Goal: Task Accomplishment & Management: Complete application form

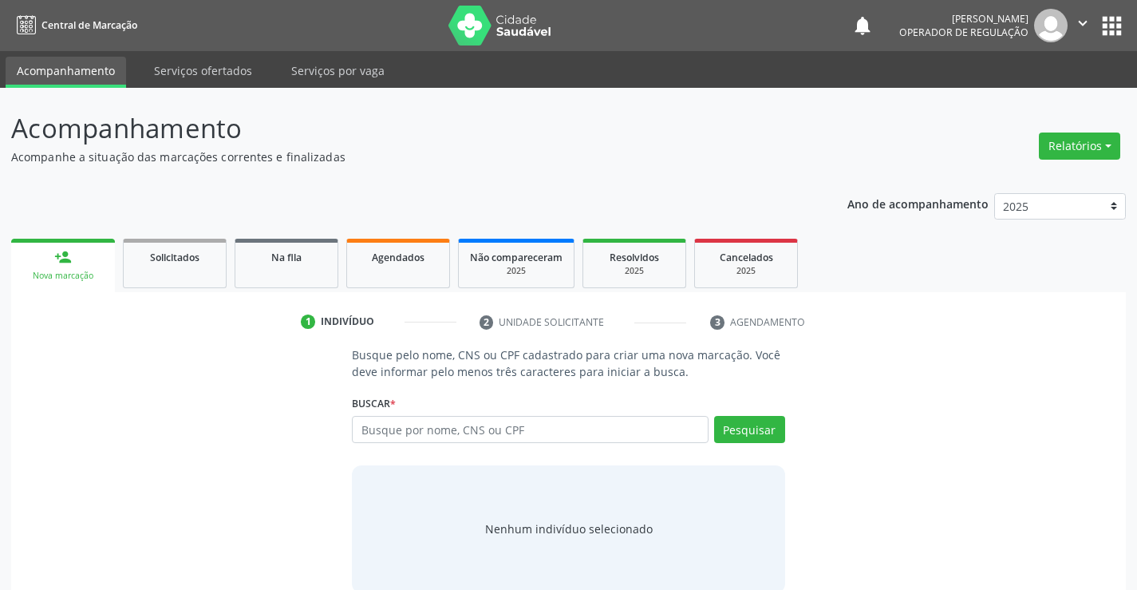
click at [515, 422] on input "text" at bounding box center [530, 429] width 356 height 27
type input "700709945628273"
click at [767, 428] on button "Pesquisar" at bounding box center [749, 429] width 71 height 27
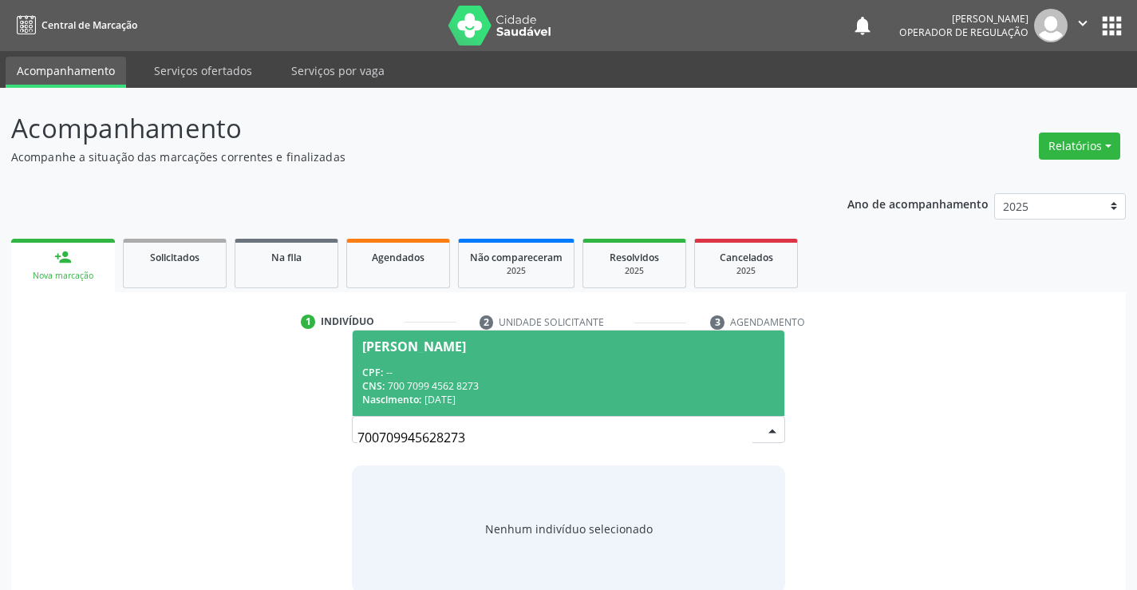
click at [535, 369] on div "CPF: --" at bounding box center [568, 372] width 412 height 14
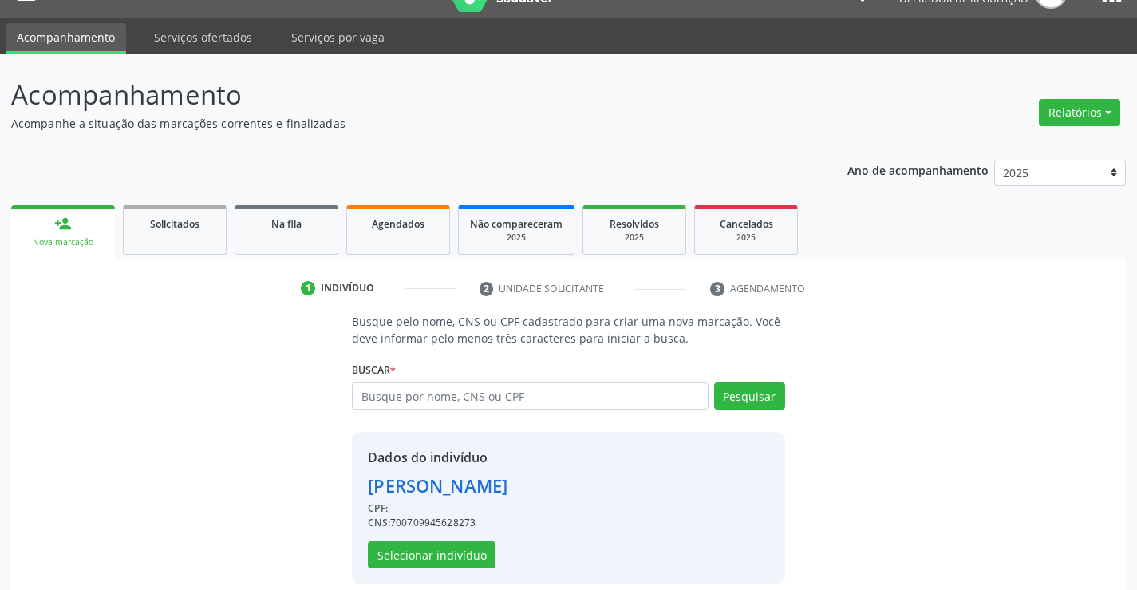
scroll to position [50, 0]
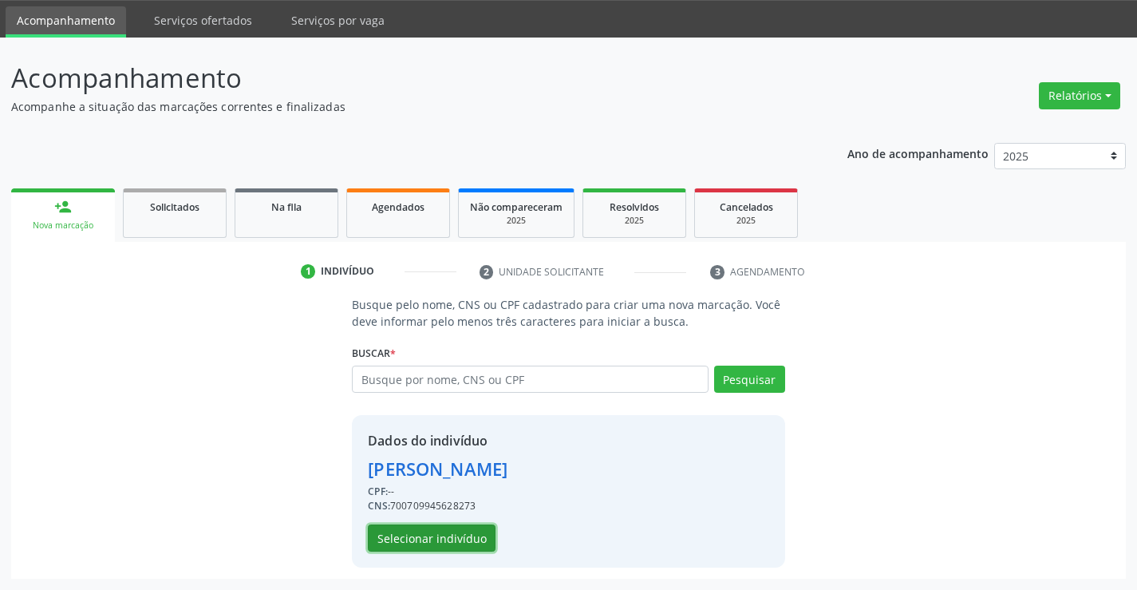
click at [428, 534] on button "Selecionar indivíduo" at bounding box center [432, 537] width 128 height 27
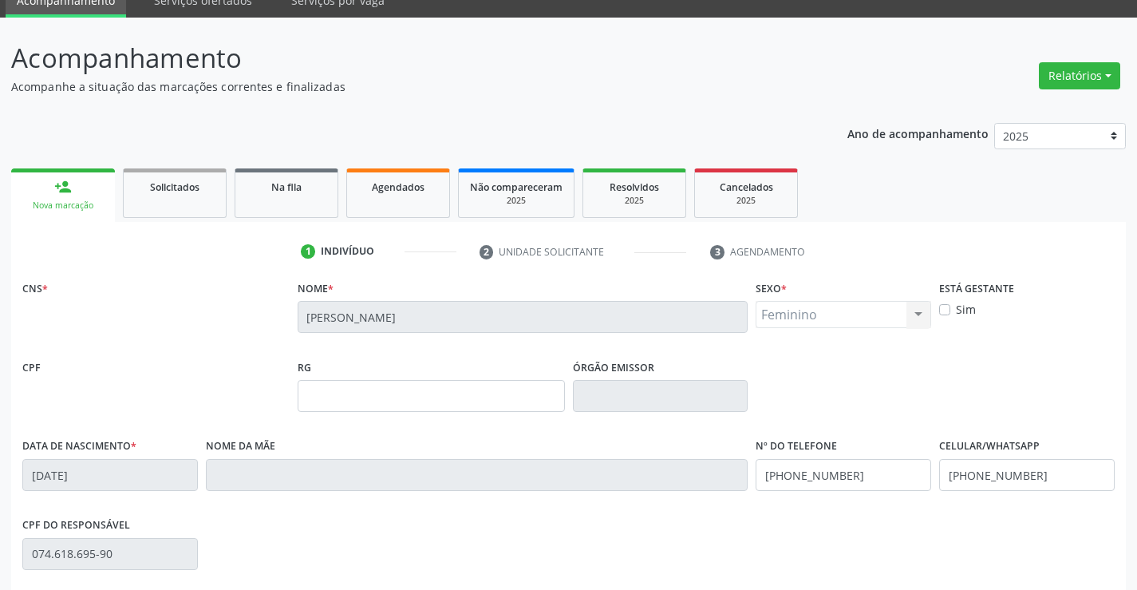
scroll to position [275, 0]
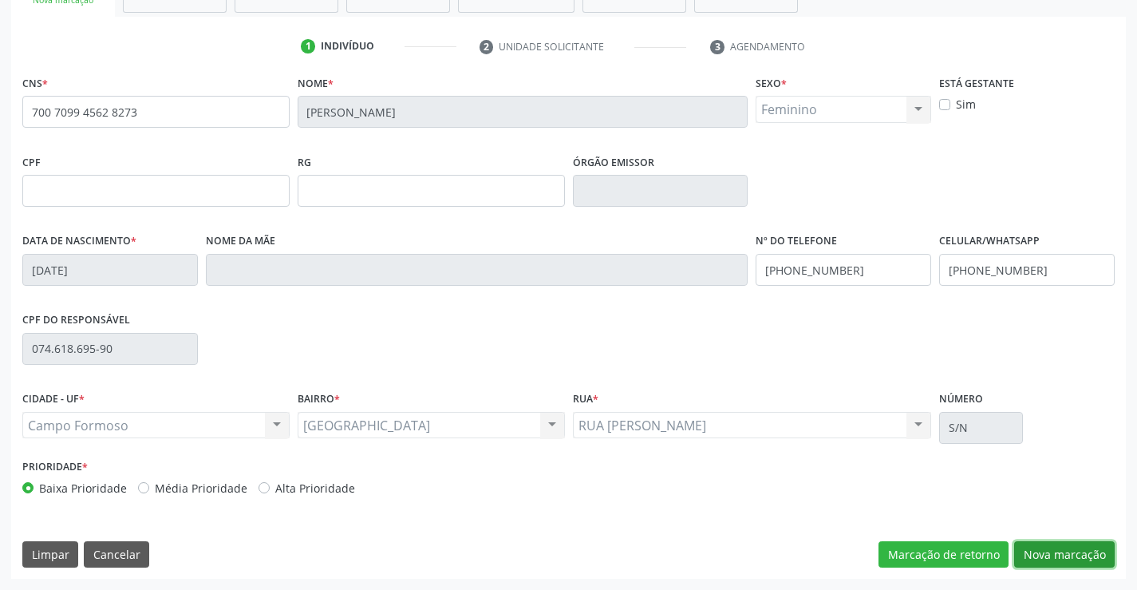
click at [1074, 550] on button "Nova marcação" at bounding box center [1064, 554] width 101 height 27
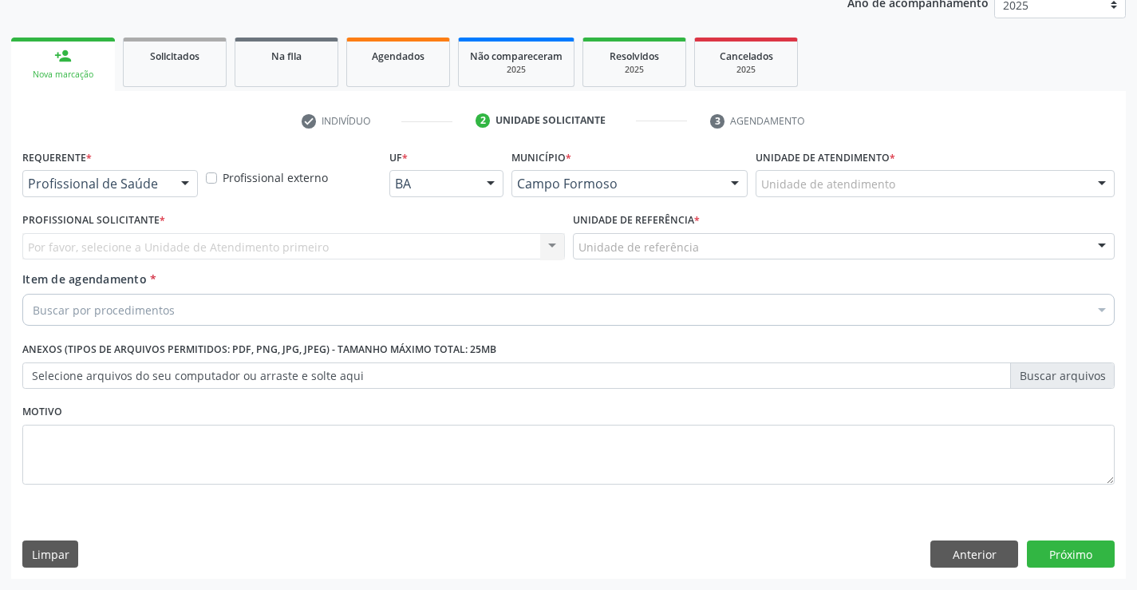
scroll to position [201, 0]
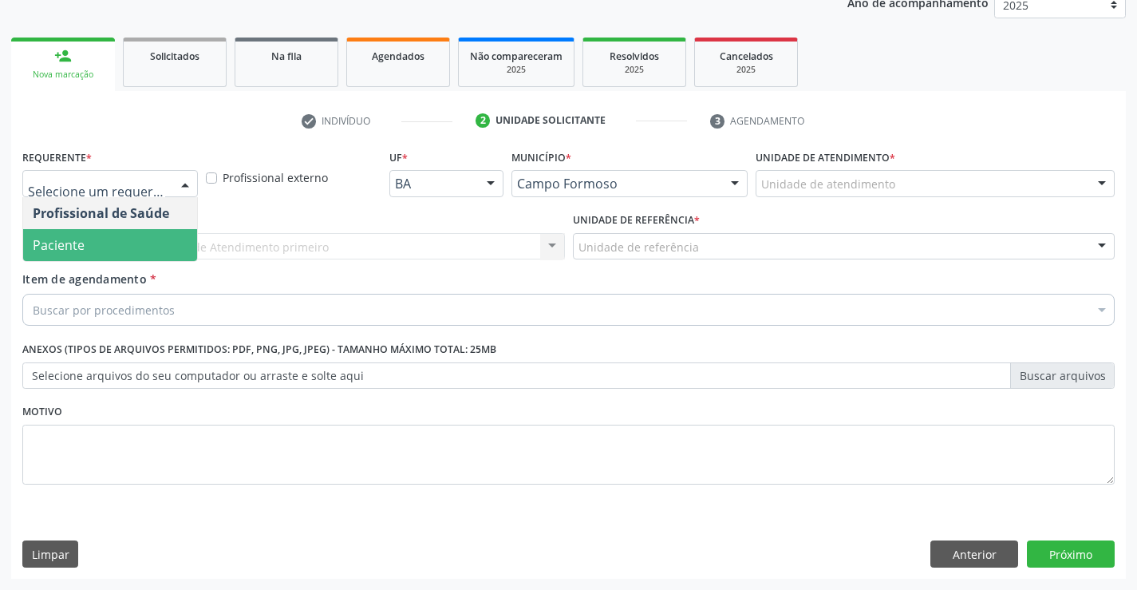
click at [88, 245] on span "Paciente" at bounding box center [110, 245] width 174 height 32
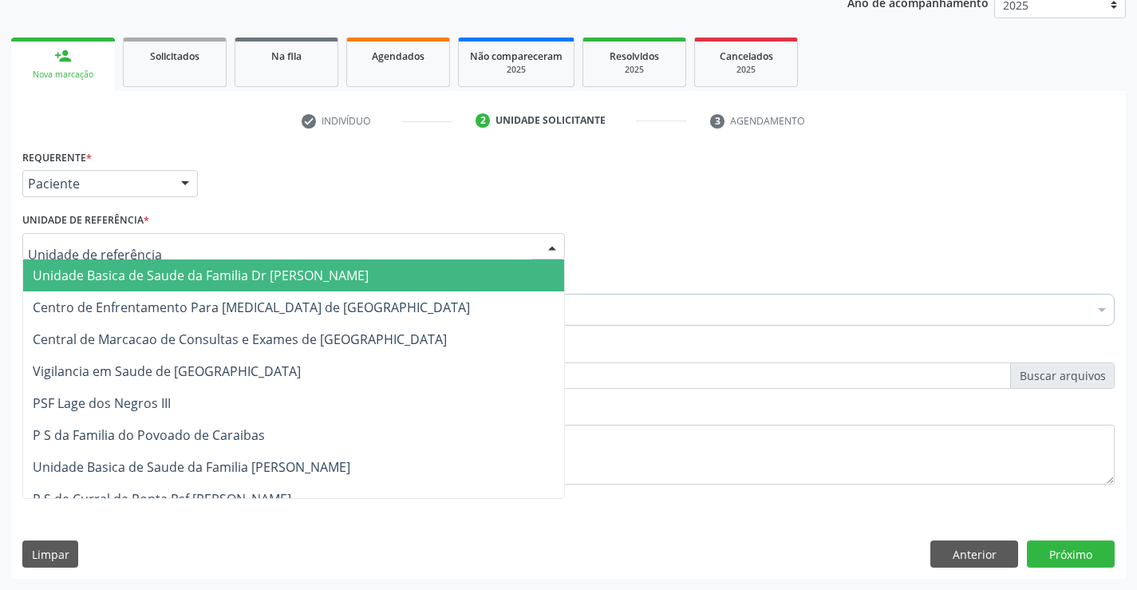
click at [131, 282] on span "Unidade Basica de Saude da Familia Dr [PERSON_NAME]" at bounding box center [201, 275] width 336 height 18
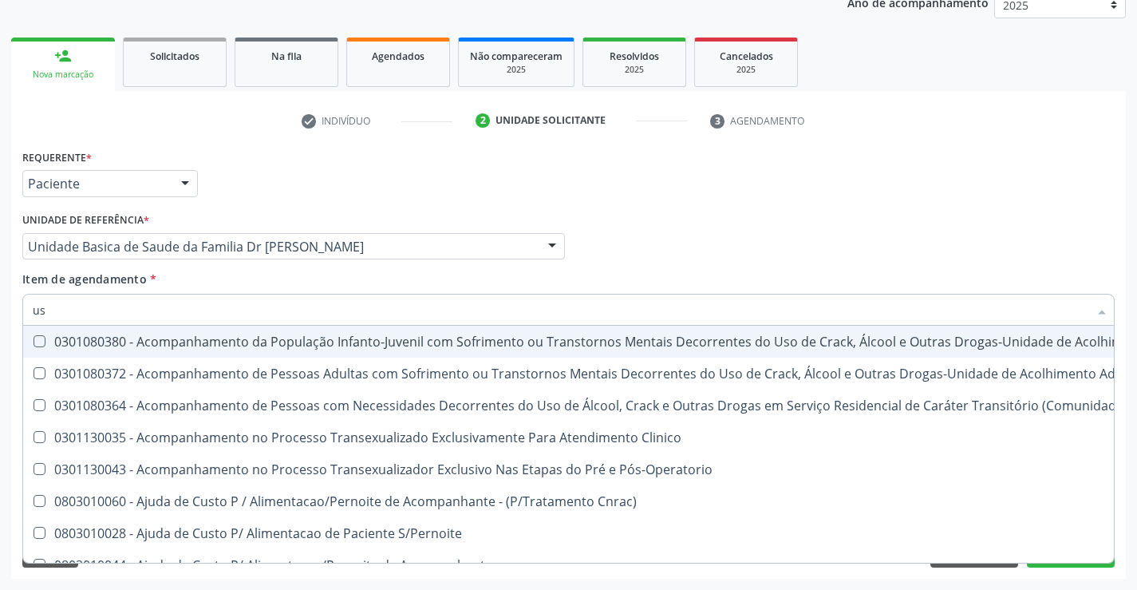
type input "usg"
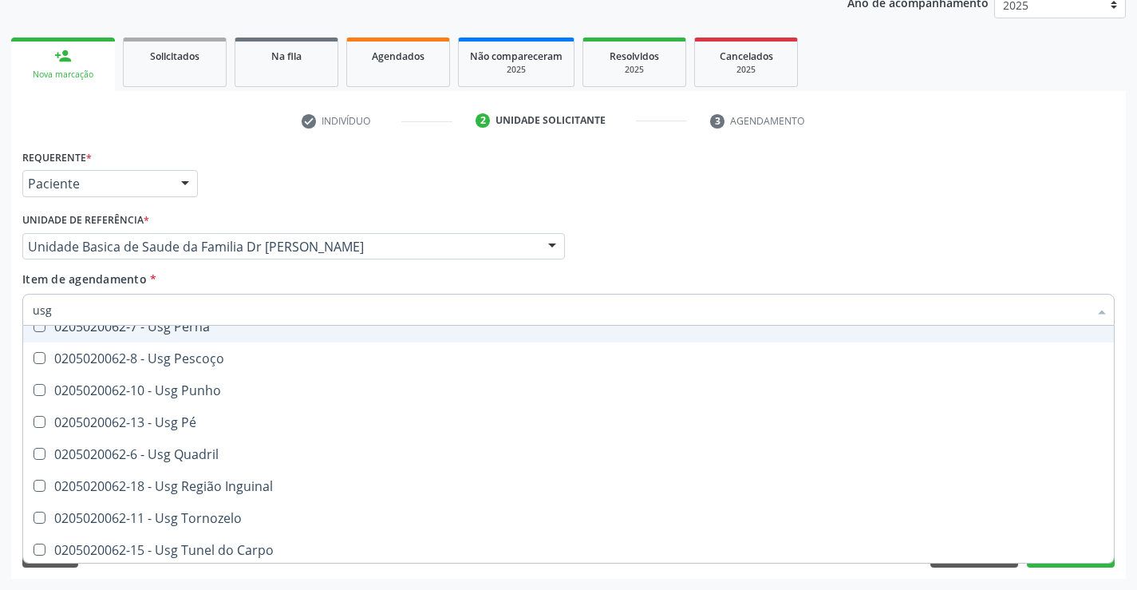
scroll to position [369, 0]
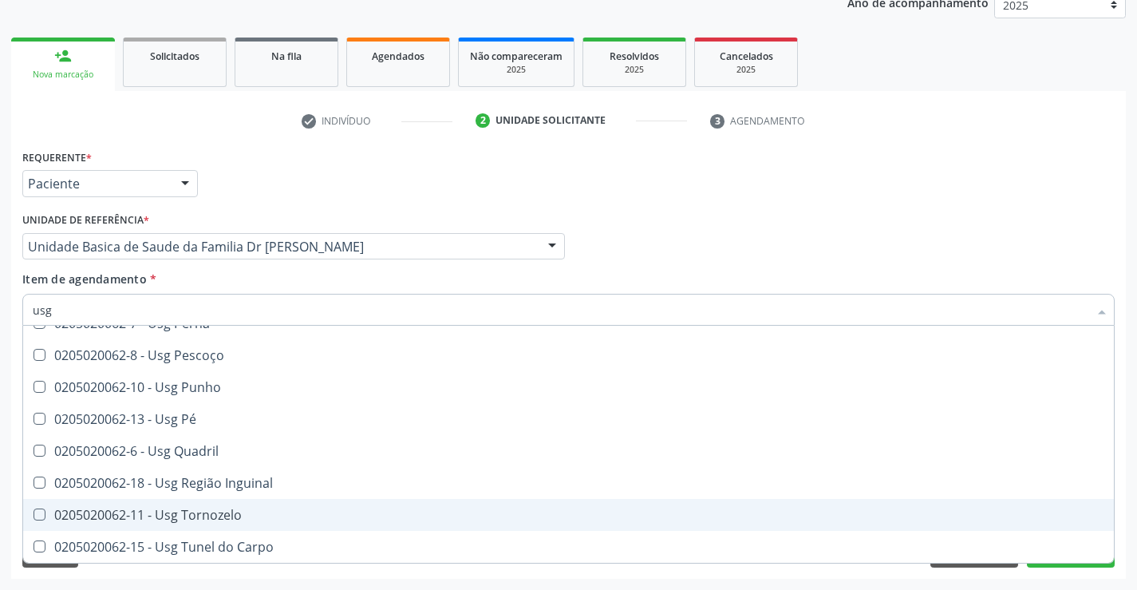
click at [237, 518] on div "0205020062-11 - Usg Tornozelo" at bounding box center [568, 514] width 1071 height 13
checkbox Tornozelo "true"
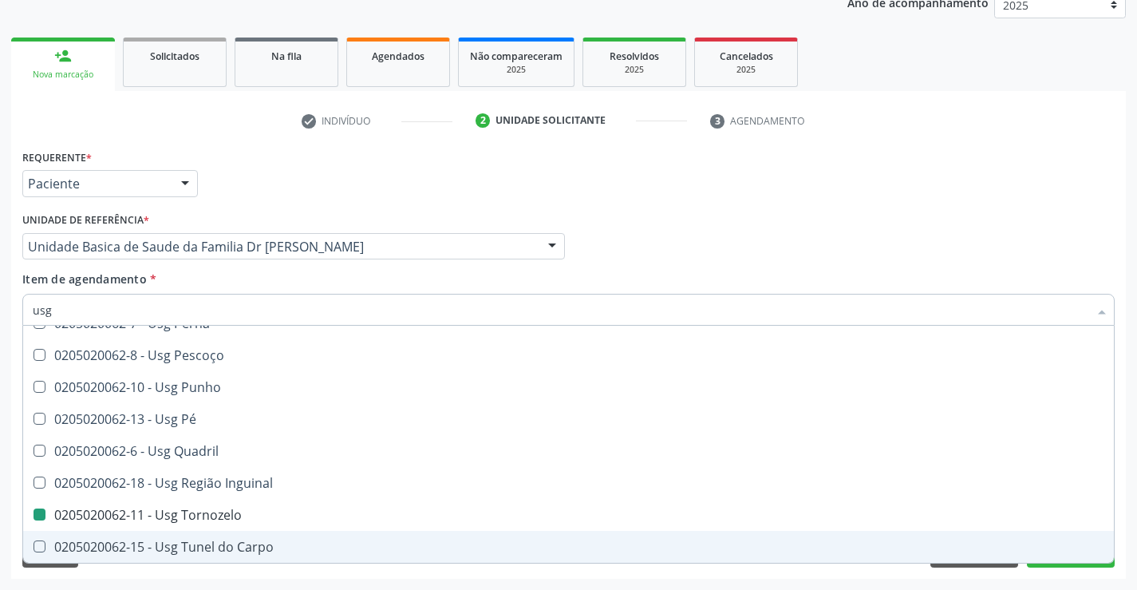
click at [1123, 510] on div "Requerente * Paciente Profissional de Saúde Paciente Nenhum resultado encontrad…" at bounding box center [568, 361] width 1115 height 433
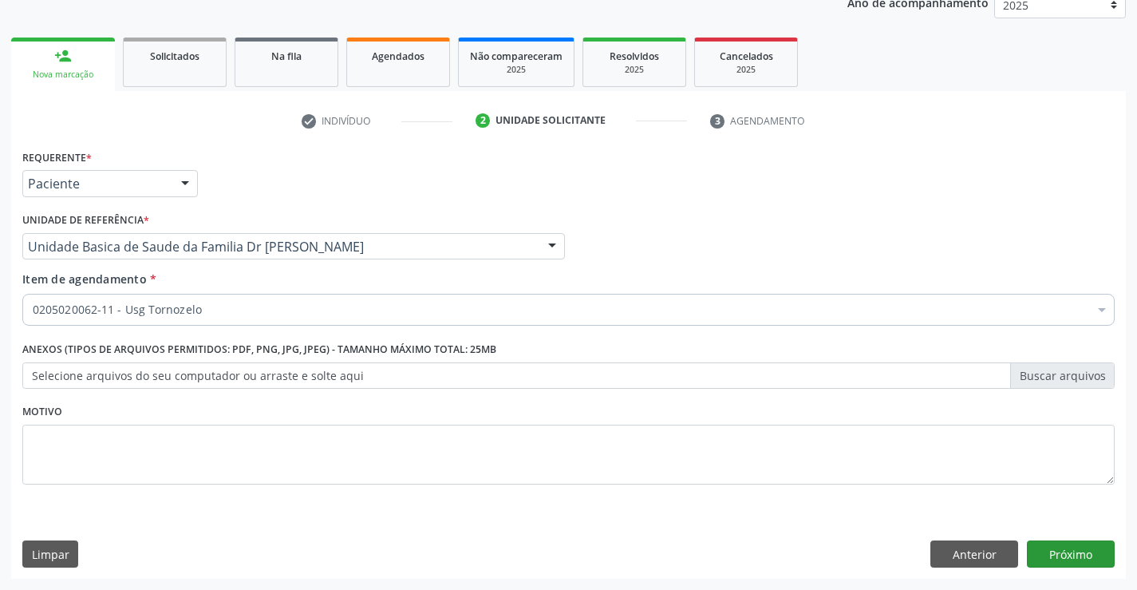
scroll to position [0, 0]
click at [1062, 552] on button "Próximo" at bounding box center [1071, 553] width 88 height 27
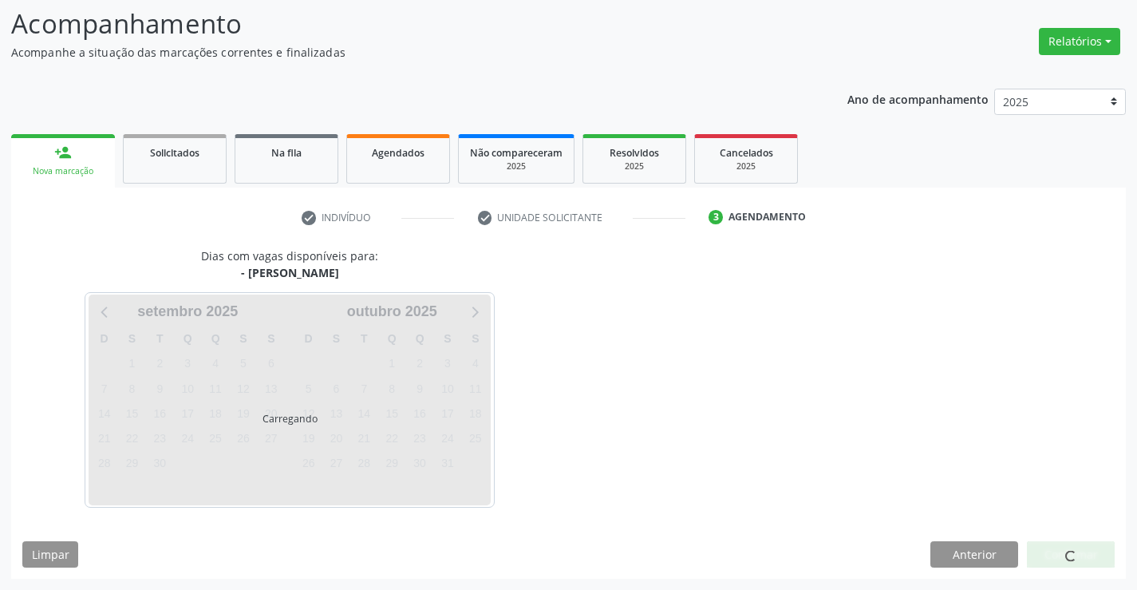
scroll to position [105, 0]
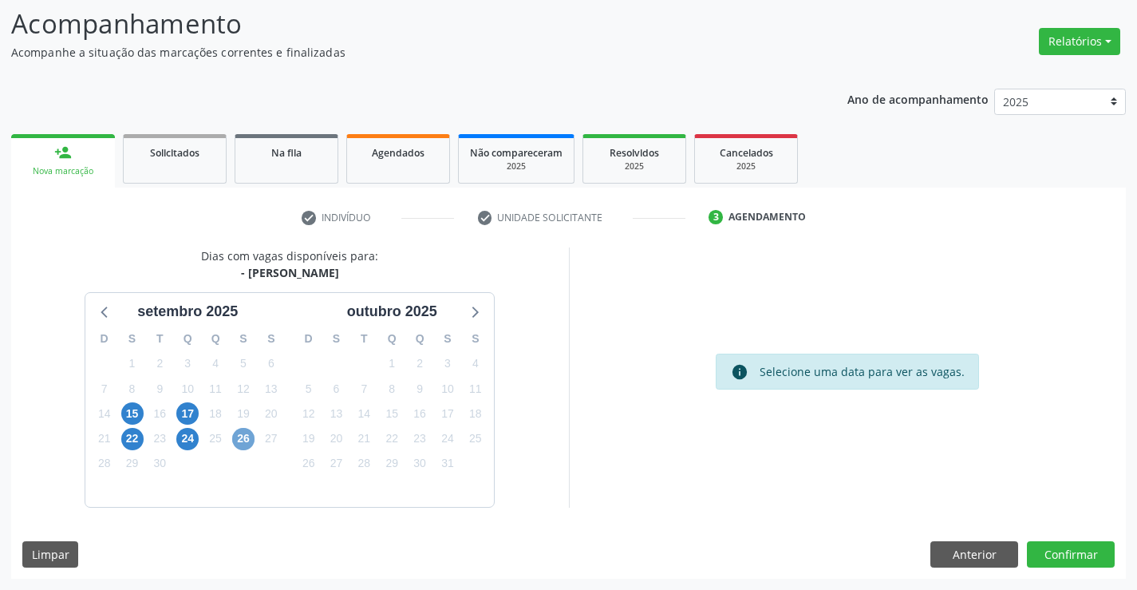
click at [241, 438] on span "26" at bounding box center [243, 439] width 22 height 22
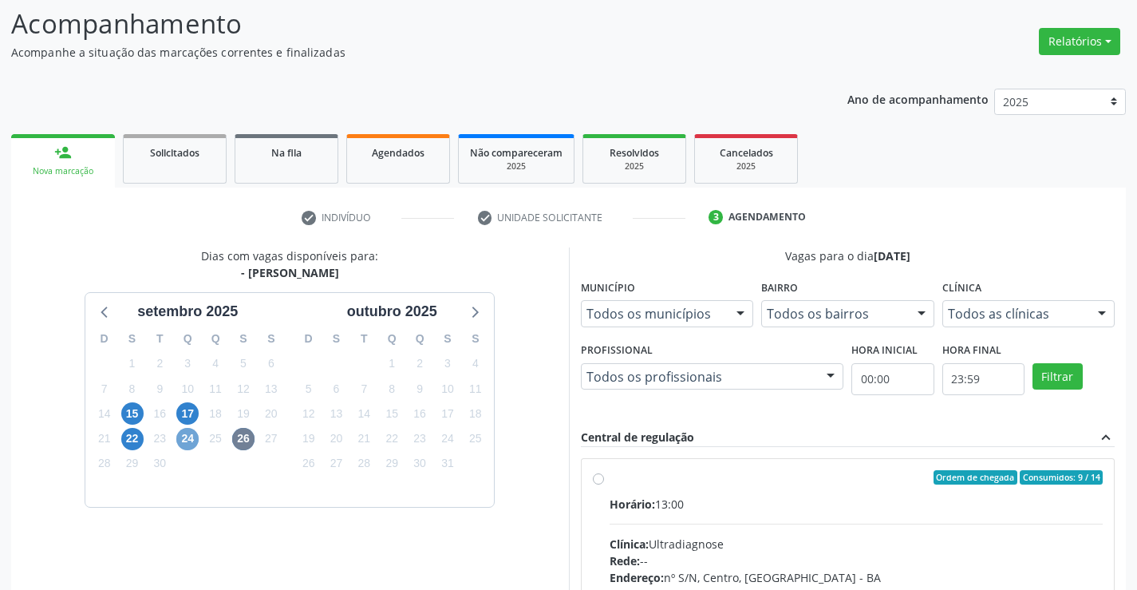
click at [181, 439] on span "24" at bounding box center [187, 439] width 22 height 22
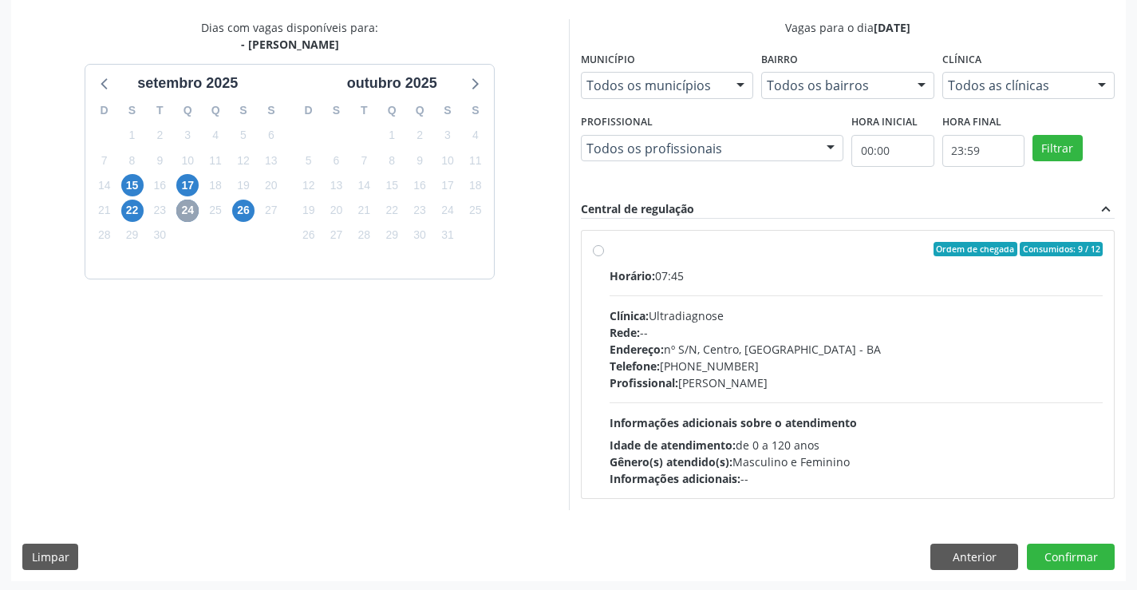
scroll to position [335, 0]
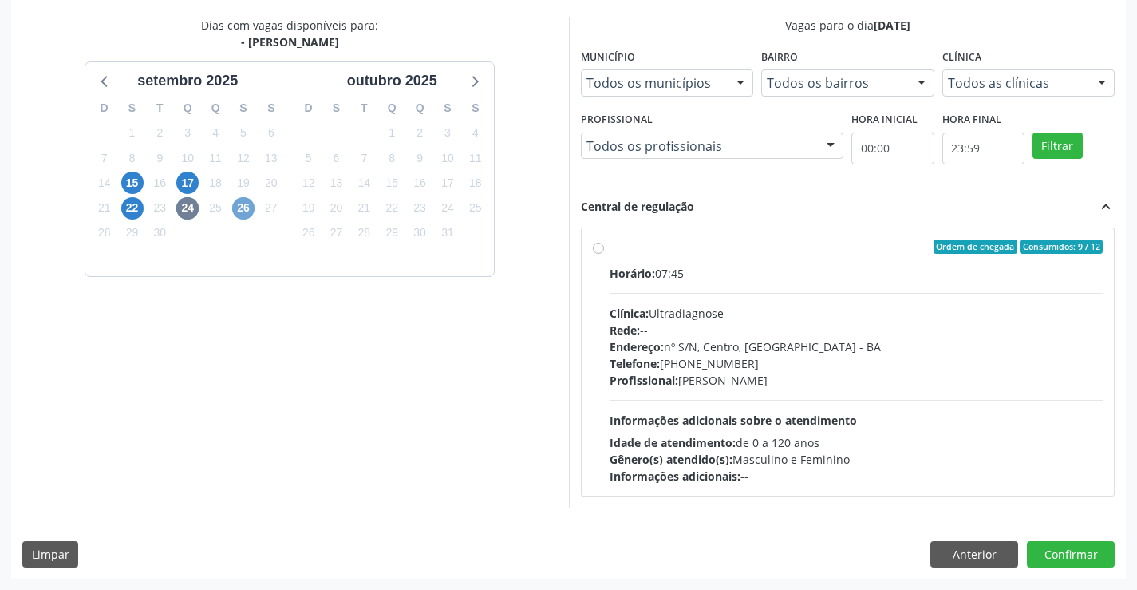
click at [242, 205] on span "26" at bounding box center [243, 208] width 22 height 22
click at [752, 262] on label "Ordem de chegada Consumidos: 9 / 14 Horário: 13:00 Clínica: Ultradiagnose Rede:…" at bounding box center [857, 361] width 494 height 245
click at [604, 254] on input "Ordem de chegada Consumidos: 9 / 14 Horário: 13:00 Clínica: Ultradiagnose Rede:…" at bounding box center [598, 246] width 11 height 14
radio input "true"
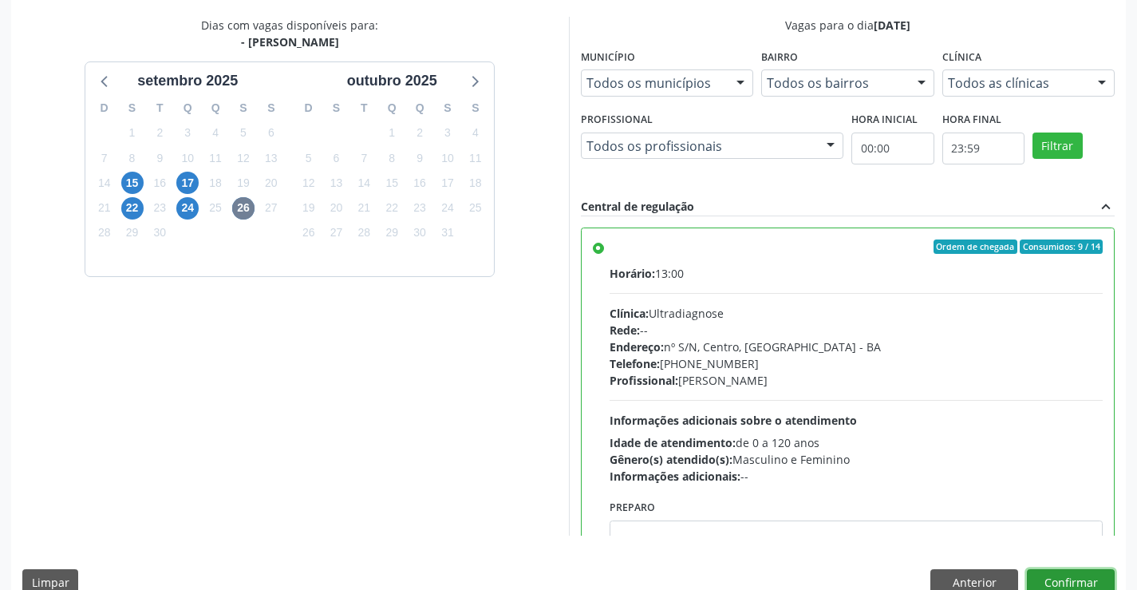
click at [1067, 579] on button "Confirmar" at bounding box center [1071, 582] width 88 height 27
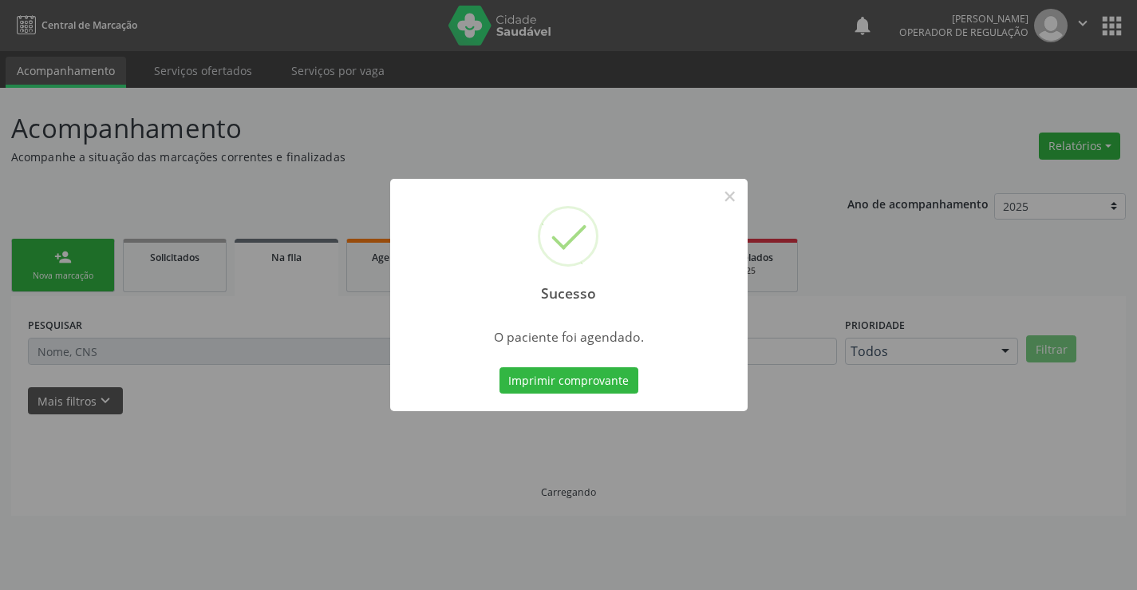
scroll to position [0, 0]
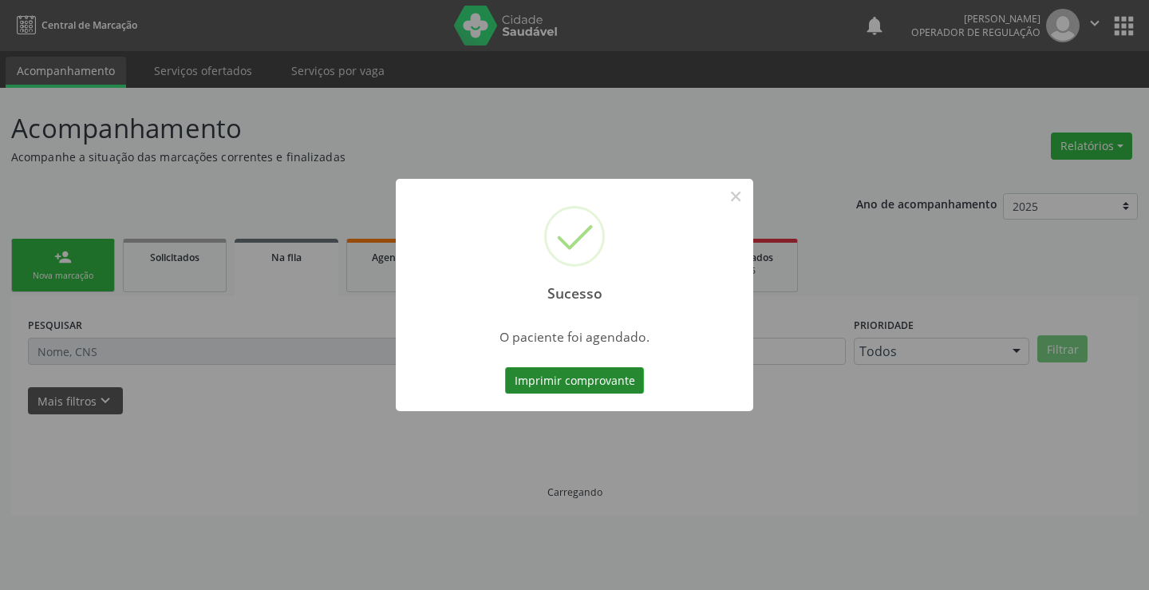
click at [542, 380] on button "Imprimir comprovante" at bounding box center [574, 380] width 139 height 27
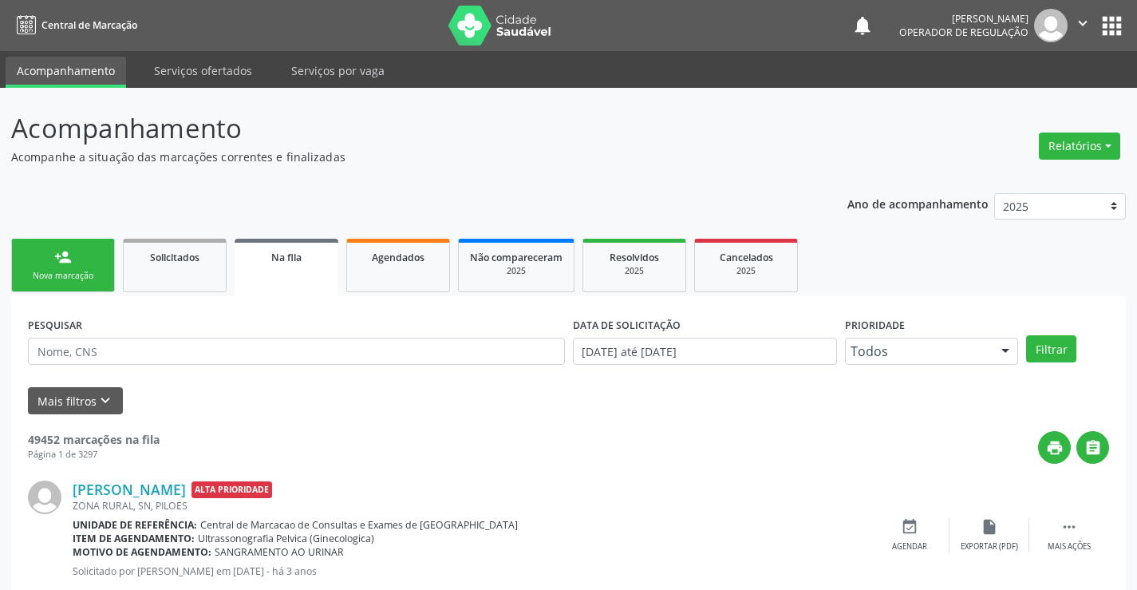
click at [83, 259] on link "person_add Nova marcação" at bounding box center [63, 265] width 104 height 53
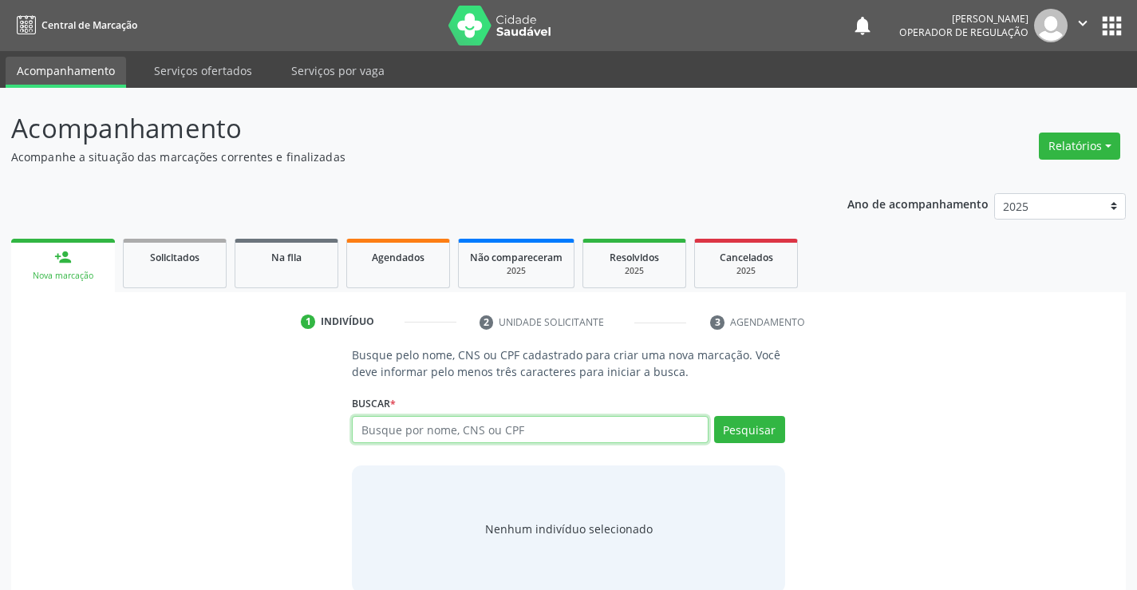
click at [534, 429] on input "text" at bounding box center [530, 429] width 356 height 27
type input "702007865684186"
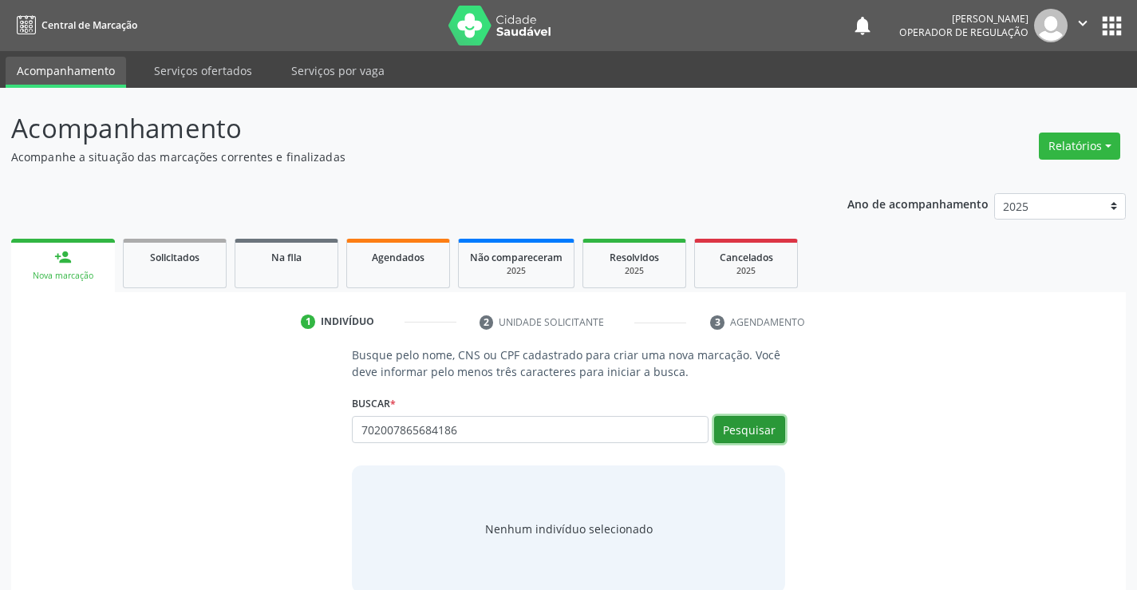
click at [756, 434] on button "Pesquisar" at bounding box center [749, 429] width 71 height 27
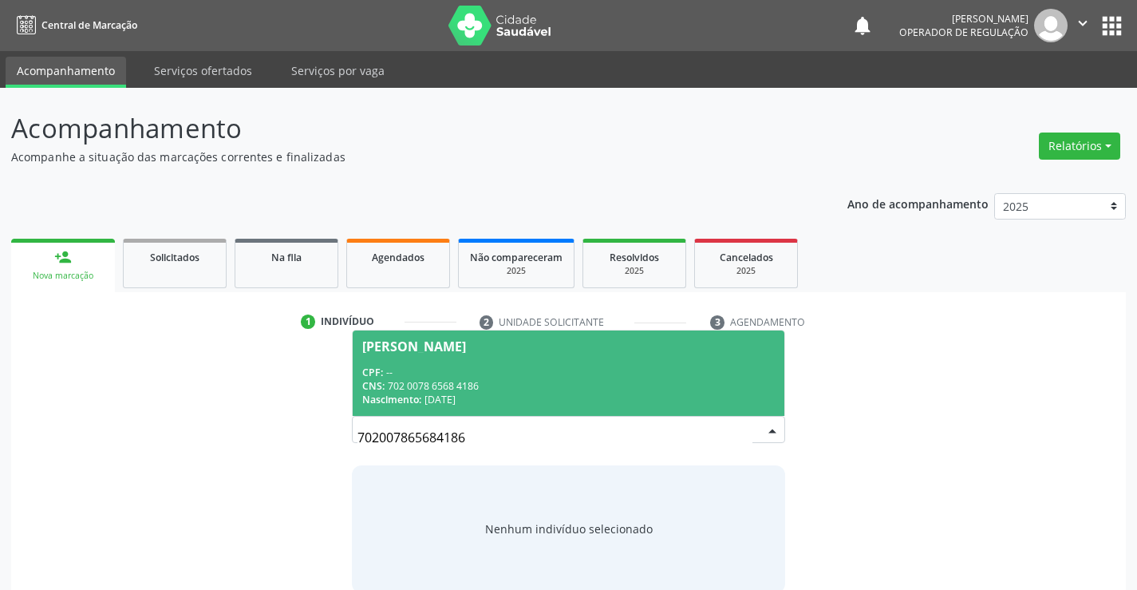
click at [489, 379] on div "CNS: 702 0078 6568 4186" at bounding box center [568, 386] width 412 height 14
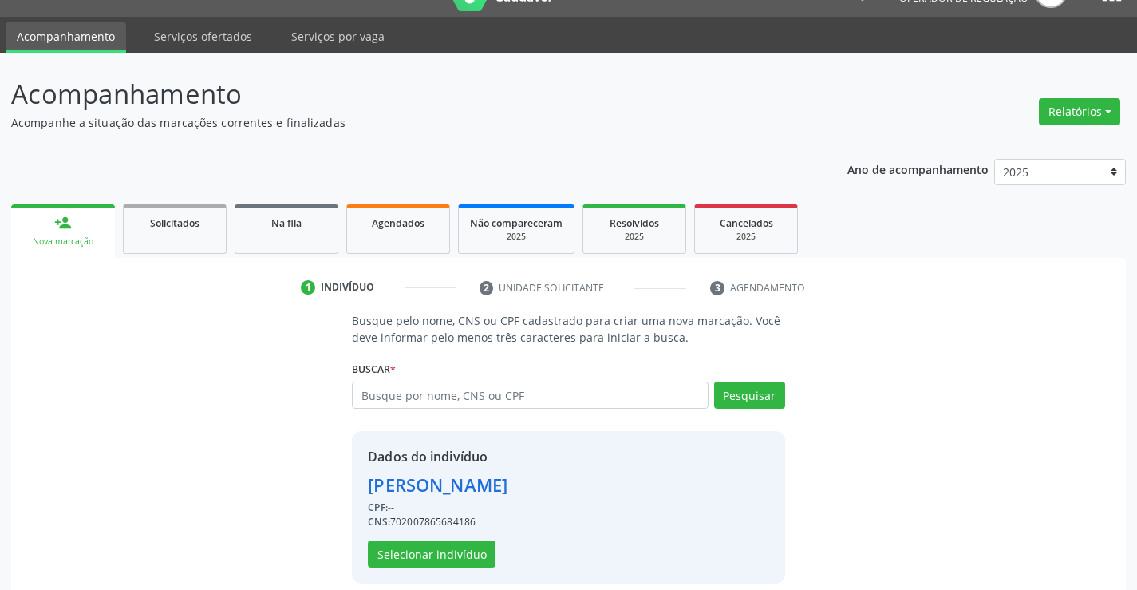
scroll to position [50, 0]
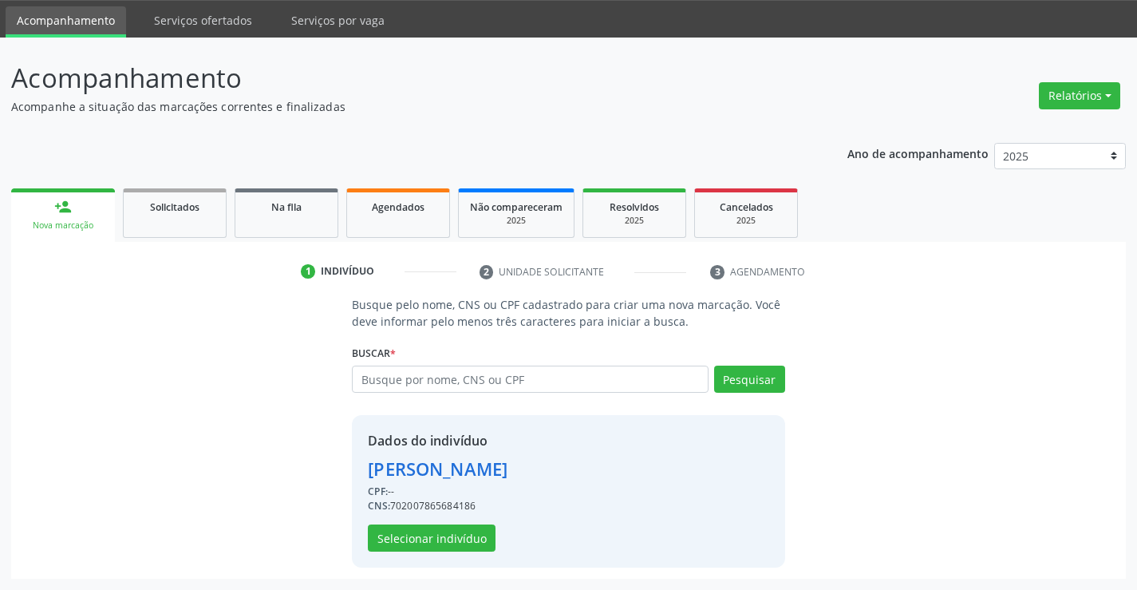
click at [434, 523] on div "Dados do indivíduo Luana Manuela Dias da Silva CPF: -- CNS: 702007865684186 Sel…" at bounding box center [438, 491] width 140 height 120
click at [436, 527] on button "Selecionar indivíduo" at bounding box center [432, 537] width 128 height 27
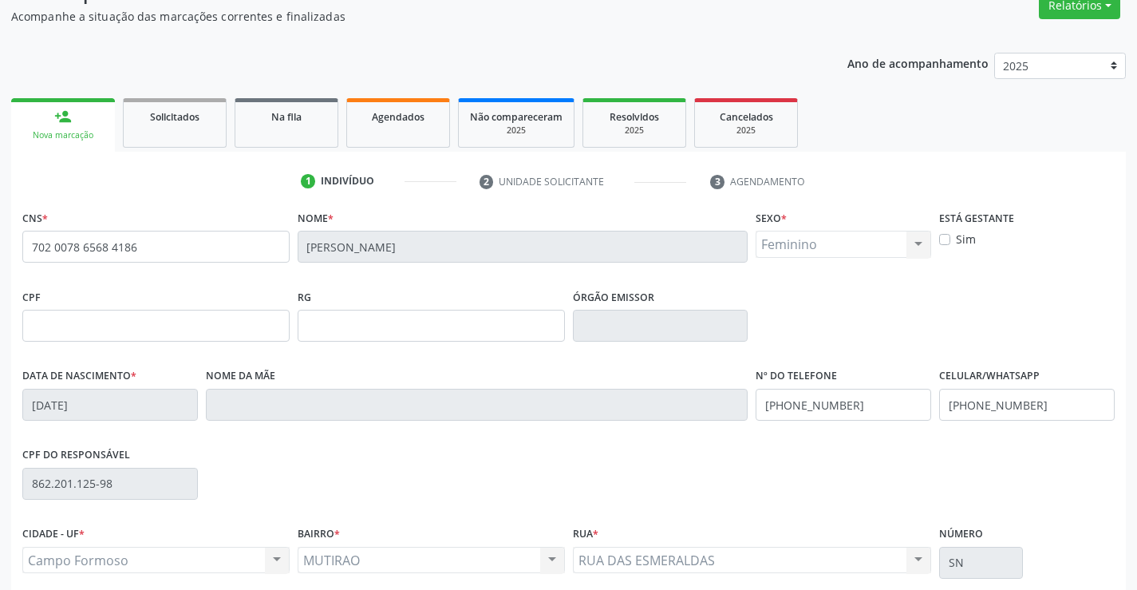
scroll to position [275, 0]
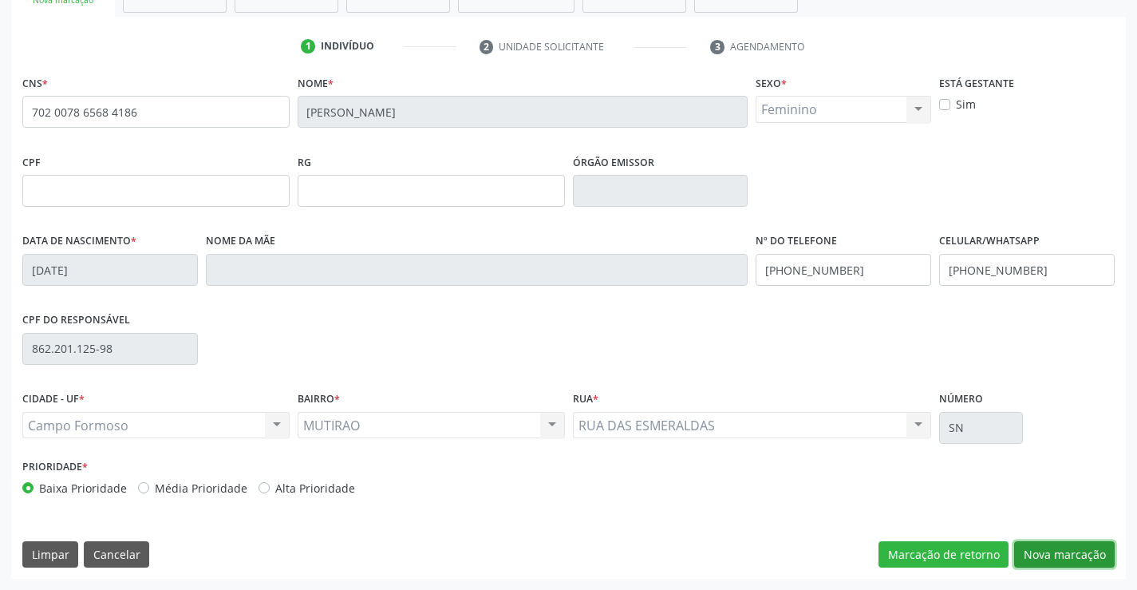
click at [1064, 551] on button "Nova marcação" at bounding box center [1064, 554] width 101 height 27
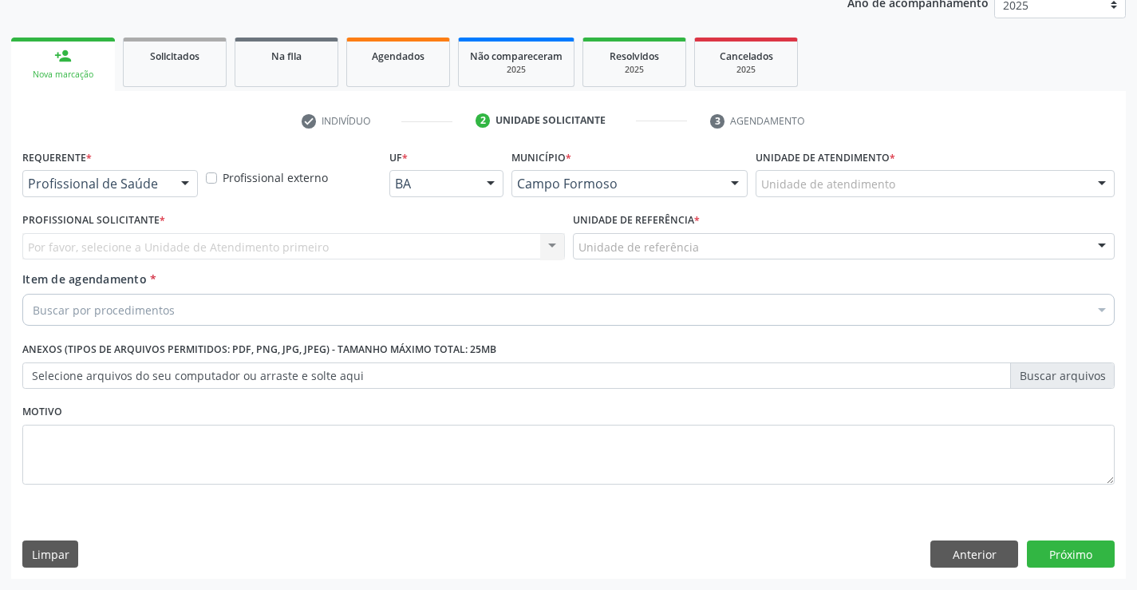
scroll to position [201, 0]
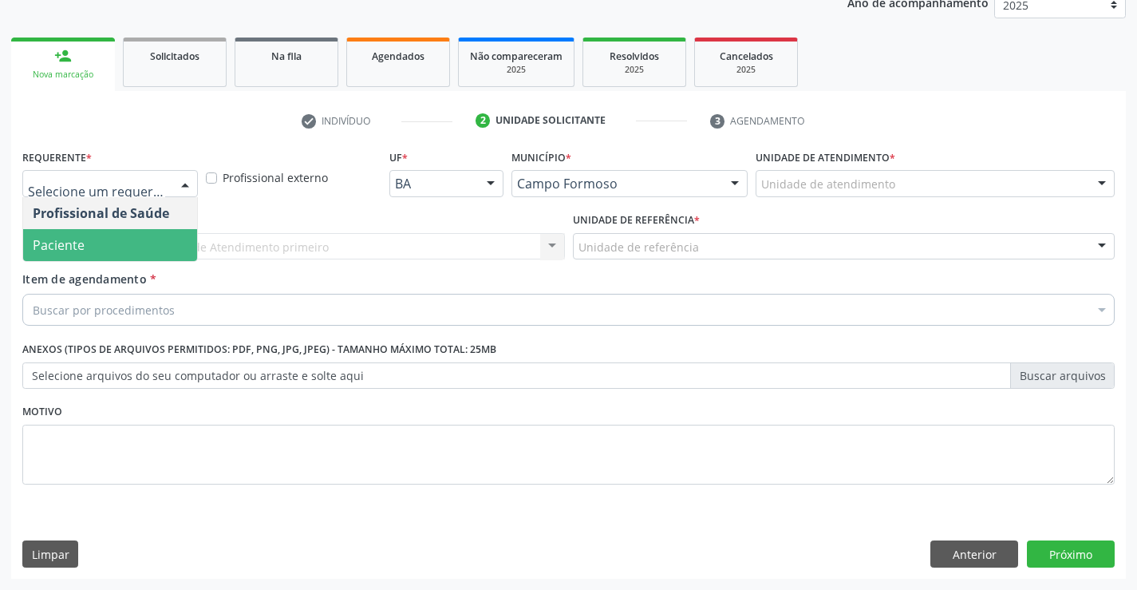
click at [72, 240] on span "Paciente" at bounding box center [59, 245] width 52 height 18
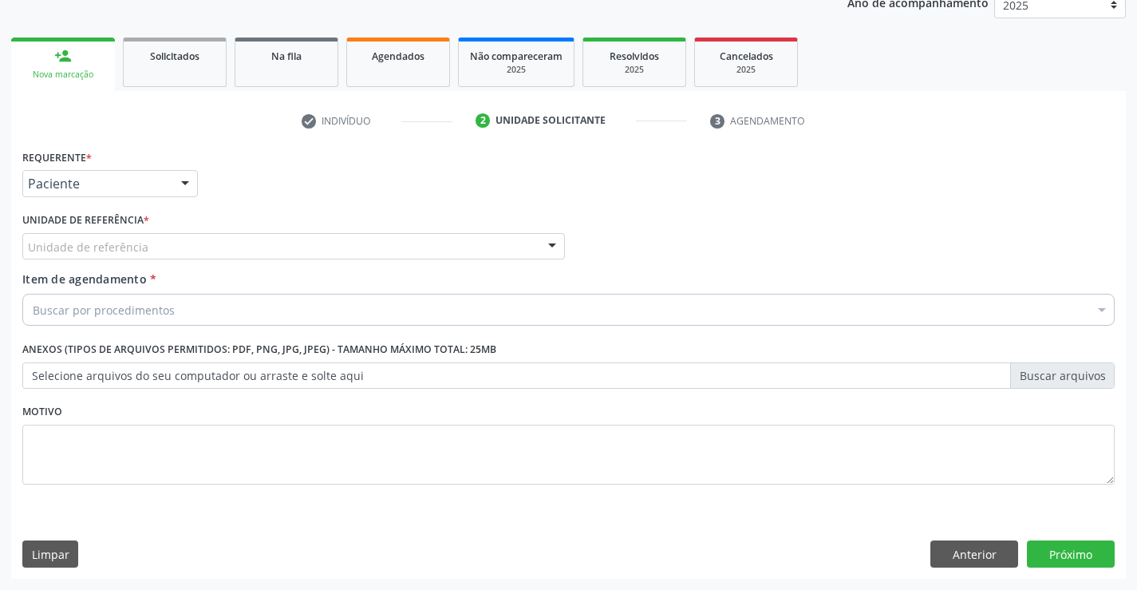
click at [91, 275] on span "Item de agendamento" at bounding box center [84, 278] width 124 height 15
click at [33, 294] on input "Item de agendamento *" at bounding box center [33, 310] width 0 height 32
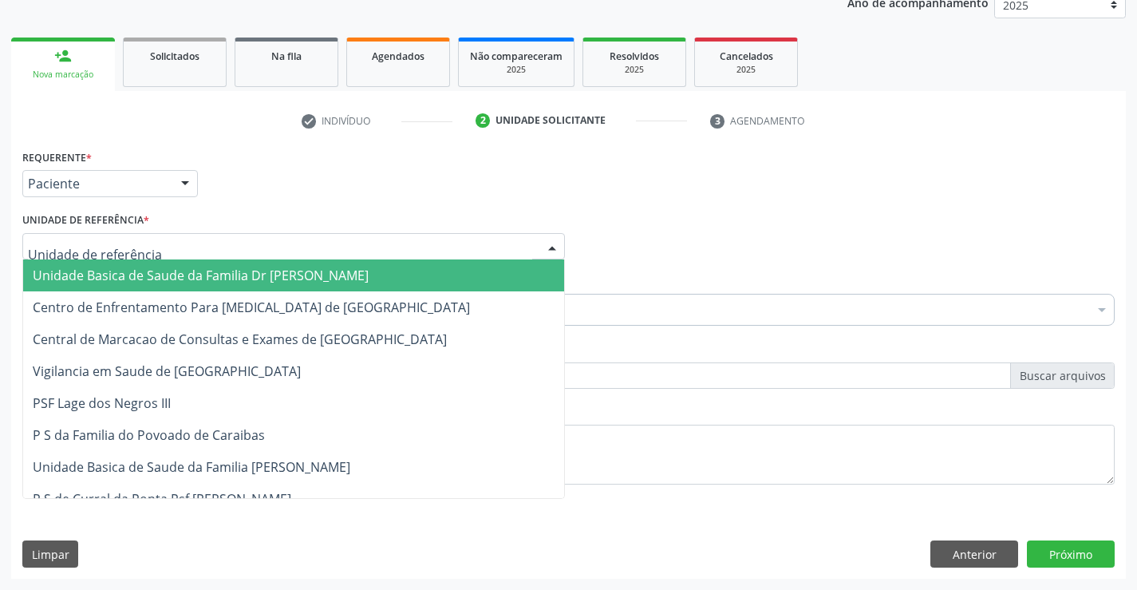
click at [116, 288] on span "Unidade Basica de Saude da Familia Dr Paulo Sudre" at bounding box center [293, 275] width 541 height 32
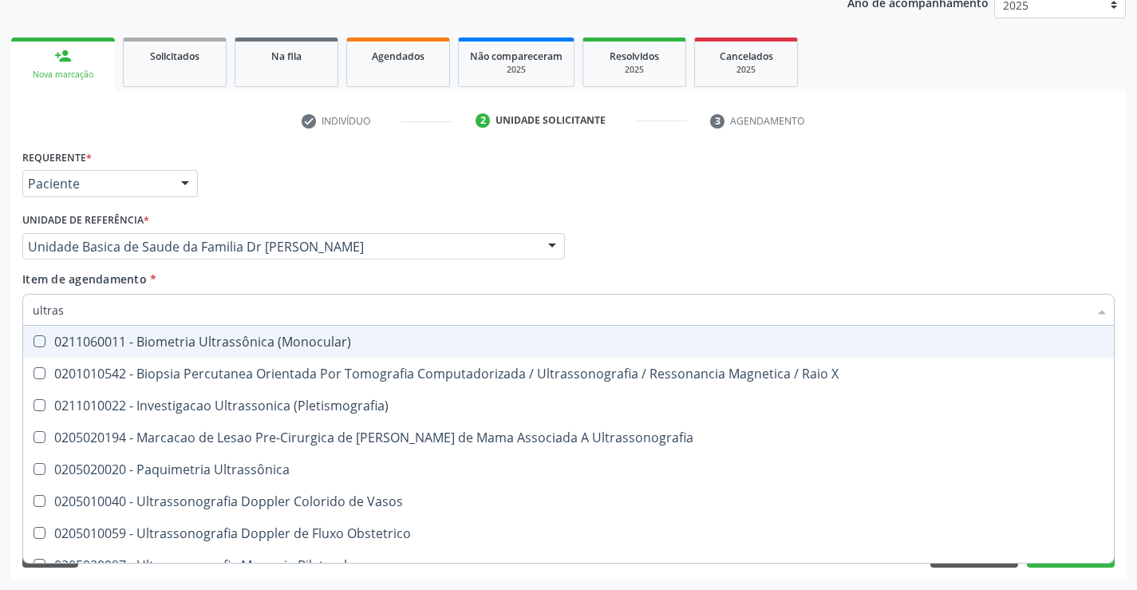
type input "ultrass"
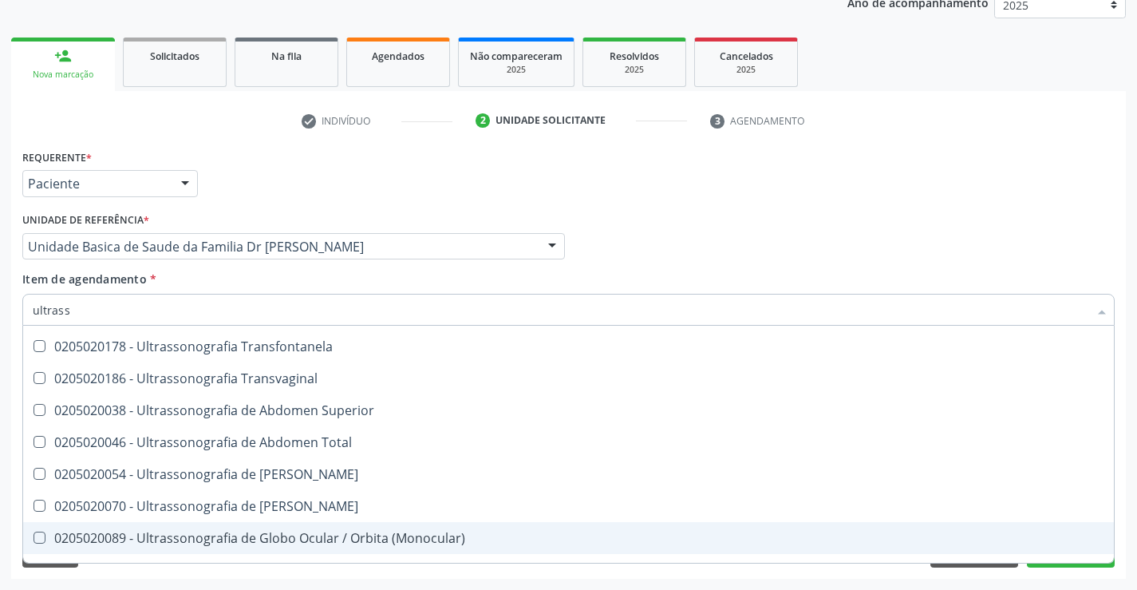
scroll to position [319, 0]
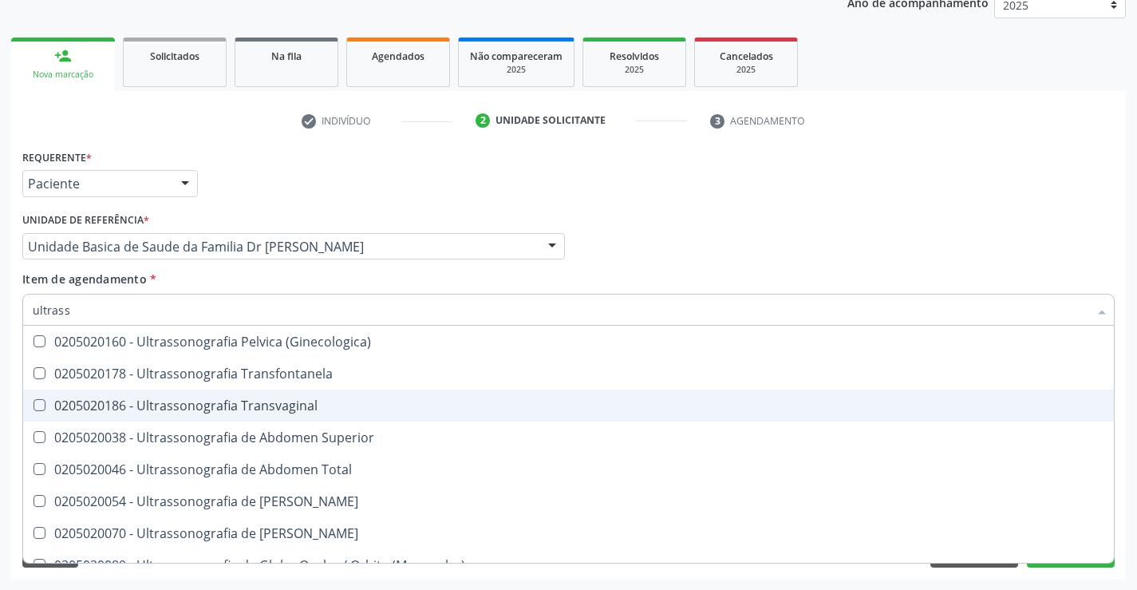
click at [343, 407] on div "0205020186 - Ultrassonografia Transvaginal" at bounding box center [568, 405] width 1071 height 13
checkbox Transvaginal "true"
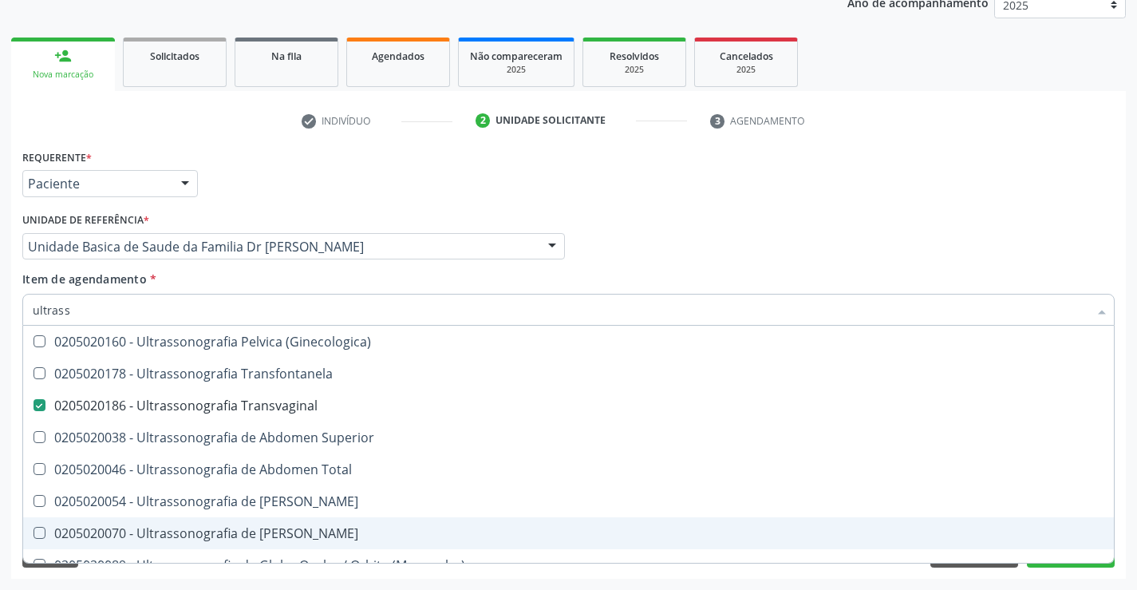
click at [1123, 484] on div "Requerente * Paciente Profissional de Saúde Paciente Nenhum resultado encontrad…" at bounding box center [568, 361] width 1115 height 433
checkbox X "true"
checkbox Transvaginal "false"
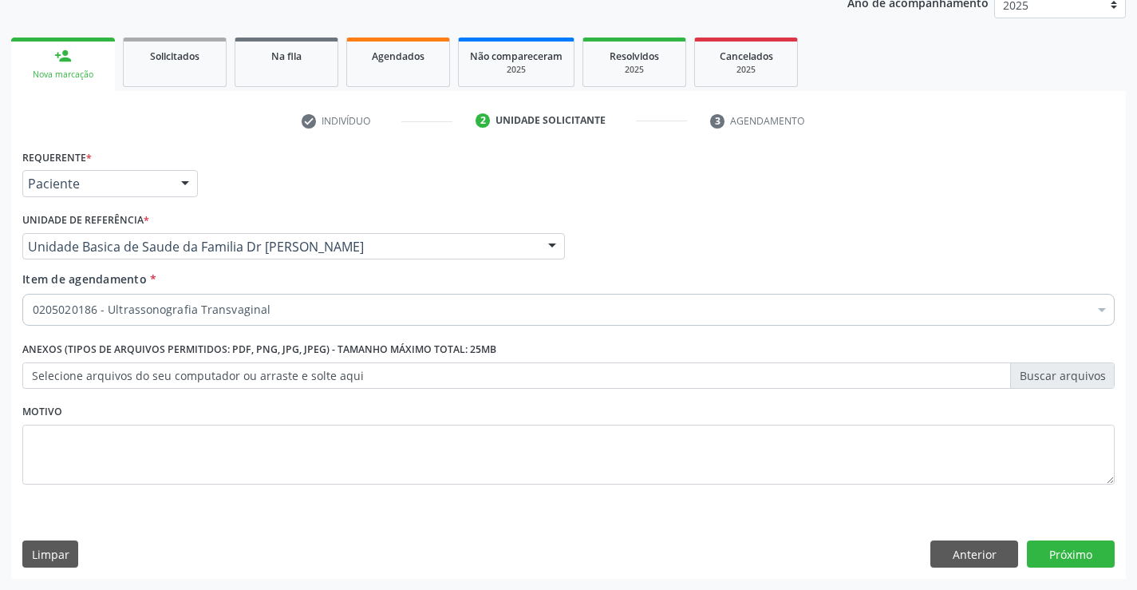
scroll to position [0, 0]
click at [1071, 547] on button "Próximo" at bounding box center [1071, 553] width 88 height 27
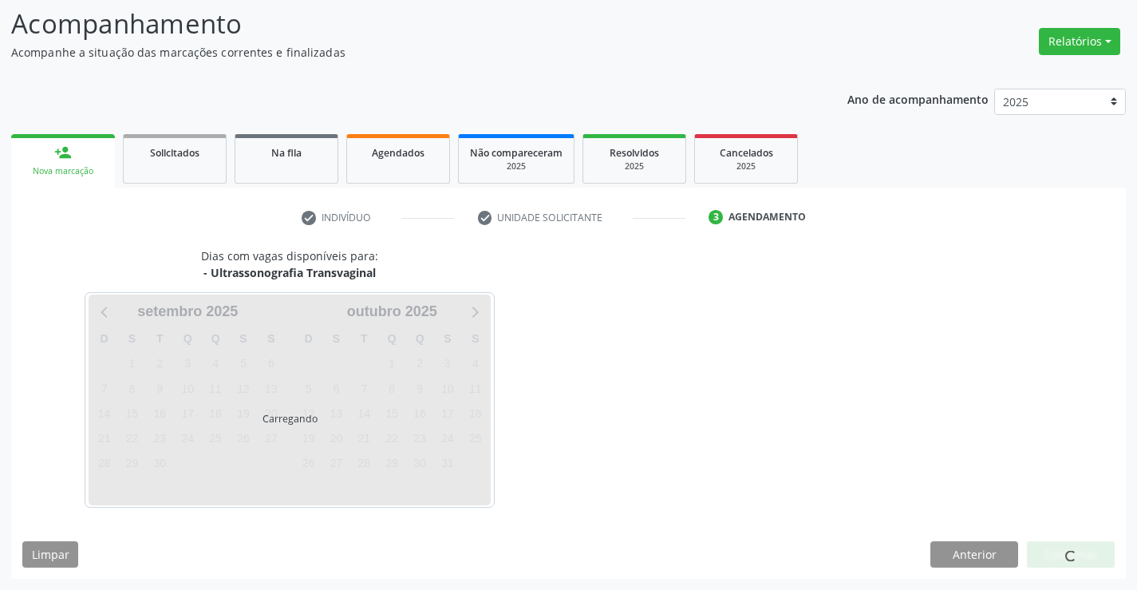
scroll to position [105, 0]
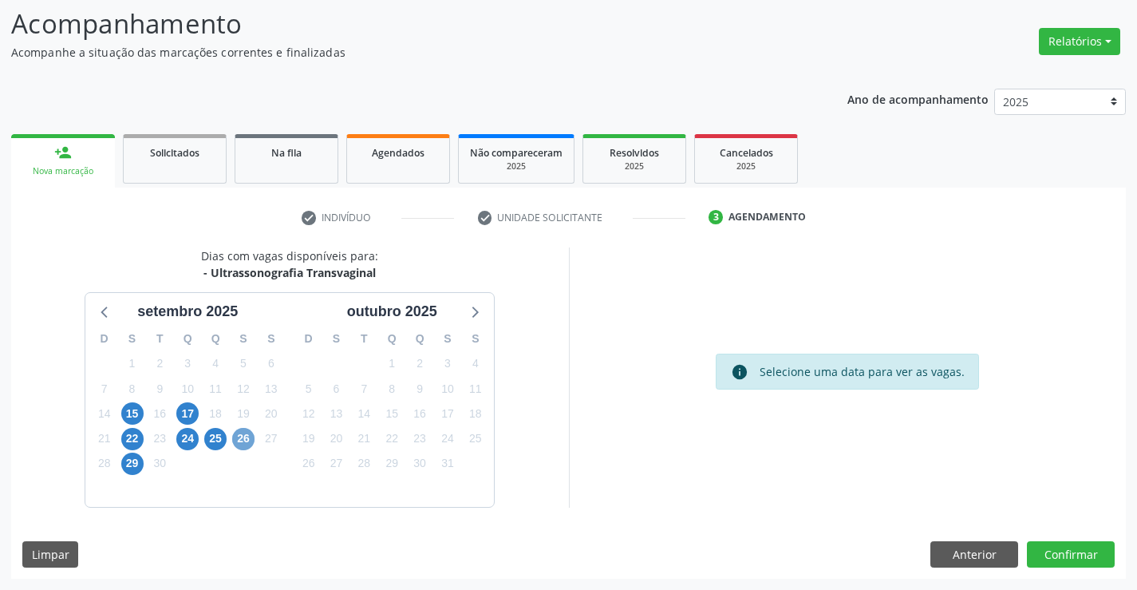
click at [251, 434] on span "26" at bounding box center [243, 439] width 22 height 22
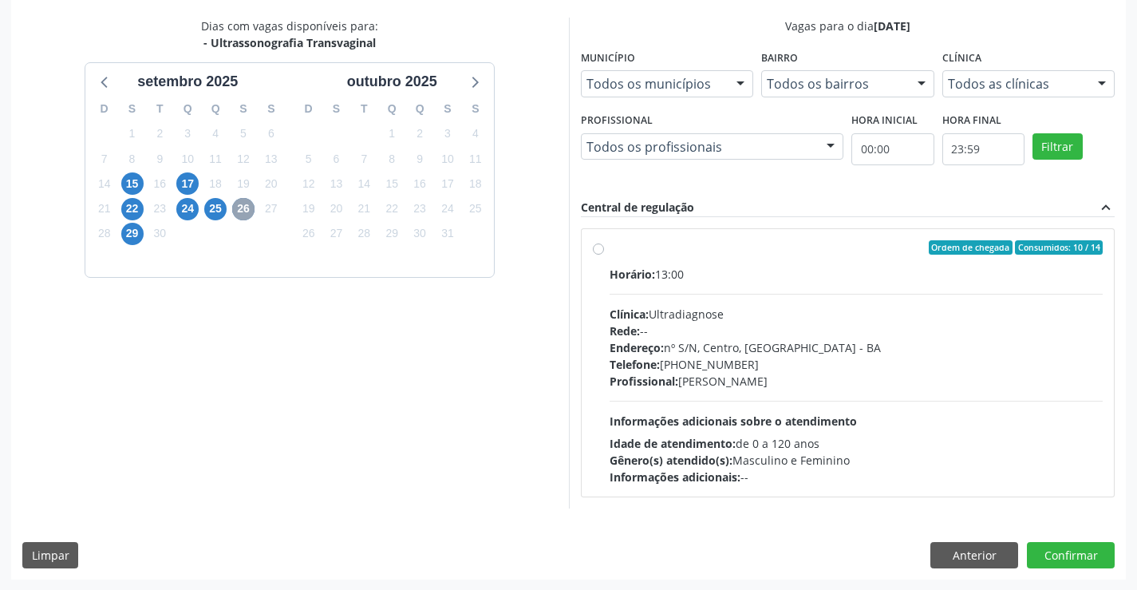
scroll to position [335, 0]
click at [774, 258] on label "Ordem de chegada Consumidos: 10 / 14 Horário: 13:00 Clínica: Ultradiagnose Rede…" at bounding box center [857, 361] width 494 height 245
click at [604, 254] on input "Ordem de chegada Consumidos: 10 / 14 Horário: 13:00 Clínica: Ultradiagnose Rede…" at bounding box center [598, 246] width 11 height 14
radio input "true"
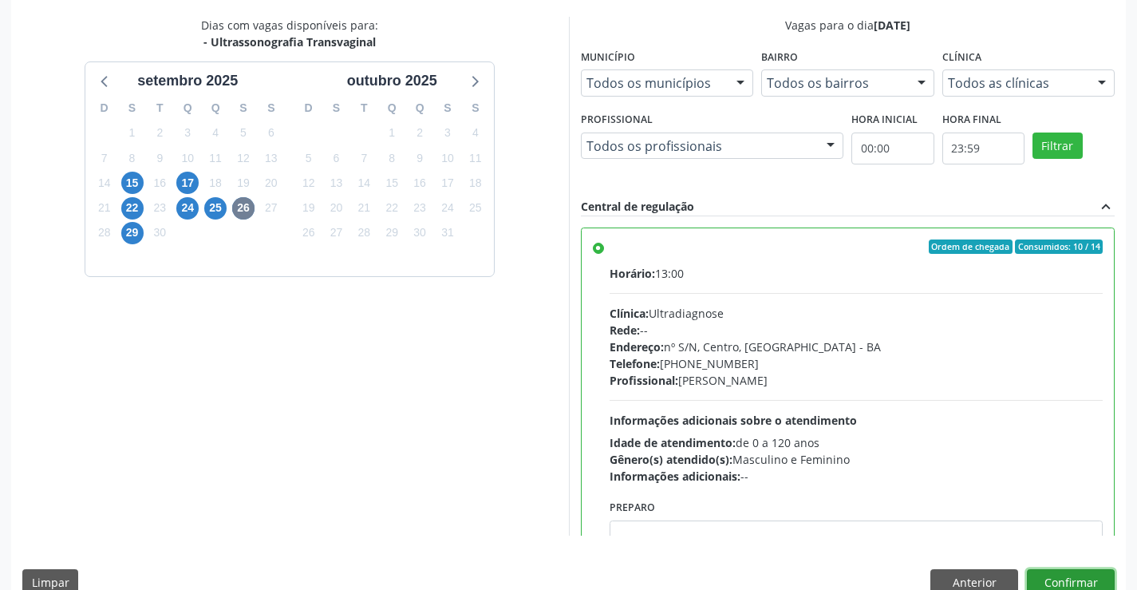
click at [1073, 577] on button "Confirmar" at bounding box center [1071, 582] width 88 height 27
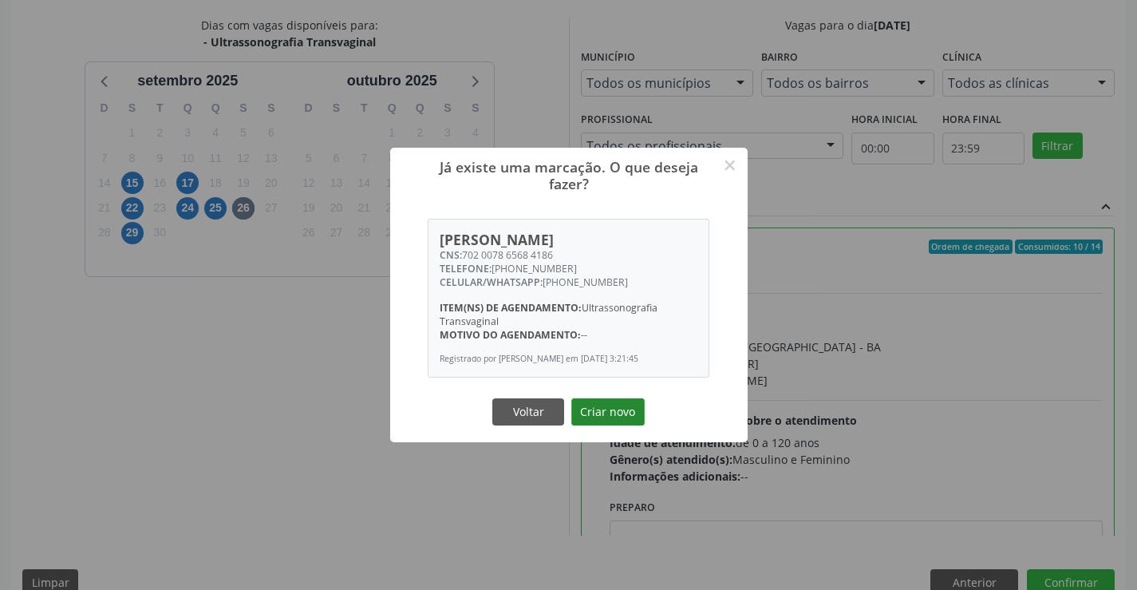
click at [611, 405] on button "Criar novo" at bounding box center [607, 411] width 73 height 27
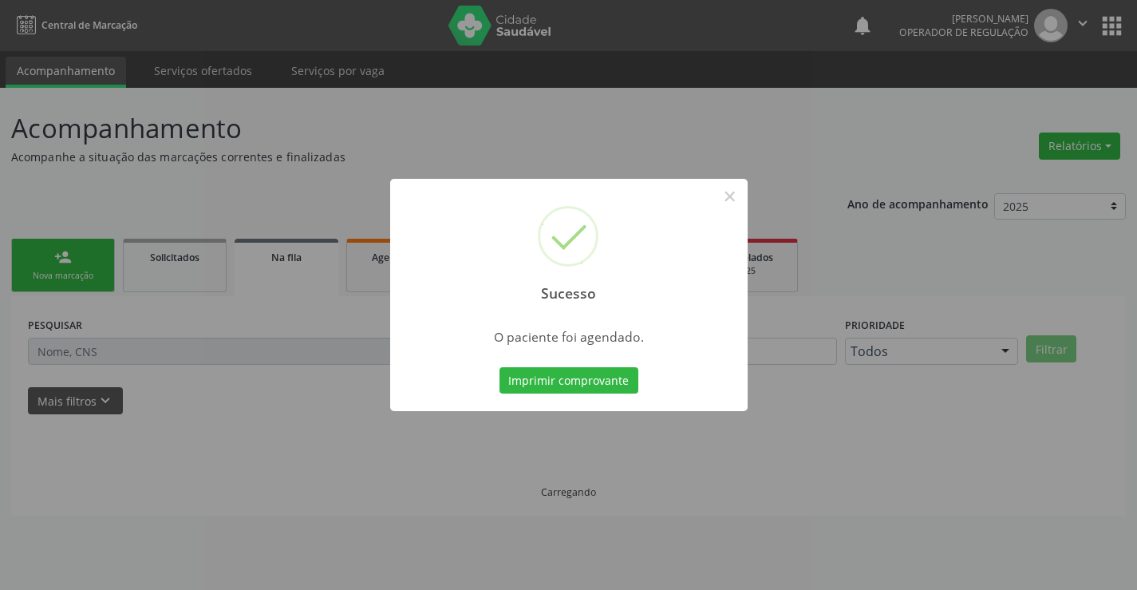
scroll to position [0, 0]
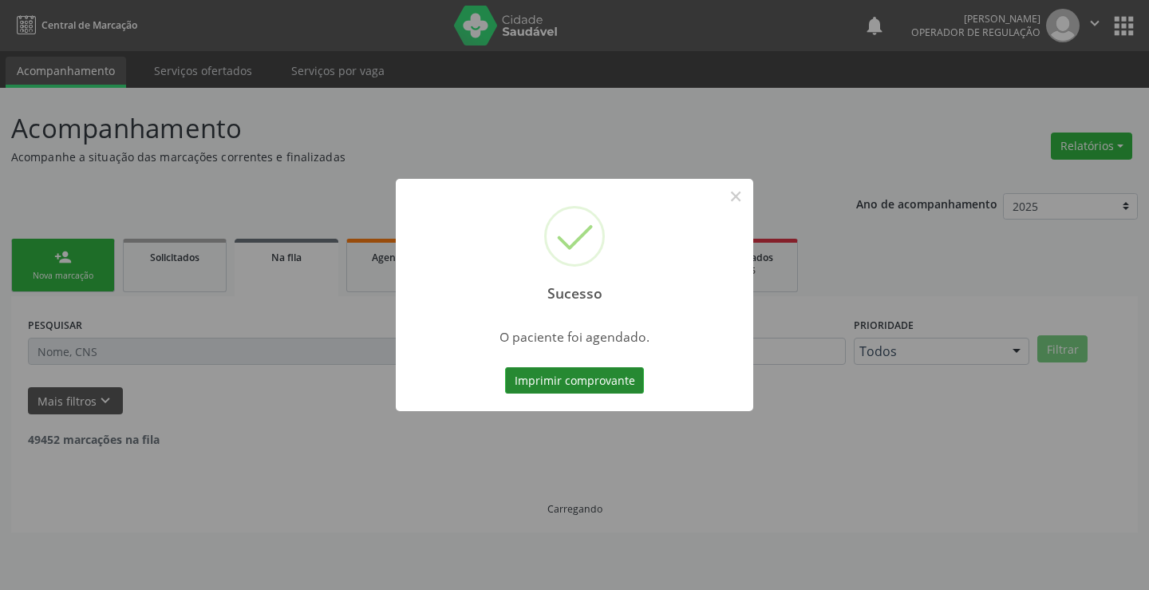
click at [571, 372] on button "Imprimir comprovante" at bounding box center [574, 380] width 139 height 27
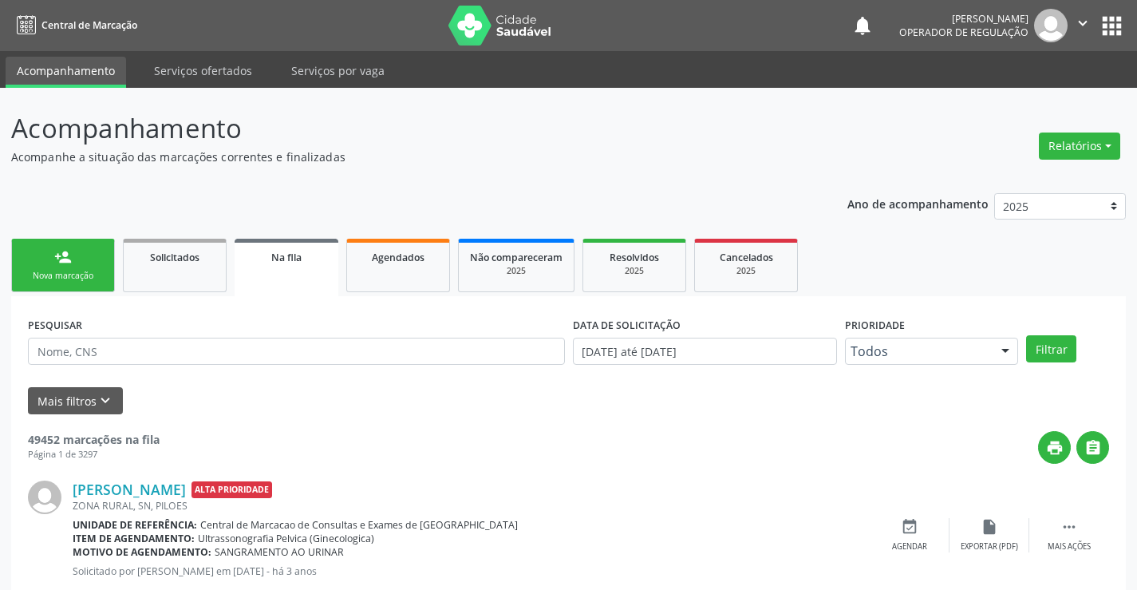
click at [65, 265] on div "person_add" at bounding box center [63, 257] width 18 height 18
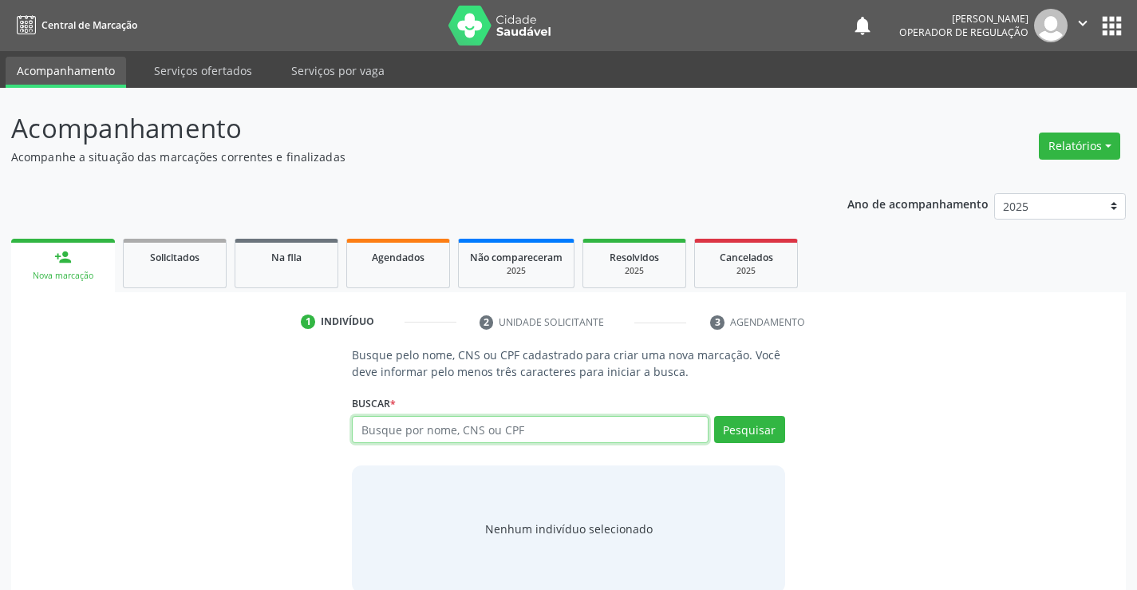
click at [570, 428] on input "text" at bounding box center [530, 429] width 356 height 27
click at [570, 431] on input "text" at bounding box center [530, 429] width 356 height 27
type input "valdice gama da silva alves"
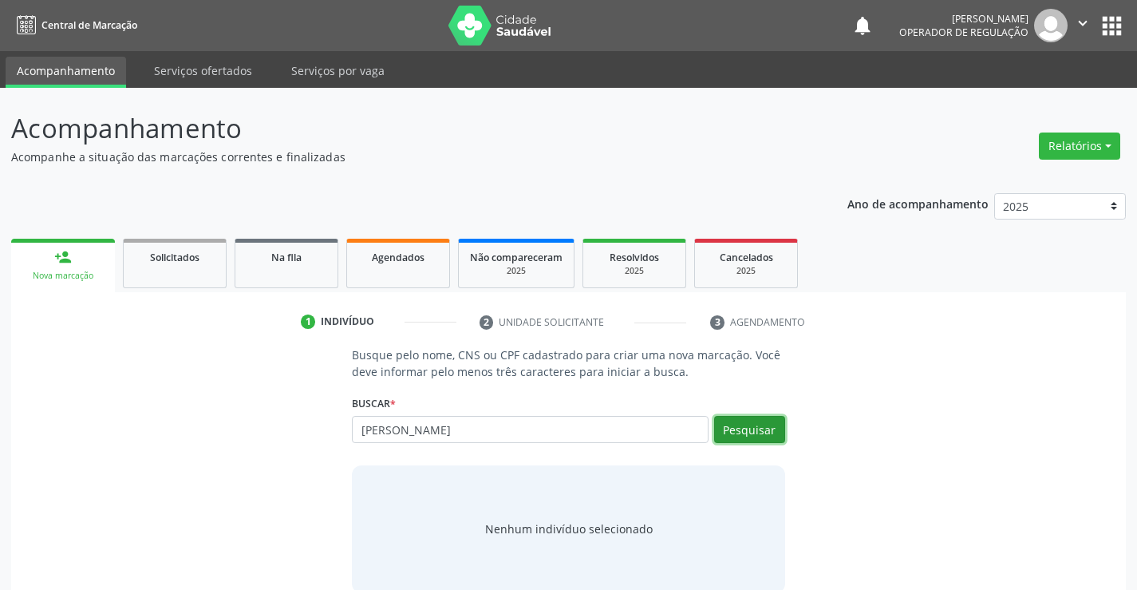
click at [756, 424] on button "Pesquisar" at bounding box center [749, 429] width 71 height 27
type input "valdice gama da silva alves"
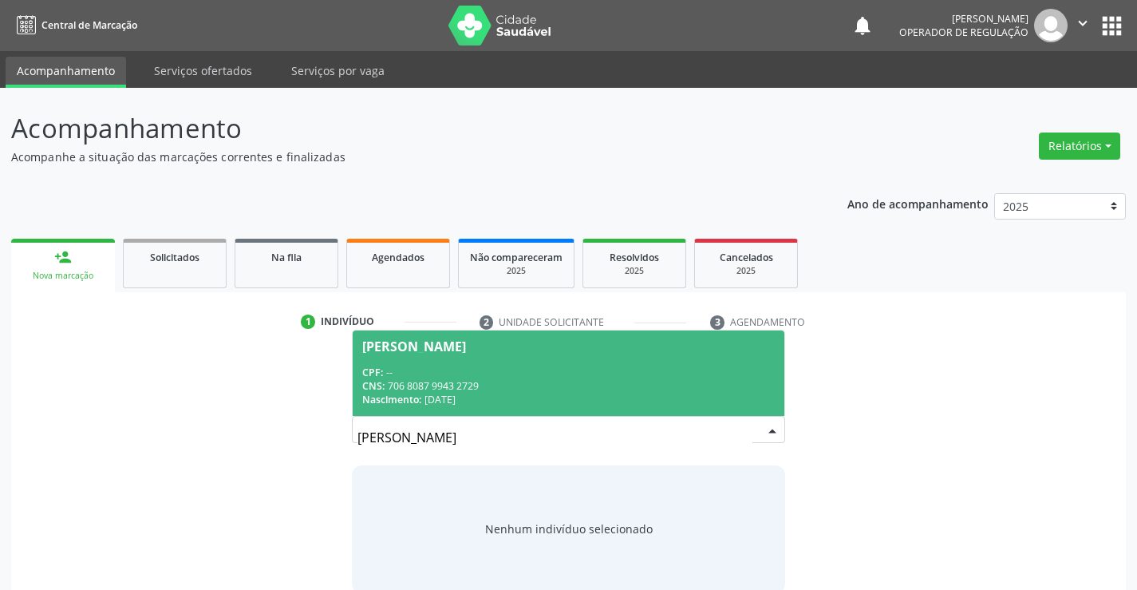
click at [482, 379] on div "CNS: 706 8087 9943 2729" at bounding box center [568, 386] width 412 height 14
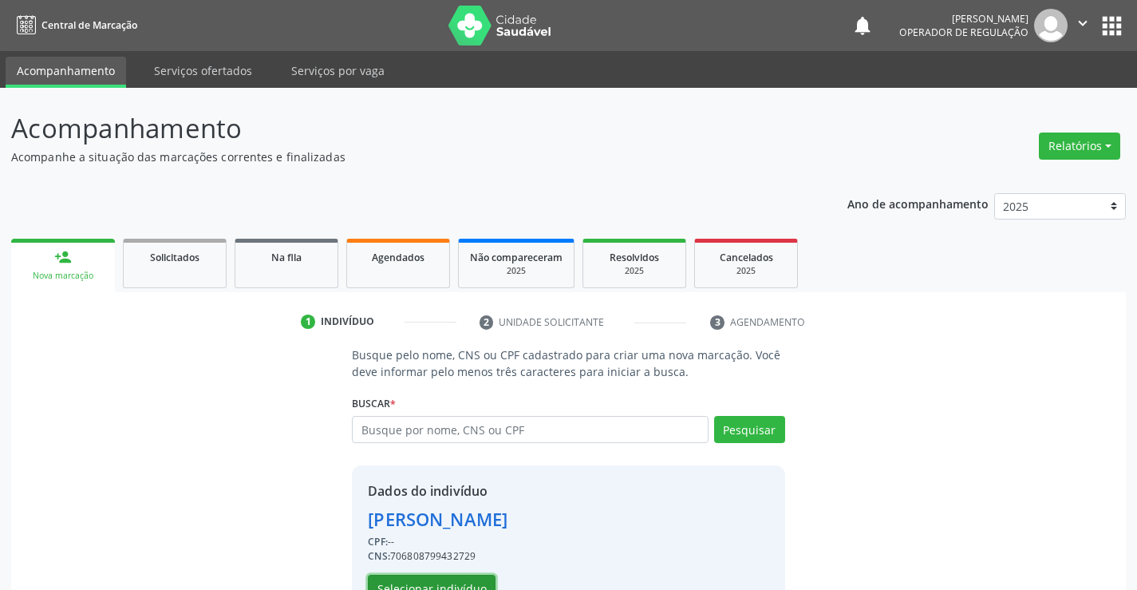
click at [442, 577] on button "Selecionar indivíduo" at bounding box center [432, 587] width 128 height 27
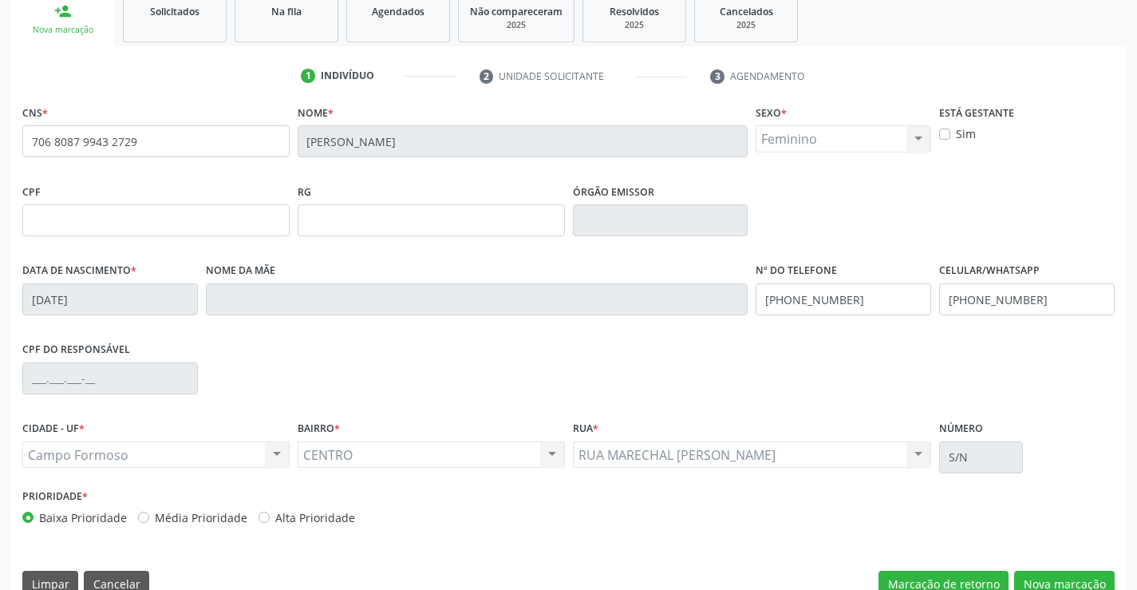
scroll to position [275, 0]
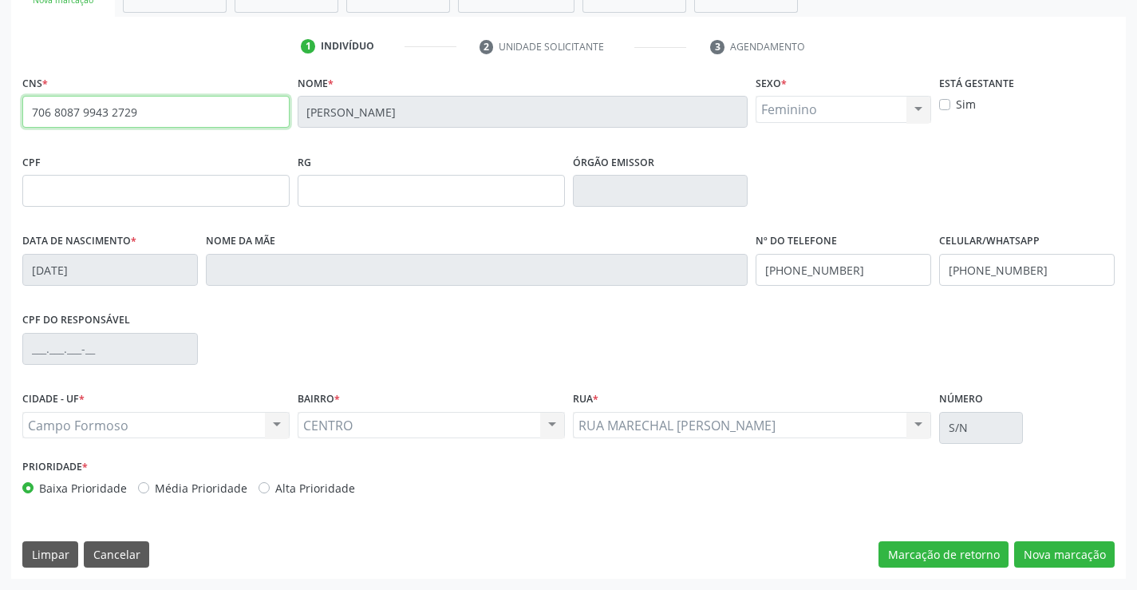
drag, startPoint x: 30, startPoint y: 112, endPoint x: 160, endPoint y: 117, distance: 130.1
click at [160, 117] on input "706 8087 9943 2729" at bounding box center [155, 112] width 267 height 32
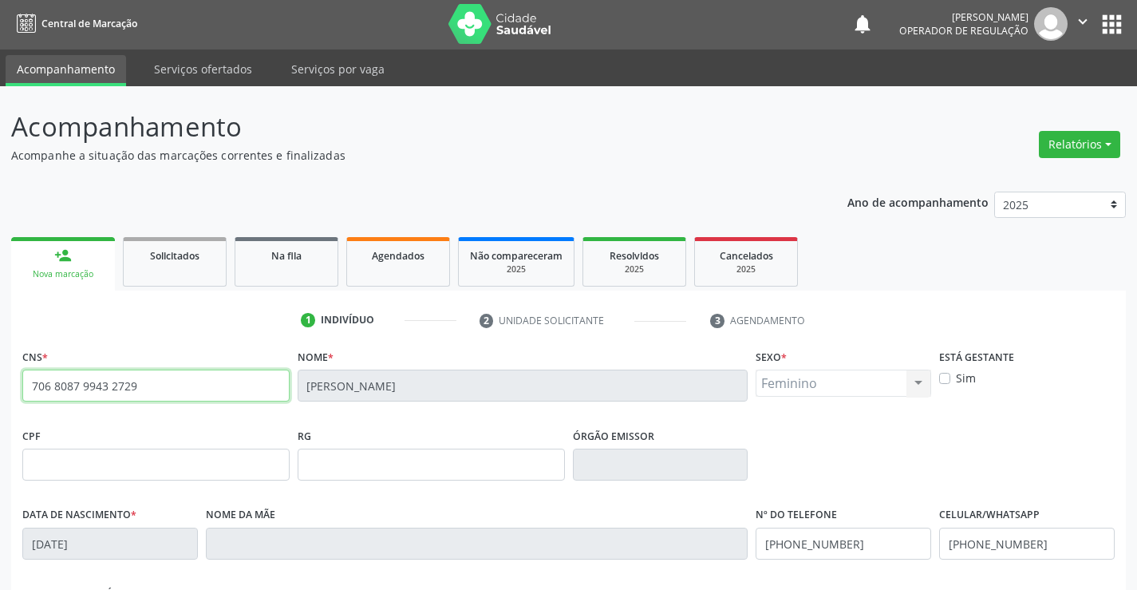
scroll to position [0, 0]
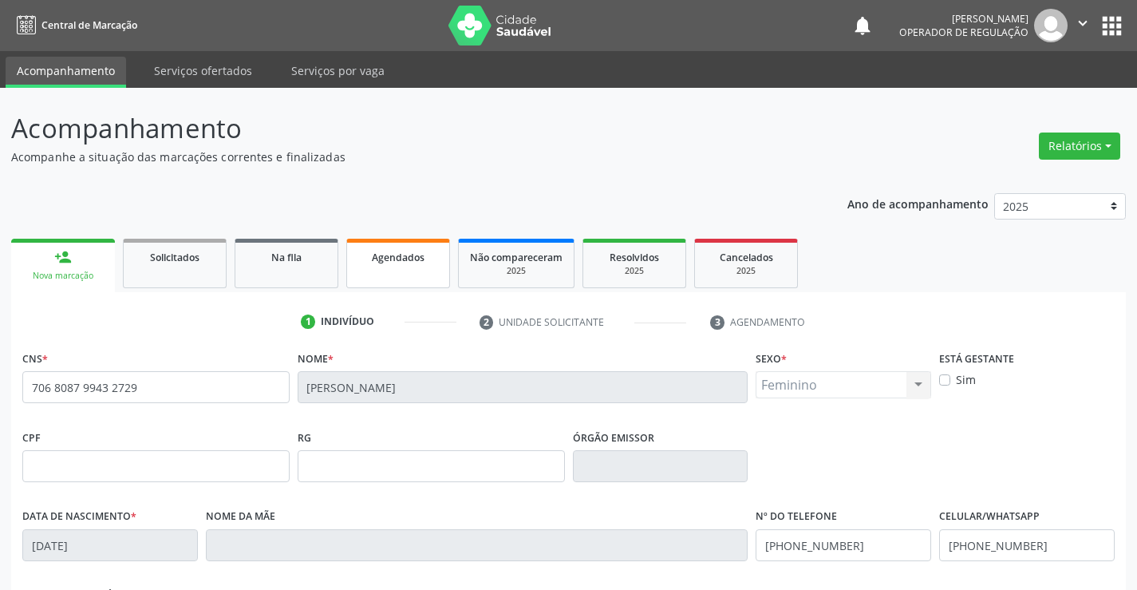
click at [398, 255] on span "Agendados" at bounding box center [398, 258] width 53 height 14
select select "8"
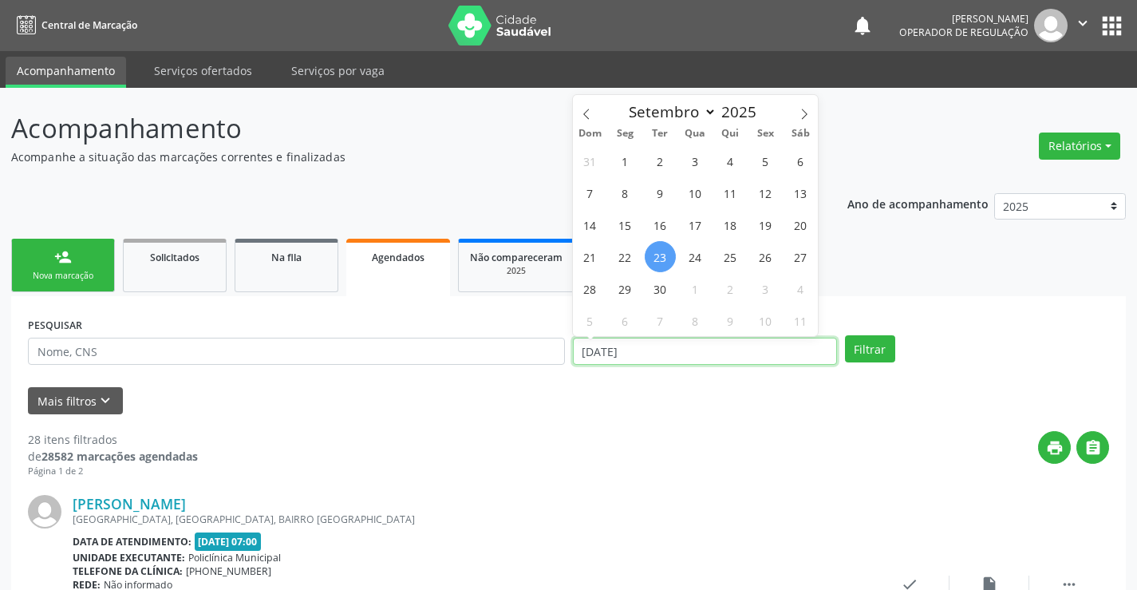
drag, startPoint x: 644, startPoint y: 350, endPoint x: 549, endPoint y: 350, distance: 94.9
click at [549, 350] on div "PESQUISAR DATA DE ATENDIMENTO 23/09/2025 Filtrar" at bounding box center [568, 344] width 1089 height 62
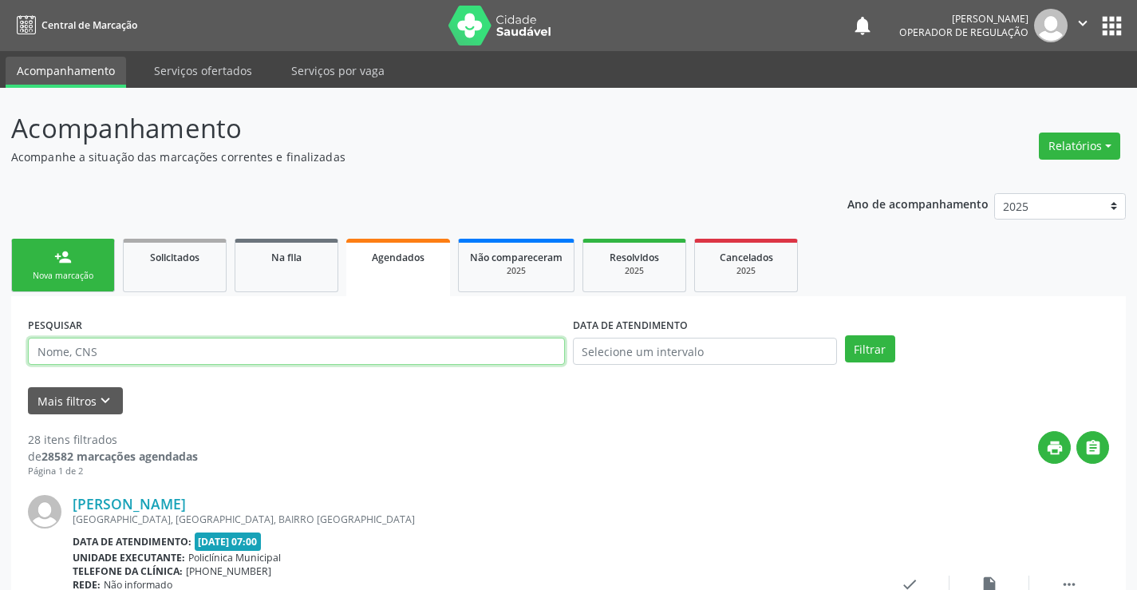
click at [168, 342] on input "text" at bounding box center [296, 350] width 537 height 27
paste input "706 8087 9943 2729"
type input "706 8087 9943 2729"
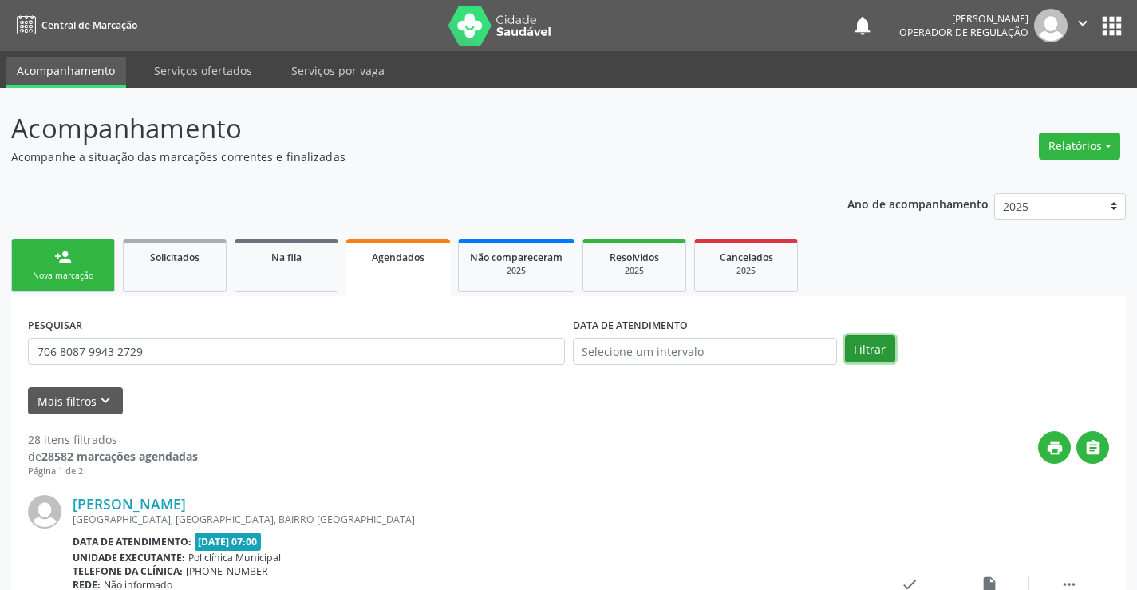
click at [874, 344] on button "Filtrar" at bounding box center [870, 348] width 50 height 27
click at [54, 270] on div "Nova marcação" at bounding box center [63, 276] width 80 height 12
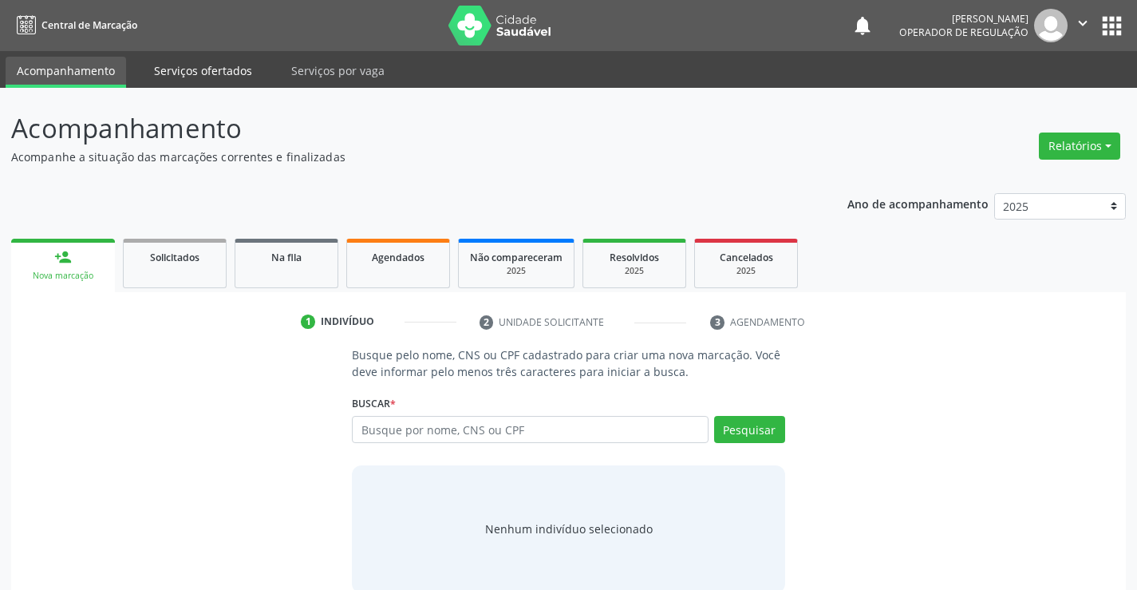
click at [187, 64] on link "Serviços ofertados" at bounding box center [203, 71] width 120 height 28
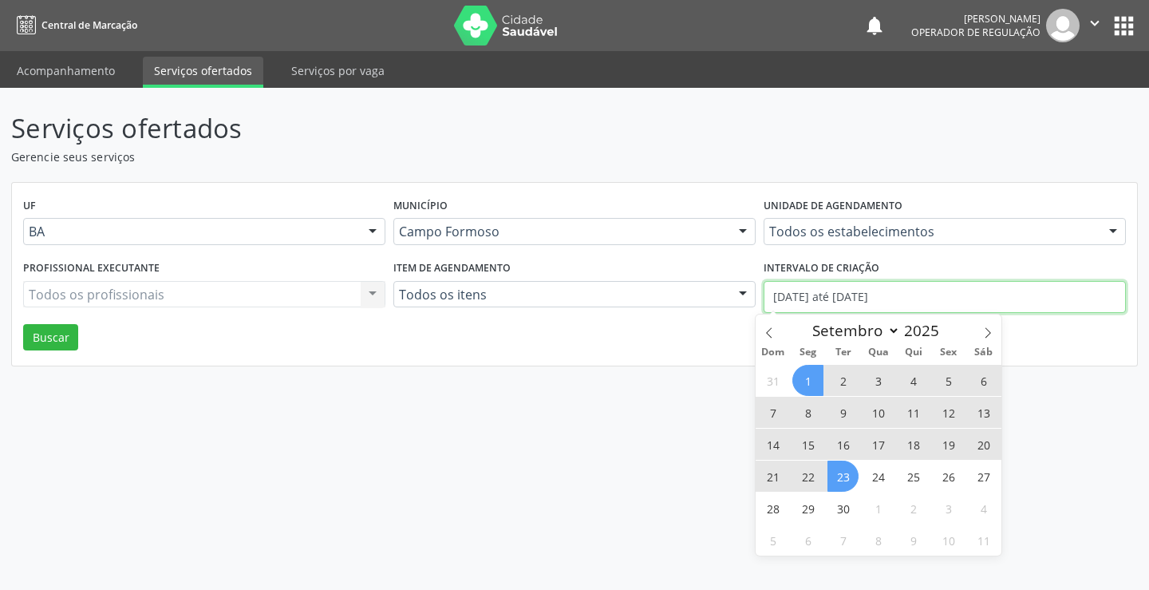
drag, startPoint x: 917, startPoint y: 294, endPoint x: 750, endPoint y: 295, distance: 166.7
click at [750, 295] on div "Profissional executante Todos os profissionais Todos os profissionais Nenhum re…" at bounding box center [574, 290] width 1111 height 68
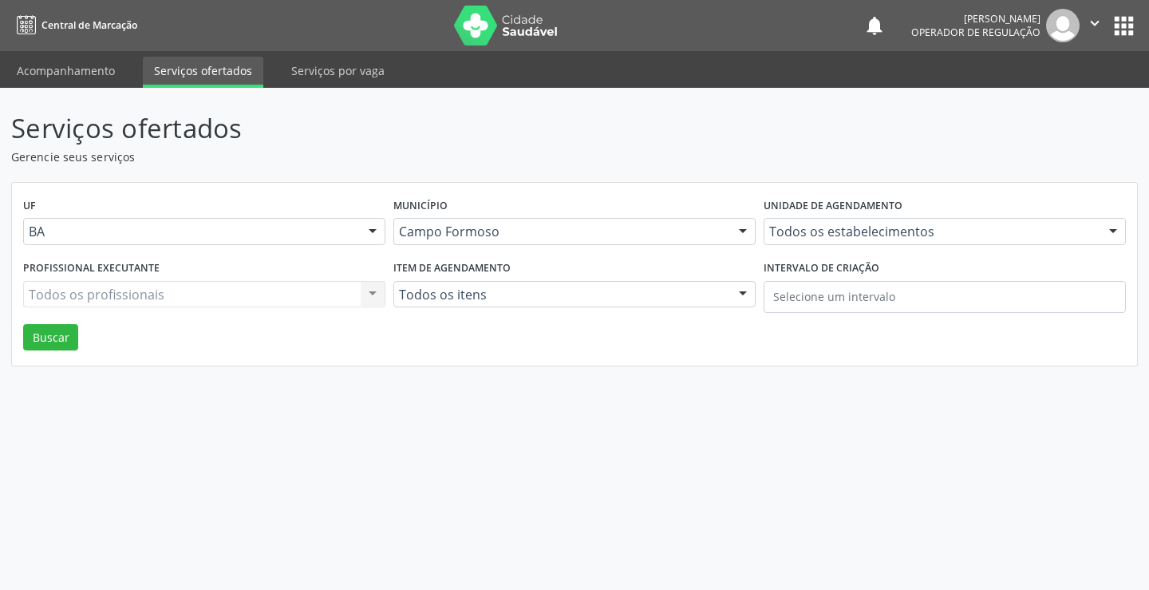
click at [149, 292] on div "Todos os profissionais Todos os profissionais Nenhum resultado encontrado para:…" at bounding box center [204, 294] width 362 height 27
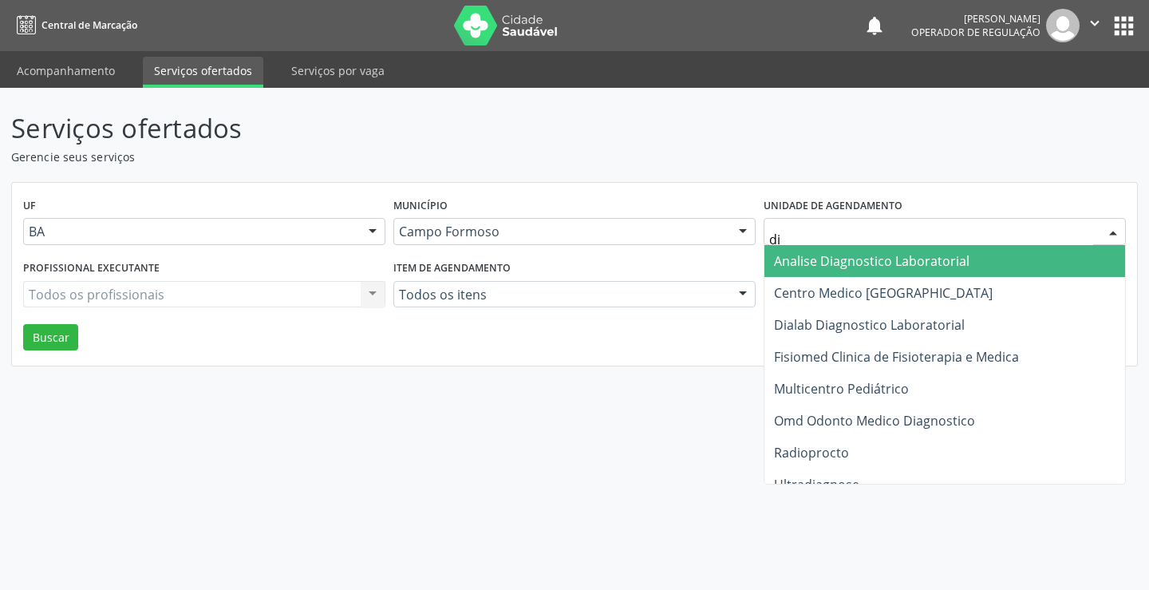
type input "dia"
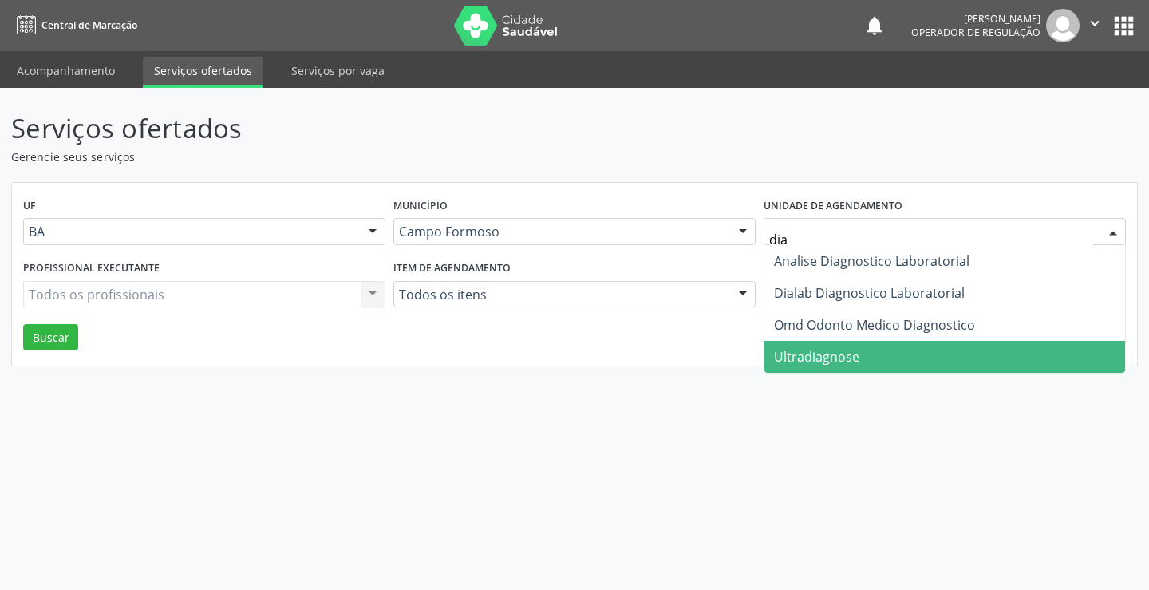
click at [847, 356] on span "Ultradiagnose" at bounding box center [816, 357] width 85 height 18
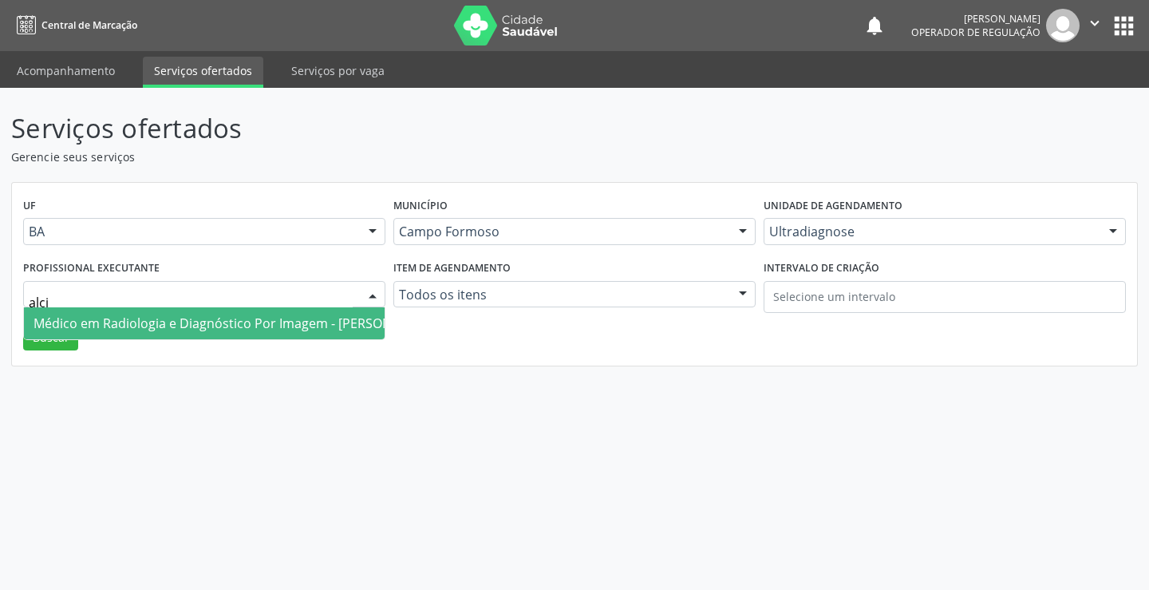
type input "alcio"
click at [158, 321] on span "Médico em Radiologia e Diagnóstico Por Imagem - Alciole Mendes Muritiba" at bounding box center [236, 323] width 404 height 18
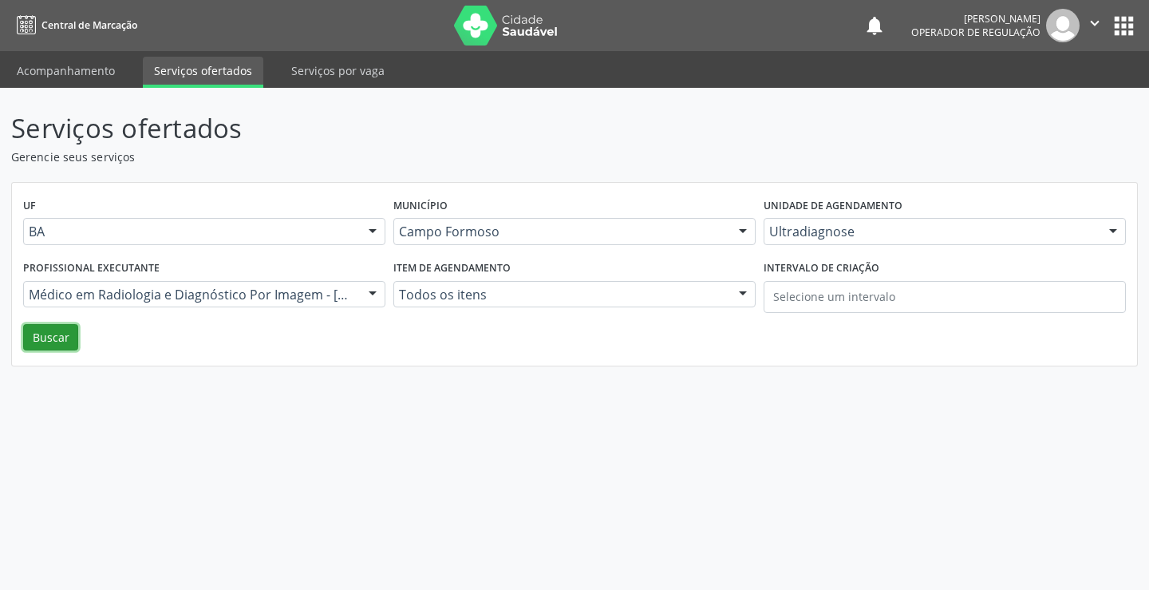
click at [44, 334] on button "Buscar" at bounding box center [50, 337] width 55 height 27
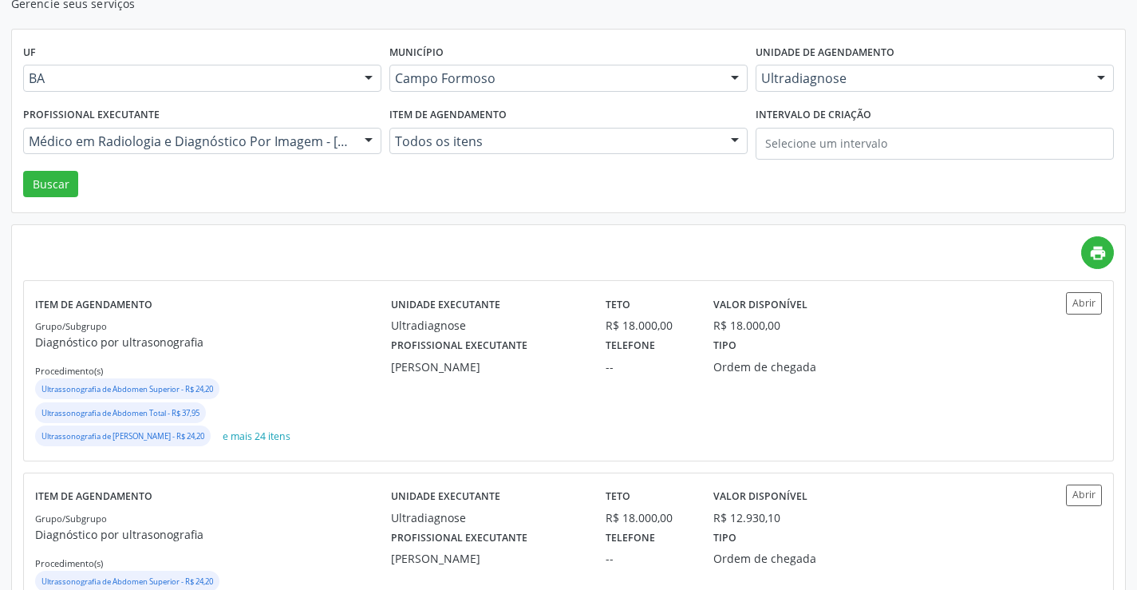
scroll to position [239, 0]
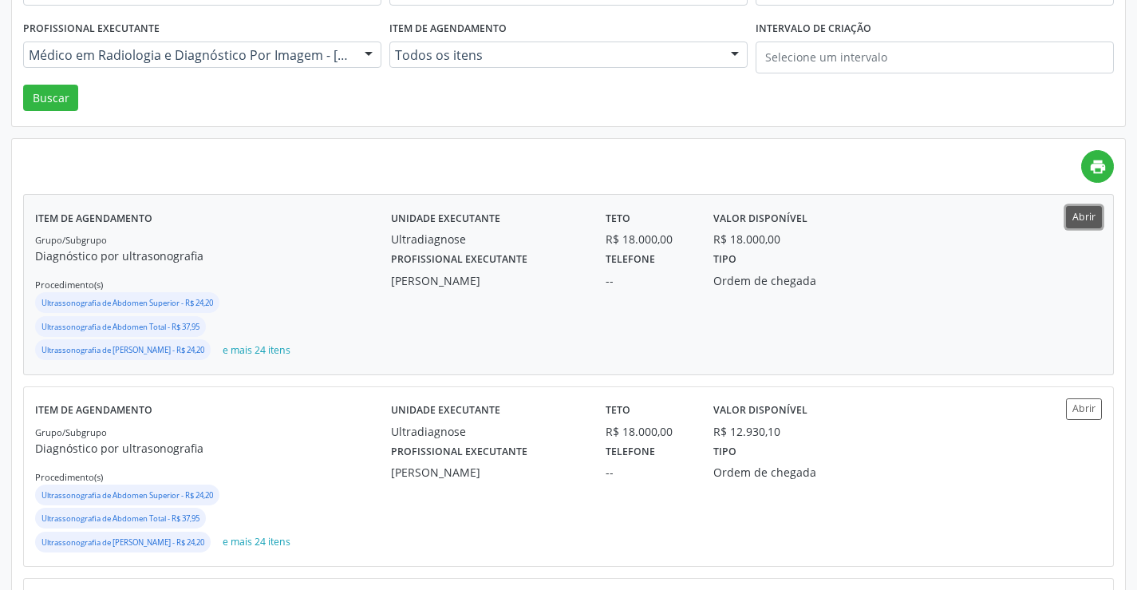
click at [1089, 214] on button "Abrir" at bounding box center [1084, 217] width 36 height 22
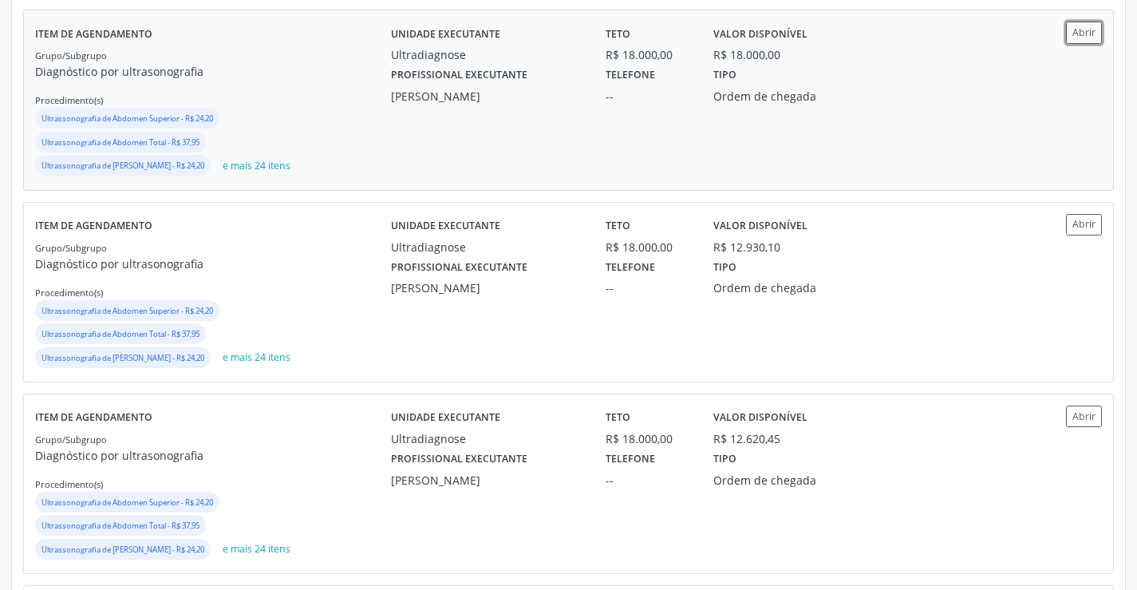
scroll to position [479, 0]
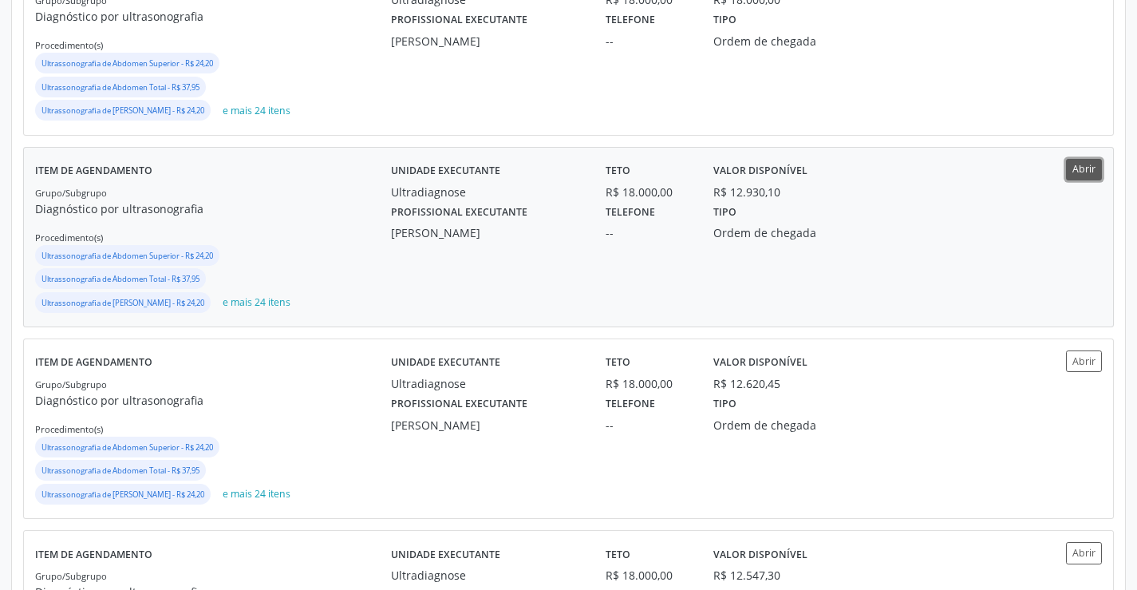
click at [1086, 165] on button "Abrir" at bounding box center [1084, 170] width 36 height 22
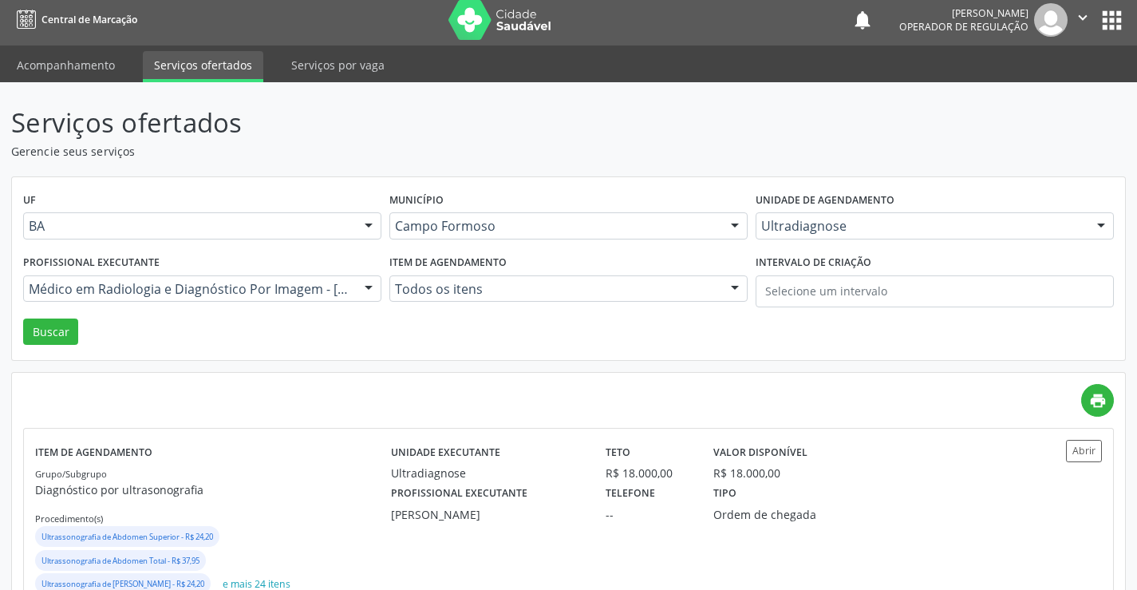
scroll to position [0, 0]
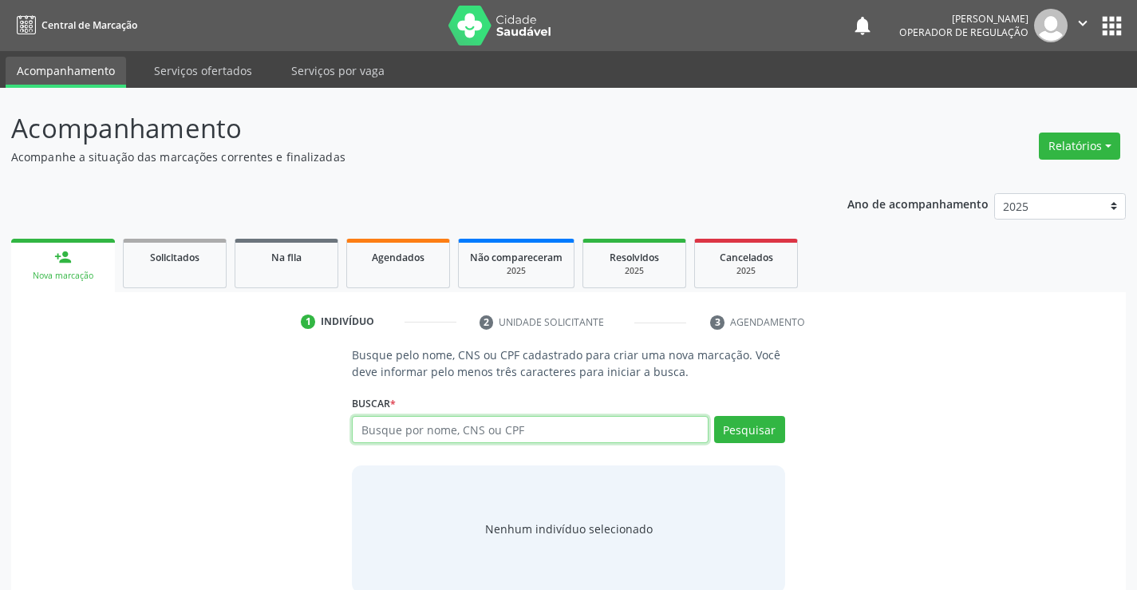
click at [599, 435] on input "text" at bounding box center [530, 429] width 356 height 27
type input "707000876303833"
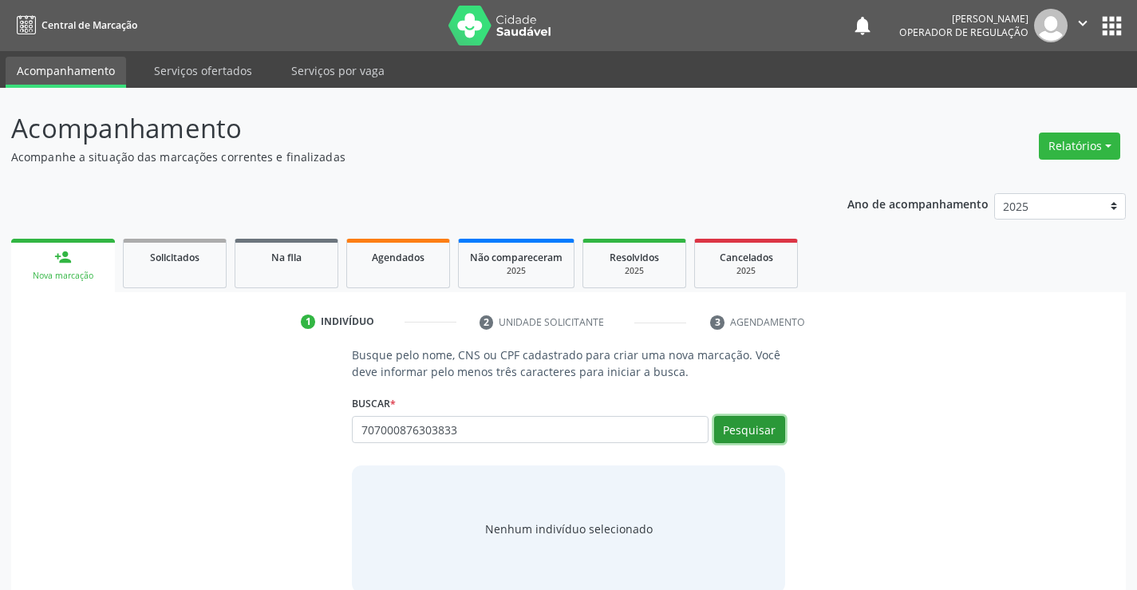
click at [760, 429] on button "Pesquisar" at bounding box center [749, 429] width 71 height 27
type input "707000876303833"
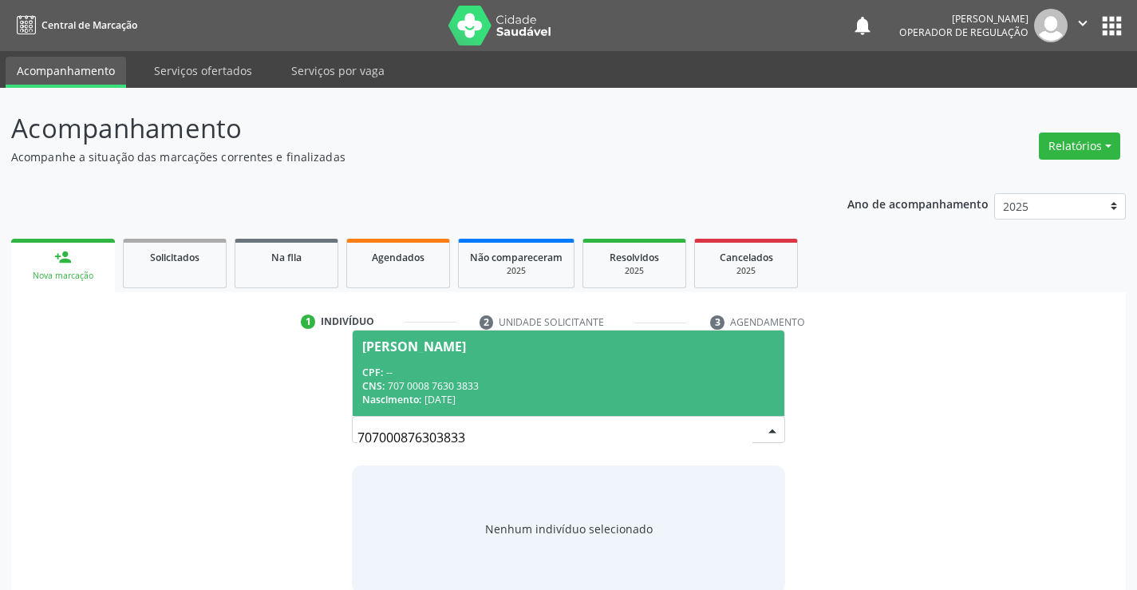
click at [524, 371] on div "CPF: --" at bounding box center [568, 372] width 412 height 14
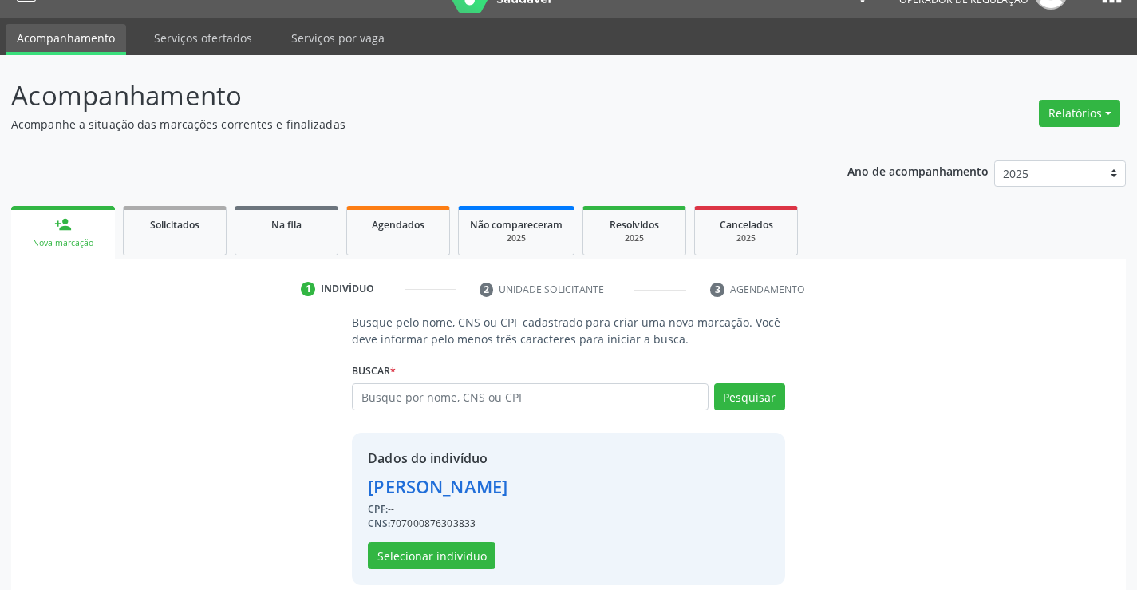
scroll to position [50, 0]
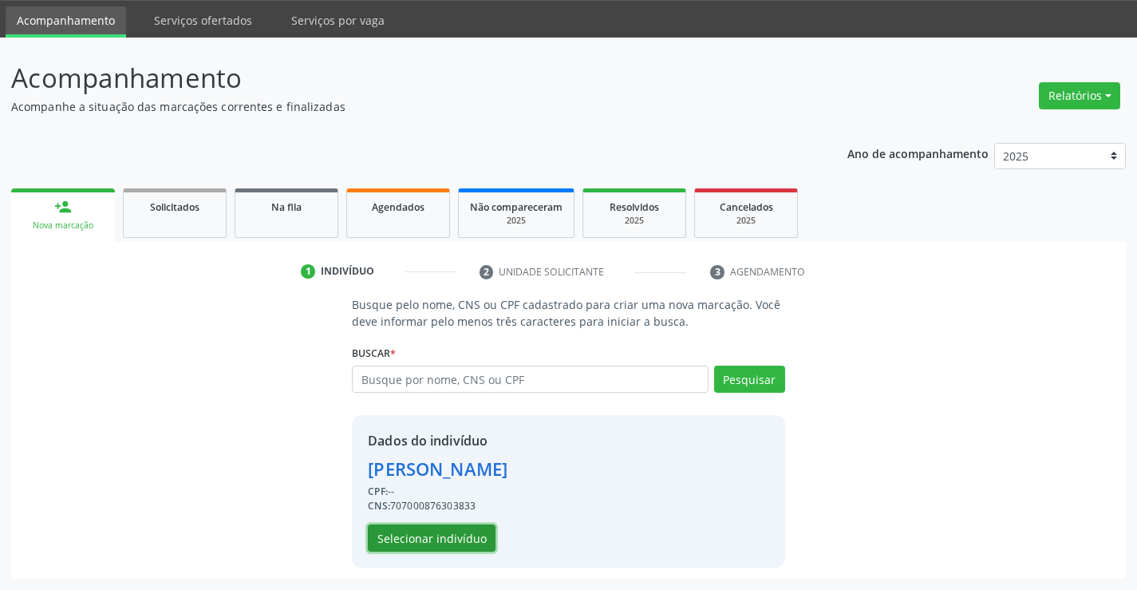
click at [423, 535] on button "Selecionar indivíduo" at bounding box center [432, 537] width 128 height 27
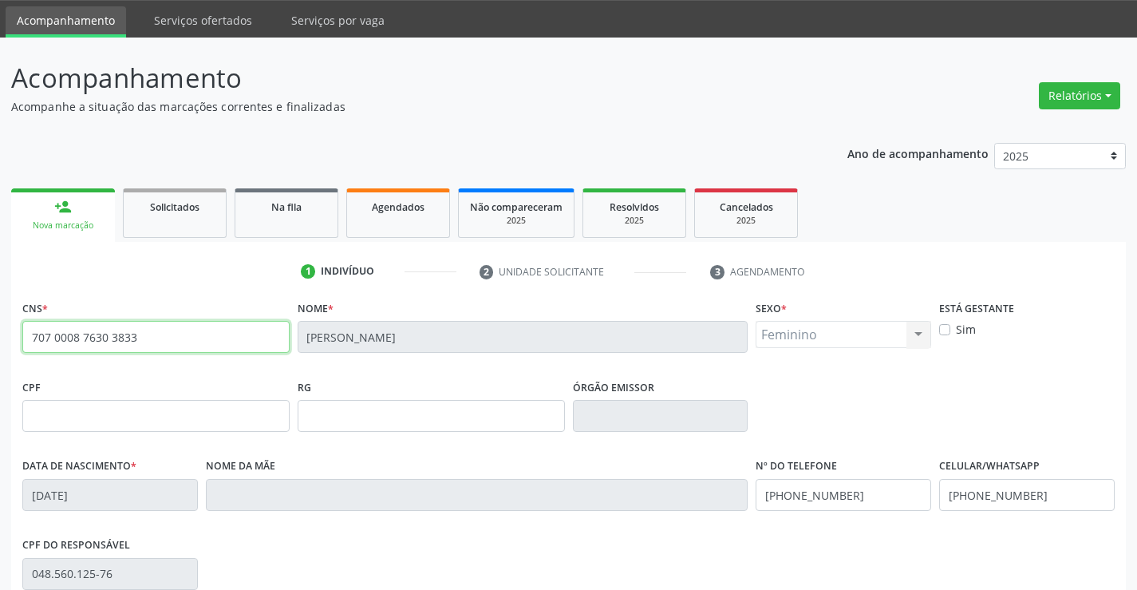
drag, startPoint x: 30, startPoint y: 336, endPoint x: 154, endPoint y: 346, distance: 124.1
click at [154, 346] on input "707 0008 7630 3833" at bounding box center [155, 337] width 267 height 32
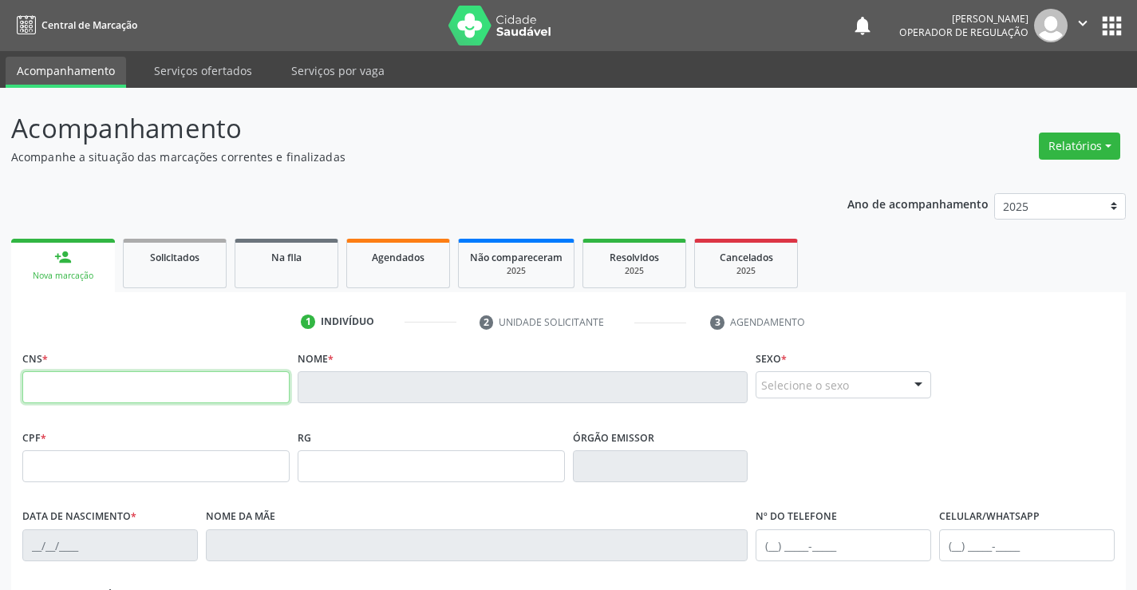
click at [141, 390] on input "text" at bounding box center [155, 387] width 267 height 32
drag, startPoint x: 148, startPoint y: 390, endPoint x: 0, endPoint y: 389, distance: 148.4
click at [0, 389] on div "Acompanhamento Acompanhe a situação das marcações correntes e finalizadas Relat…" at bounding box center [568, 476] width 1137 height 777
type input "704 5033 2461 9915"
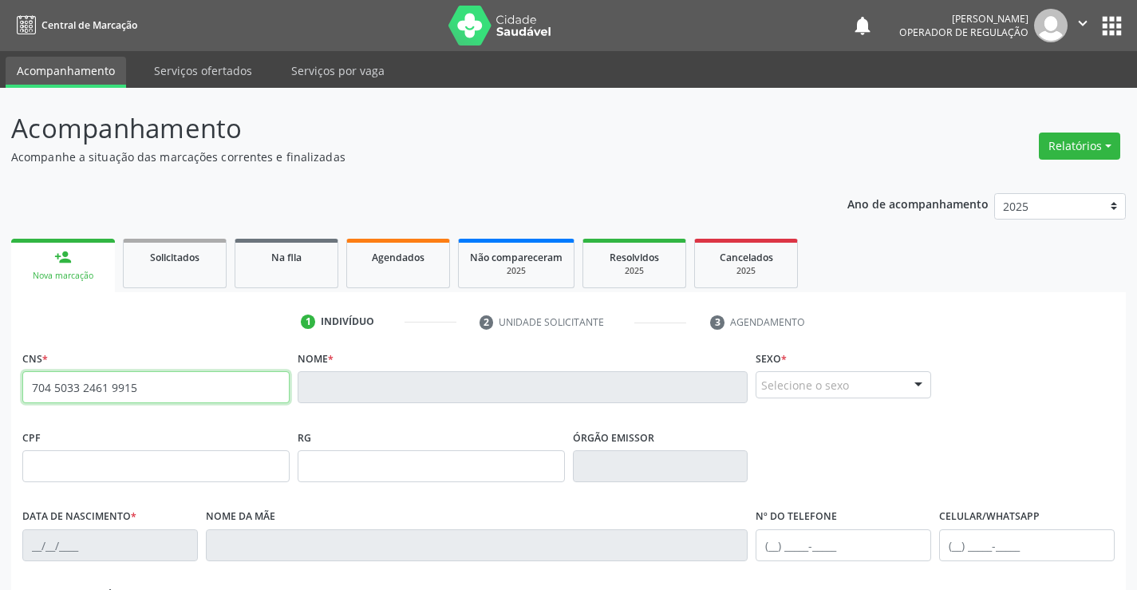
drag, startPoint x: 31, startPoint y: 388, endPoint x: 187, endPoint y: 392, distance: 156.4
click at [187, 392] on input "704 5033 2461 9915" at bounding box center [155, 387] width 267 height 32
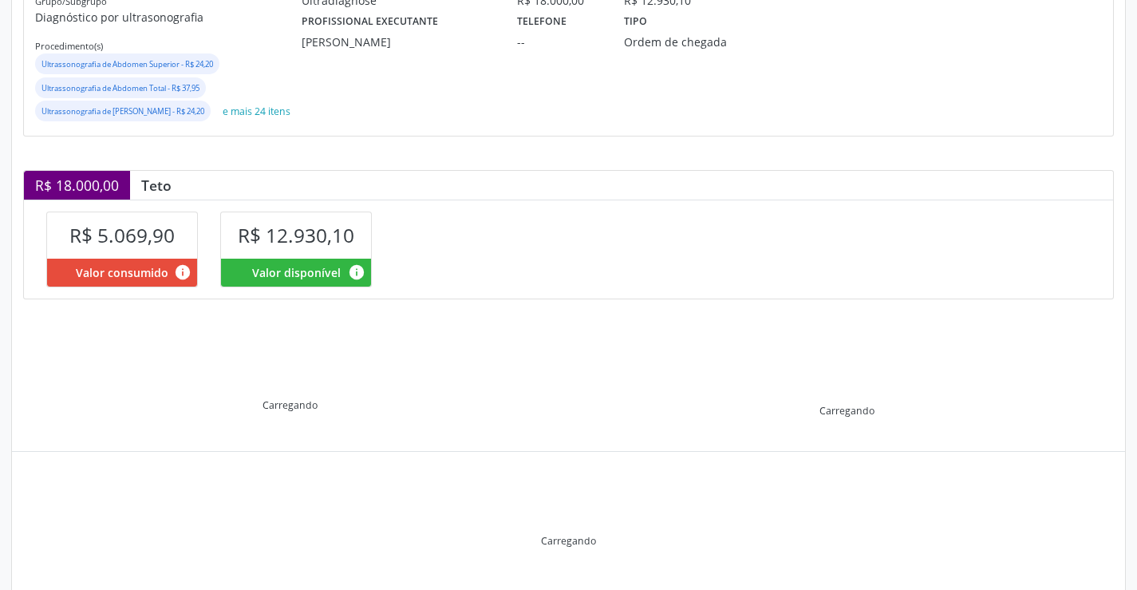
scroll to position [296, 0]
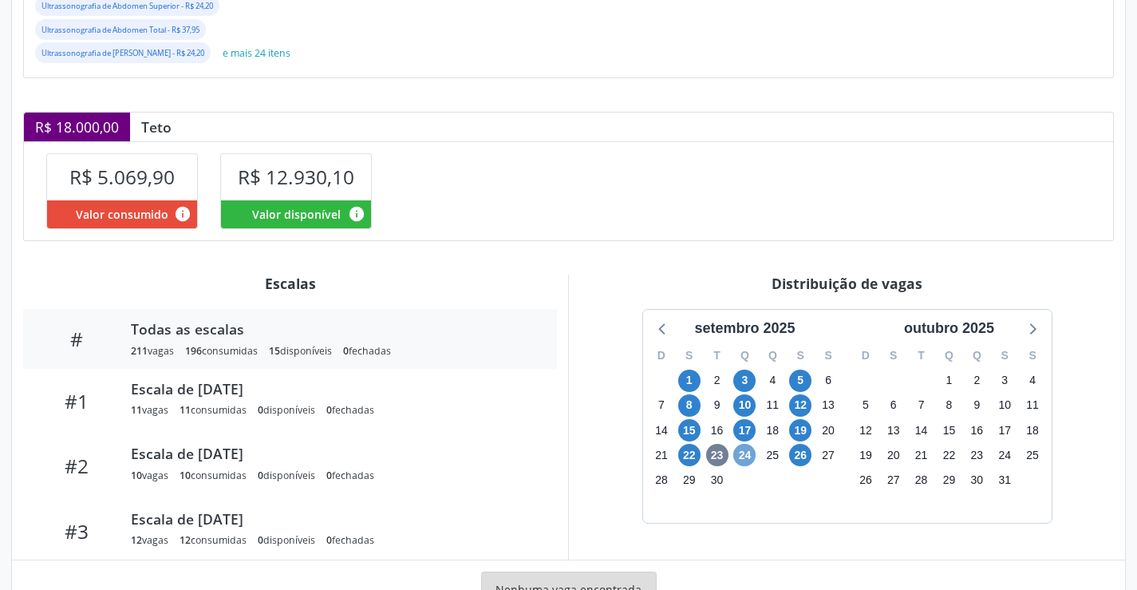
click at [745, 466] on span "24" at bounding box center [744, 455] width 22 height 22
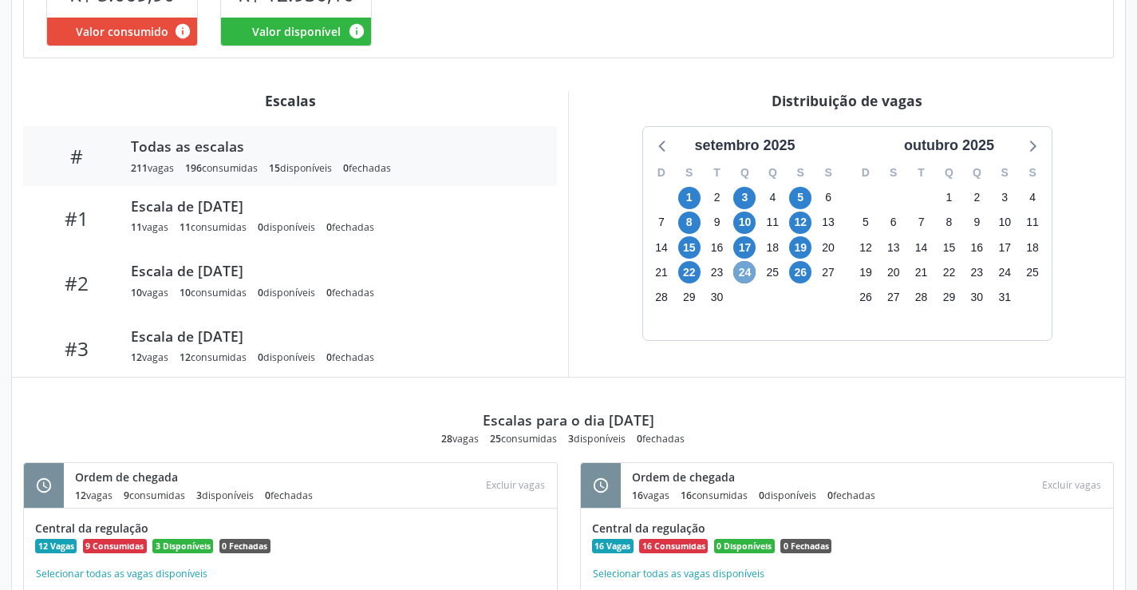
scroll to position [469, 0]
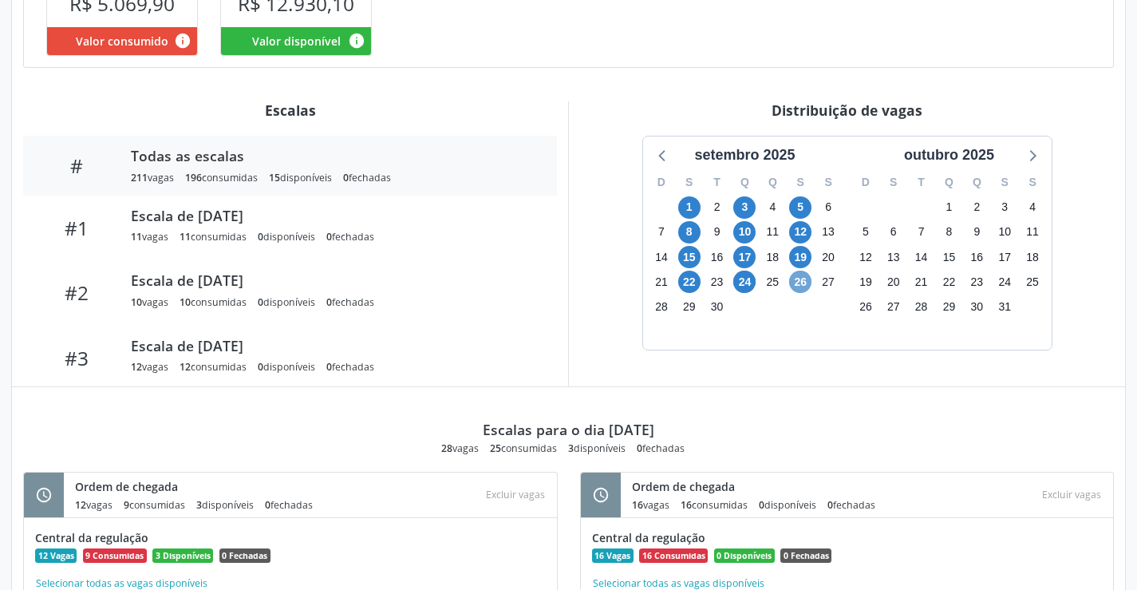
click at [804, 293] on span "26" at bounding box center [800, 281] width 22 height 22
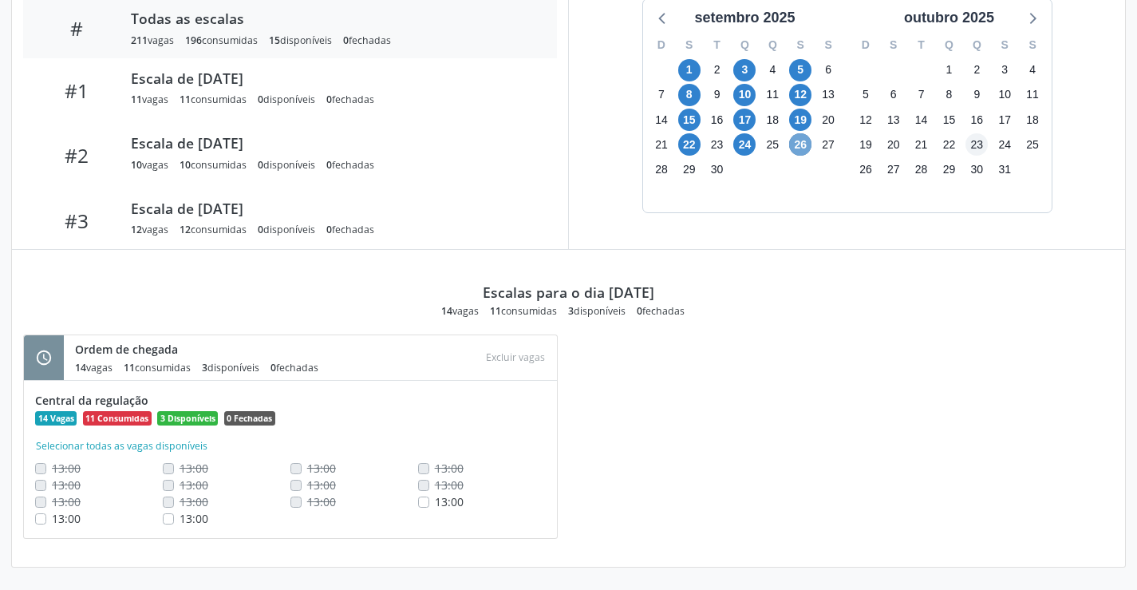
scroll to position [629, 0]
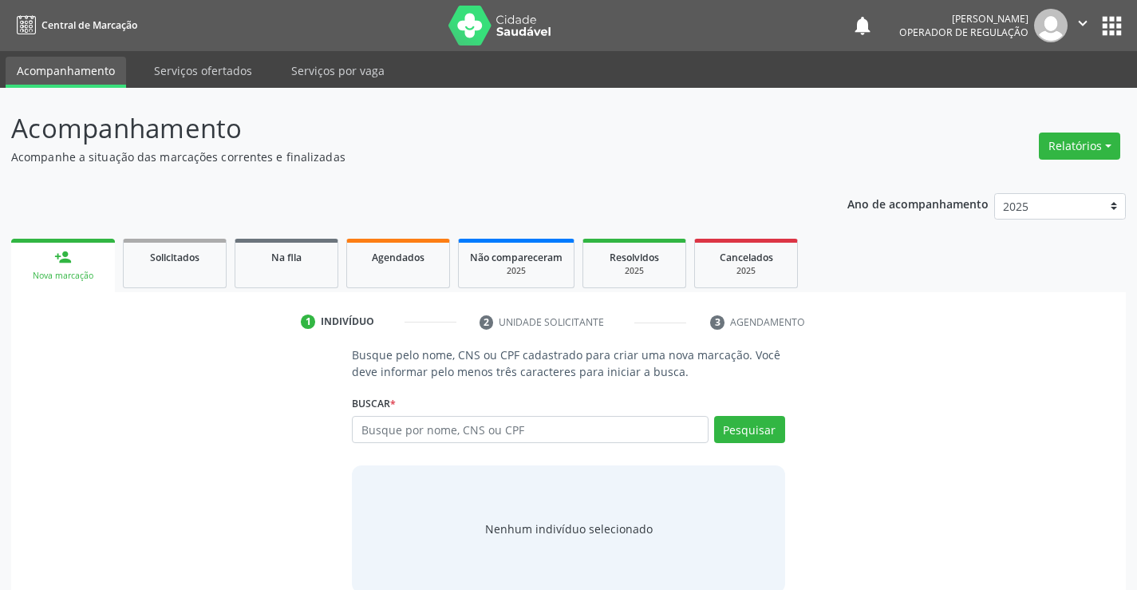
click at [471, 428] on input "text" at bounding box center [530, 429] width 356 height 27
type input "704 5033 2461 9915"
click at [752, 428] on button "Pesquisar" at bounding box center [749, 429] width 71 height 27
type input "704 5033 2461 9915"
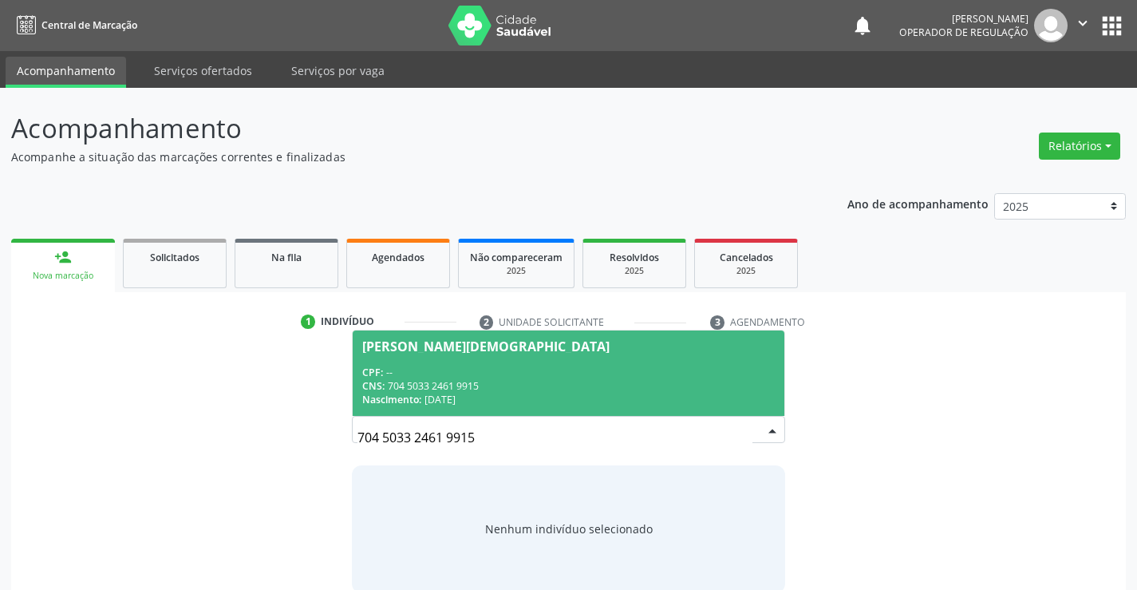
click at [435, 368] on div "CPF: --" at bounding box center [568, 372] width 412 height 14
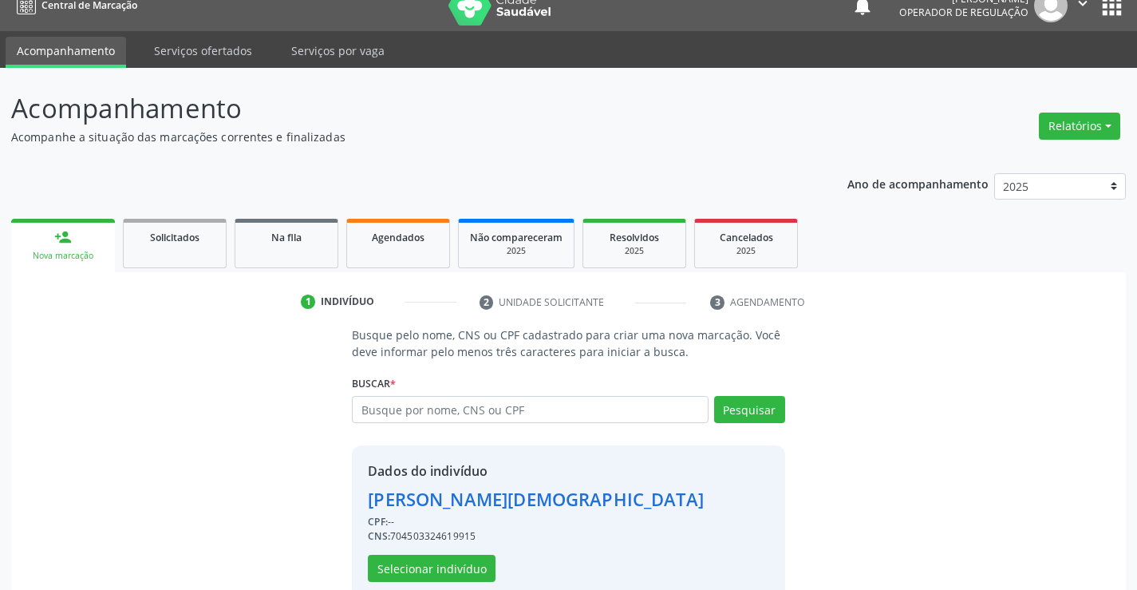
scroll to position [50, 0]
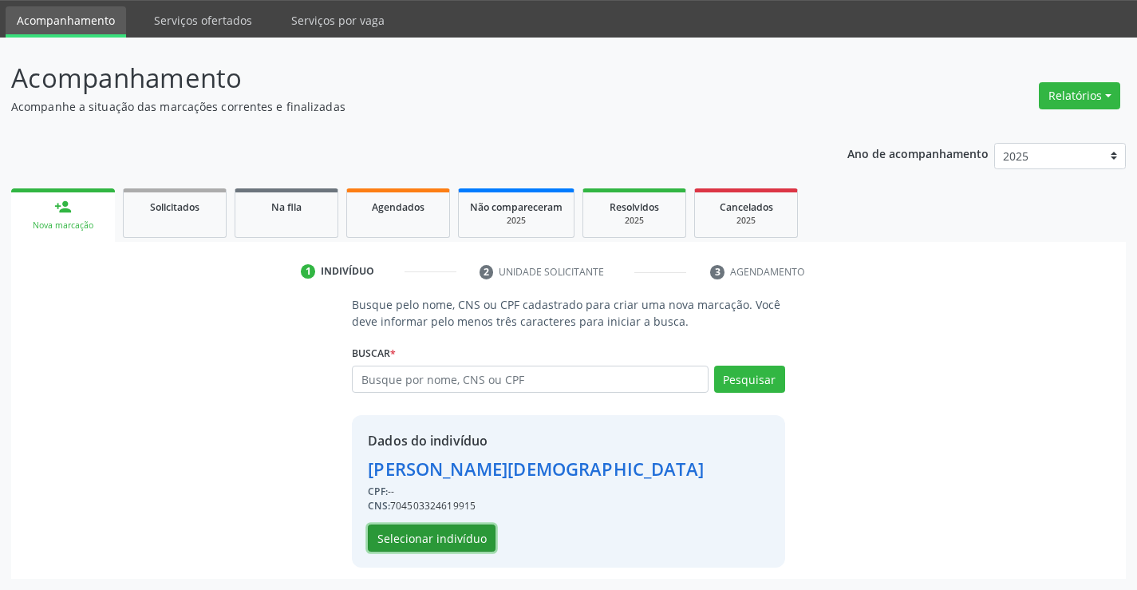
click at [425, 531] on button "Selecionar indivíduo" at bounding box center [432, 537] width 128 height 27
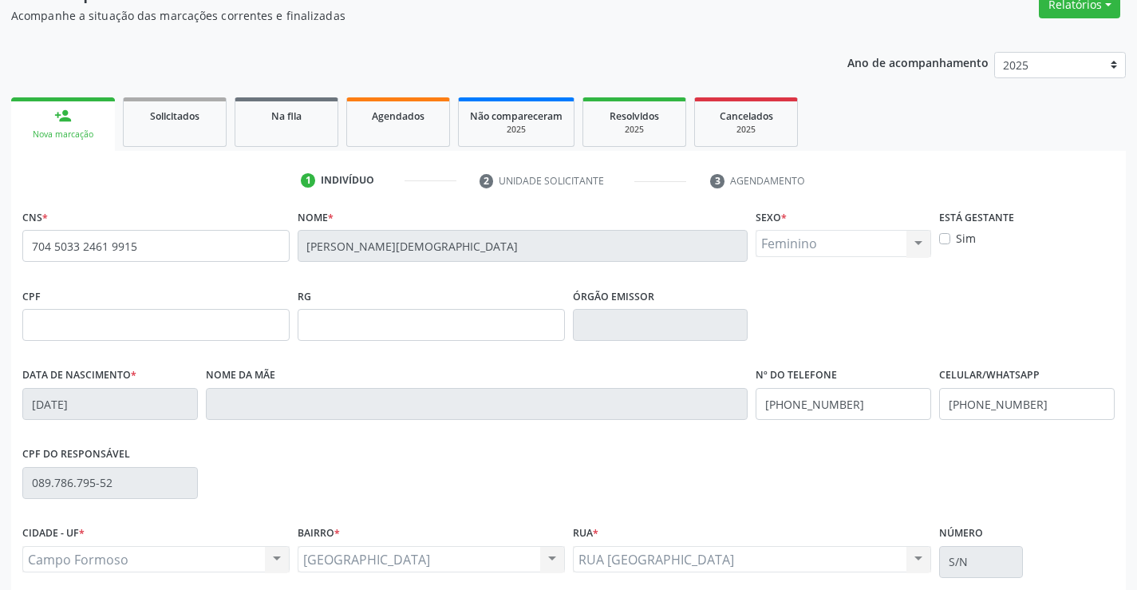
scroll to position [275, 0]
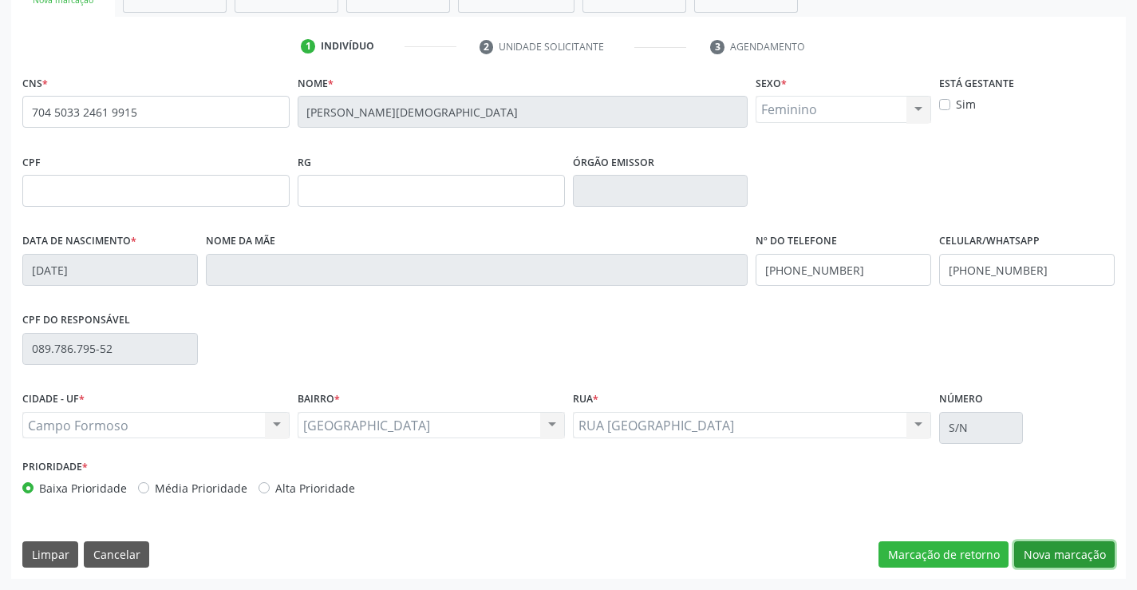
click at [1069, 552] on button "Nova marcação" at bounding box center [1064, 554] width 101 height 27
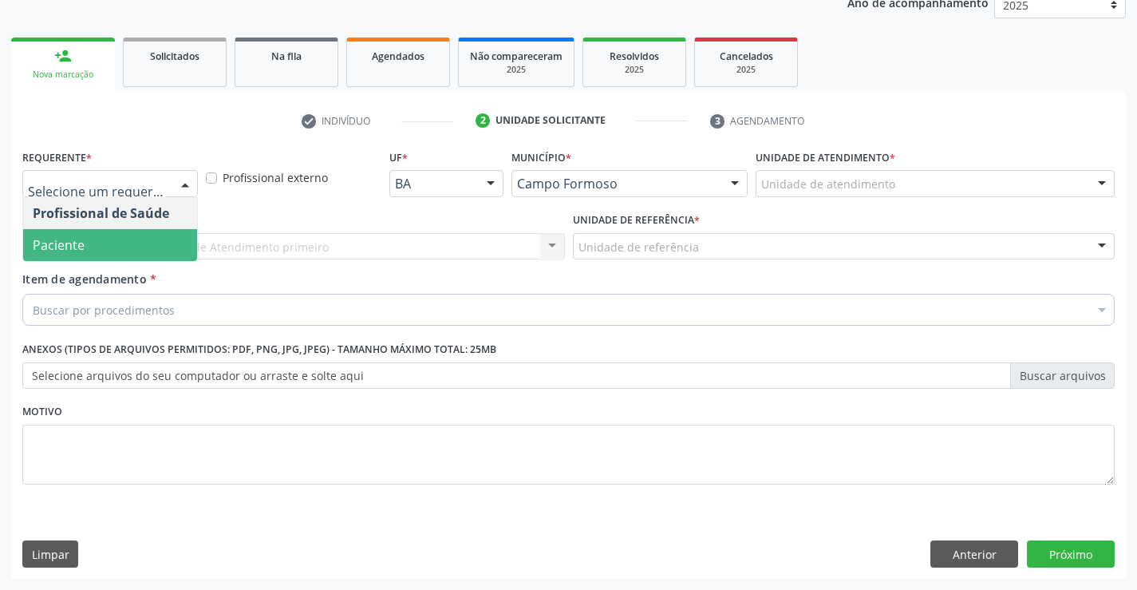
click at [85, 243] on span "Paciente" at bounding box center [110, 245] width 174 height 32
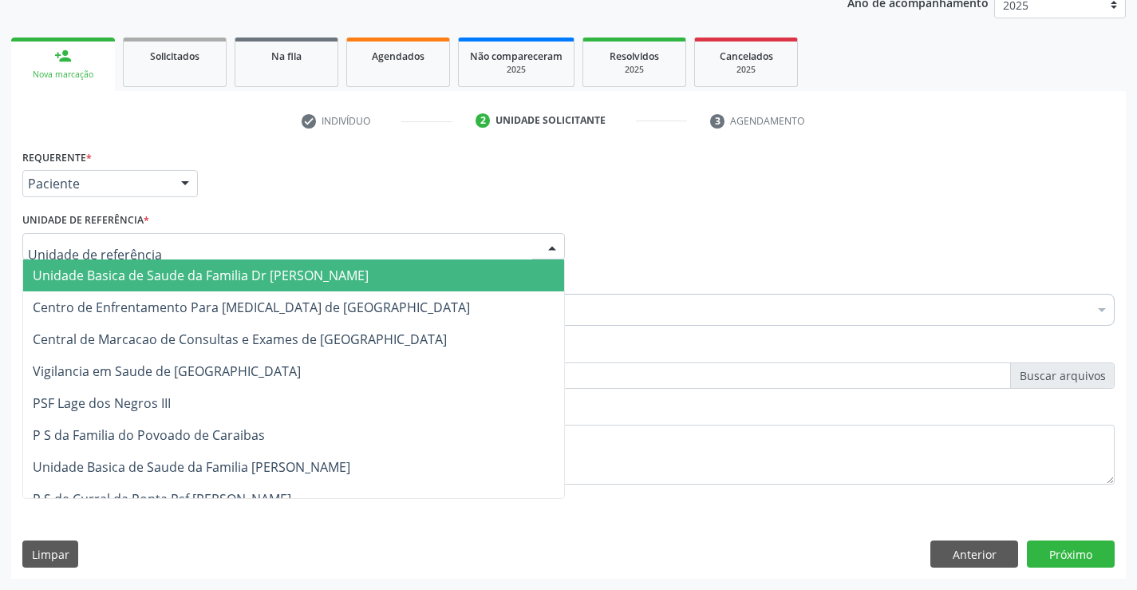
click at [106, 266] on span "Unidade Basica de Saude da Familia Dr [PERSON_NAME]" at bounding box center [293, 275] width 541 height 32
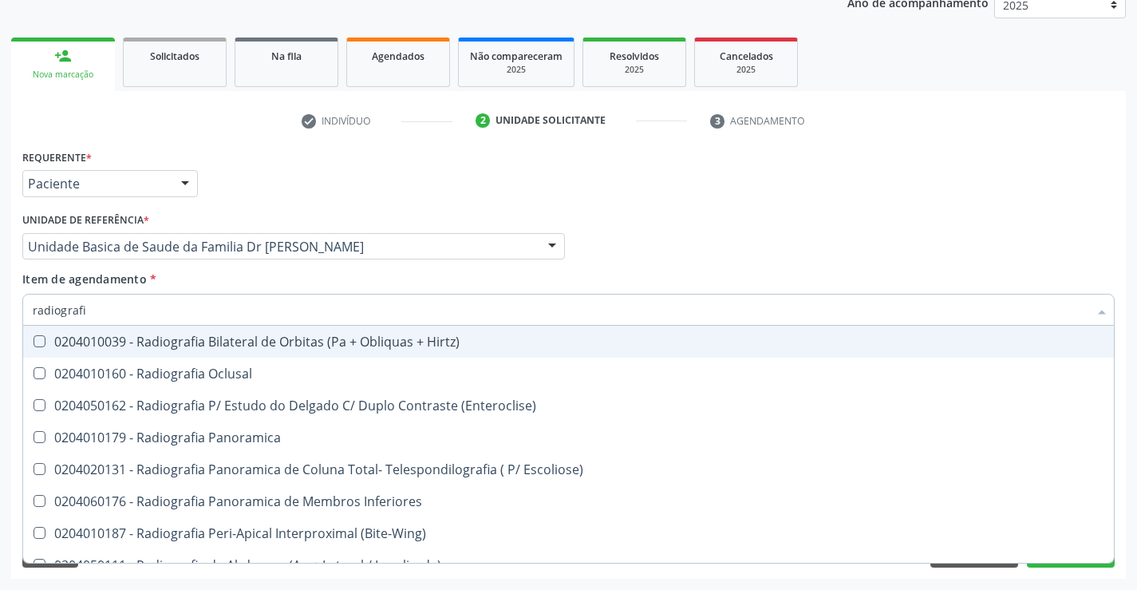
type input "radiografia"
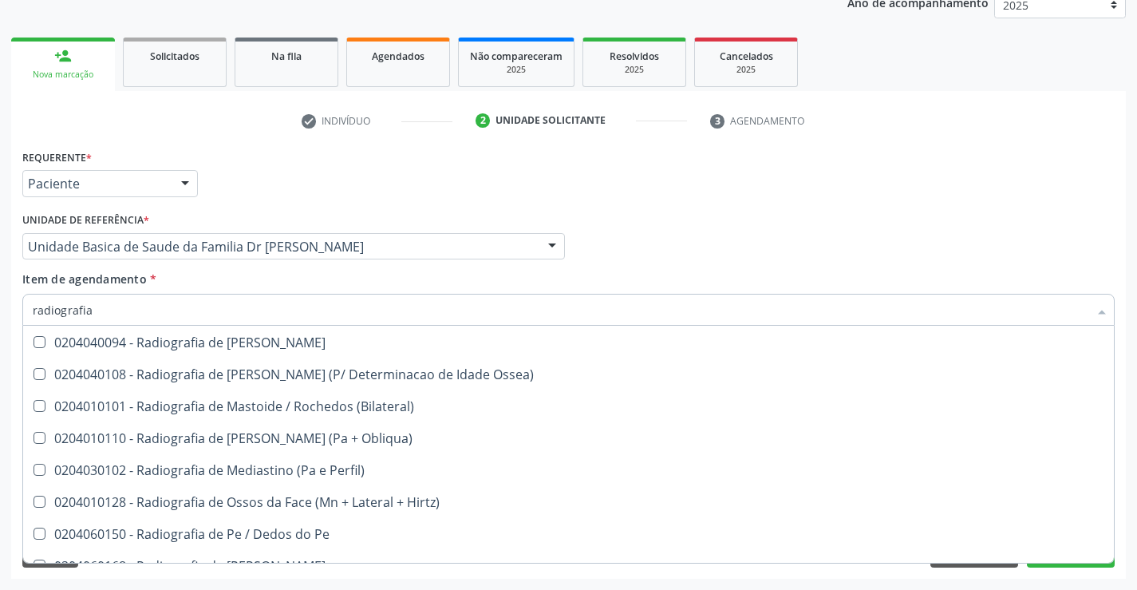
scroll to position [1596, 0]
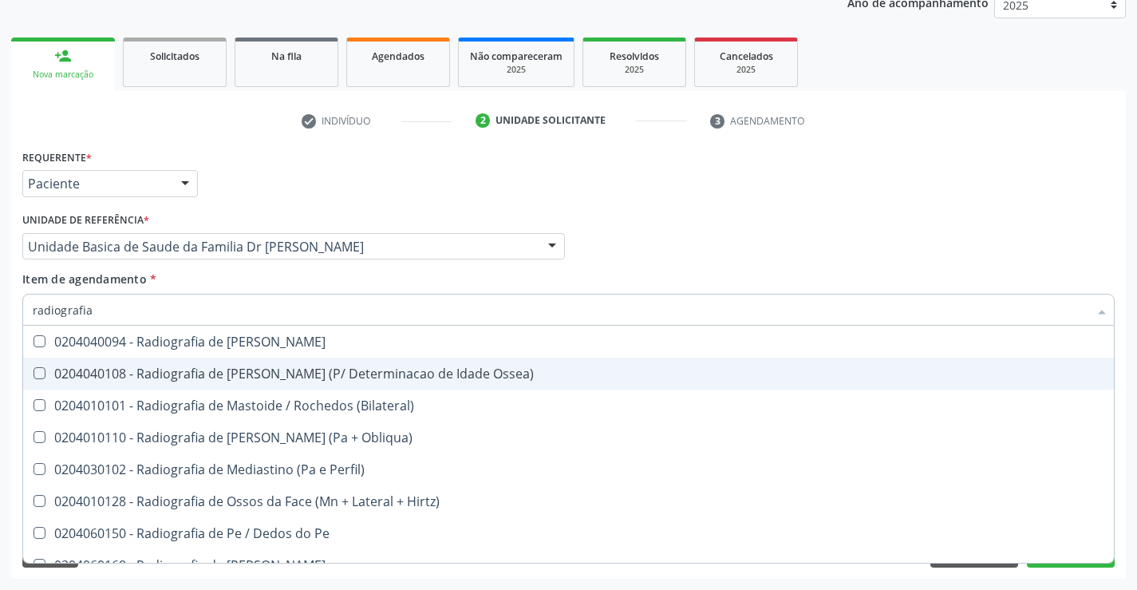
click at [294, 373] on div "0204040108 - Radiografia de [PERSON_NAME] (P/ Determinacao de Idade Ossea)" at bounding box center [568, 373] width 1071 height 13
checkbox Ossea\) "true"
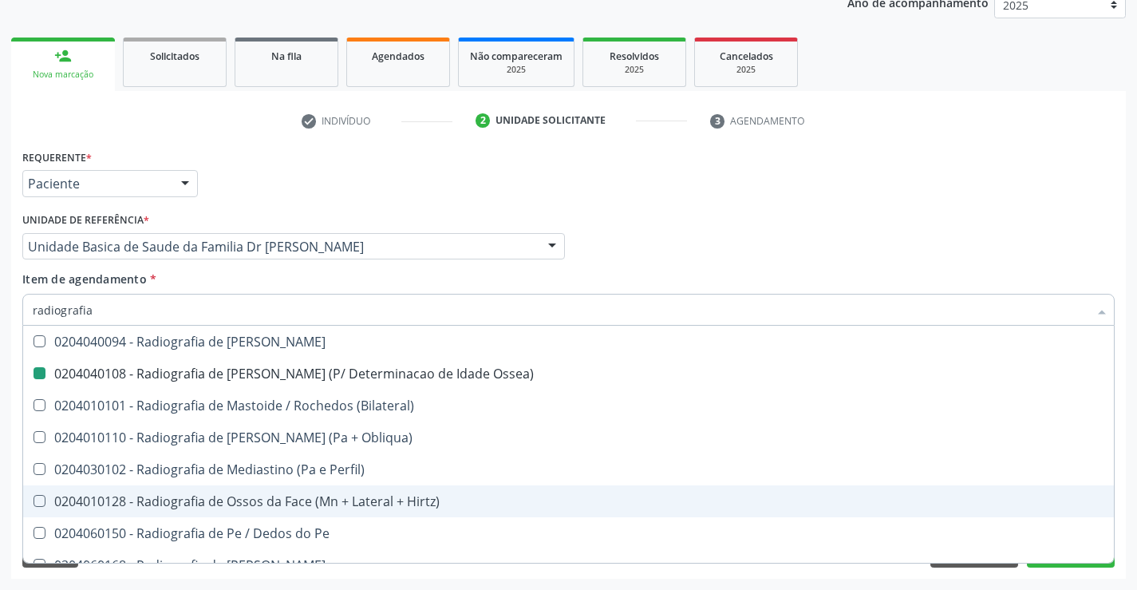
click at [1126, 498] on div "Acompanhamento Acompanhe a situação das marcações correntes e finalizadas Relat…" at bounding box center [568, 238] width 1137 height 703
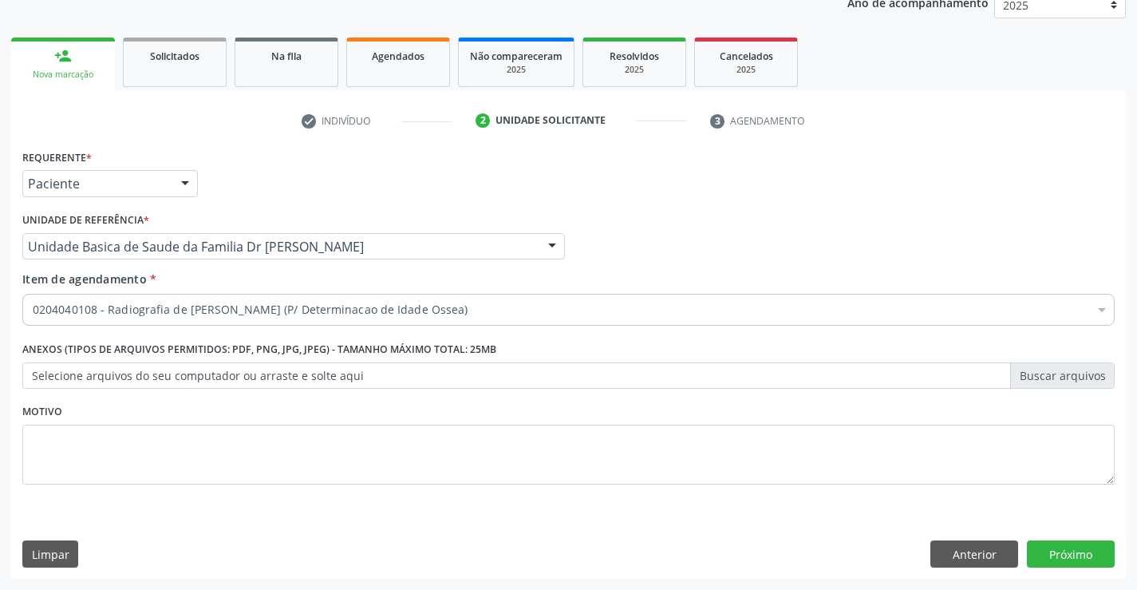
scroll to position [0, 0]
click at [1060, 557] on button "Próximo" at bounding box center [1071, 553] width 88 height 27
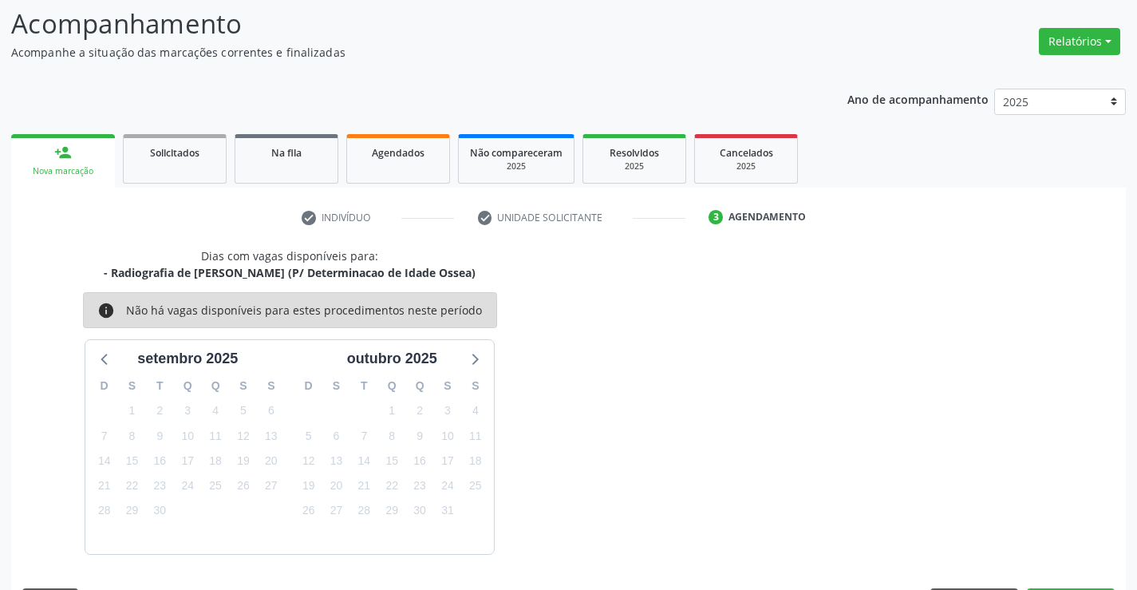
scroll to position [152, 0]
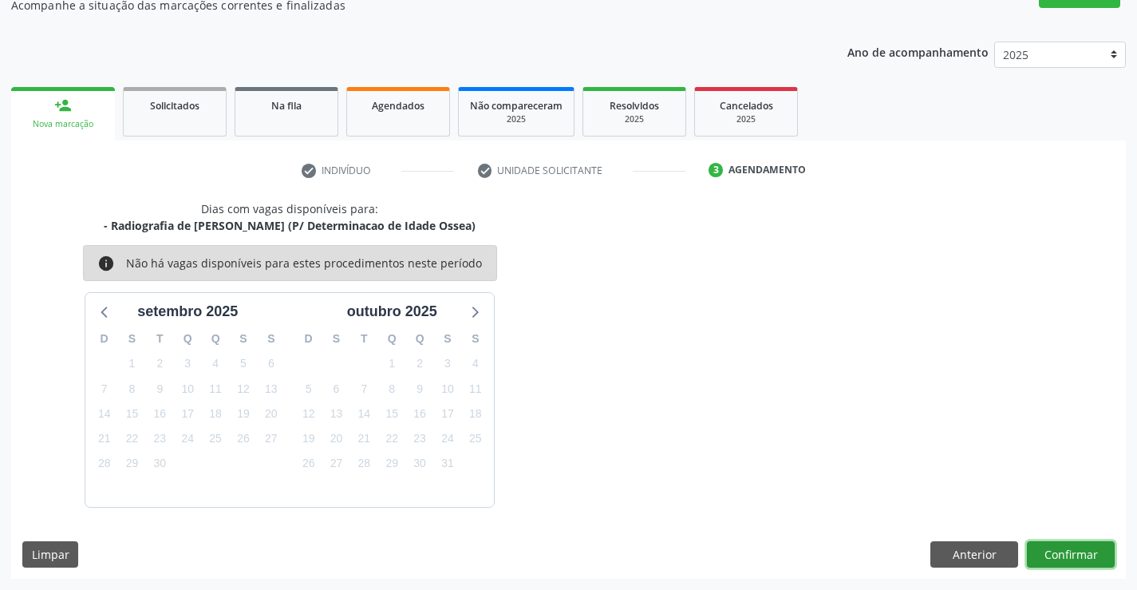
click at [1060, 551] on button "Confirmar" at bounding box center [1071, 554] width 88 height 27
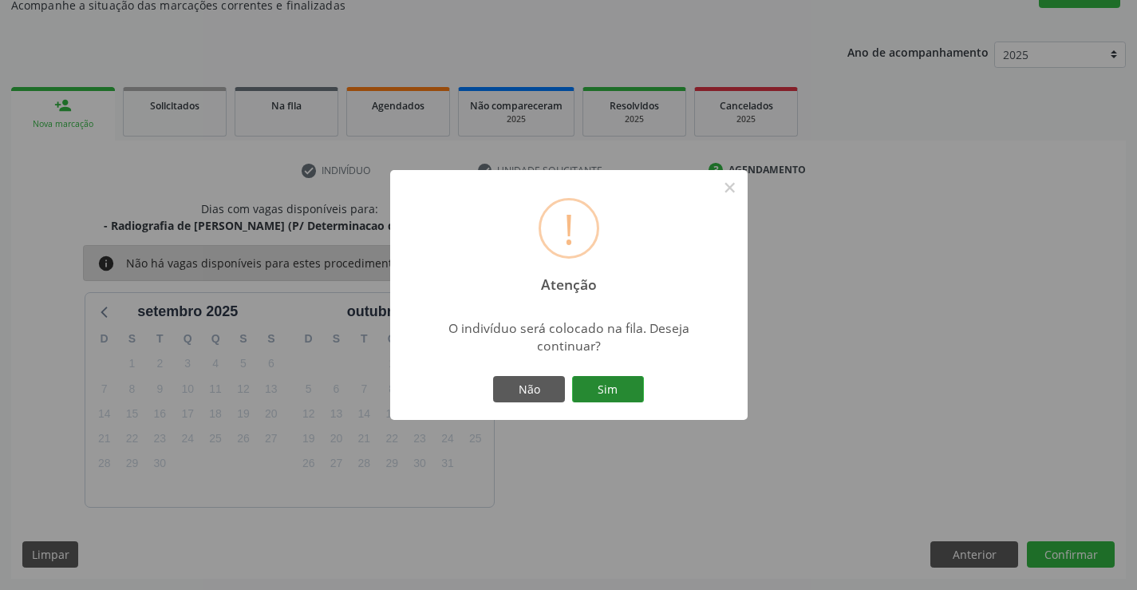
click at [598, 389] on button "Sim" at bounding box center [608, 389] width 72 height 27
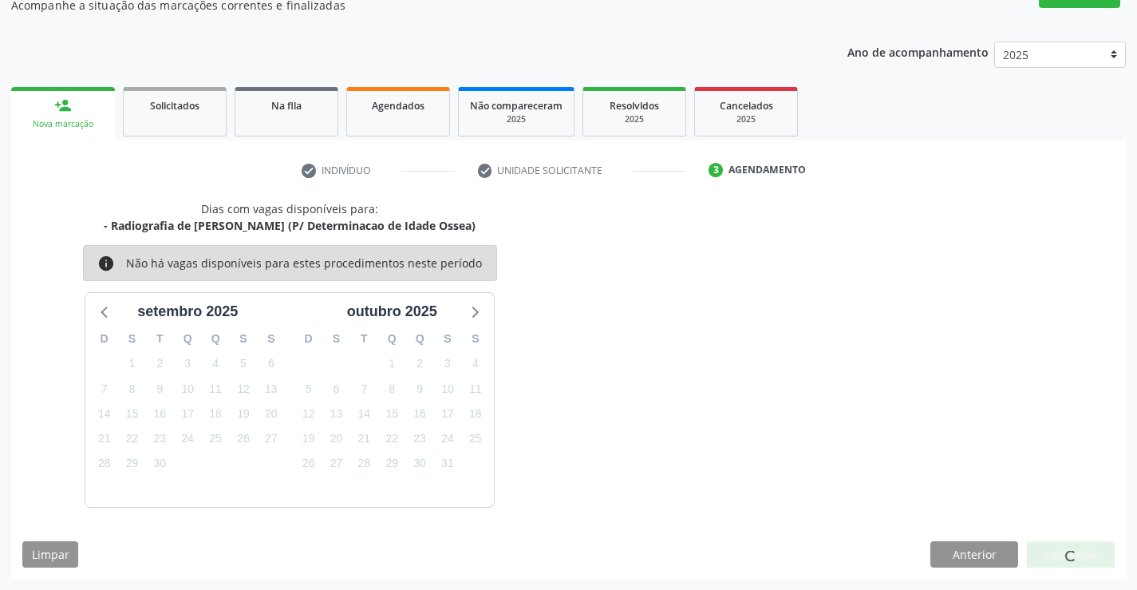
scroll to position [0, 0]
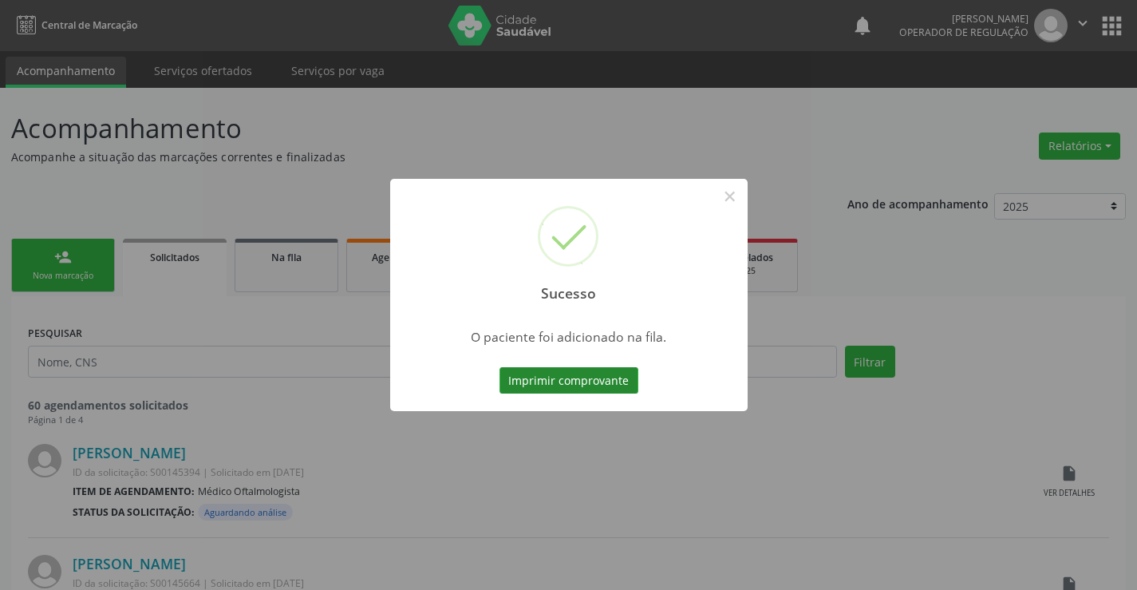
click at [562, 381] on button "Imprimir comprovante" at bounding box center [568, 380] width 139 height 27
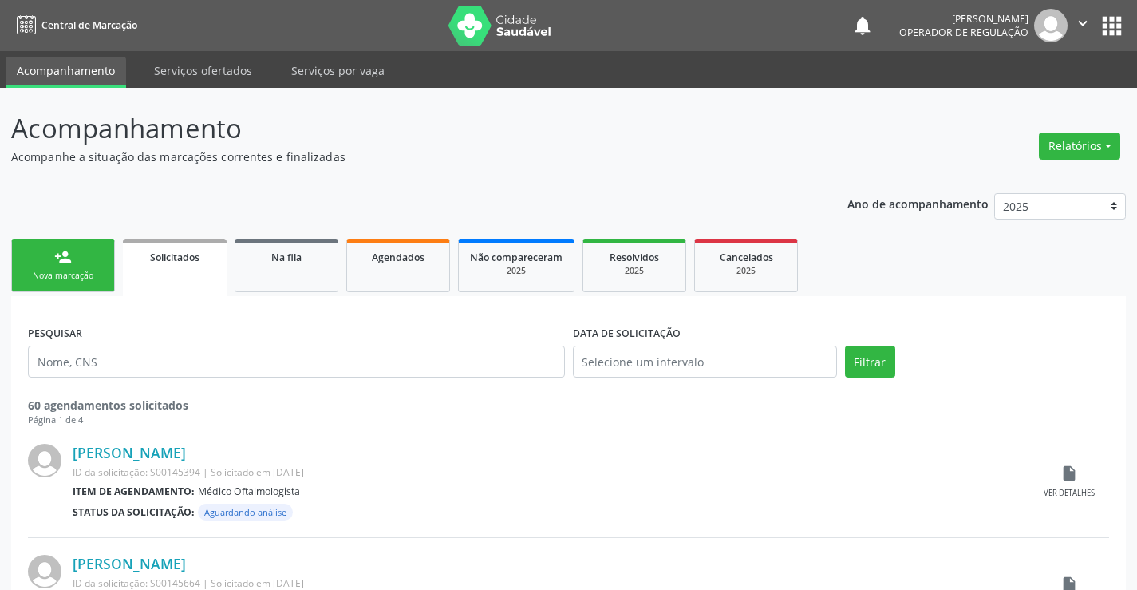
click at [91, 265] on link "person_add Nova marcação" at bounding box center [63, 265] width 104 height 53
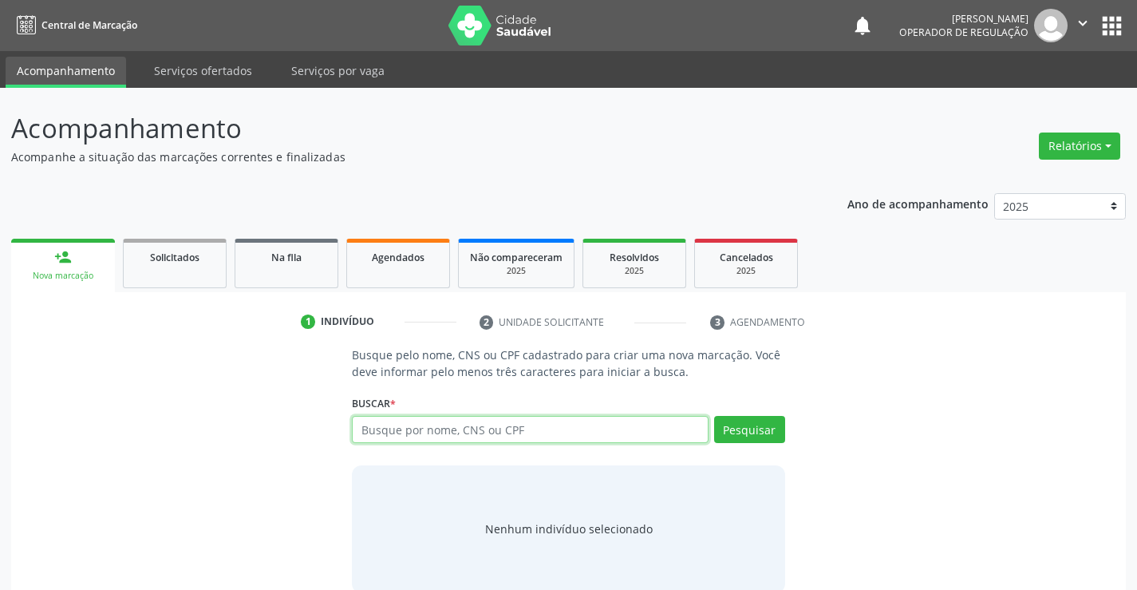
click at [508, 432] on input "text" at bounding box center [530, 429] width 356 height 27
type input "700008105552609"
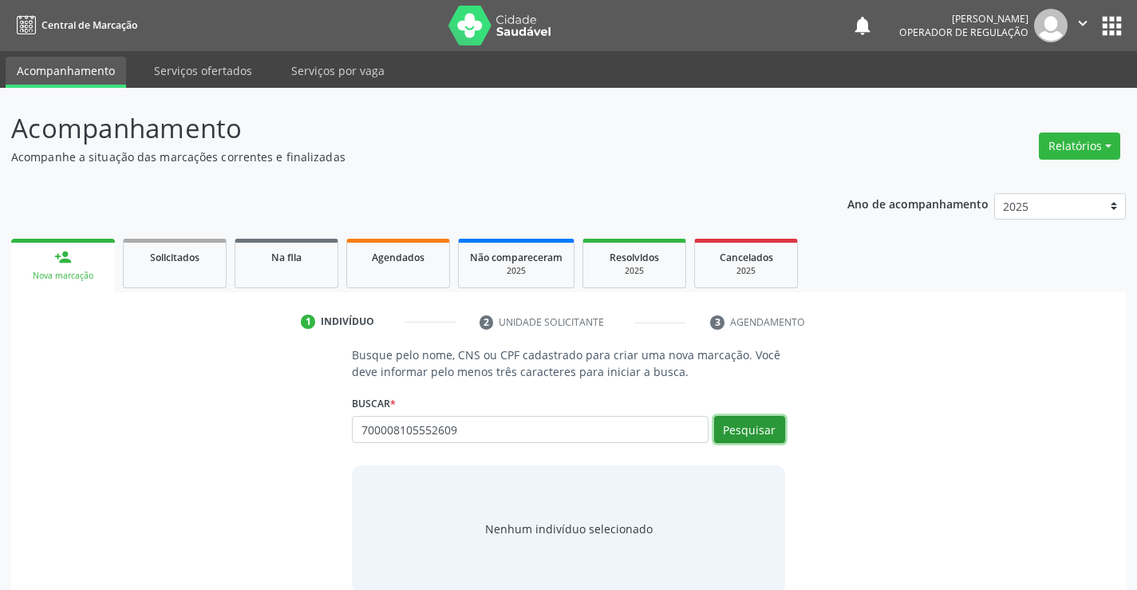
click at [747, 428] on button "Pesquisar" at bounding box center [749, 429] width 71 height 27
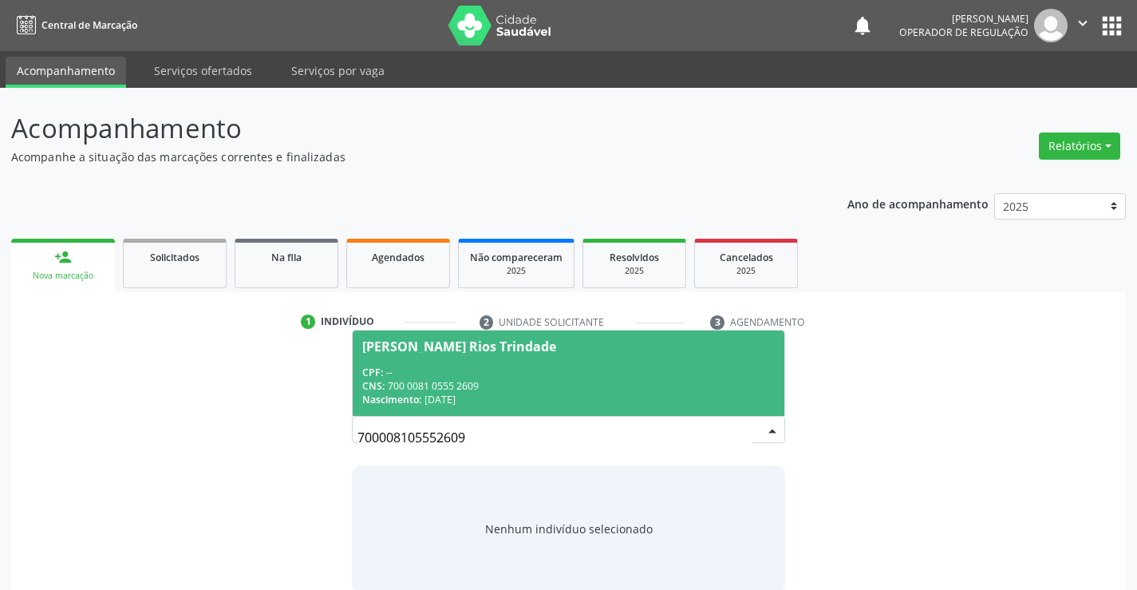
click at [510, 369] on div "CPF: --" at bounding box center [568, 372] width 412 height 14
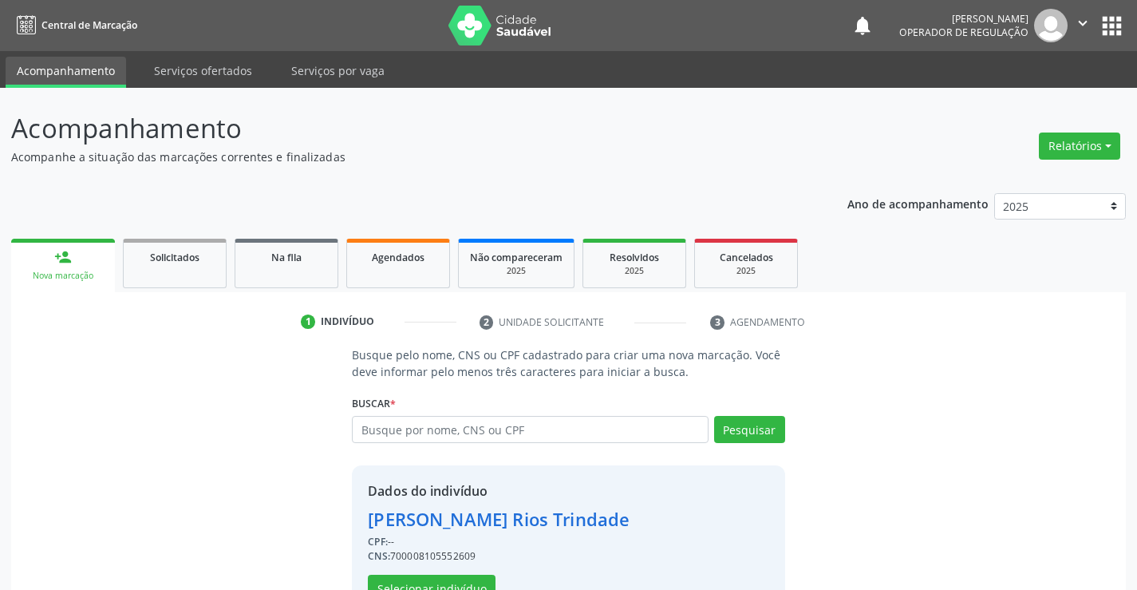
scroll to position [50, 0]
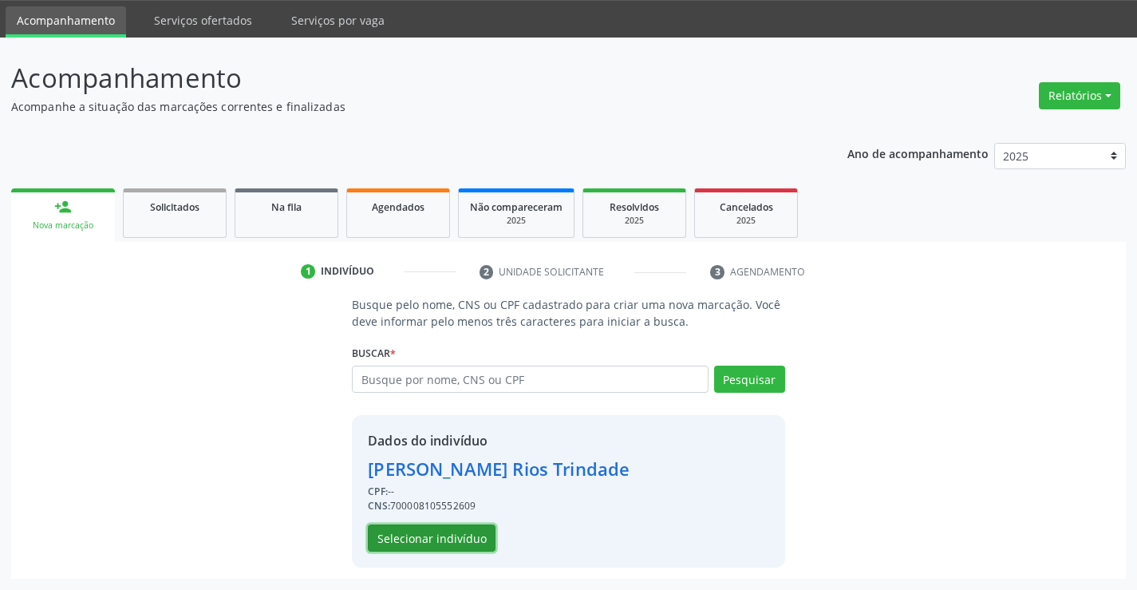
click at [429, 531] on button "Selecionar indivíduo" at bounding box center [432, 537] width 128 height 27
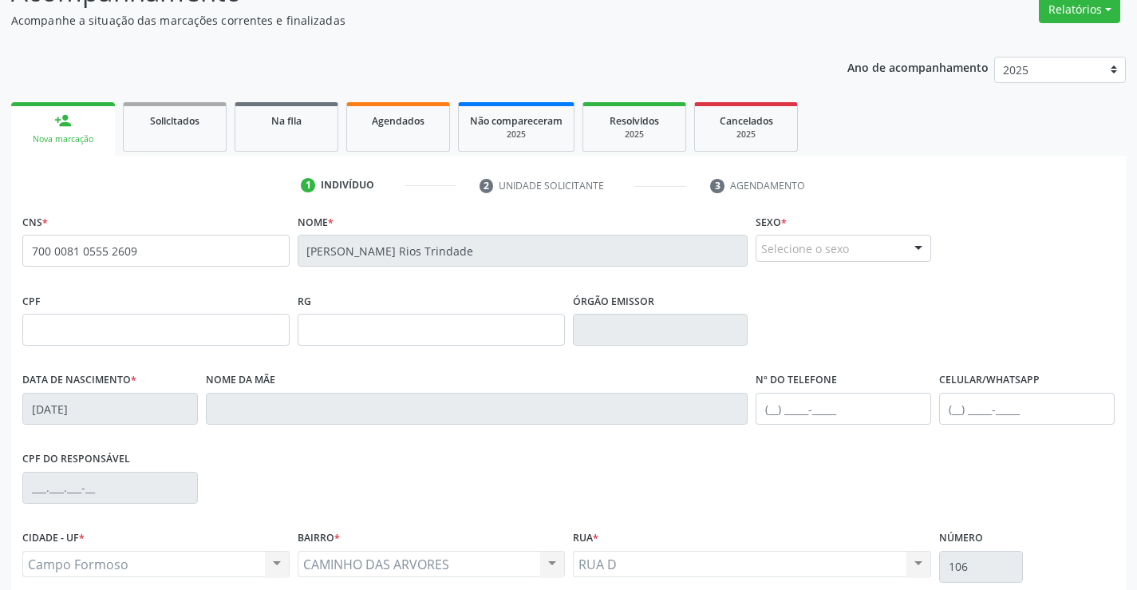
scroll to position [275, 0]
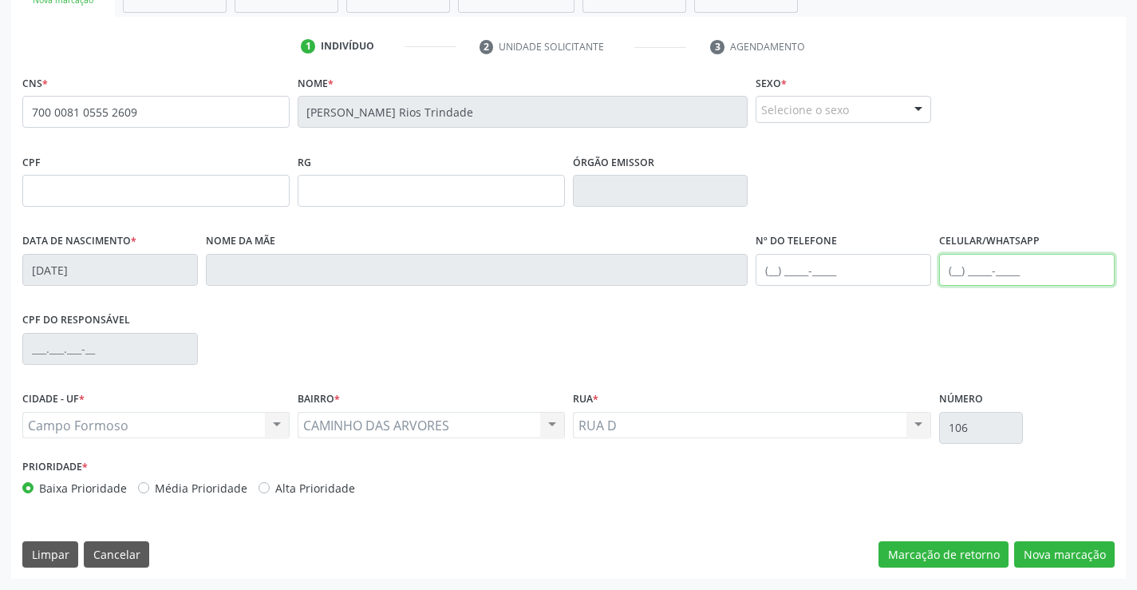
click at [970, 266] on input "text" at bounding box center [1027, 270] width 176 height 32
type input "(75) 99870-5511"
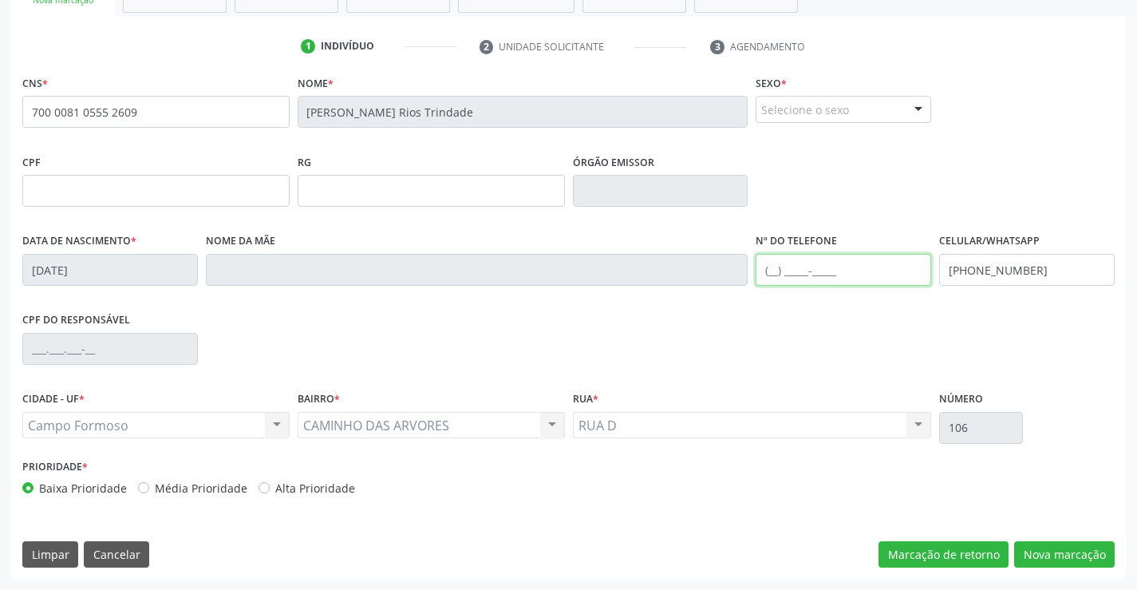
click at [791, 271] on input "text" at bounding box center [844, 270] width 176 height 32
type input "(75) 8319-6754"
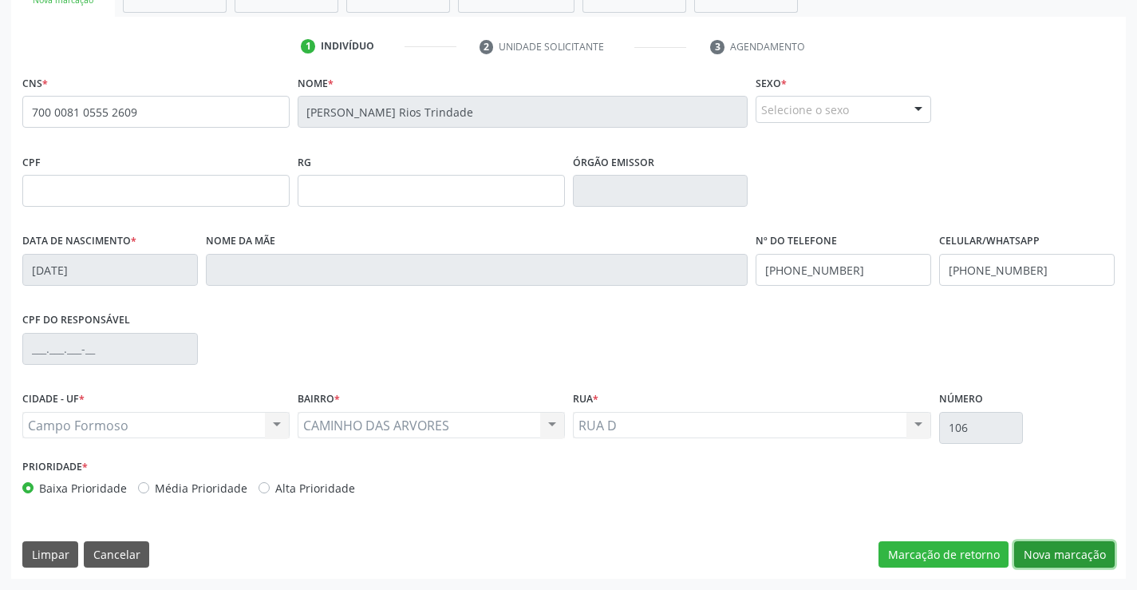
click at [1060, 551] on button "Nova marcação" at bounding box center [1064, 554] width 101 height 27
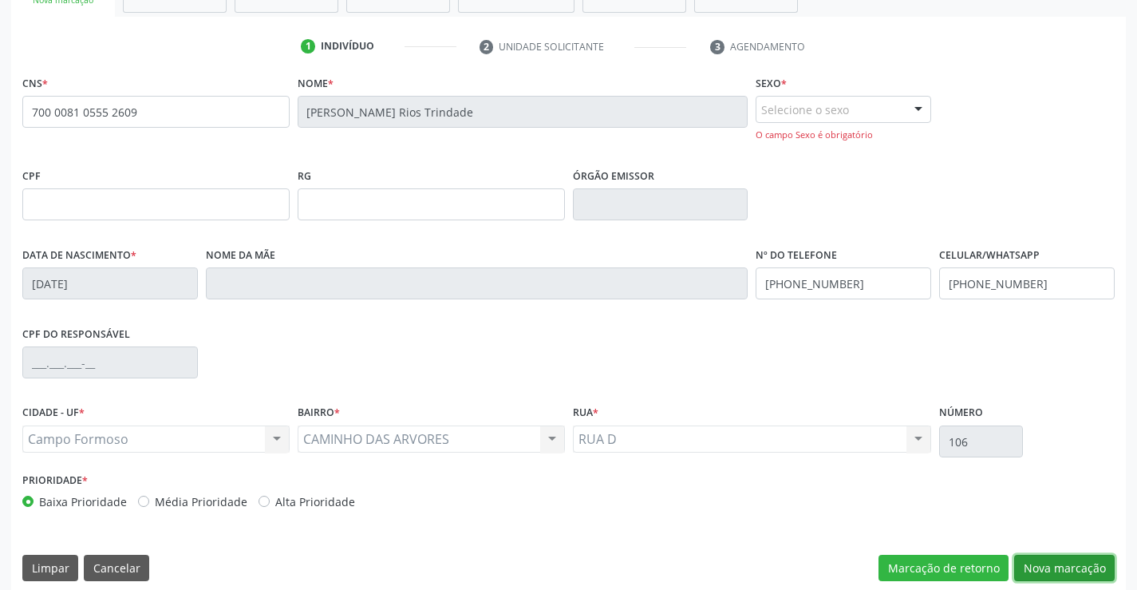
click at [1064, 562] on button "Nova marcação" at bounding box center [1064, 567] width 101 height 27
click at [816, 115] on div "Selecione o sexo" at bounding box center [844, 109] width 176 height 27
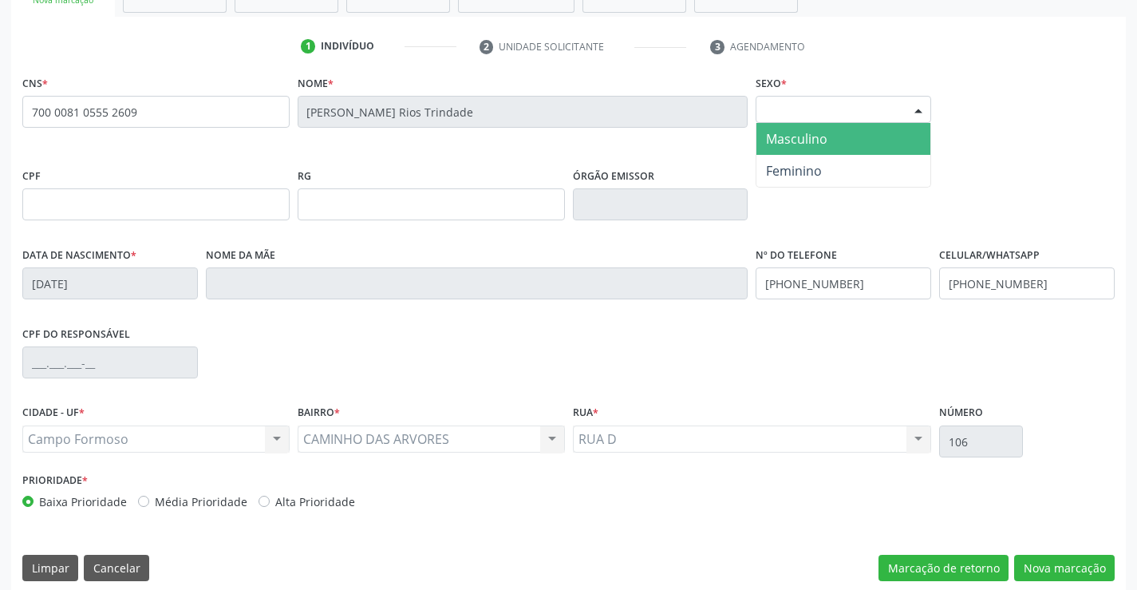
click at [813, 140] on span "Masculino" at bounding box center [796, 139] width 61 height 18
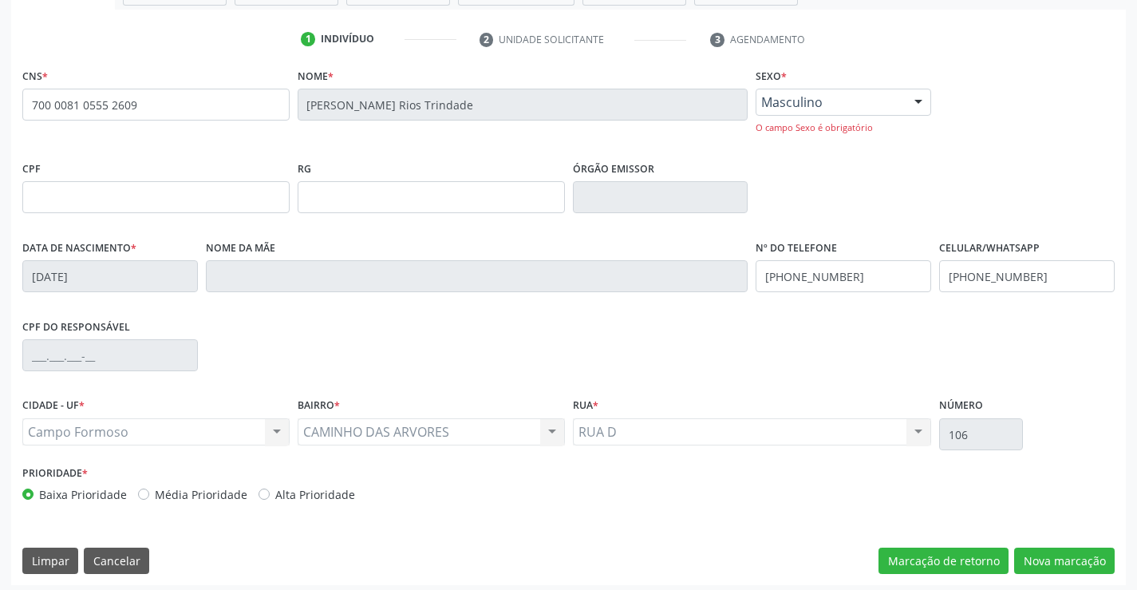
scroll to position [289, 0]
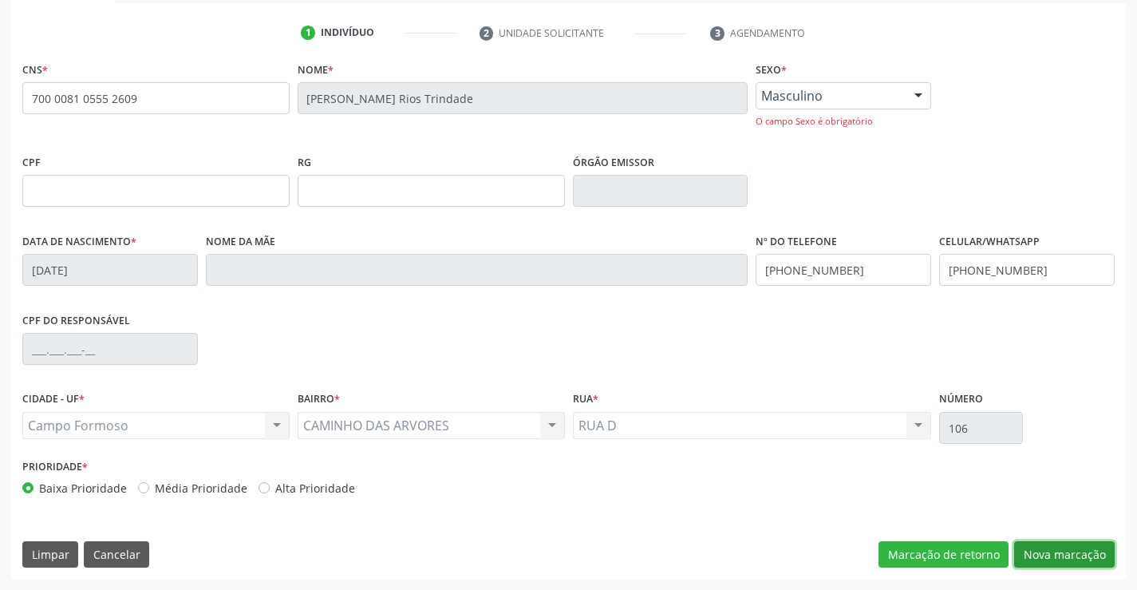
click at [1056, 549] on button "Nova marcação" at bounding box center [1064, 554] width 101 height 27
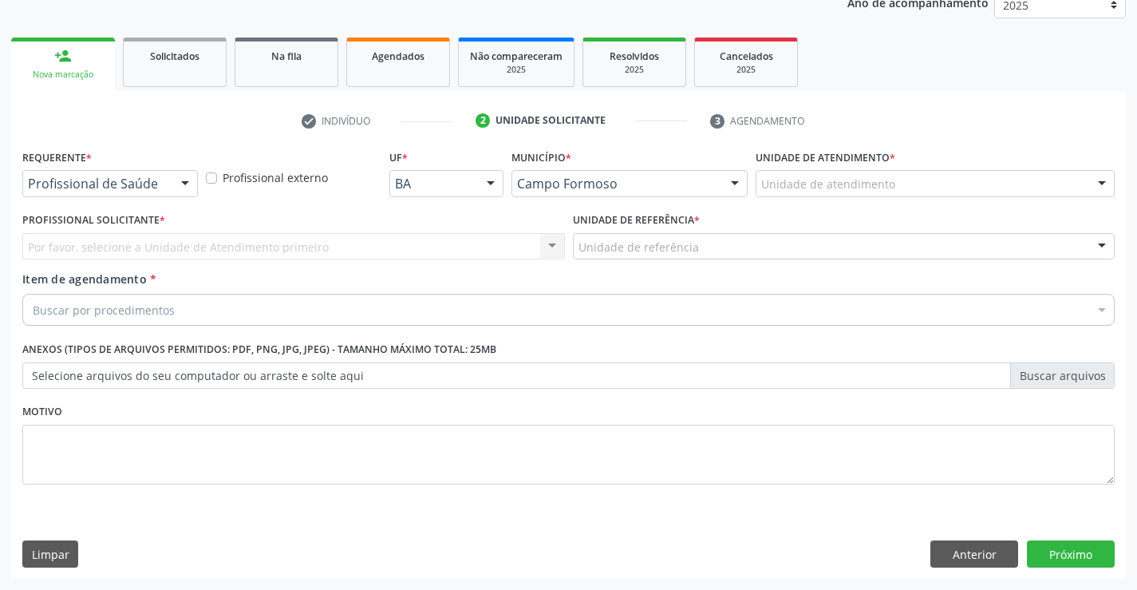
scroll to position [201, 0]
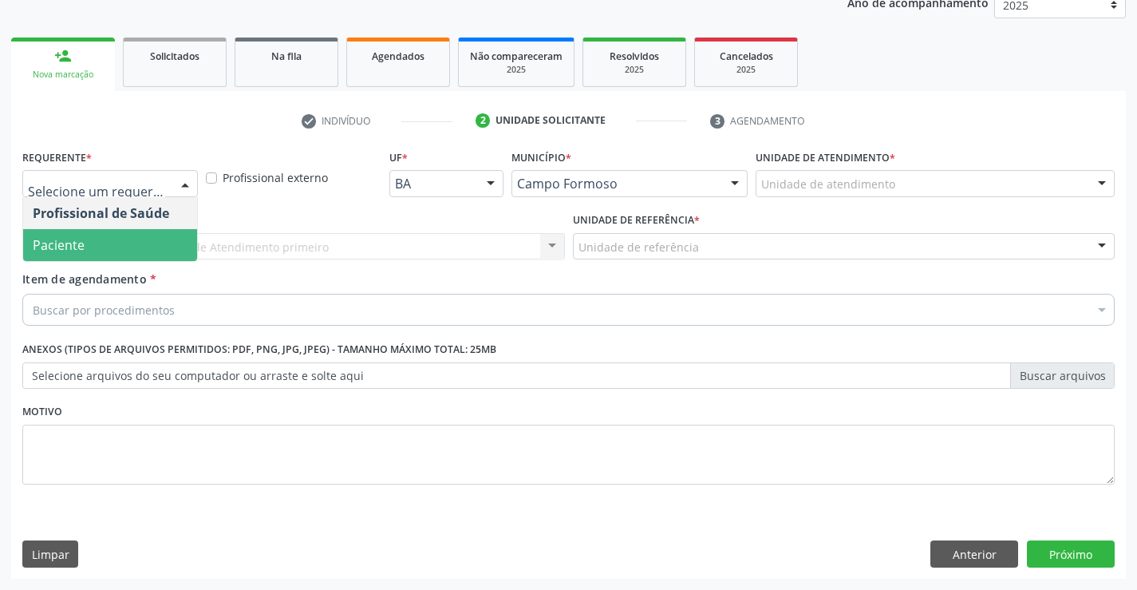
click at [89, 244] on span "Paciente" at bounding box center [110, 245] width 174 height 32
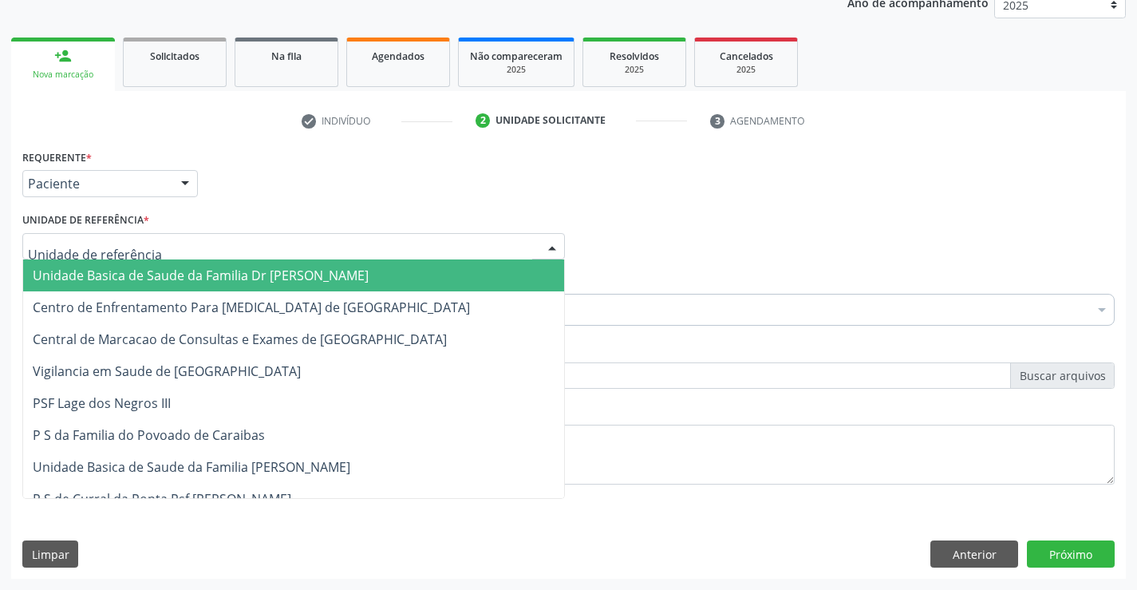
click at [180, 275] on span "Unidade Basica de Saude da Familia Dr [PERSON_NAME]" at bounding box center [201, 275] width 336 height 18
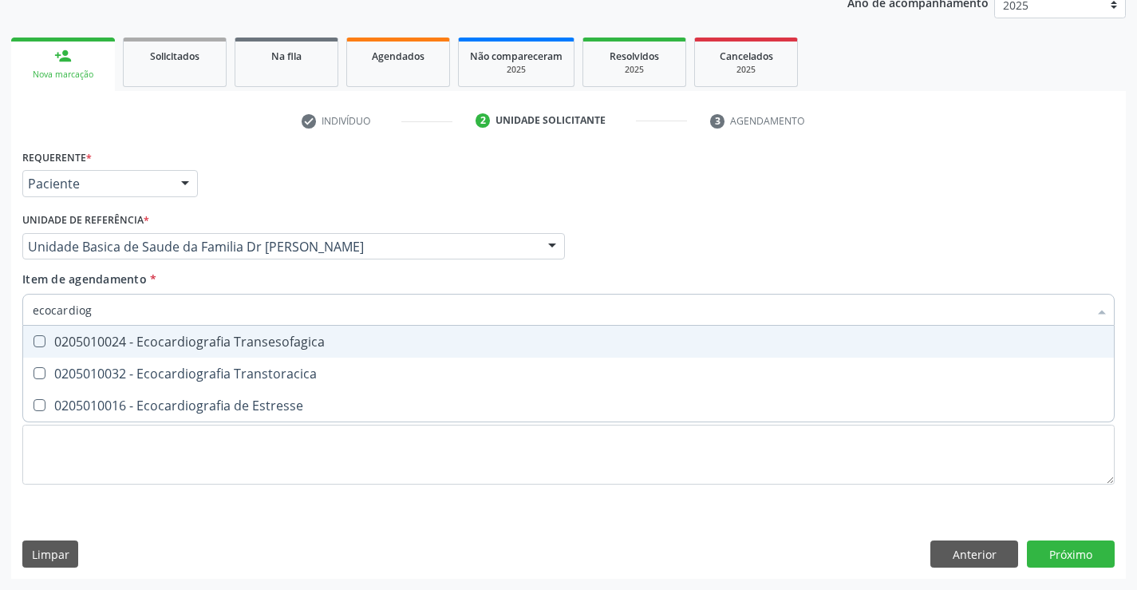
type input "ecocardiogr"
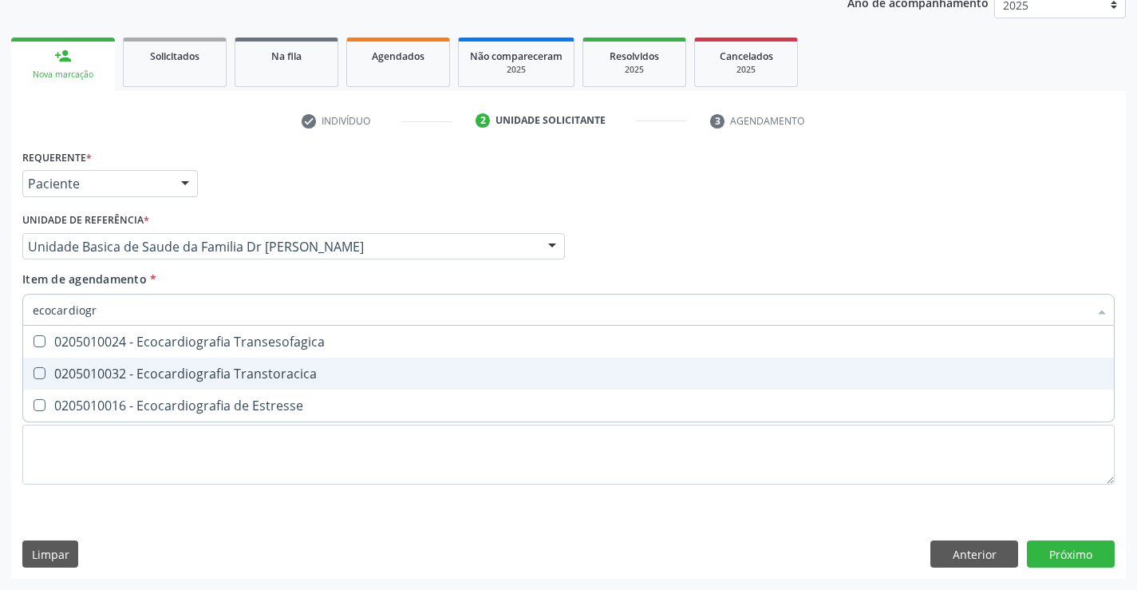
click at [203, 373] on div "0205010032 - Ecocardiografia Transtoracica" at bounding box center [568, 373] width 1071 height 13
checkbox Transtoracica "true"
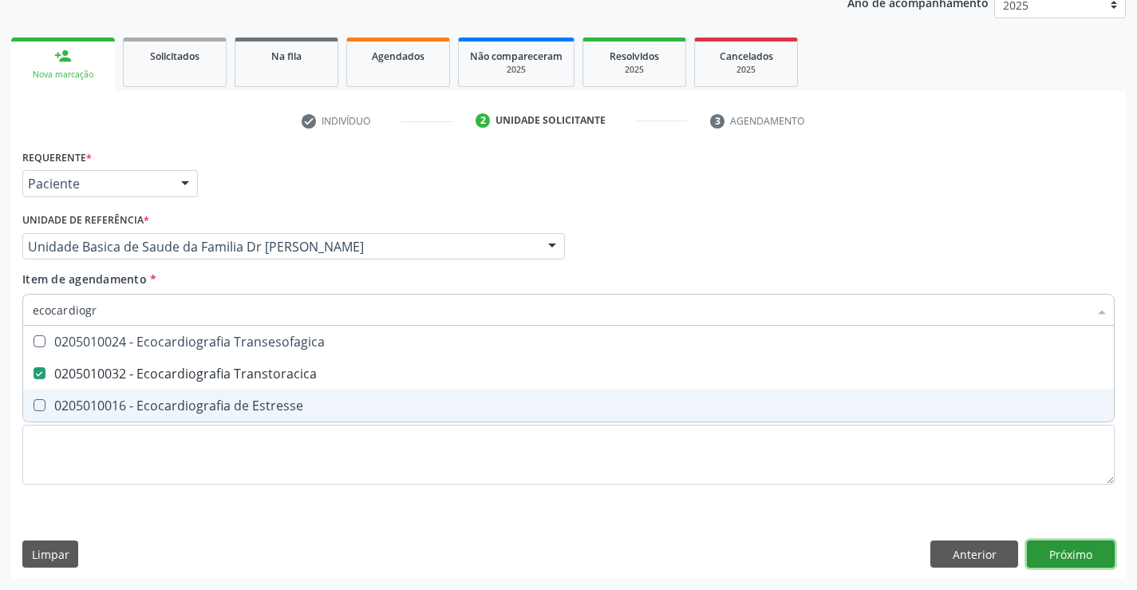
click at [1065, 547] on div "Requerente * Paciente Profissional de Saúde Paciente Nenhum resultado encontrad…" at bounding box center [568, 361] width 1115 height 433
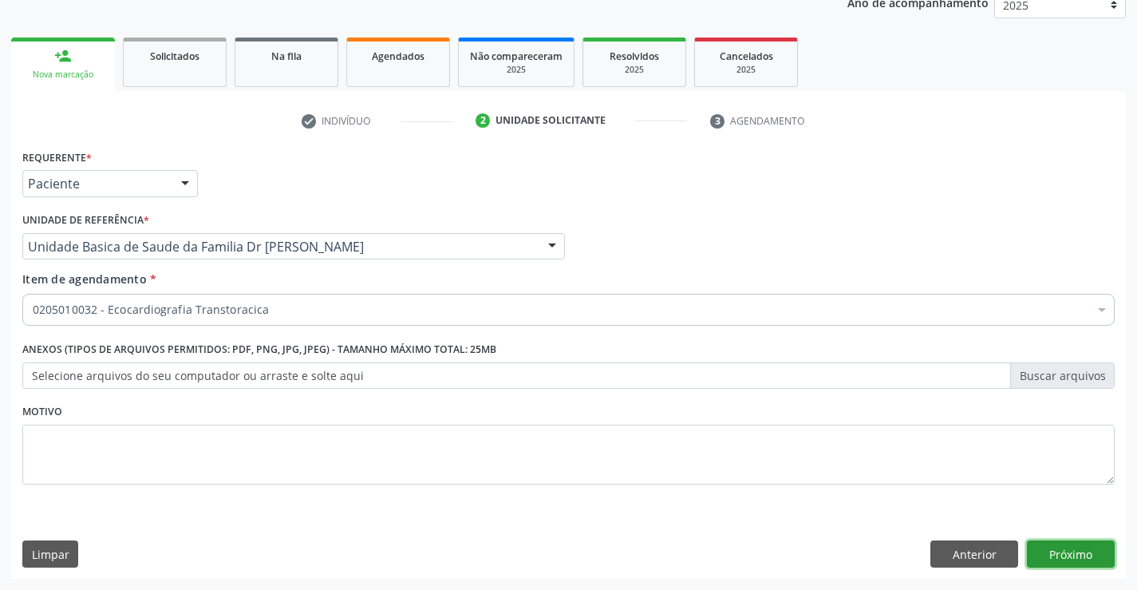
click at [1065, 547] on button "Próximo" at bounding box center [1071, 553] width 88 height 27
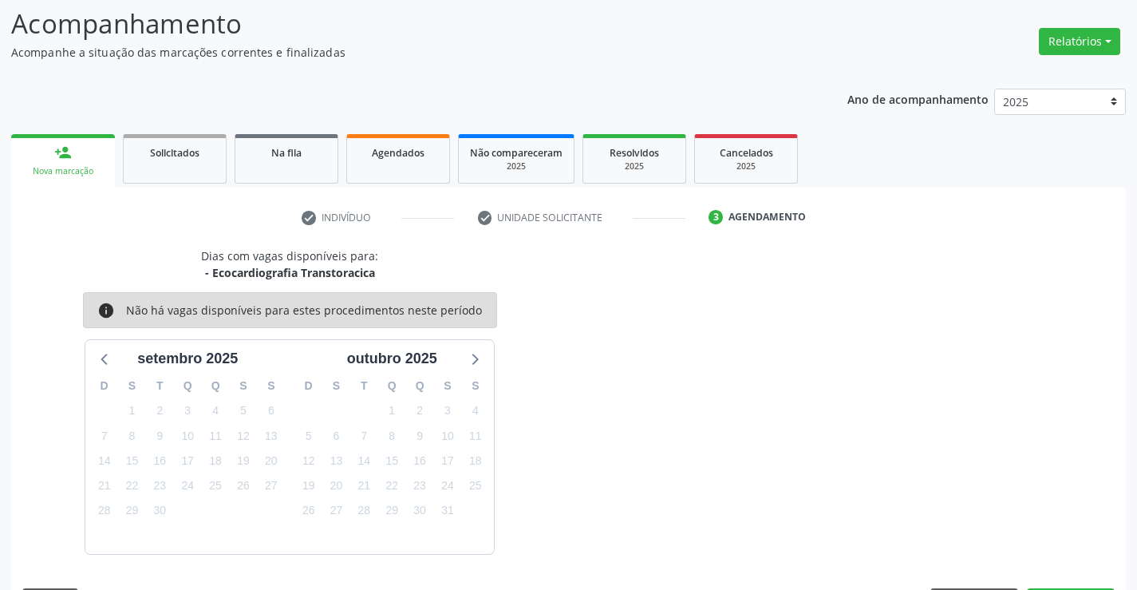
scroll to position [152, 0]
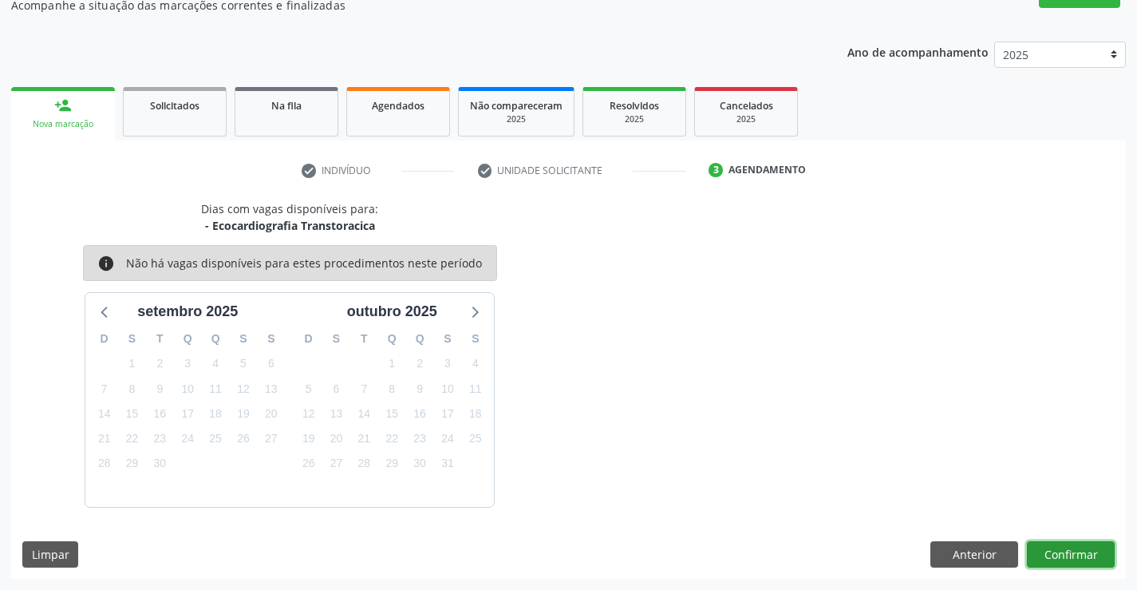
click at [1065, 547] on button "Confirmar" at bounding box center [1071, 554] width 88 height 27
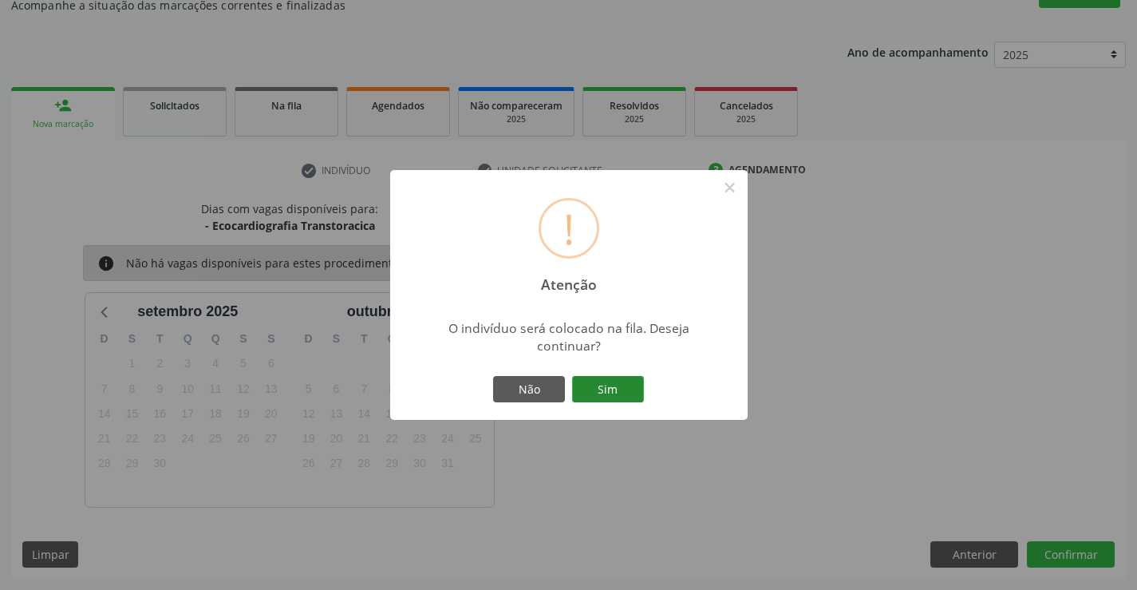
click at [602, 384] on button "Sim" at bounding box center [608, 389] width 72 height 27
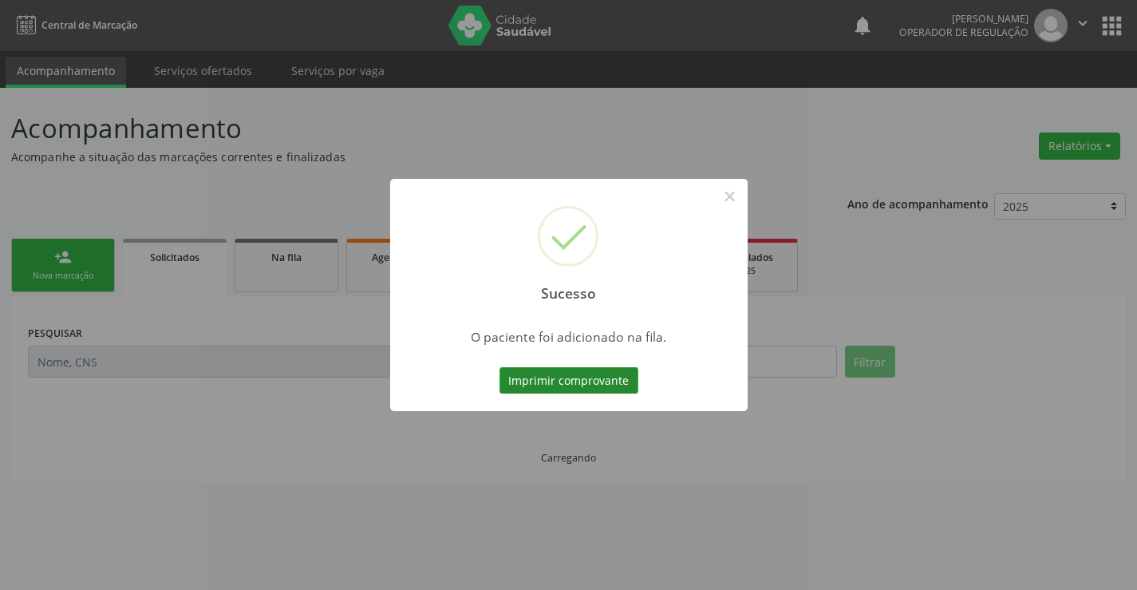
scroll to position [0, 0]
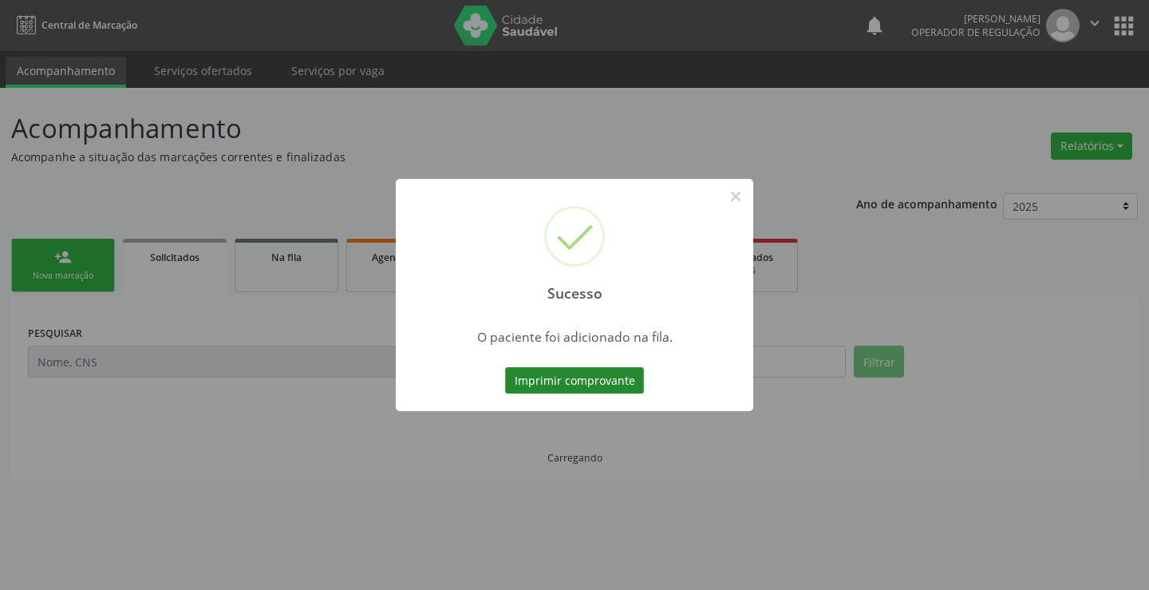
click at [598, 381] on button "Imprimir comprovante" at bounding box center [574, 380] width 139 height 27
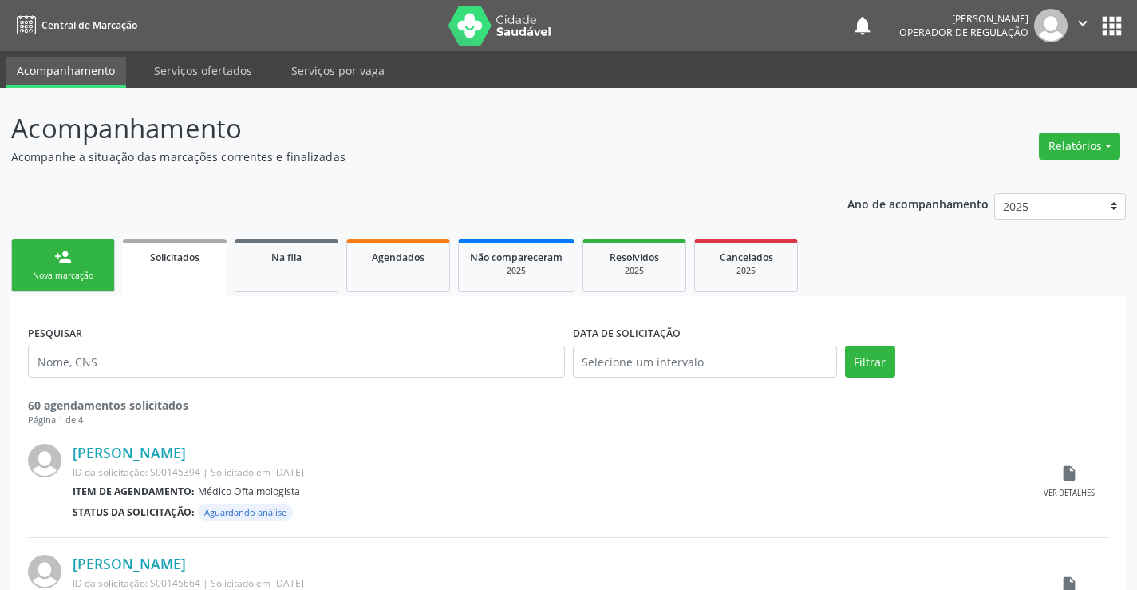
click at [66, 267] on link "person_add Nova marcação" at bounding box center [63, 265] width 104 height 53
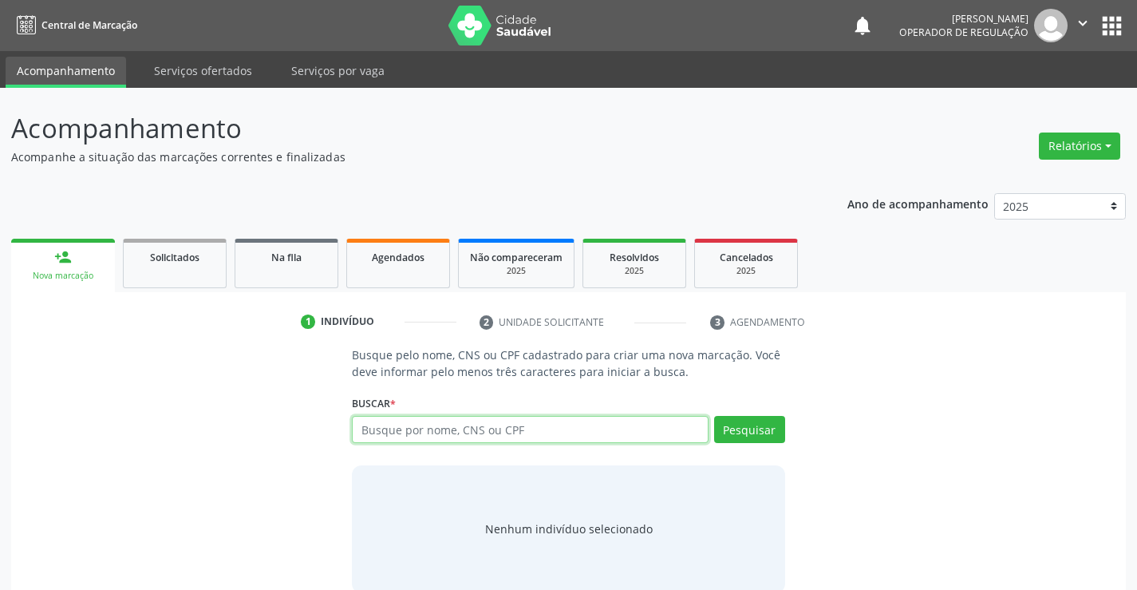
click at [580, 427] on input "text" at bounding box center [530, 429] width 356 height 27
click at [557, 432] on input "text" at bounding box center [530, 429] width 356 height 27
type input "702102770860399"
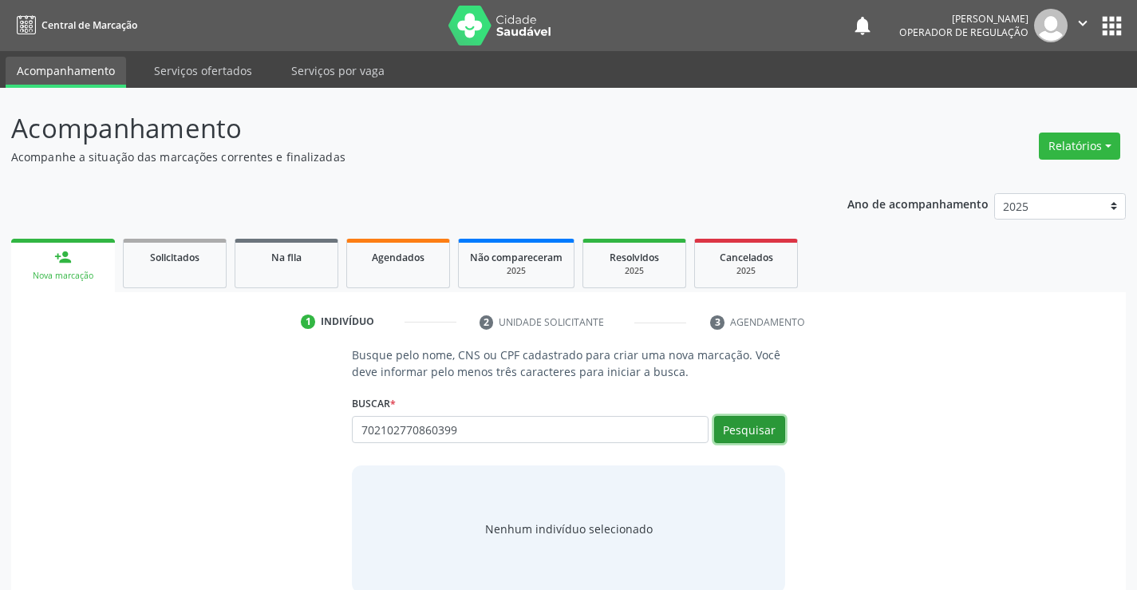
click at [753, 427] on button "Pesquisar" at bounding box center [749, 429] width 71 height 27
type input "702102770860399"
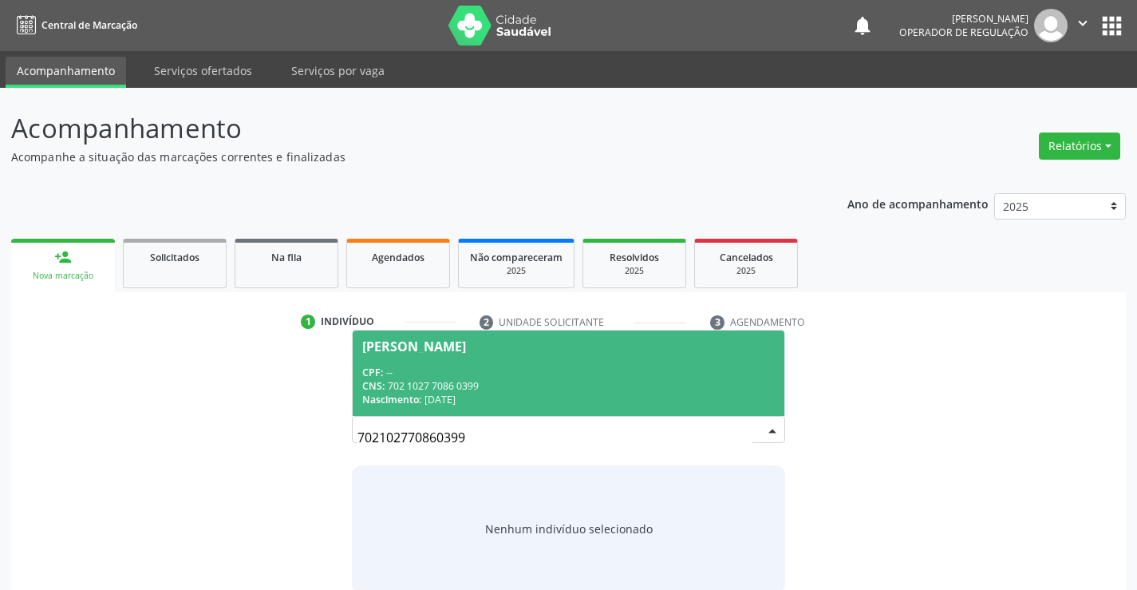
click at [498, 361] on span "Claudia Regina dos Santos Lirio CPF: -- CNS: 702 1027 7086 0399 Nascimento: 11/…" at bounding box center [568, 372] width 431 height 85
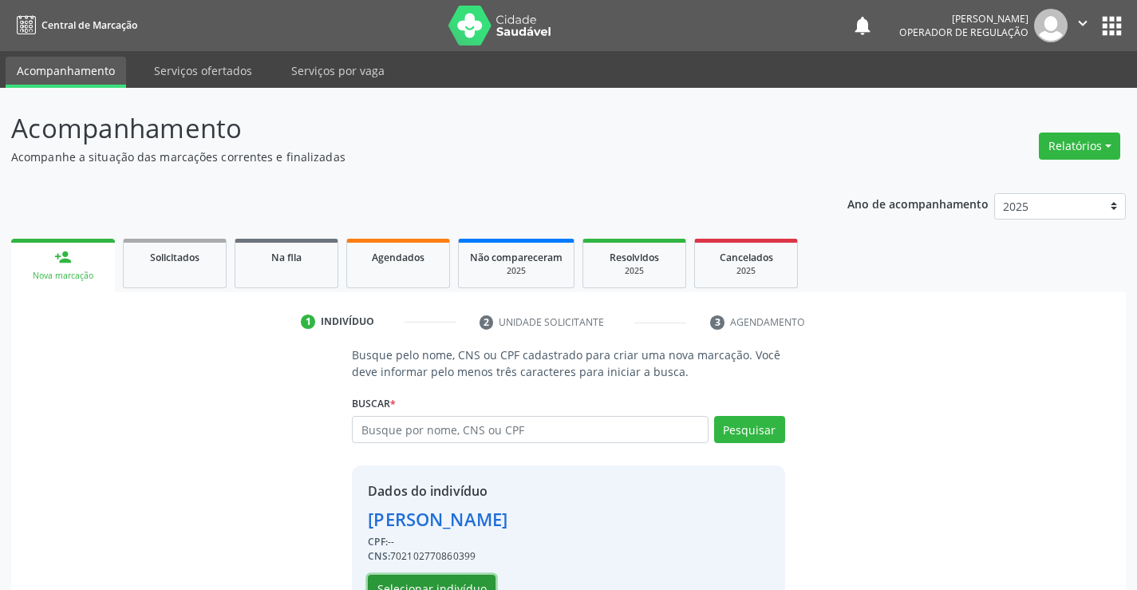
click at [435, 578] on button "Selecionar indivíduo" at bounding box center [432, 587] width 128 height 27
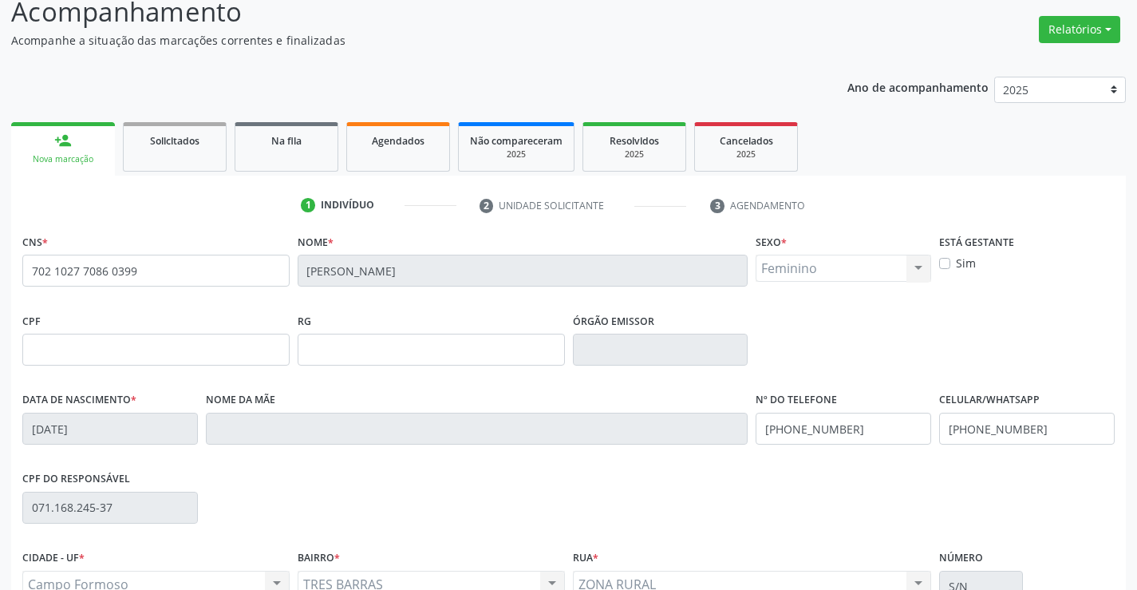
scroll to position [275, 0]
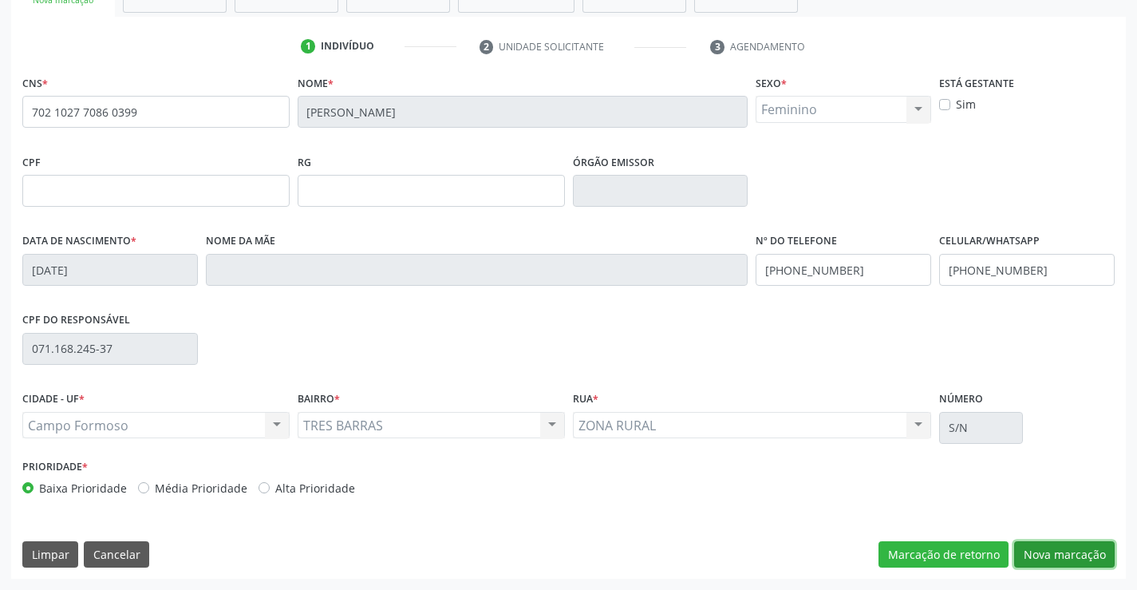
click at [1057, 549] on button "Nova marcação" at bounding box center [1064, 554] width 101 height 27
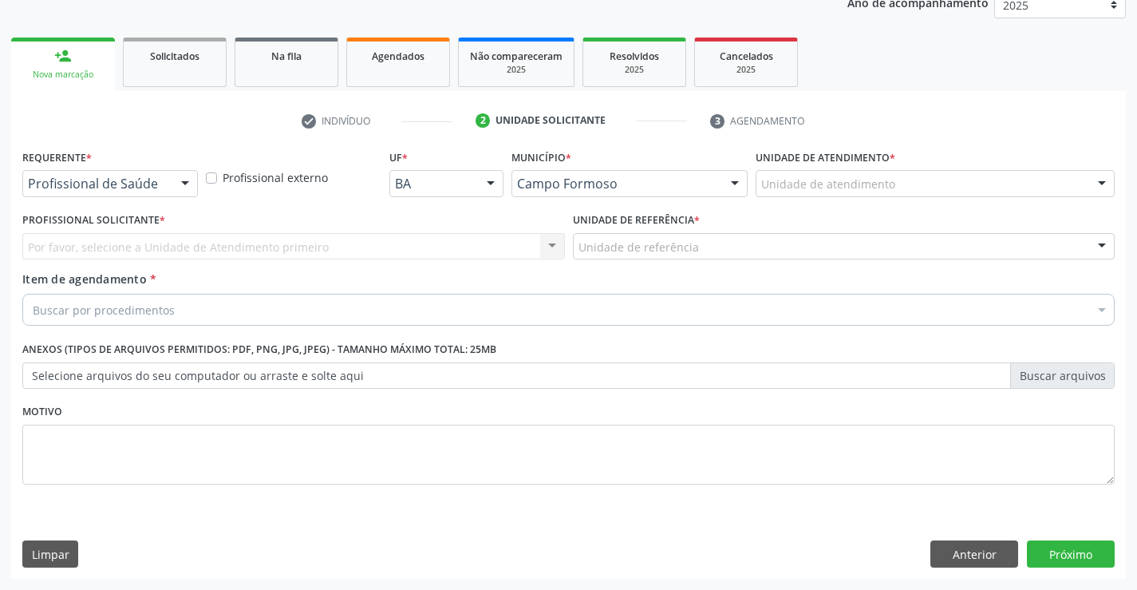
scroll to position [201, 0]
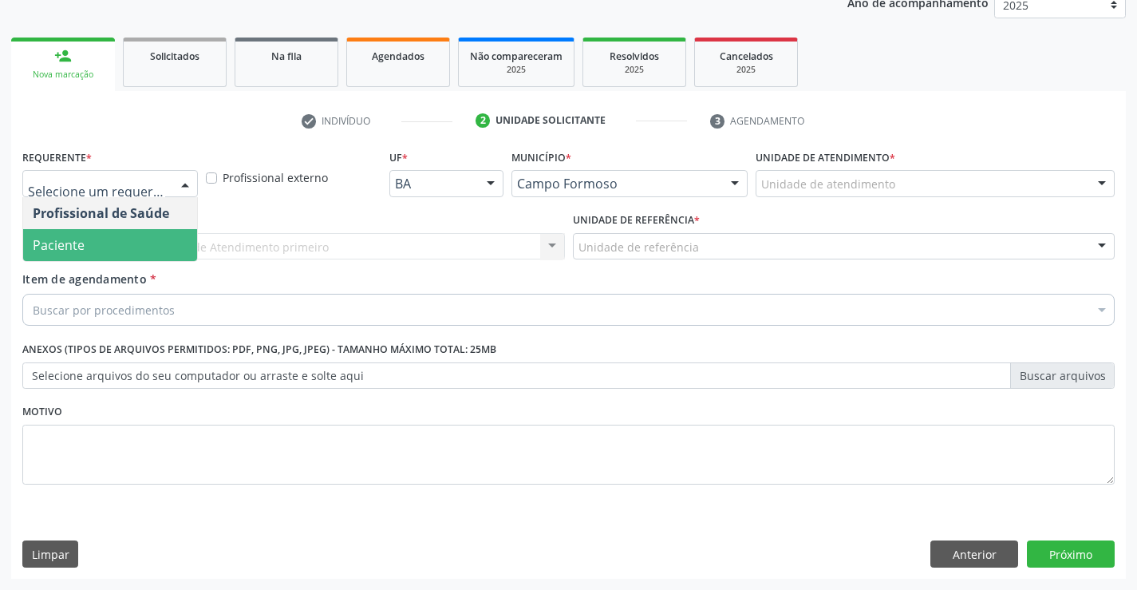
click at [91, 249] on span "Paciente" at bounding box center [110, 245] width 174 height 32
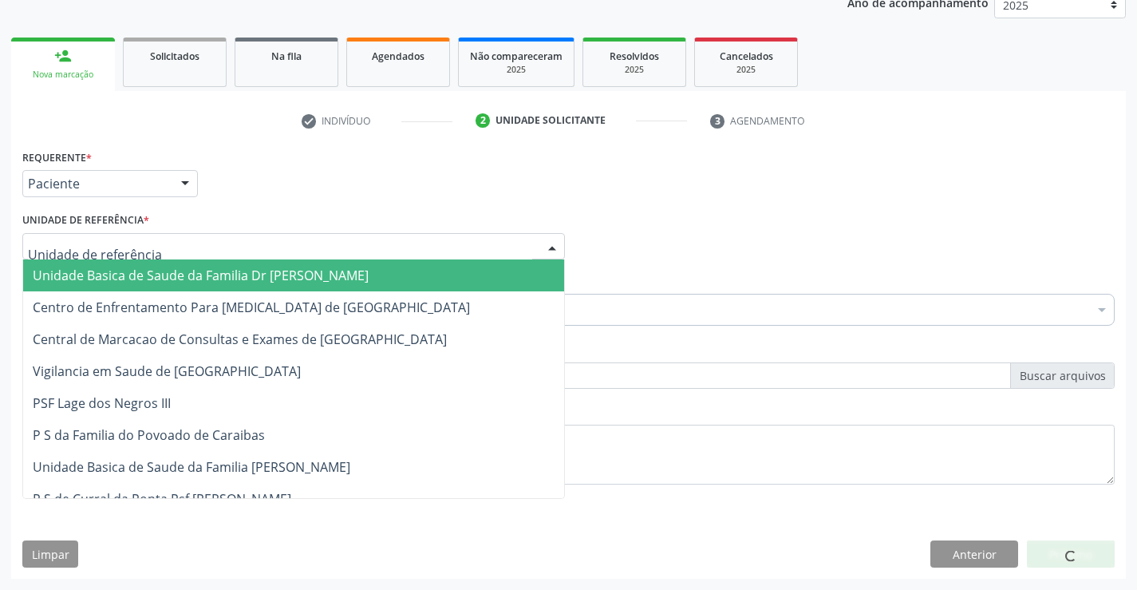
click at [107, 267] on span "Unidade Basica de Saude da Familia Dr [PERSON_NAME]" at bounding box center [293, 275] width 541 height 32
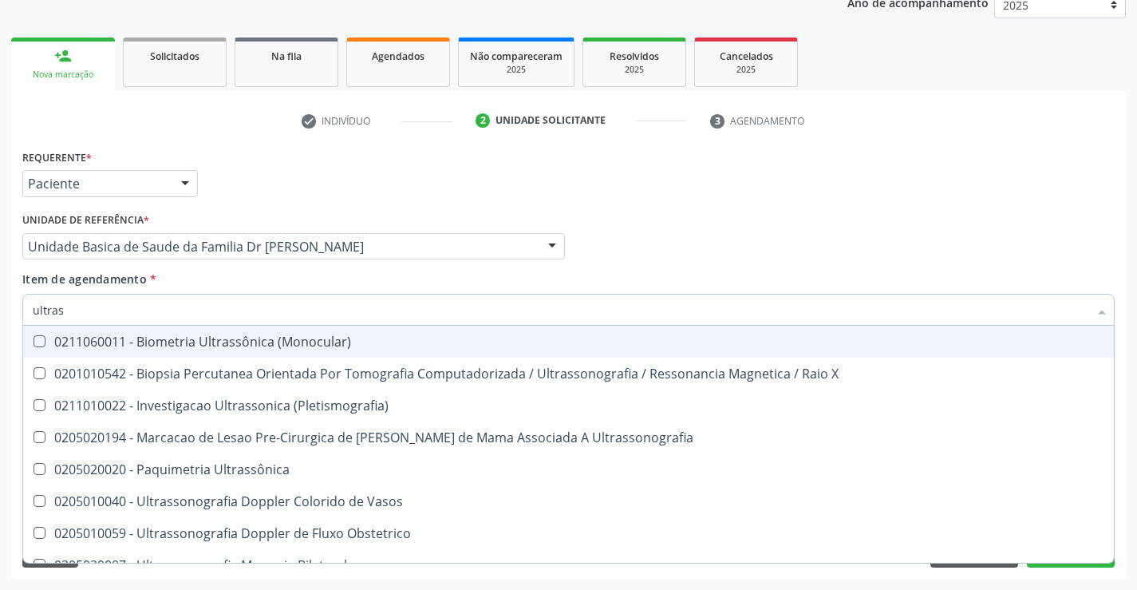
type input "ultrass"
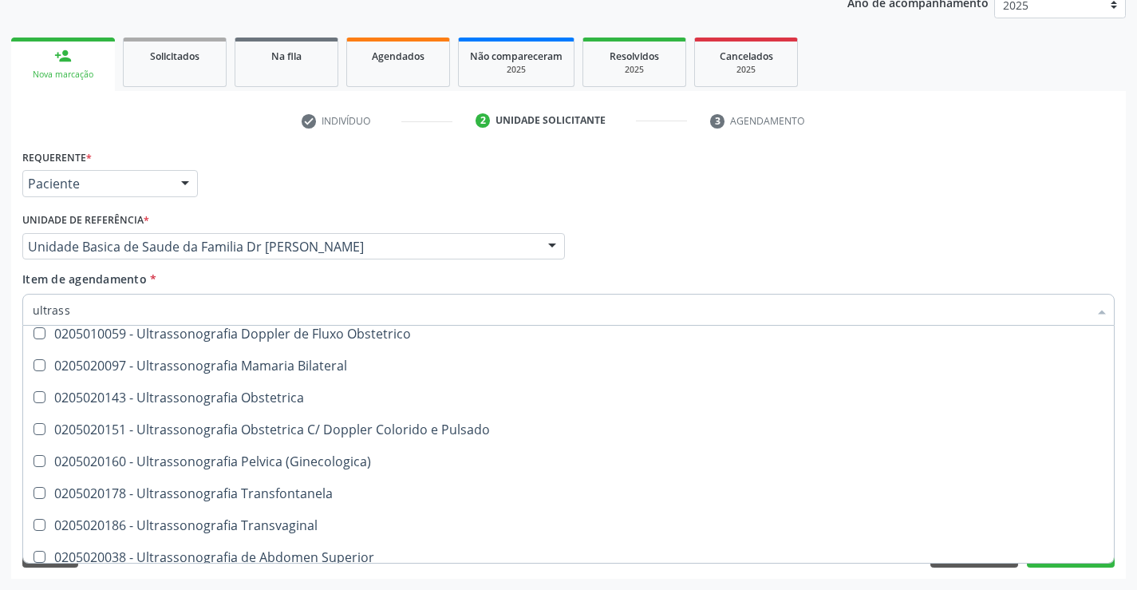
scroll to position [178, 0]
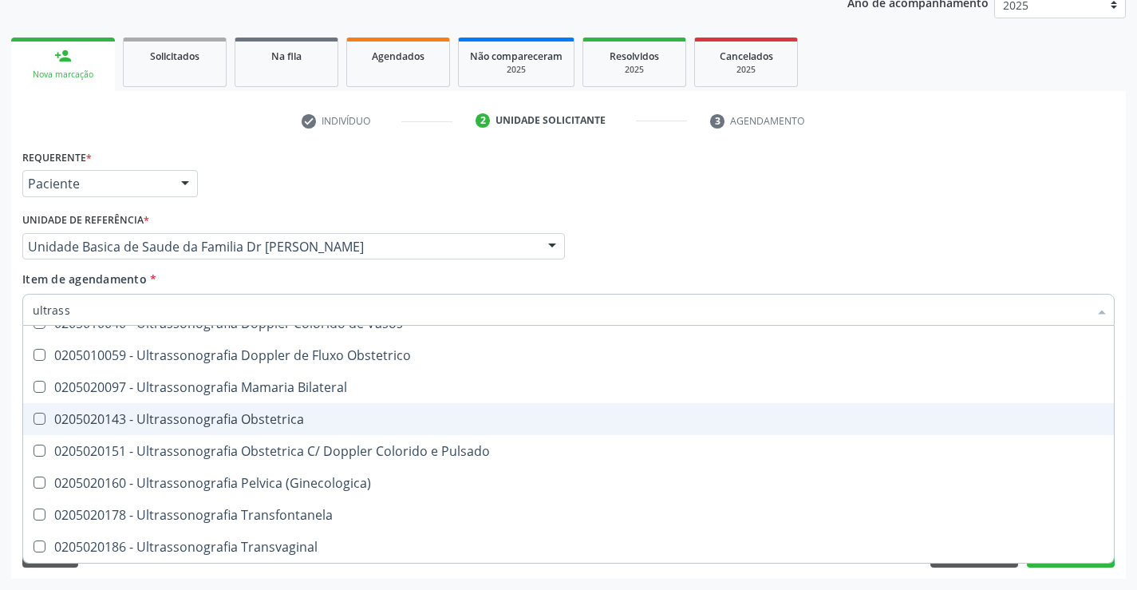
click at [309, 421] on div "0205020143 - Ultrassonografia Obstetrica" at bounding box center [568, 418] width 1071 height 13
checkbox Obstetrica "true"
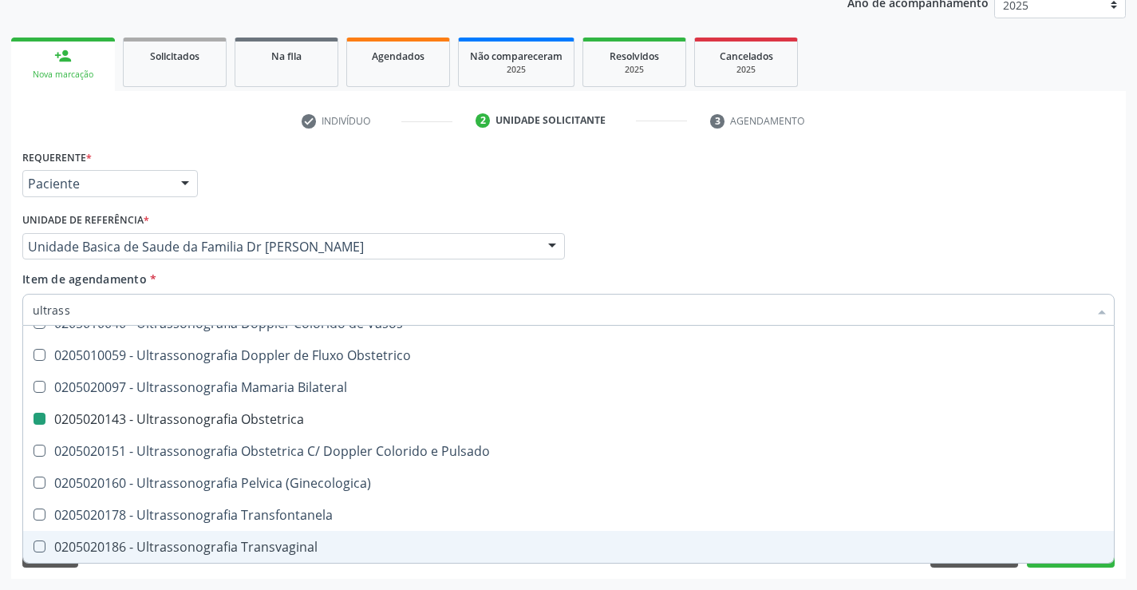
click at [1135, 523] on div "Acompanhamento Acompanhe a situação das marcações correntes e finalizadas Relat…" at bounding box center [568, 238] width 1137 height 703
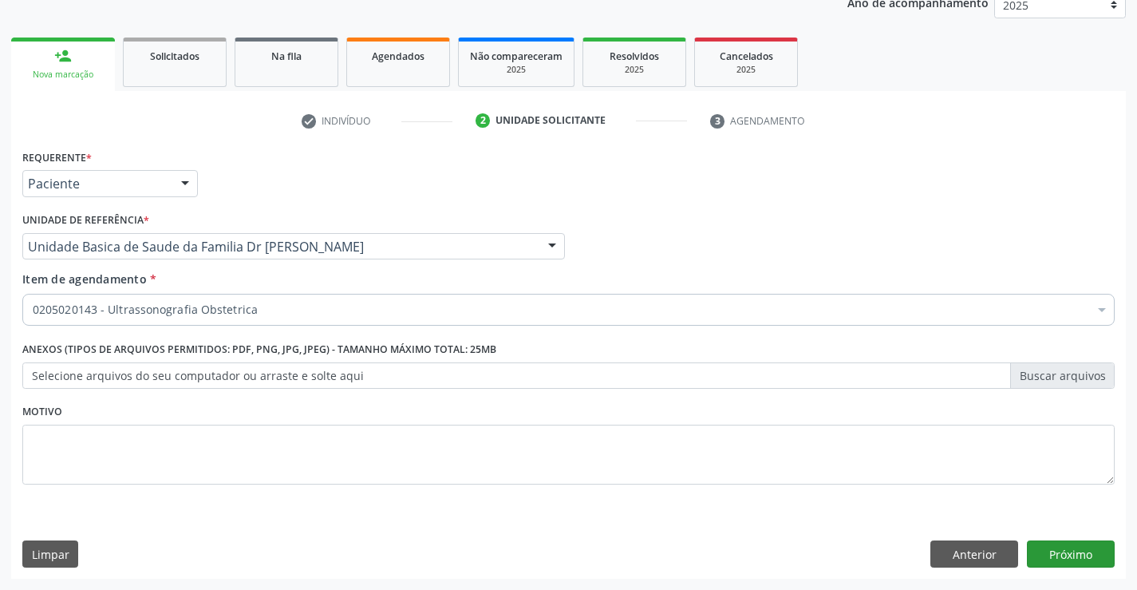
scroll to position [0, 0]
click at [1068, 547] on button "Próximo" at bounding box center [1071, 553] width 88 height 27
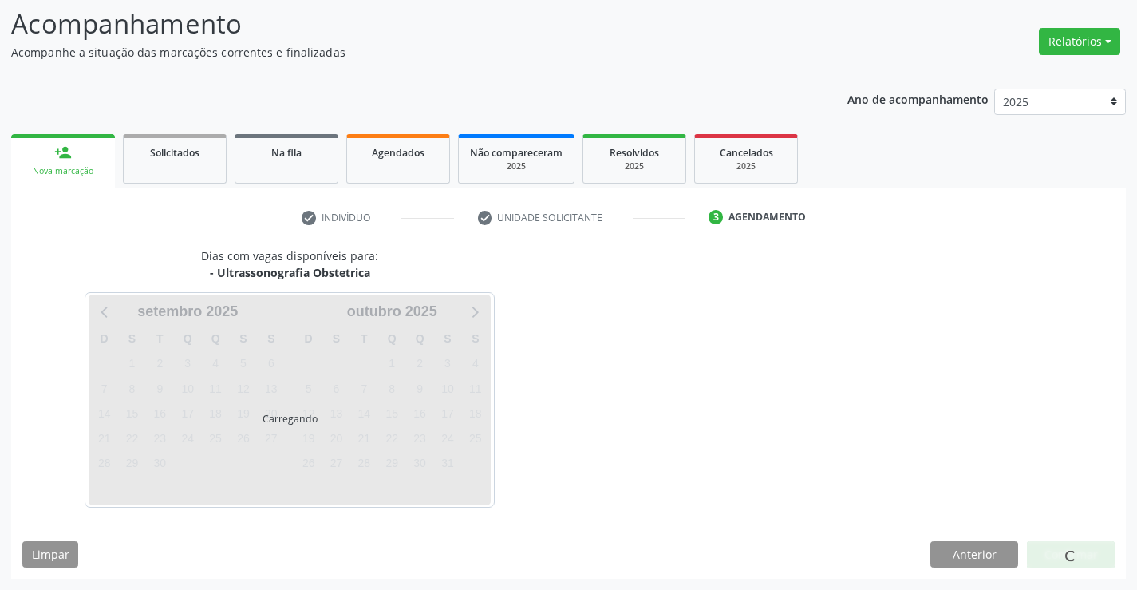
scroll to position [105, 0]
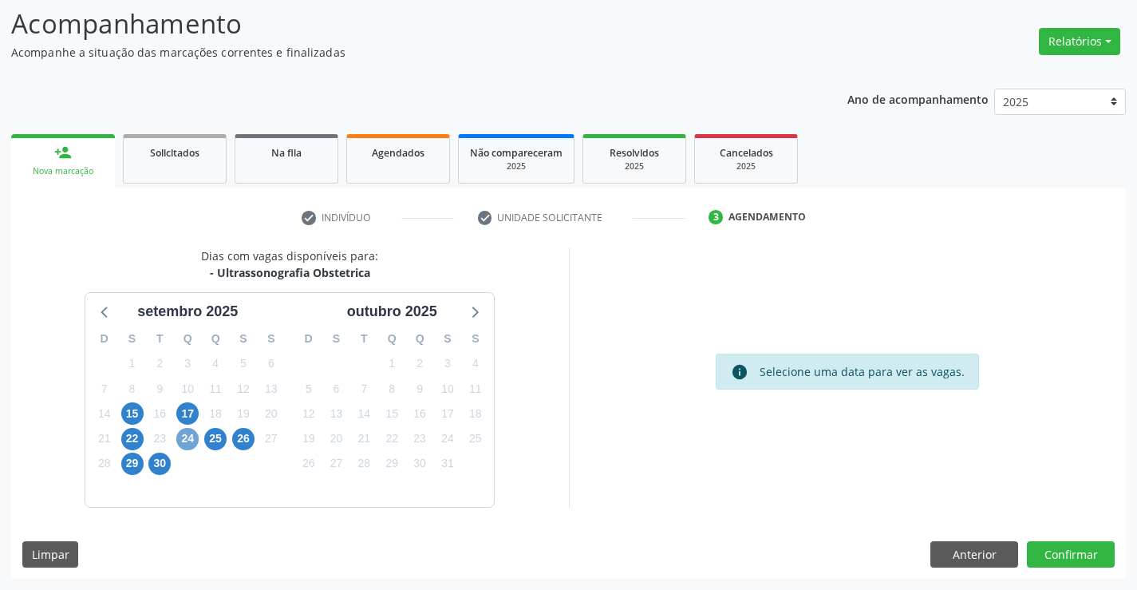
click at [184, 438] on span "24" at bounding box center [187, 439] width 22 height 22
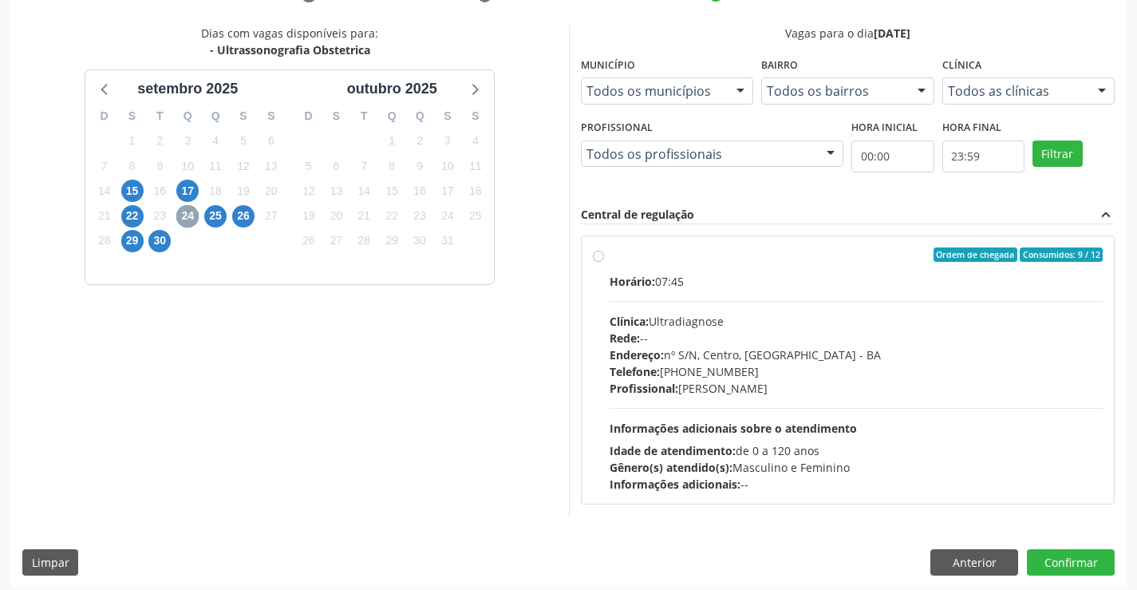
scroll to position [335, 0]
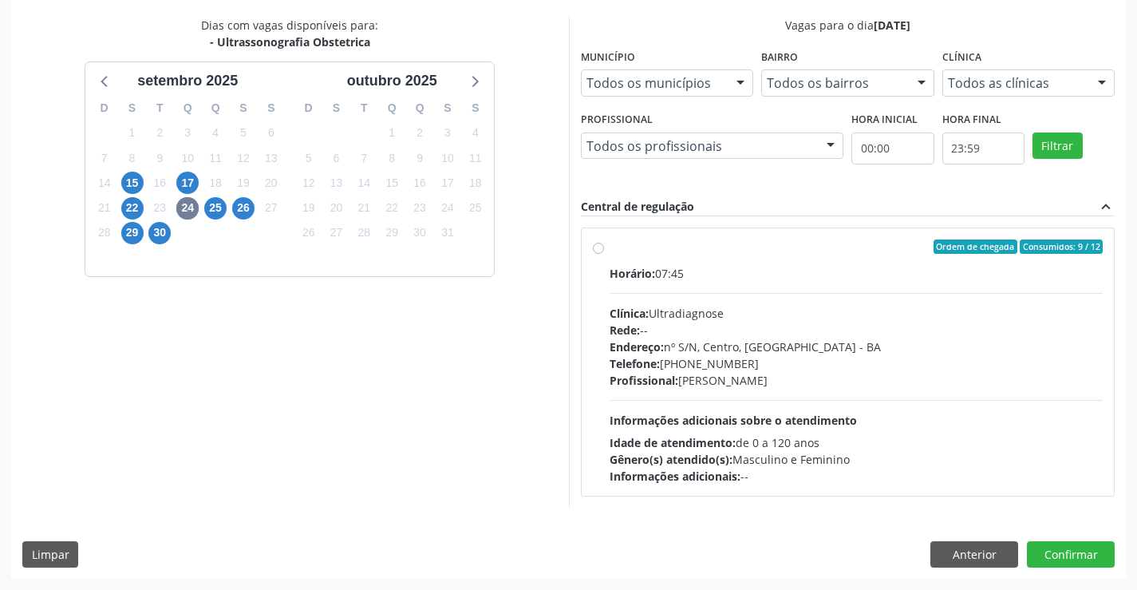
click at [767, 263] on label "Ordem de chegada Consumidos: 9 / 12 Horário: 07:45 Clínica: Ultradiagnose Rede:…" at bounding box center [857, 361] width 494 height 245
click at [604, 254] on input "Ordem de chegada Consumidos: 9 / 12 Horário: 07:45 Clínica: Ultradiagnose Rede:…" at bounding box center [598, 246] width 11 height 14
radio input "true"
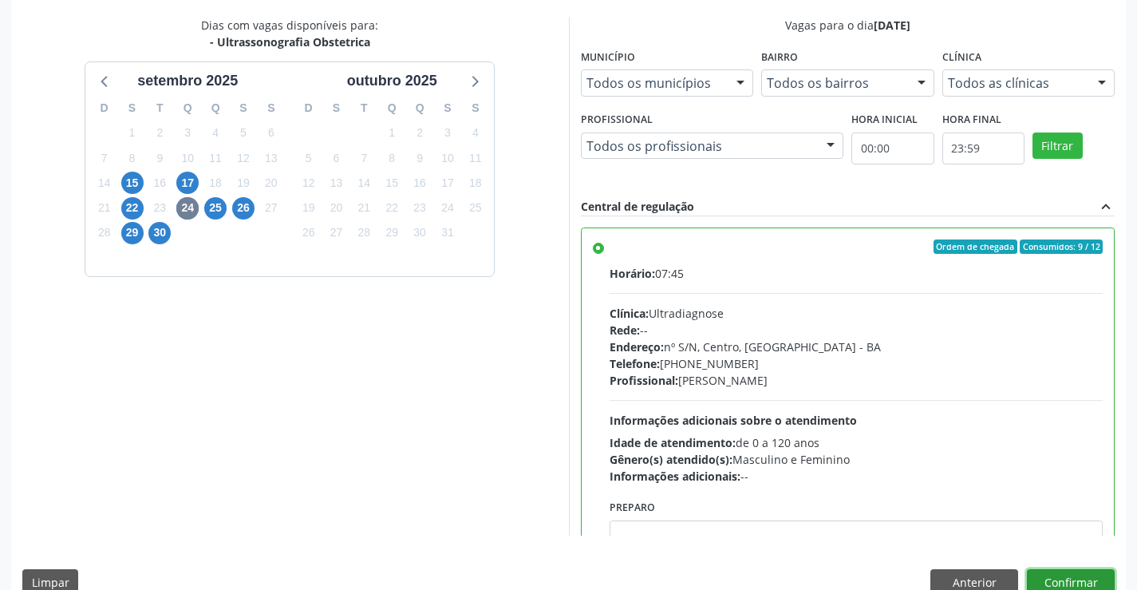
click at [1058, 576] on button "Confirmar" at bounding box center [1071, 582] width 88 height 27
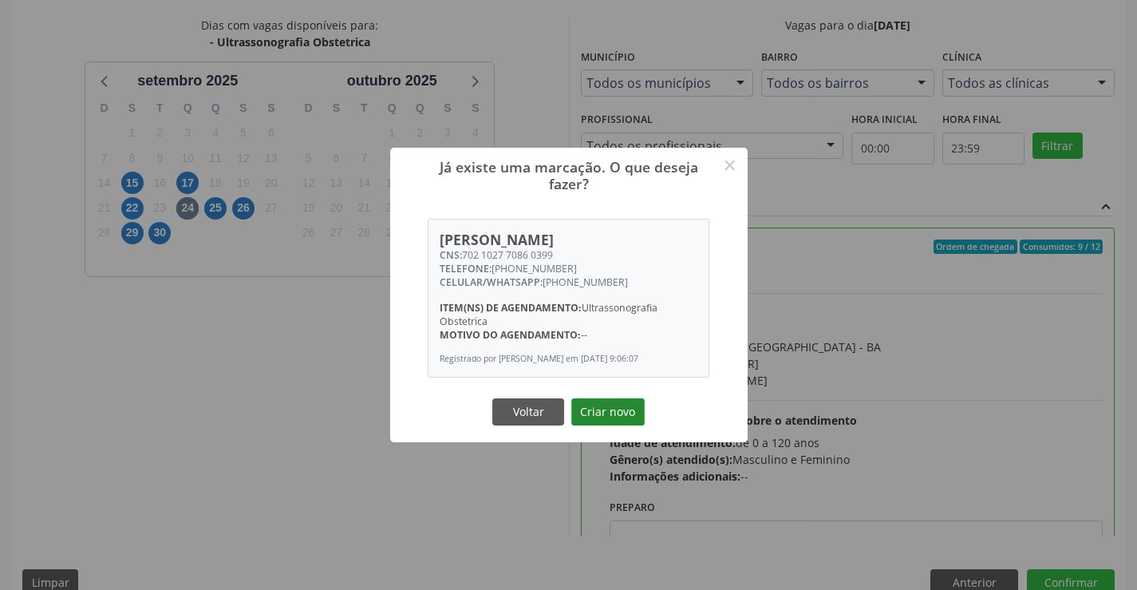
click at [610, 412] on button "Criar novo" at bounding box center [607, 411] width 73 height 27
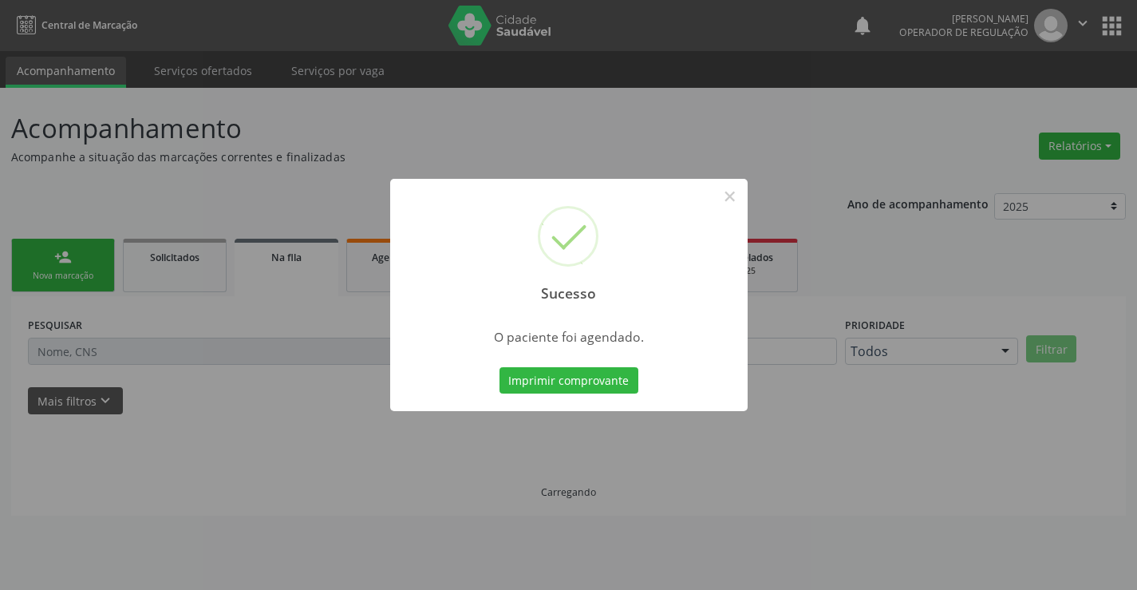
scroll to position [0, 0]
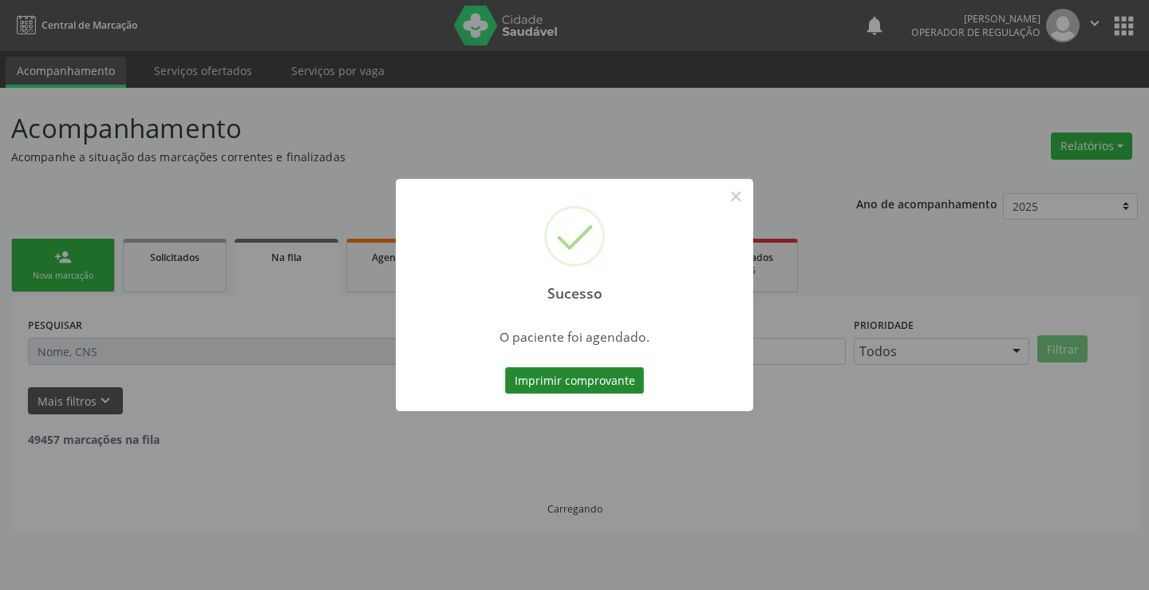
click at [627, 381] on button "Imprimir comprovante" at bounding box center [574, 380] width 139 height 27
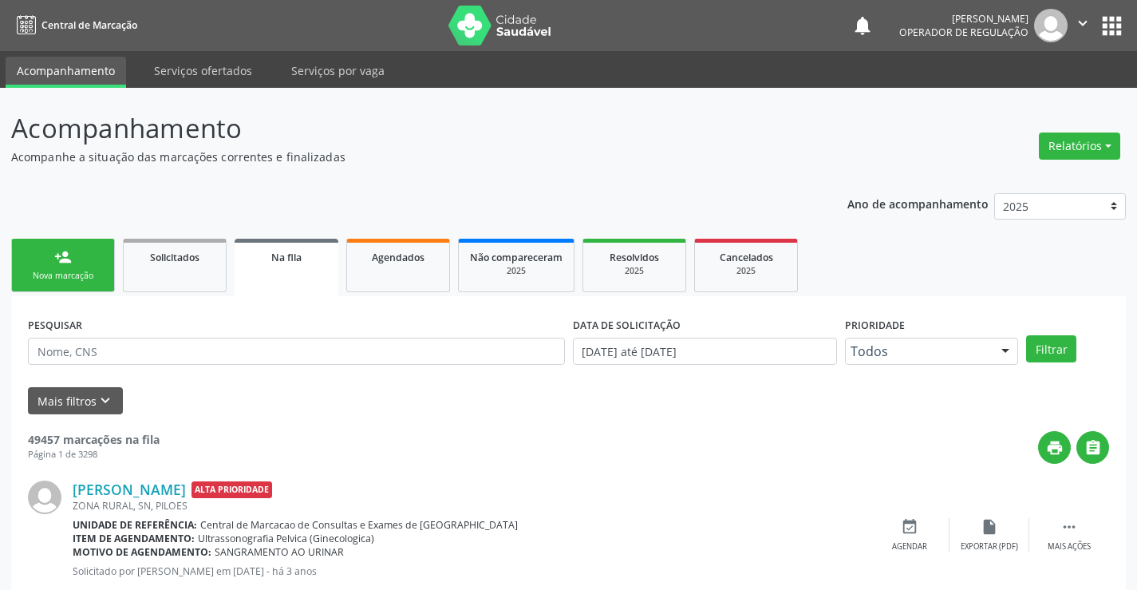
click at [85, 263] on link "person_add Nova marcação" at bounding box center [63, 265] width 104 height 53
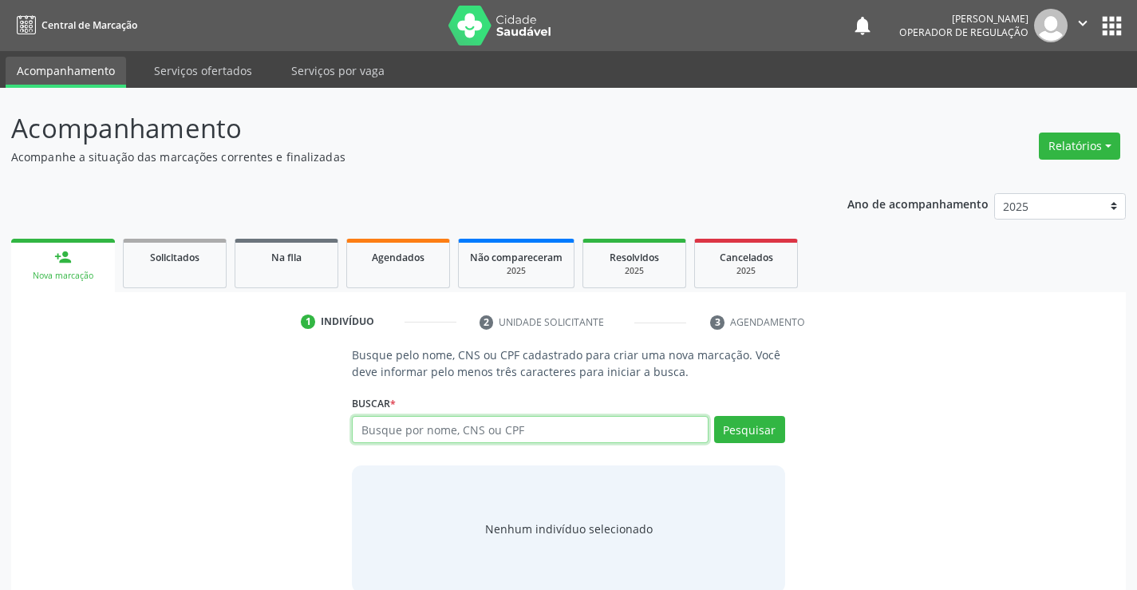
click at [558, 437] on input "text" at bounding box center [530, 429] width 356 height 27
type input "704703780307139"
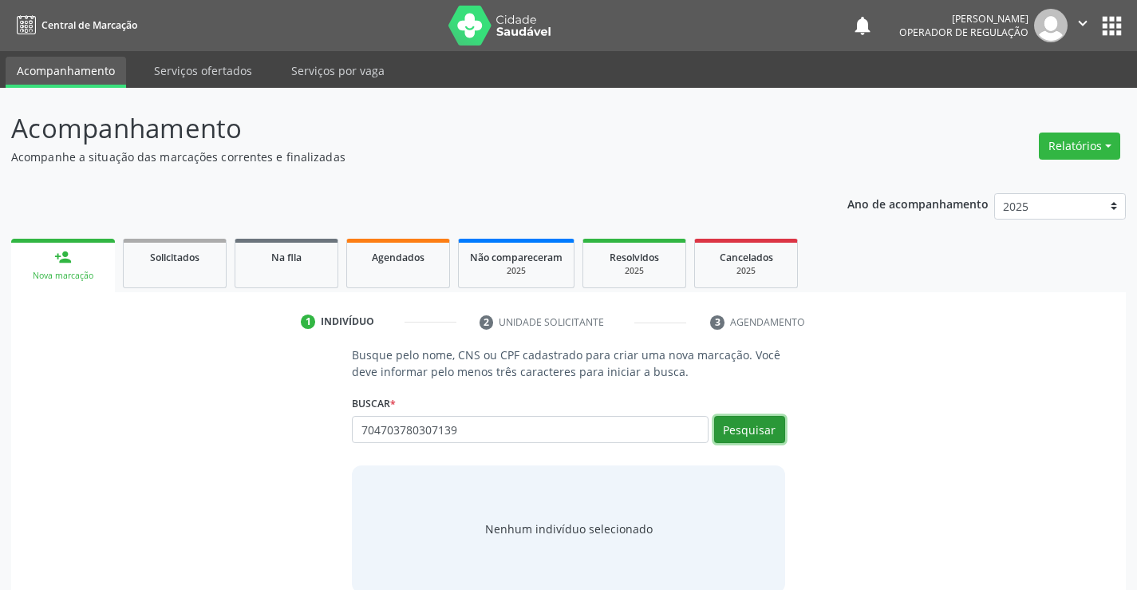
click at [755, 430] on button "Pesquisar" at bounding box center [749, 429] width 71 height 27
type input "704703780307139"
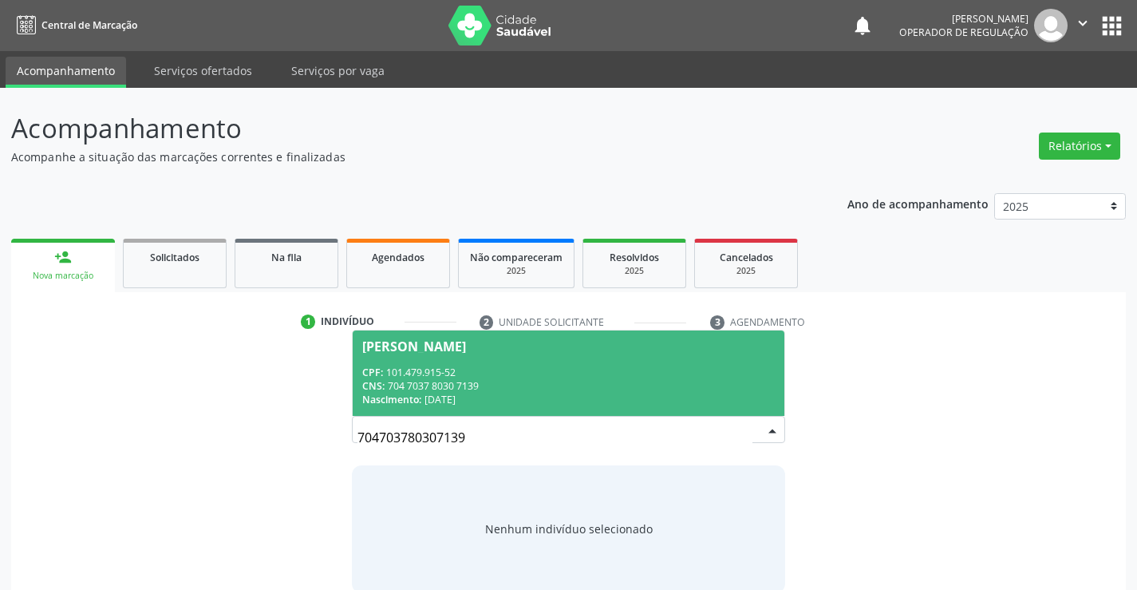
click at [607, 366] on div "CPF: 101.479.915-52" at bounding box center [568, 372] width 412 height 14
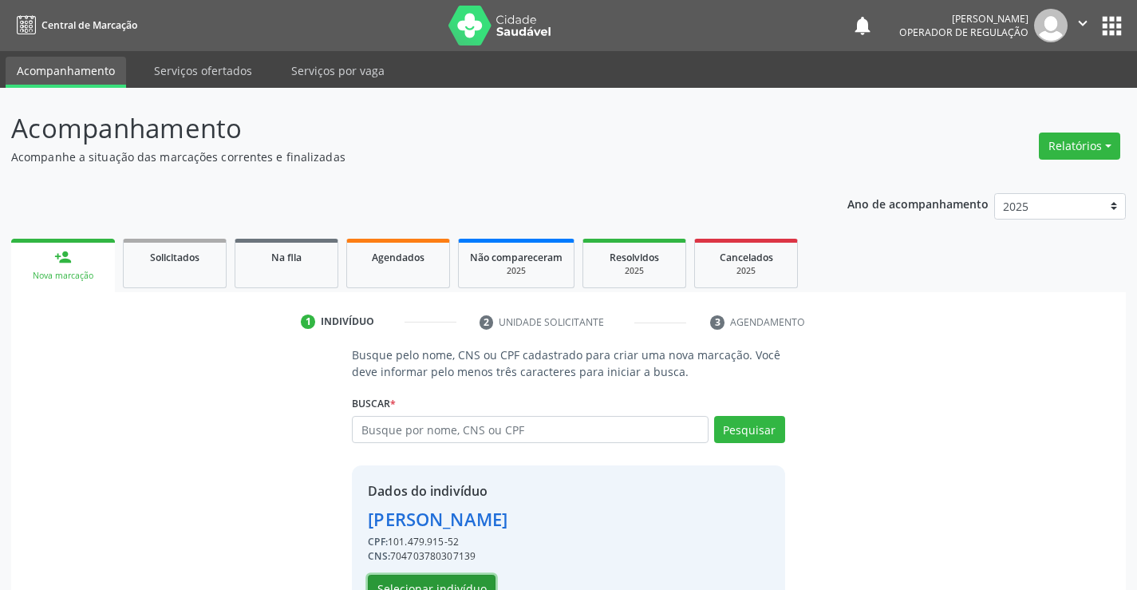
click at [422, 581] on button "Selecionar indivíduo" at bounding box center [432, 587] width 128 height 27
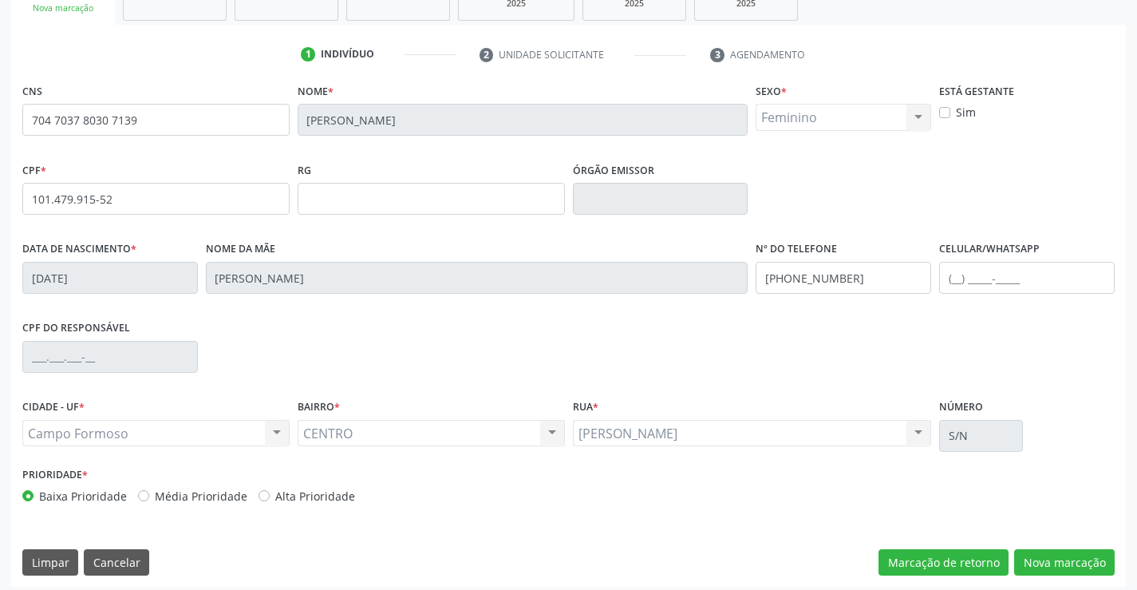
scroll to position [275, 0]
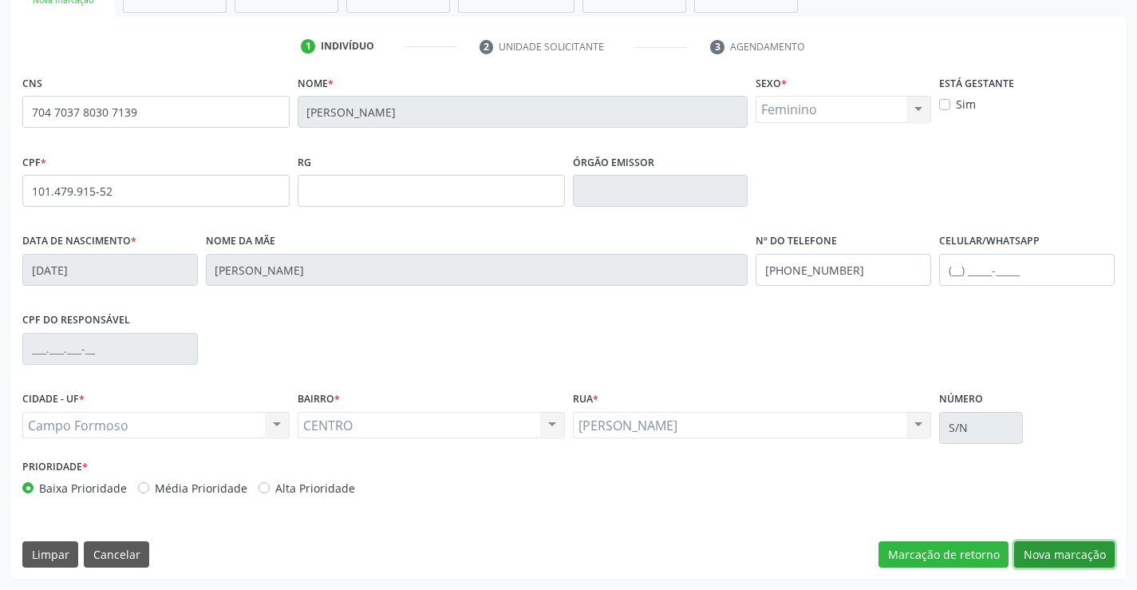
click at [1052, 549] on button "Nova marcação" at bounding box center [1064, 554] width 101 height 27
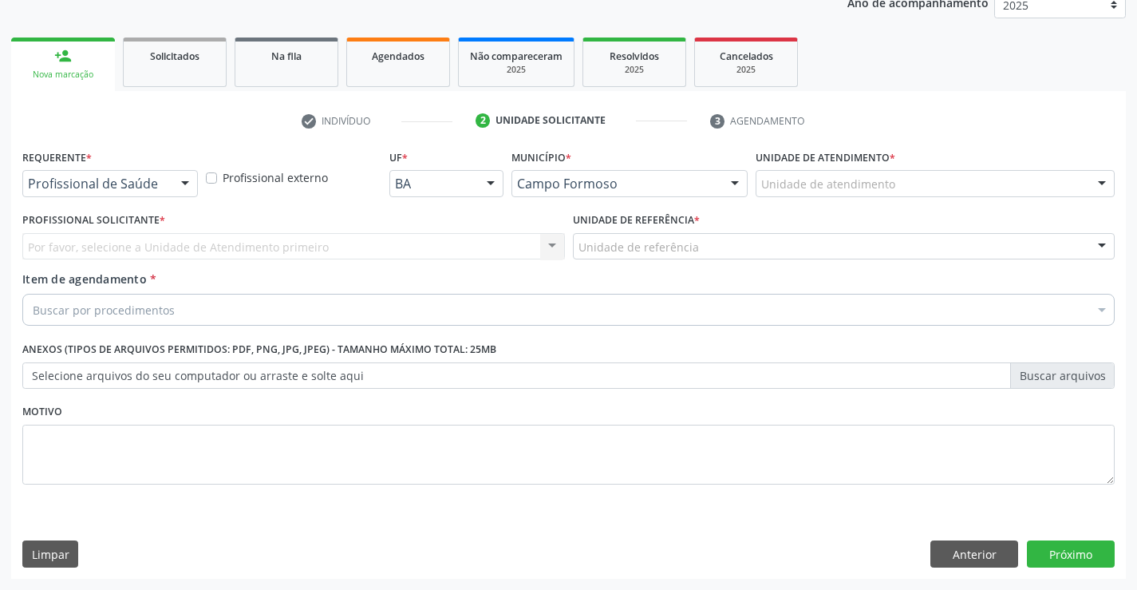
scroll to position [201, 0]
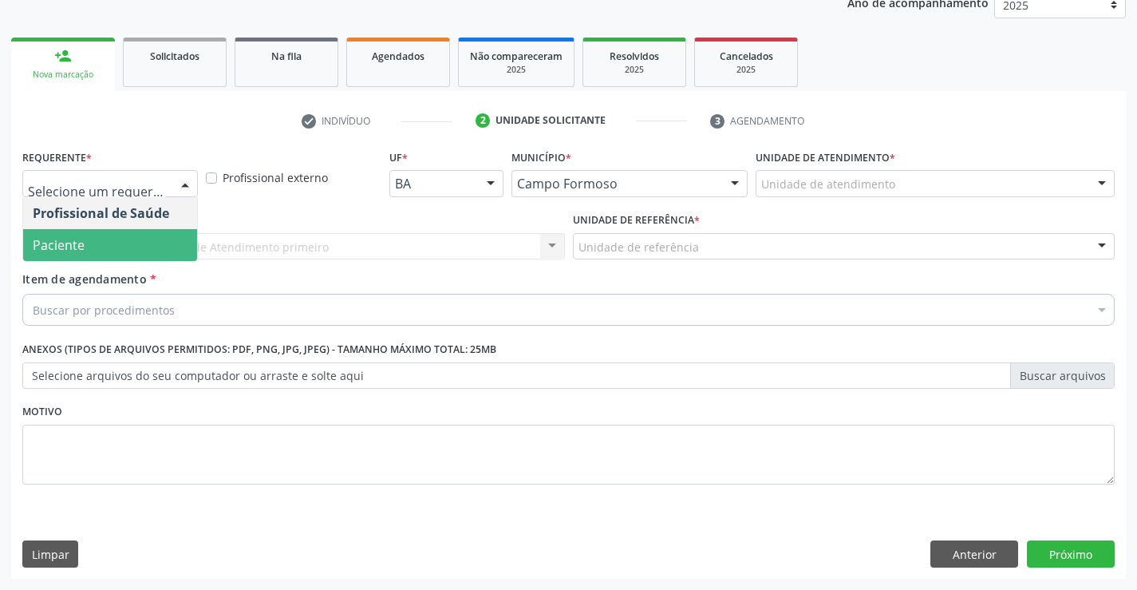
click at [80, 236] on span "Paciente" at bounding box center [110, 245] width 174 height 32
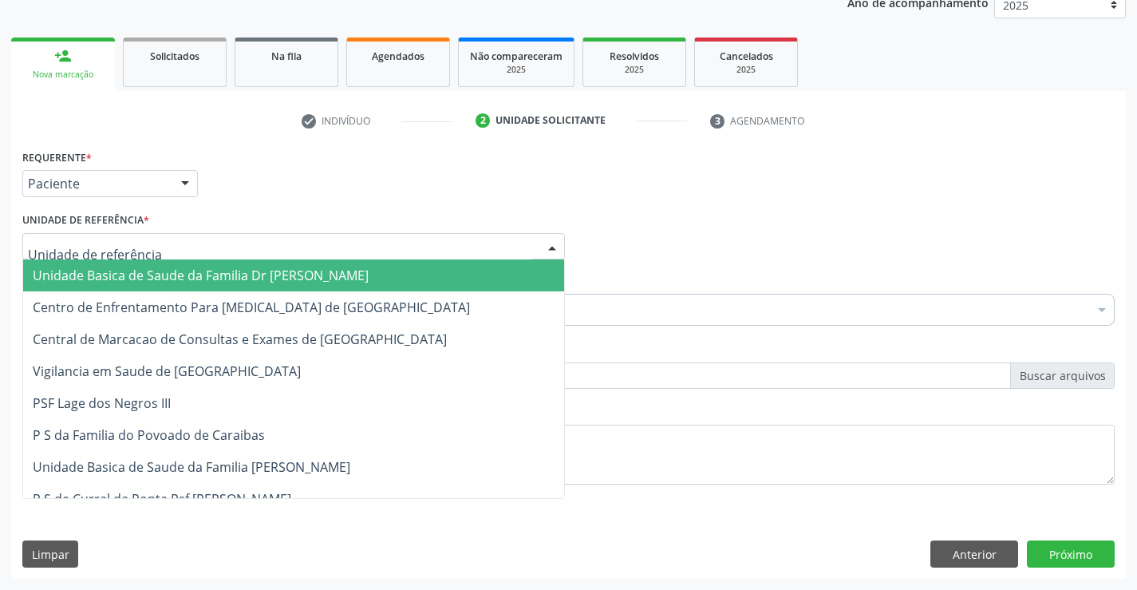
click at [89, 236] on div at bounding box center [293, 246] width 543 height 27
click at [115, 270] on span "Unidade Basica de Saude da Familia Dr [PERSON_NAME]" at bounding box center [201, 275] width 336 height 18
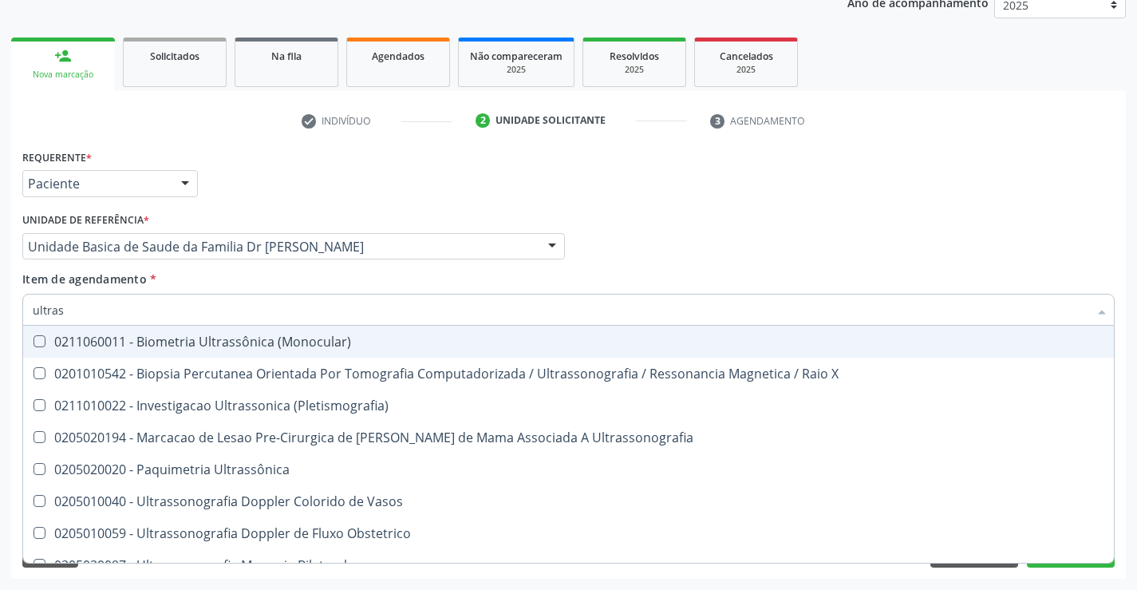
type input "ultrass"
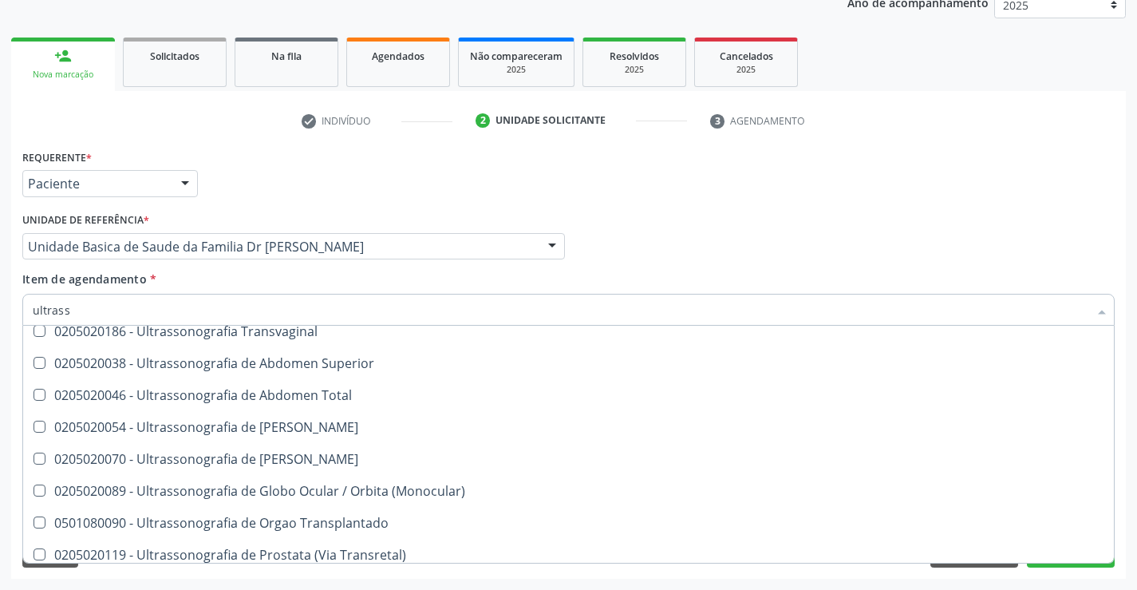
scroll to position [399, 0]
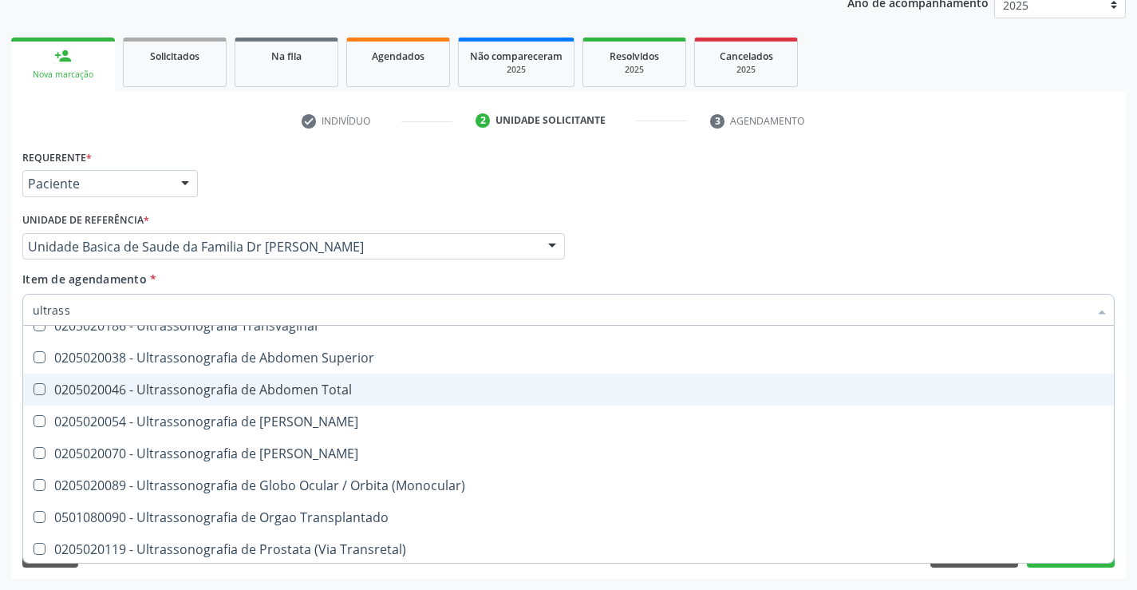
click at [388, 381] on span "0205020046 - Ultrassonografia de Abdomen Total" at bounding box center [568, 389] width 1091 height 32
checkbox Total "true"
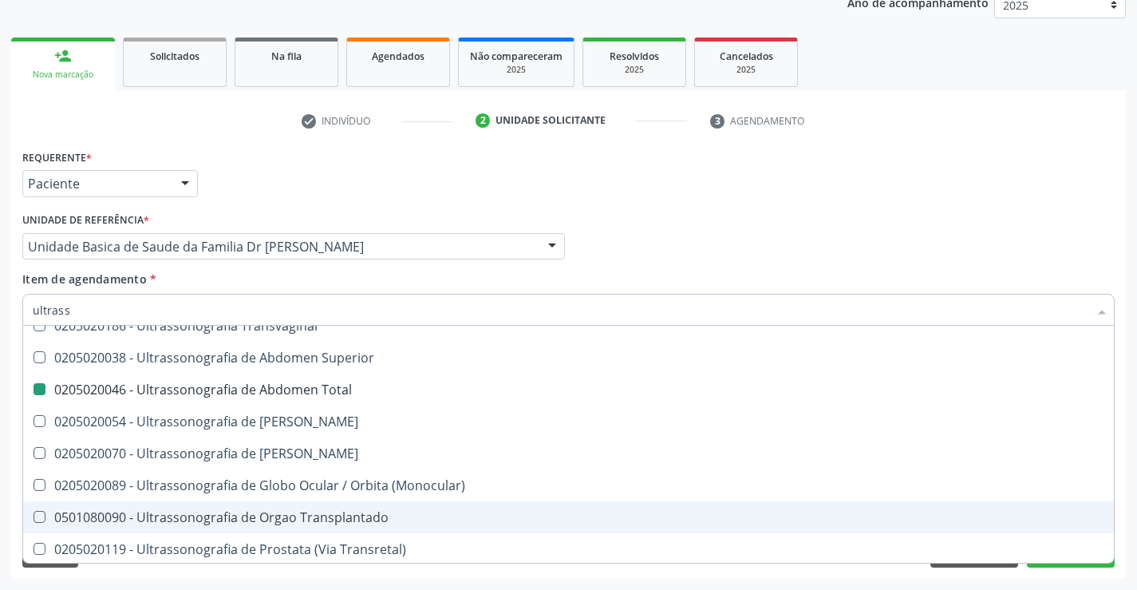
click at [1135, 501] on div "Acompanhamento Acompanhe a situação das marcações correntes e finalizadas Relat…" at bounding box center [568, 238] width 1137 height 703
checkbox X "true"
checkbox Total "false"
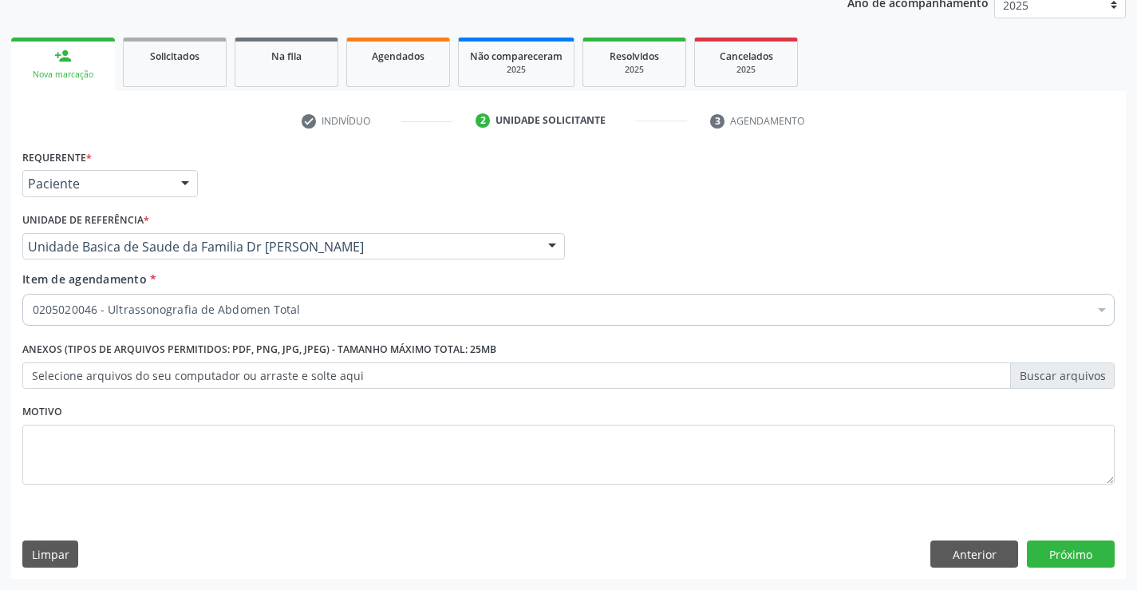
scroll to position [0, 0]
click at [1060, 551] on button "Próximo" at bounding box center [1071, 553] width 88 height 27
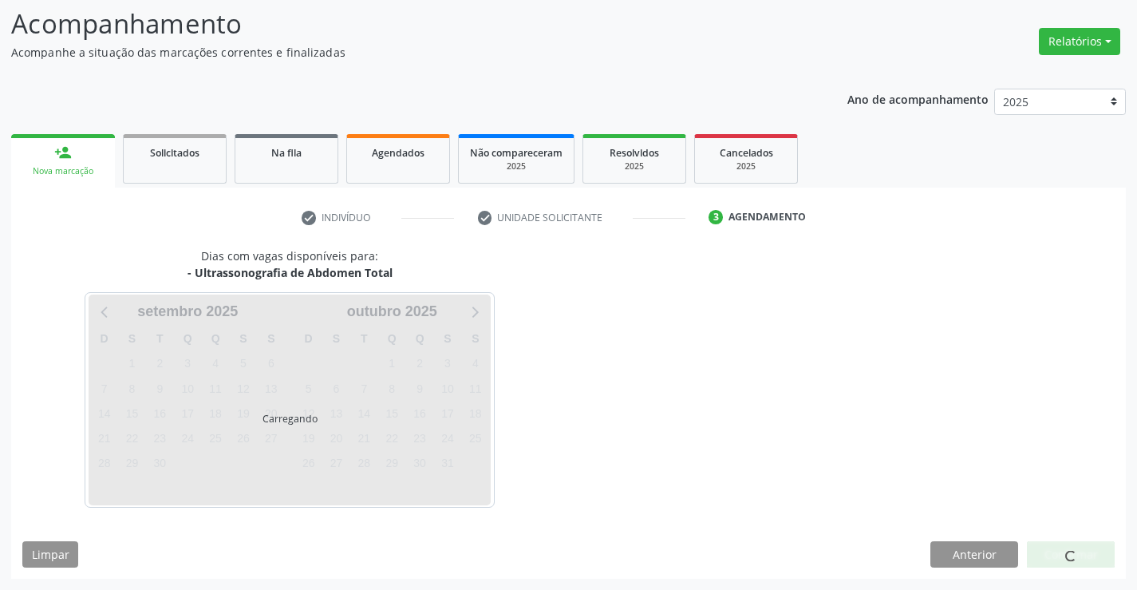
scroll to position [105, 0]
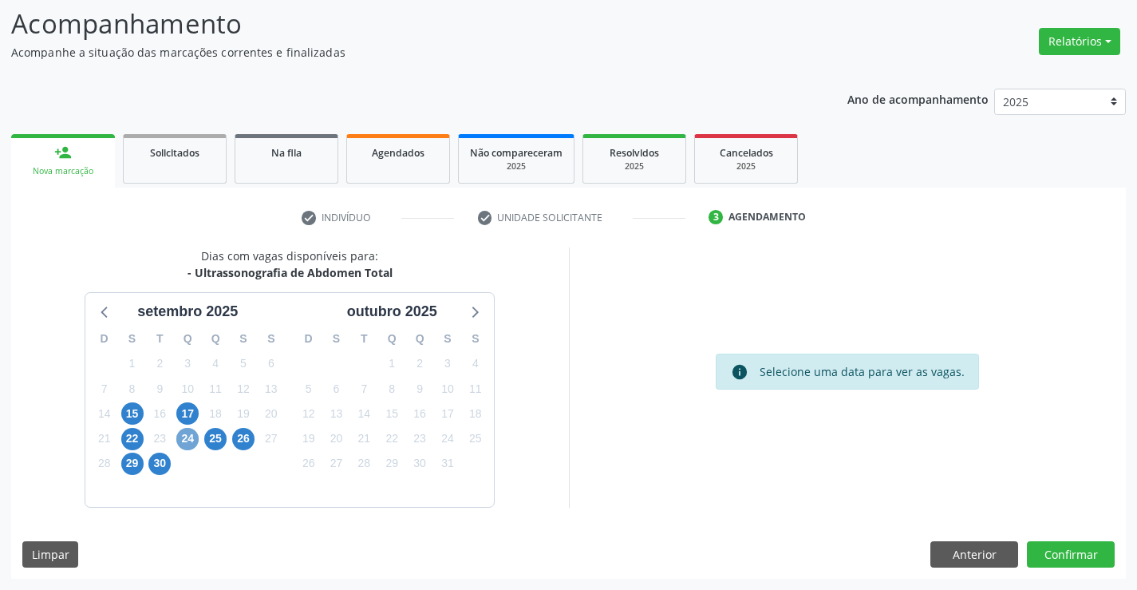
click at [187, 438] on span "24" at bounding box center [187, 439] width 22 height 22
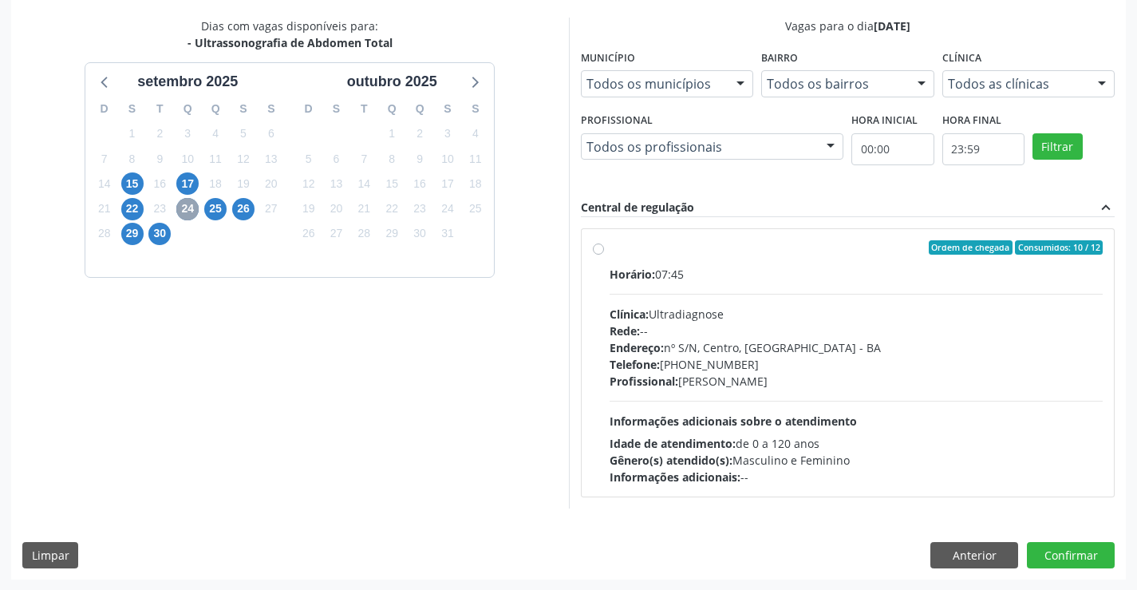
scroll to position [335, 0]
click at [794, 255] on label "Ordem de chegada Consumidos: 10 / 12 Horário: 07:45 Clínica: Ultradiagnose Rede…" at bounding box center [857, 361] width 494 height 245
click at [604, 254] on input "Ordem de chegada Consumidos: 10 / 12 Horário: 07:45 Clínica: Ultradiagnose Rede…" at bounding box center [598, 246] width 11 height 14
radio input "true"
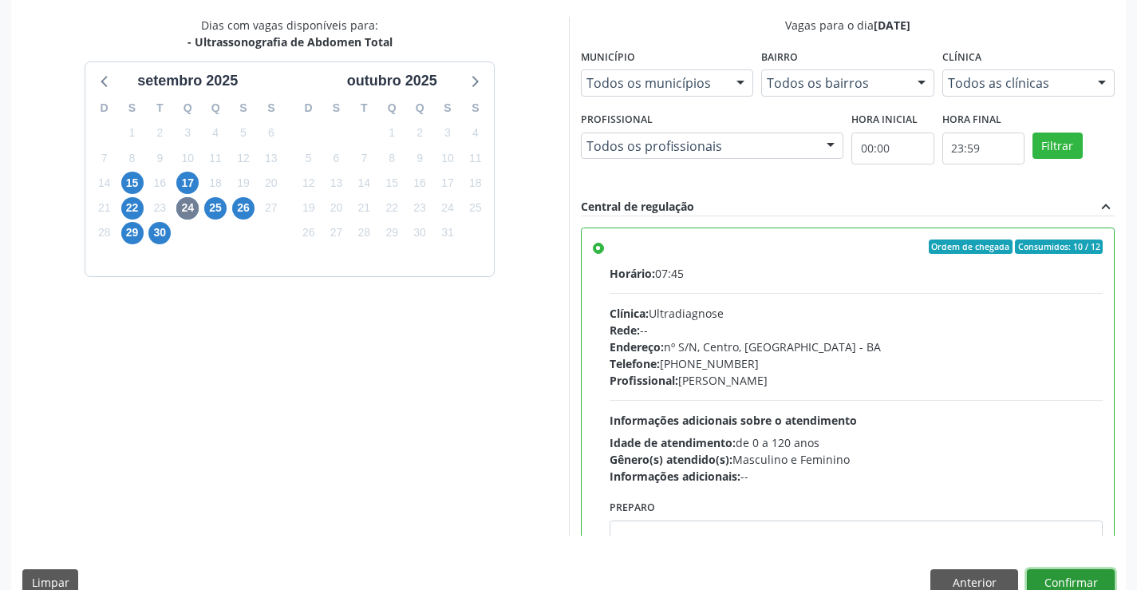
click at [1067, 581] on button "Confirmar" at bounding box center [1071, 582] width 88 height 27
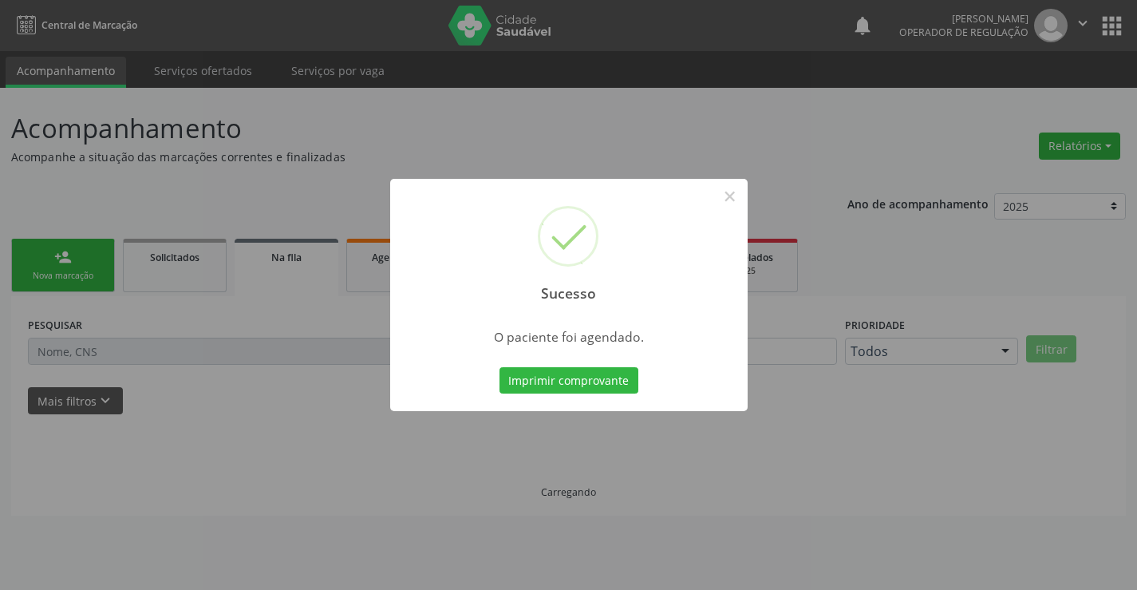
scroll to position [0, 0]
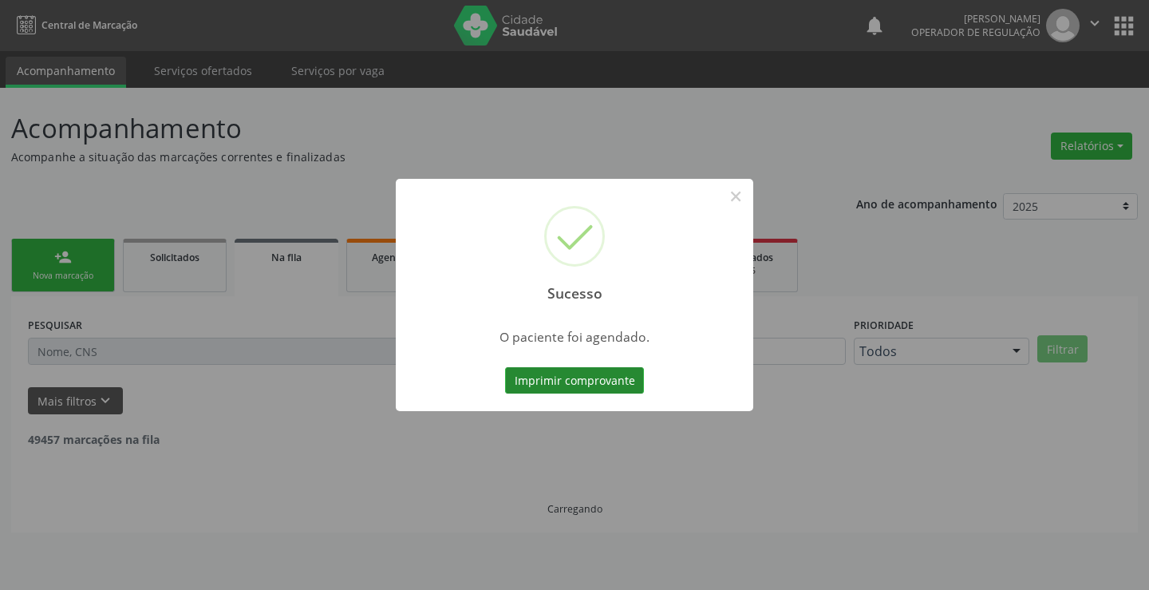
click at [547, 372] on button "Imprimir comprovante" at bounding box center [574, 380] width 139 height 27
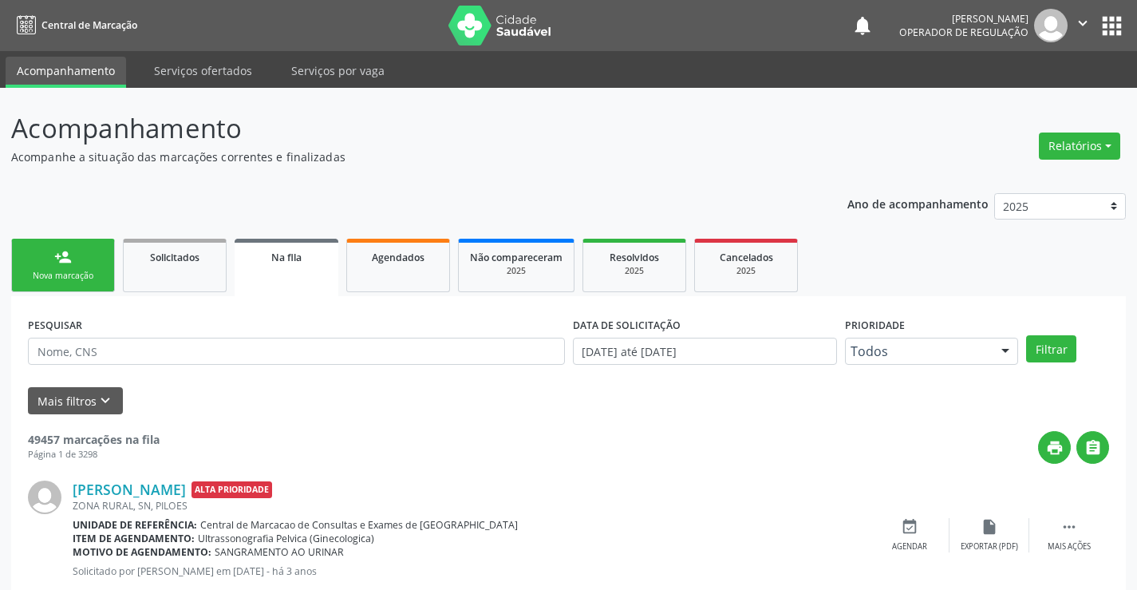
click at [78, 270] on div "Nova marcação" at bounding box center [63, 276] width 80 height 12
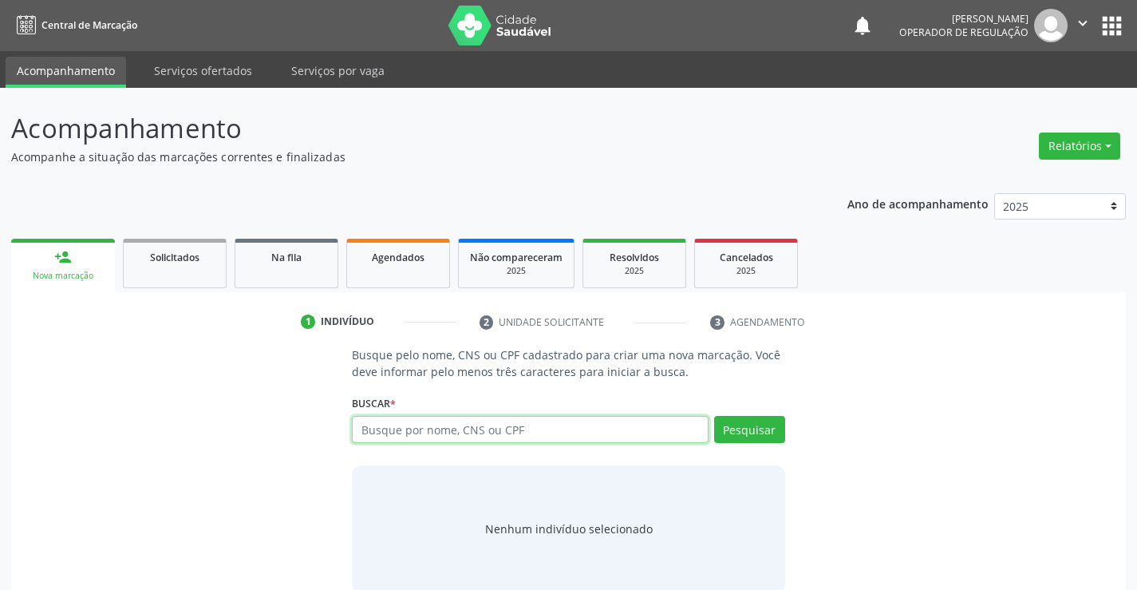
click at [573, 427] on input "text" at bounding box center [530, 429] width 356 height 27
type input "700001358161105"
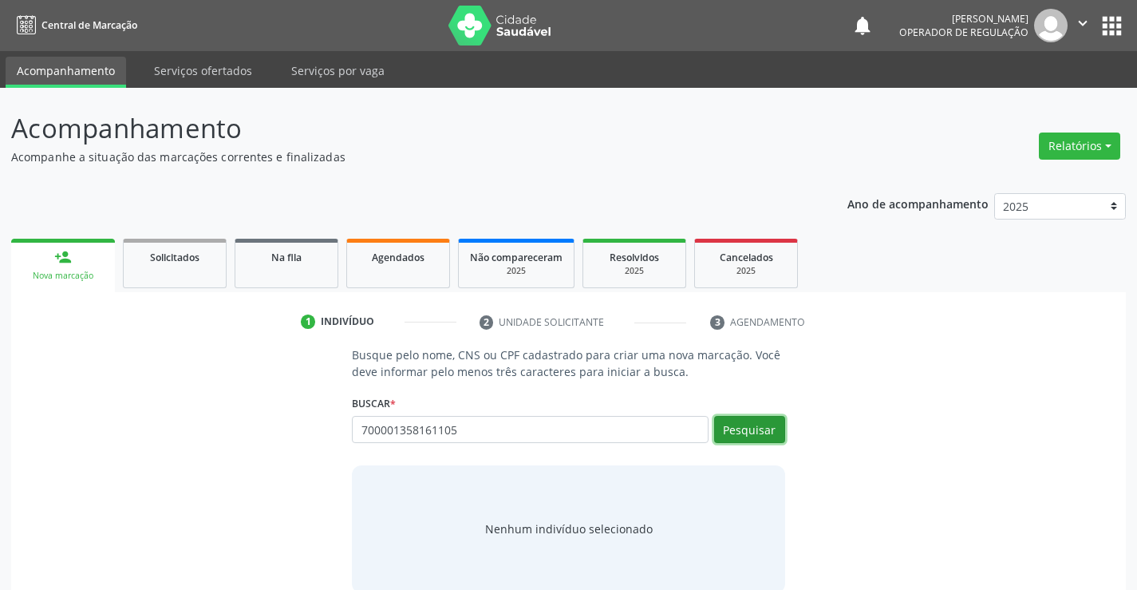
click at [755, 427] on button "Pesquisar" at bounding box center [749, 429] width 71 height 27
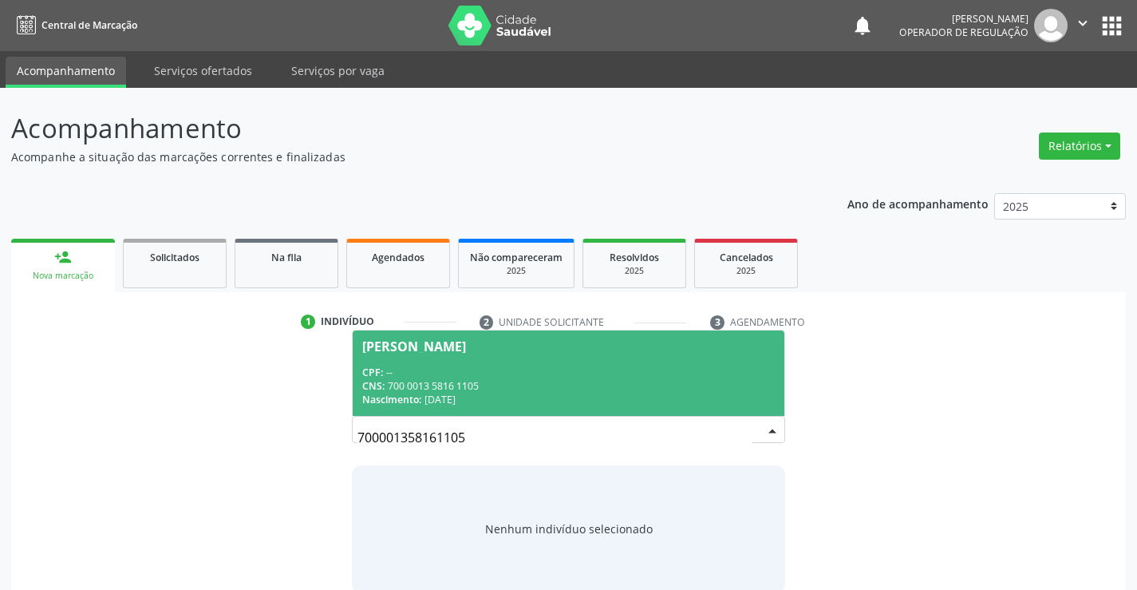
click at [500, 360] on span "Jose Gomes da Silva CPF: -- CNS: 700 0013 5816 1105 Nascimento: 31/12/1943" at bounding box center [568, 372] width 431 height 85
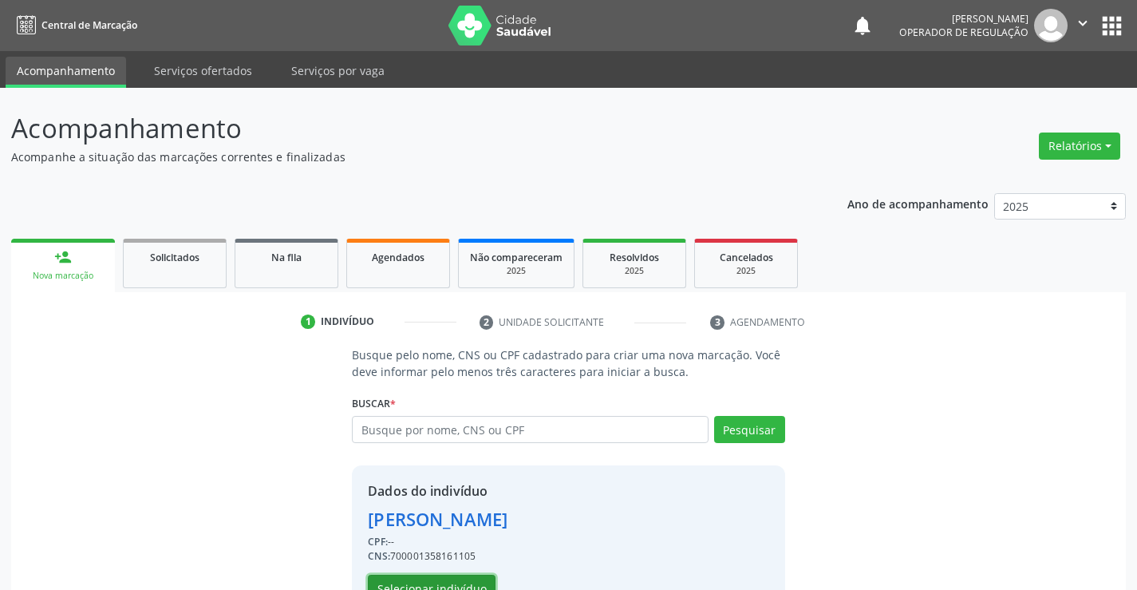
click at [428, 577] on button "Selecionar indivíduo" at bounding box center [432, 587] width 128 height 27
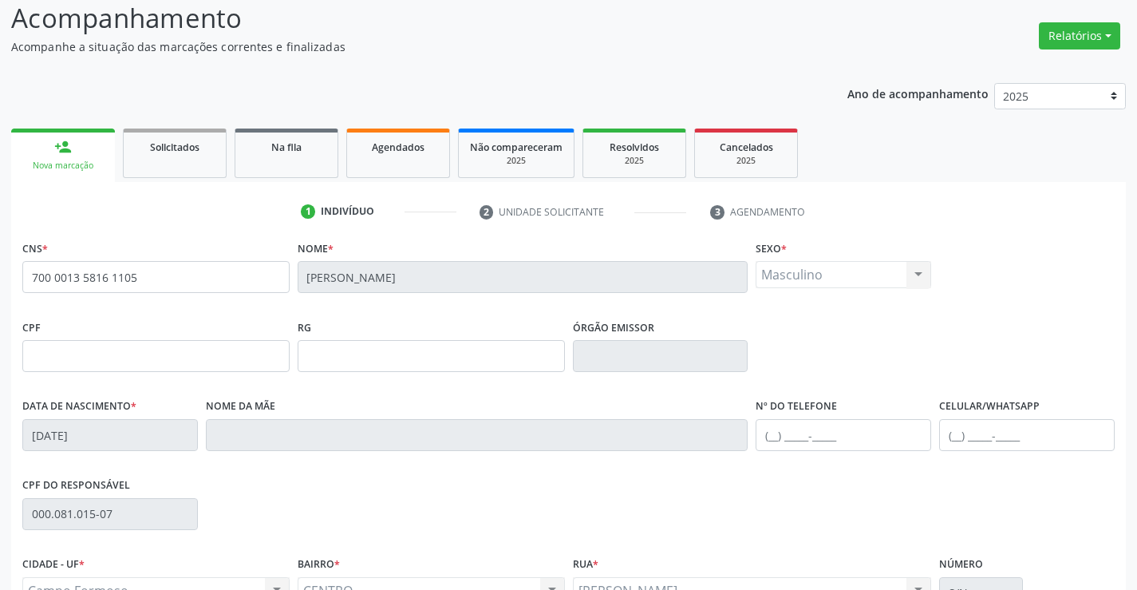
scroll to position [275, 0]
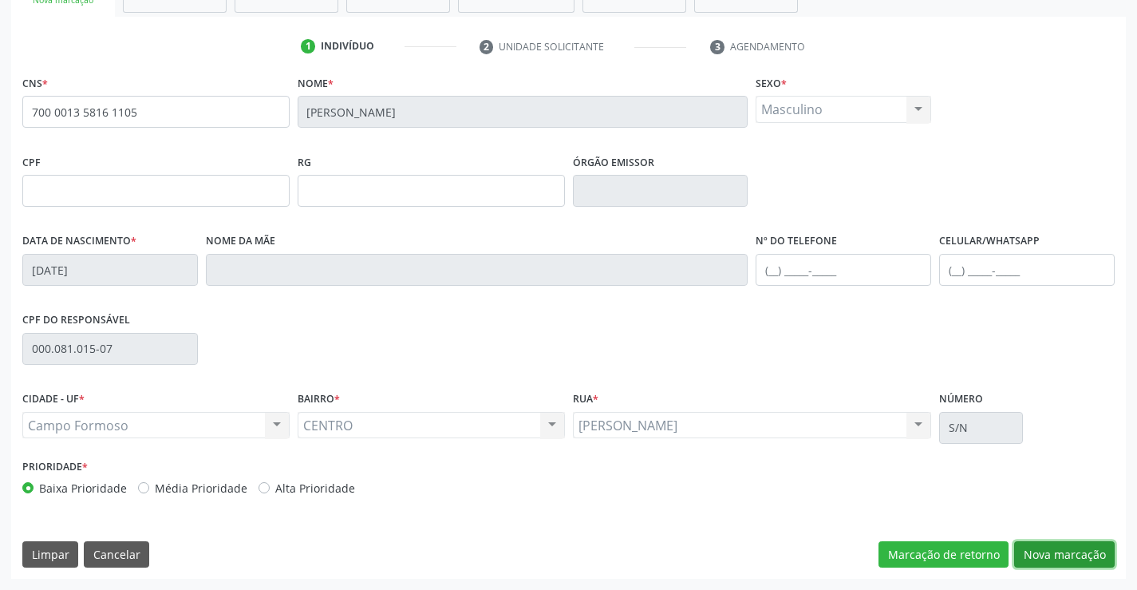
click at [1066, 554] on button "Nova marcação" at bounding box center [1064, 554] width 101 height 27
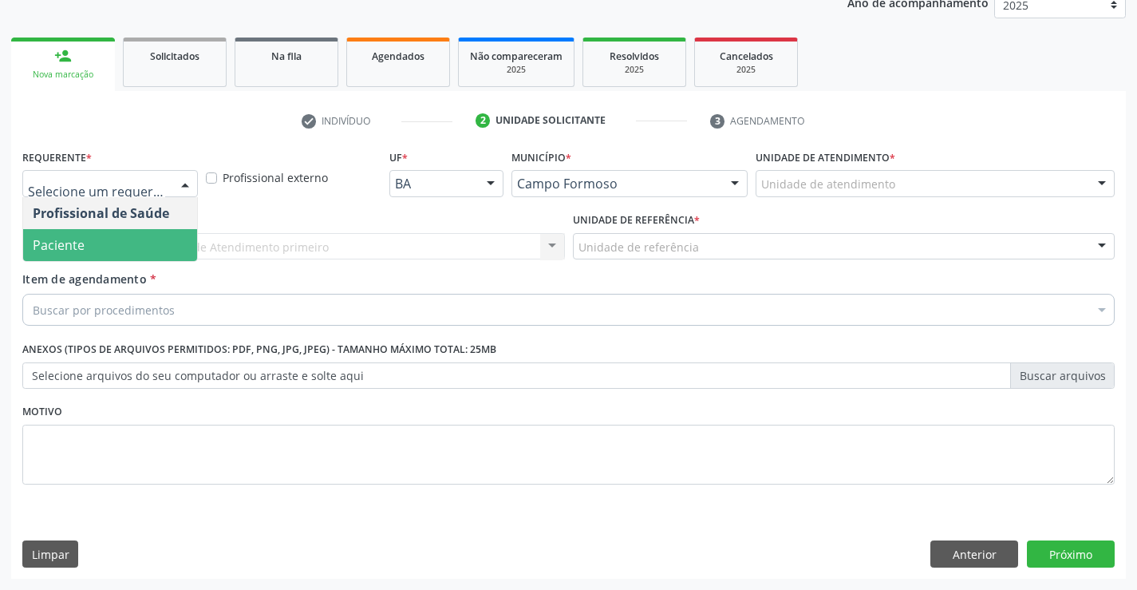
click at [89, 245] on span "Paciente" at bounding box center [110, 245] width 174 height 32
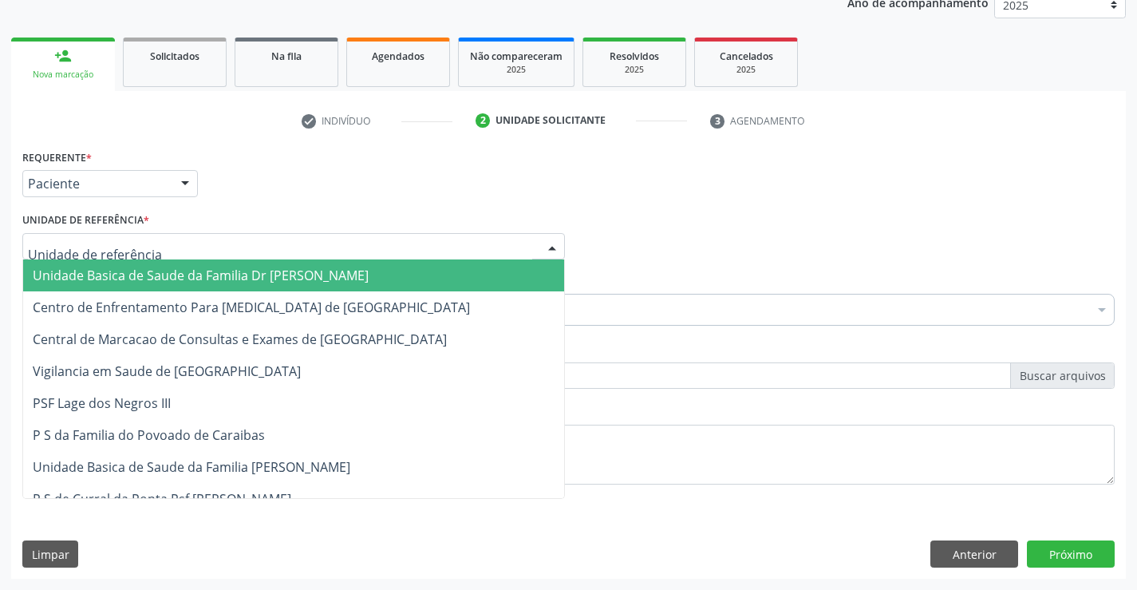
click at [106, 270] on span "Unidade Basica de Saude da Familia Dr [PERSON_NAME]" at bounding box center [201, 275] width 336 height 18
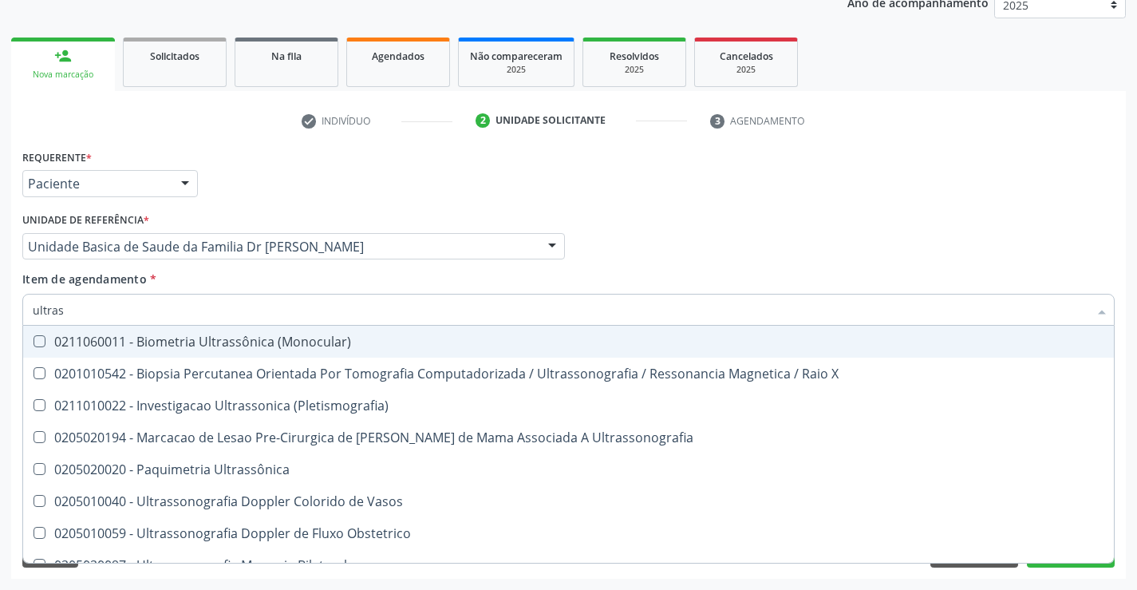
type input "ultrass"
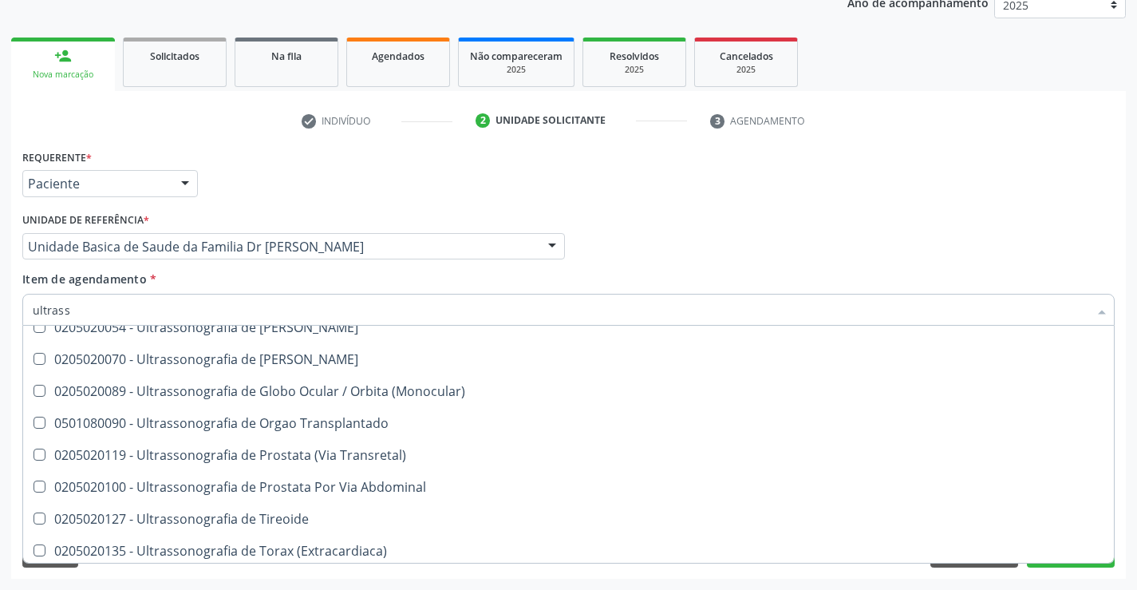
scroll to position [497, 0]
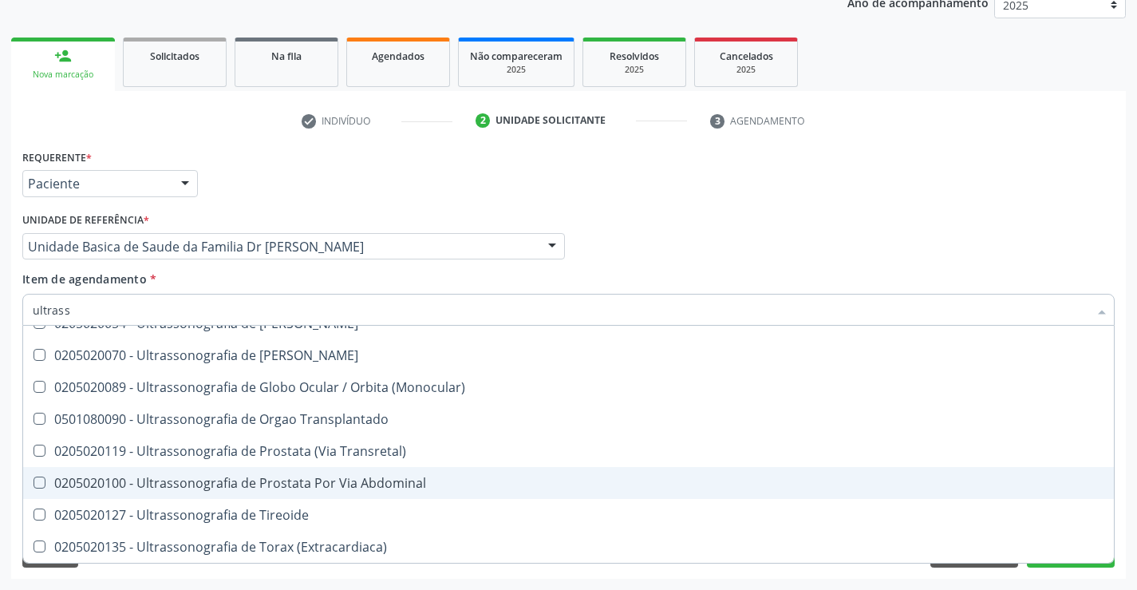
click at [377, 482] on div "0205020100 - Ultrassonografia de Prostata Por Via Abdominal" at bounding box center [568, 482] width 1071 height 13
checkbox Abdominal "true"
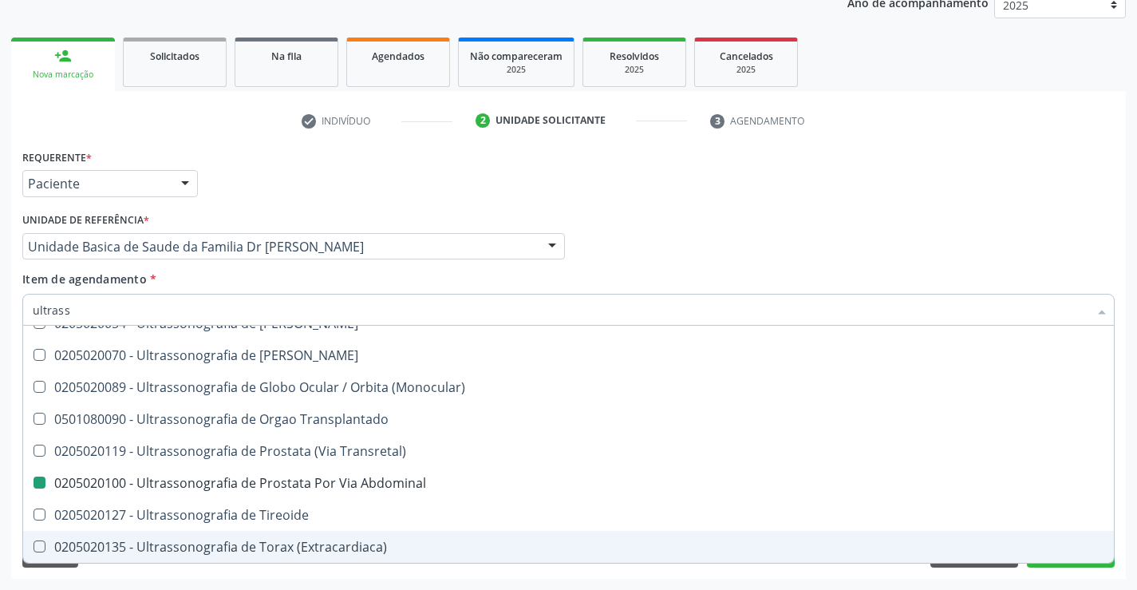
click at [1134, 532] on div "Acompanhamento Acompanhe a situação das marcações correntes e finalizadas Relat…" at bounding box center [568, 238] width 1137 height 703
checkbox X "true"
checkbox Abdominal "false"
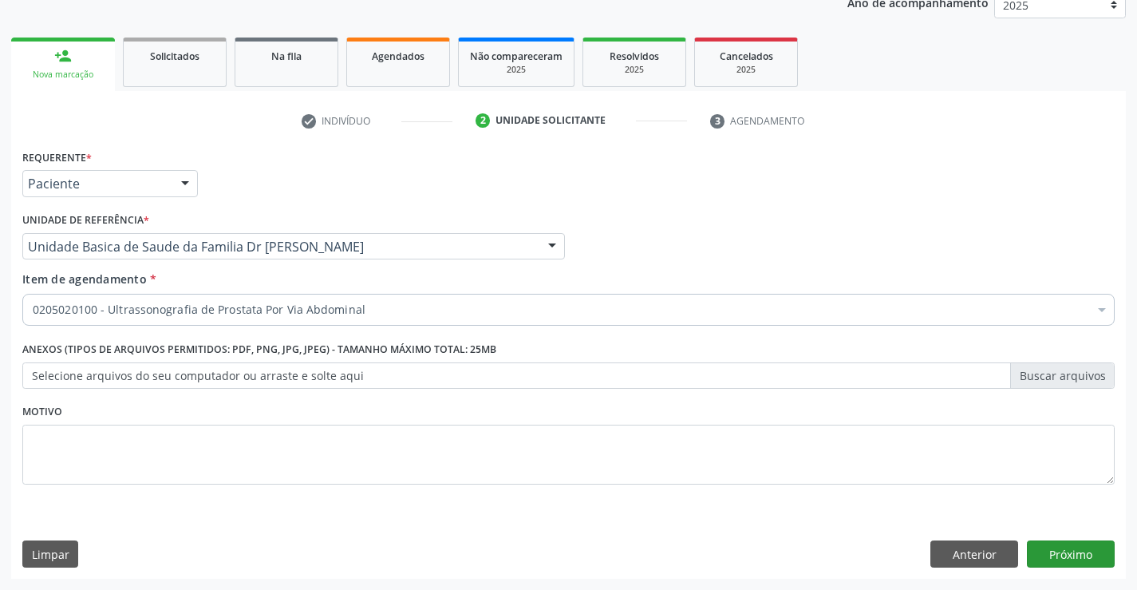
scroll to position [0, 0]
click at [1058, 554] on button "Próximo" at bounding box center [1071, 553] width 88 height 27
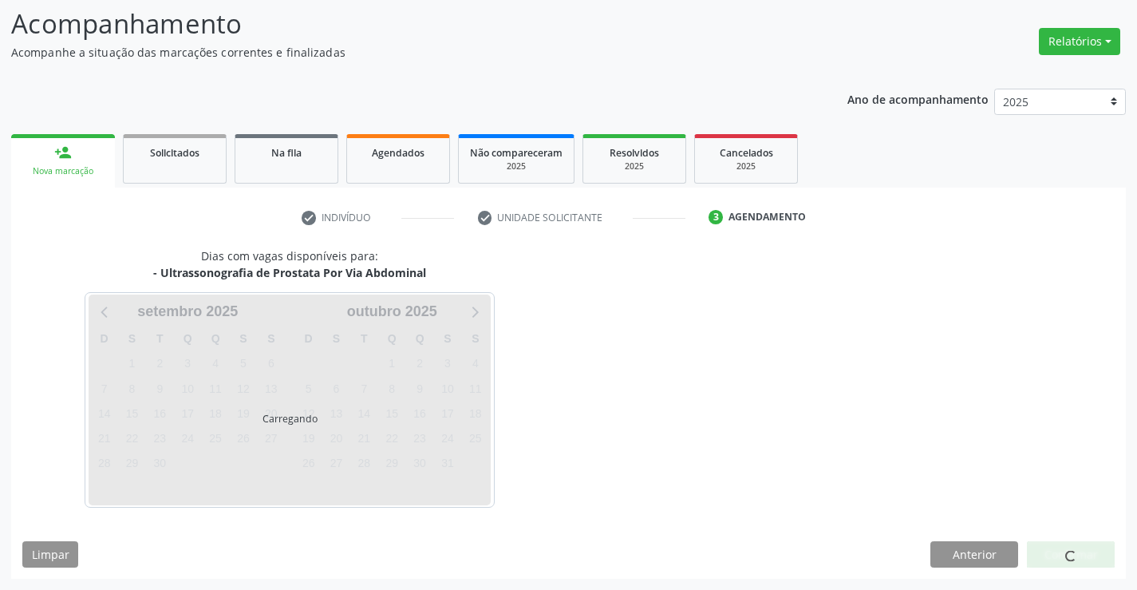
scroll to position [105, 0]
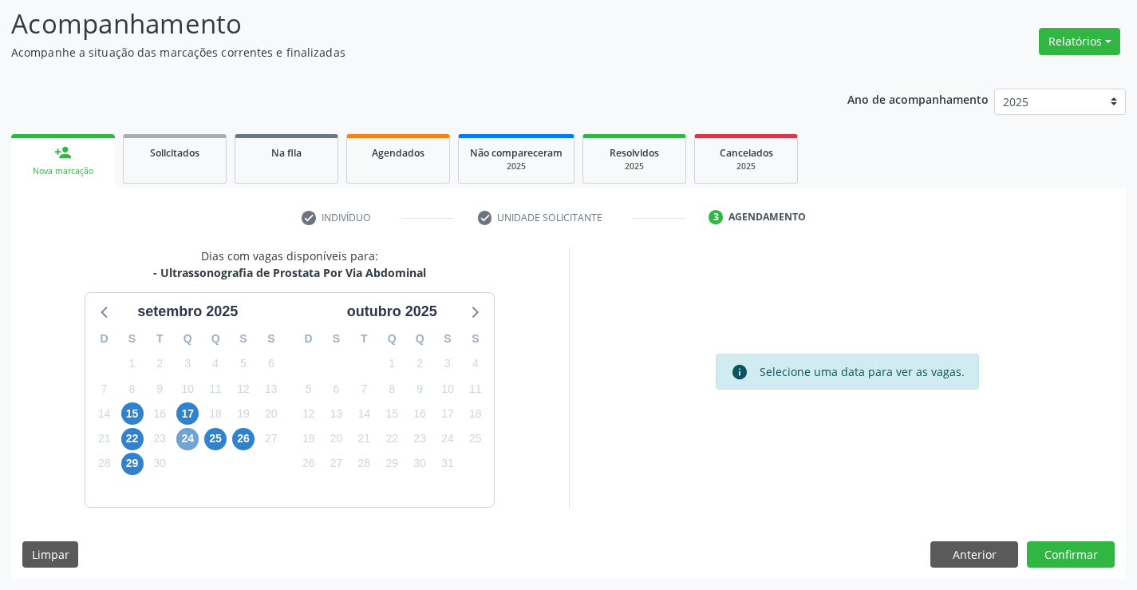
click at [184, 438] on span "24" at bounding box center [187, 439] width 22 height 22
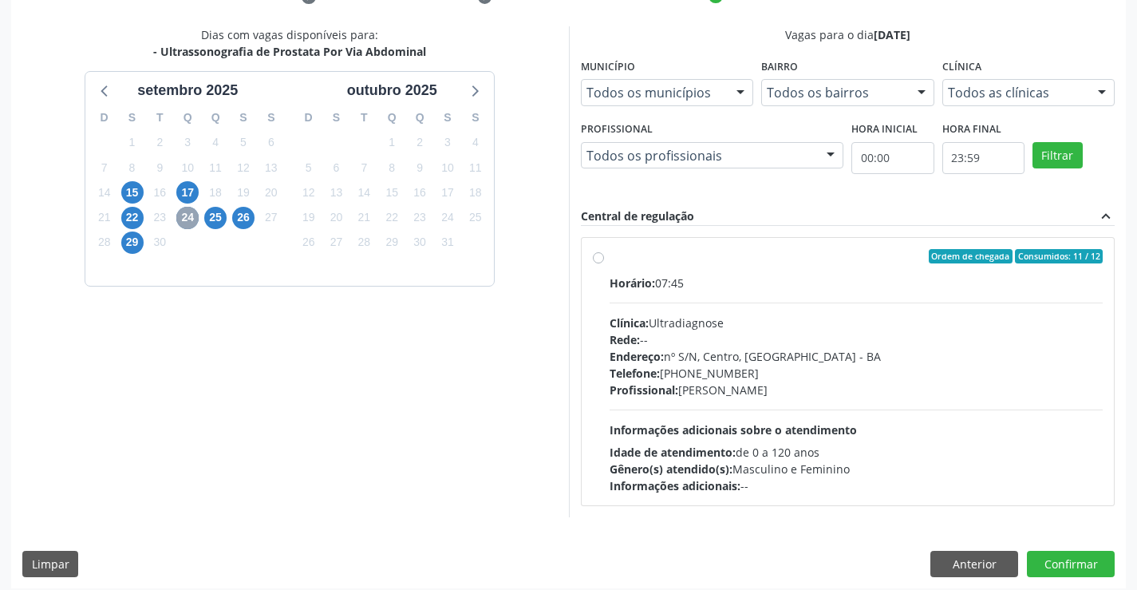
scroll to position [335, 0]
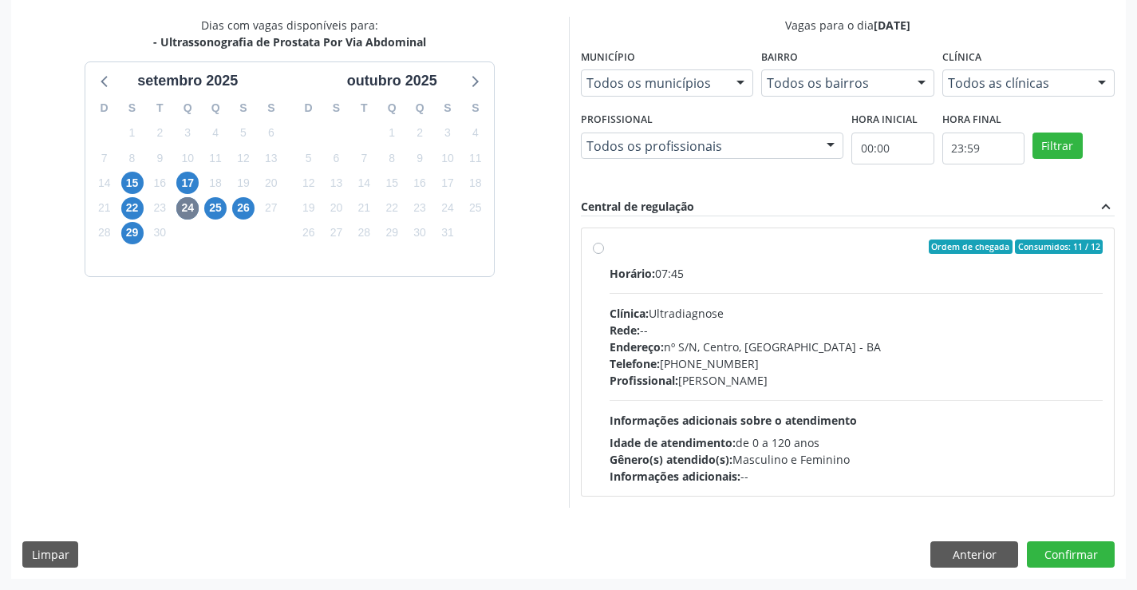
click at [746, 268] on div "Horário: 07:45" at bounding box center [857, 273] width 494 height 17
click at [604, 254] on input "Ordem de chegada Consumidos: 11 / 12 Horário: 07:45 Clínica: Ultradiagnose Rede…" at bounding box center [598, 246] width 11 height 14
radio input "true"
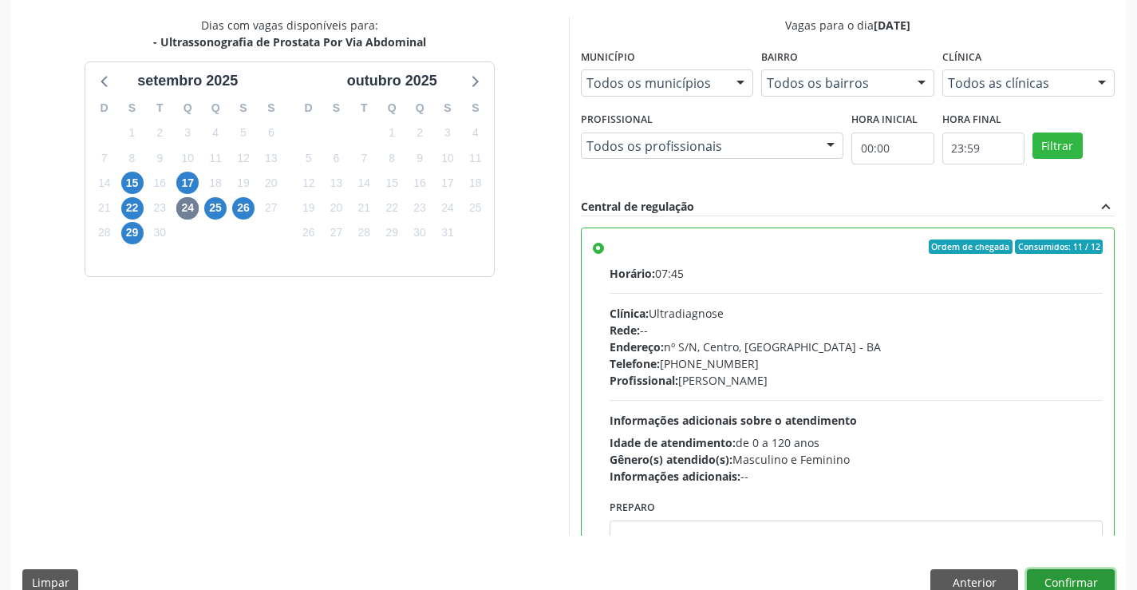
click at [1061, 578] on button "Confirmar" at bounding box center [1071, 582] width 88 height 27
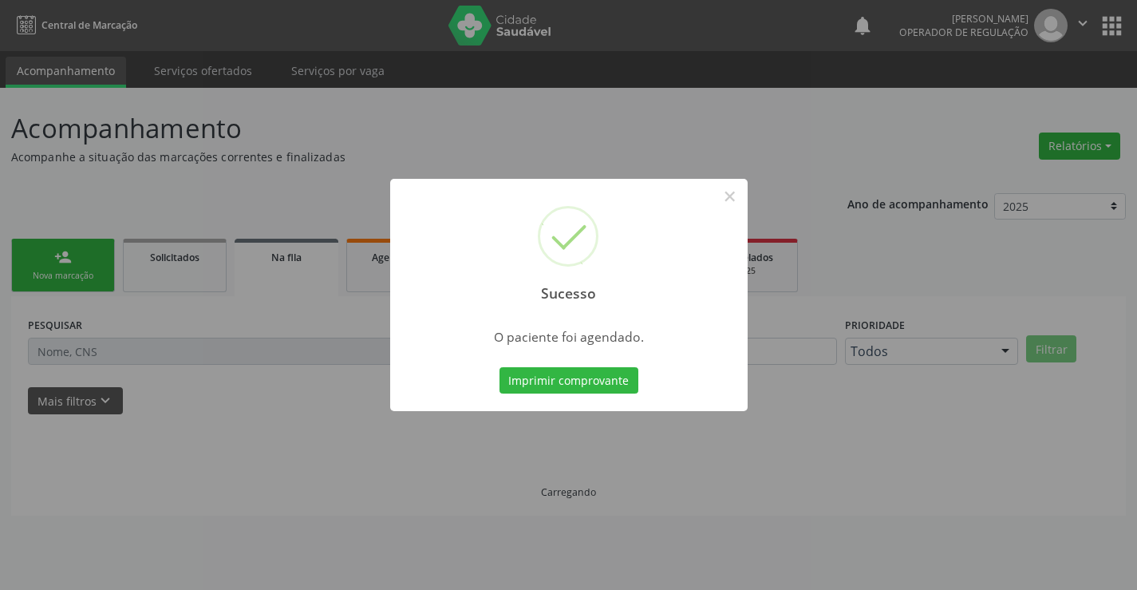
scroll to position [0, 0]
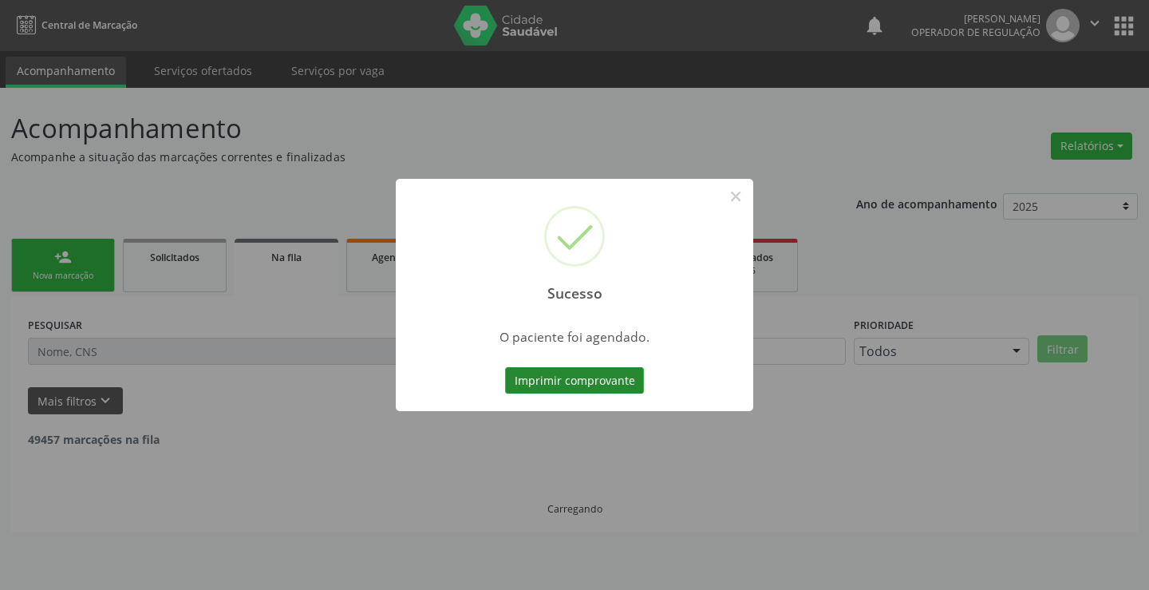
click at [574, 379] on button "Imprimir comprovante" at bounding box center [574, 380] width 139 height 27
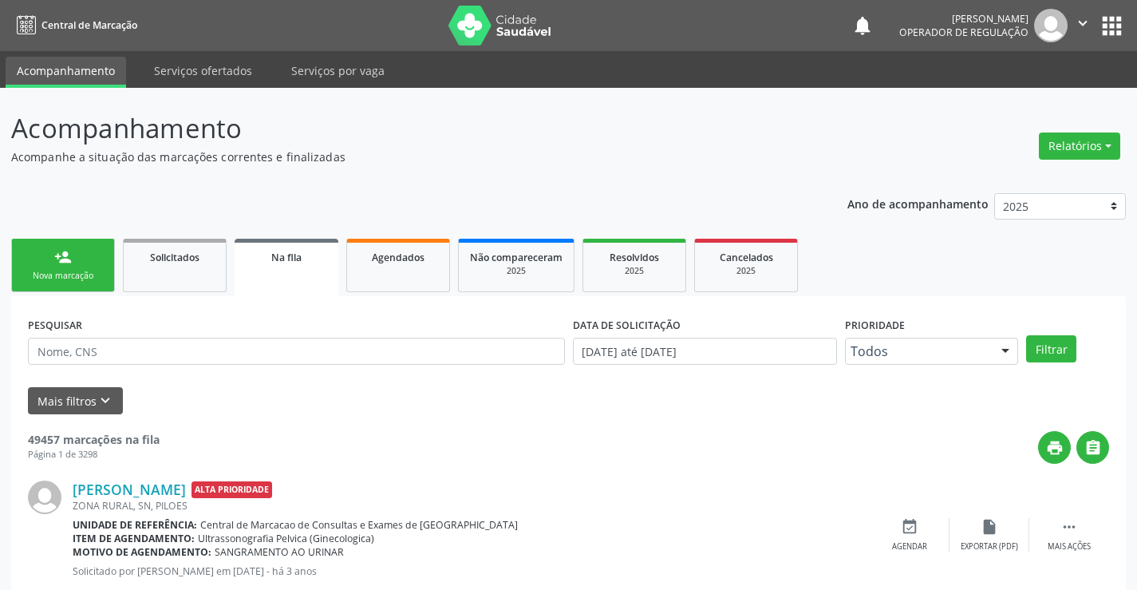
click at [69, 260] on div "person_add" at bounding box center [63, 257] width 18 height 18
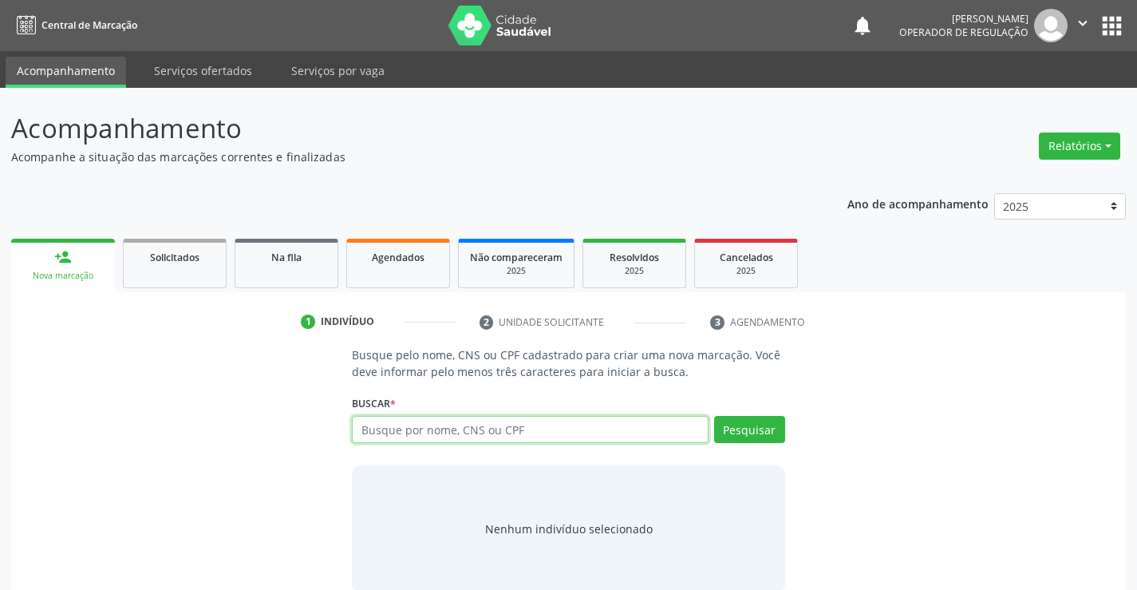
click at [546, 426] on input "text" at bounding box center [530, 429] width 356 height 27
type input "700401546074350"
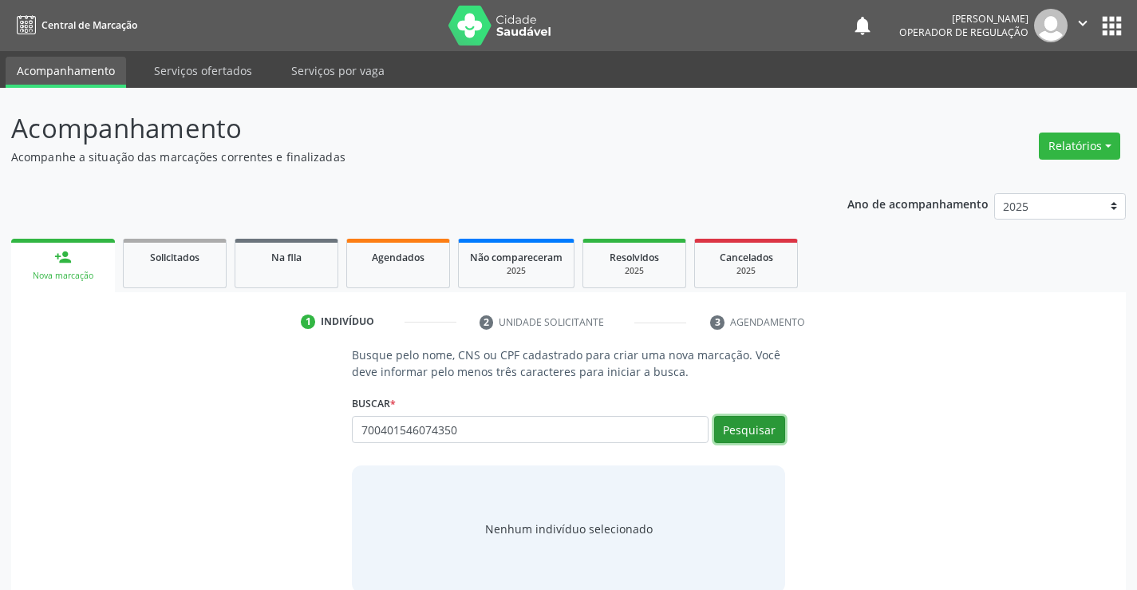
click at [756, 424] on button "Pesquisar" at bounding box center [749, 429] width 71 height 27
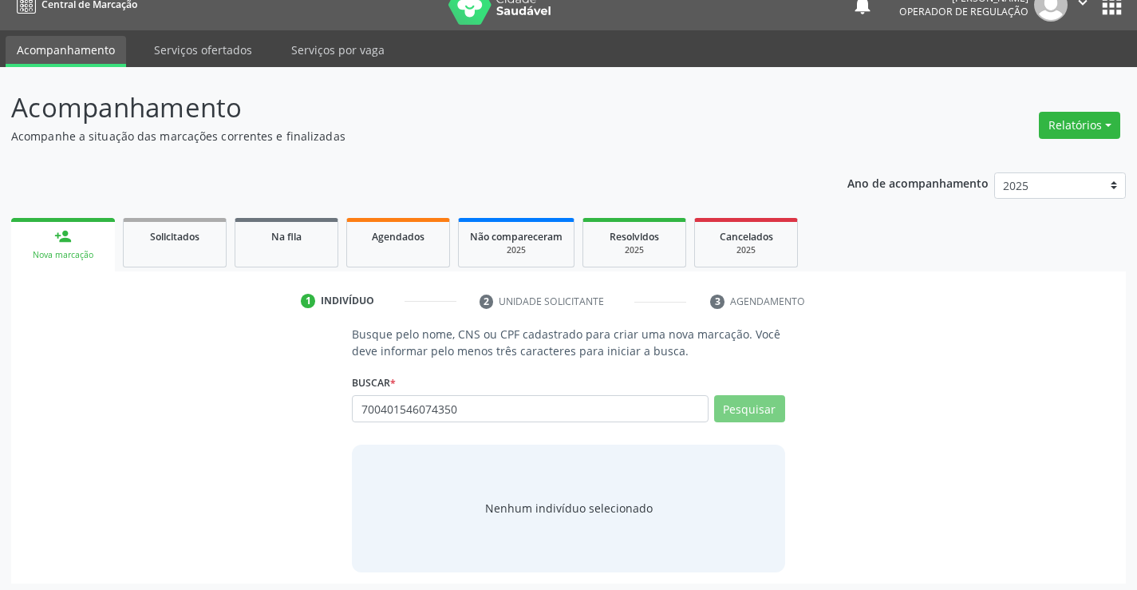
scroll to position [26, 0]
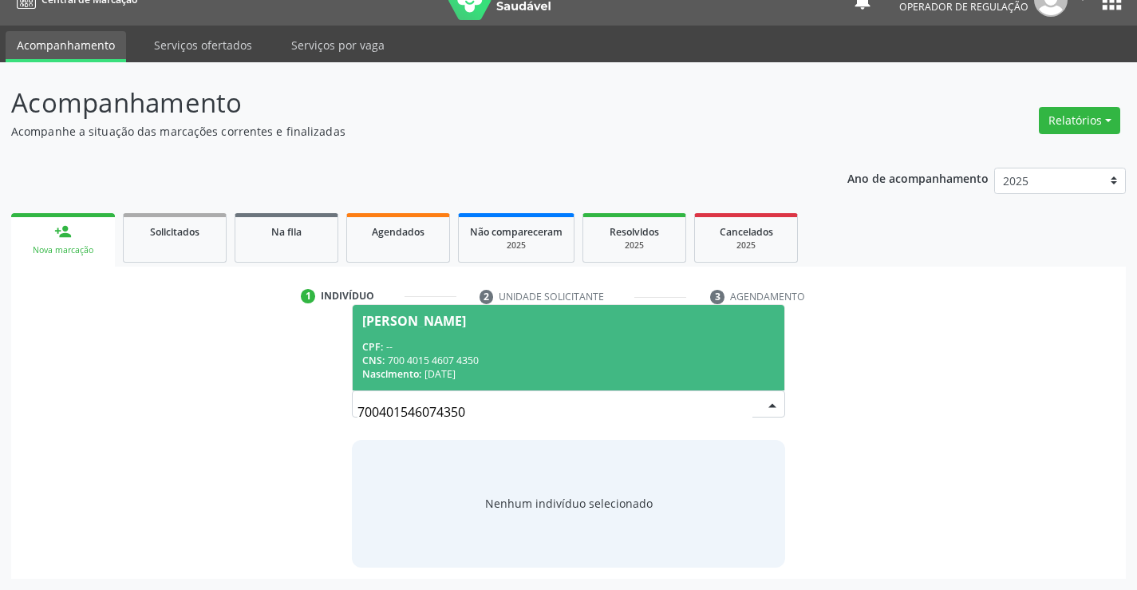
click at [466, 326] on div "Jennifer Larissa Cruz Celestino" at bounding box center [414, 320] width 104 height 13
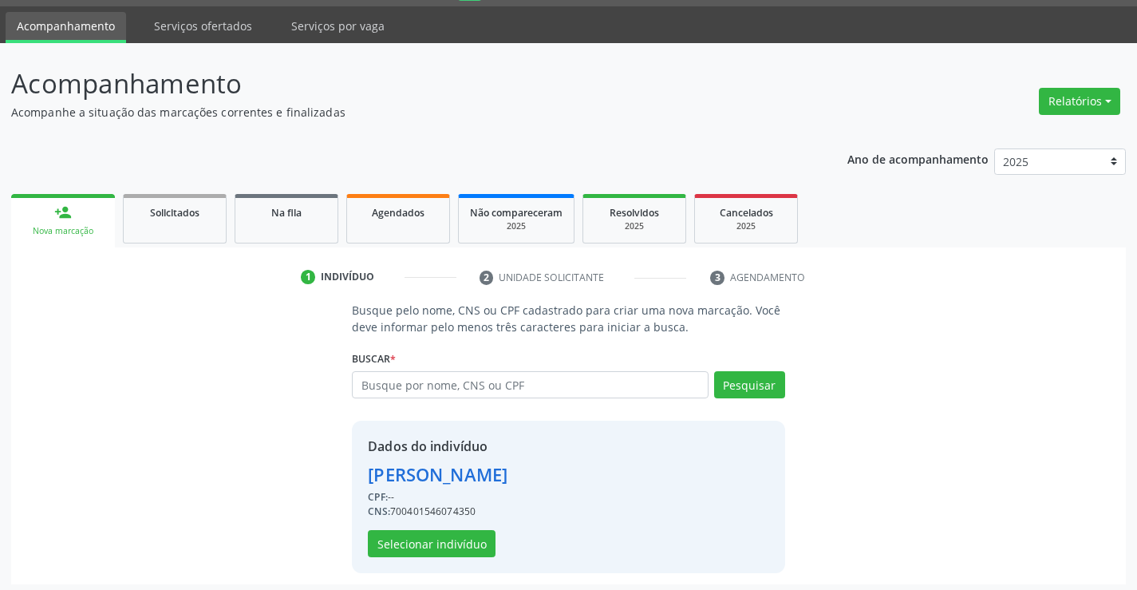
scroll to position [50, 0]
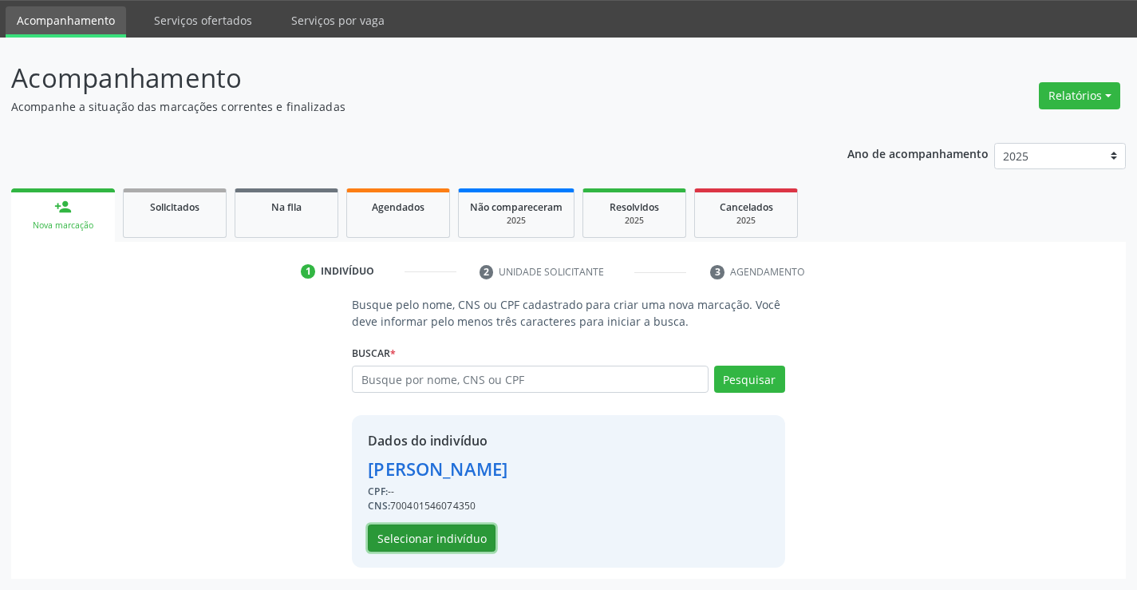
click at [418, 532] on button "Selecionar indivíduo" at bounding box center [432, 537] width 128 height 27
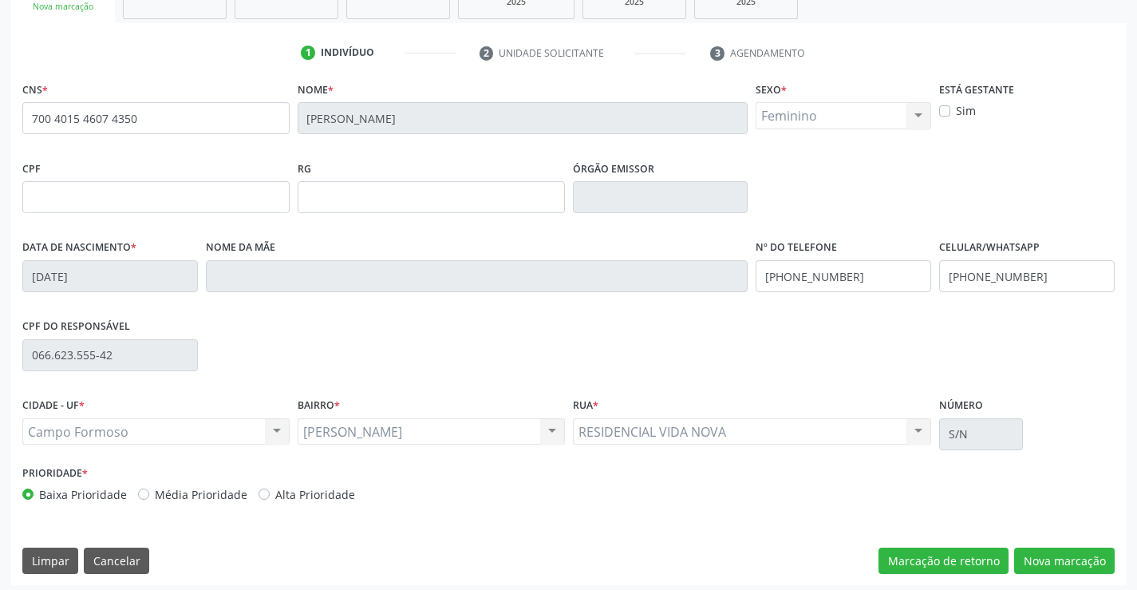
scroll to position [275, 0]
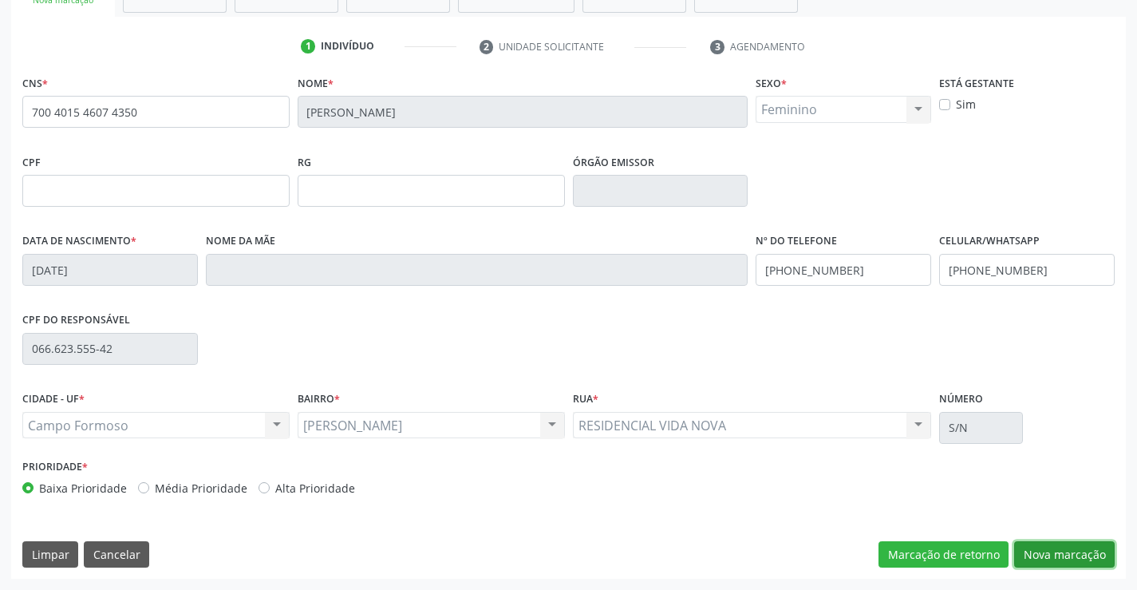
click at [1048, 546] on button "Nova marcação" at bounding box center [1064, 554] width 101 height 27
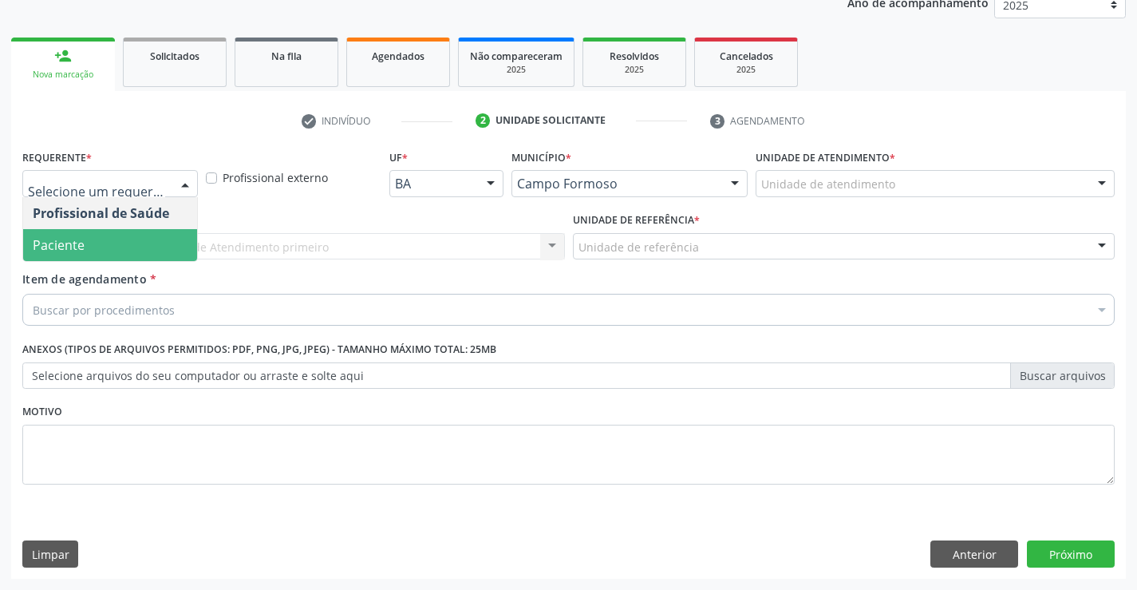
click at [77, 247] on span "Paciente" at bounding box center [59, 245] width 52 height 18
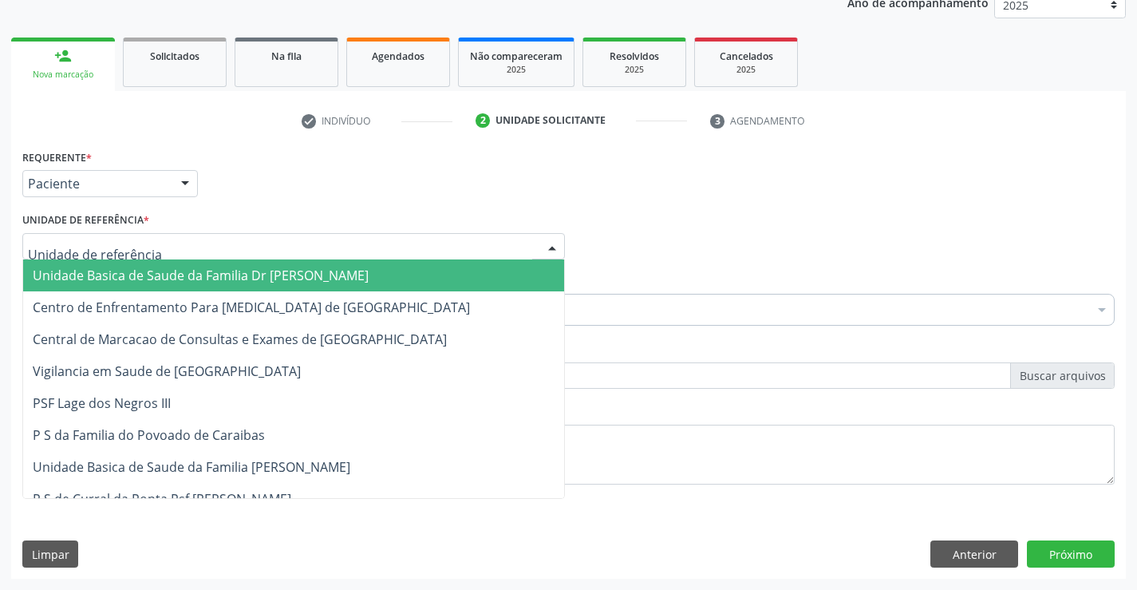
click at [181, 272] on span "Unidade Basica de Saude da Familia Dr [PERSON_NAME]" at bounding box center [201, 275] width 336 height 18
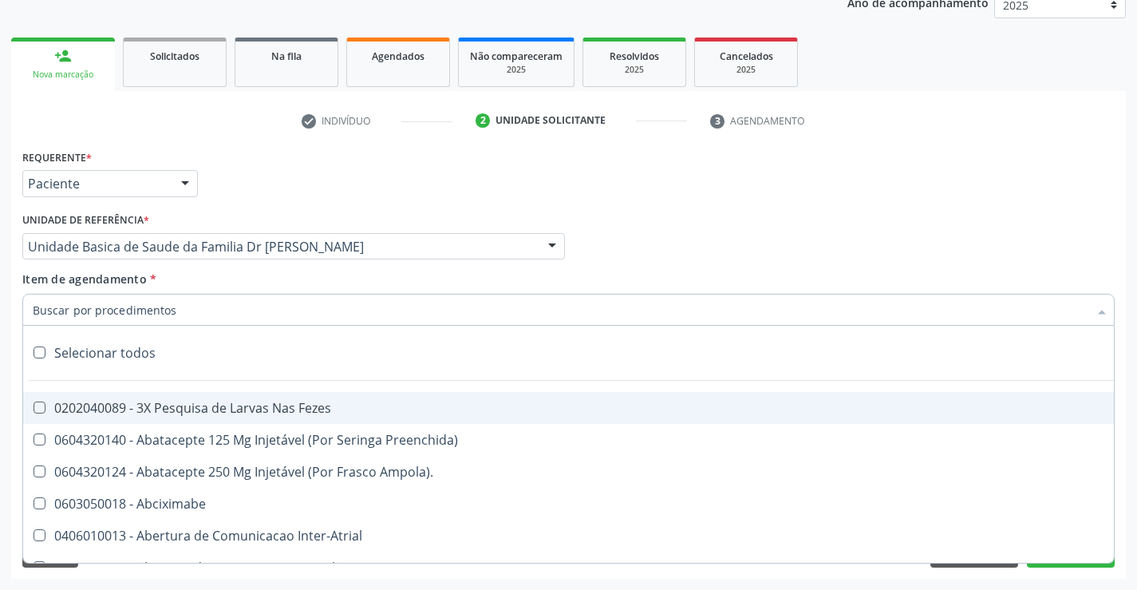
click at [145, 314] on input "Item de agendamento *" at bounding box center [561, 310] width 1056 height 32
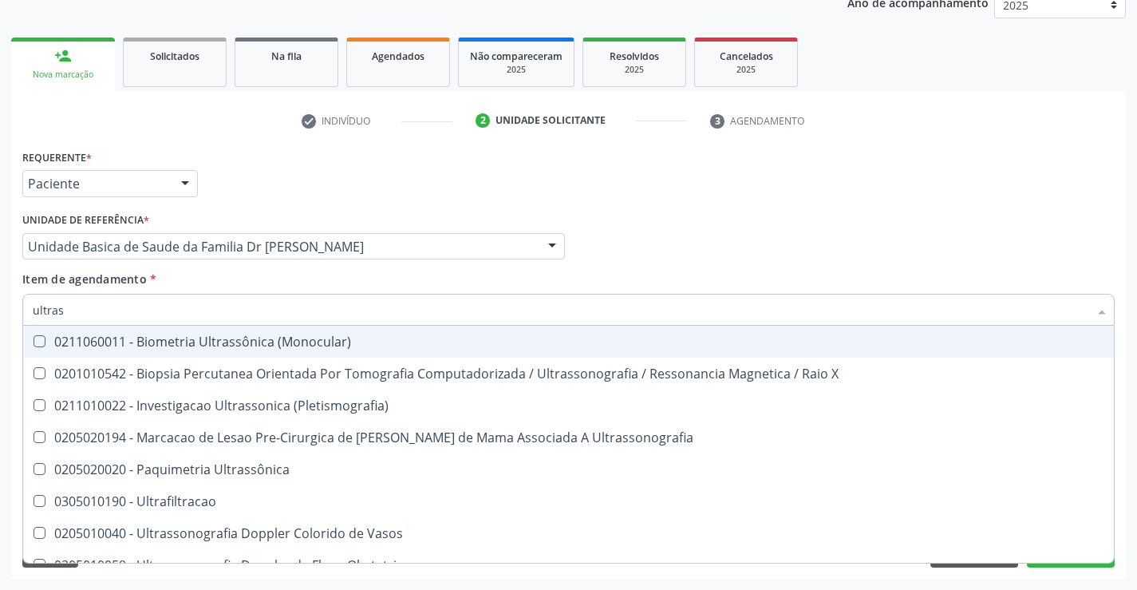
type input "ultrass"
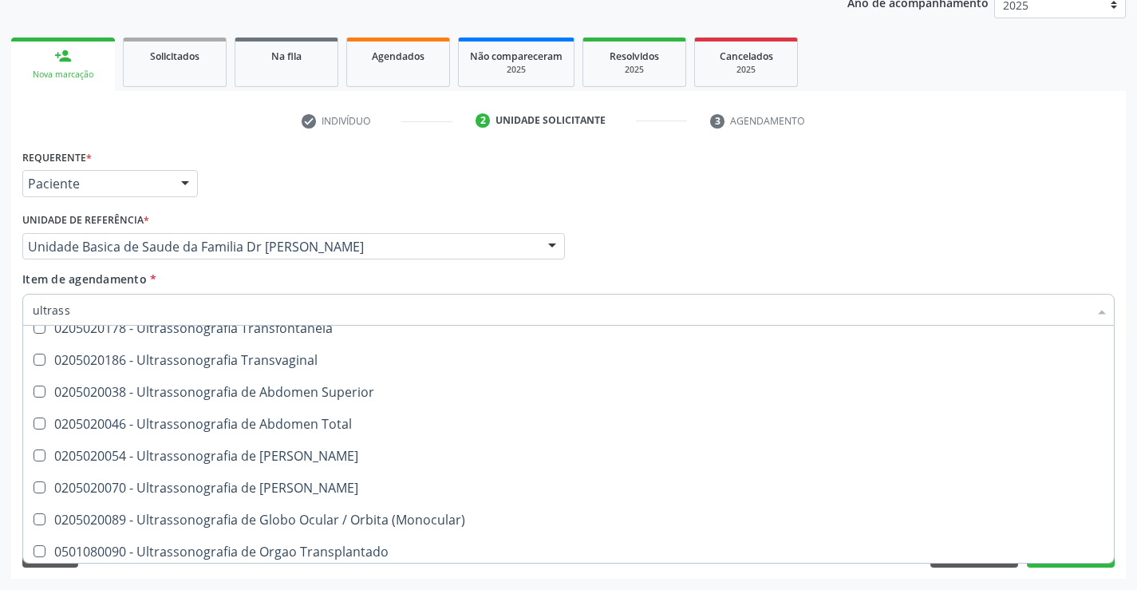
scroll to position [337, 0]
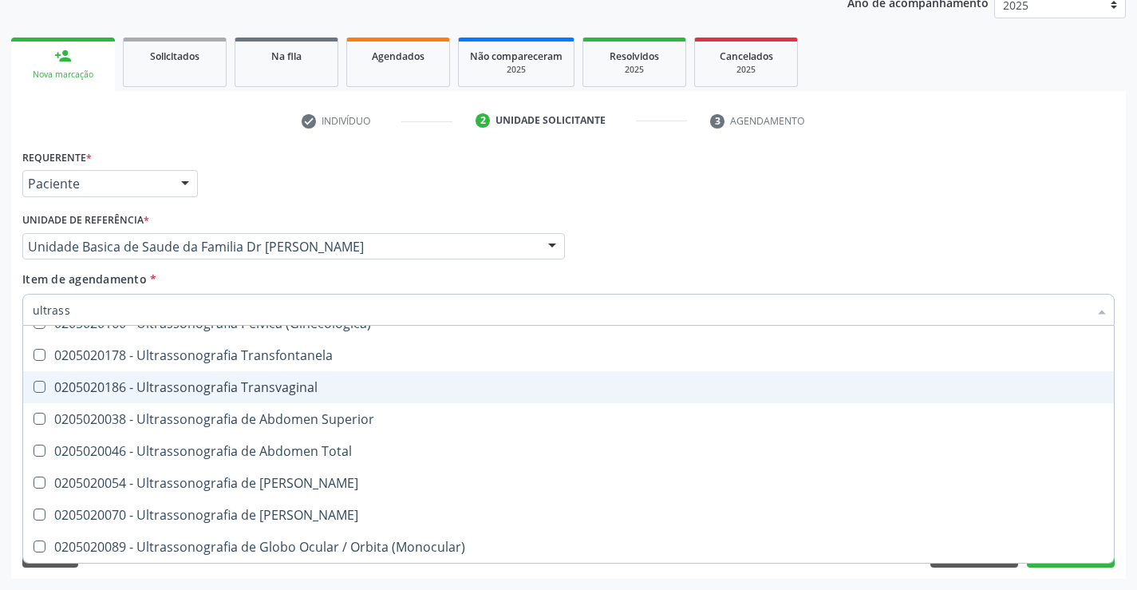
click at [348, 382] on div "0205020186 - Ultrassonografia Transvaginal" at bounding box center [568, 387] width 1071 height 13
checkbox Transvaginal "true"
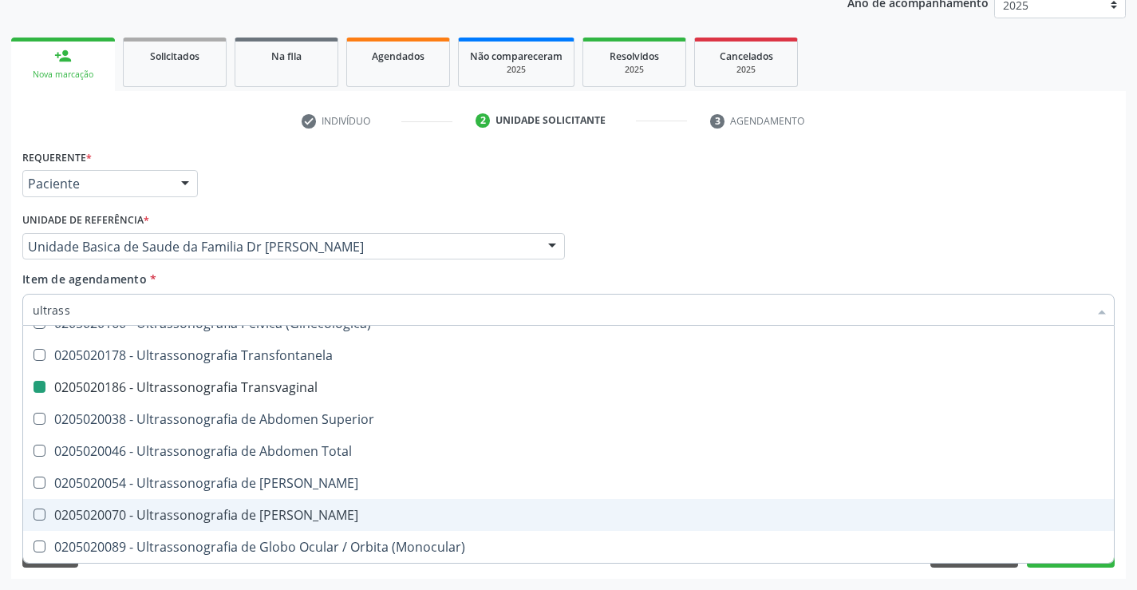
click at [1125, 507] on div "Requerente * Paciente Profissional de Saúde Paciente Nenhum resultado encontrad…" at bounding box center [568, 361] width 1115 height 433
checkbox X "true"
checkbox Transvaginal "false"
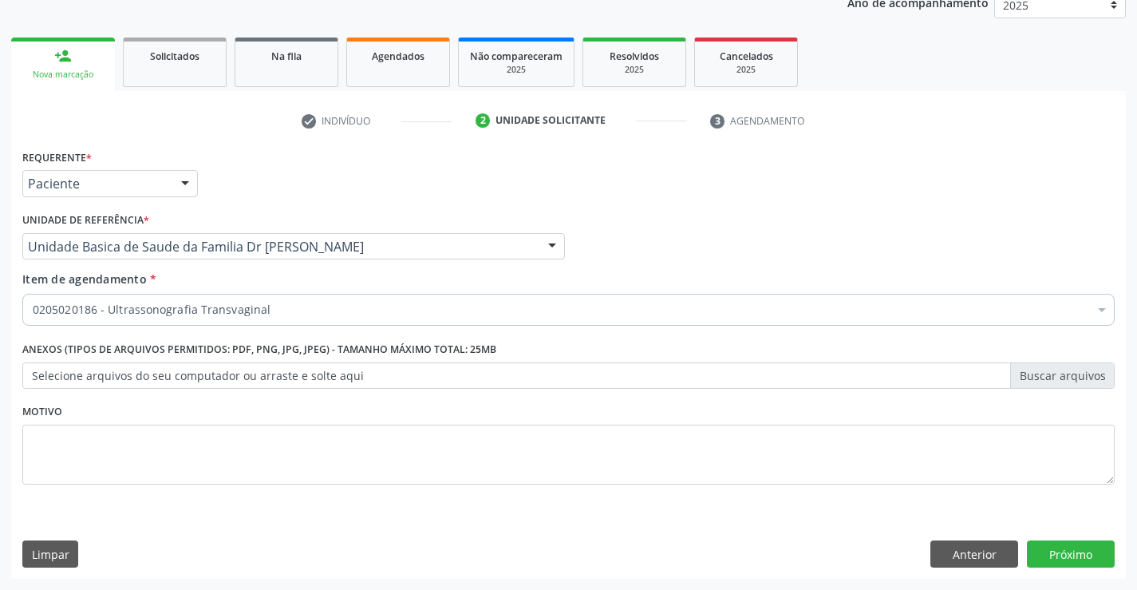
scroll to position [0, 0]
click at [1060, 551] on button "Próximo" at bounding box center [1071, 553] width 88 height 27
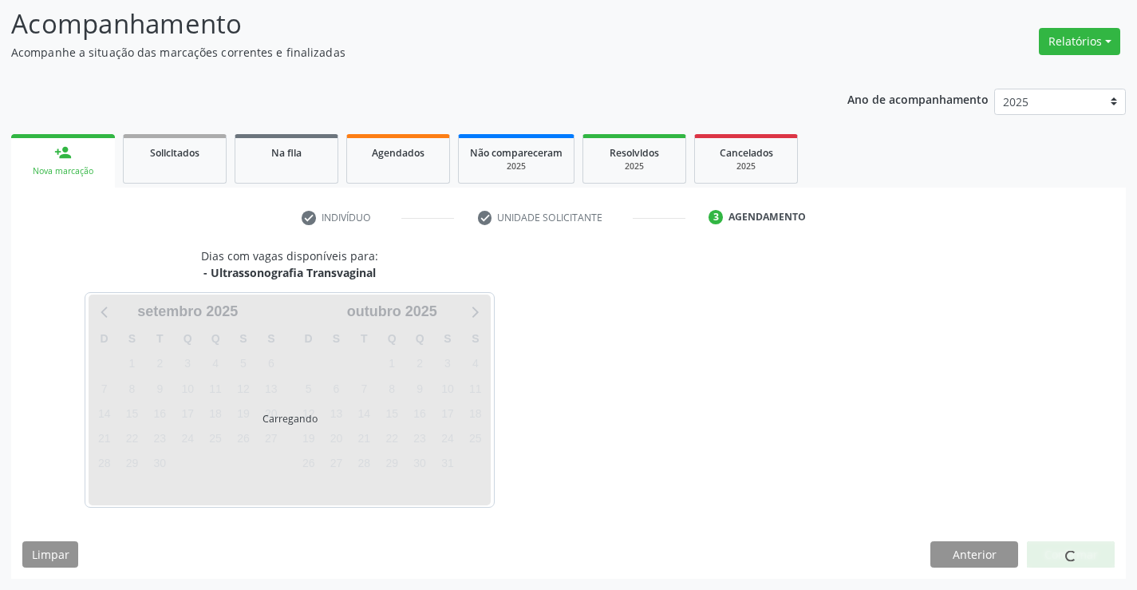
scroll to position [105, 0]
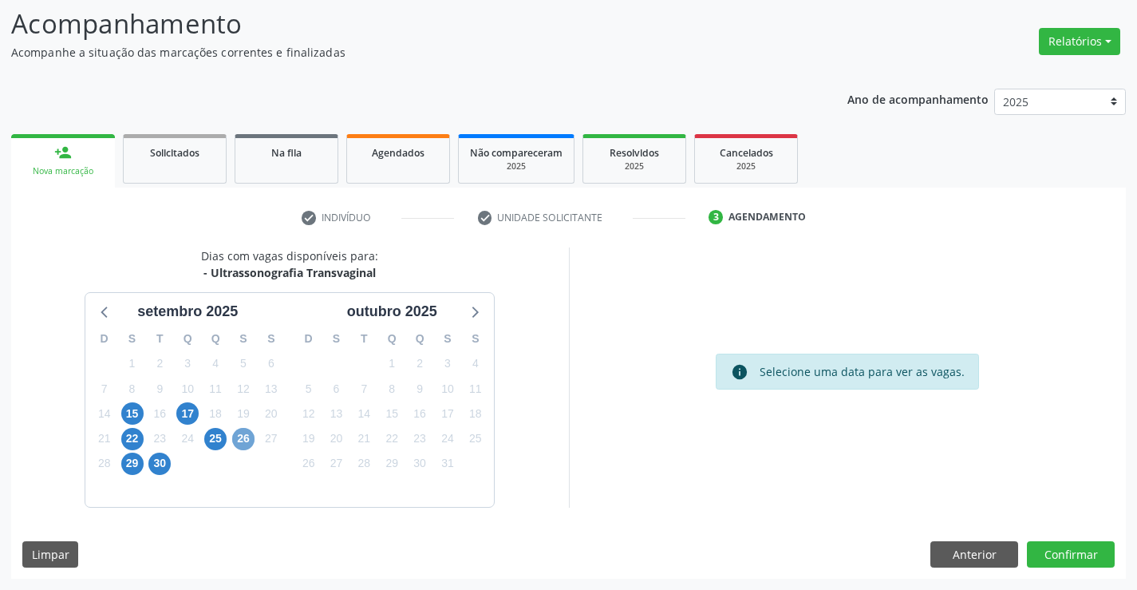
click at [242, 437] on span "26" at bounding box center [243, 439] width 22 height 22
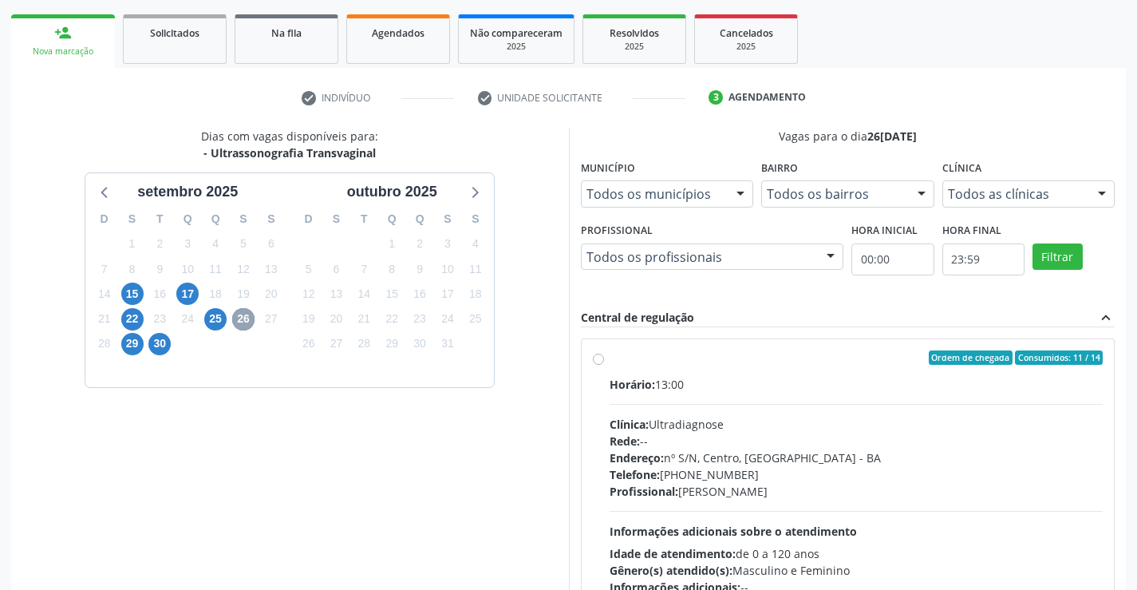
scroll to position [335, 0]
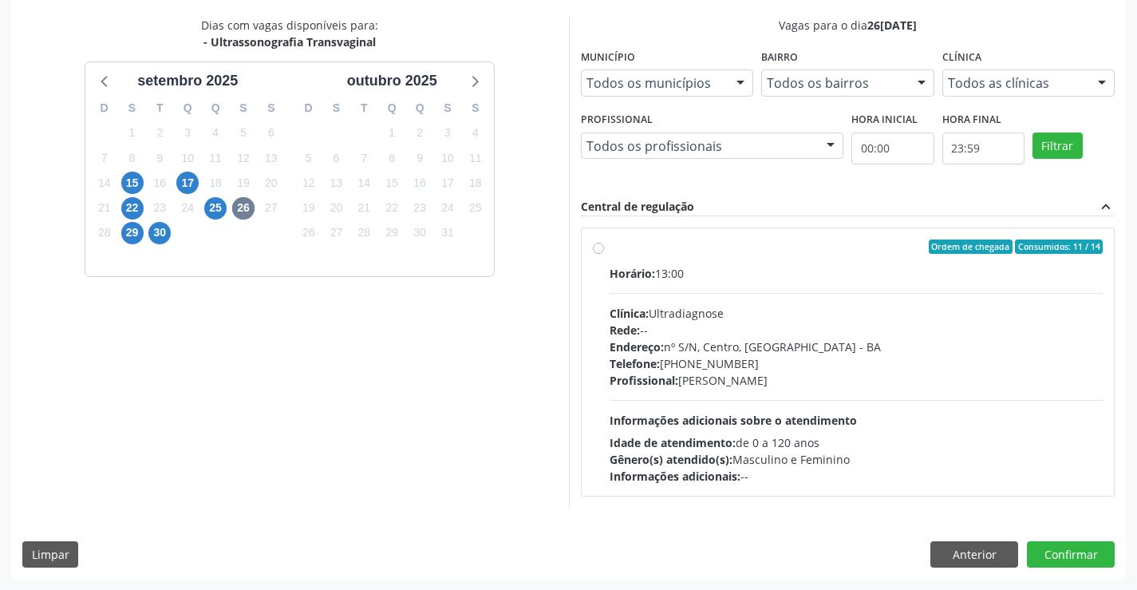
click at [820, 251] on div "Ordem de chegada Consumidos: 11 / 14" at bounding box center [857, 246] width 494 height 14
click at [604, 251] on input "Ordem de chegada Consumidos: 11 / 14 Horário: 13:00 Clínica: Ultradiagnose Rede…" at bounding box center [598, 246] width 11 height 14
radio input "true"
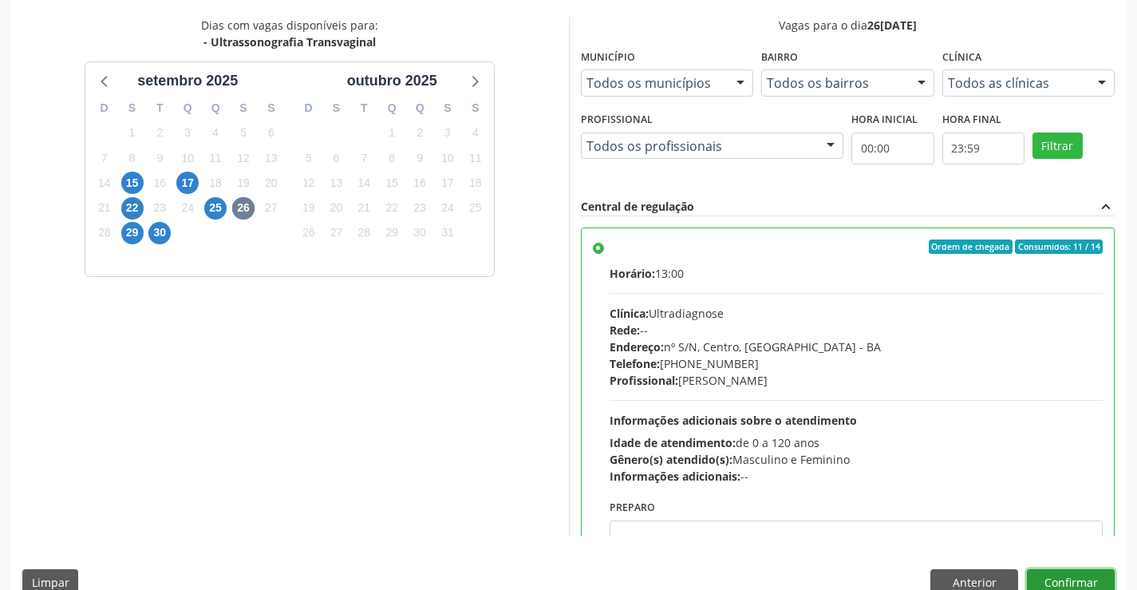
click at [1075, 576] on button "Confirmar" at bounding box center [1071, 582] width 88 height 27
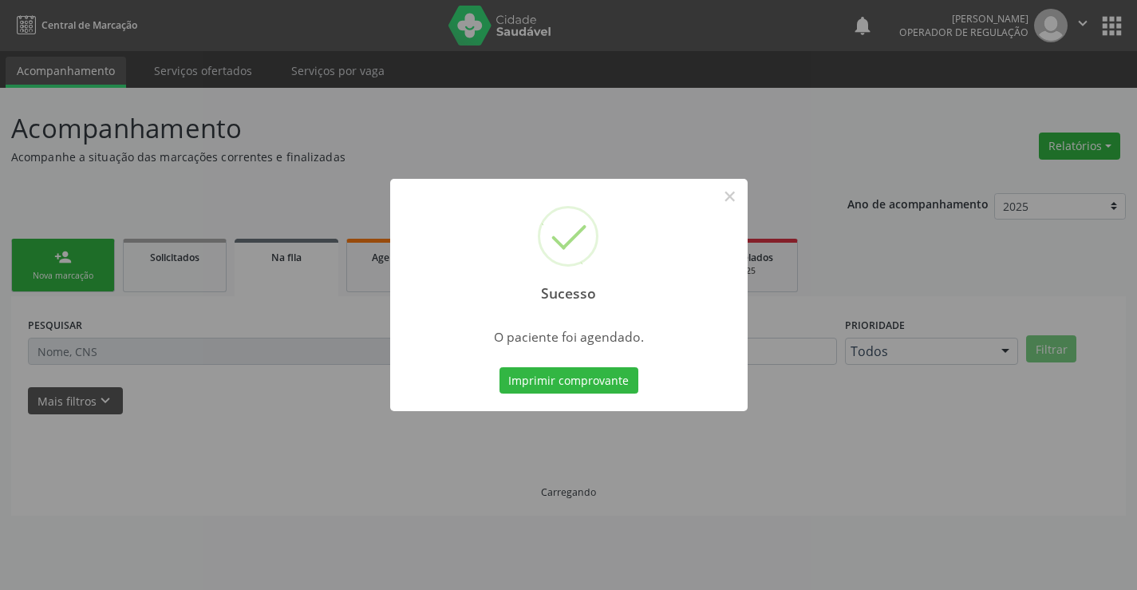
scroll to position [0, 0]
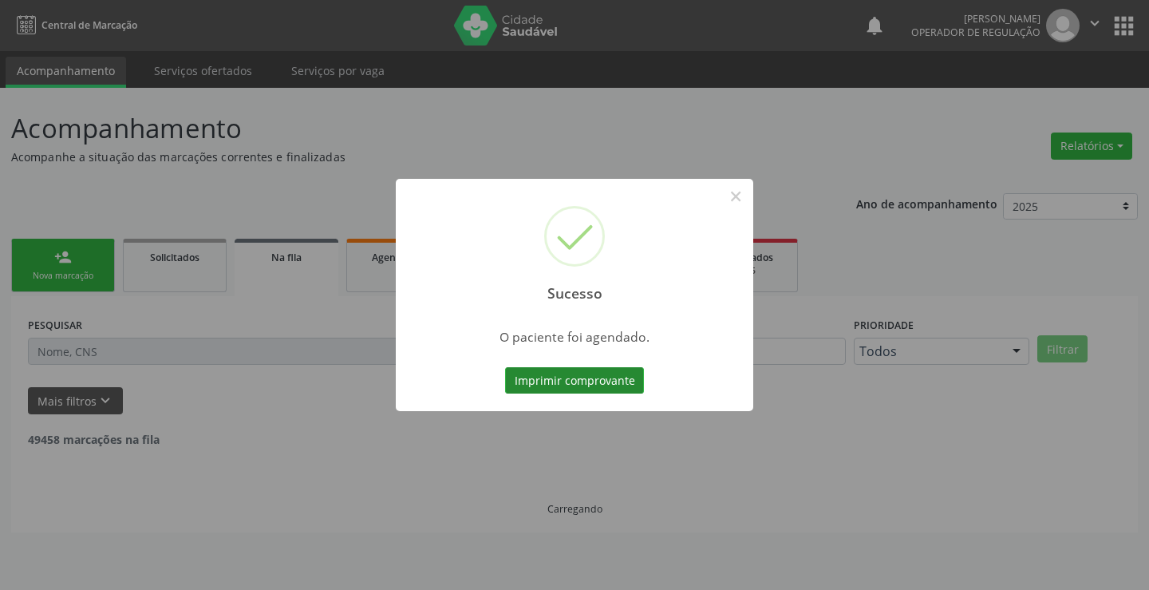
click at [576, 377] on button "Imprimir comprovante" at bounding box center [574, 380] width 139 height 27
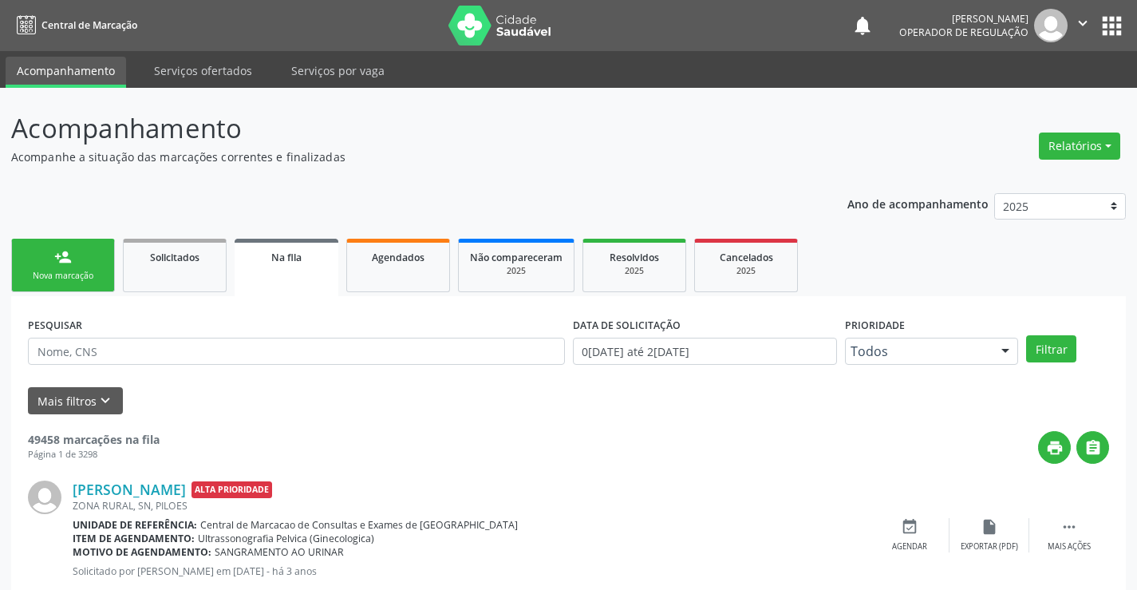
click at [93, 263] on link "person_add Nova marcação" at bounding box center [63, 265] width 104 height 53
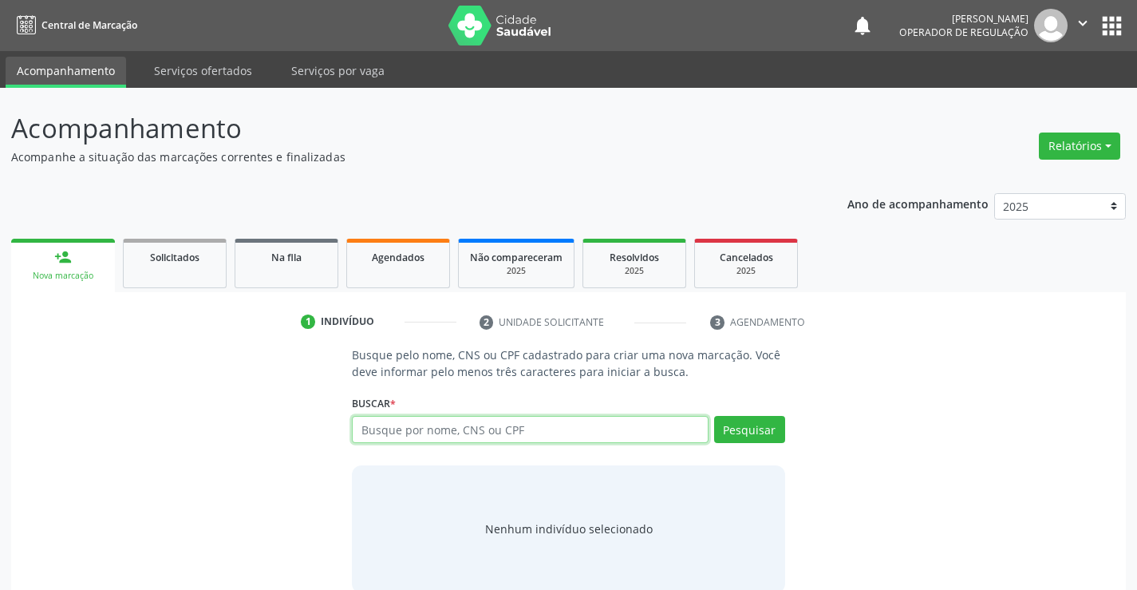
click at [512, 428] on input "text" at bounding box center [530, 429] width 356 height 27
type input "703107323211660"
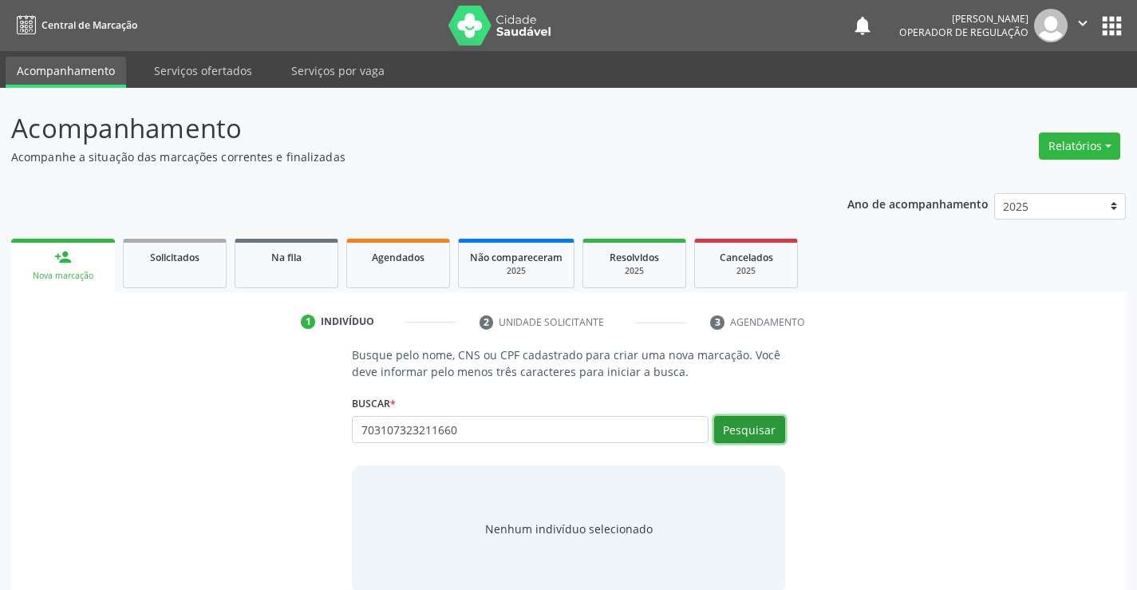
click at [750, 420] on button "Pesquisar" at bounding box center [749, 429] width 71 height 27
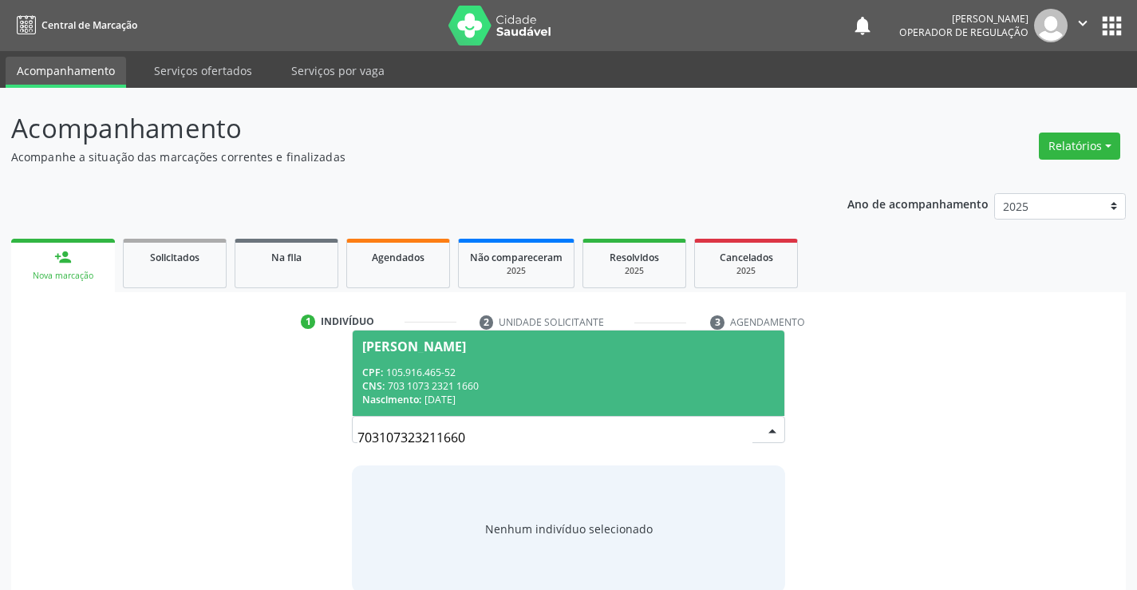
click at [471, 355] on span "Miguel Celestino Almeida CPF: 105.916.465-52 CNS: 703 1073 2321 1660 Nascimento…" at bounding box center [568, 372] width 431 height 85
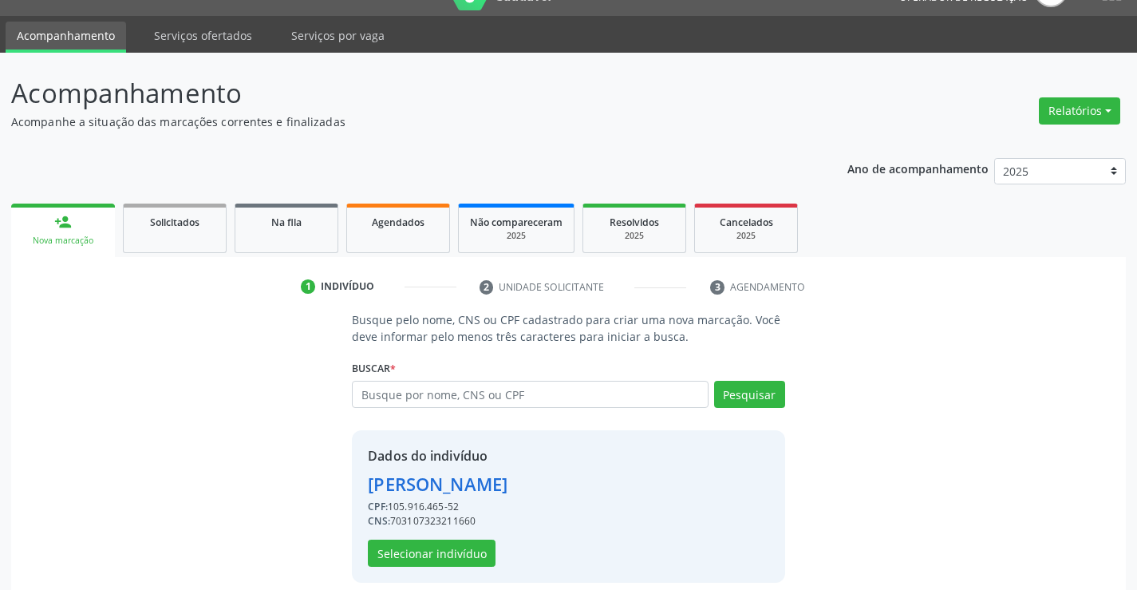
scroll to position [50, 0]
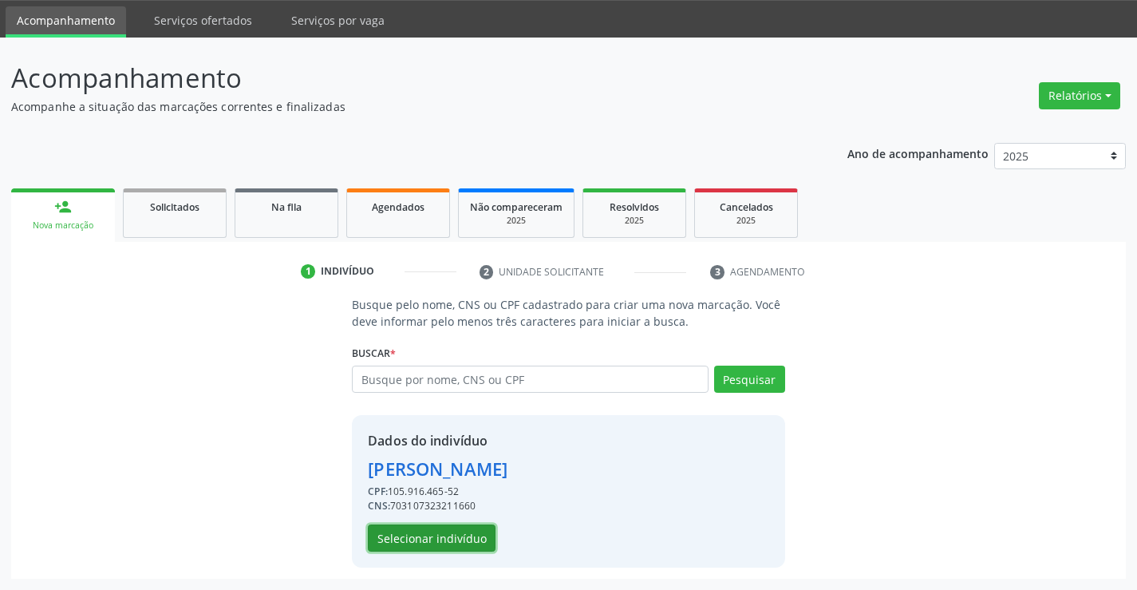
click at [409, 531] on button "Selecionar indivíduo" at bounding box center [432, 537] width 128 height 27
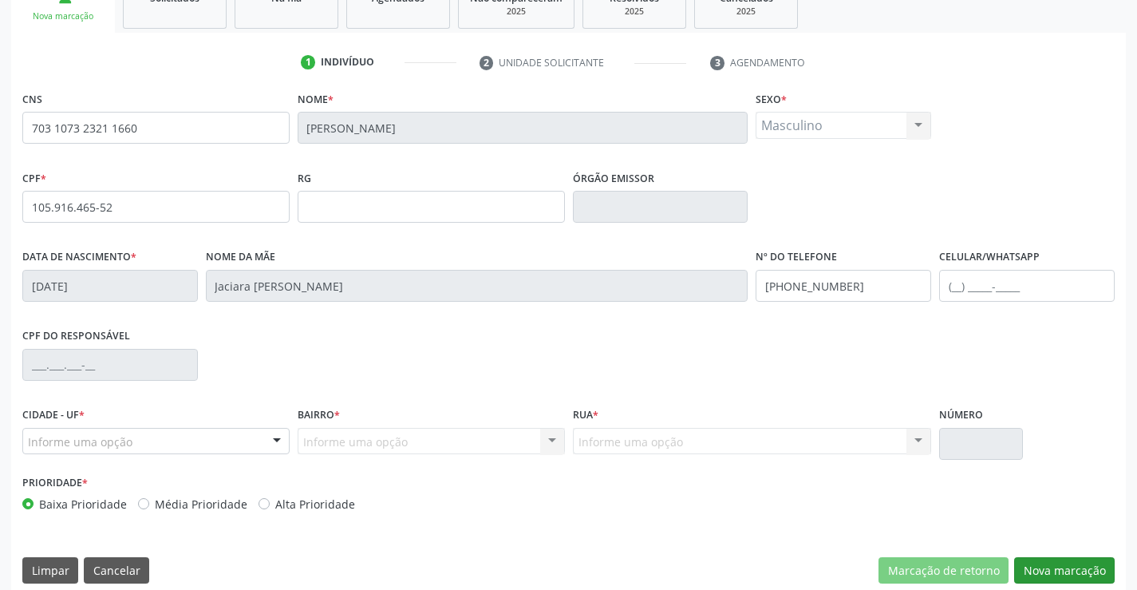
scroll to position [275, 0]
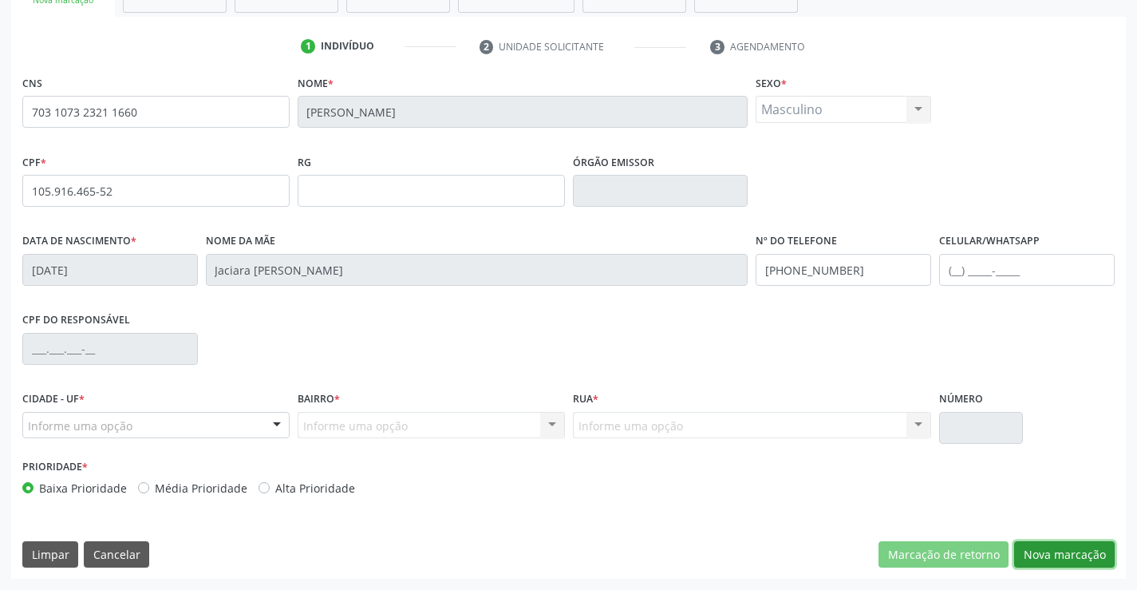
click at [1055, 554] on button "Nova marcação" at bounding box center [1064, 554] width 101 height 27
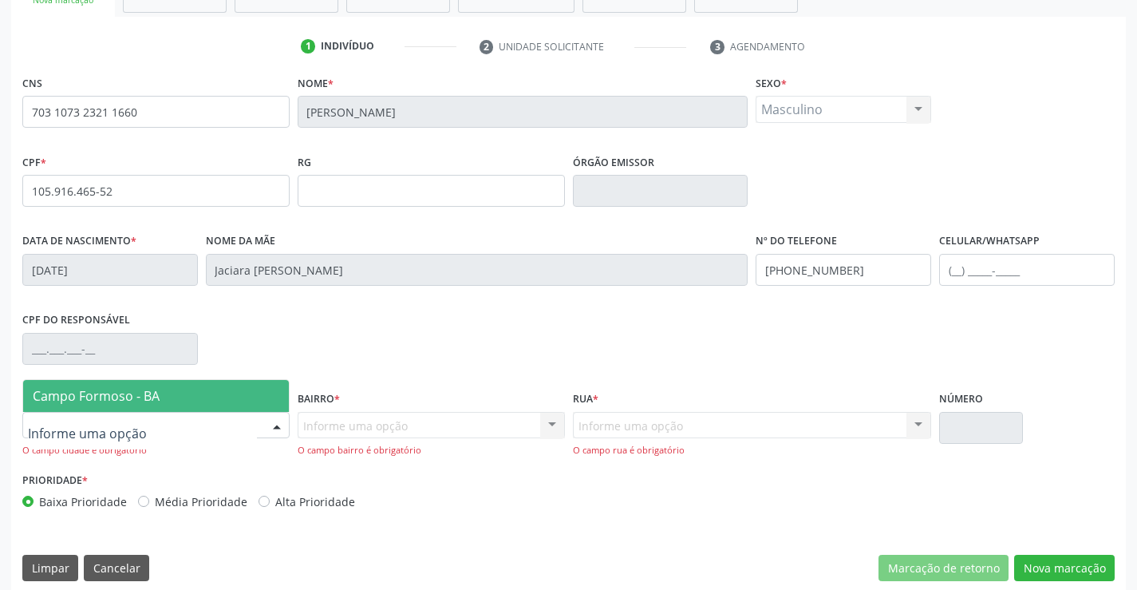
click at [128, 395] on span "Campo Formoso - BA" at bounding box center [96, 396] width 127 height 18
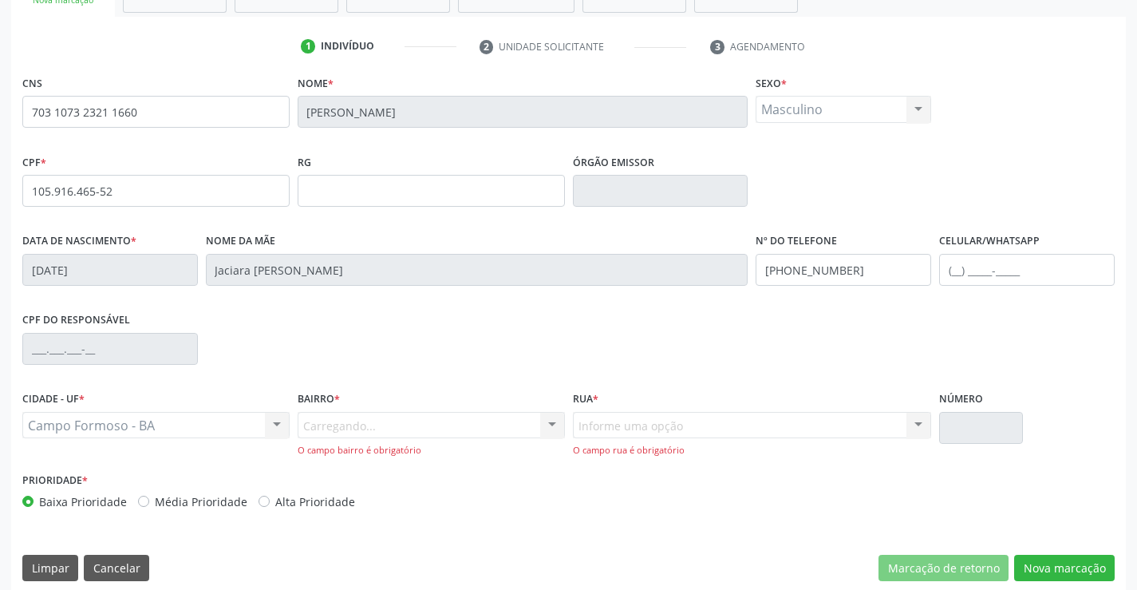
click at [337, 424] on div "Carregando... Nenhum resultado encontrado para: " " Nenhuma opção encontrada. D…" at bounding box center [431, 434] width 267 height 45
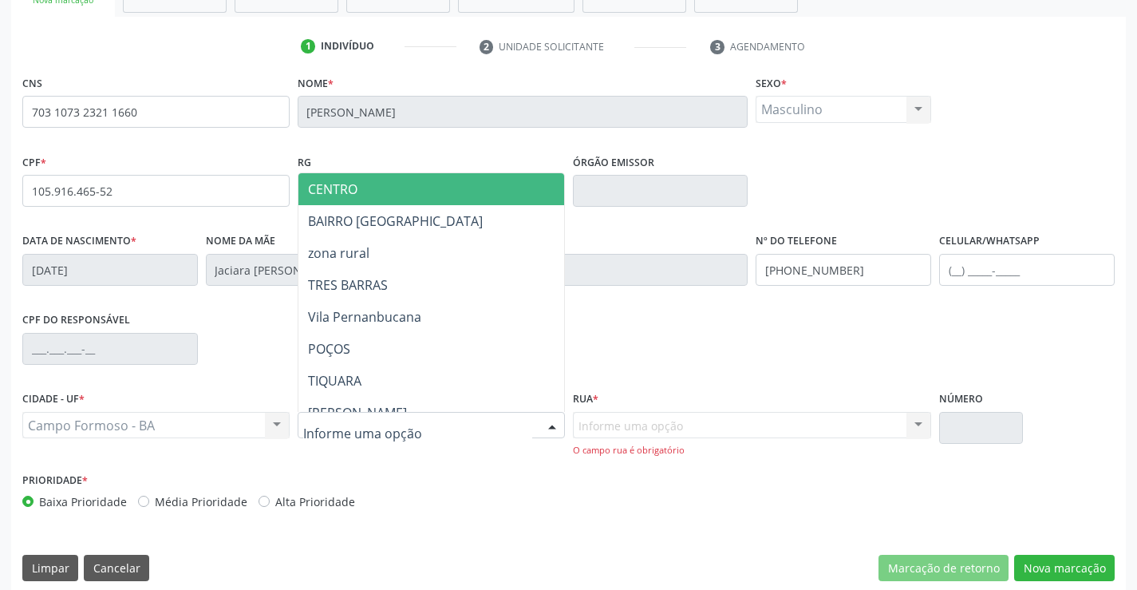
click at [408, 186] on span "CENTRO" at bounding box center [470, 189] width 345 height 32
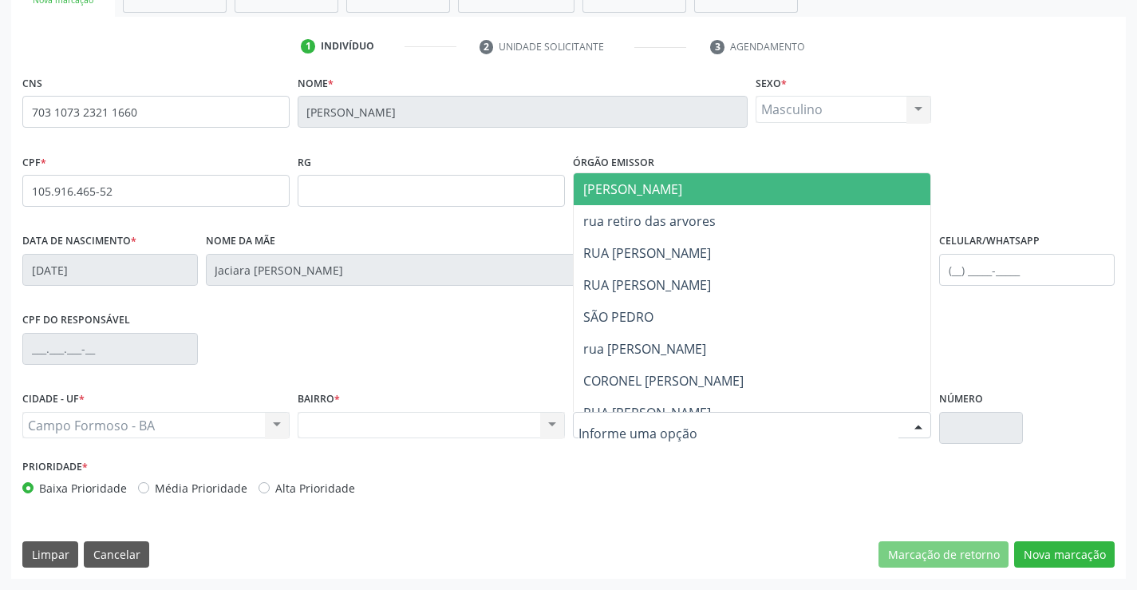
click at [726, 426] on div at bounding box center [752, 425] width 359 height 27
click at [709, 189] on span "JUCA MARQUES" at bounding box center [766, 189] width 385 height 32
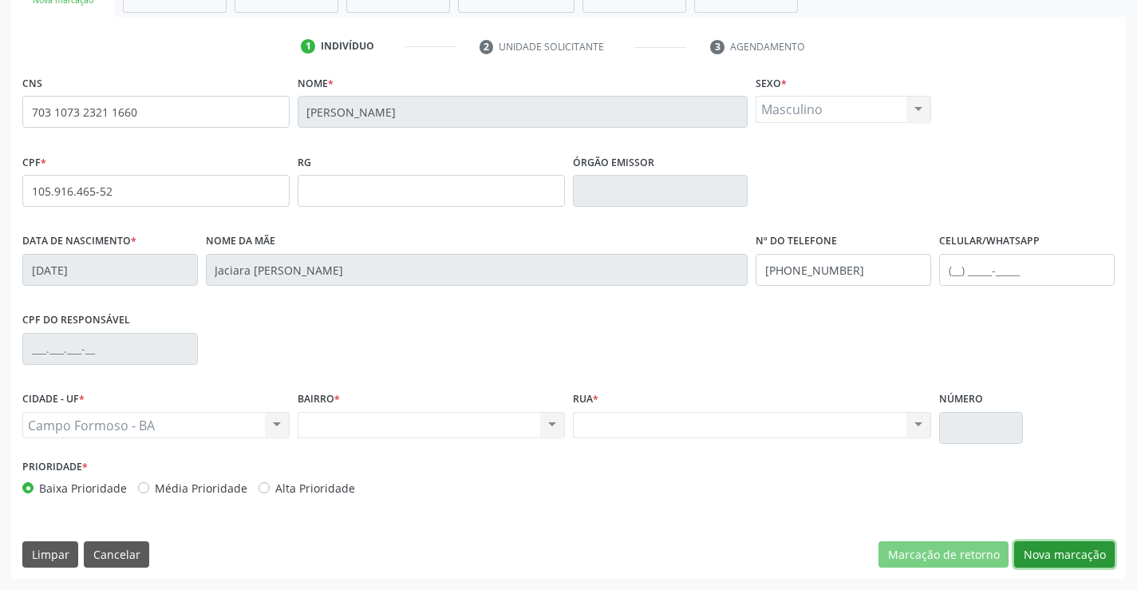
click at [1059, 548] on button "Nova marcação" at bounding box center [1064, 554] width 101 height 27
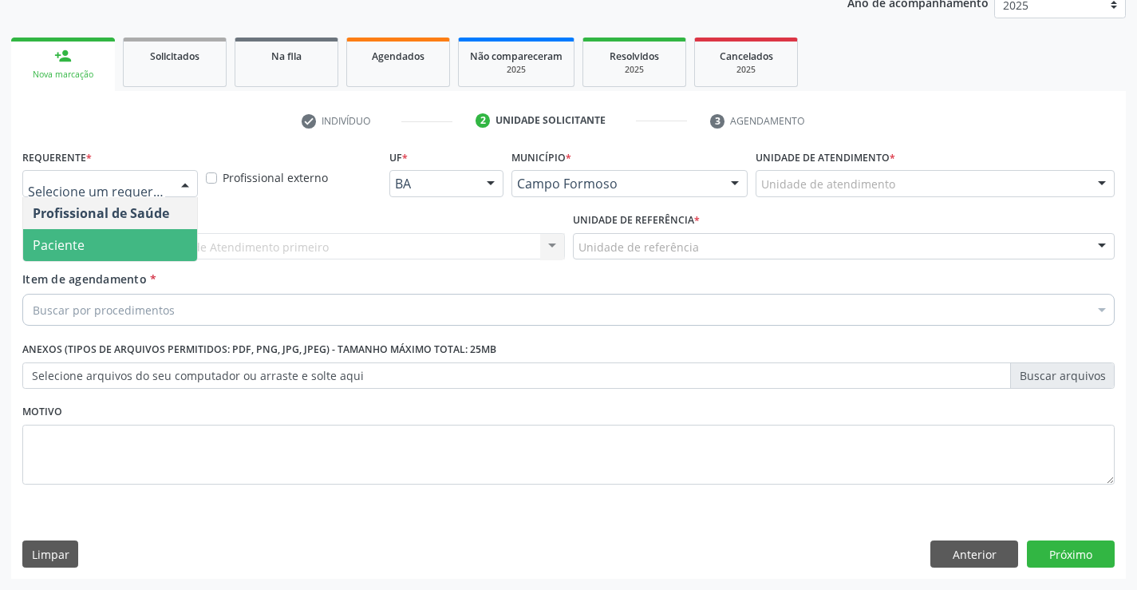
click at [95, 244] on span "Paciente" at bounding box center [110, 245] width 174 height 32
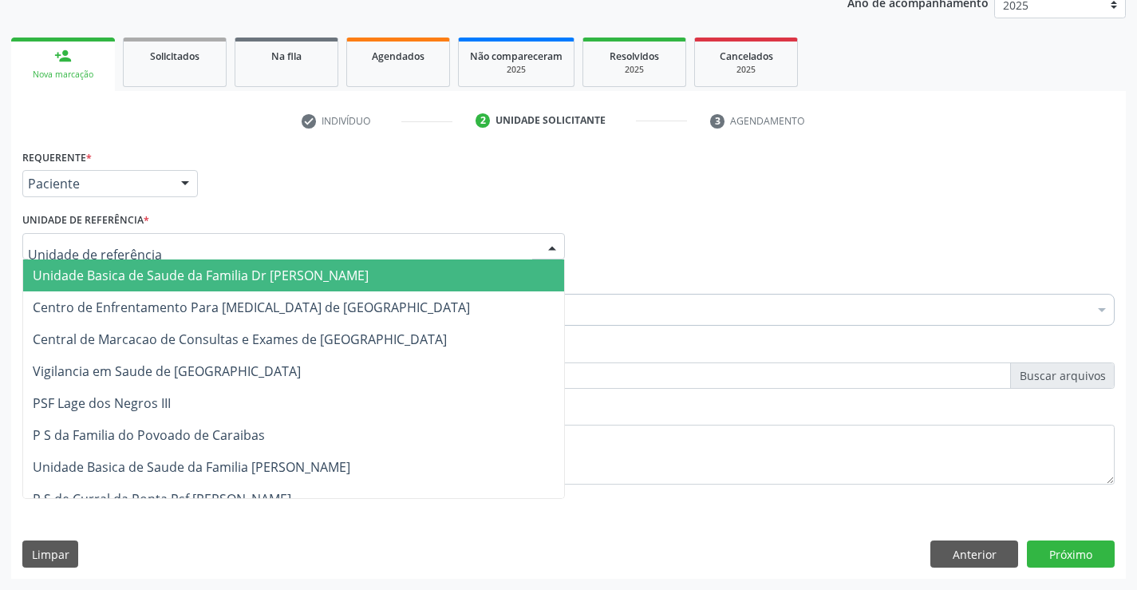
click at [130, 274] on span "Unidade Basica de Saude da Familia Dr [PERSON_NAME]" at bounding box center [201, 275] width 336 height 18
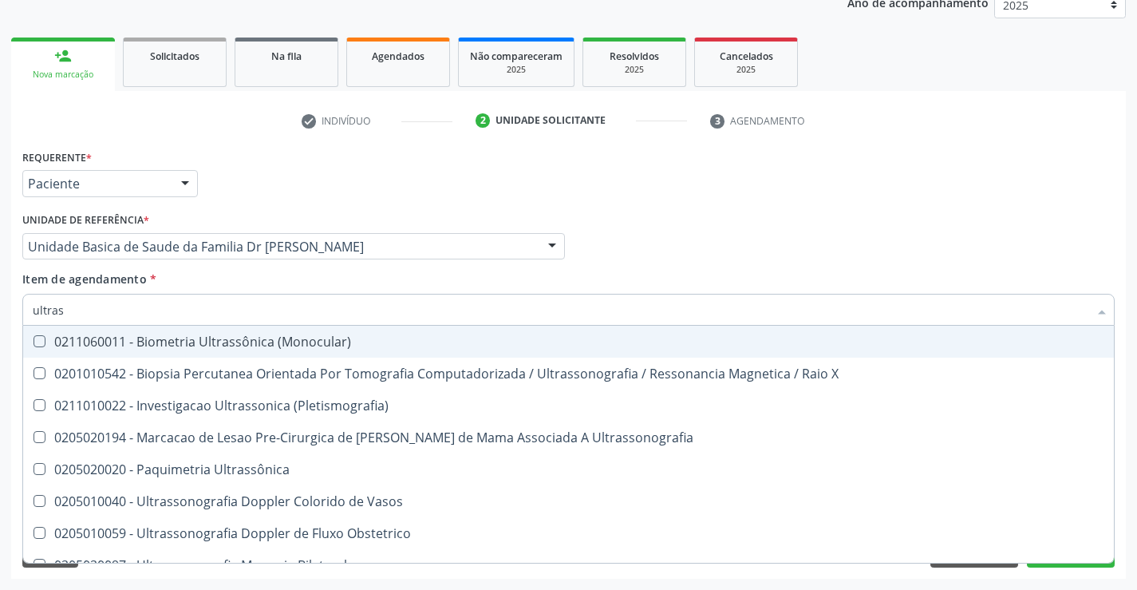
type input "ultrass"
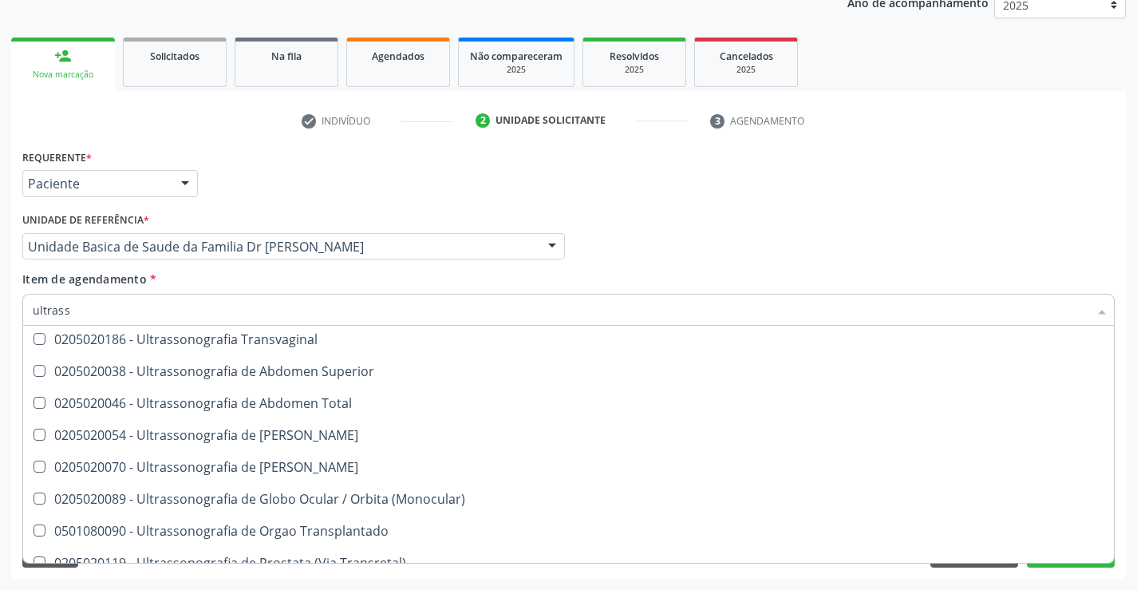
scroll to position [399, 0]
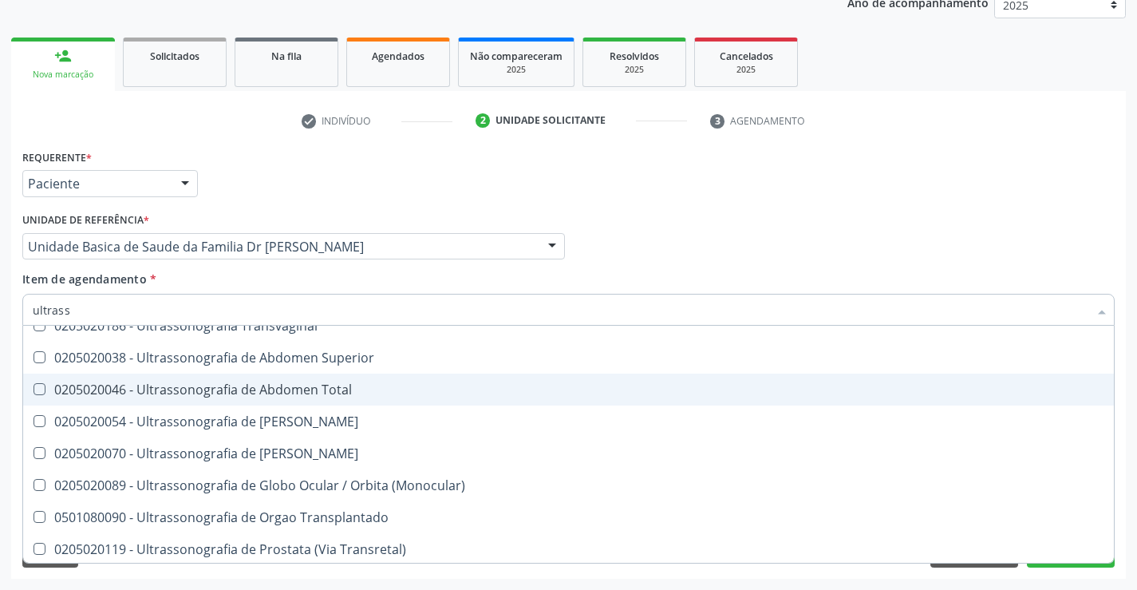
click at [360, 390] on div "0205020046 - Ultrassonografia de Abdomen Total" at bounding box center [568, 389] width 1071 height 13
checkbox Total "true"
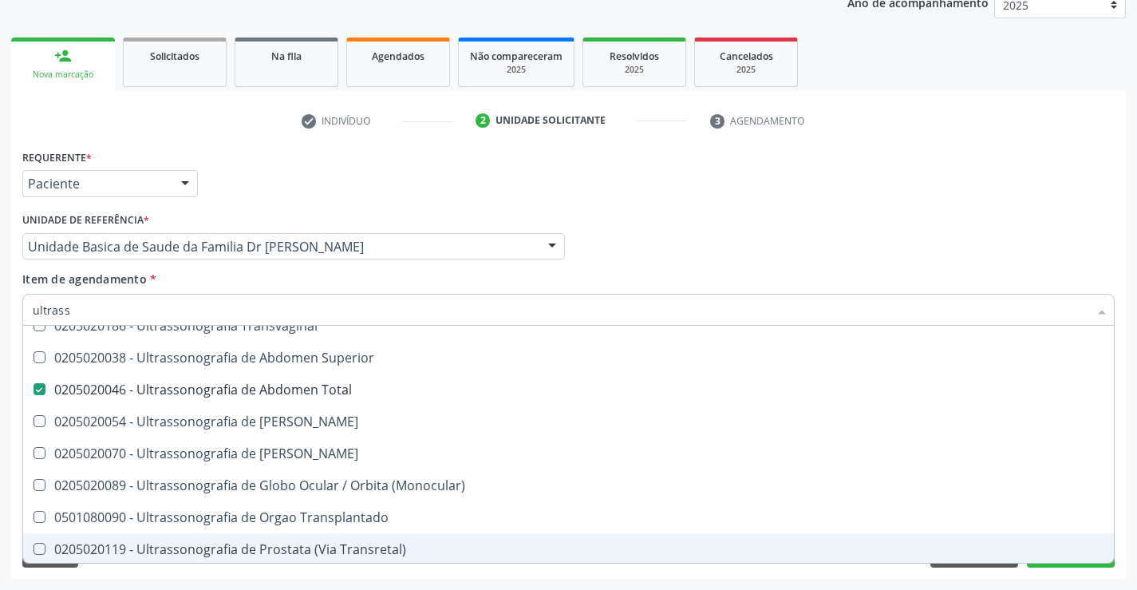
click at [1123, 536] on div "Requerente * Paciente Profissional de Saúde Paciente Nenhum resultado encontrad…" at bounding box center [568, 361] width 1115 height 433
checkbox X "true"
checkbox Total "false"
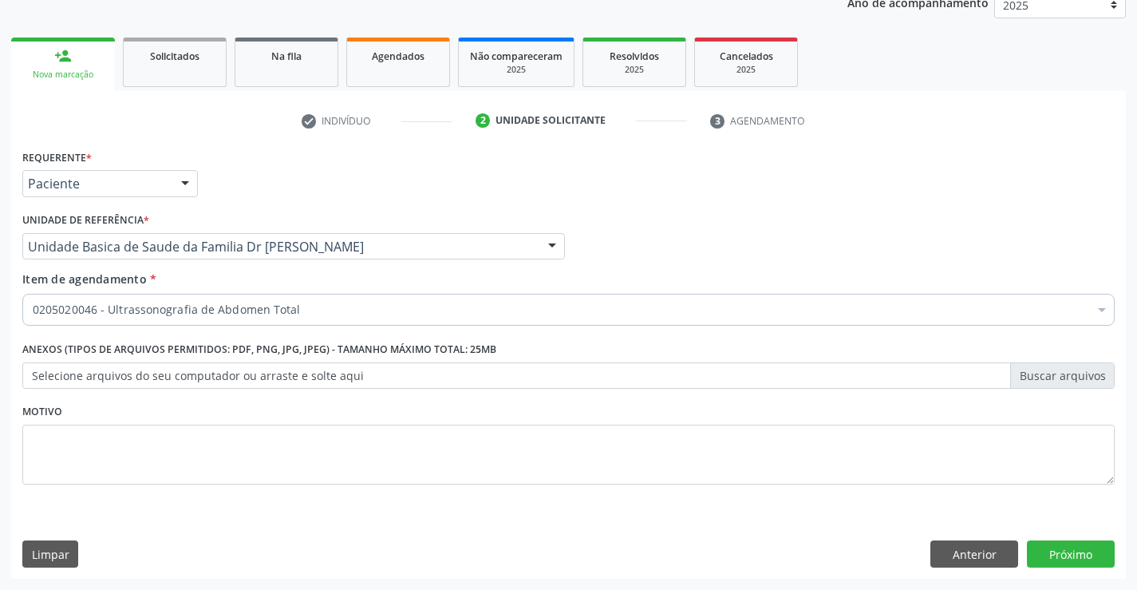
scroll to position [0, 0]
click at [1079, 553] on button "Próximo" at bounding box center [1071, 553] width 88 height 27
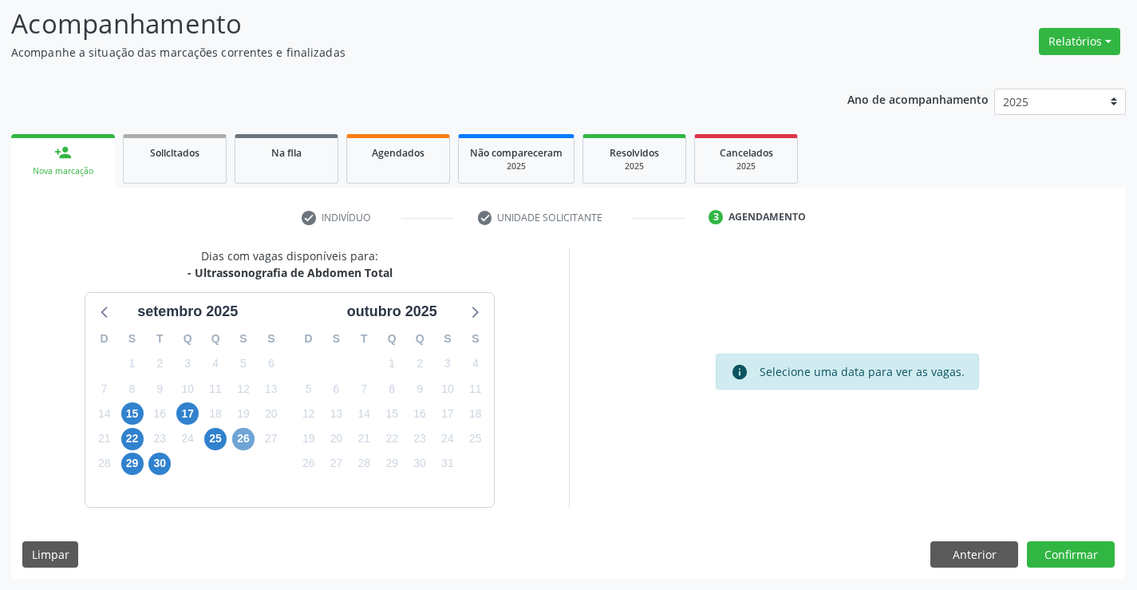
click at [241, 438] on span "26" at bounding box center [243, 439] width 22 height 22
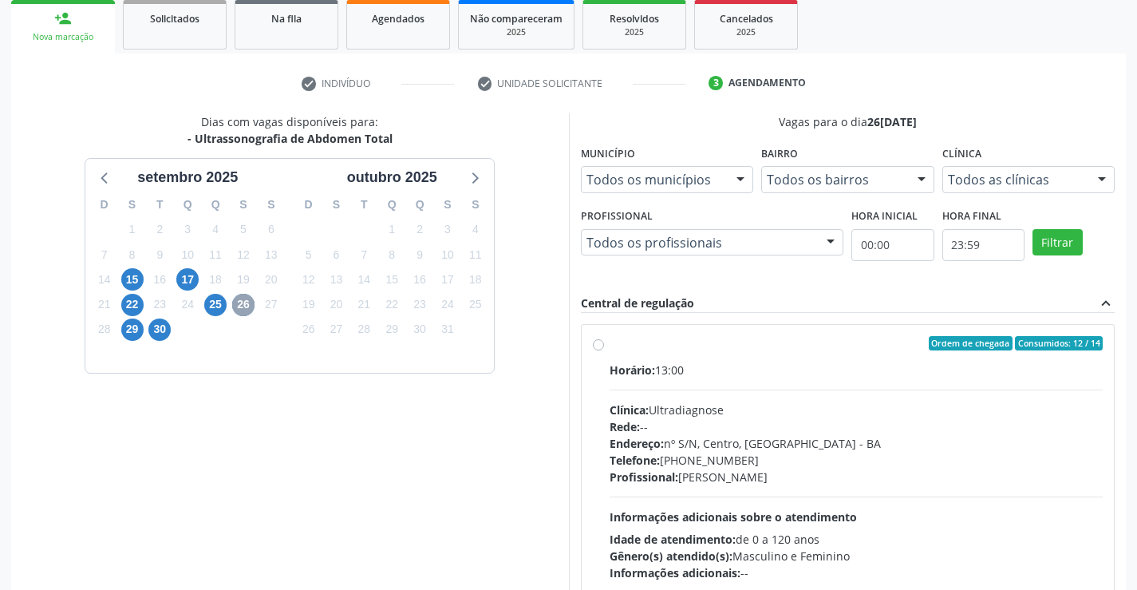
scroll to position [335, 0]
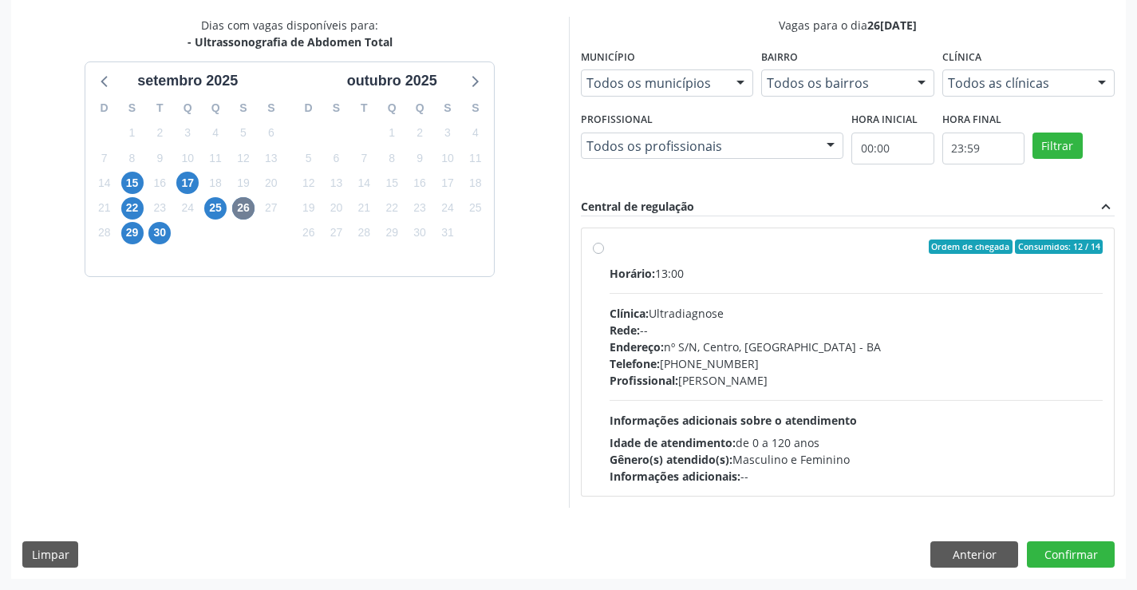
click at [733, 254] on label "Ordem de chegada Consumidos: 12 / 14 Horário: 13:00 Clínica: Ultradiagnose Rede…" at bounding box center [857, 361] width 494 height 245
click at [604, 254] on input "Ordem de chegada Consumidos: 12 / 14 Horário: 13:00 Clínica: Ultradiagnose Rede…" at bounding box center [598, 246] width 11 height 14
radio input "true"
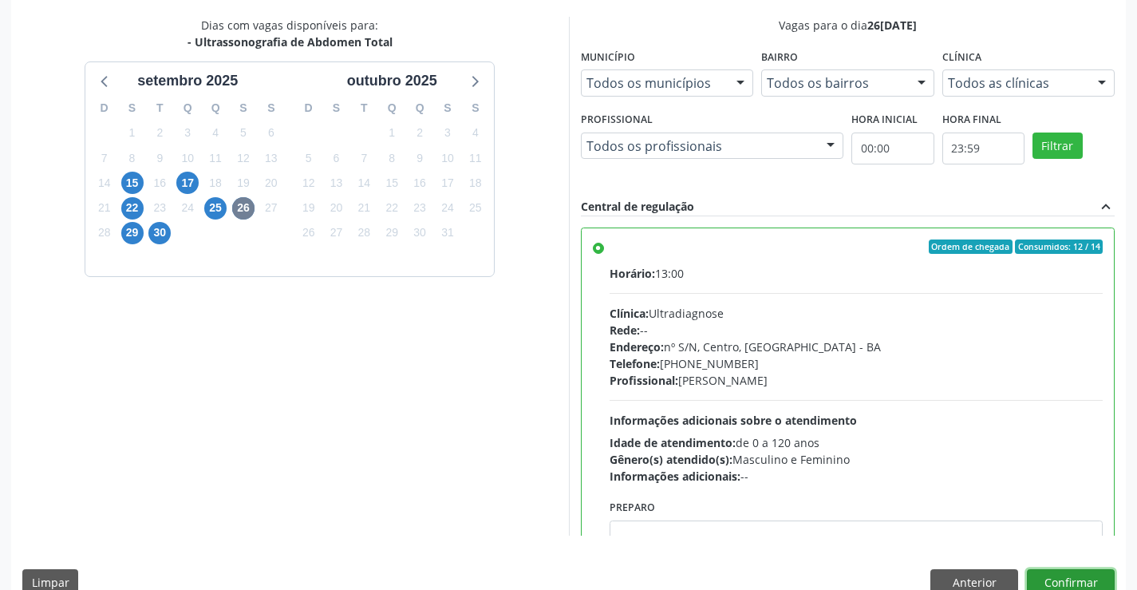
click at [1078, 578] on button "Confirmar" at bounding box center [1071, 582] width 88 height 27
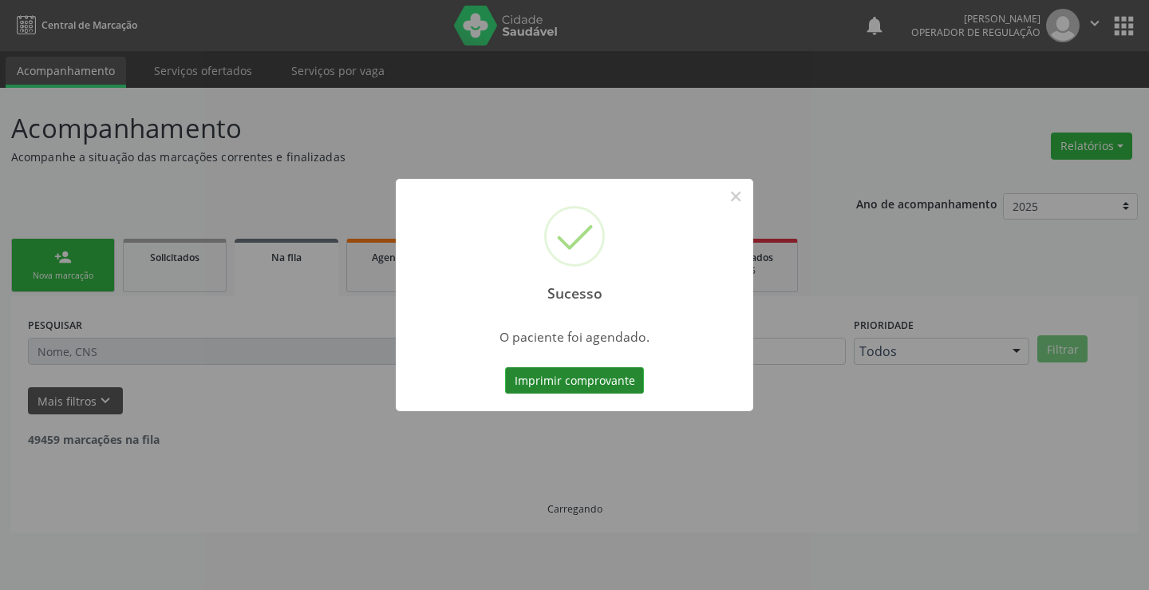
click at [562, 377] on button "Imprimir comprovante" at bounding box center [574, 380] width 139 height 27
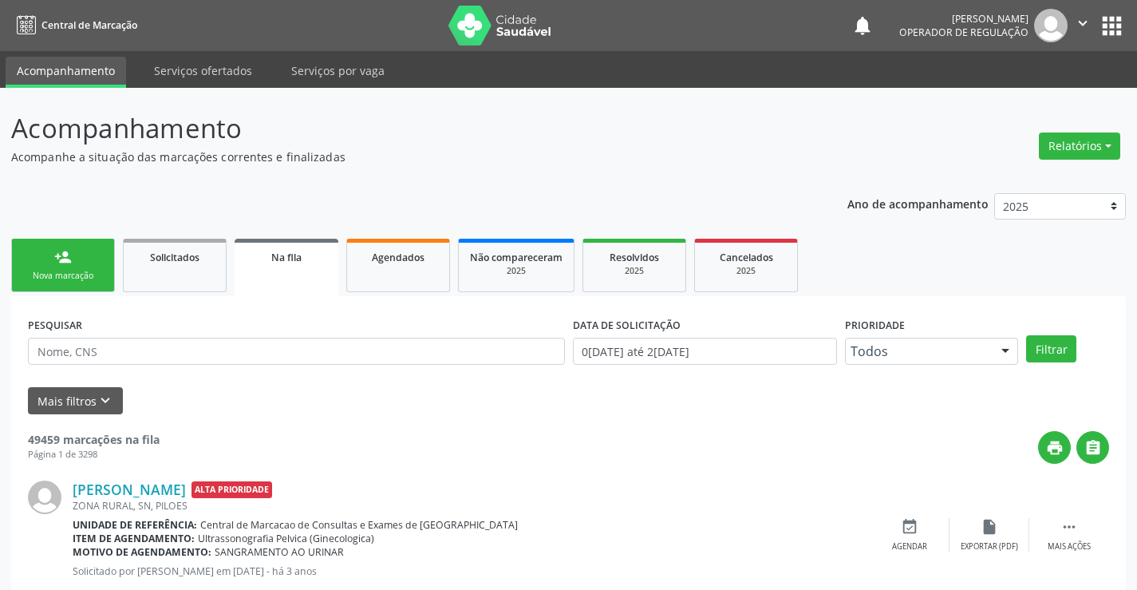
click at [73, 260] on link "person_add Nova marcação" at bounding box center [63, 265] width 104 height 53
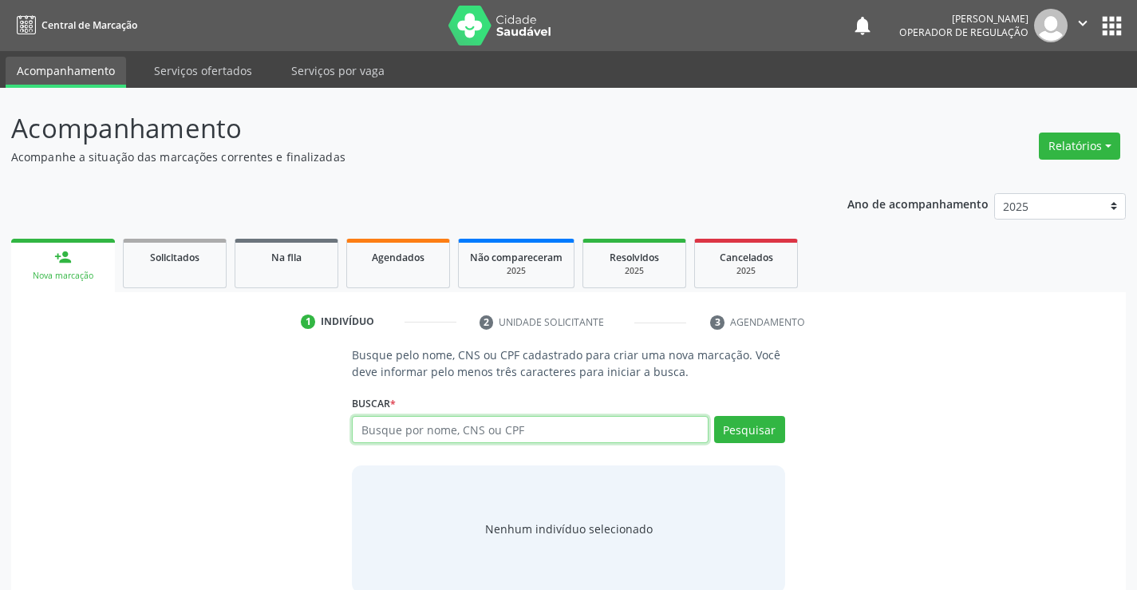
click at [524, 438] on input "text" at bounding box center [530, 429] width 356 height 27
type input "702505381757030"
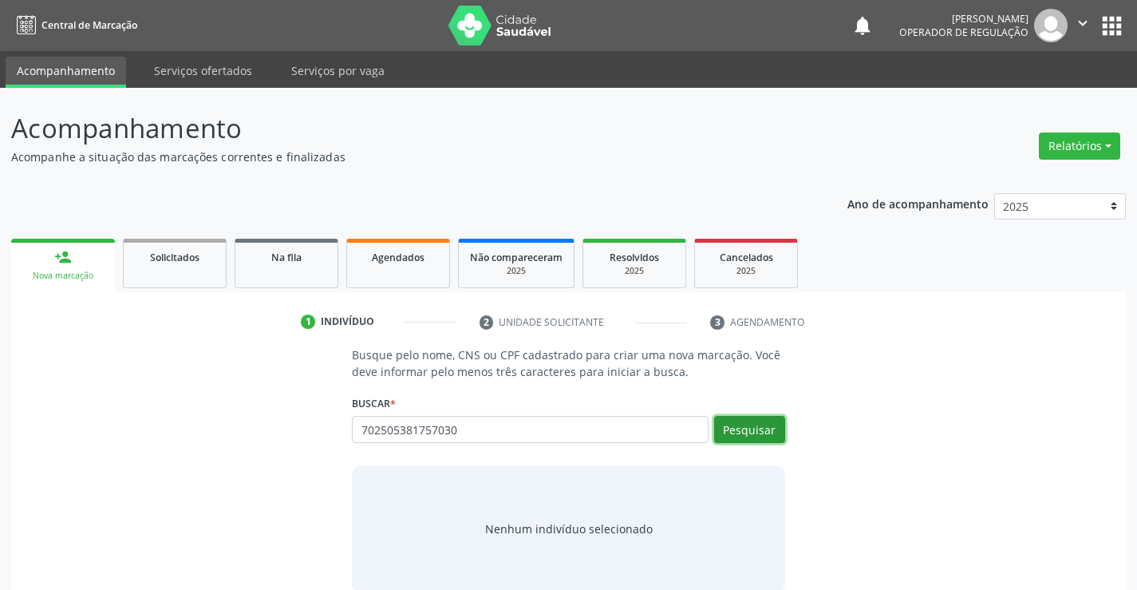
click at [748, 424] on button "Pesquisar" at bounding box center [749, 429] width 71 height 27
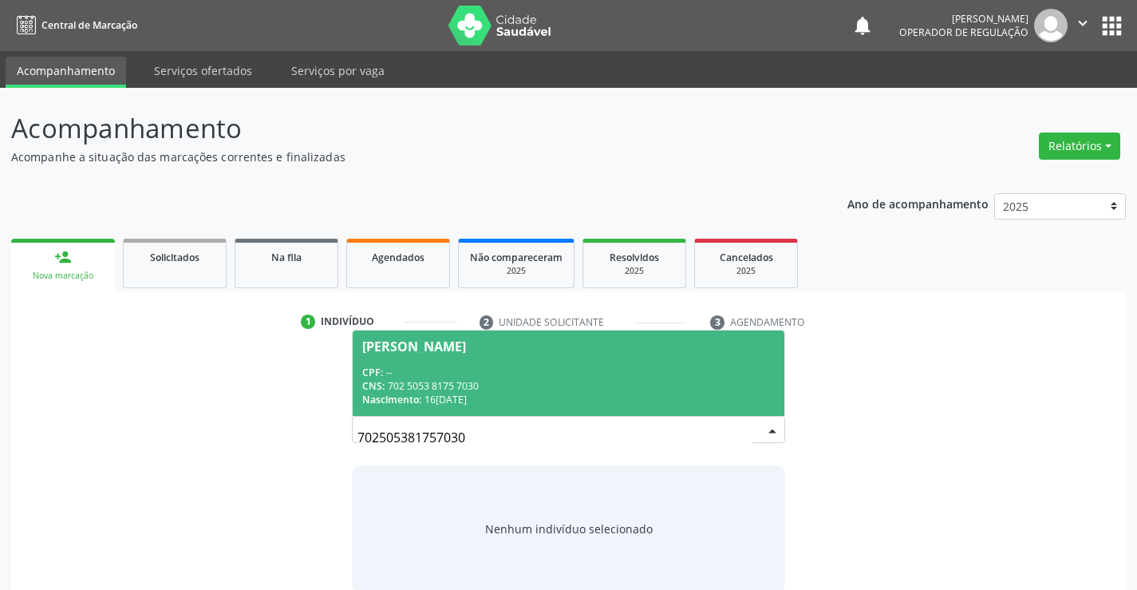
click at [492, 375] on div "CPF: --" at bounding box center [568, 372] width 412 height 14
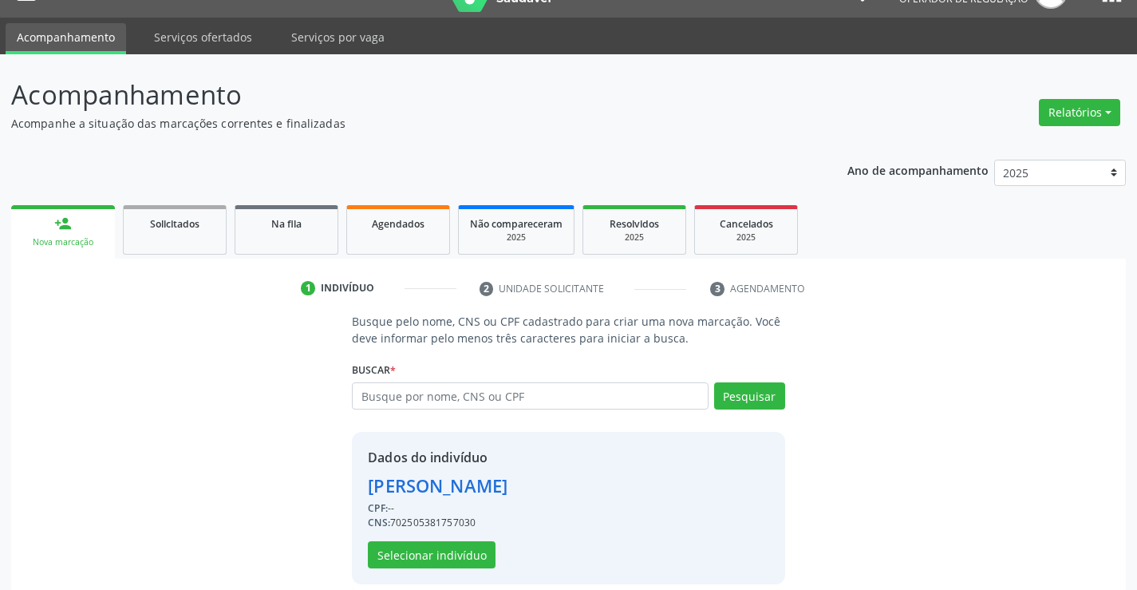
scroll to position [50, 0]
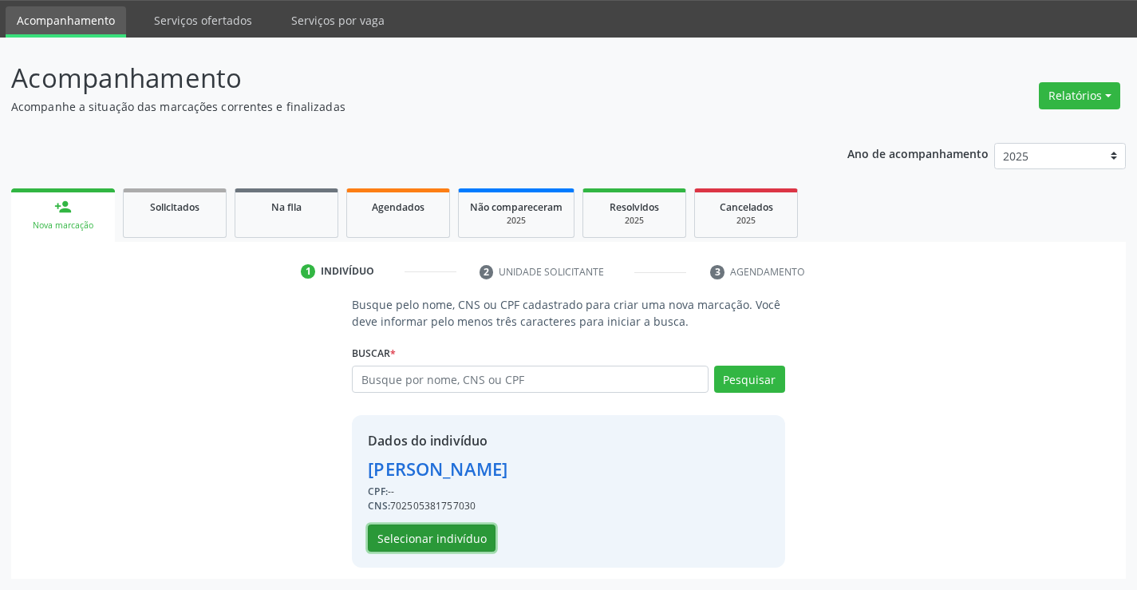
click at [421, 539] on button "Selecionar indivíduo" at bounding box center [432, 537] width 128 height 27
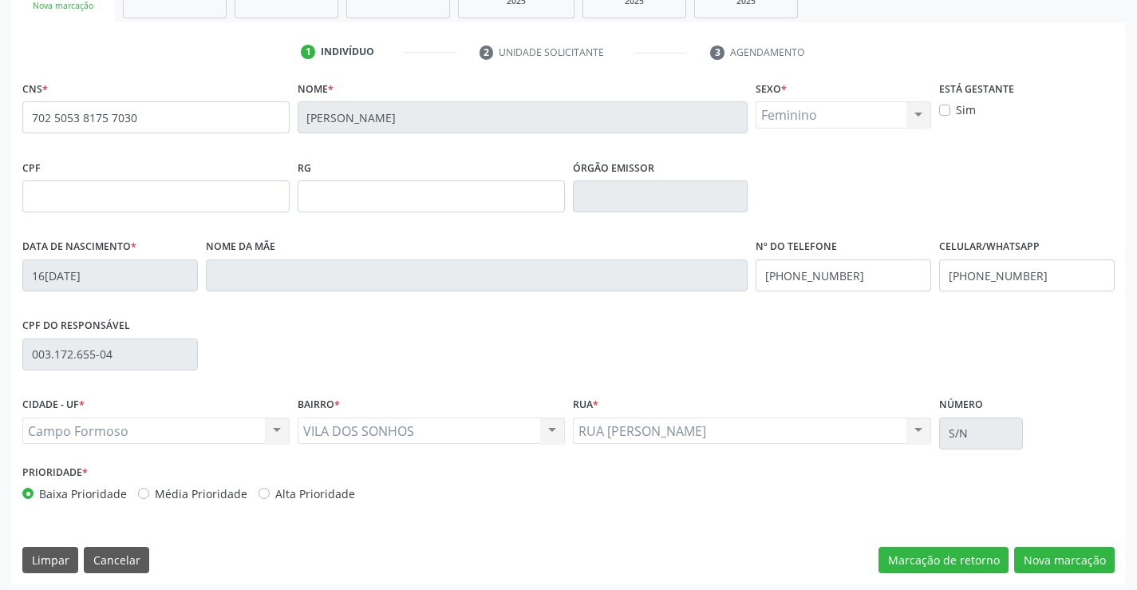
scroll to position [275, 0]
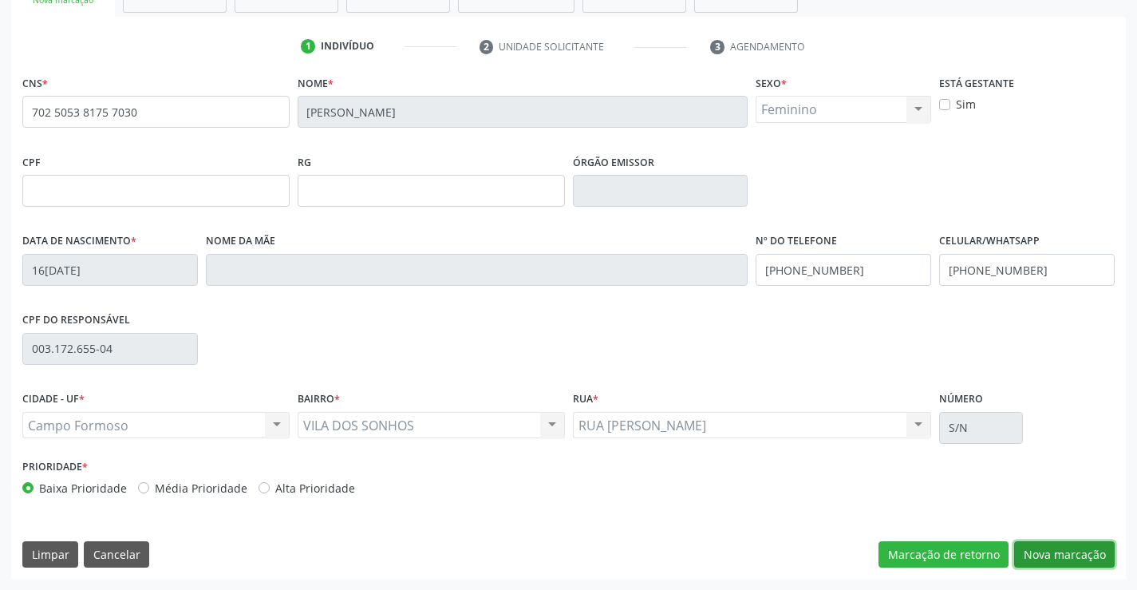
click at [1052, 548] on button "Nova marcação" at bounding box center [1064, 554] width 101 height 27
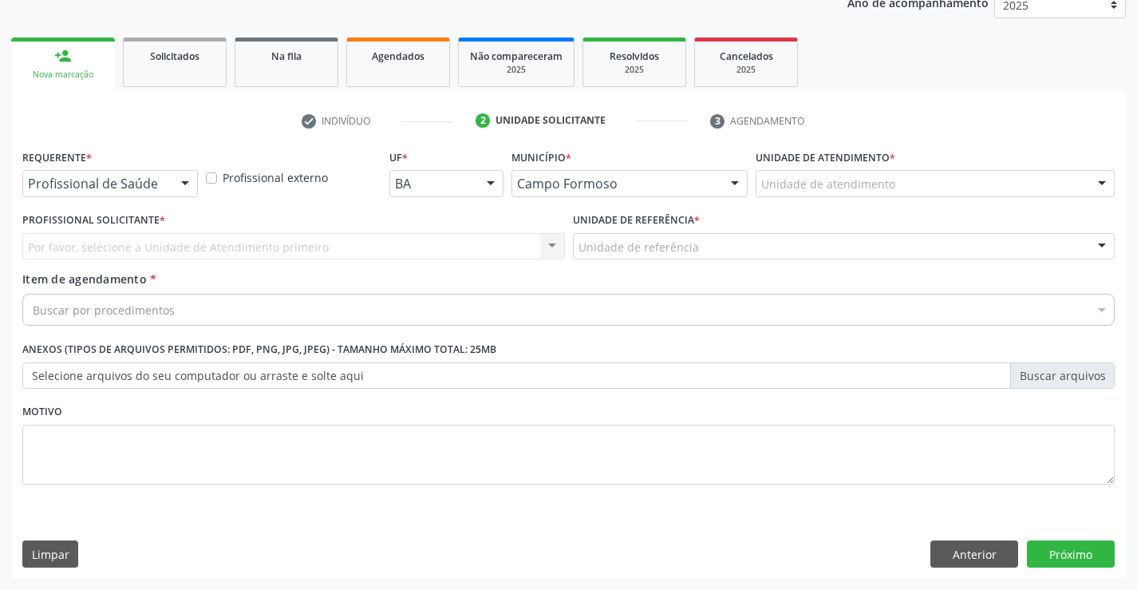
scroll to position [201, 0]
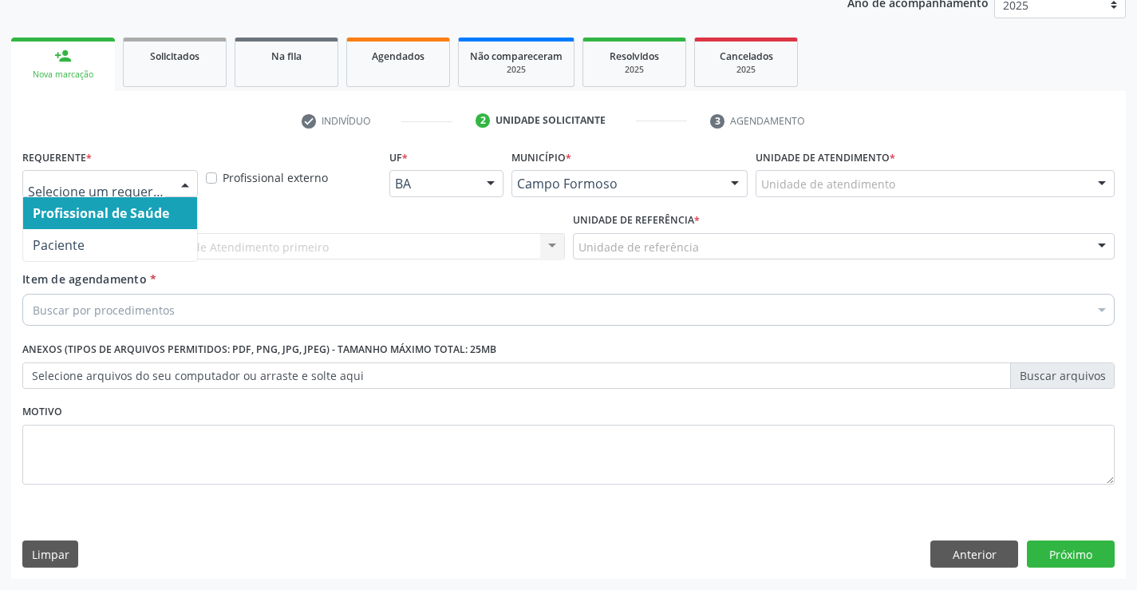
click at [67, 174] on div at bounding box center [110, 183] width 176 height 27
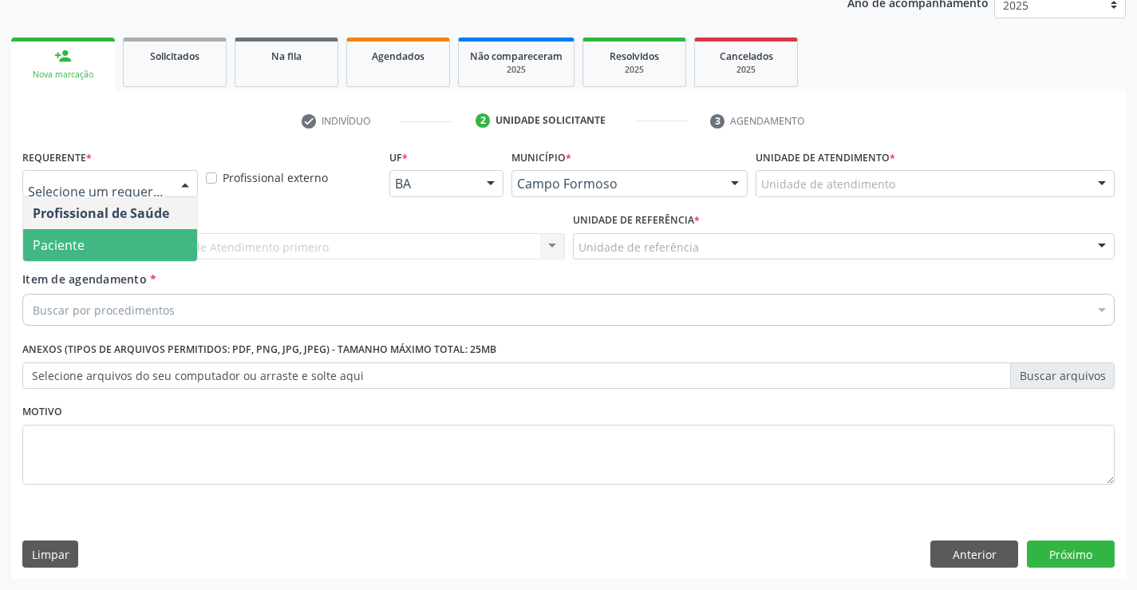
click at [71, 247] on span "Paciente" at bounding box center [59, 245] width 52 height 18
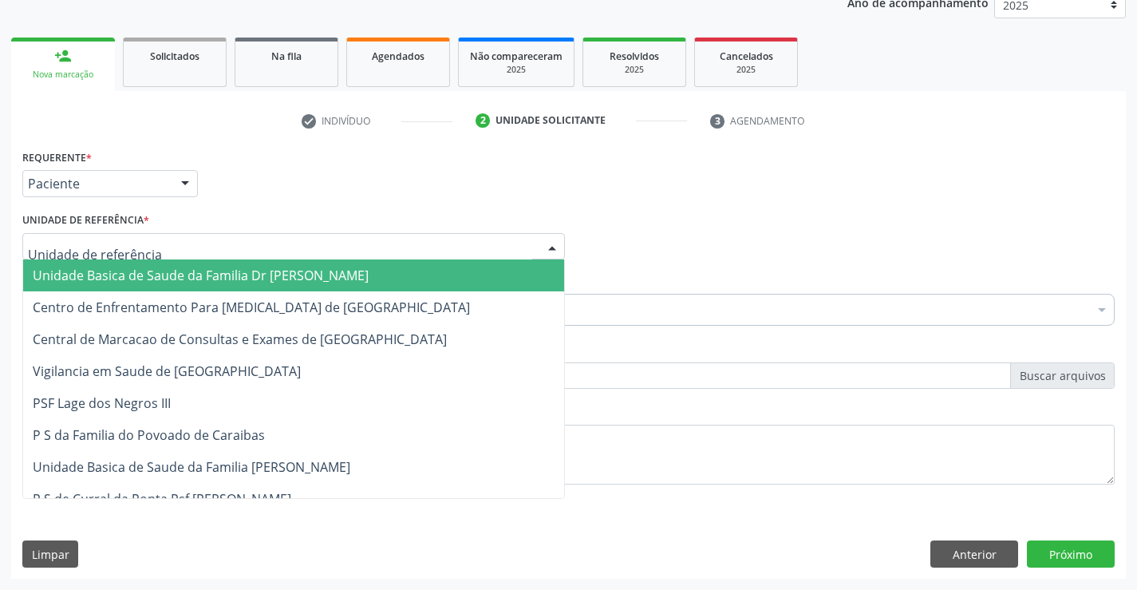
click at [207, 276] on span "Unidade Basica de Saude da Familia Dr [PERSON_NAME]" at bounding box center [201, 275] width 336 height 18
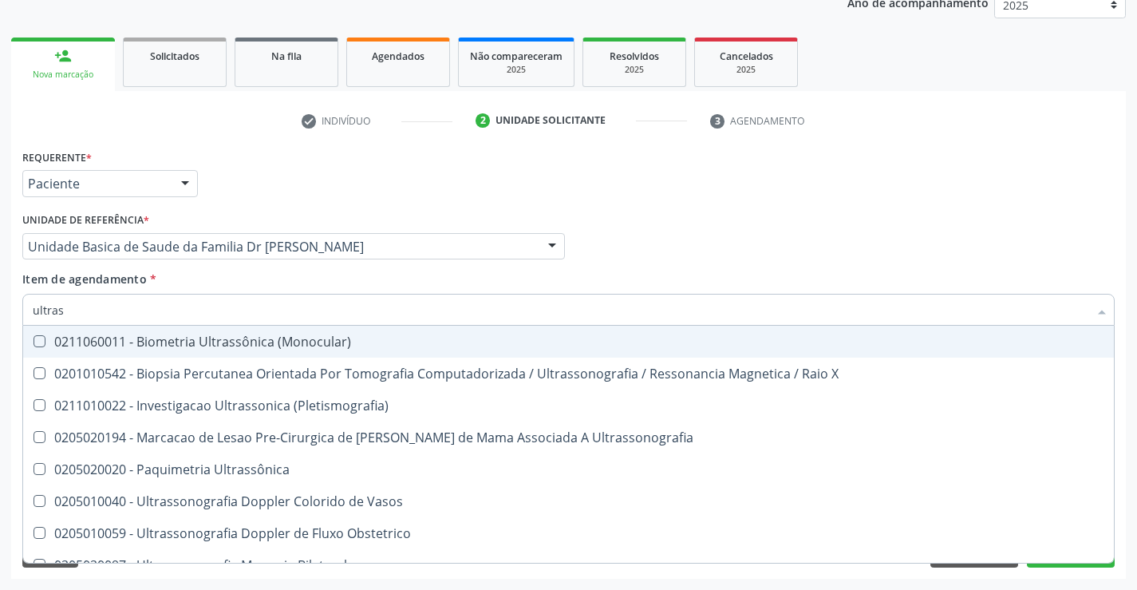
type input "ultrass"
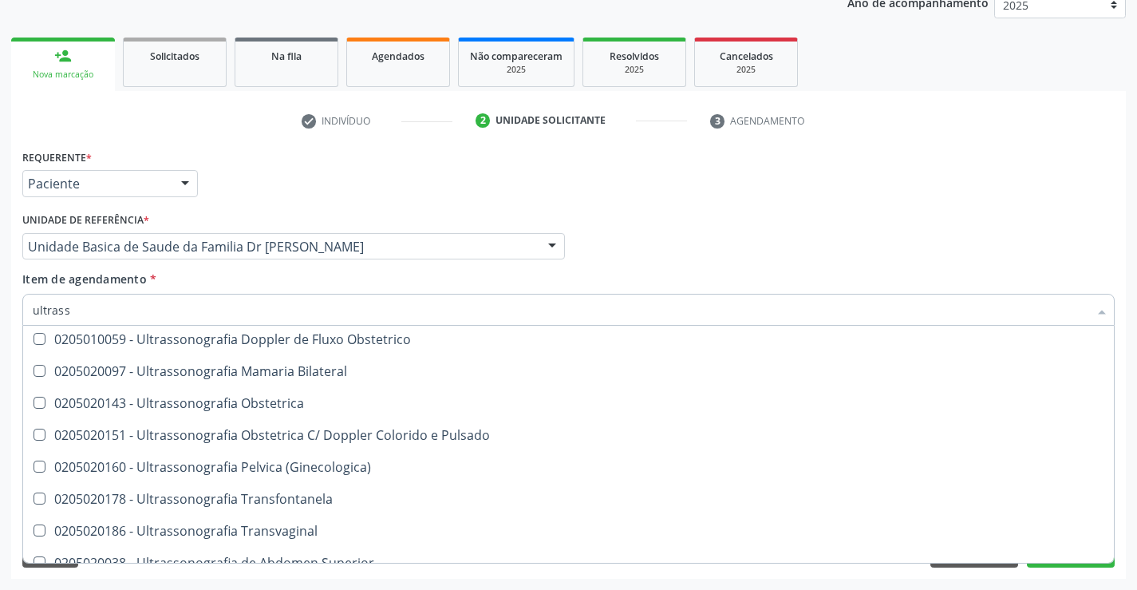
scroll to position [178, 0]
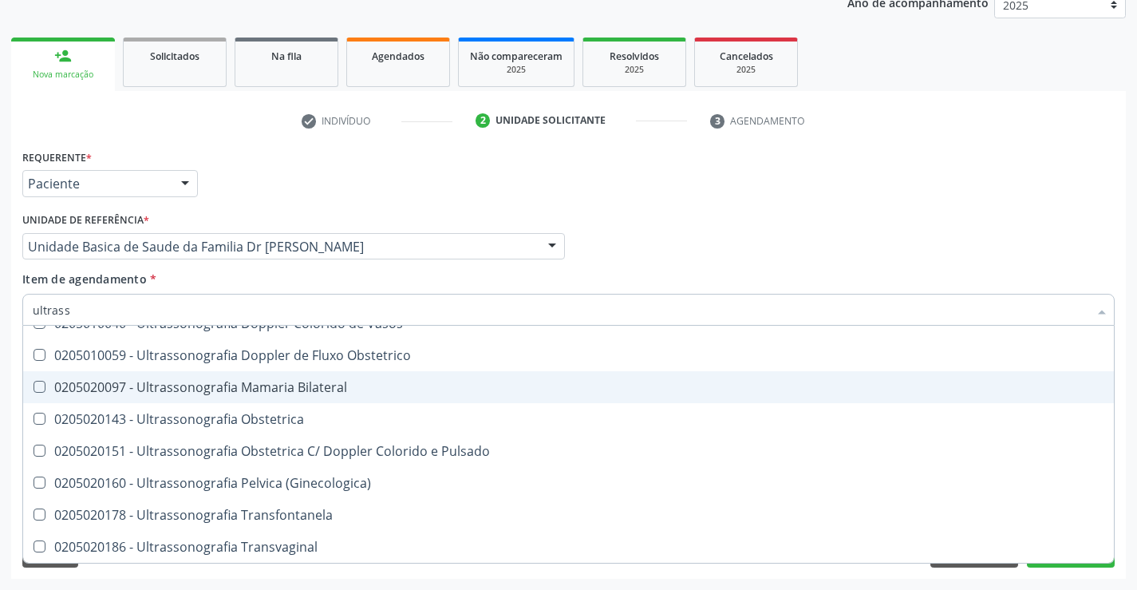
click at [349, 383] on div "0205020097 - Ultrassonografia Mamaria Bilateral" at bounding box center [568, 387] width 1071 height 13
checkbox Bilateral "true"
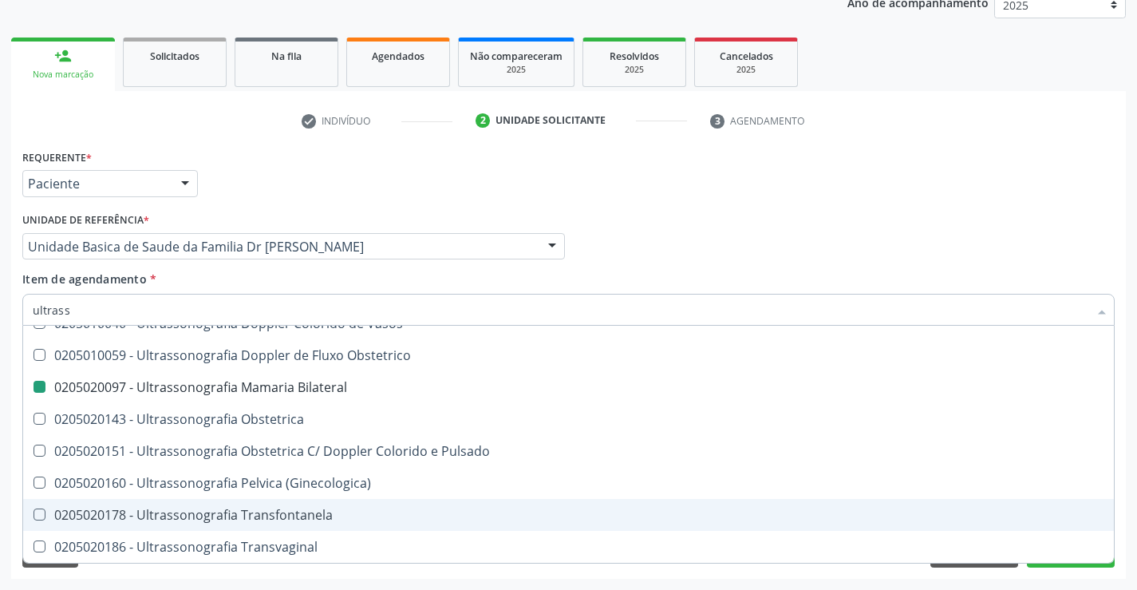
click at [1128, 512] on div "Acompanhamento Acompanhe a situação das marcações correntes e finalizadas Relat…" at bounding box center [568, 238] width 1137 height 703
checkbox X "true"
checkbox Bilateral "false"
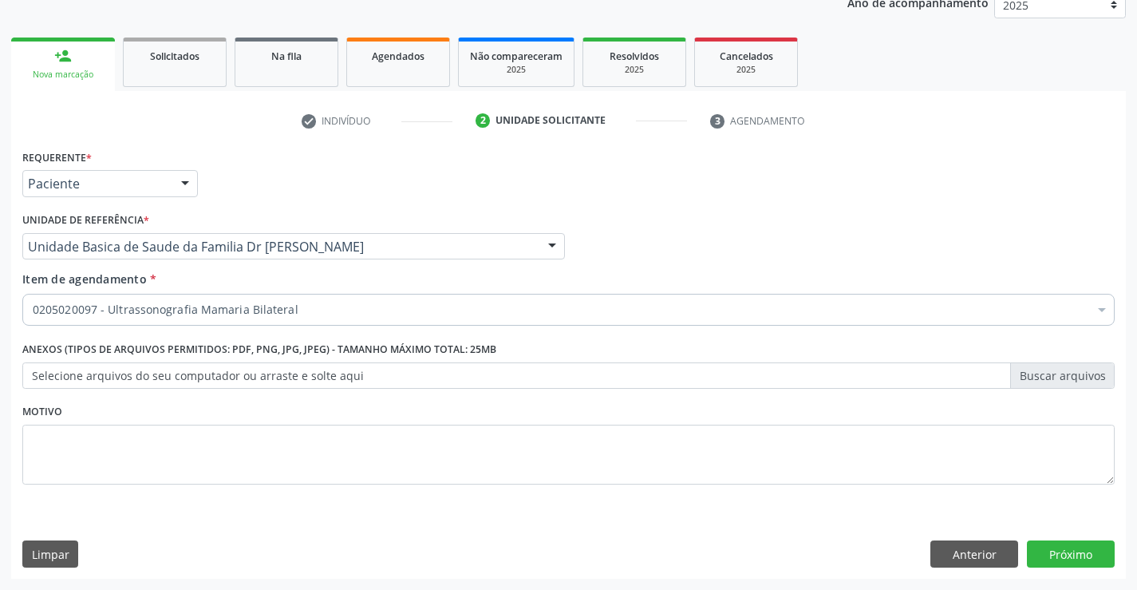
scroll to position [0, 0]
click at [1075, 551] on button "Próximo" at bounding box center [1071, 553] width 88 height 27
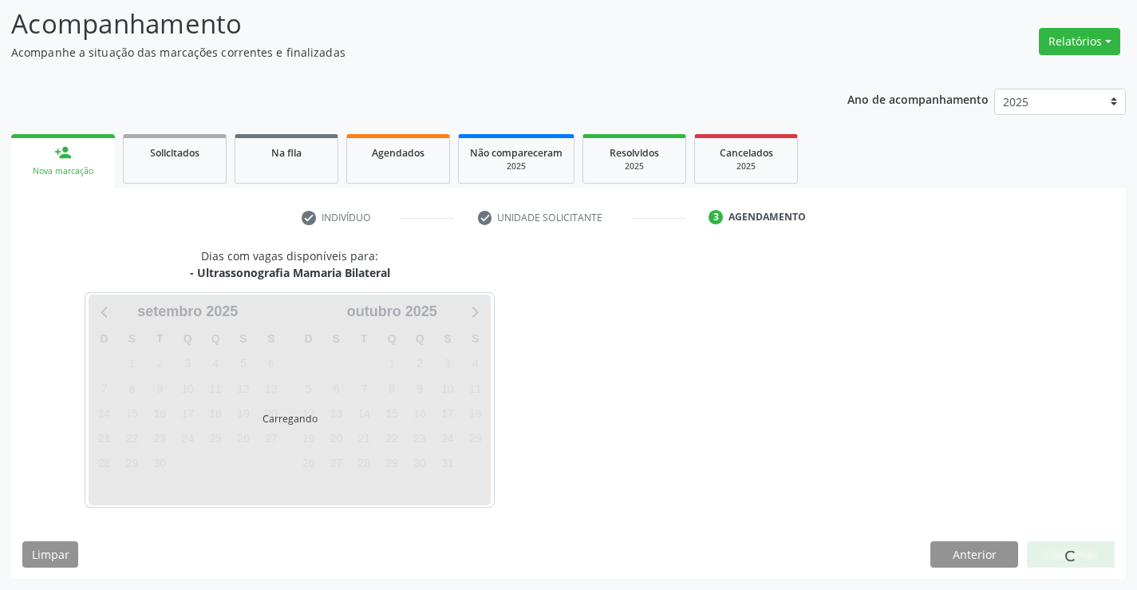
scroll to position [105, 0]
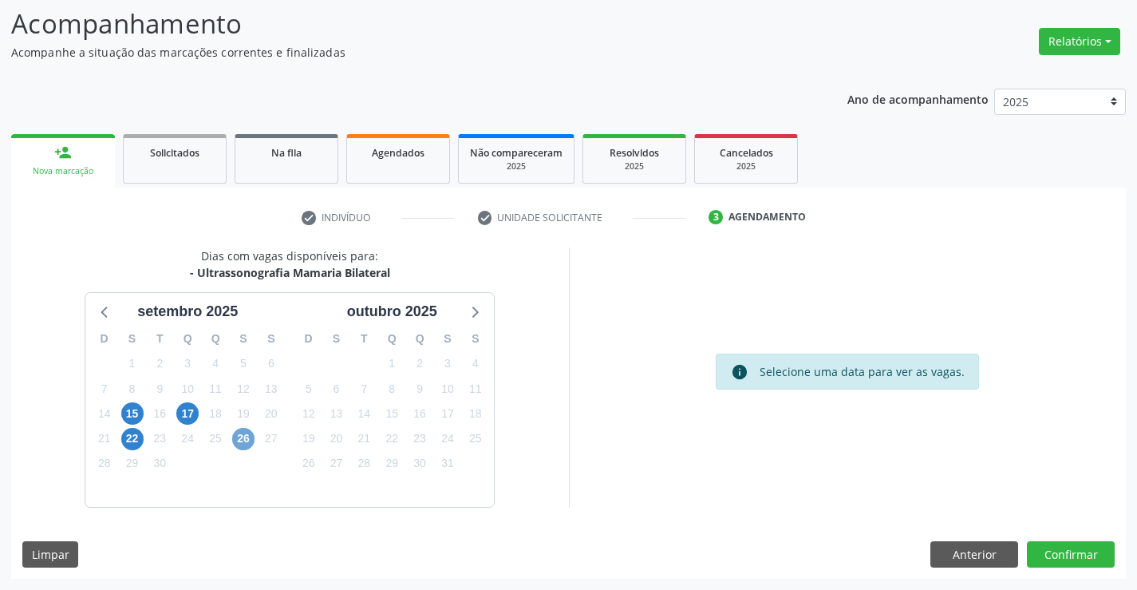
click at [240, 434] on span "26" at bounding box center [243, 439] width 22 height 22
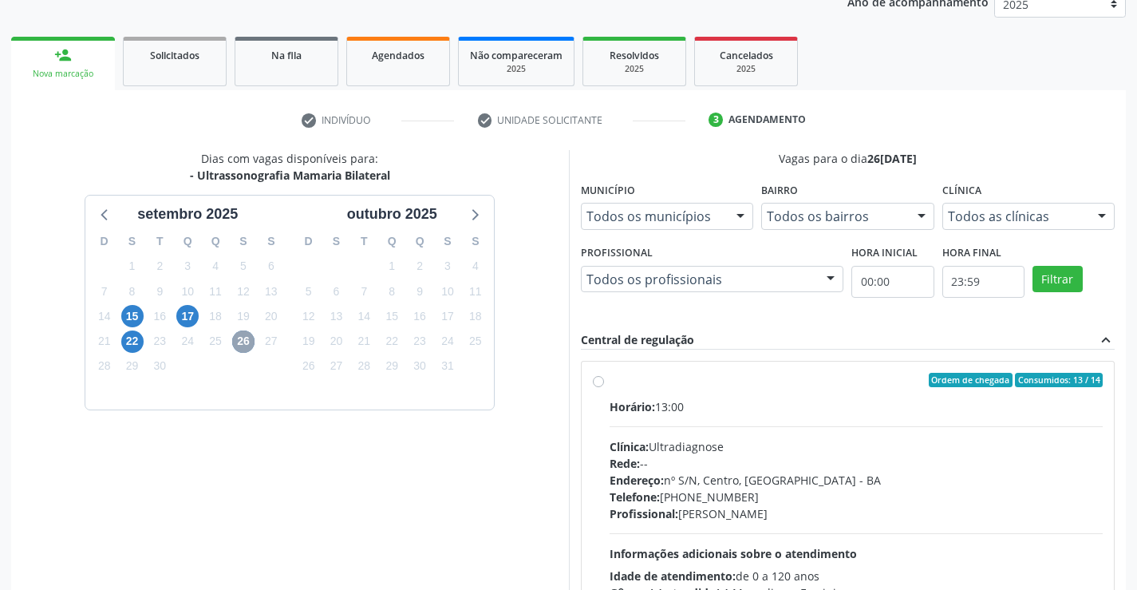
scroll to position [335, 0]
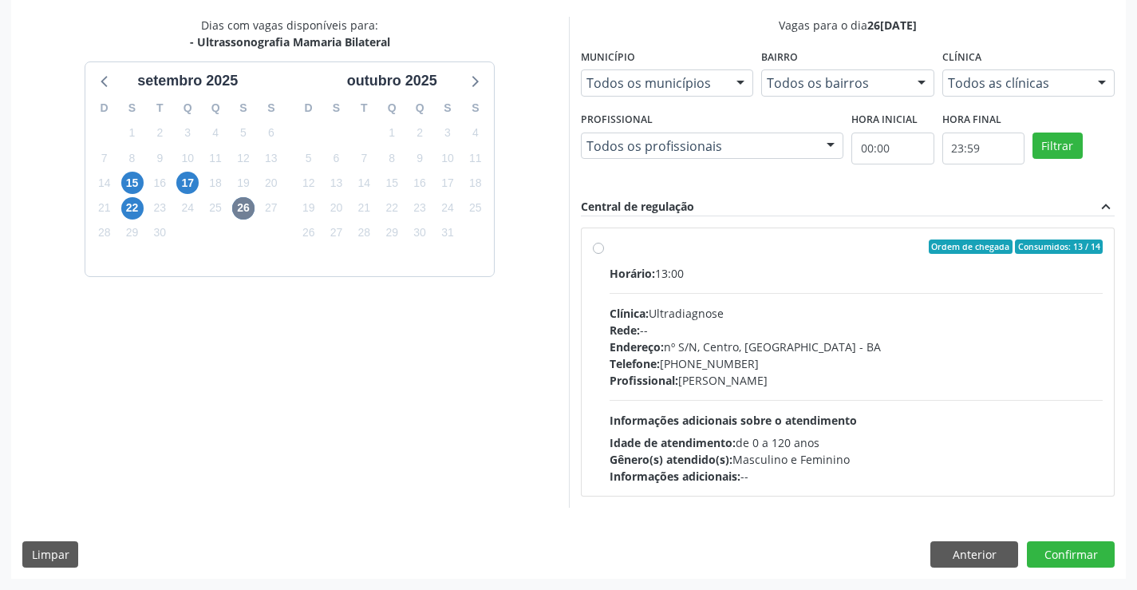
click at [718, 249] on div "Ordem de chegada Consumidos: 13 / 14" at bounding box center [857, 246] width 494 height 14
click at [604, 249] on input "Ordem de chegada Consumidos: 13 / 14 Horário: 13:00 Clínica: Ultradiagnose Rede…" at bounding box center [598, 246] width 11 height 14
radio input "true"
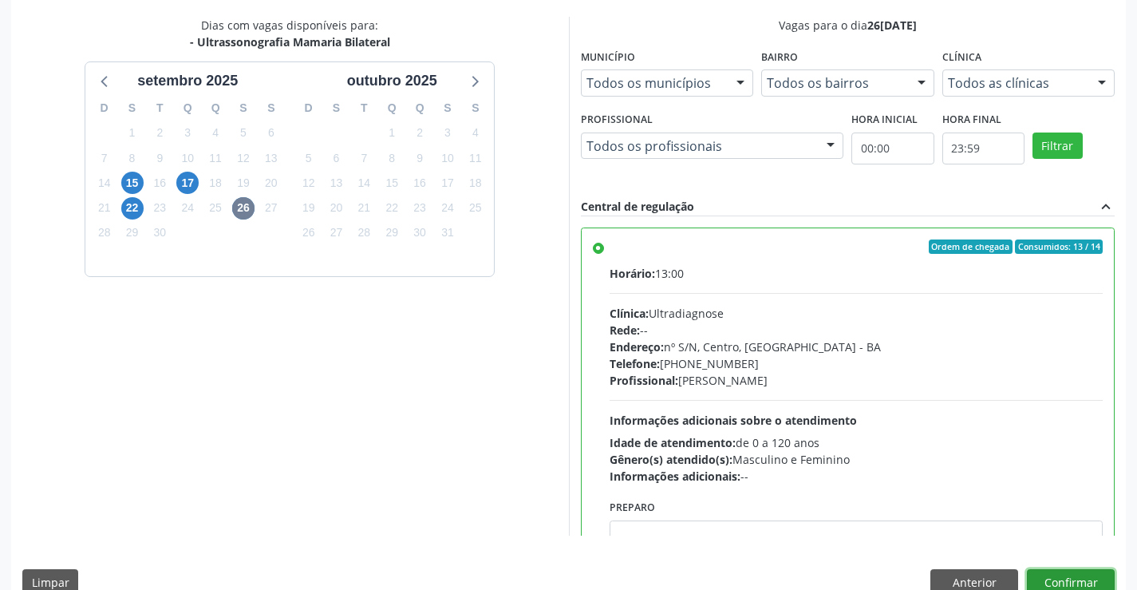
click at [1067, 577] on button "Confirmar" at bounding box center [1071, 582] width 88 height 27
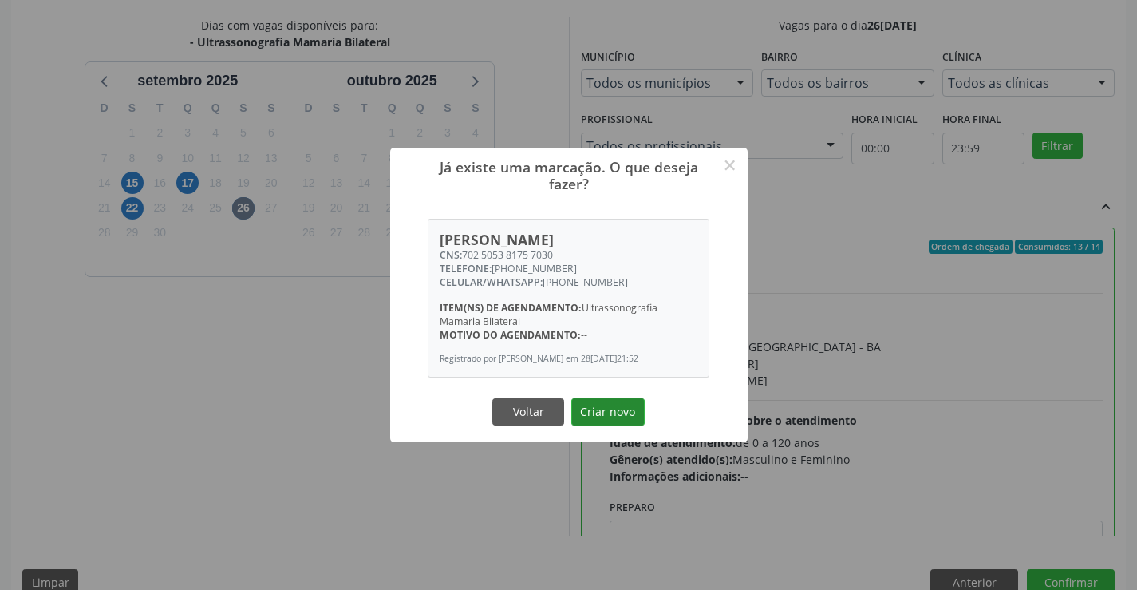
click at [599, 418] on button "Criar novo" at bounding box center [607, 411] width 73 height 27
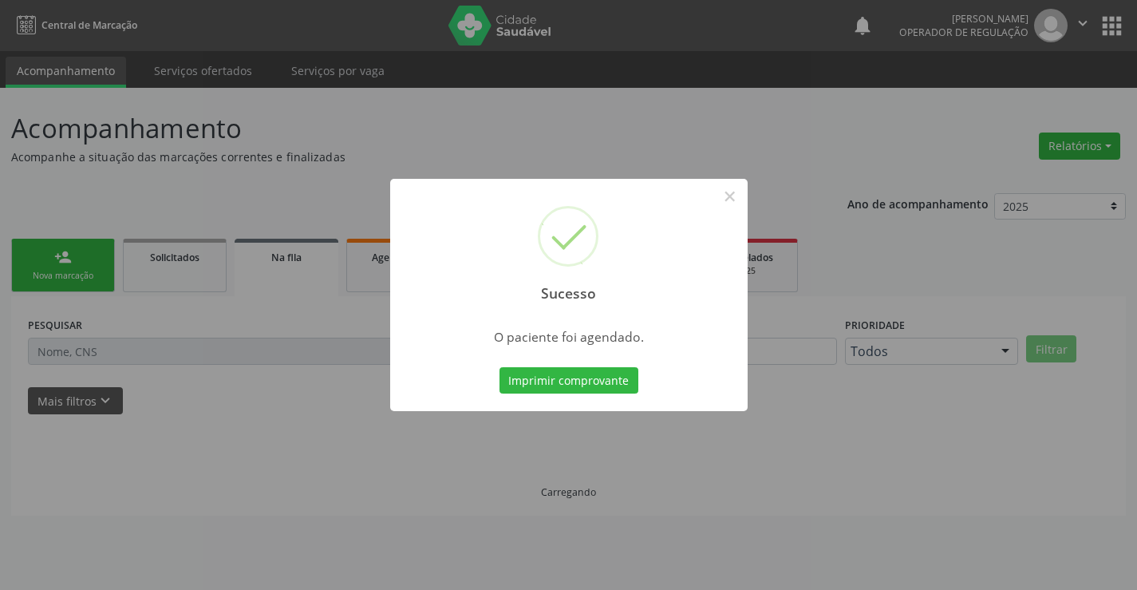
scroll to position [0, 0]
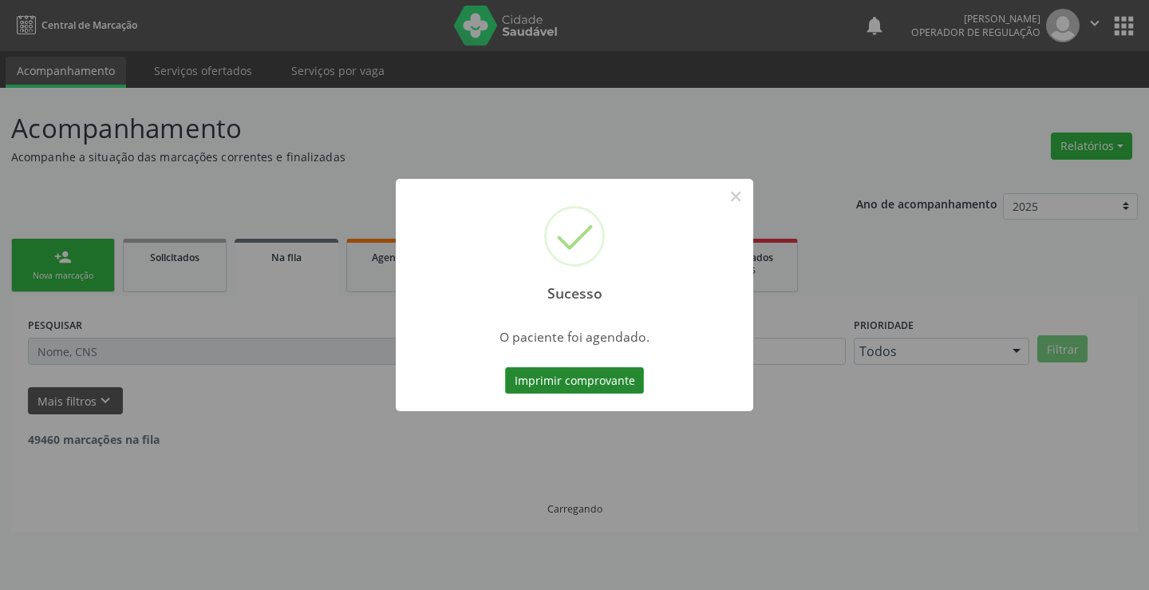
click at [576, 380] on button "Imprimir comprovante" at bounding box center [574, 380] width 139 height 27
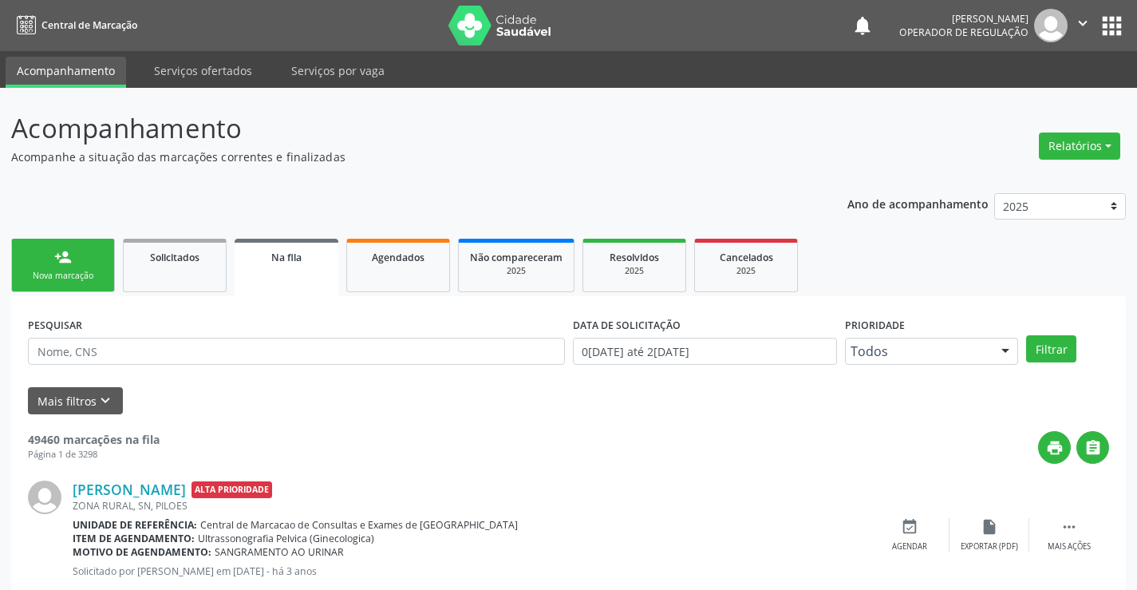
click at [91, 263] on link "person_add Nova marcação" at bounding box center [63, 265] width 104 height 53
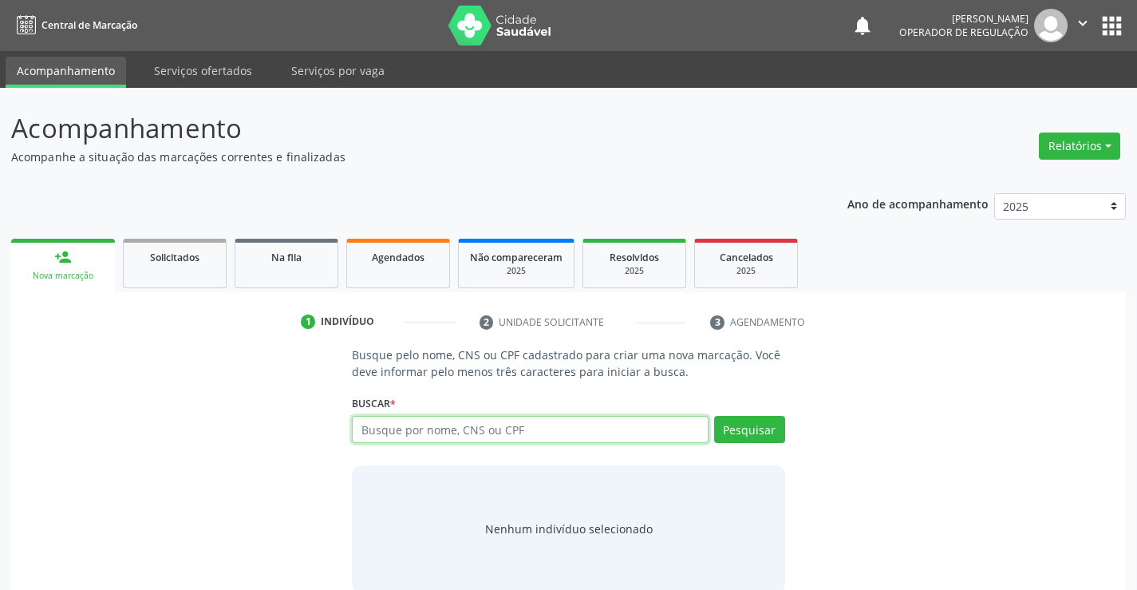
click at [464, 430] on input "text" at bounding box center [530, 429] width 356 height 27
type input "702501757781540"
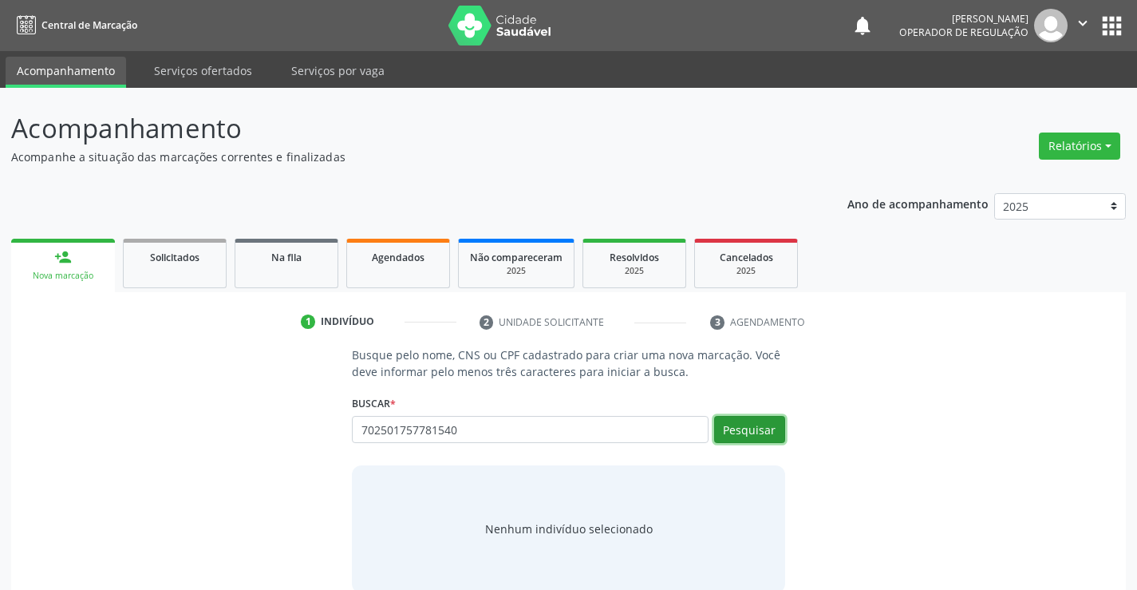
click at [770, 428] on button "Pesquisar" at bounding box center [749, 429] width 71 height 27
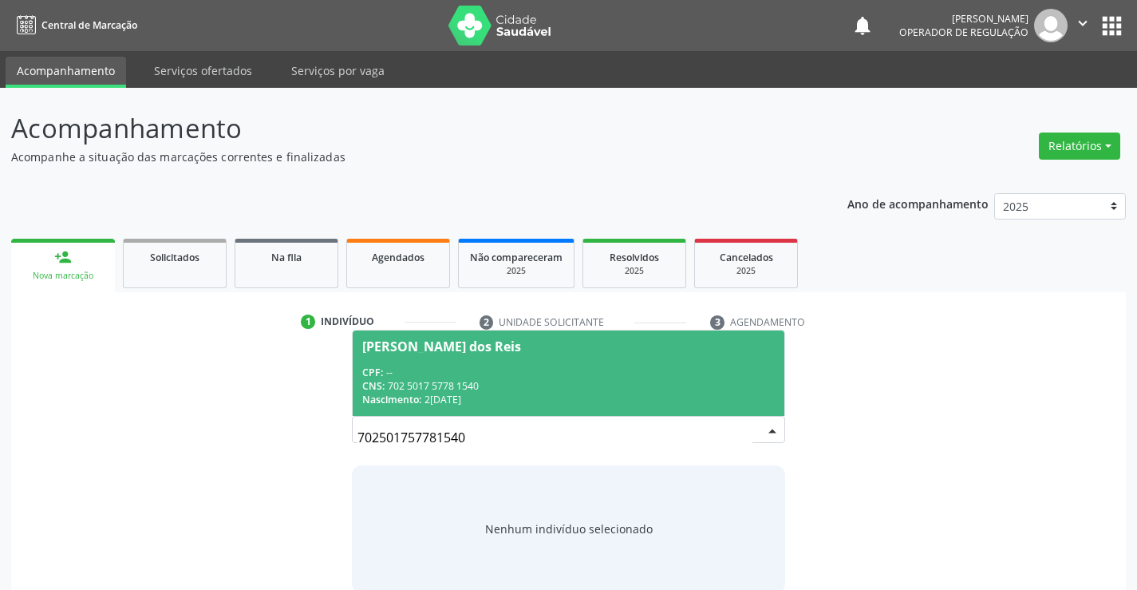
click at [524, 369] on div "CPF: --" at bounding box center [568, 372] width 412 height 14
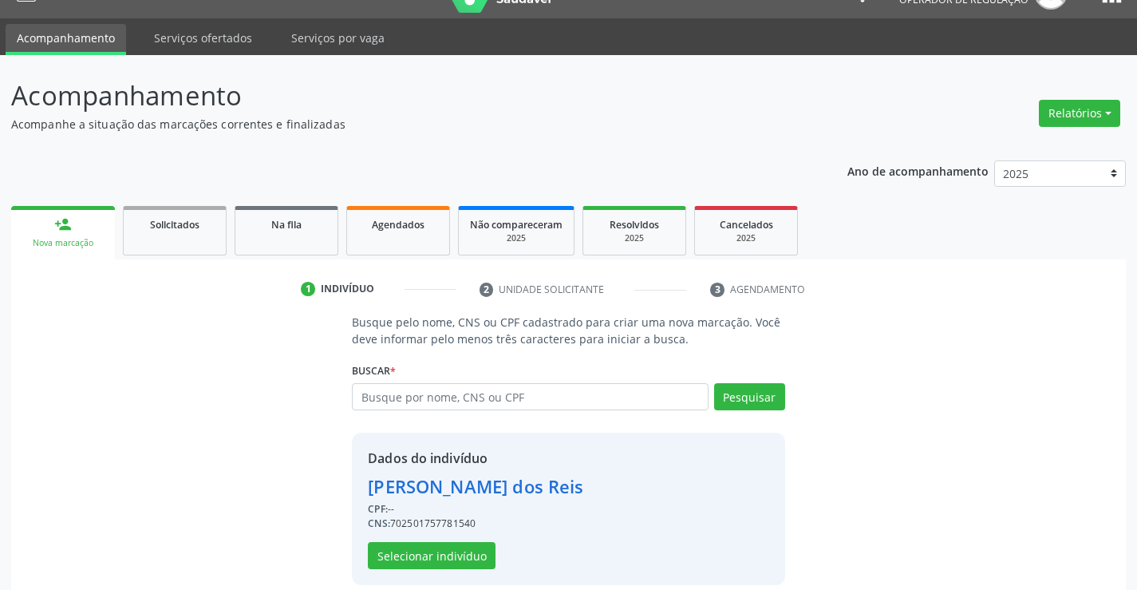
scroll to position [50, 0]
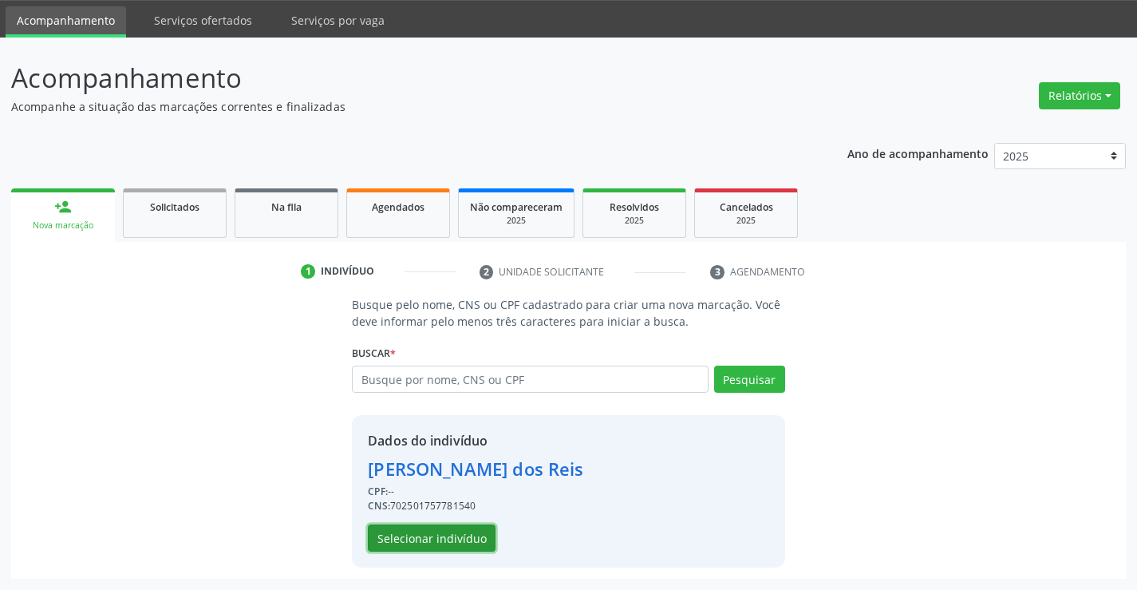
click at [432, 536] on button "Selecionar indivíduo" at bounding box center [432, 537] width 128 height 27
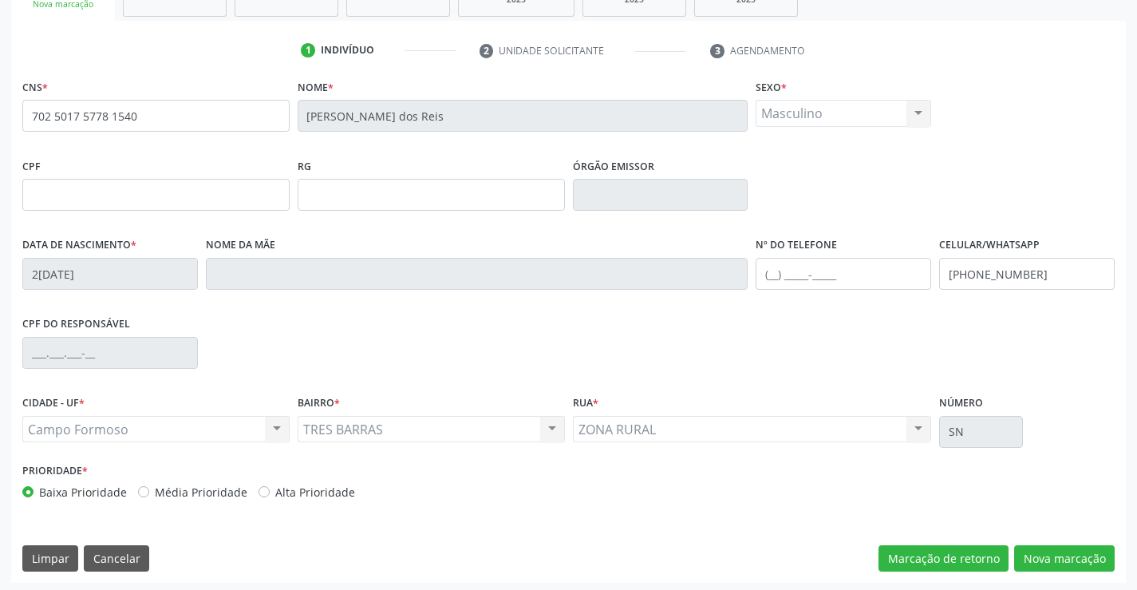
scroll to position [275, 0]
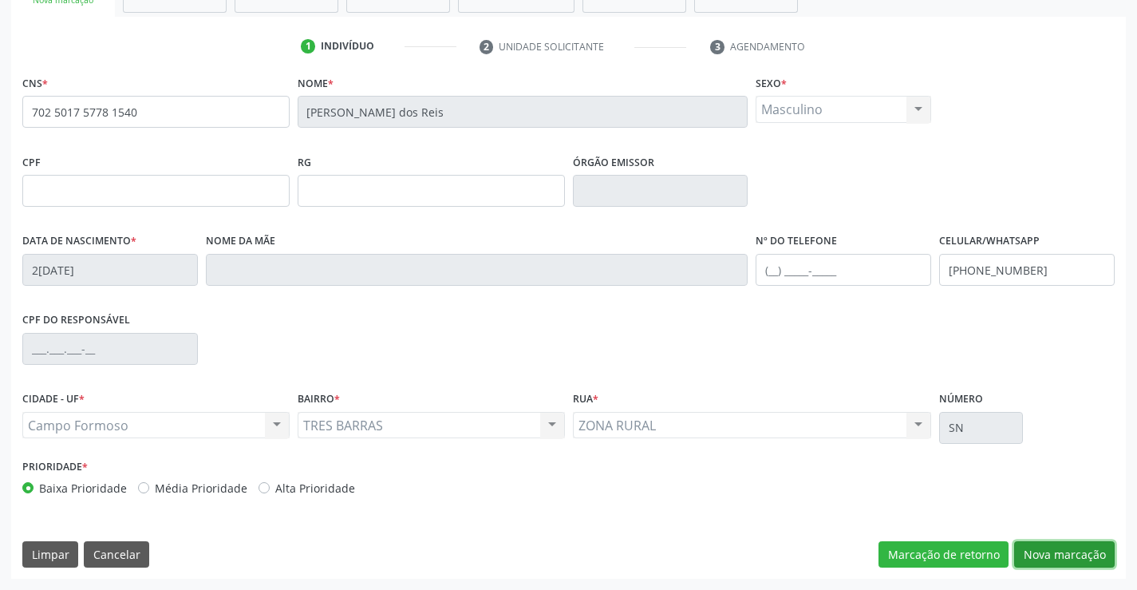
click at [1061, 552] on button "Nova marcação" at bounding box center [1064, 554] width 101 height 27
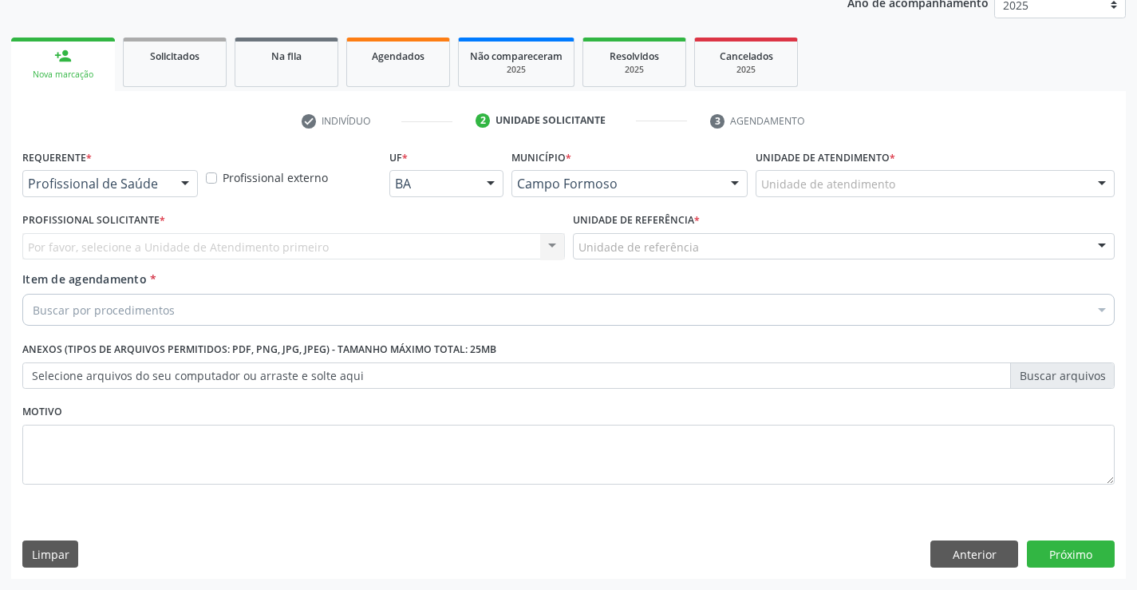
scroll to position [201, 0]
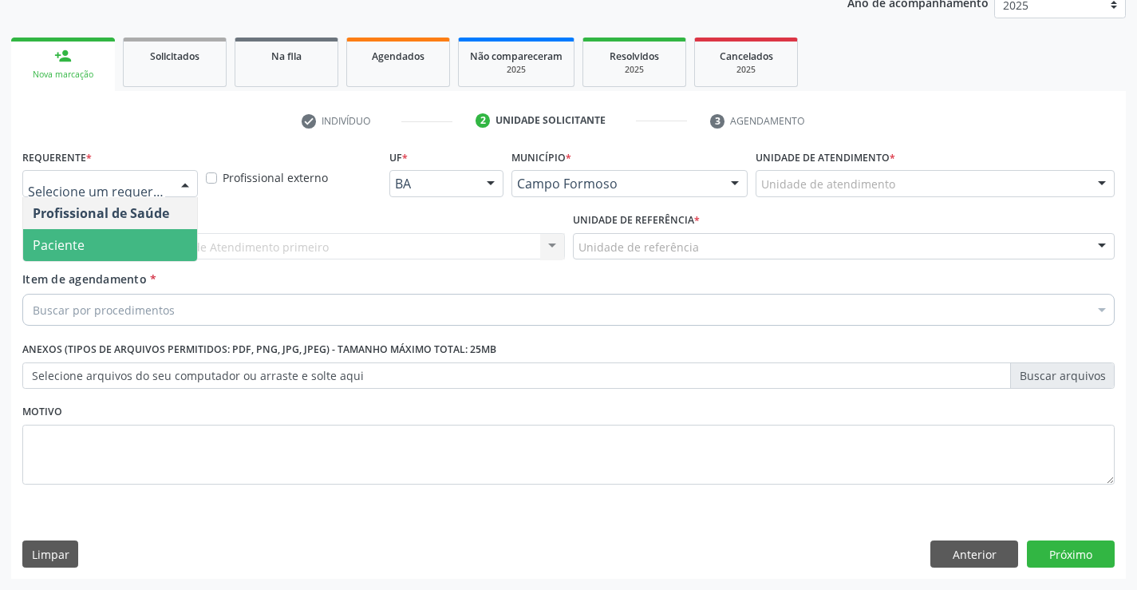
click at [116, 250] on span "Paciente" at bounding box center [110, 245] width 174 height 32
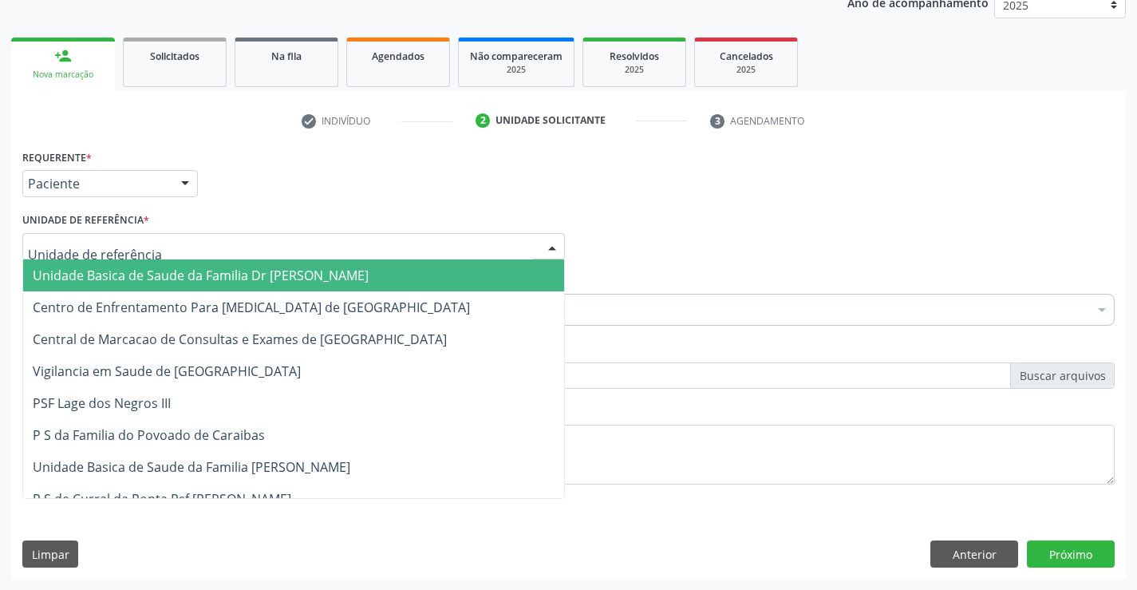
click at [155, 271] on span "Unidade Basica de Saude da Familia Dr [PERSON_NAME]" at bounding box center [201, 275] width 336 height 18
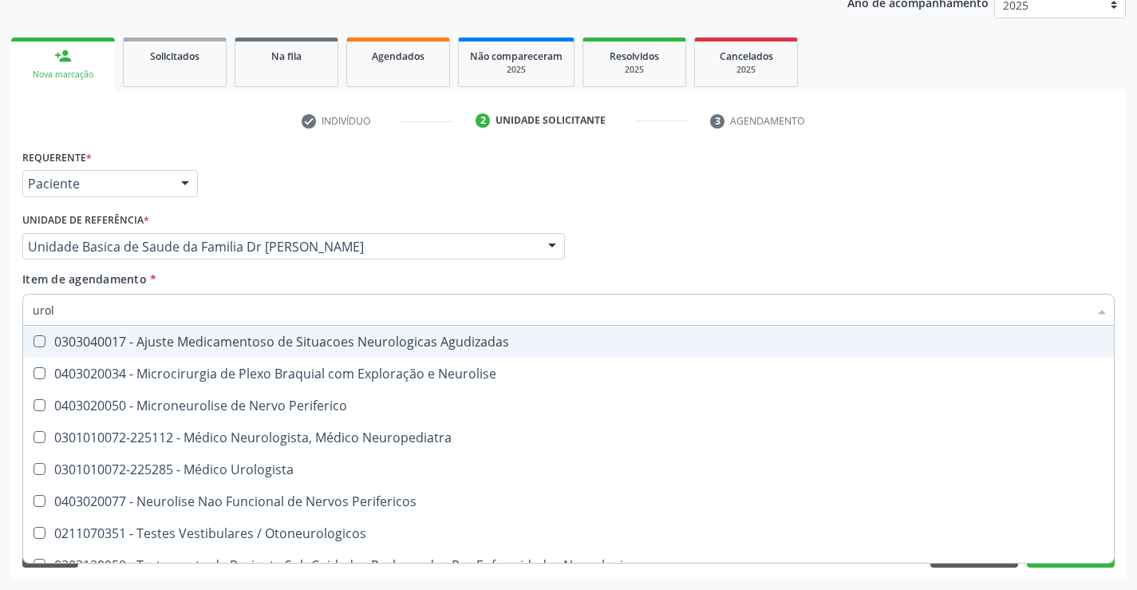
type input "urolo"
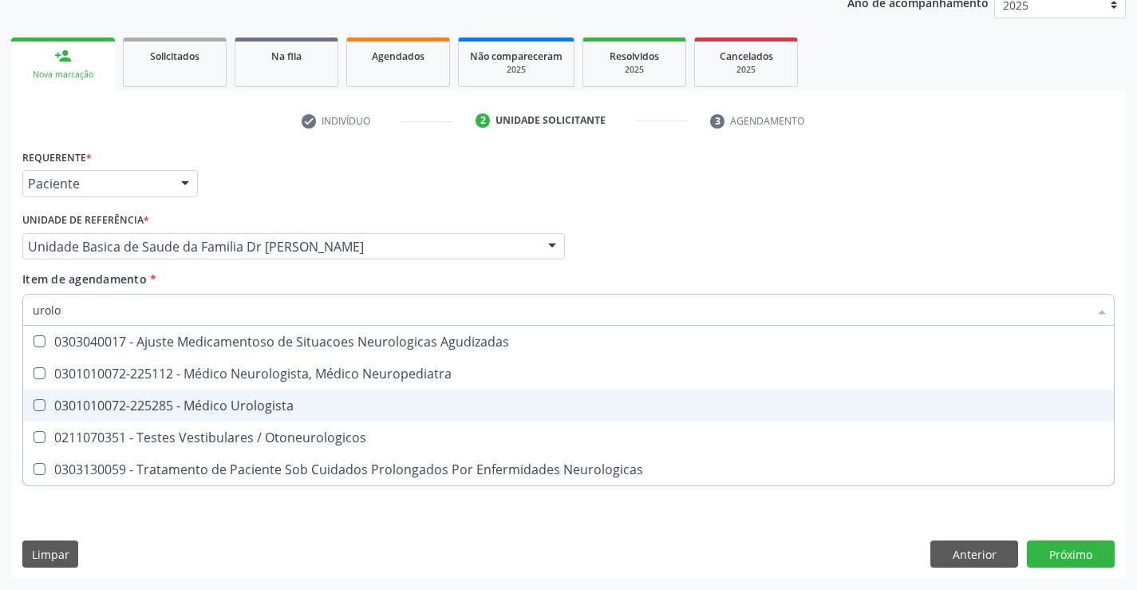
click at [237, 406] on div "0301010072-225285 - Médico Urologista" at bounding box center [568, 405] width 1071 height 13
checkbox Urologista "true"
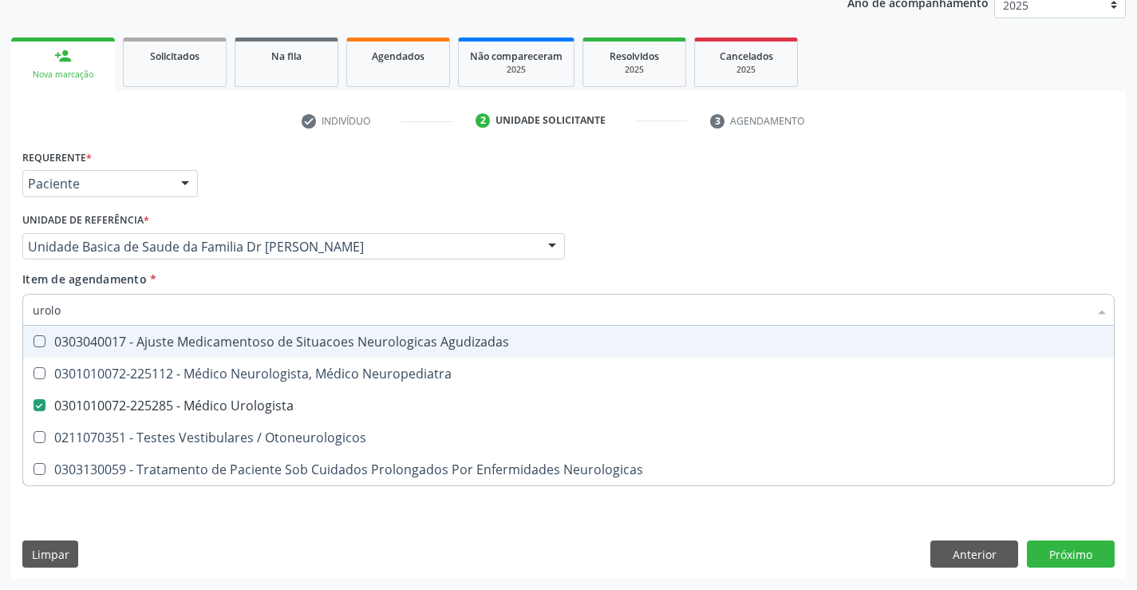
click at [208, 275] on div "Item de agendamento * urolo Desfazer seleção 0303040017 - Ajuste Medicamentoso …" at bounding box center [568, 295] width 1092 height 50
checkbox Neuropediatra "true"
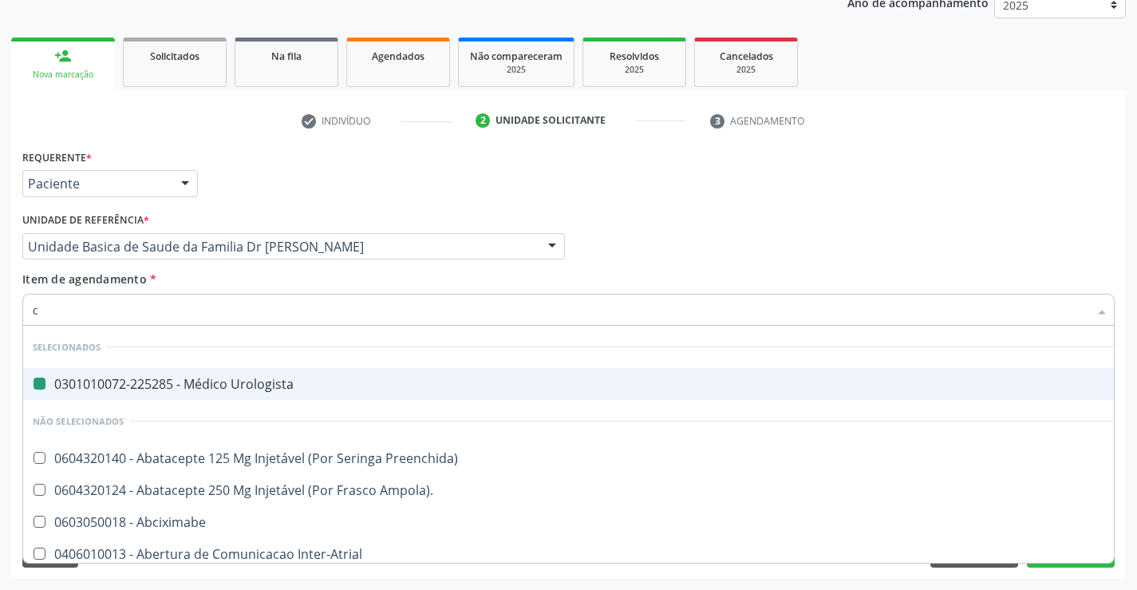
type input "ca"
checkbox Urologista "false"
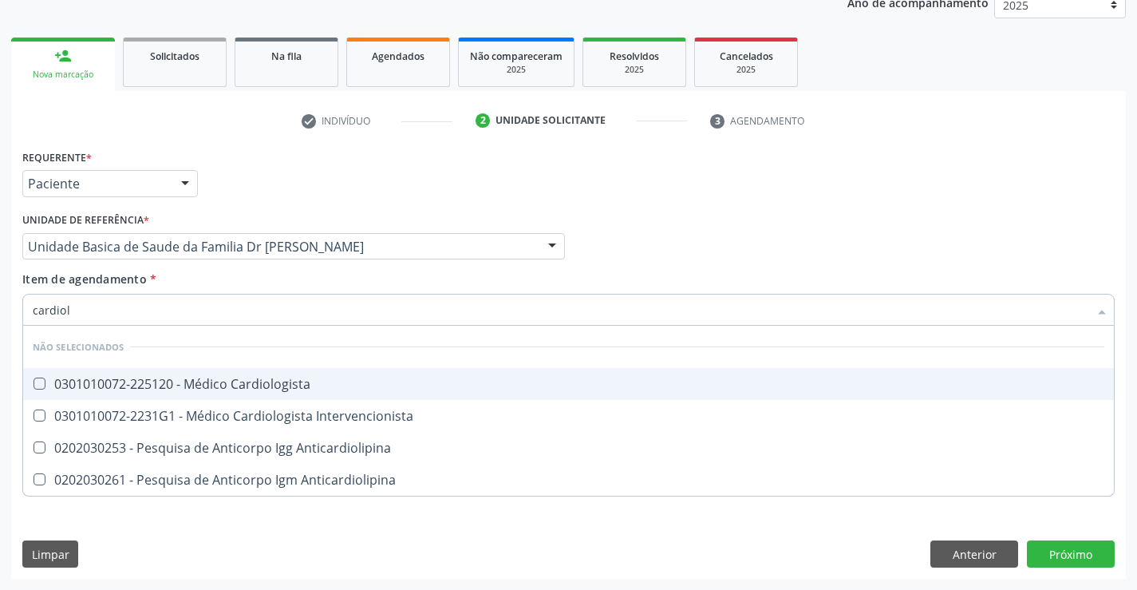
type input "cardiolo"
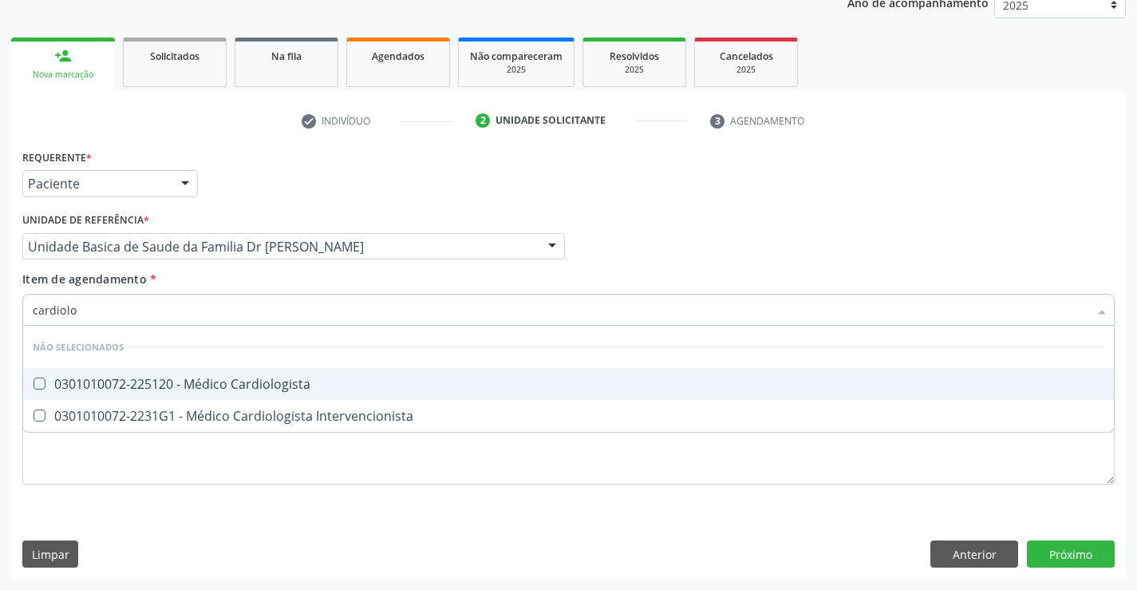
click at [282, 388] on div "0301010072-225120 - Médico Cardiologista" at bounding box center [568, 383] width 1071 height 13
checkbox Cardiologista "true"
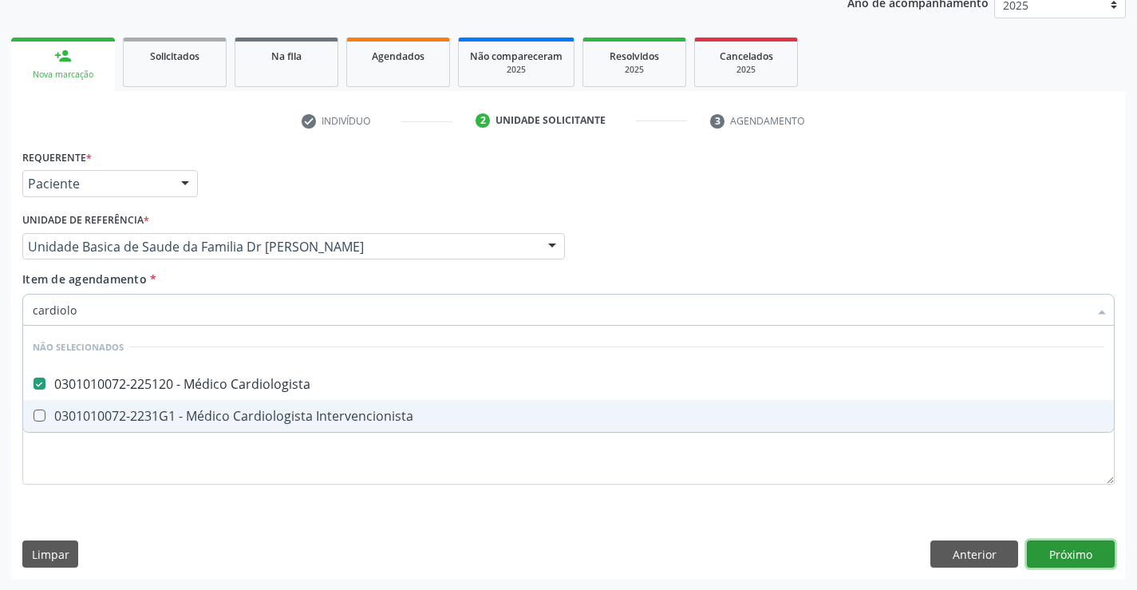
click at [1064, 547] on div "Requerente * Paciente Profissional de Saúde Paciente Nenhum resultado encontrad…" at bounding box center [568, 361] width 1115 height 433
checkbox Intervencionista "true"
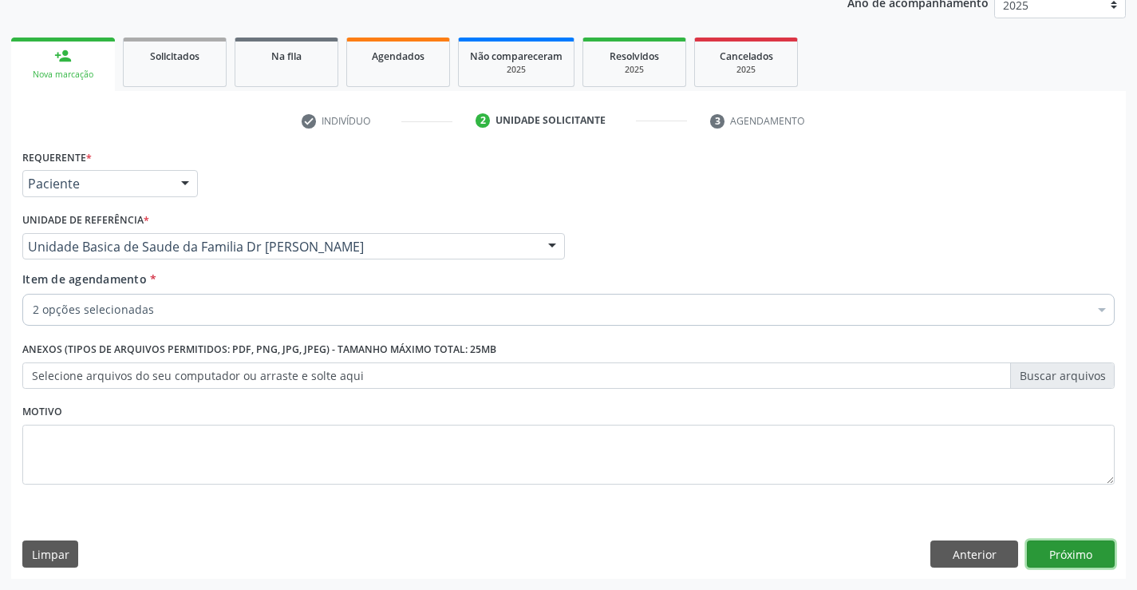
click at [1064, 547] on button "Próximo" at bounding box center [1071, 553] width 88 height 27
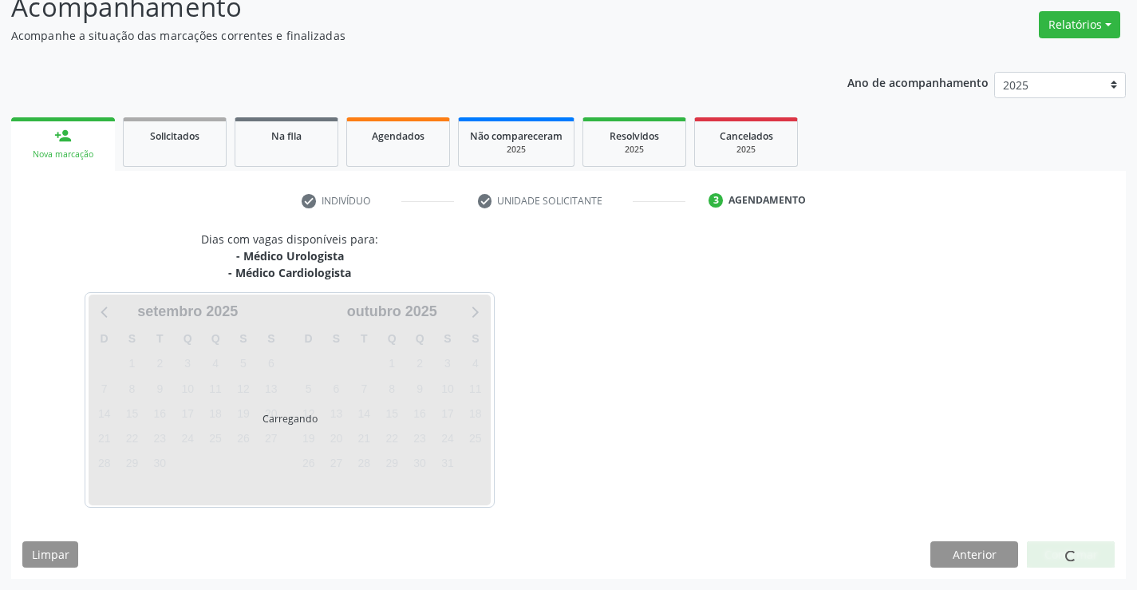
scroll to position [168, 0]
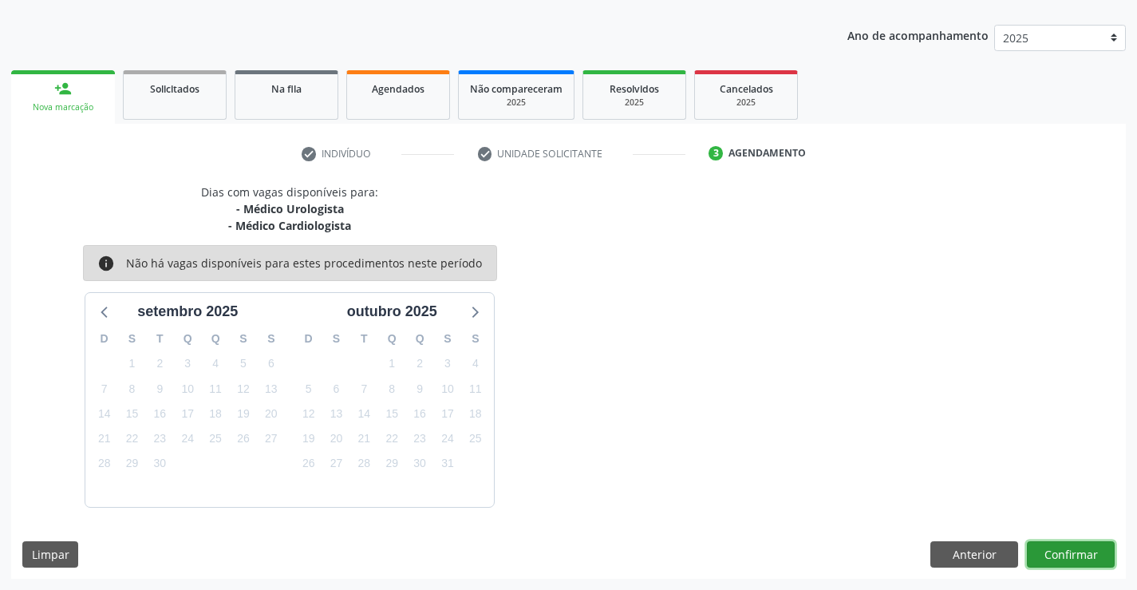
click at [1064, 547] on button "Confirmar" at bounding box center [1071, 554] width 88 height 27
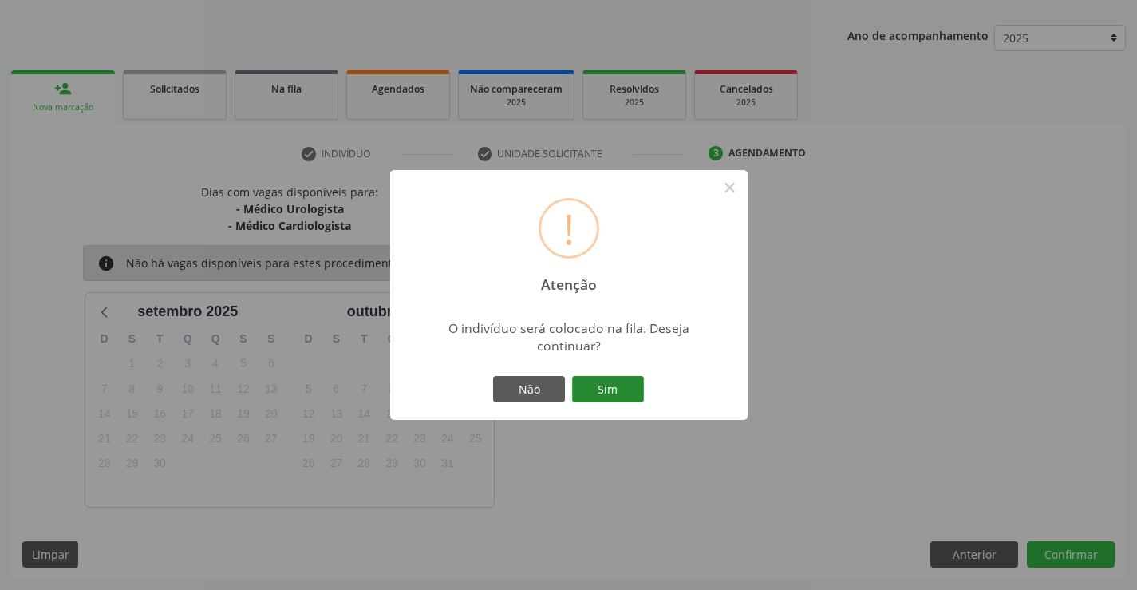
click at [625, 390] on button "Sim" at bounding box center [608, 389] width 72 height 27
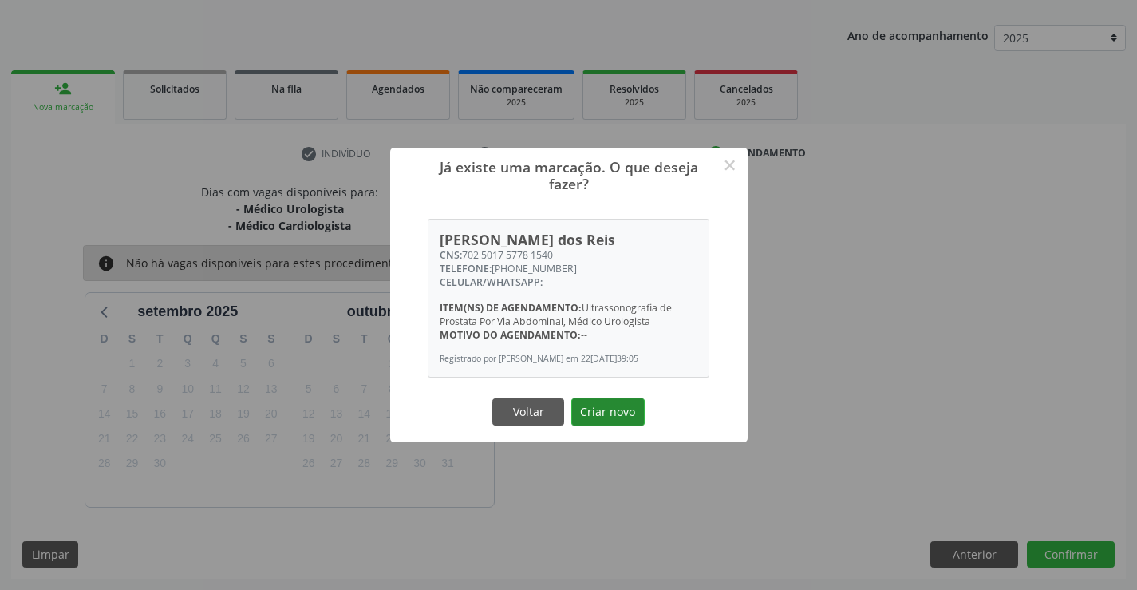
click at [602, 422] on button "Criar novo" at bounding box center [607, 411] width 73 height 27
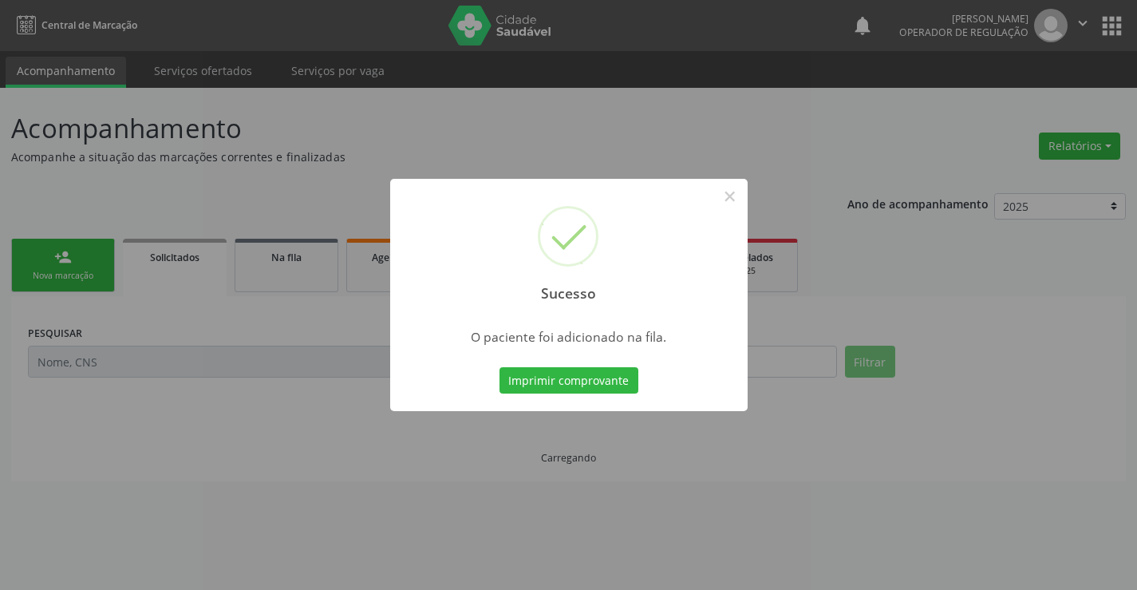
scroll to position [0, 0]
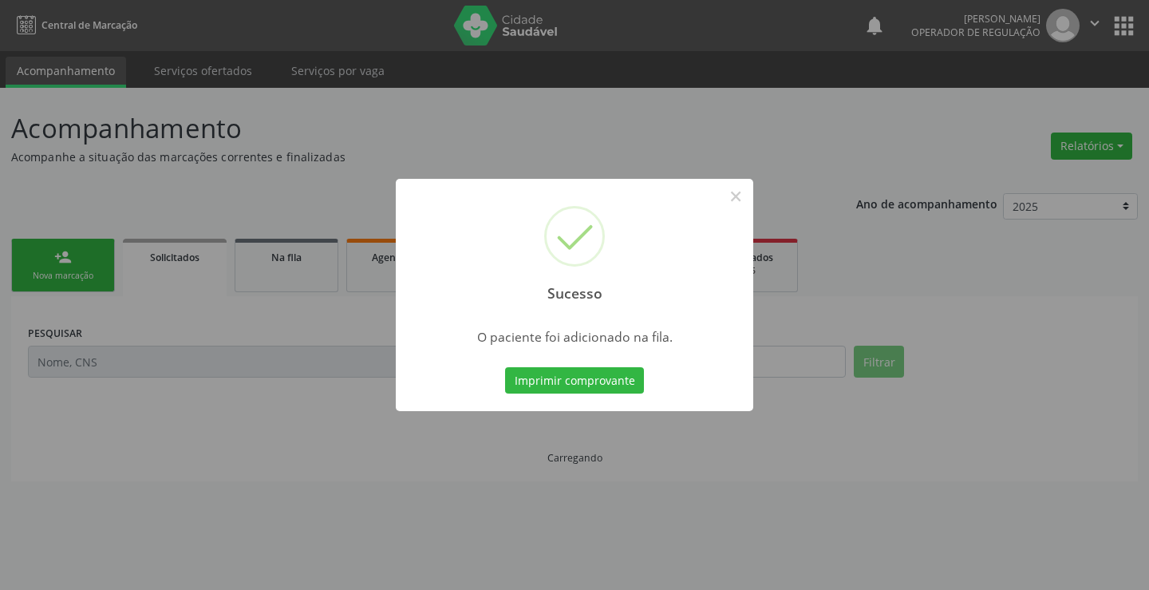
click at [575, 356] on div "Sucesso × O paciente foi adicionado na fila. Imprimir comprovante Cancel" at bounding box center [574, 295] width 357 height 233
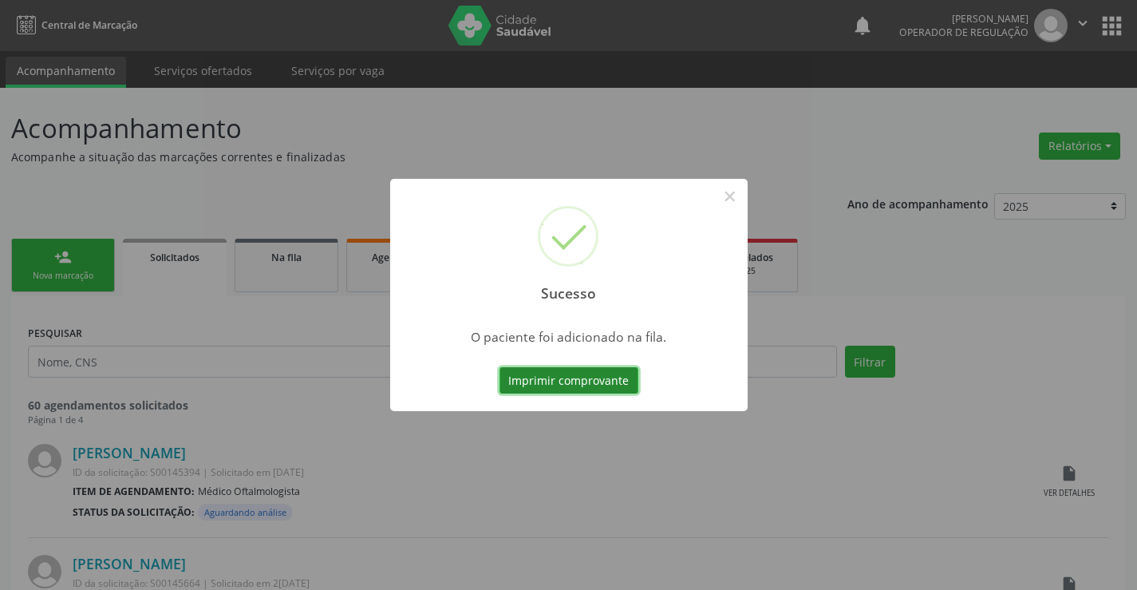
click at [547, 371] on button "Imprimir comprovante" at bounding box center [568, 380] width 139 height 27
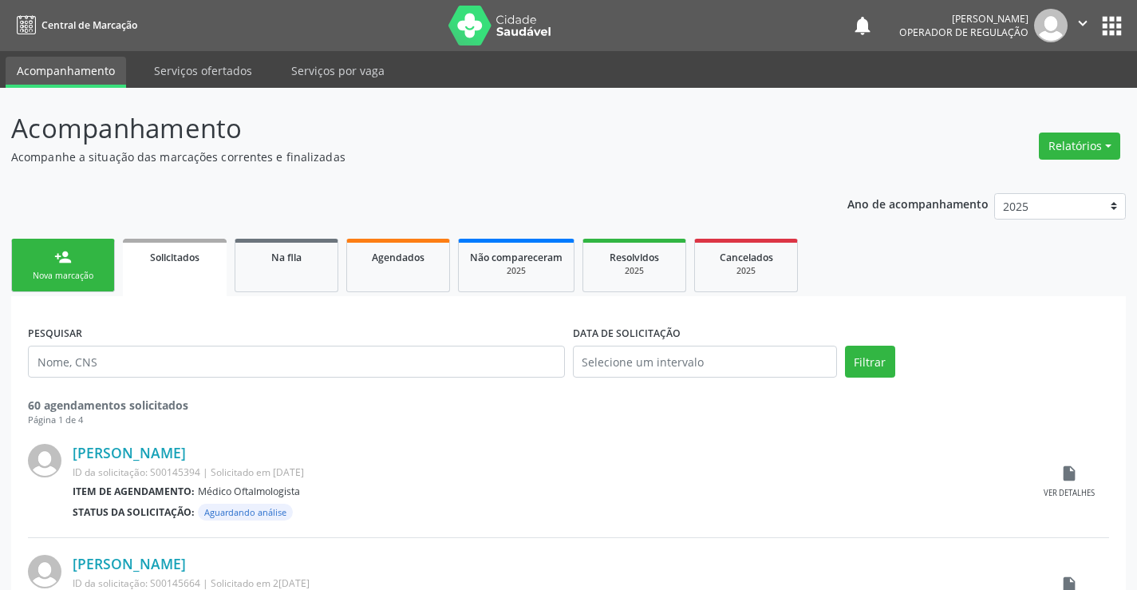
click at [75, 270] on div "Nova marcação" at bounding box center [63, 276] width 80 height 12
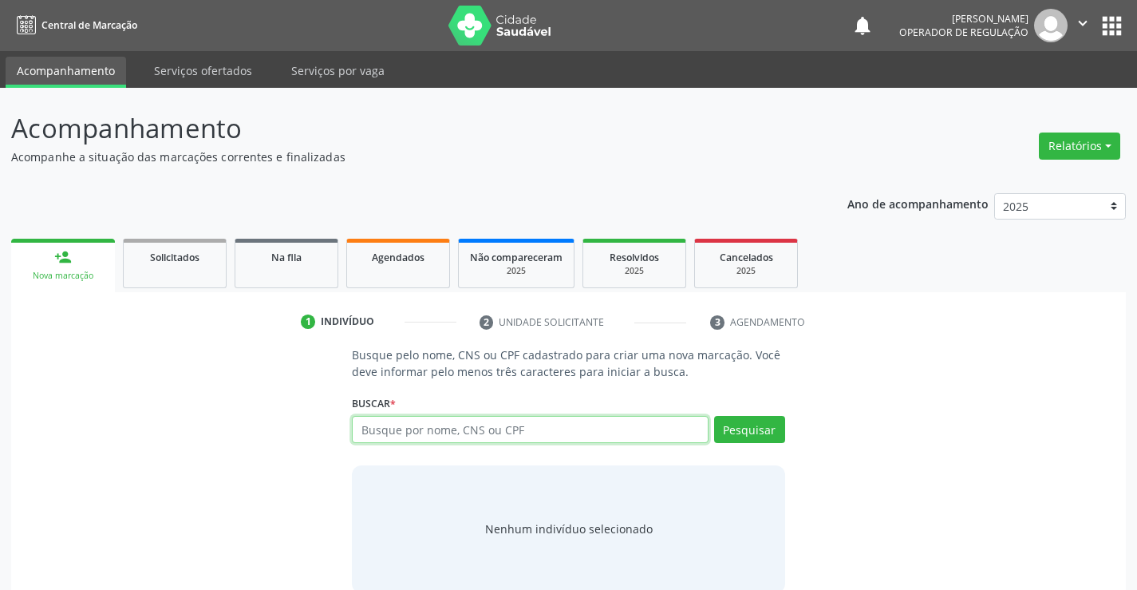
click at [526, 435] on input "text" at bounding box center [530, 429] width 356 height 27
type input "702301112141411"
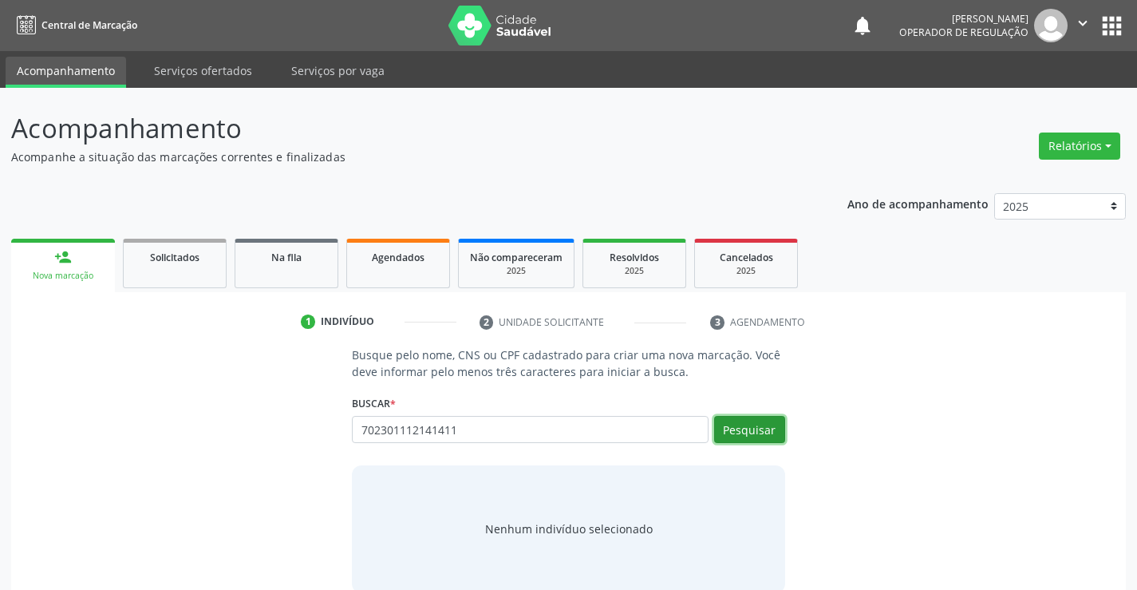
click at [760, 424] on button "Pesquisar" at bounding box center [749, 429] width 71 height 27
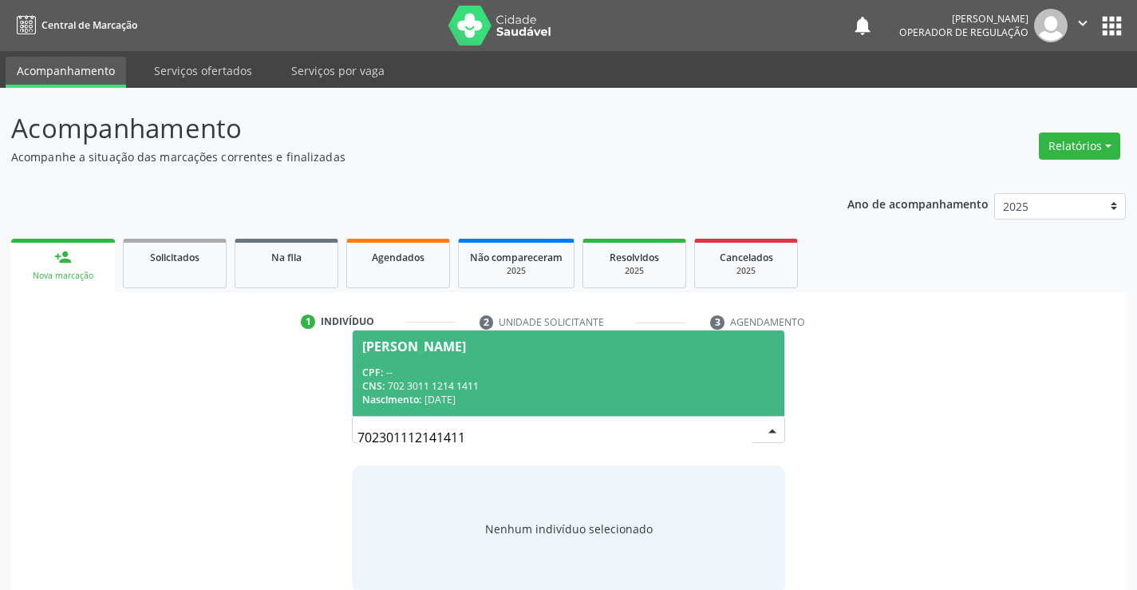
click at [506, 361] on span "Eudalia Vieira da Silva CPF: -- CNS: 702 3011 1214 1411 Nascimento: 24/02/1950" at bounding box center [568, 372] width 431 height 85
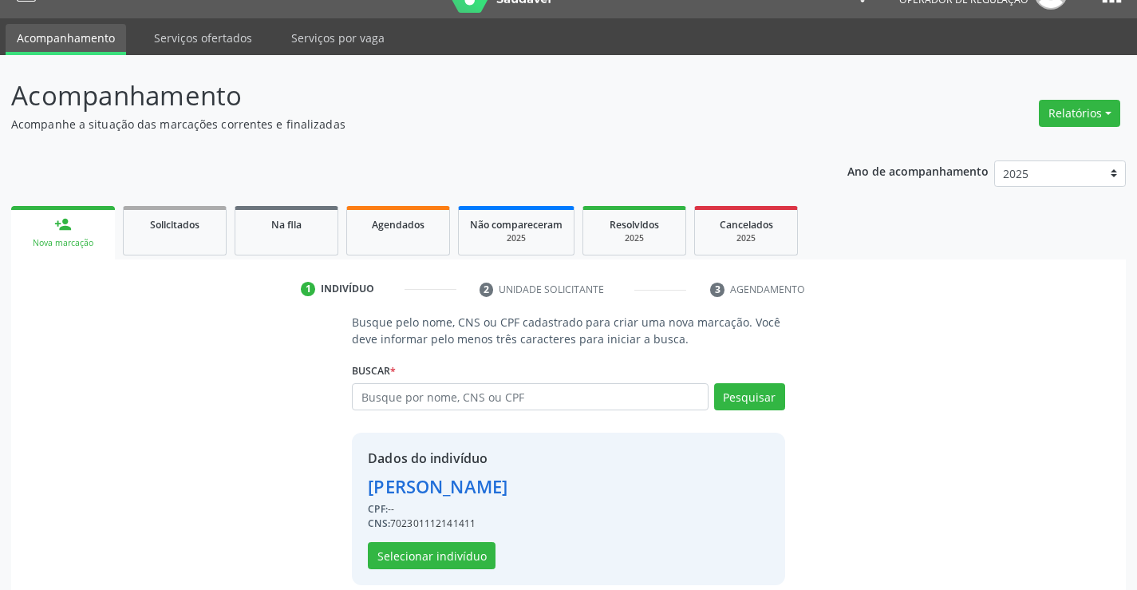
scroll to position [50, 0]
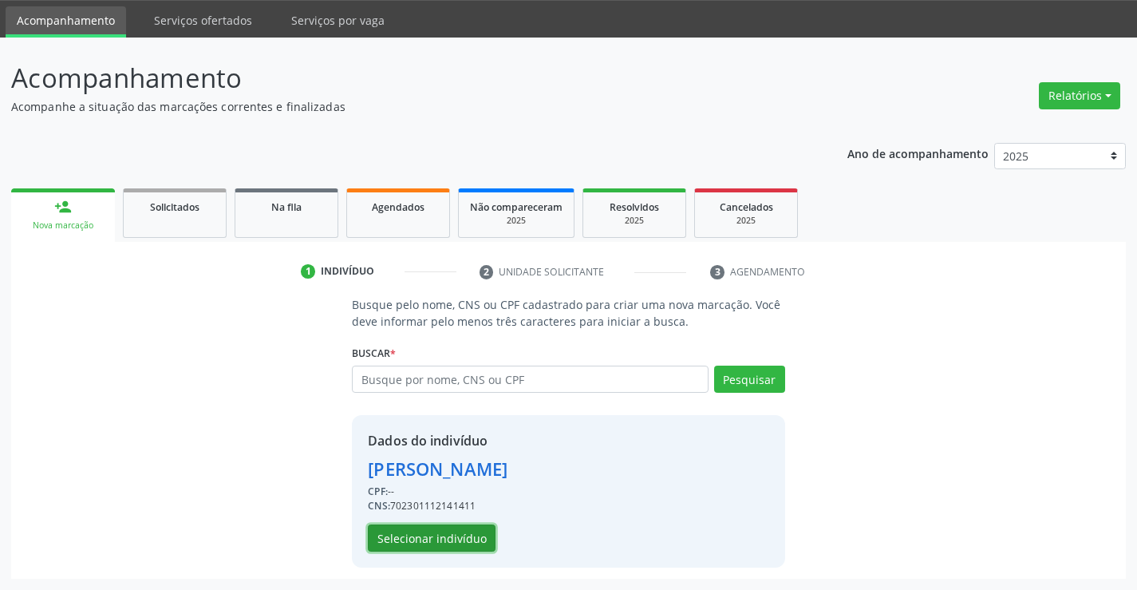
click at [453, 533] on button "Selecionar indivíduo" at bounding box center [432, 537] width 128 height 27
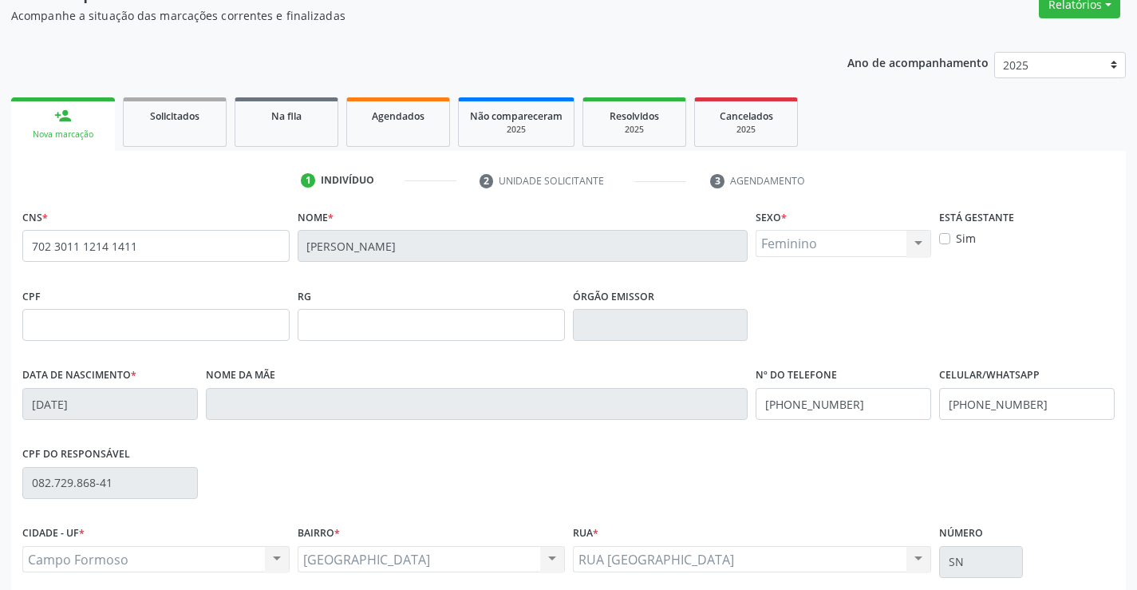
scroll to position [275, 0]
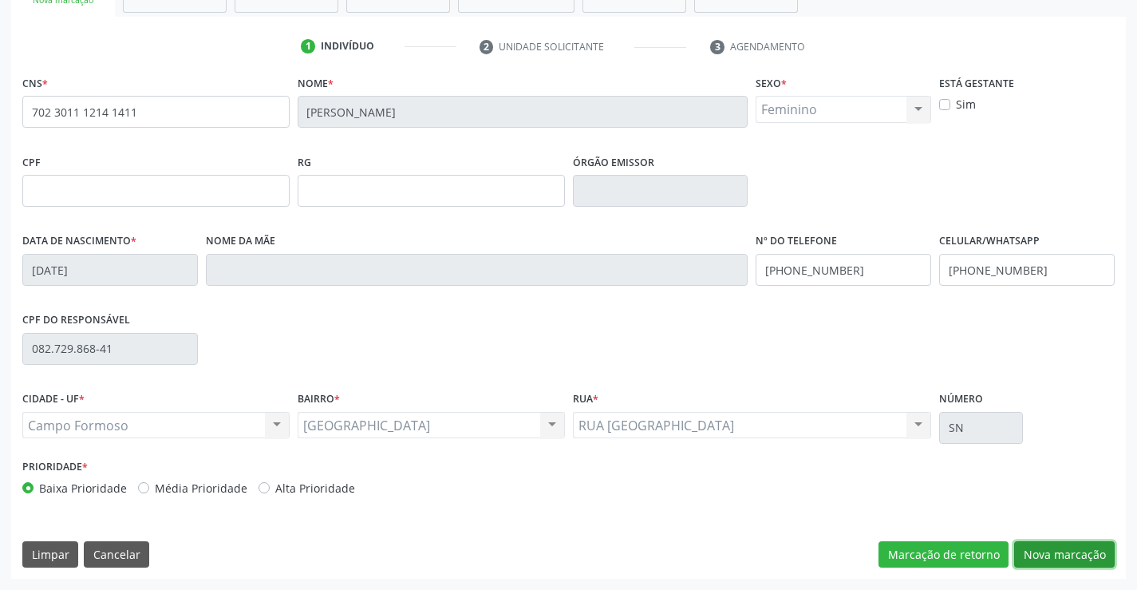
click at [1059, 547] on button "Nova marcação" at bounding box center [1064, 554] width 101 height 27
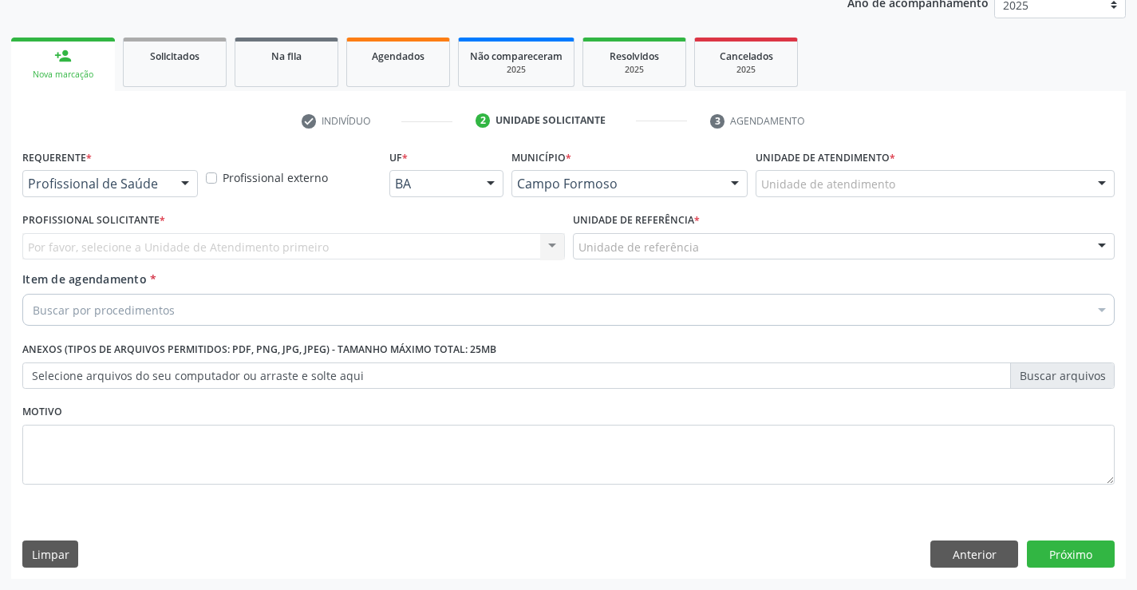
scroll to position [201, 0]
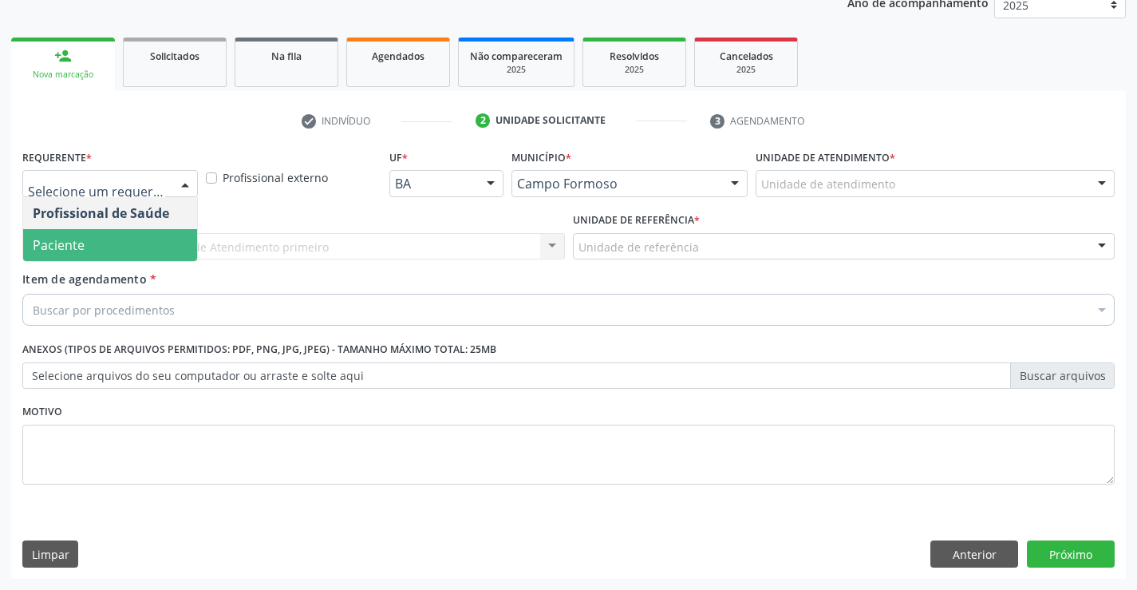
click at [79, 247] on span "Paciente" at bounding box center [59, 245] width 52 height 18
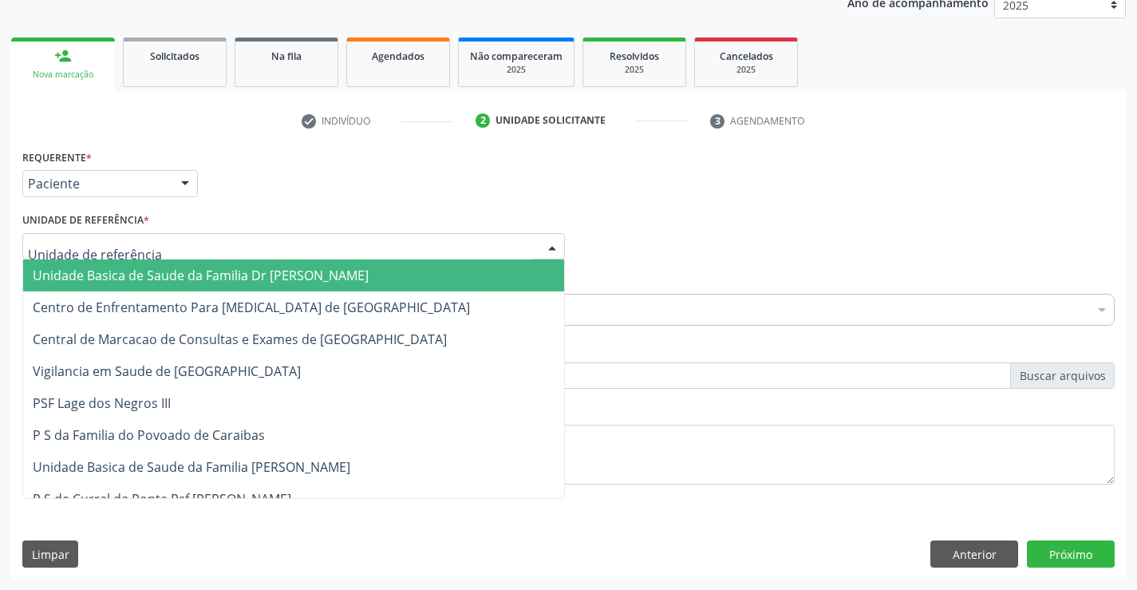
click at [164, 279] on span "Unidade Basica de Saude da Familia Dr [PERSON_NAME]" at bounding box center [201, 275] width 336 height 18
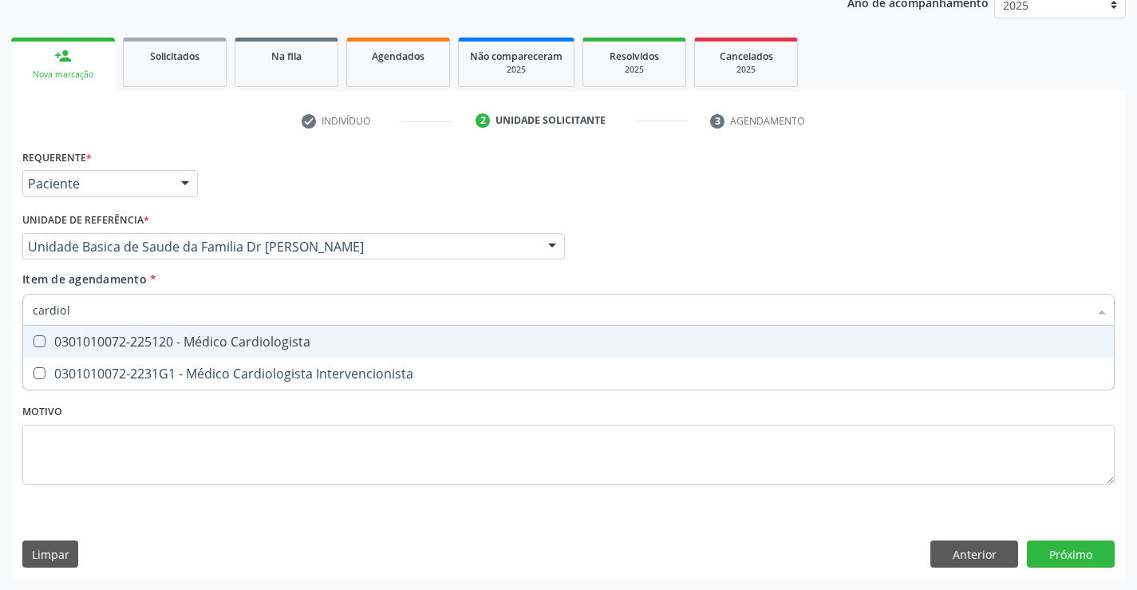
type input "cardiolo"
click at [210, 343] on div "0301010072-225120 - Médico Cardiologista" at bounding box center [568, 341] width 1071 height 13
checkbox Cardiologista "true"
type input "cardiolo"
click at [227, 279] on div "Item de agendamento * cardiolo Desfazer seleção 0301010072-225120 - Médico Card…" at bounding box center [568, 295] width 1092 height 50
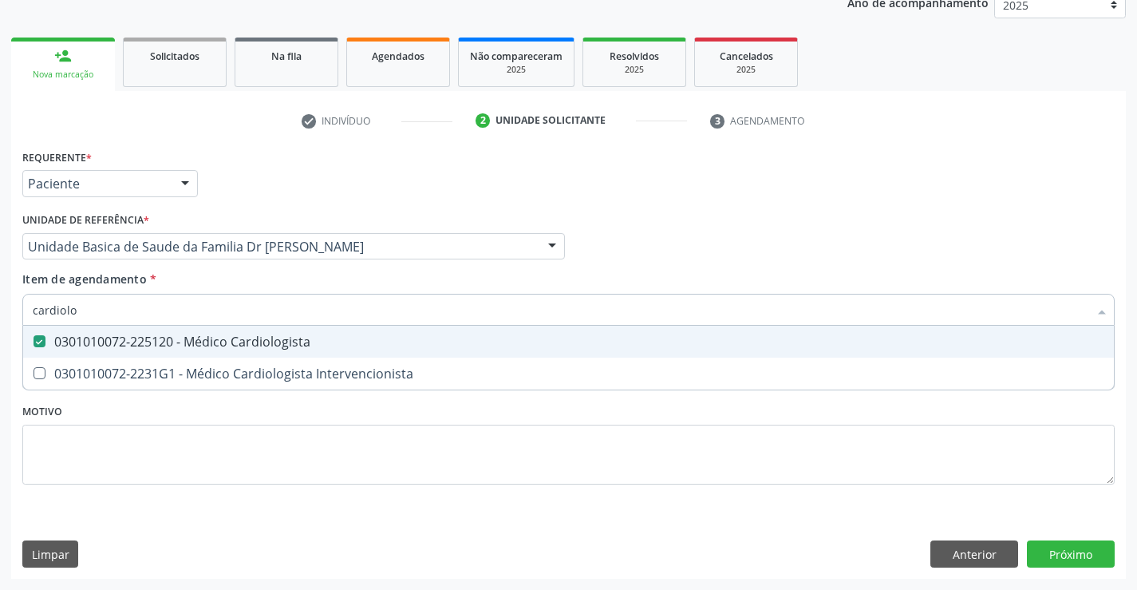
checkbox Intervencionista "true"
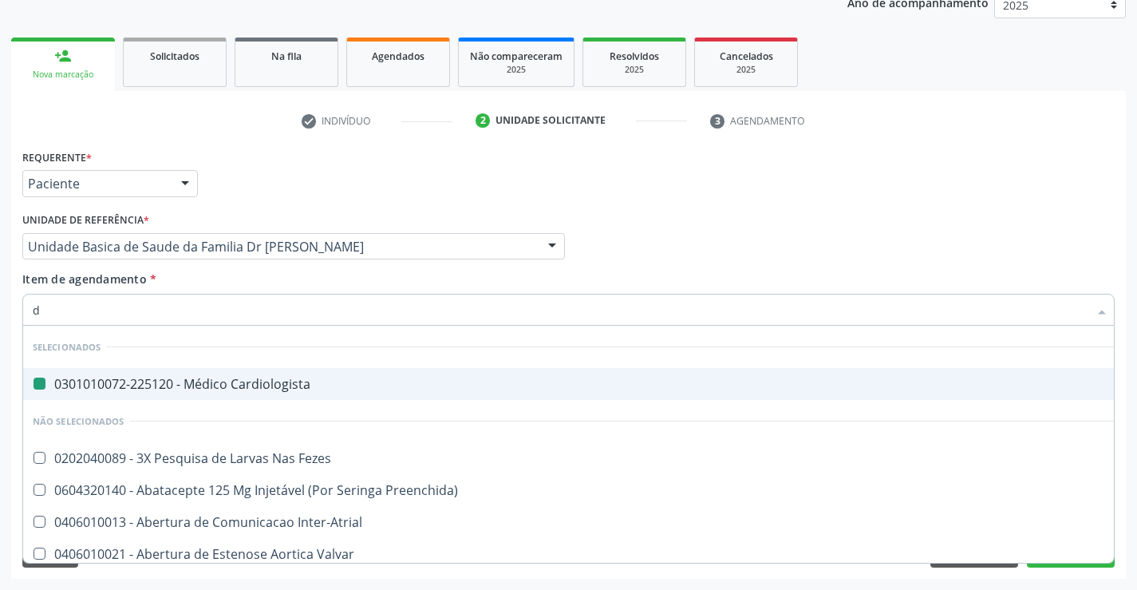
type input "de"
checkbox Cardiologista "false"
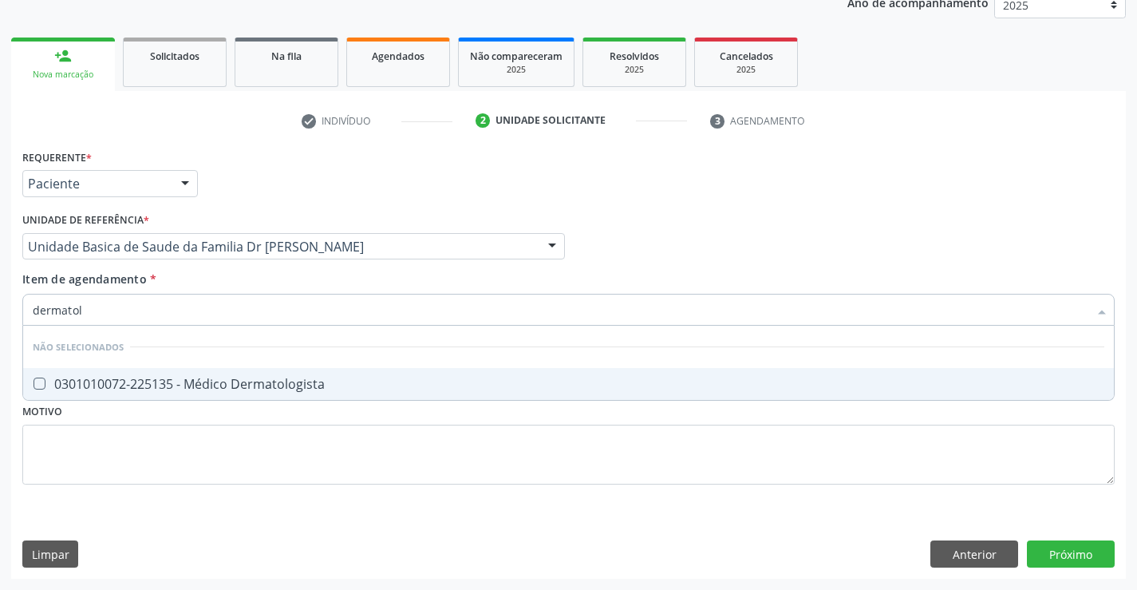
type input "dermatolo"
click at [297, 384] on div "0301010072-225135 - Médico Dermatologista" at bounding box center [568, 383] width 1071 height 13
checkbox Dermatologista "true"
click at [1069, 553] on div "Requerente * Paciente Profissional de Saúde Paciente Nenhum resultado encontrad…" at bounding box center [568, 361] width 1115 height 433
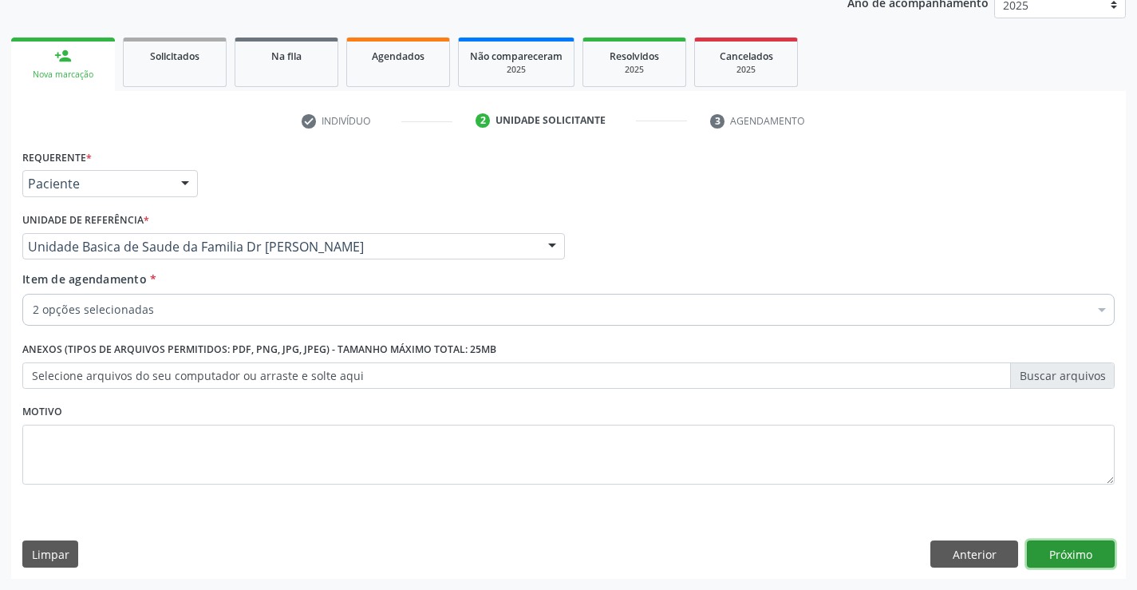
click at [1069, 553] on button "Próximo" at bounding box center [1071, 553] width 88 height 27
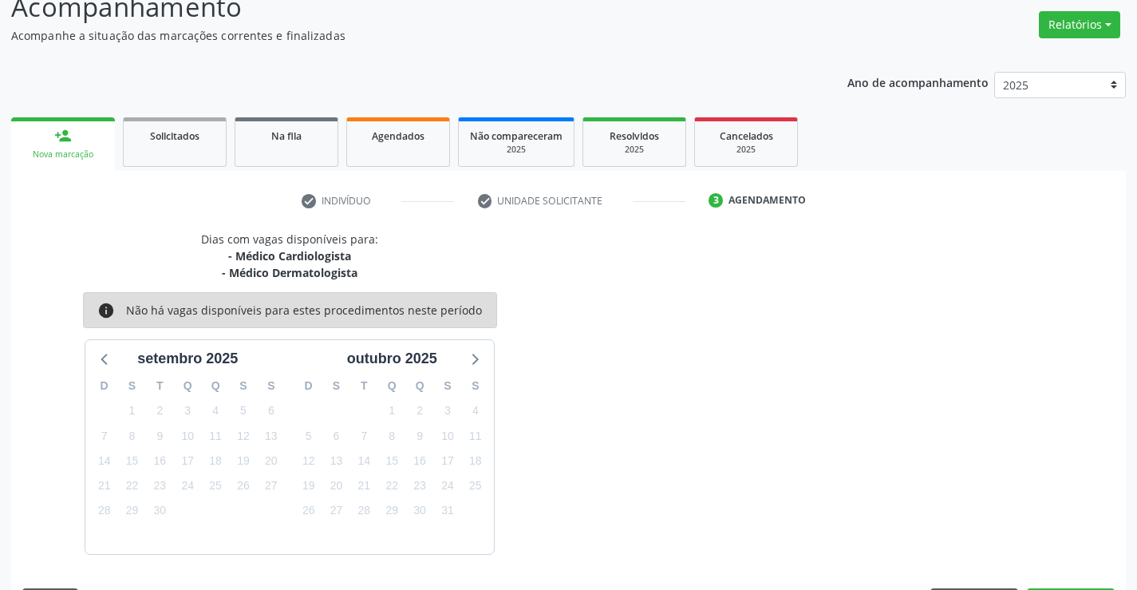
scroll to position [168, 0]
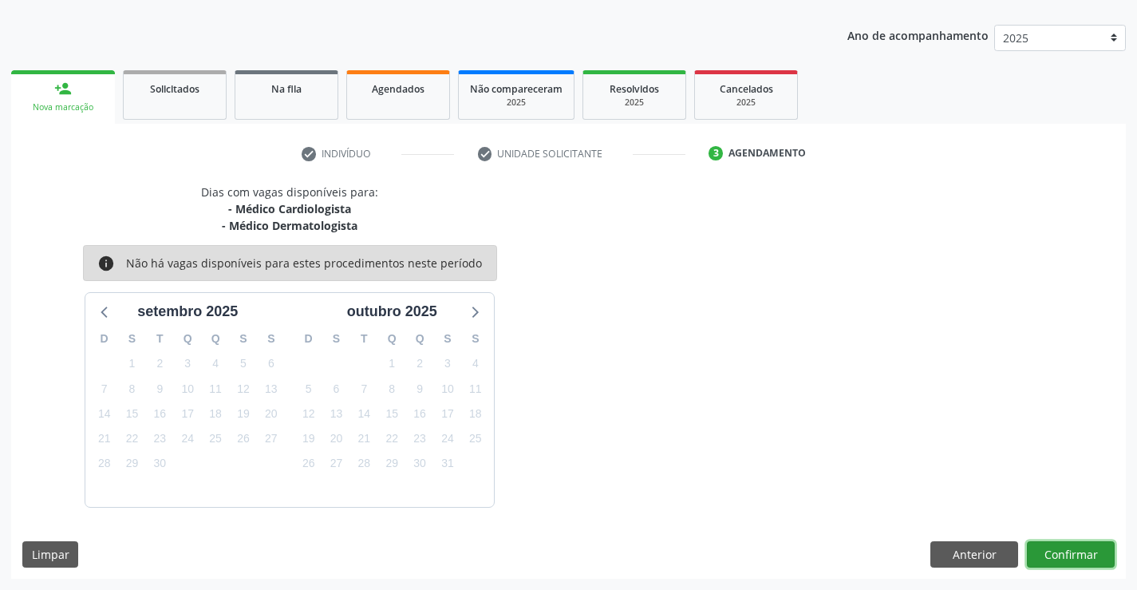
click at [1081, 549] on button "Confirmar" at bounding box center [1071, 554] width 88 height 27
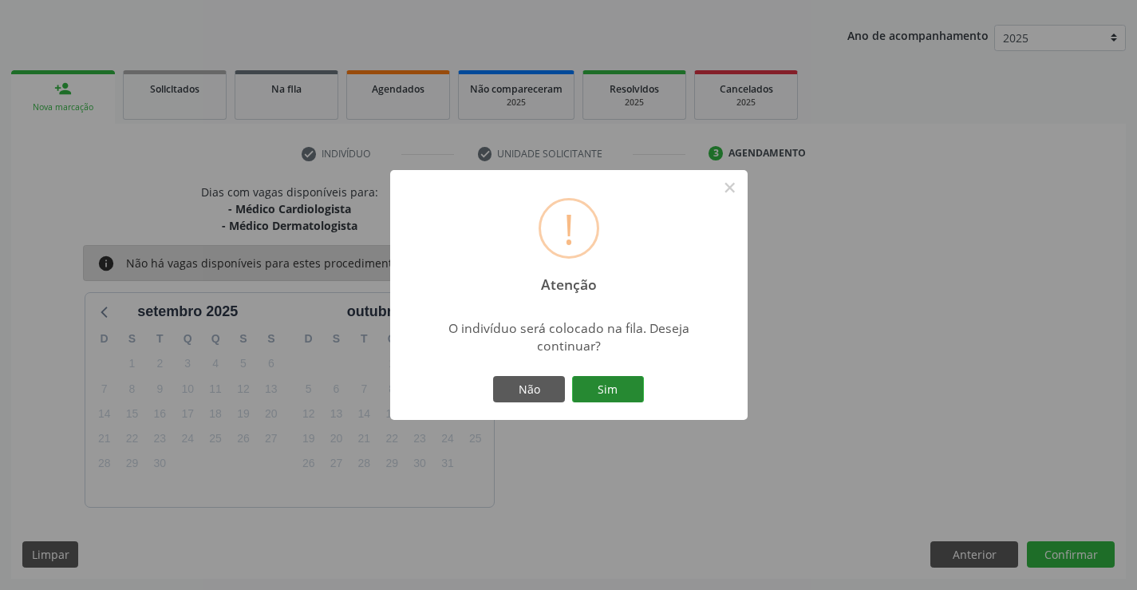
click at [604, 386] on button "Sim" at bounding box center [608, 389] width 72 height 27
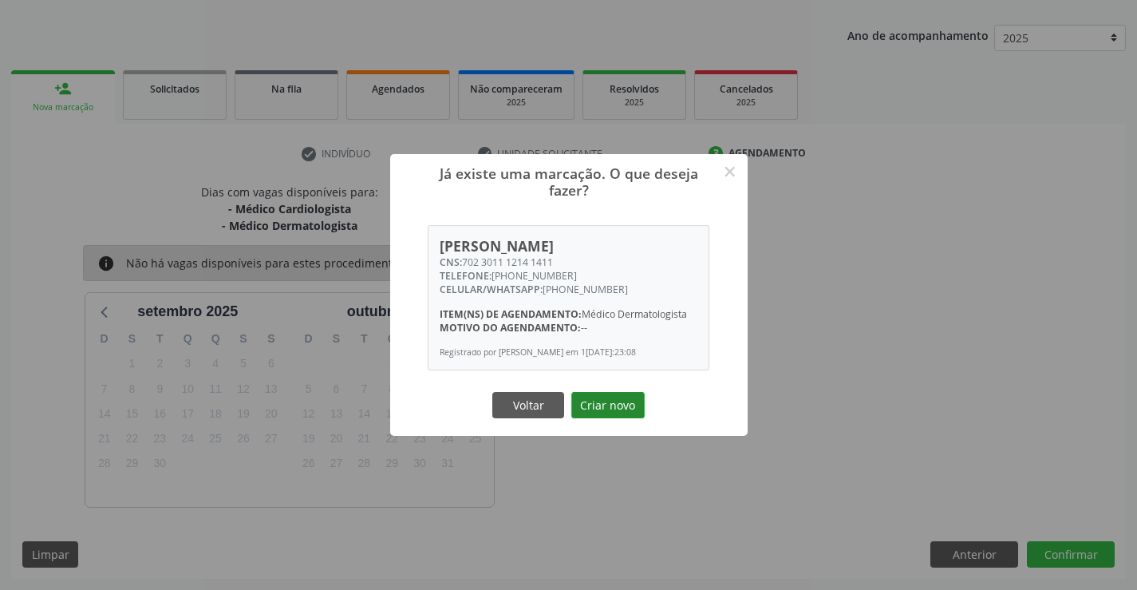
click at [606, 405] on button "Criar novo" at bounding box center [607, 405] width 73 height 27
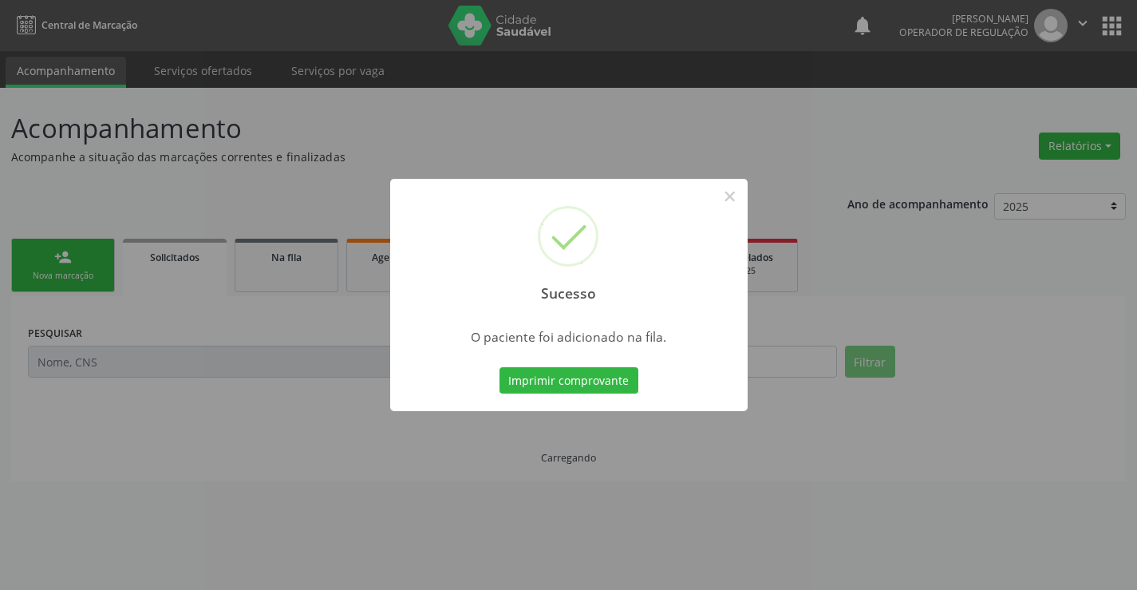
scroll to position [0, 0]
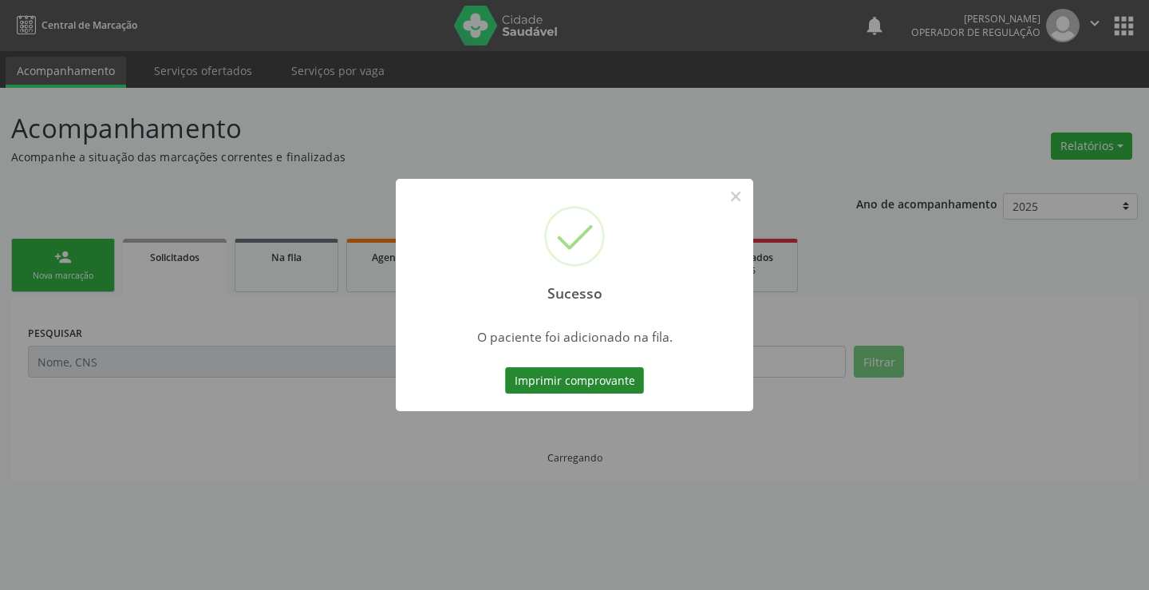
click at [562, 385] on button "Imprimir comprovante" at bounding box center [574, 380] width 139 height 27
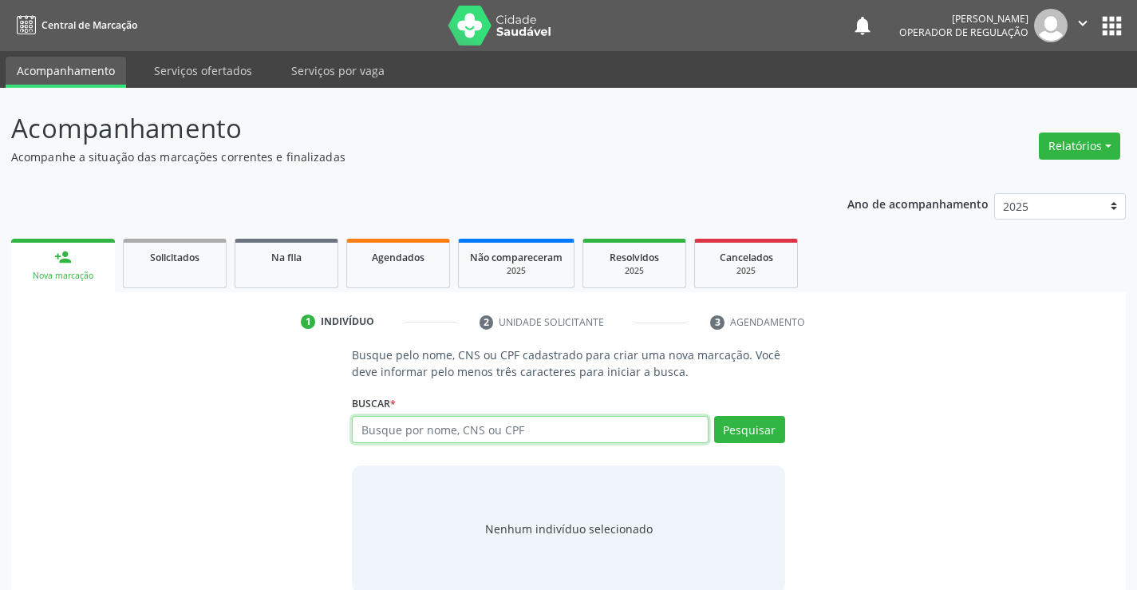
click at [479, 427] on input "text" at bounding box center [530, 429] width 356 height 27
type input "705005837437253"
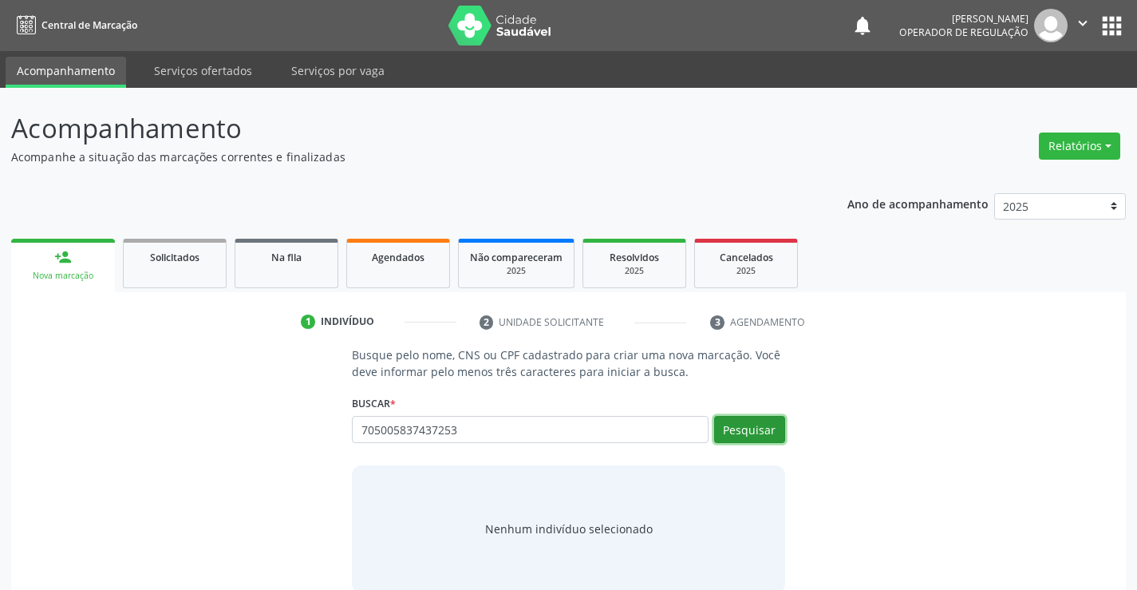
click at [760, 430] on button "Pesquisar" at bounding box center [749, 429] width 71 height 27
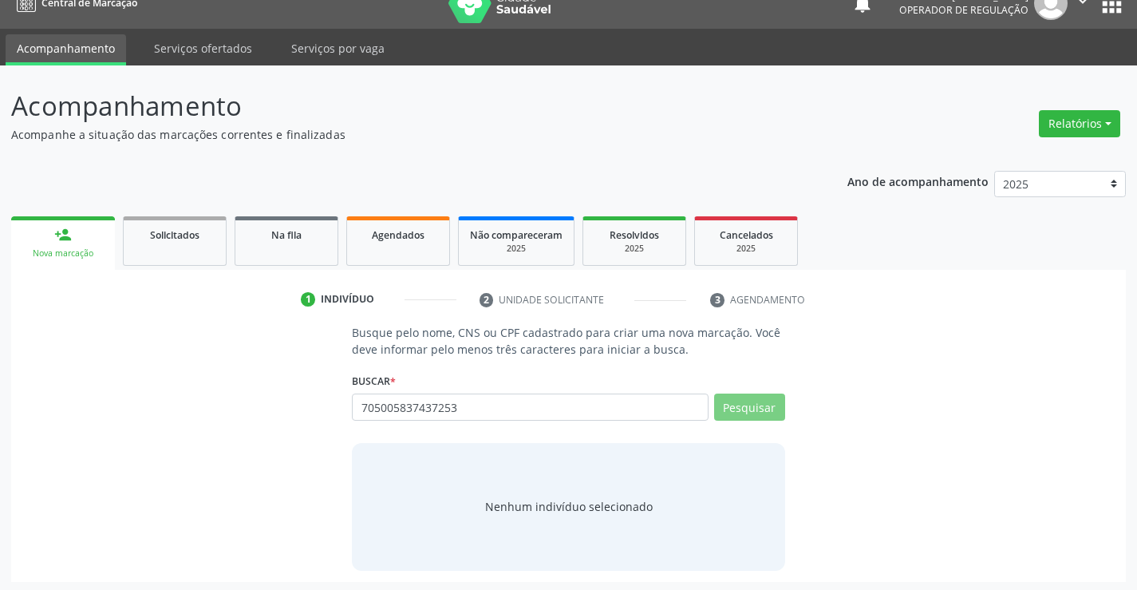
scroll to position [26, 0]
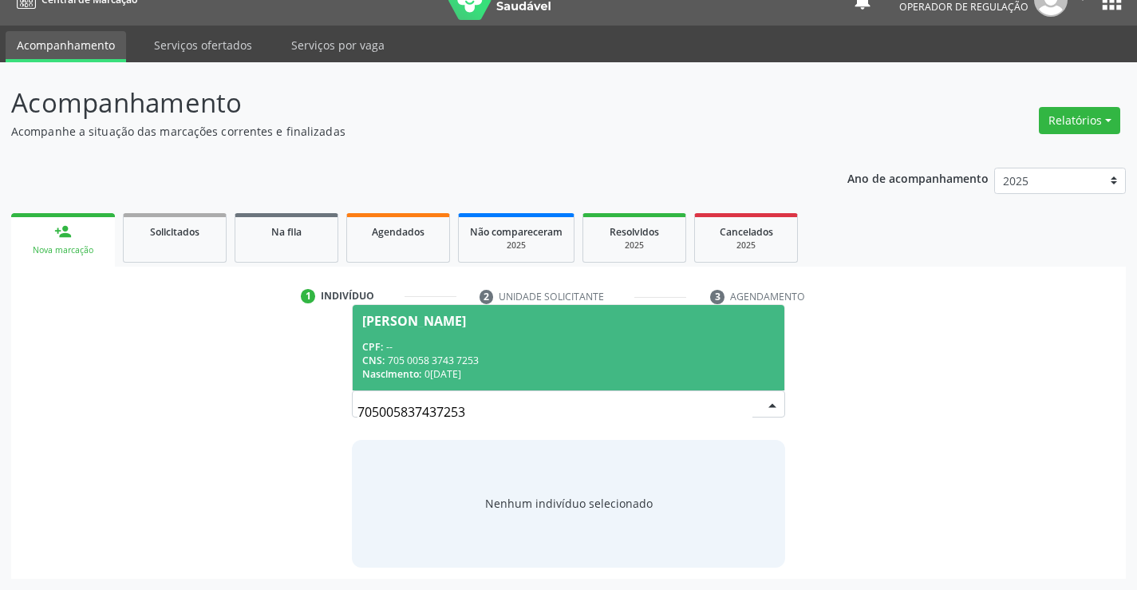
click at [554, 355] on div "CNS: 705 0058 3743 7253" at bounding box center [568, 360] width 412 height 14
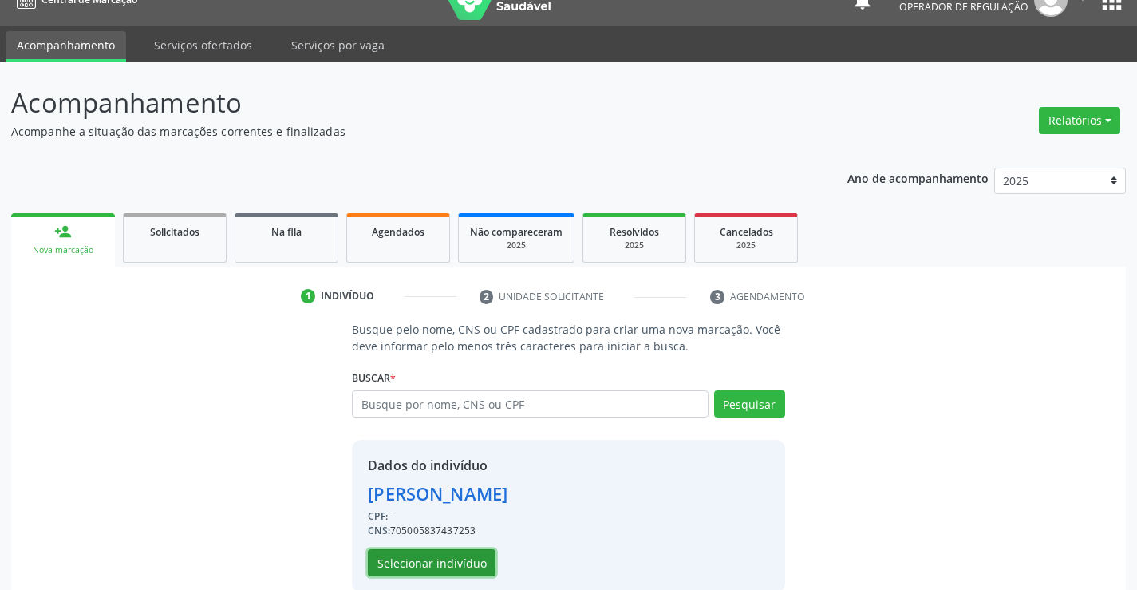
click at [444, 564] on button "Selecionar indivíduo" at bounding box center [432, 562] width 128 height 27
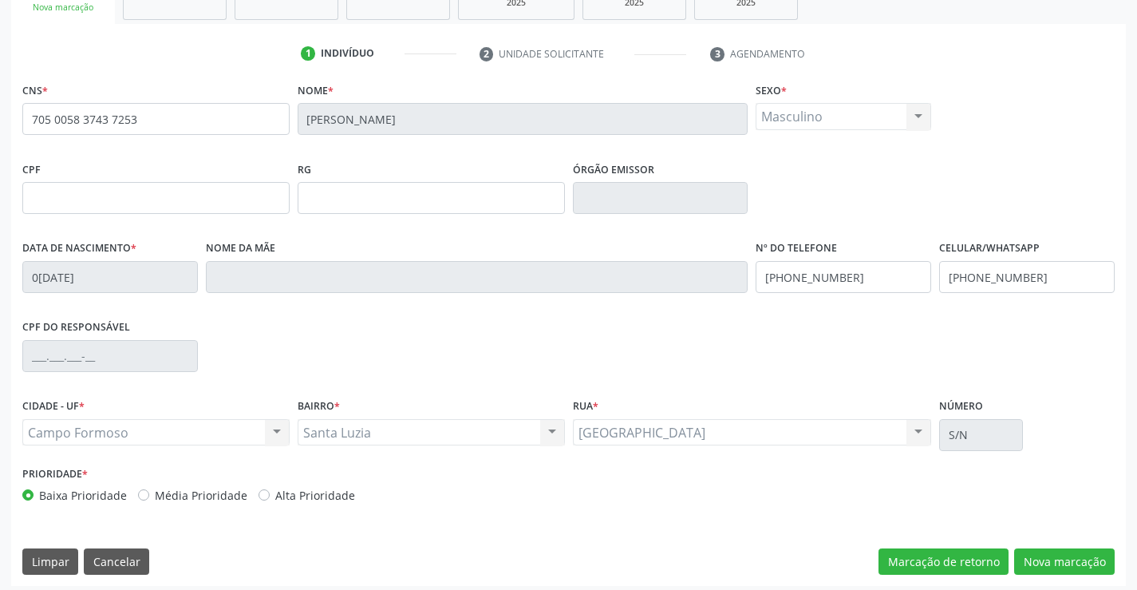
scroll to position [275, 0]
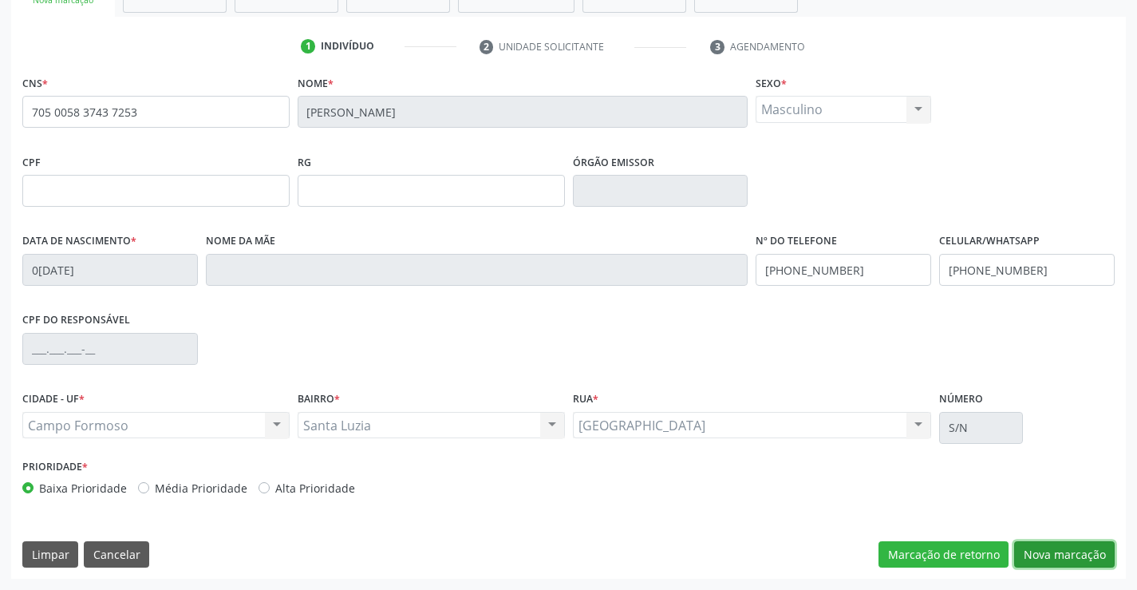
click at [1061, 550] on button "Nova marcação" at bounding box center [1064, 554] width 101 height 27
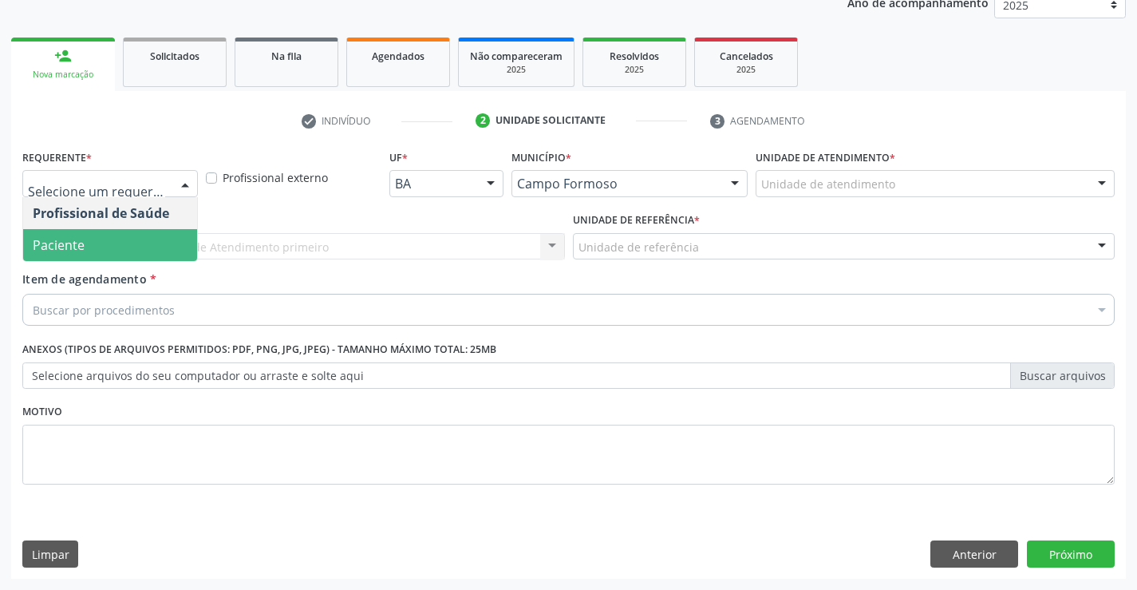
click at [87, 248] on span "Paciente" at bounding box center [110, 245] width 174 height 32
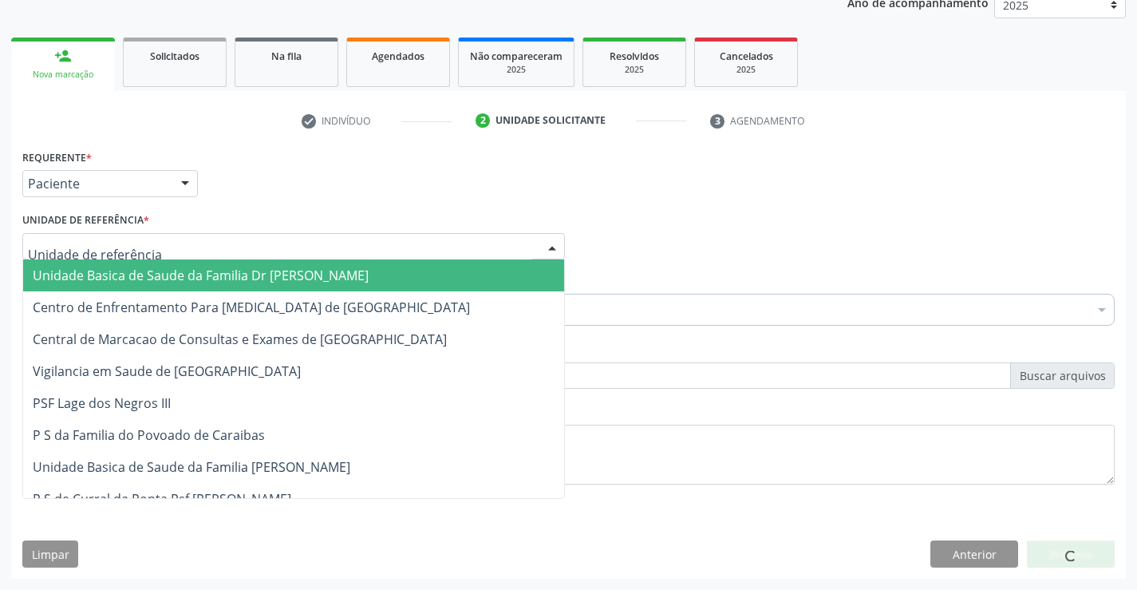
click at [123, 266] on span "Unidade Basica de Saude da Familia Dr [PERSON_NAME]" at bounding box center [293, 275] width 541 height 32
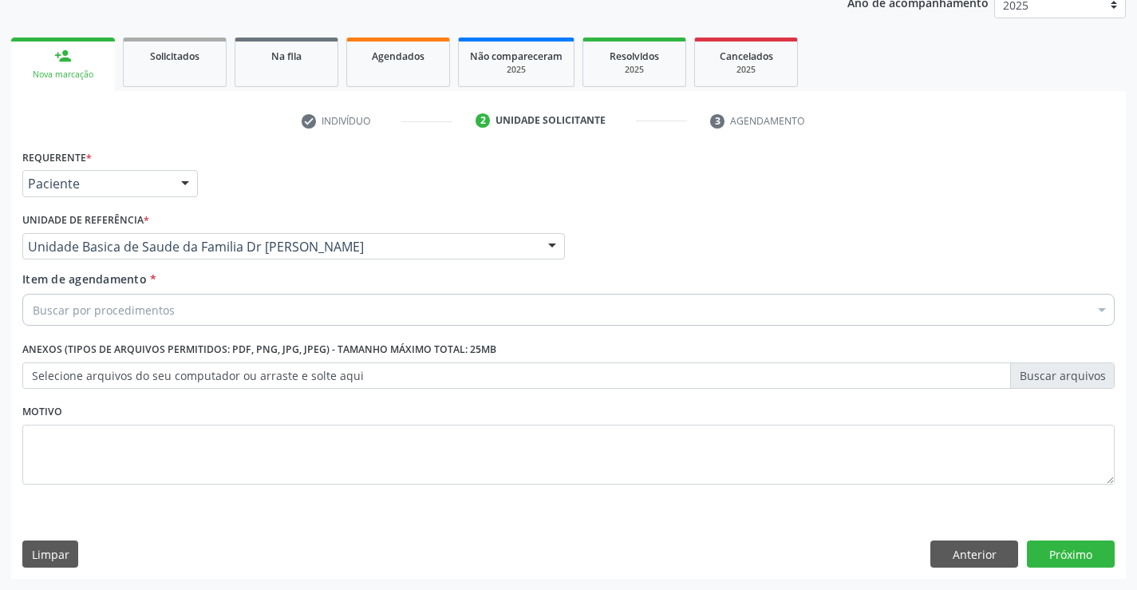
click at [173, 308] on div "Buscar por procedimentos" at bounding box center [568, 310] width 1092 height 32
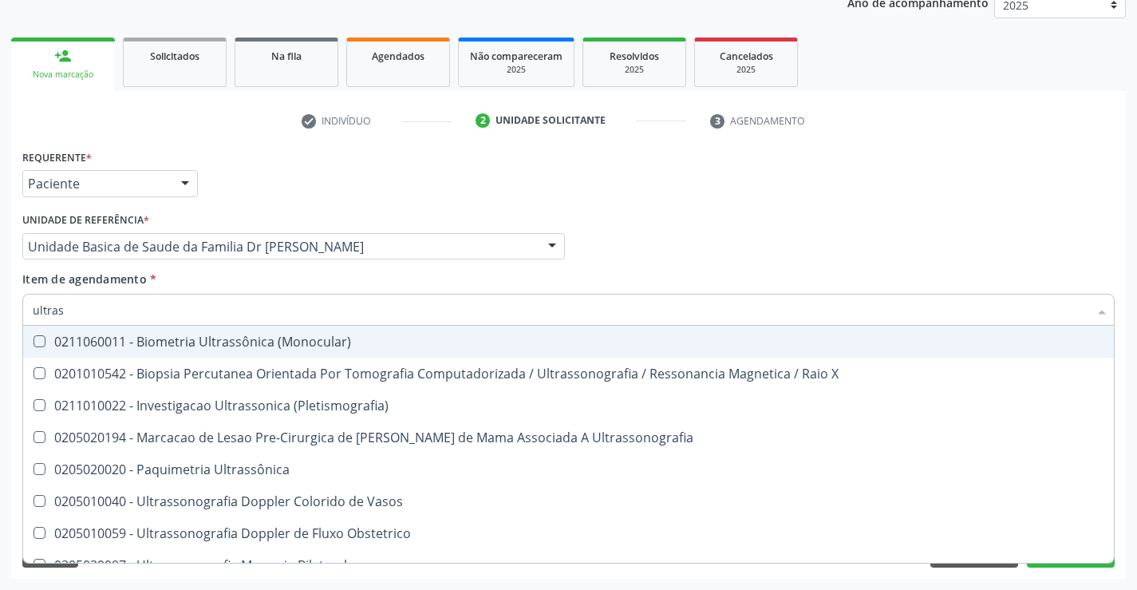
type input "ultrass"
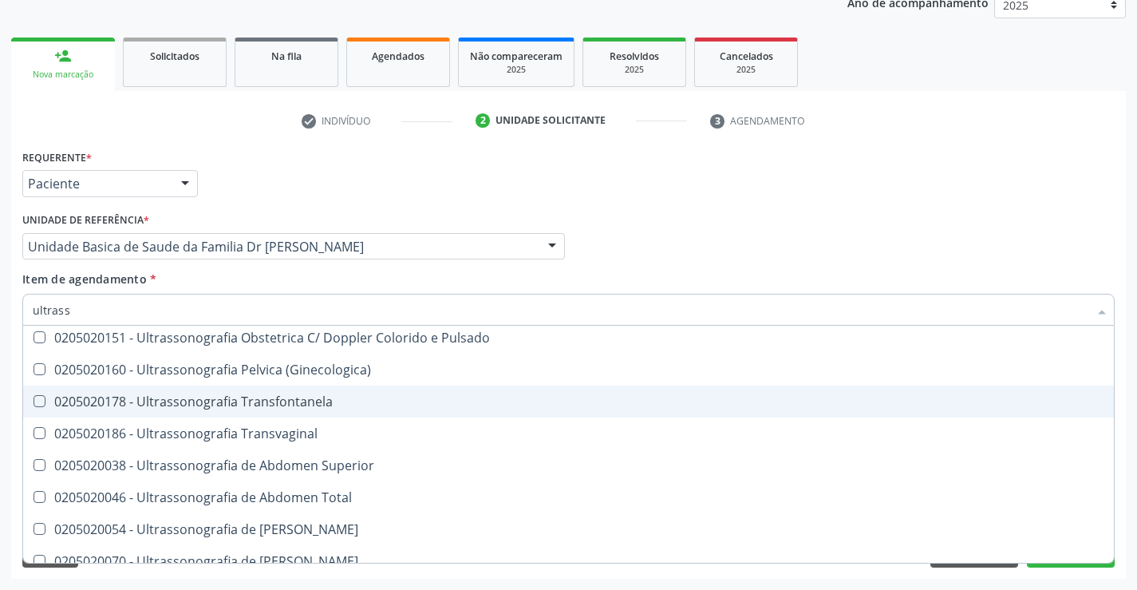
scroll to position [319, 0]
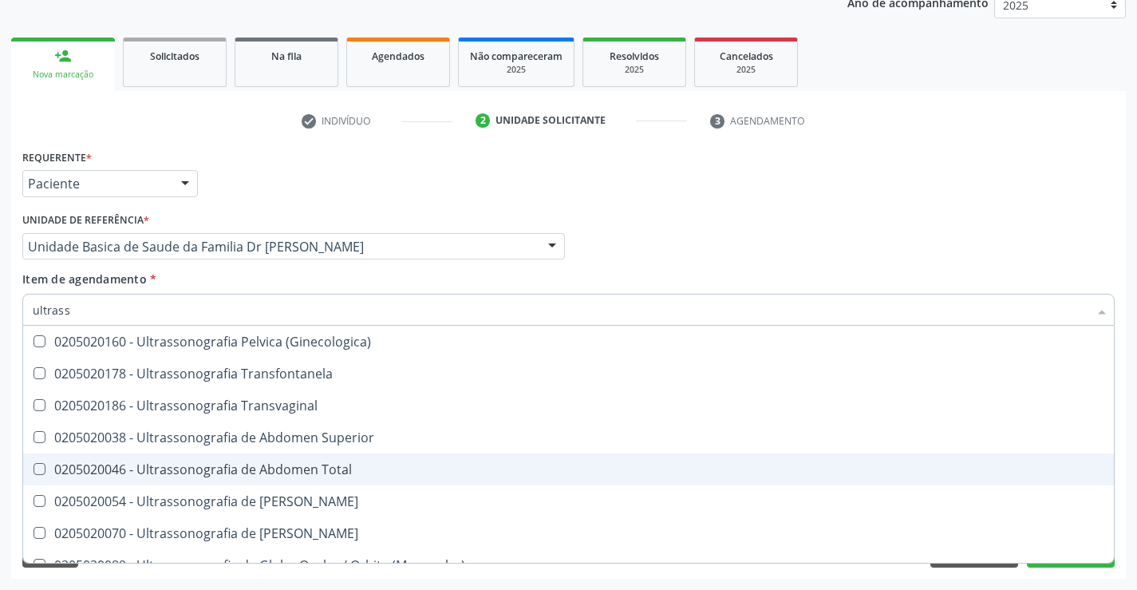
click at [345, 464] on div "0205020046 - Ultrassonografia de Abdomen Total" at bounding box center [568, 469] width 1071 height 13
checkbox Total "true"
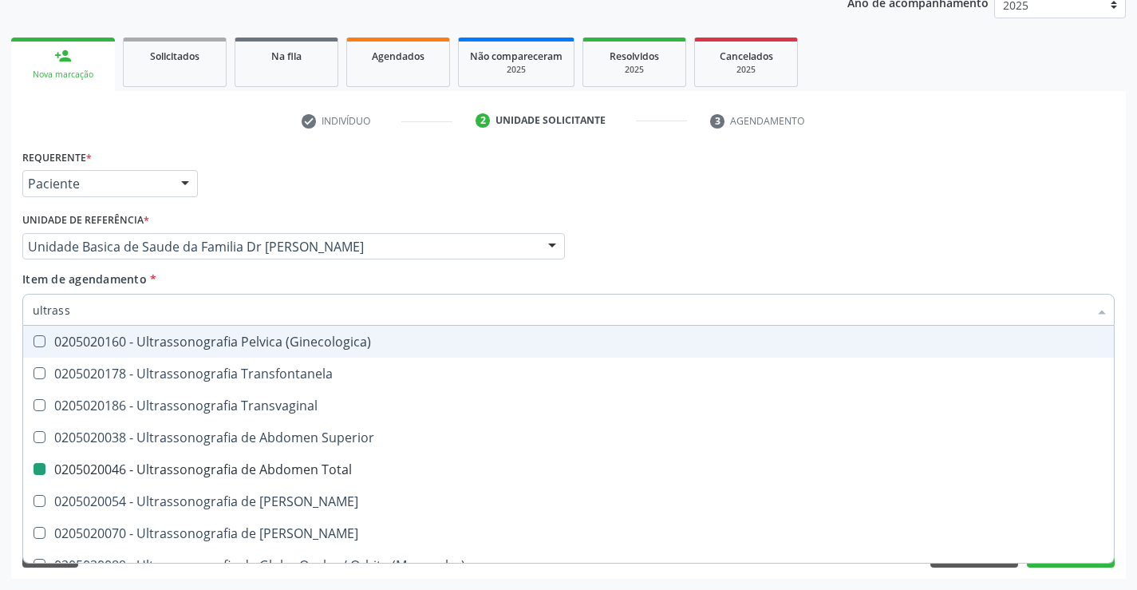
click at [408, 278] on div "Item de agendamento * ultrass Desfazer seleção 0211060011 - Biometria Ultrassôn…" at bounding box center [568, 295] width 1092 height 50
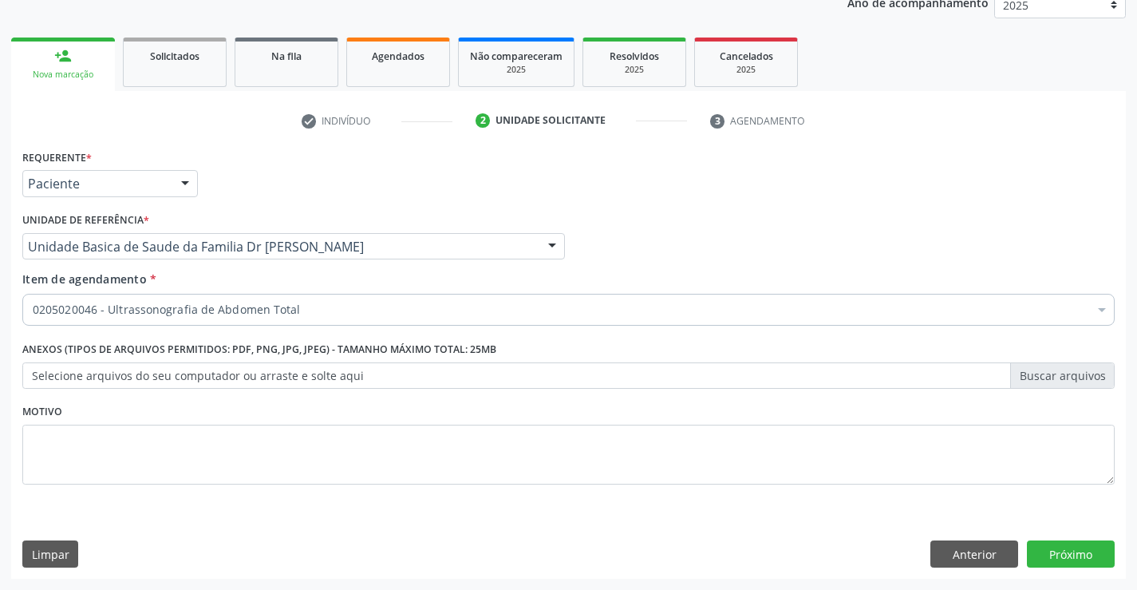
scroll to position [0, 0]
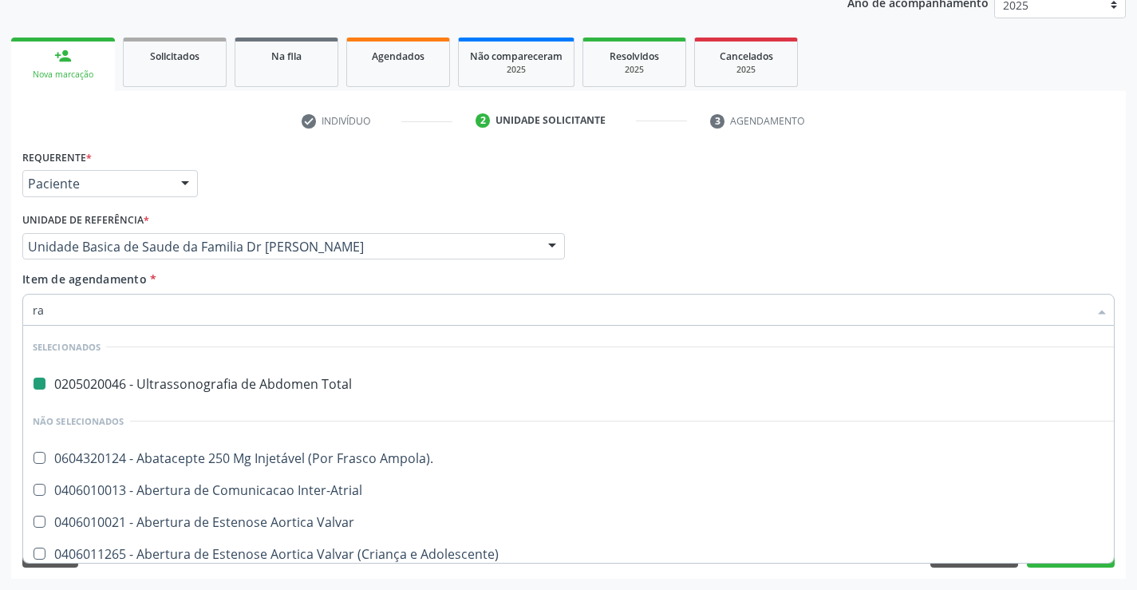
type input "rad"
checkbox Total "false"
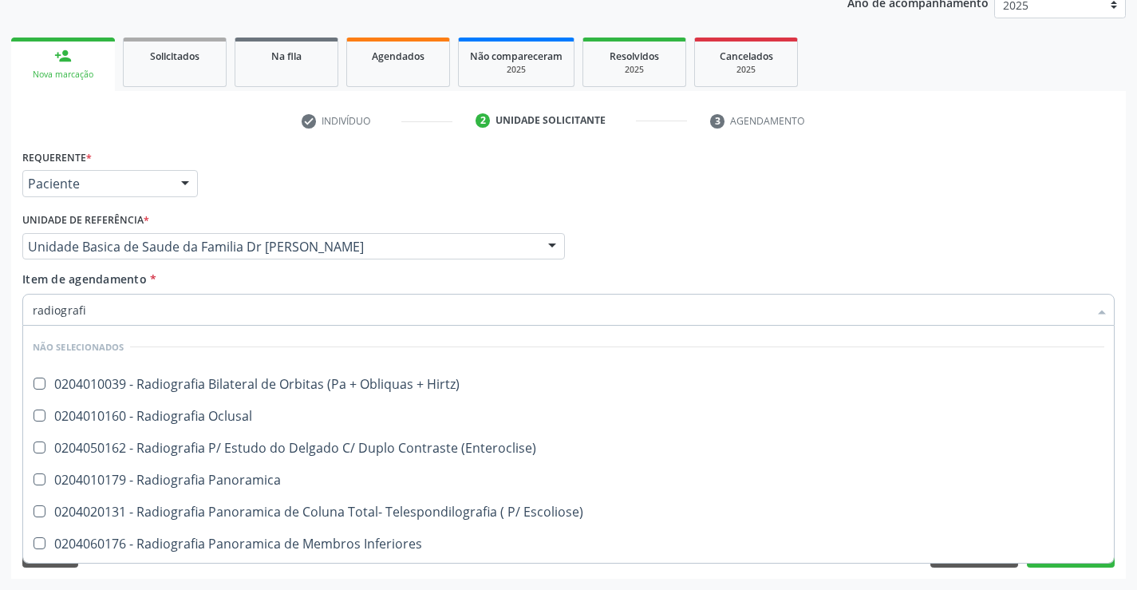
type input "radiografia"
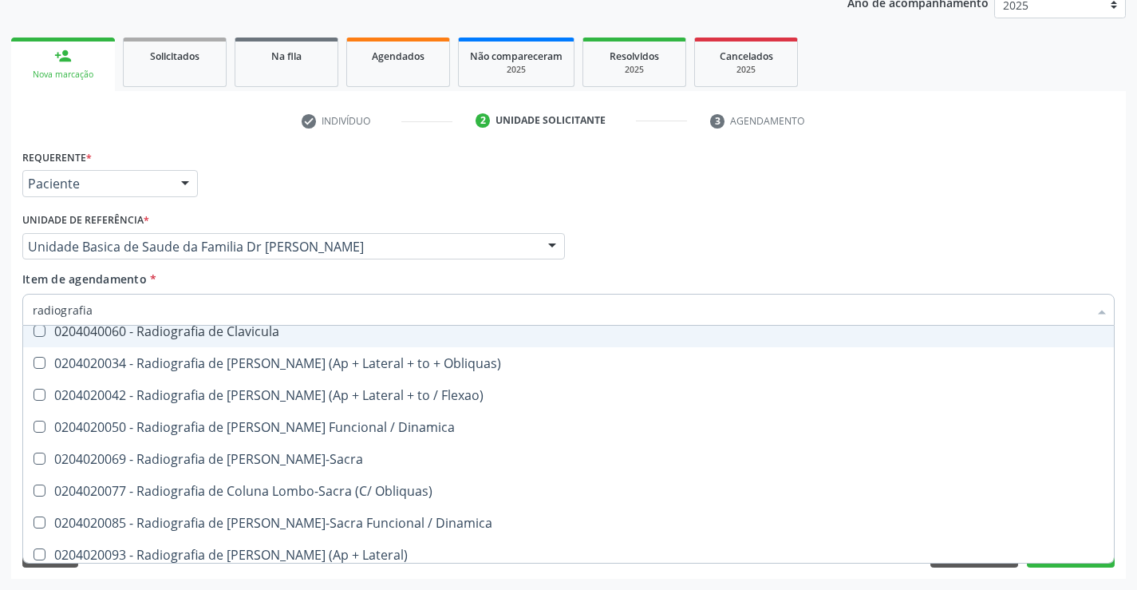
scroll to position [798, 0]
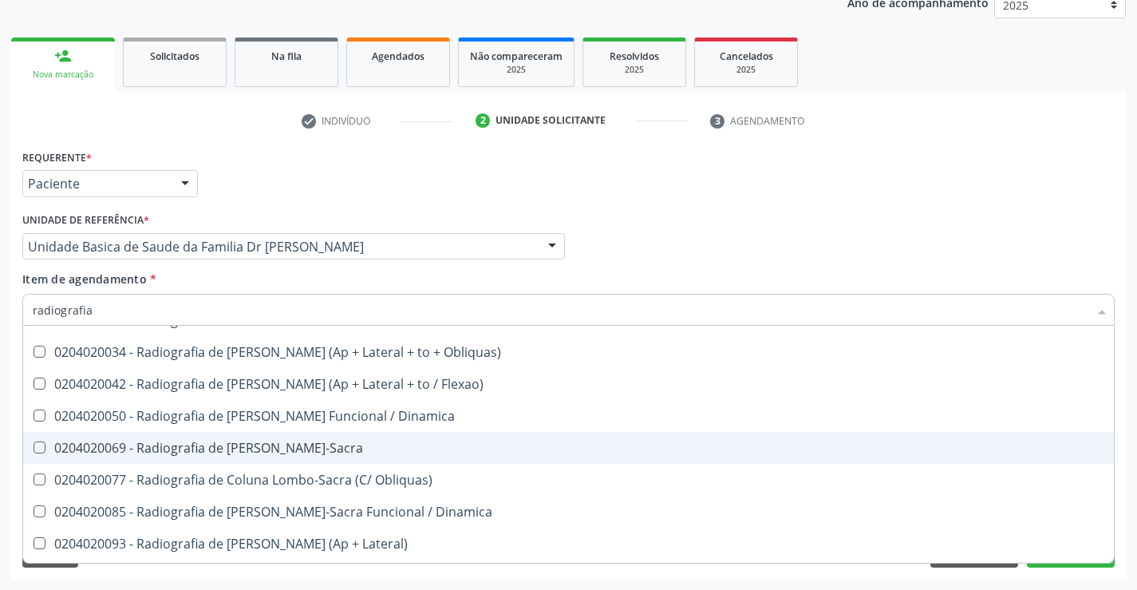
click at [369, 447] on div "0204020069 - Radiografia de [PERSON_NAME]-Sacra" at bounding box center [568, 447] width 1071 height 13
checkbox Lombo-Sacra "true"
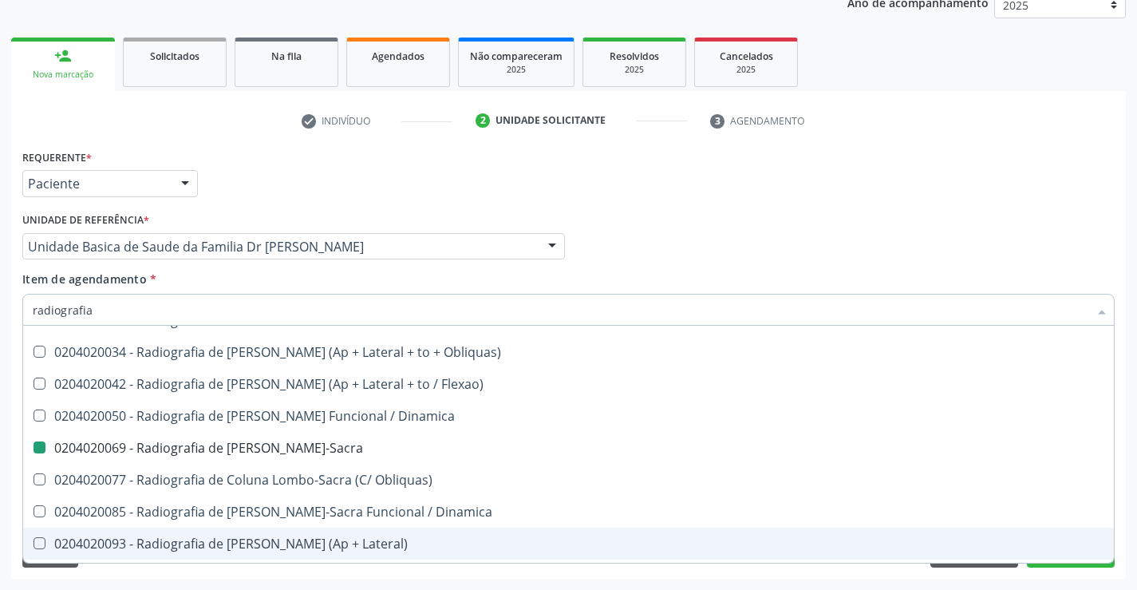
click at [1122, 525] on div "Requerente * Paciente Profissional de Saúde Paciente Nenhum resultado encontrad…" at bounding box center [568, 361] width 1115 height 433
checkbox Hirtz\) "true"
checkbox Lombo-Sacra "false"
checkbox Oclusal "true"
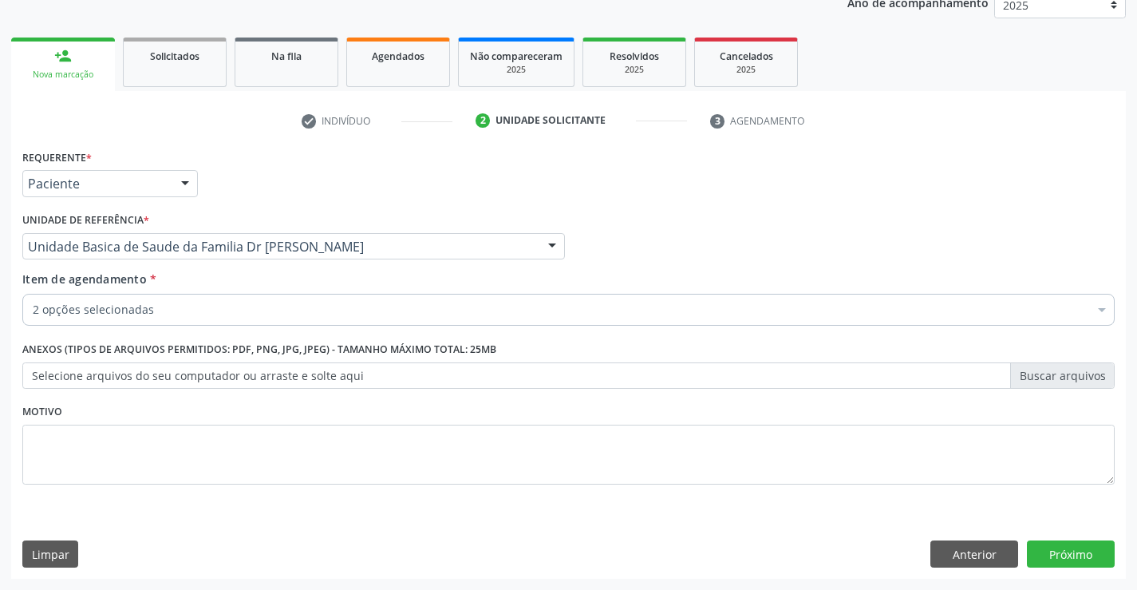
scroll to position [0, 0]
click at [1060, 553] on button "Próximo" at bounding box center [1071, 553] width 88 height 27
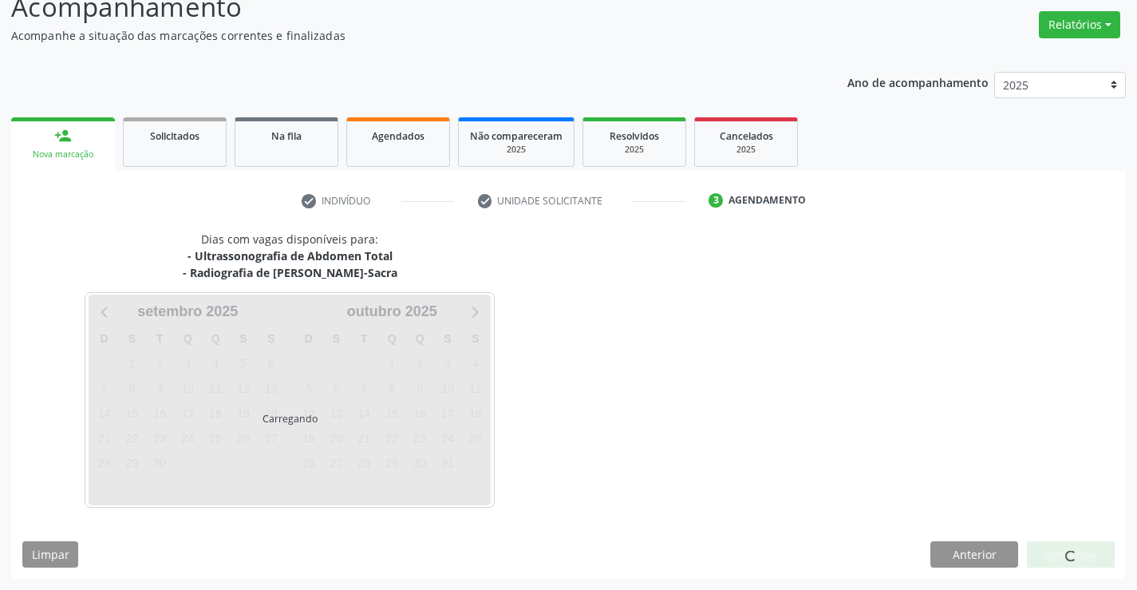
scroll to position [168, 0]
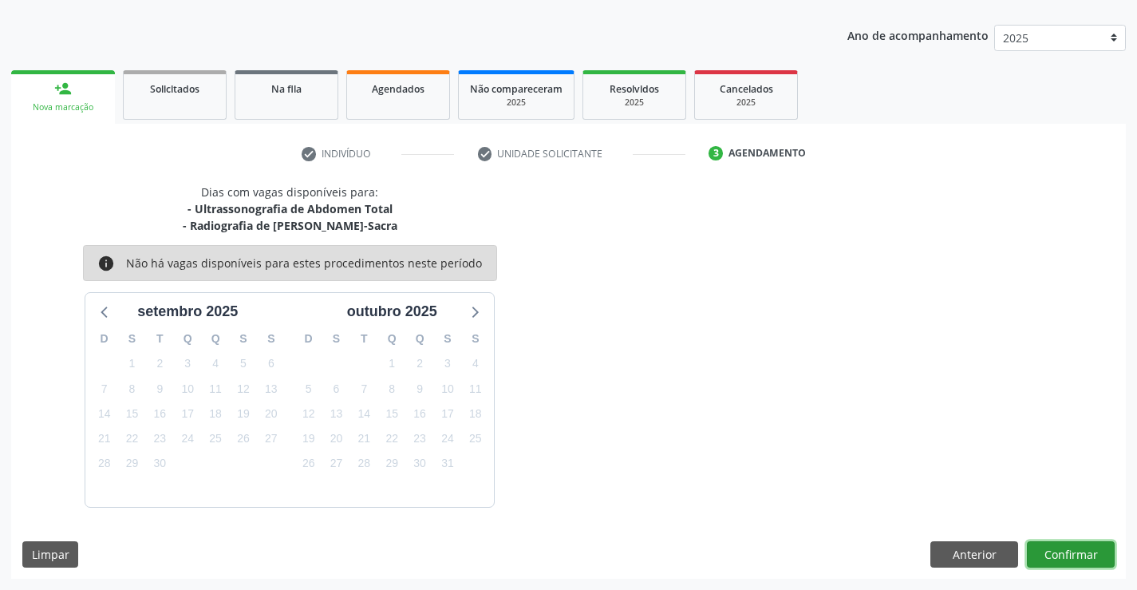
click at [1079, 553] on button "Confirmar" at bounding box center [1071, 554] width 88 height 27
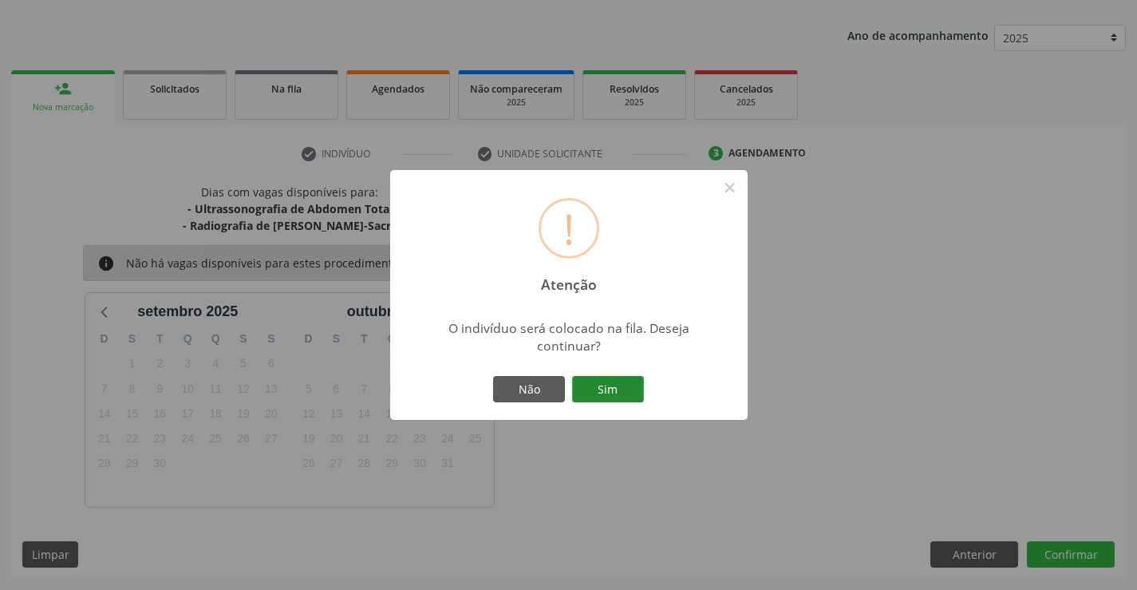
click at [609, 387] on button "Sim" at bounding box center [608, 389] width 72 height 27
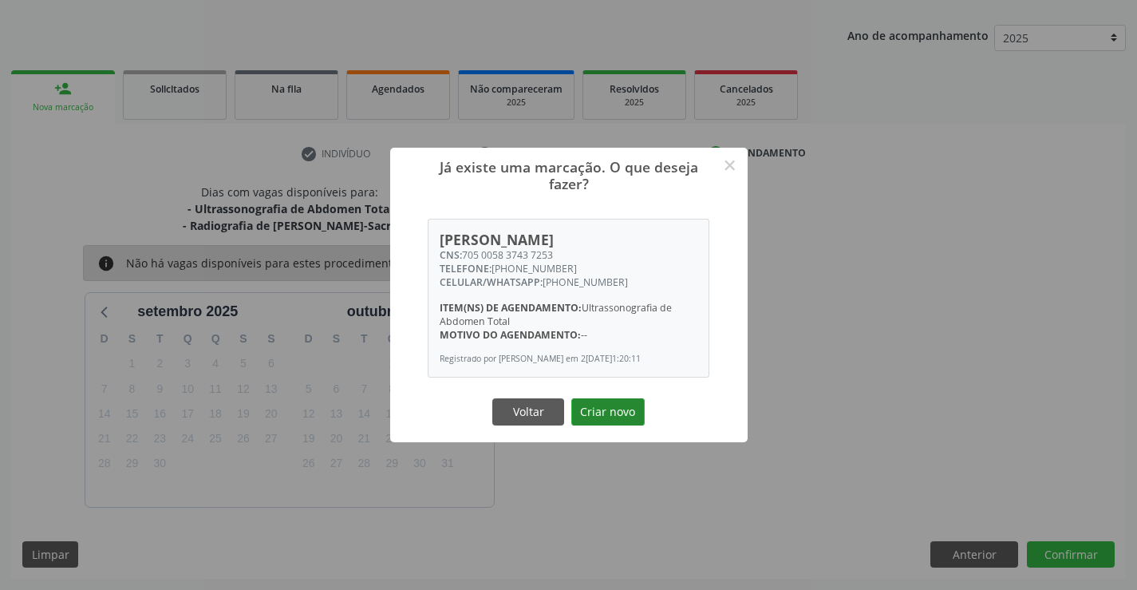
click at [609, 419] on button "Criar novo" at bounding box center [607, 411] width 73 height 27
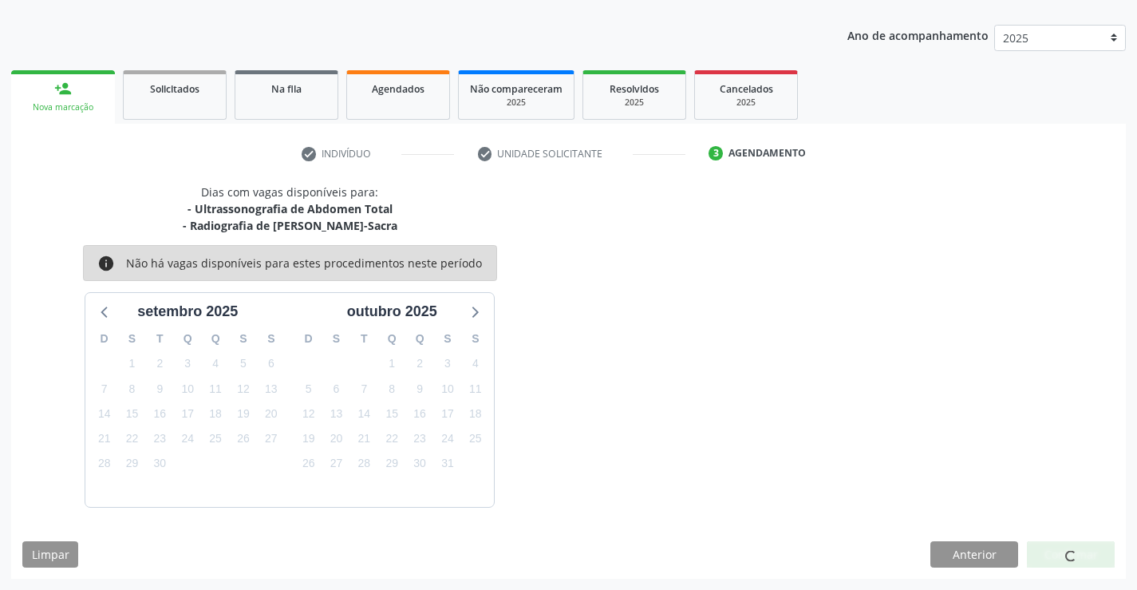
scroll to position [0, 0]
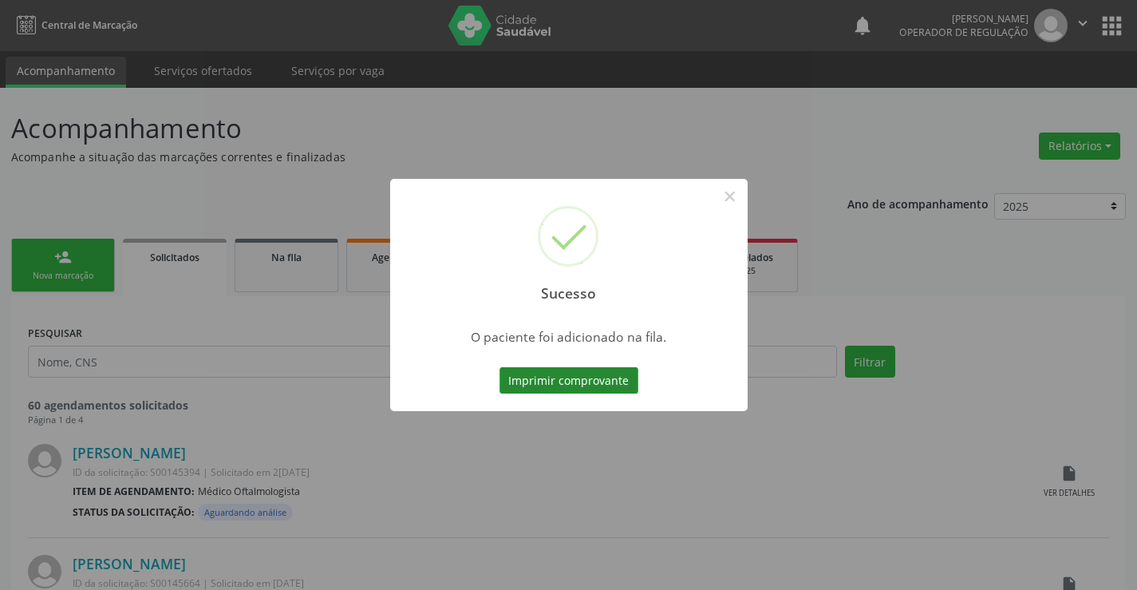
click at [602, 375] on button "Imprimir comprovante" at bounding box center [568, 380] width 139 height 27
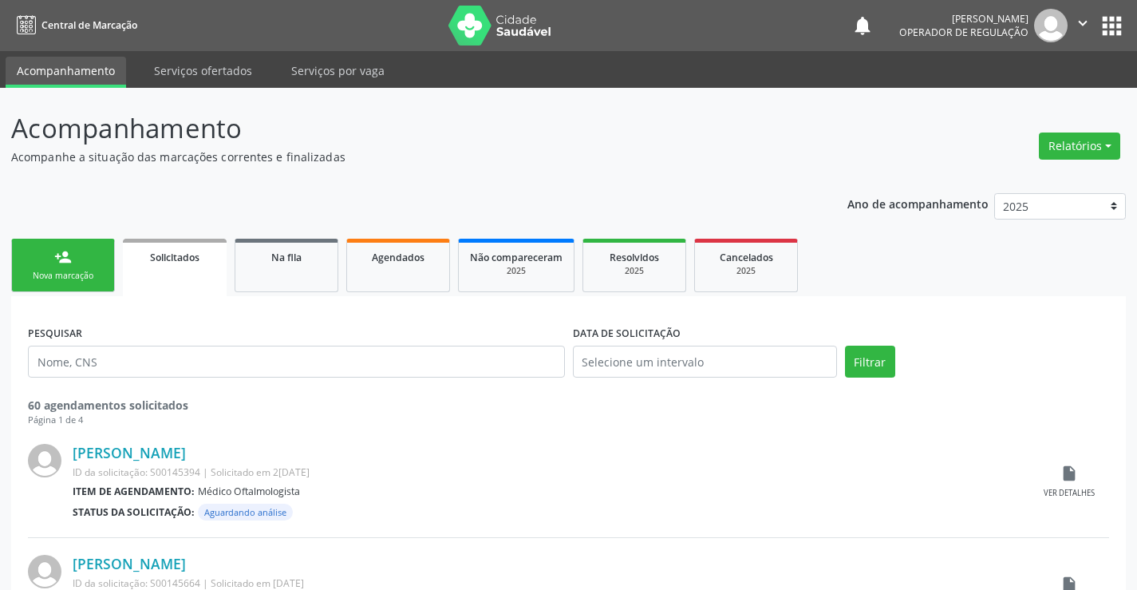
click at [46, 258] on link "person_add Nova marcação" at bounding box center [63, 265] width 104 height 53
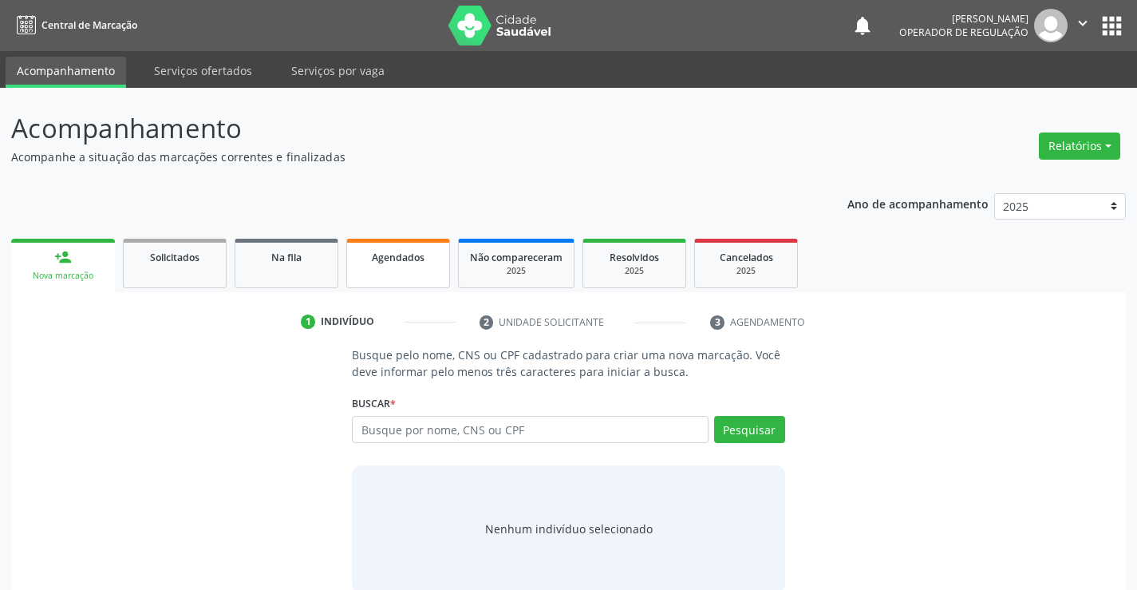
click at [417, 254] on span "Agendados" at bounding box center [398, 258] width 53 height 14
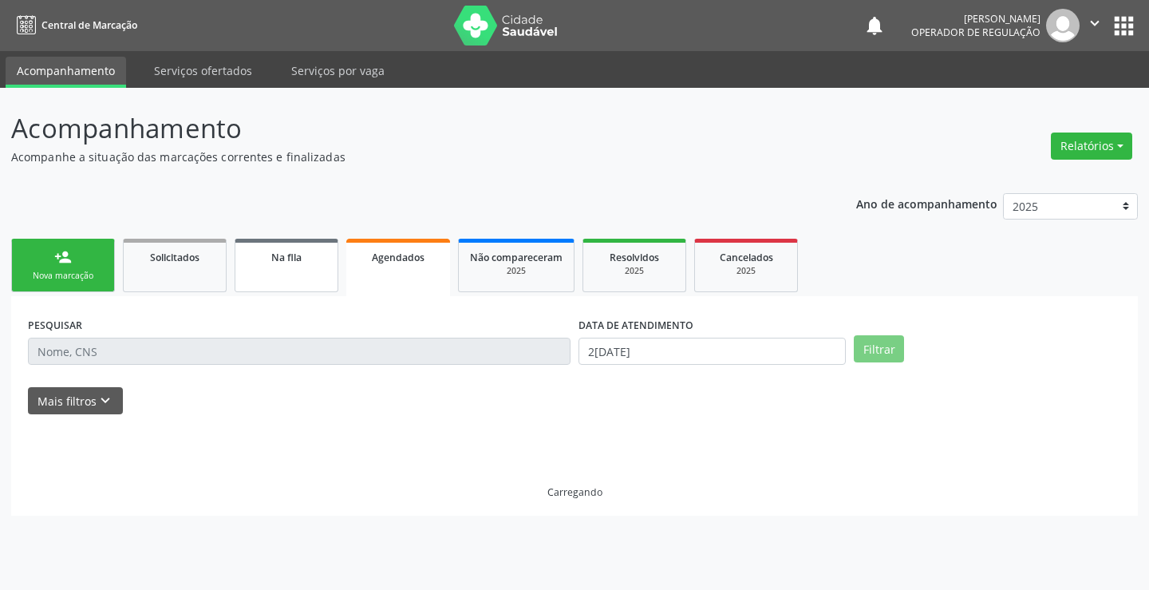
click at [287, 253] on span "Na fila" at bounding box center [286, 258] width 30 height 14
select select "8"
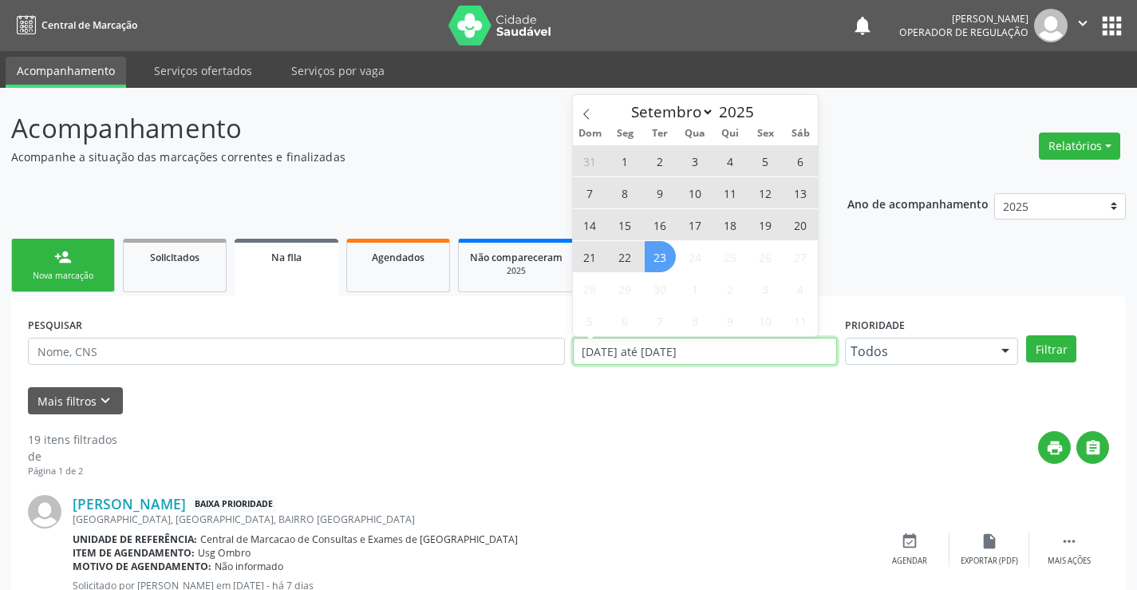
drag, startPoint x: 735, startPoint y: 347, endPoint x: 582, endPoint y: 362, distance: 153.1
click at [582, 362] on input "[DATE] até [DATE]" at bounding box center [705, 350] width 264 height 27
type input "2023"
select select "0"
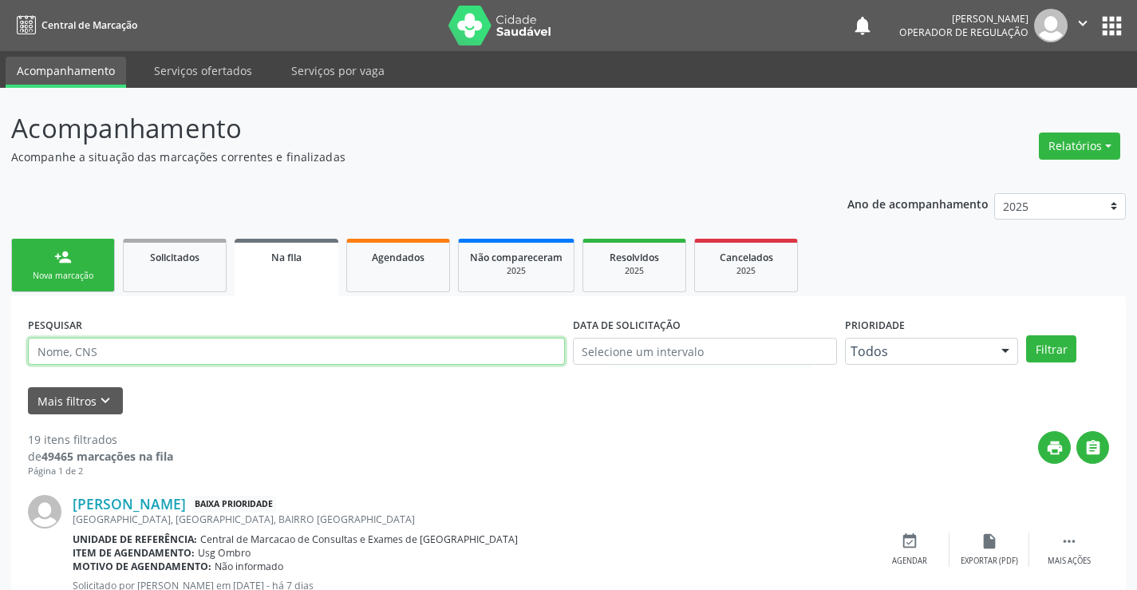
click at [273, 352] on input "text" at bounding box center [296, 350] width 537 height 27
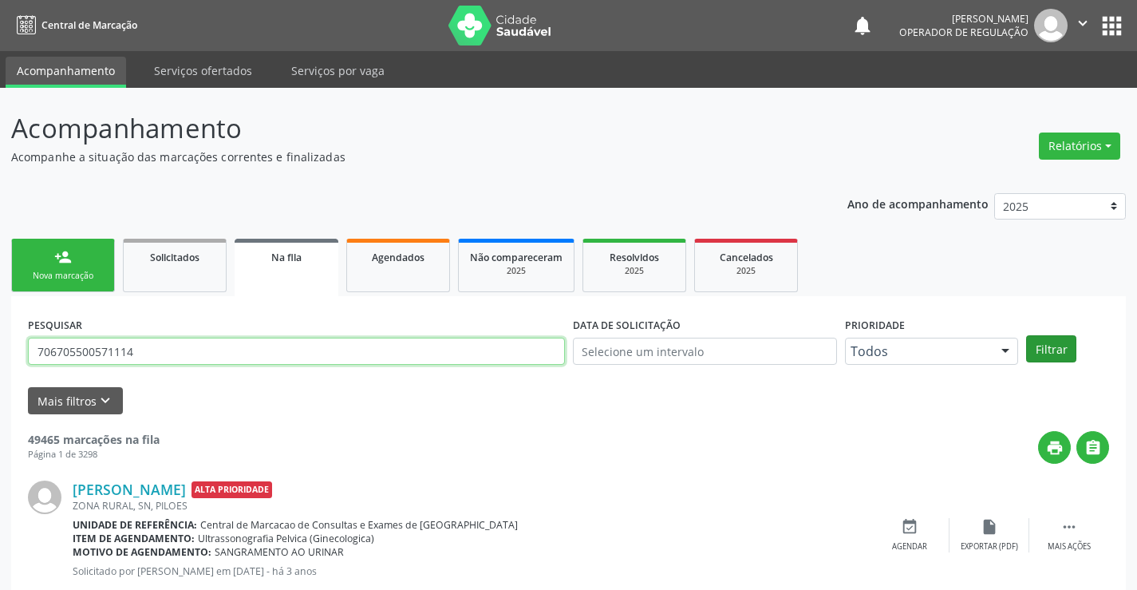
type input "706705500571114"
click at [1054, 337] on button "Filtrar" at bounding box center [1051, 348] width 50 height 27
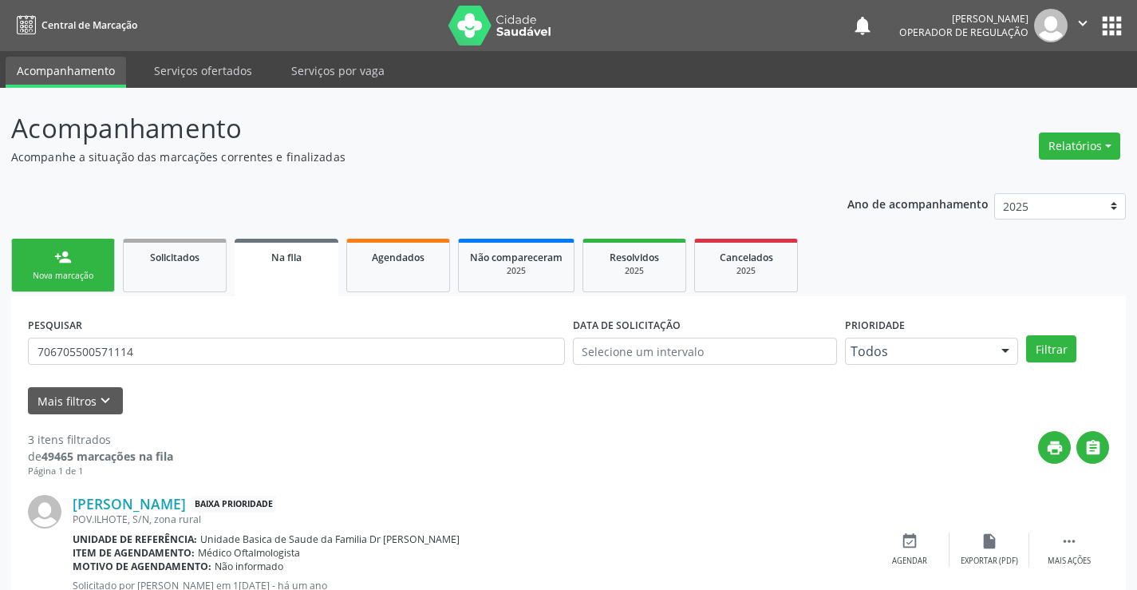
click at [74, 263] on link "person_add Nova marcação" at bounding box center [63, 265] width 104 height 53
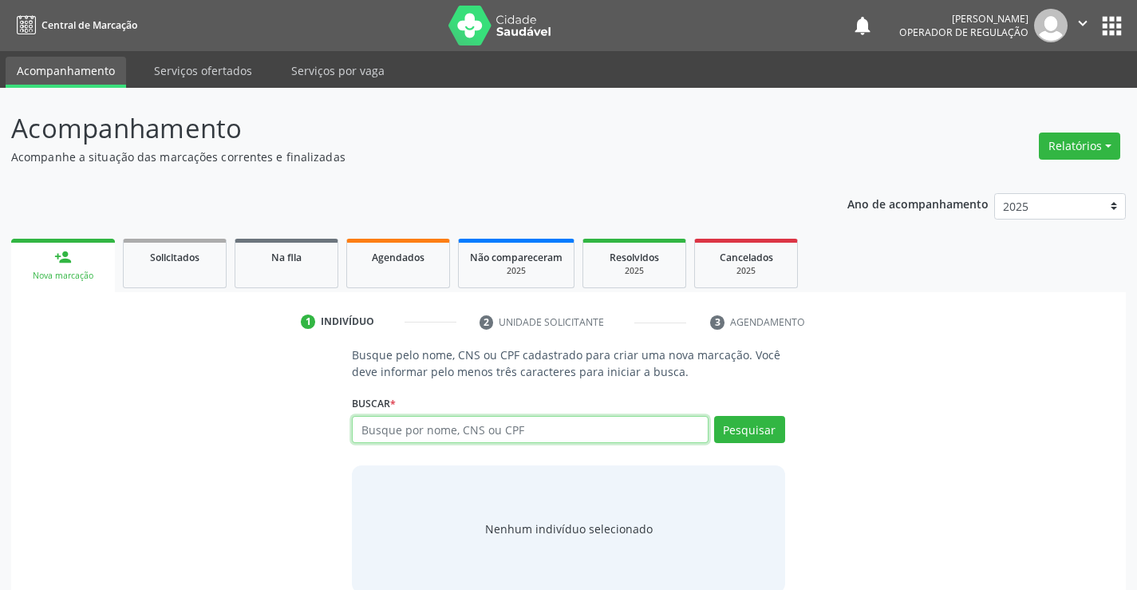
click at [525, 434] on input "text" at bounding box center [530, 429] width 356 height 27
type input "700001948303005"
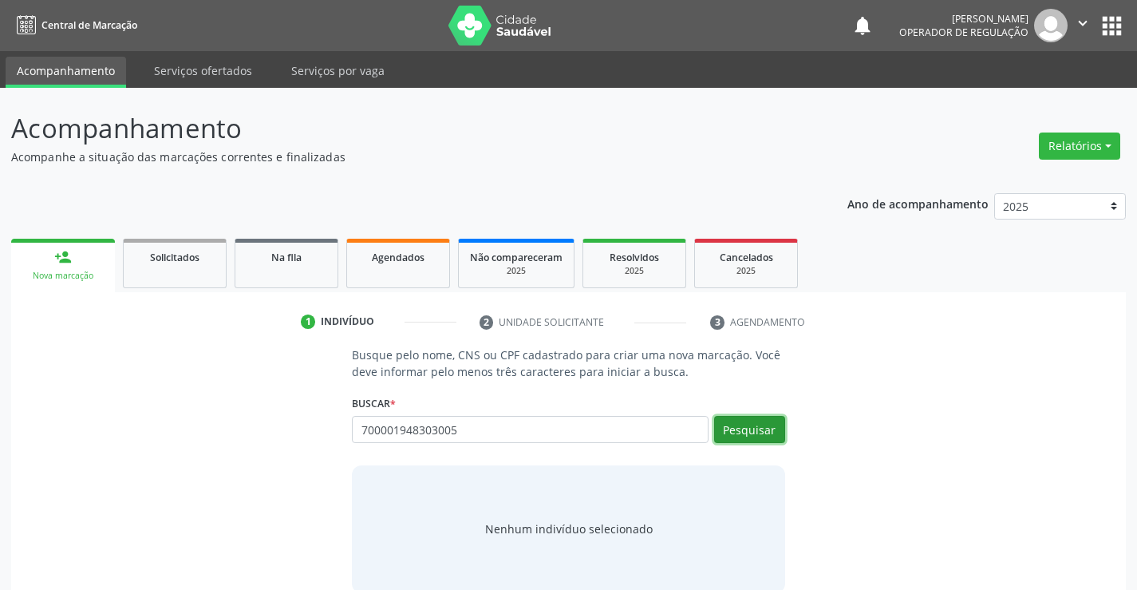
click at [764, 426] on button "Pesquisar" at bounding box center [749, 429] width 71 height 27
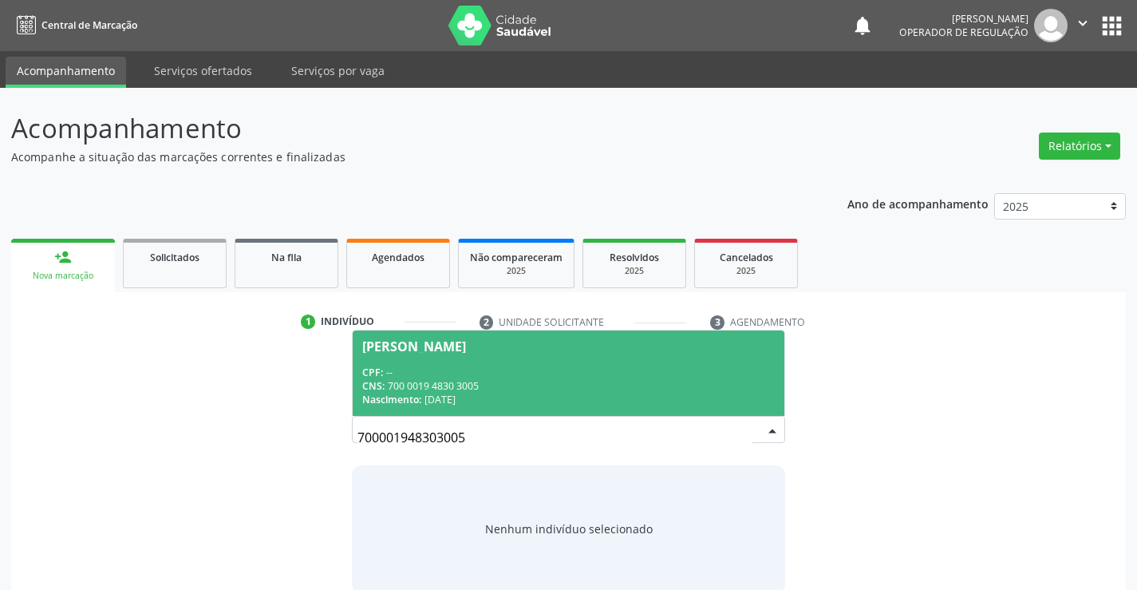
click at [513, 362] on span "[PERSON_NAME] CPF: -- CNS: 700 0019 4830 3005 Nascimento: 2[DATE]" at bounding box center [568, 372] width 431 height 85
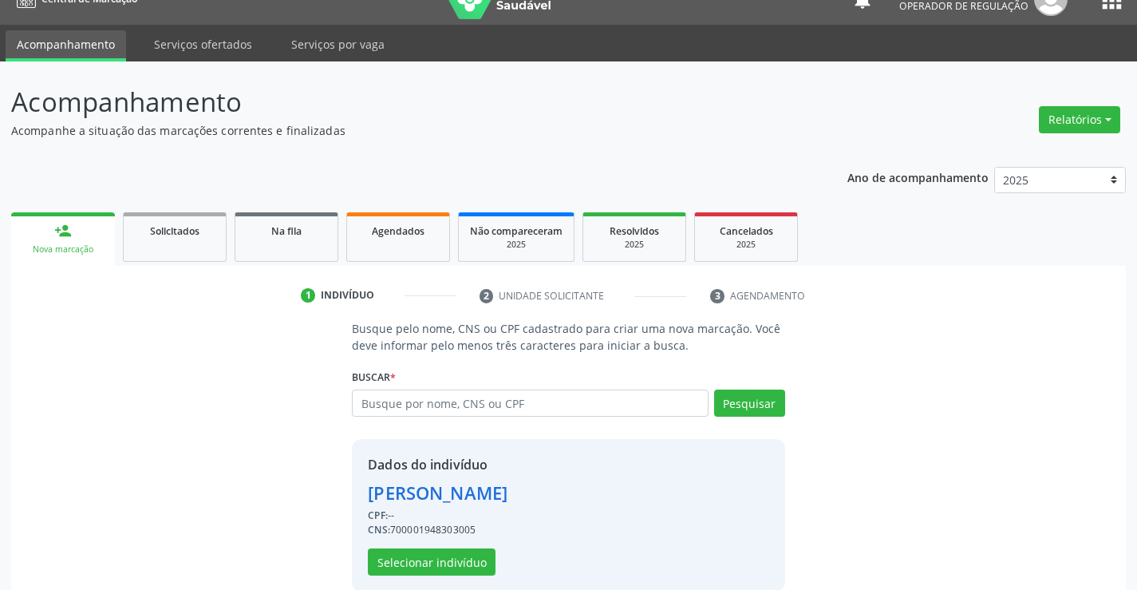
scroll to position [50, 0]
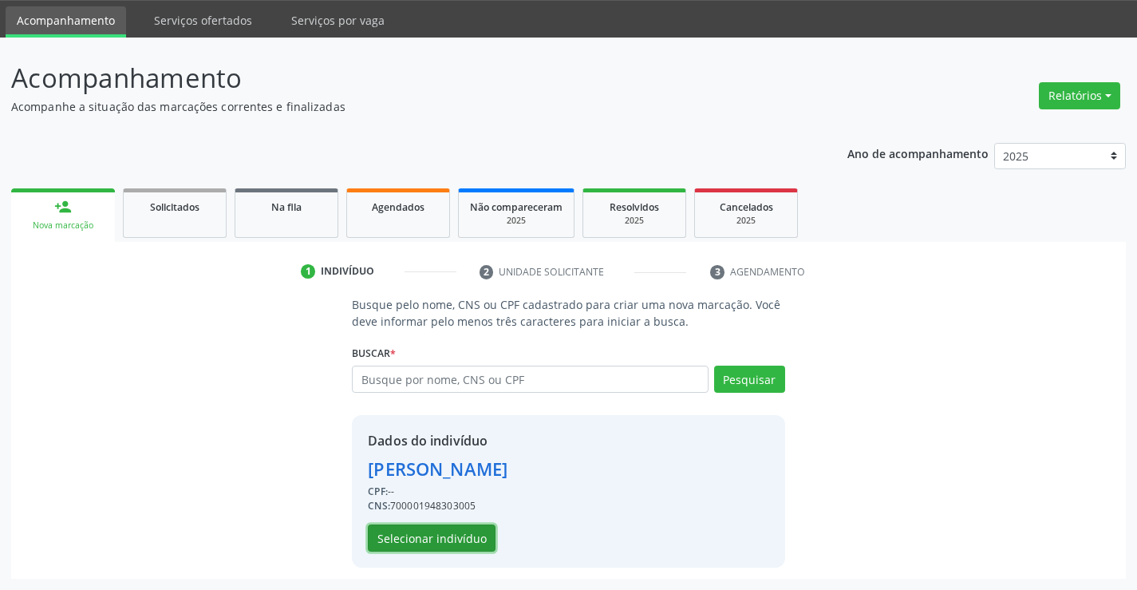
click at [433, 530] on button "Selecionar indivíduo" at bounding box center [432, 537] width 128 height 27
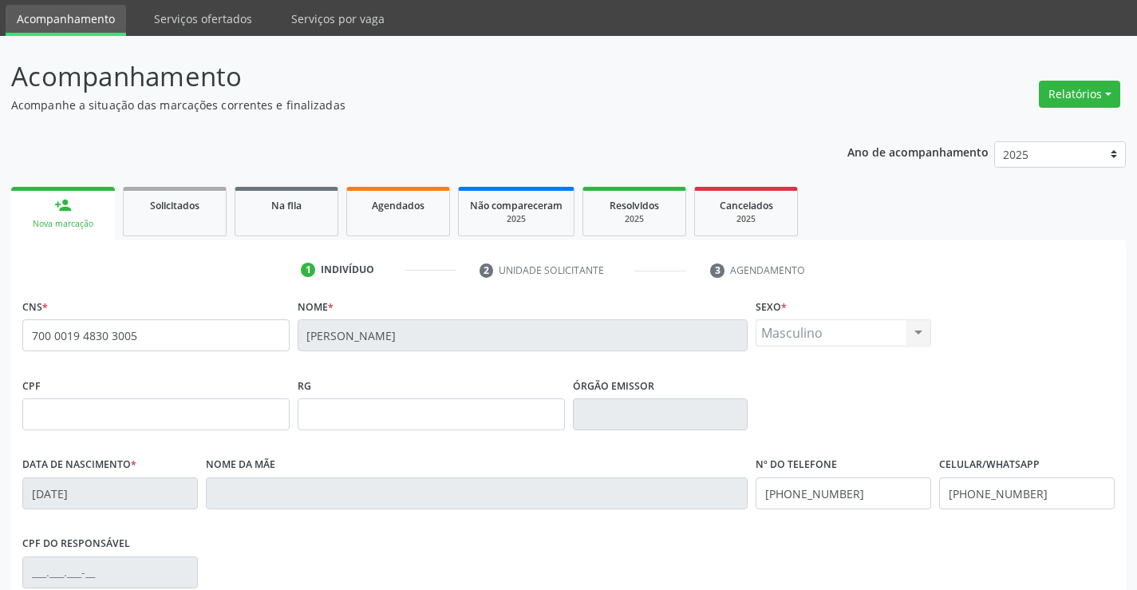
scroll to position [275, 0]
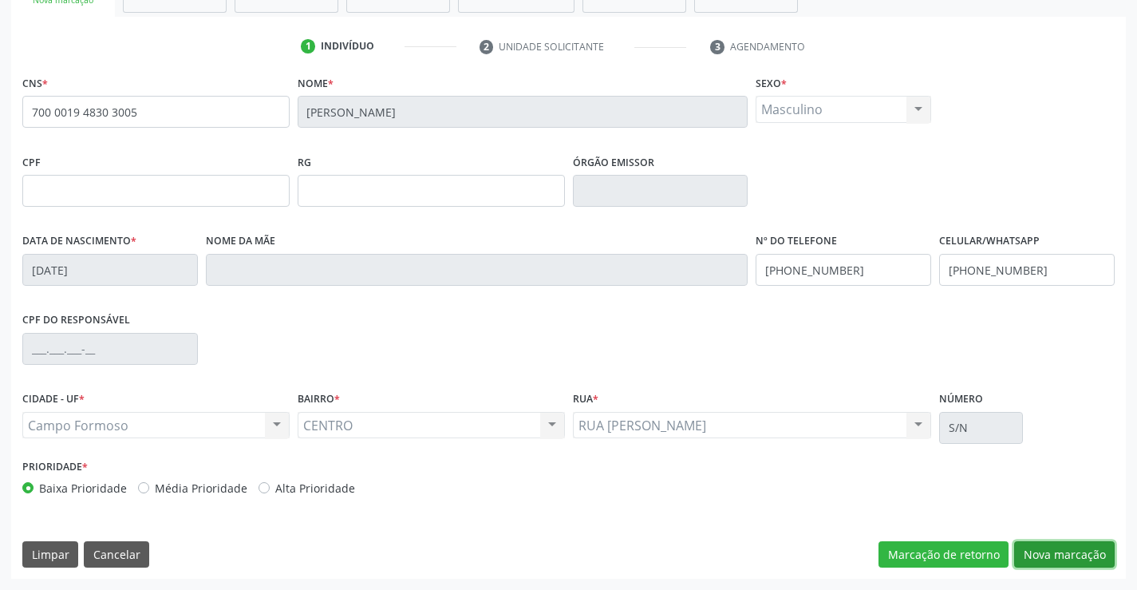
click at [1060, 547] on button "Nova marcação" at bounding box center [1064, 554] width 101 height 27
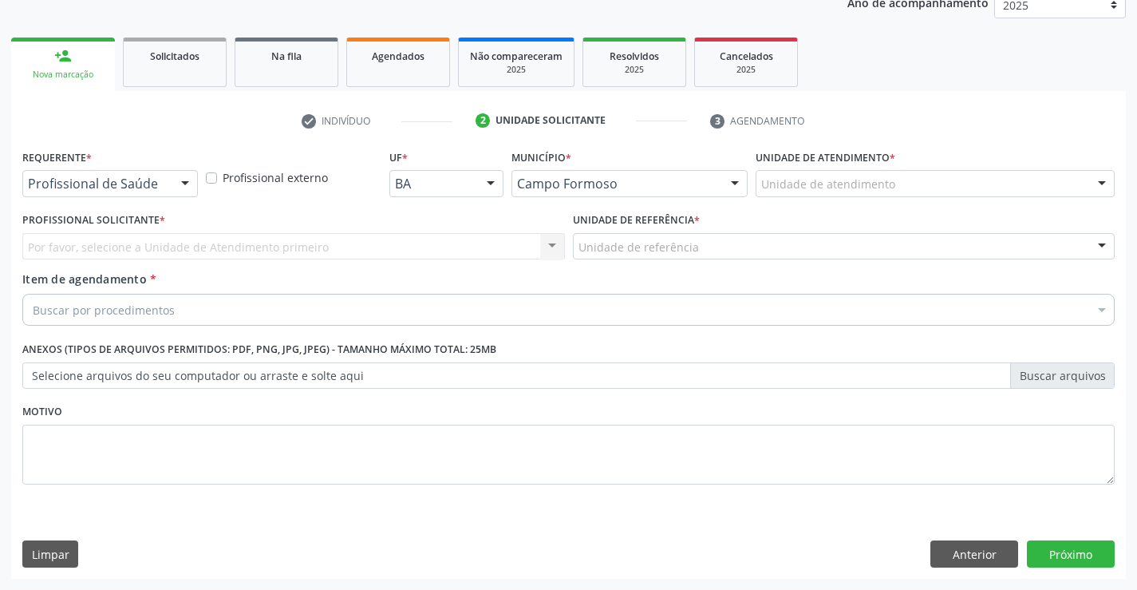
scroll to position [201, 0]
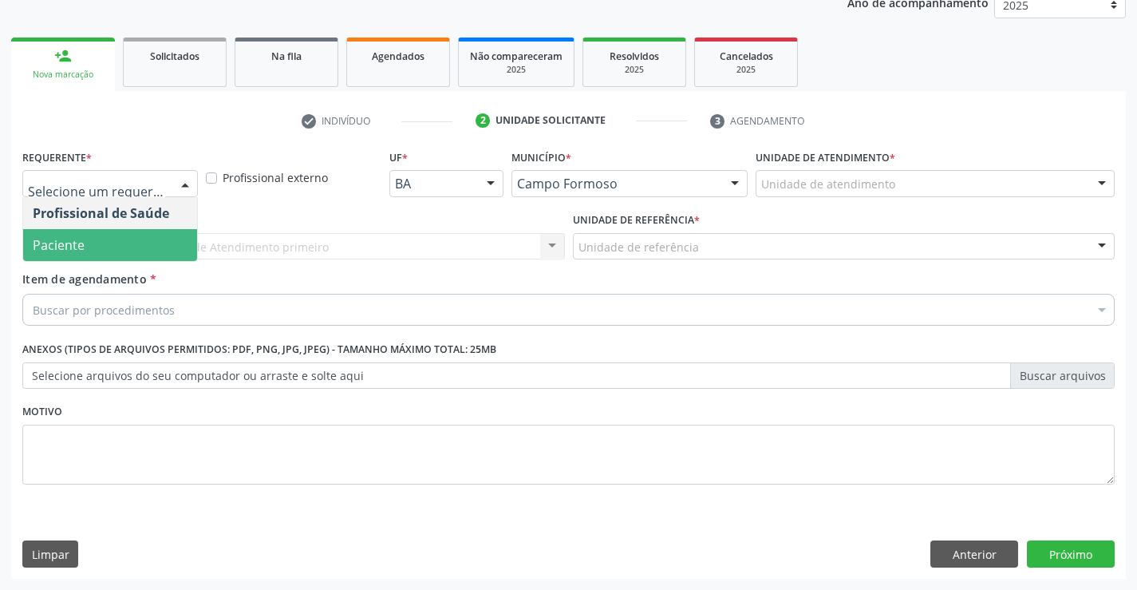
click at [79, 239] on span "Paciente" at bounding box center [59, 245] width 52 height 18
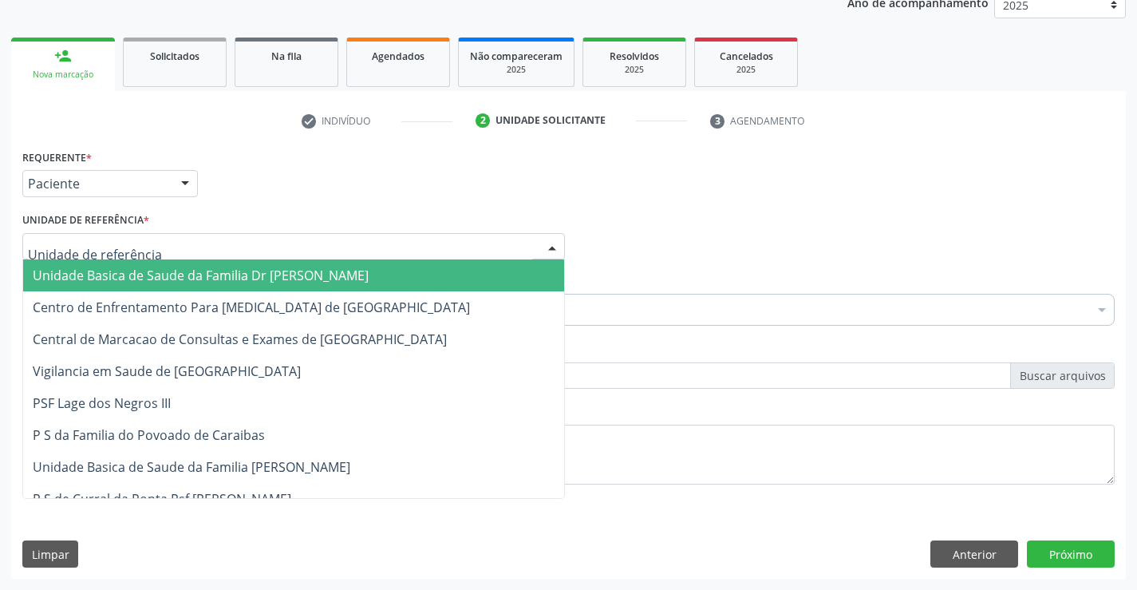
click at [128, 263] on span "Unidade Basica de Saude da Familia Dr [PERSON_NAME]" at bounding box center [293, 275] width 541 height 32
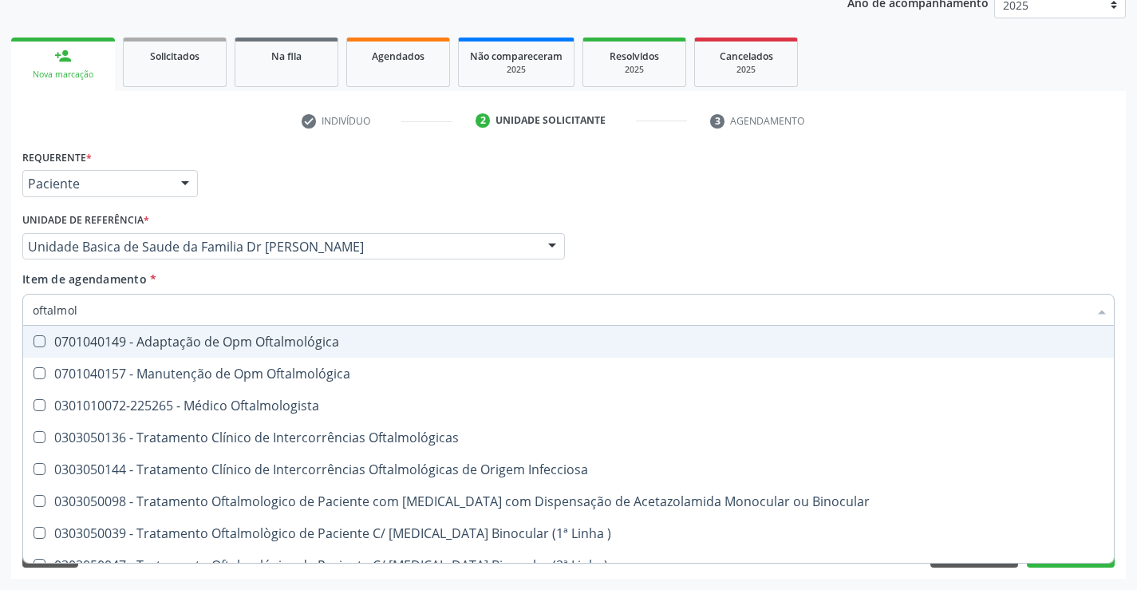
type input "oftalmolo"
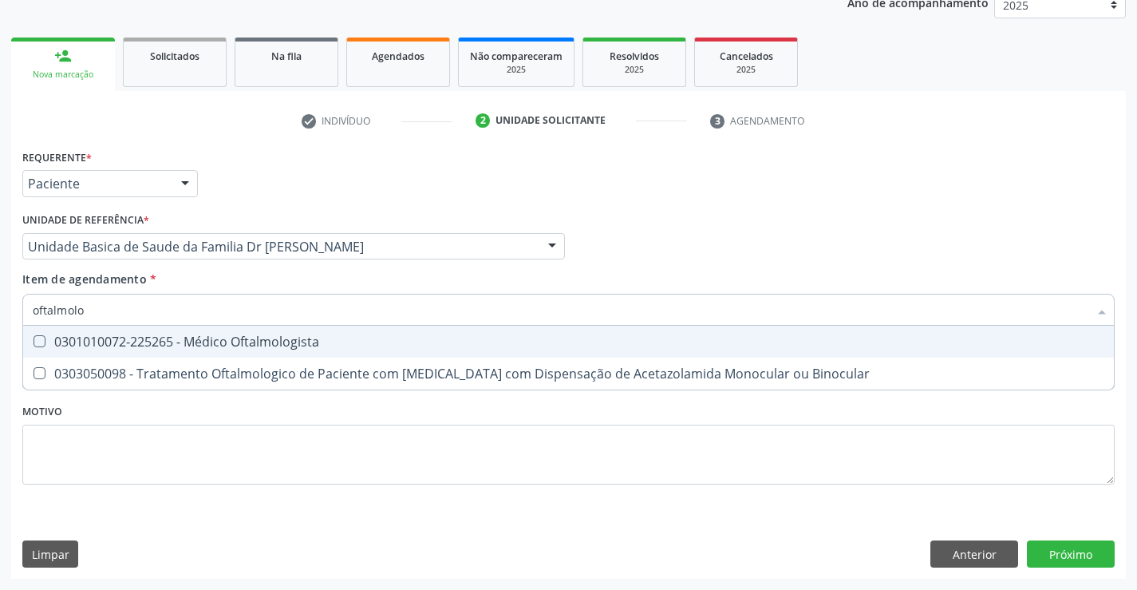
click at [222, 337] on div "0301010072-225265 - Médico Oftalmologista" at bounding box center [568, 341] width 1071 height 13
checkbox Oftalmologista "true"
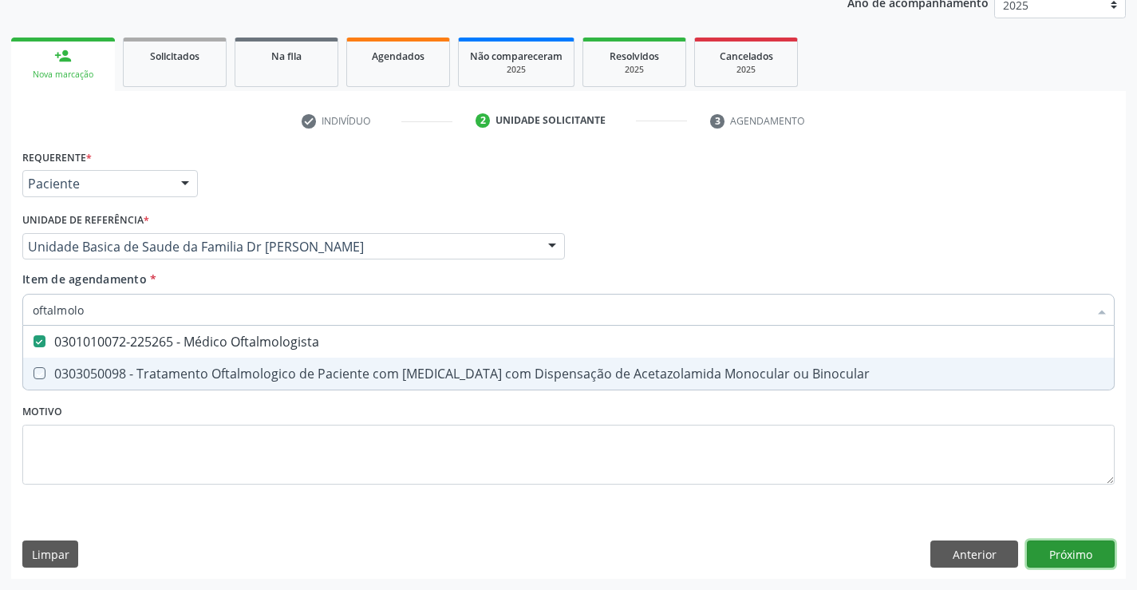
click at [1089, 547] on div "Requerente * Paciente Profissional de Saúde Paciente Nenhum resultado encontrad…" at bounding box center [568, 361] width 1115 height 433
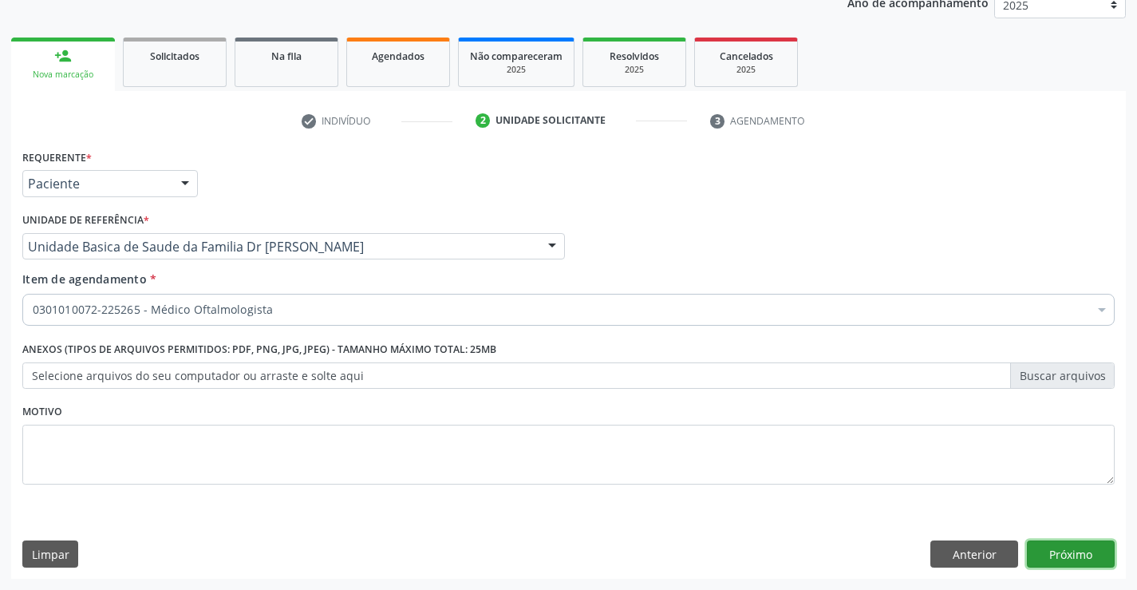
click at [1083, 550] on button "Próximo" at bounding box center [1071, 553] width 88 height 27
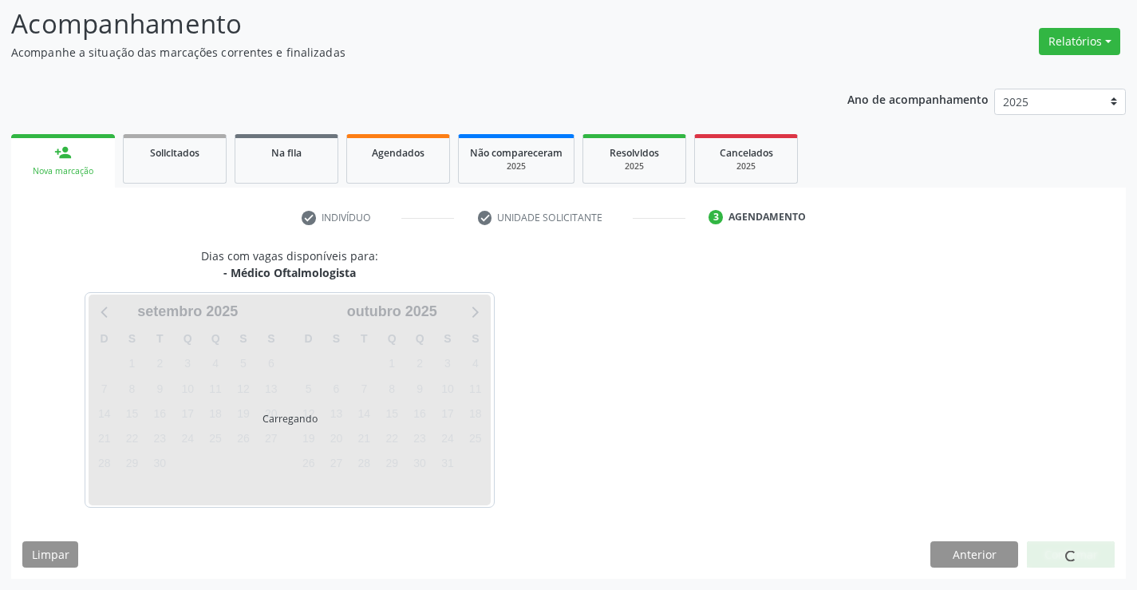
scroll to position [152, 0]
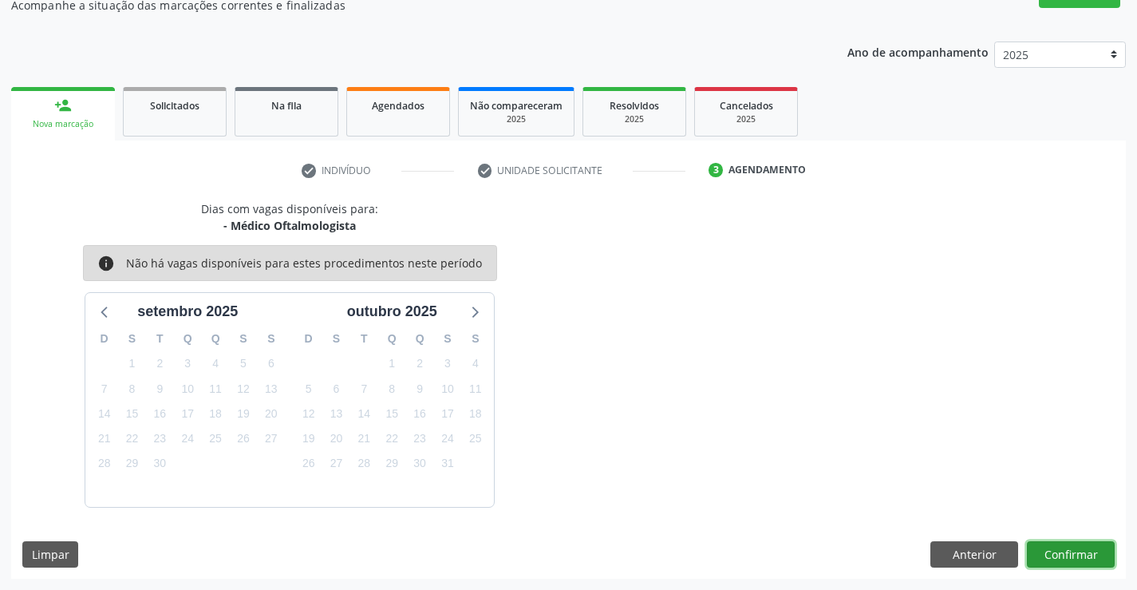
click at [1059, 550] on button "Confirmar" at bounding box center [1071, 554] width 88 height 27
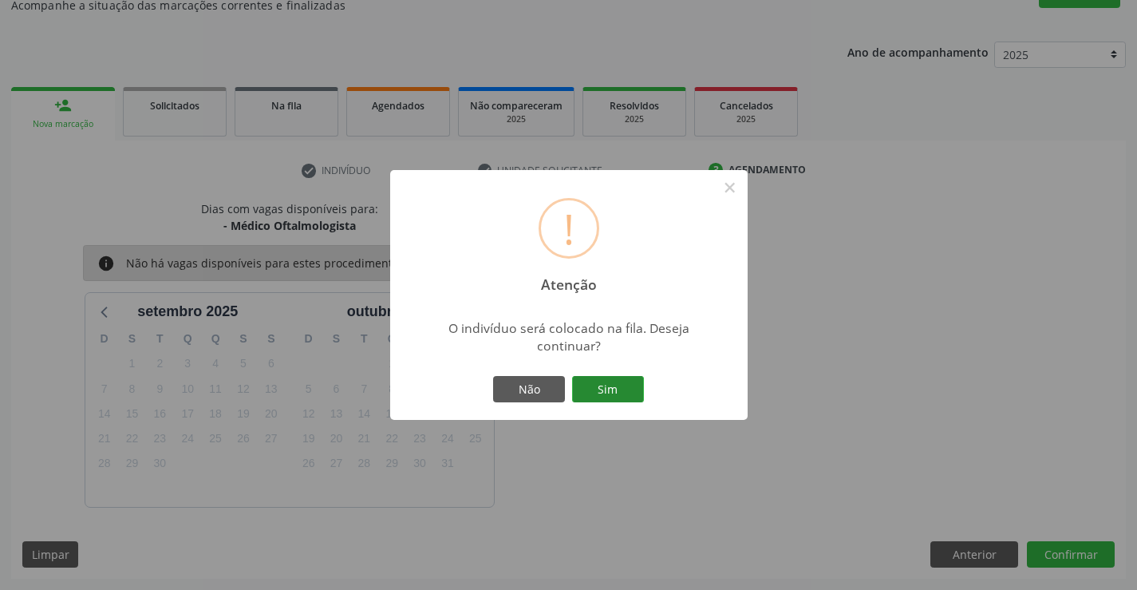
click at [604, 395] on button "Sim" at bounding box center [608, 389] width 72 height 27
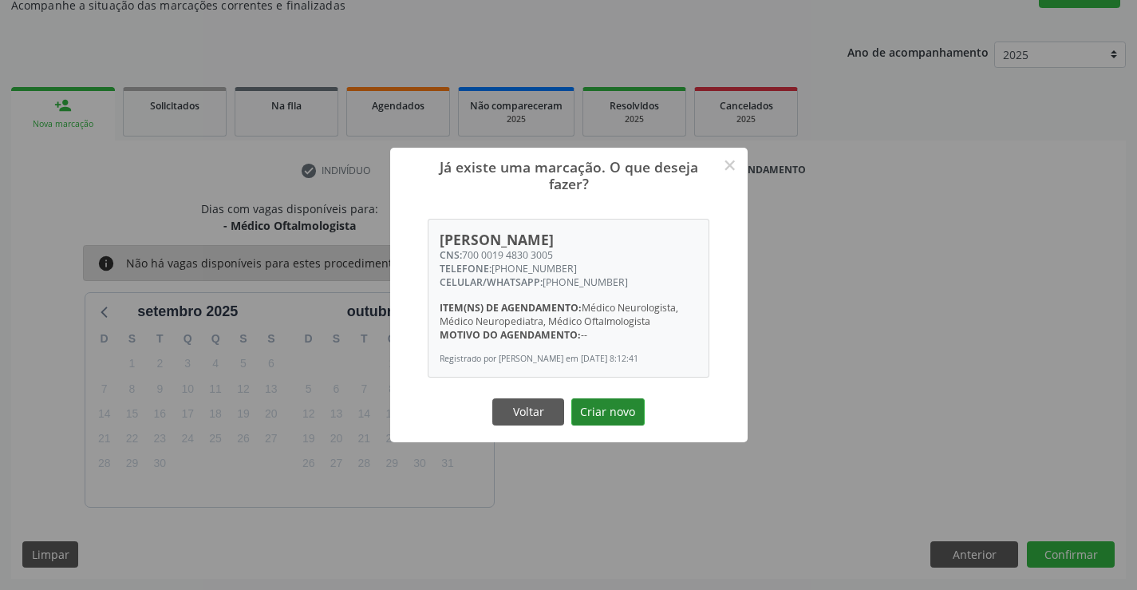
click at [609, 420] on button "Criar novo" at bounding box center [607, 411] width 73 height 27
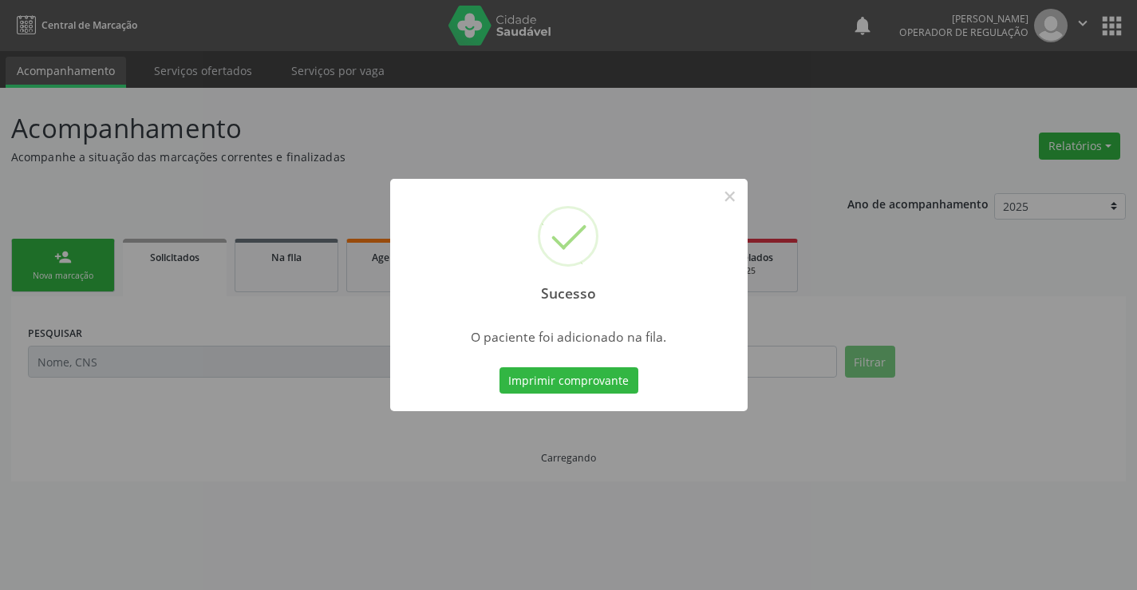
scroll to position [0, 0]
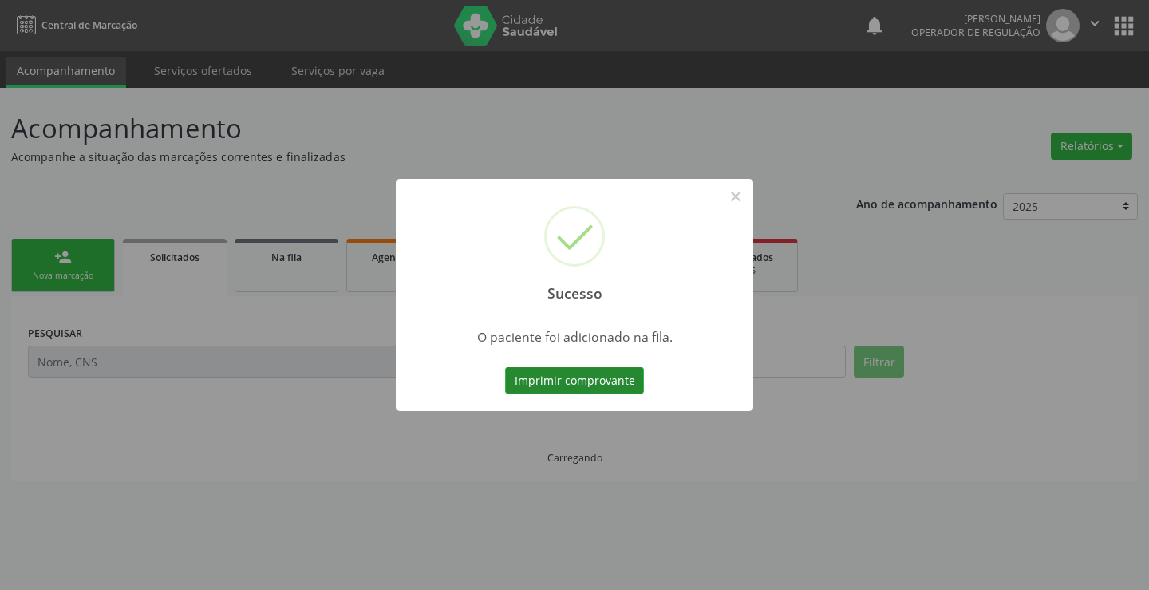
click at [567, 373] on button "Imprimir comprovante" at bounding box center [574, 380] width 139 height 27
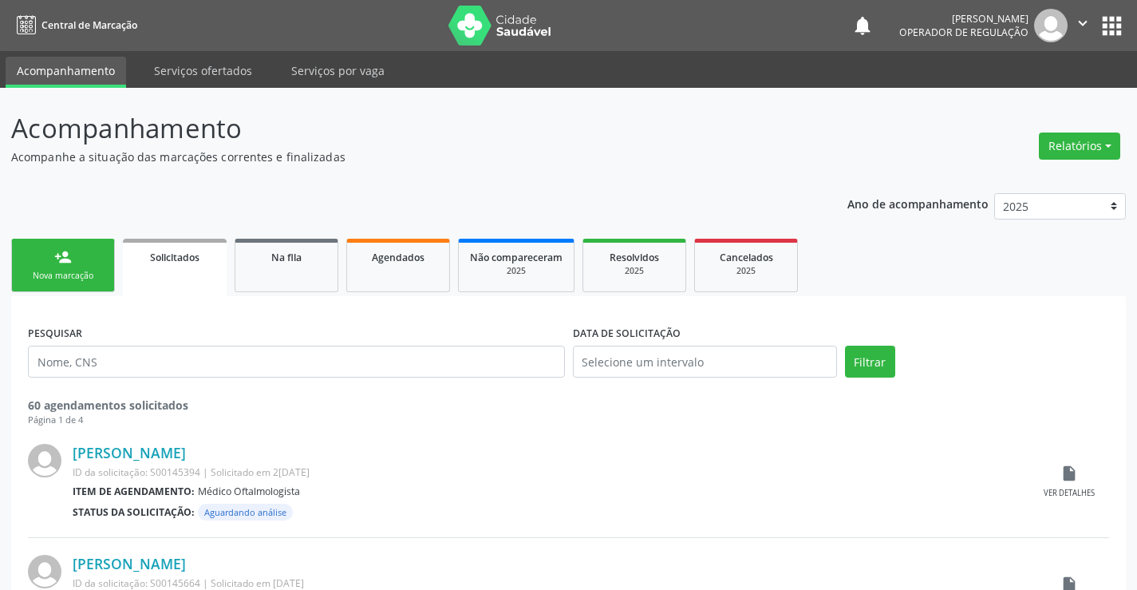
click at [84, 264] on link "person_add Nova marcação" at bounding box center [63, 265] width 104 height 53
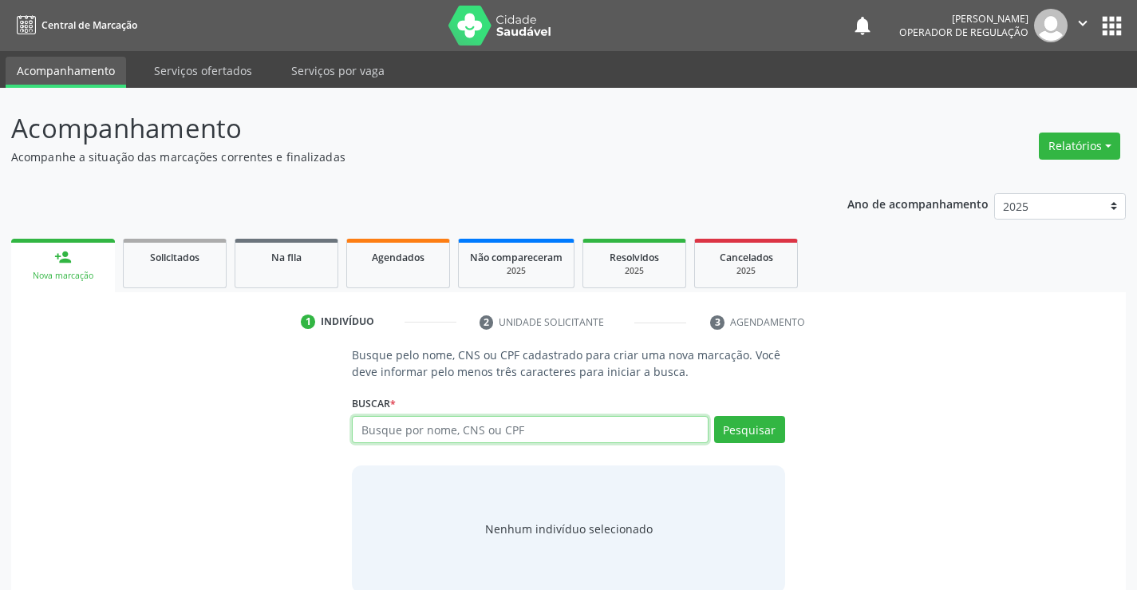
click at [507, 428] on input "text" at bounding box center [530, 429] width 356 height 27
type input "[PERSON_NAME]"
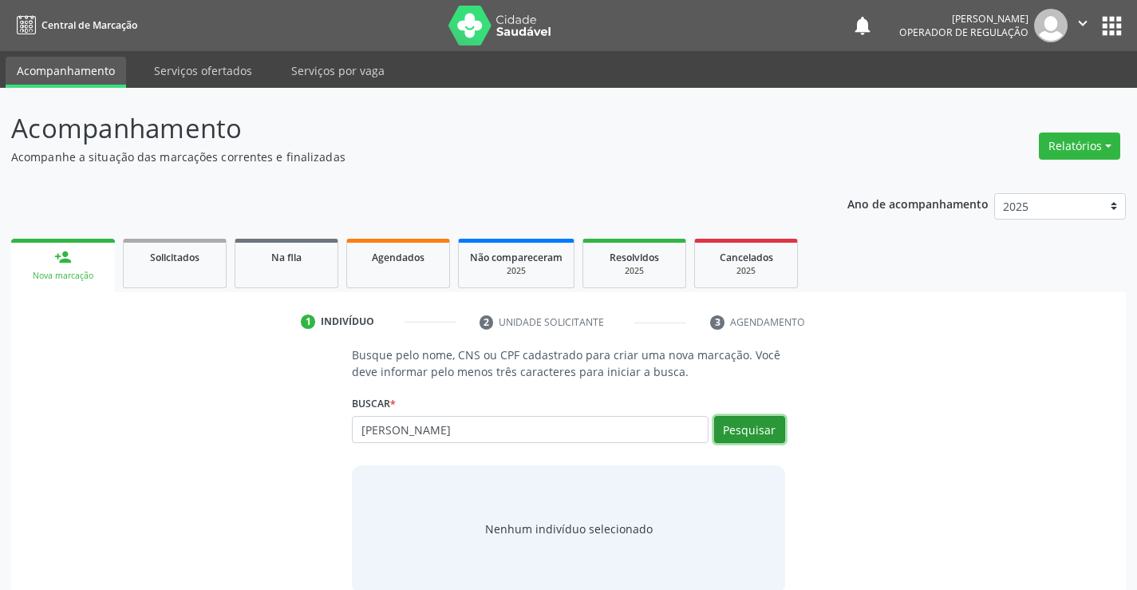
click at [754, 429] on button "Pesquisar" at bounding box center [749, 429] width 71 height 27
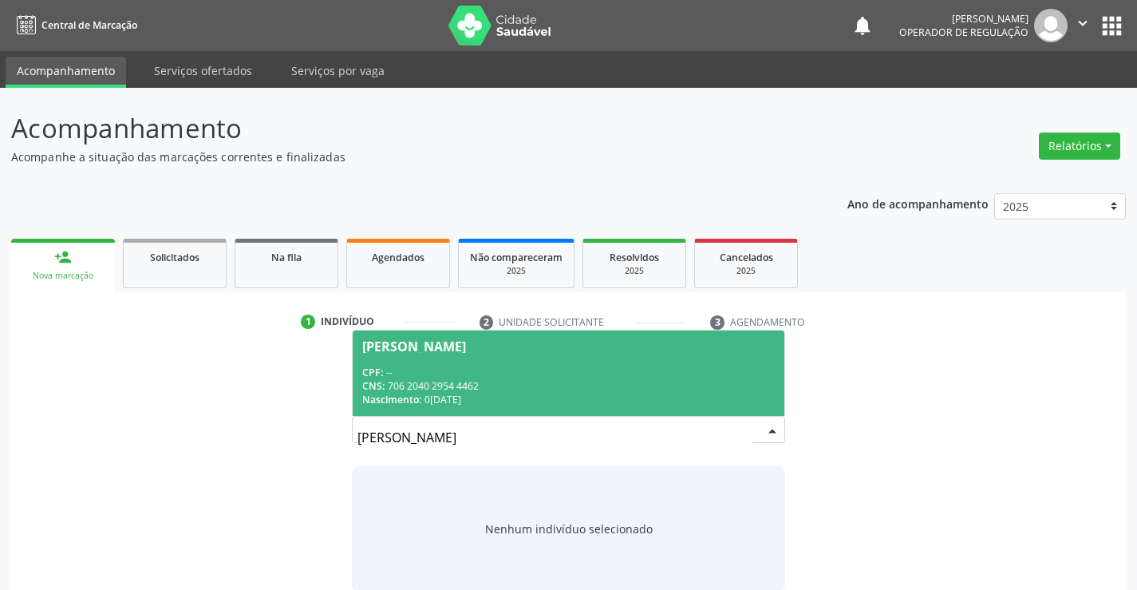
click at [507, 365] on div "CPF: --" at bounding box center [568, 372] width 412 height 14
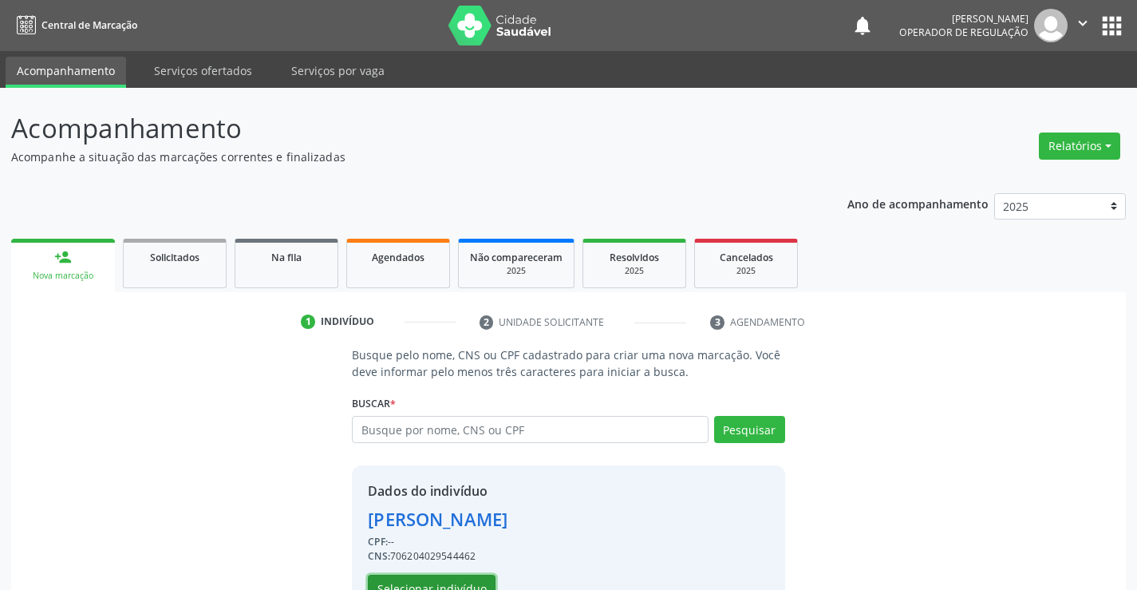
click at [424, 579] on button "Selecionar indivíduo" at bounding box center [432, 587] width 128 height 27
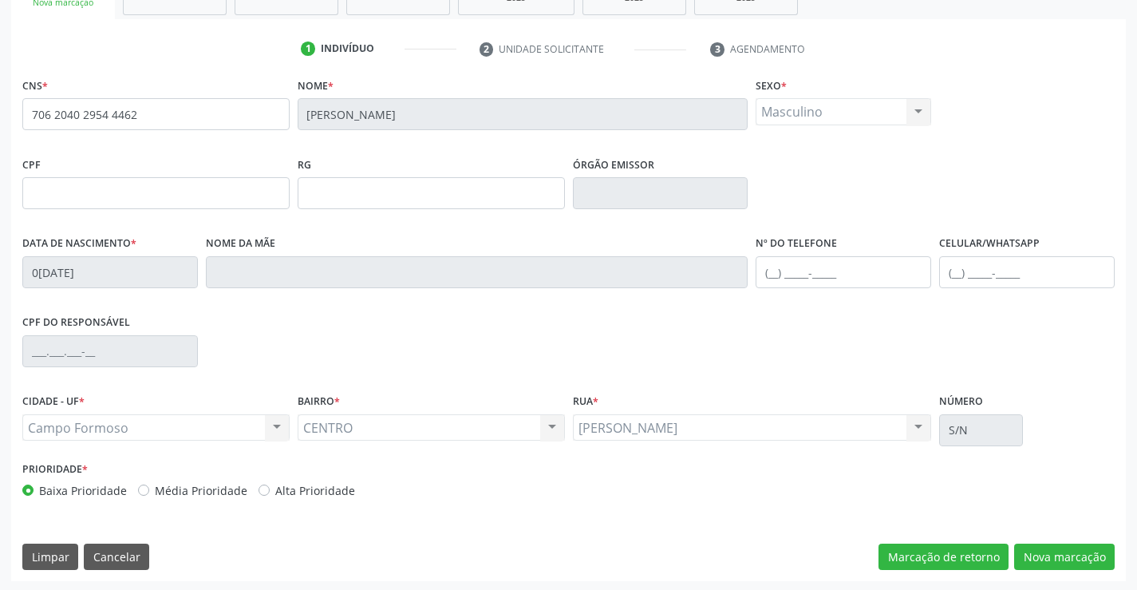
scroll to position [275, 0]
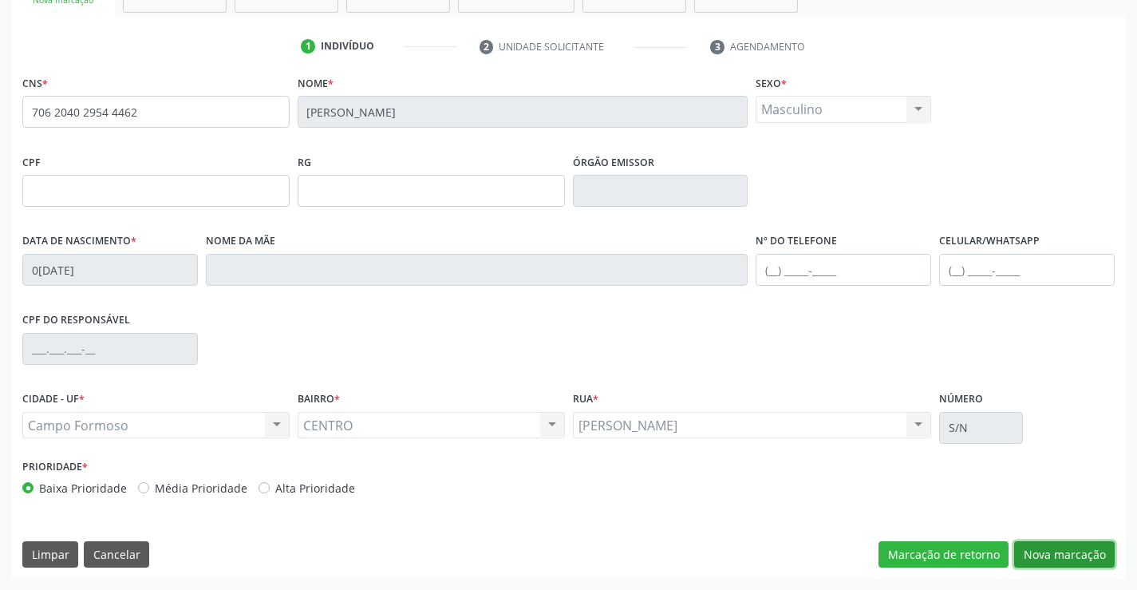
click at [1064, 551] on button "Nova marcação" at bounding box center [1064, 554] width 101 height 27
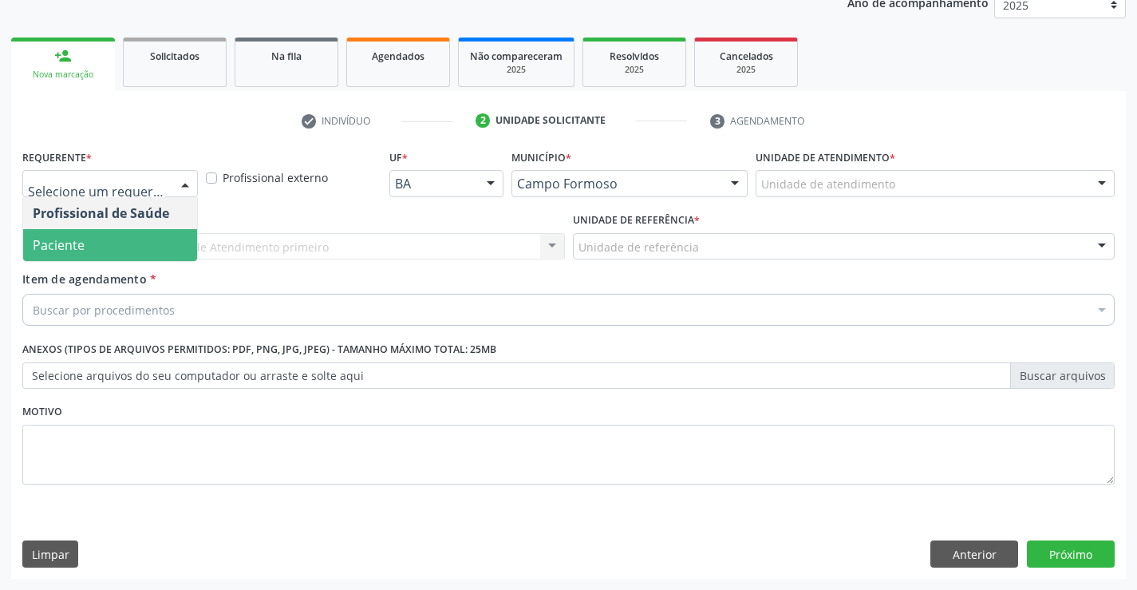
click at [89, 241] on span "Paciente" at bounding box center [110, 245] width 174 height 32
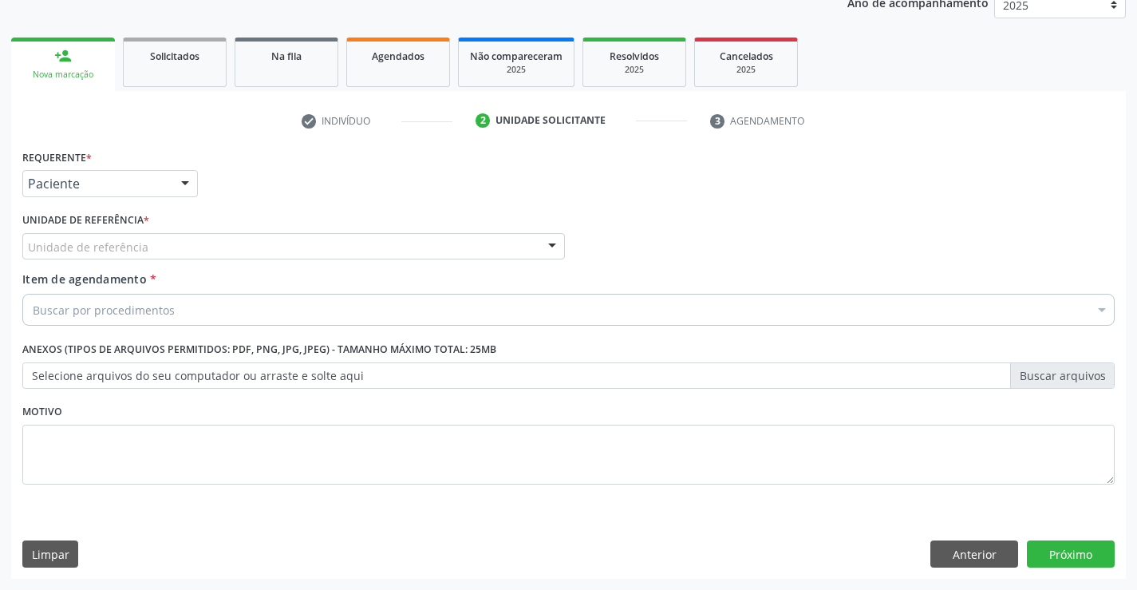
click at [139, 231] on label "Unidade de referência *" at bounding box center [85, 220] width 127 height 25
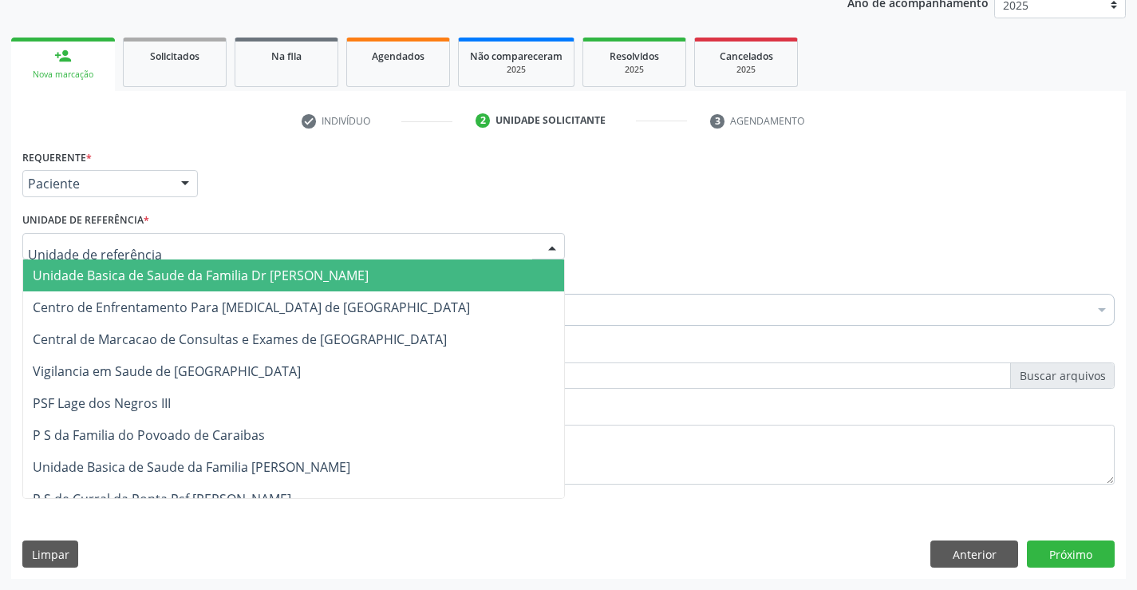
click at [146, 248] on div at bounding box center [293, 246] width 543 height 27
click at [145, 272] on span "Unidade Basica de Saude da Familia Dr [PERSON_NAME]" at bounding box center [201, 275] width 336 height 18
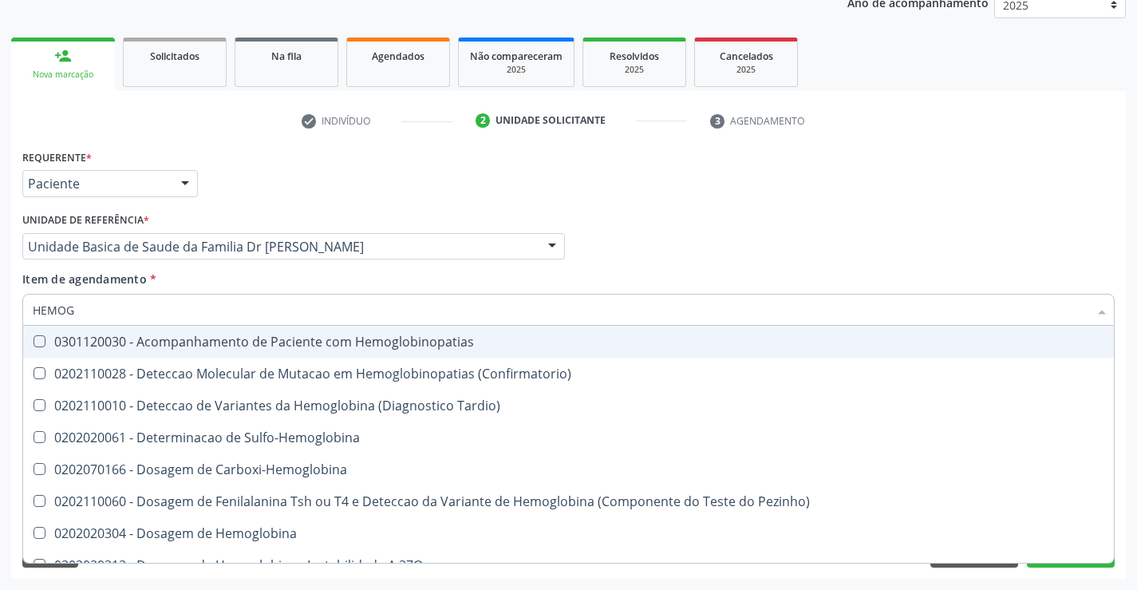
type input "HEMOGR"
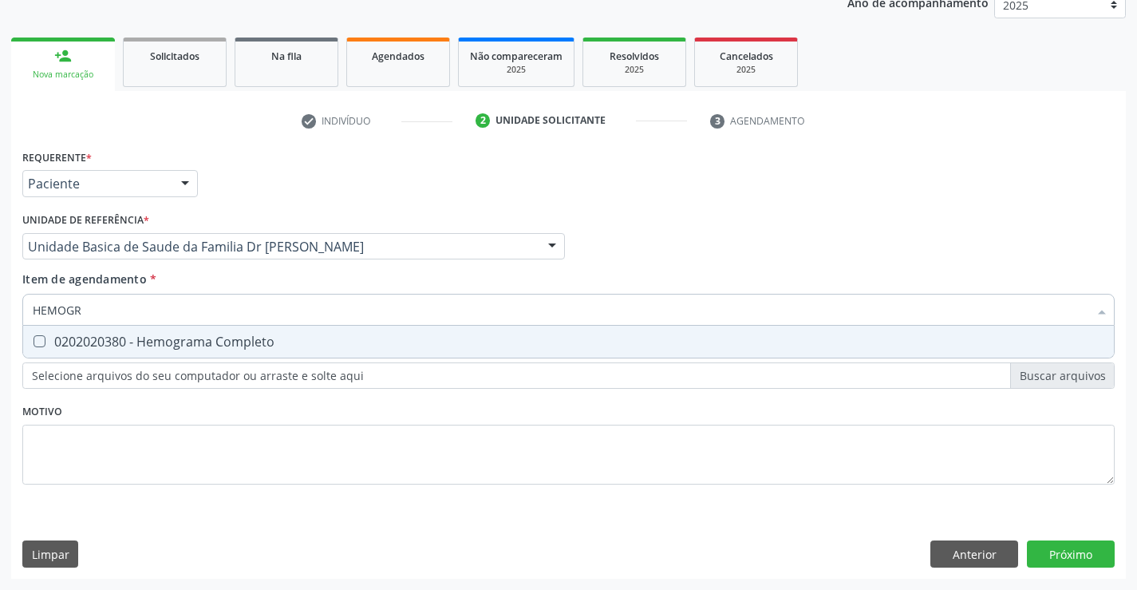
click at [357, 351] on span "0202020380 - Hemograma Completo" at bounding box center [568, 342] width 1091 height 32
checkbox Completo "true"
click at [1071, 549] on div "Requerente * Paciente Profissional de Saúde Paciente Nenhum resultado encontrad…" at bounding box center [568, 361] width 1115 height 433
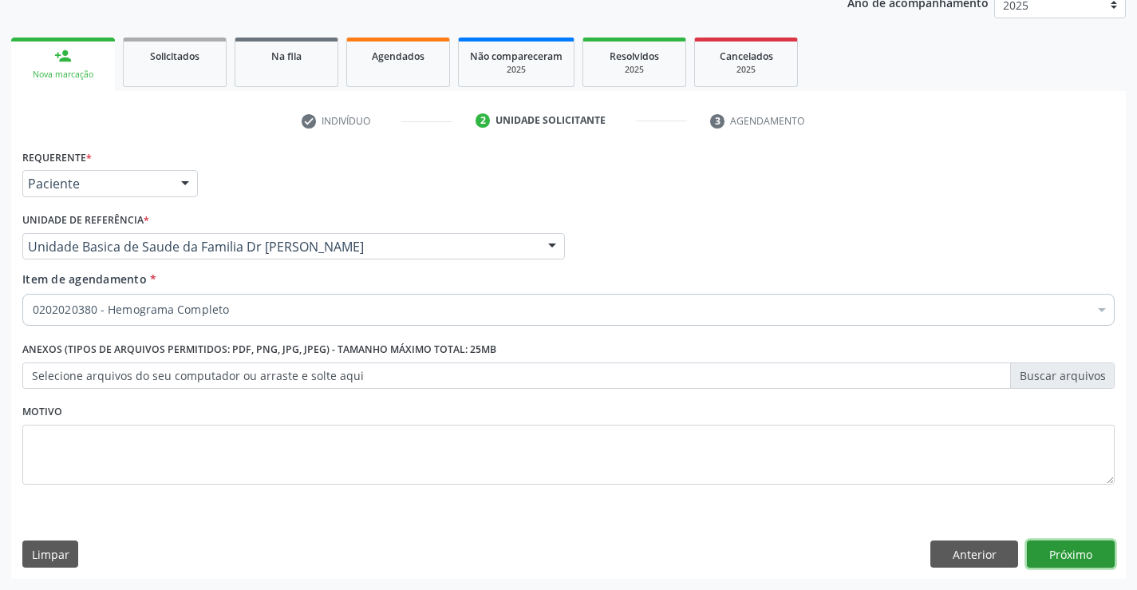
click at [1071, 549] on button "Próximo" at bounding box center [1071, 553] width 88 height 27
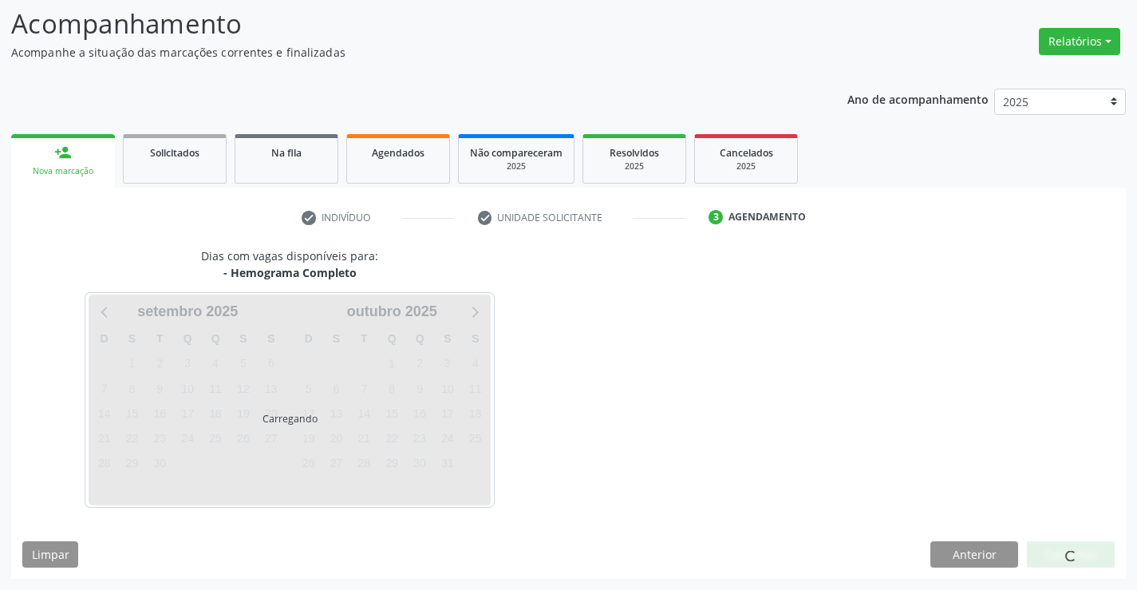
scroll to position [105, 0]
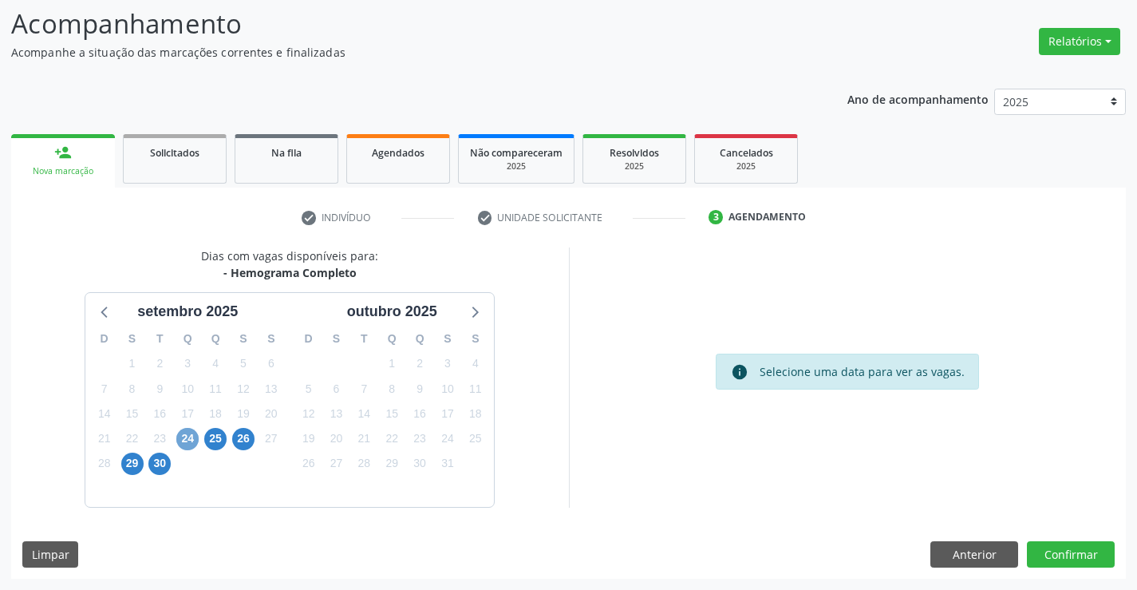
click at [191, 438] on span "24" at bounding box center [187, 439] width 22 height 22
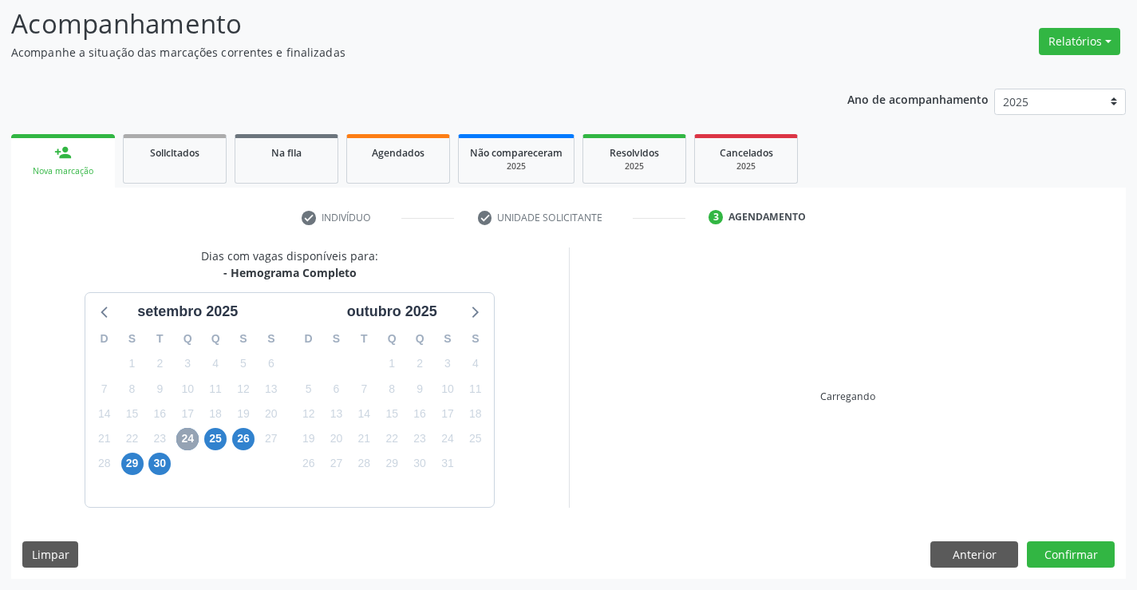
click at [191, 438] on span "24" at bounding box center [187, 439] width 22 height 22
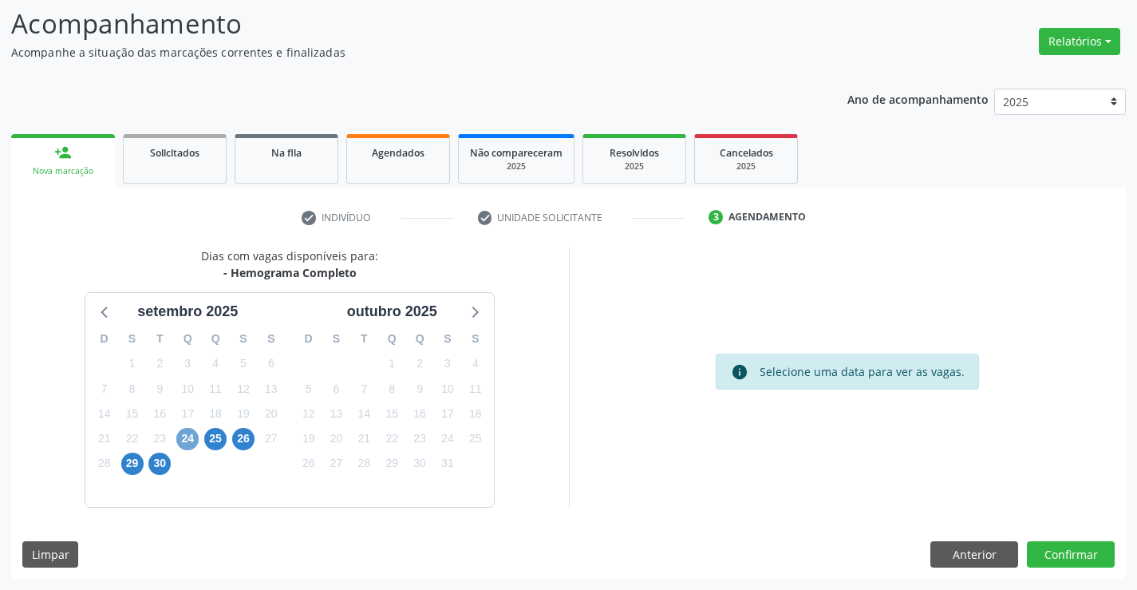
click at [191, 434] on span "24" at bounding box center [187, 439] width 22 height 22
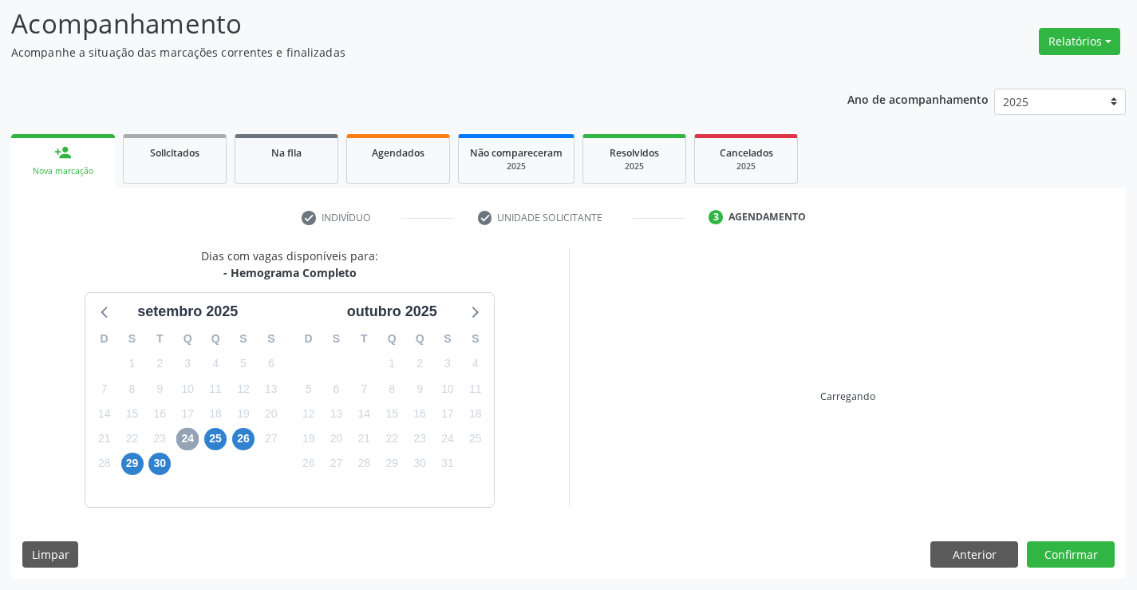
click at [191, 434] on span "24" at bounding box center [187, 439] width 22 height 22
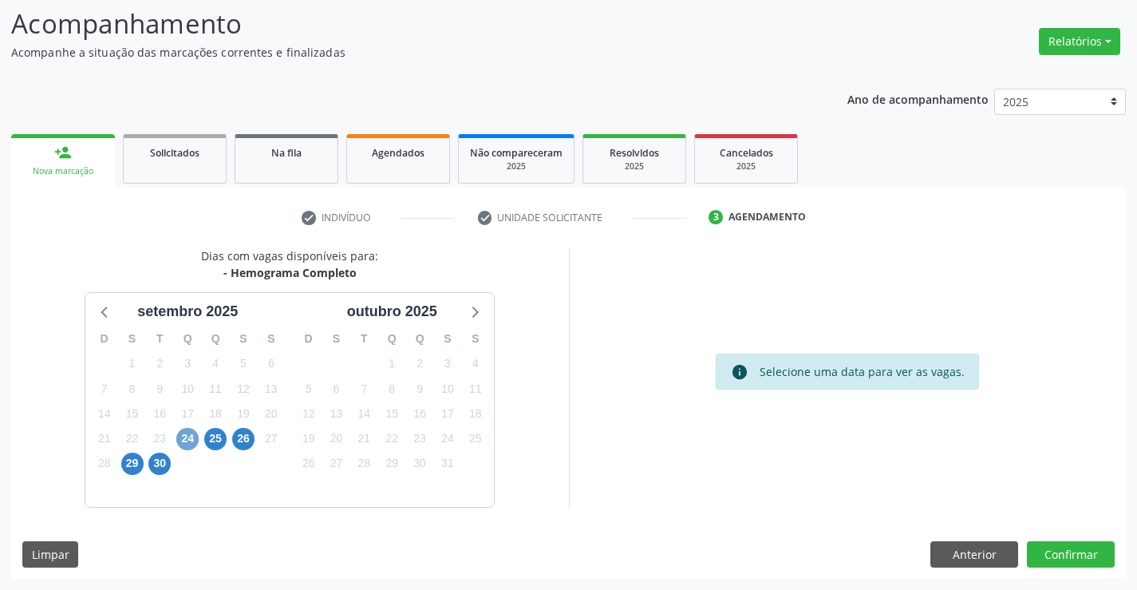
click at [177, 439] on span "24" at bounding box center [187, 439] width 22 height 22
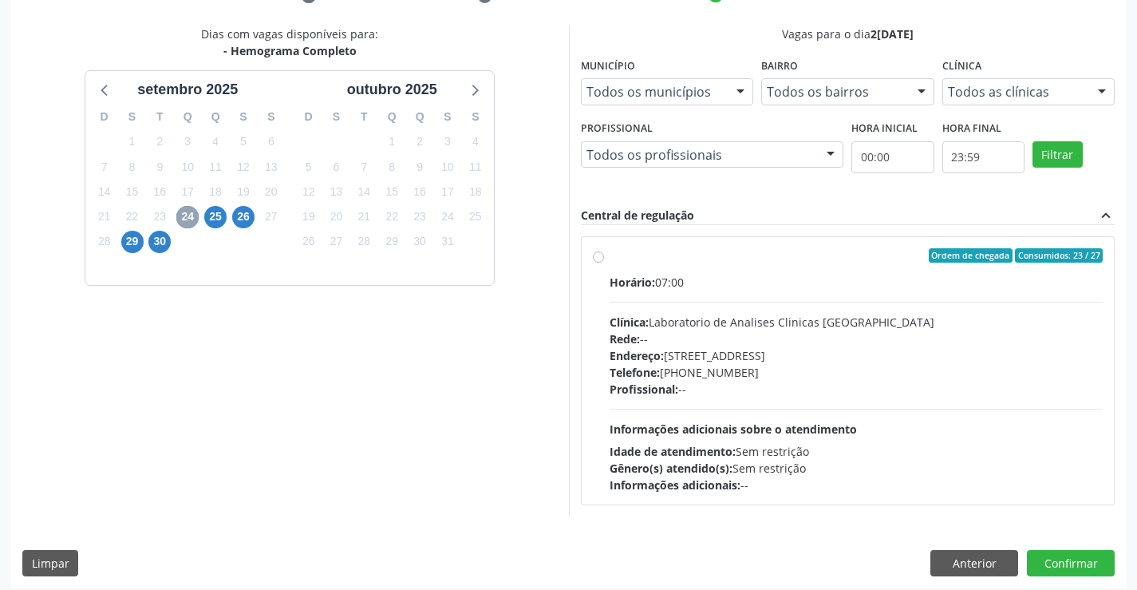
scroll to position [335, 0]
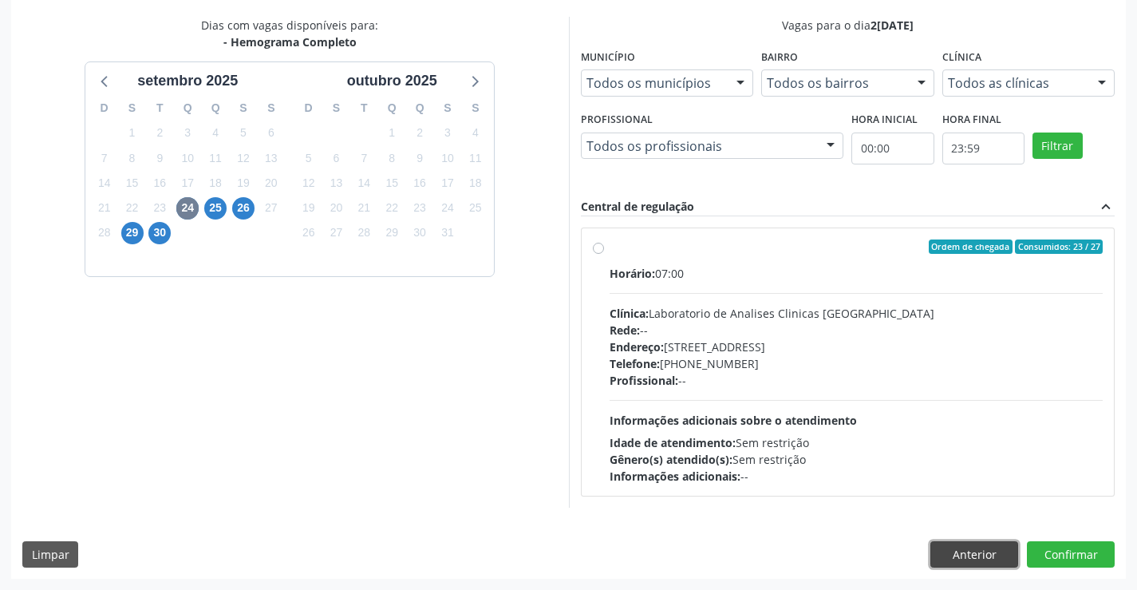
click at [957, 553] on button "Anterior" at bounding box center [974, 554] width 88 height 27
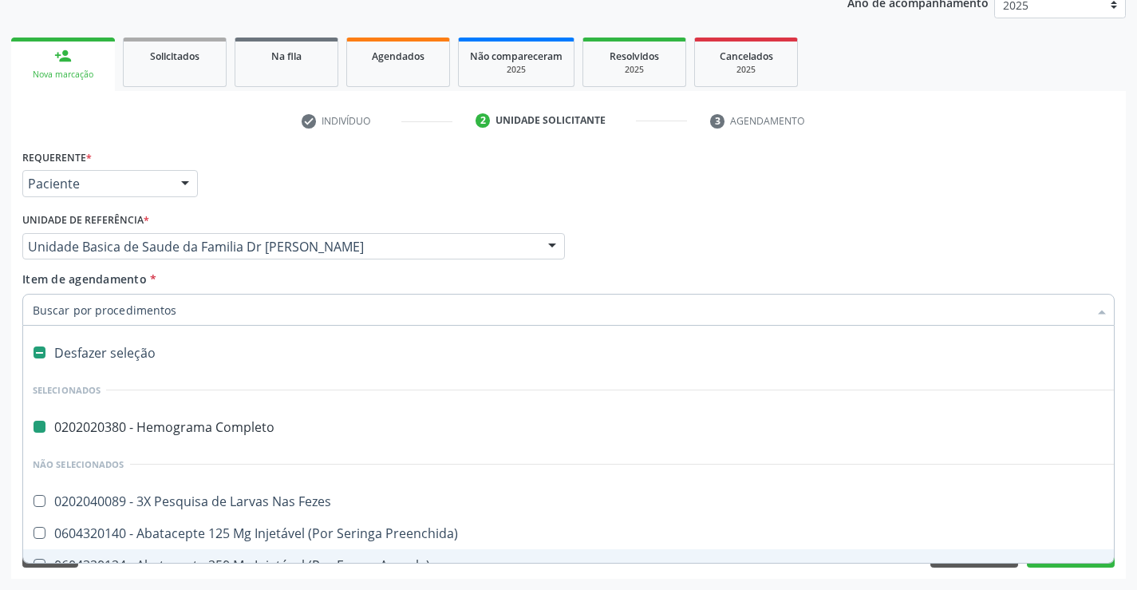
type input "U"
checkbox Completo "false"
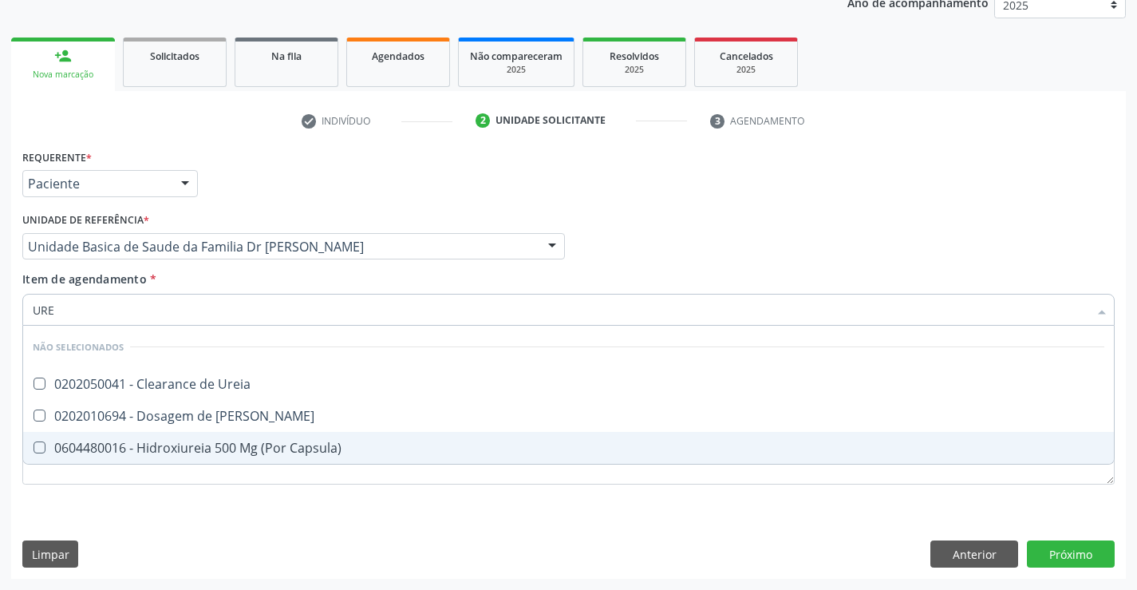
type input "UREI"
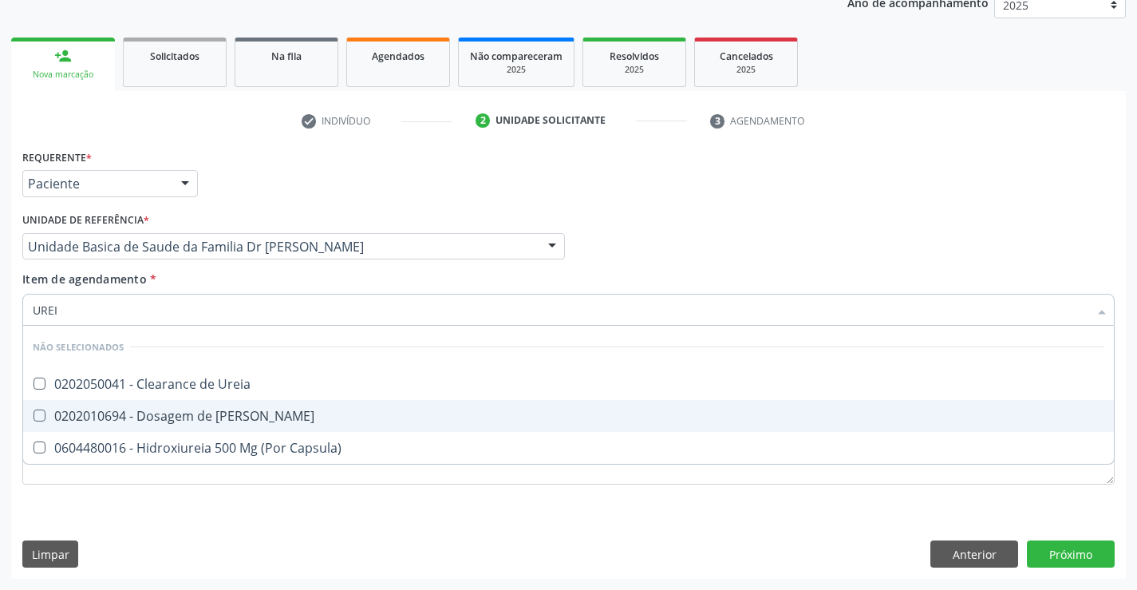
click at [157, 417] on div "0202010694 - Dosagem de [PERSON_NAME]" at bounding box center [568, 415] width 1071 height 13
checkbox Ureia "true"
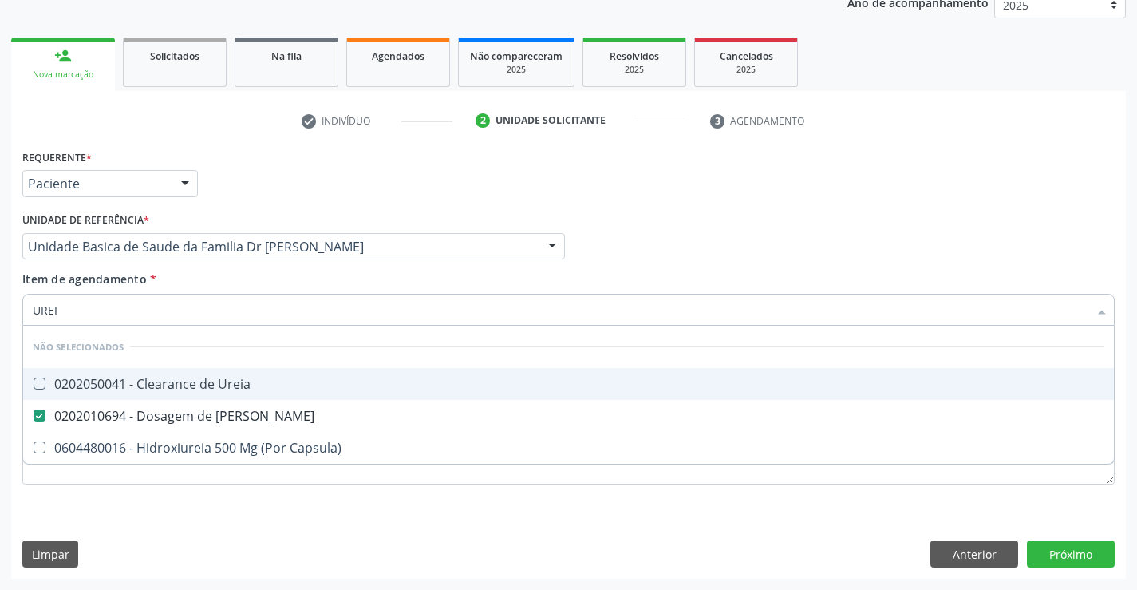
type input "UREI"
click at [167, 278] on div "Item de agendamento * [PERSON_NAME] seleção Não selecionados 0202050041 - Clear…" at bounding box center [568, 295] width 1092 height 50
checkbox Ureia "true"
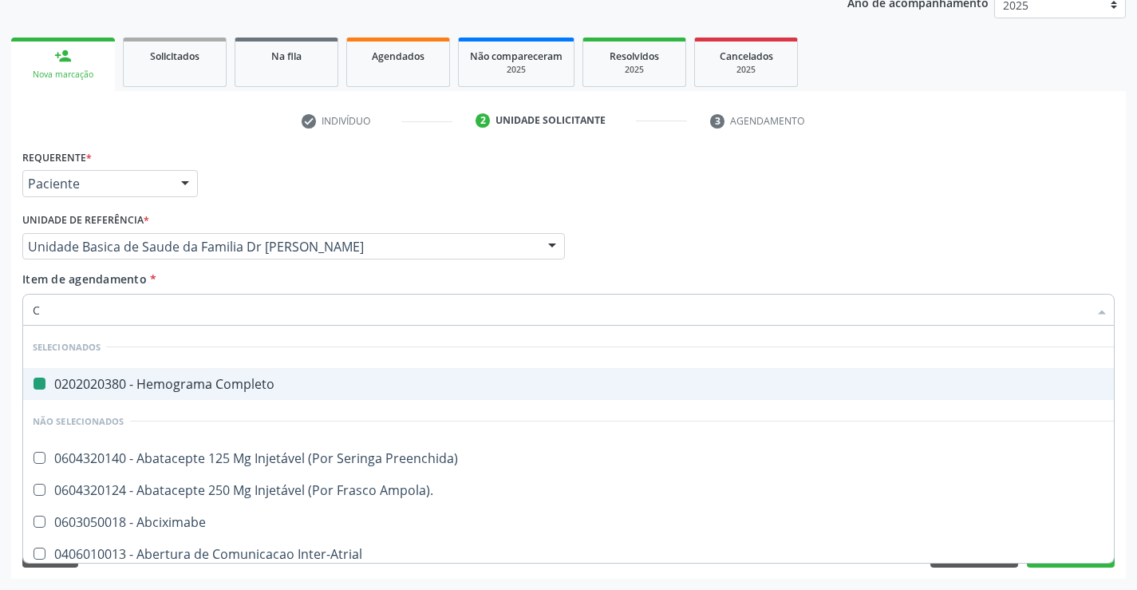
type input "CR"
checkbox Completo "false"
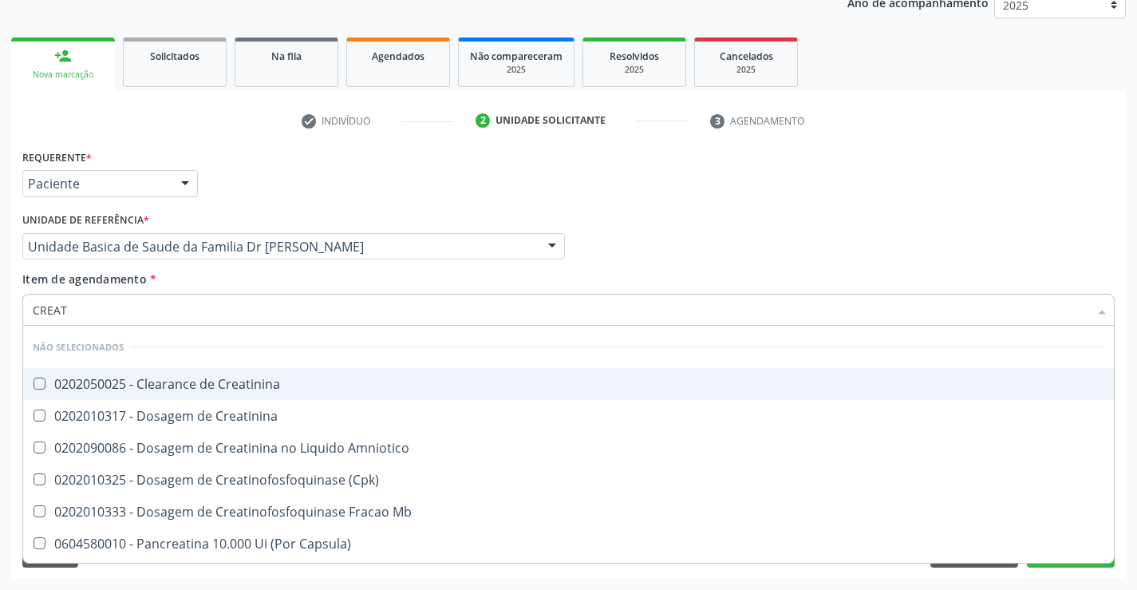
type input "CREATI"
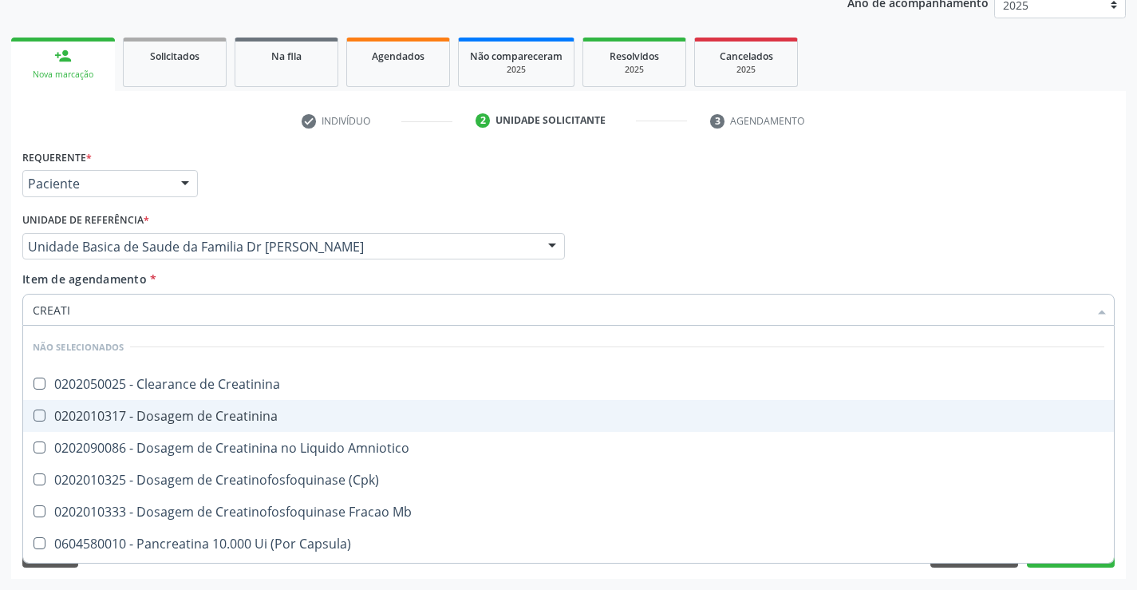
click at [164, 416] on div "0202010317 - Dosagem de Creatinina" at bounding box center [568, 415] width 1071 height 13
checkbox Creatinina "true"
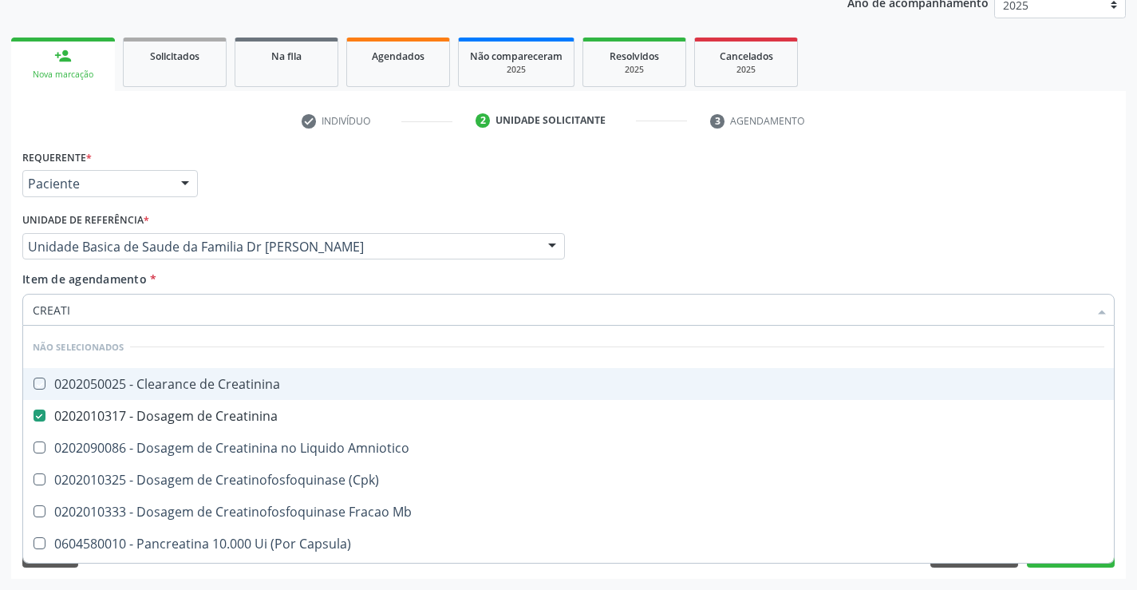
click at [160, 277] on div "Item de agendamento * CREATI Desfazer seleção Não selecionados 0202050025 - Cle…" at bounding box center [568, 295] width 1092 height 50
checkbox Creatinina "true"
checkbox Amniotico "true"
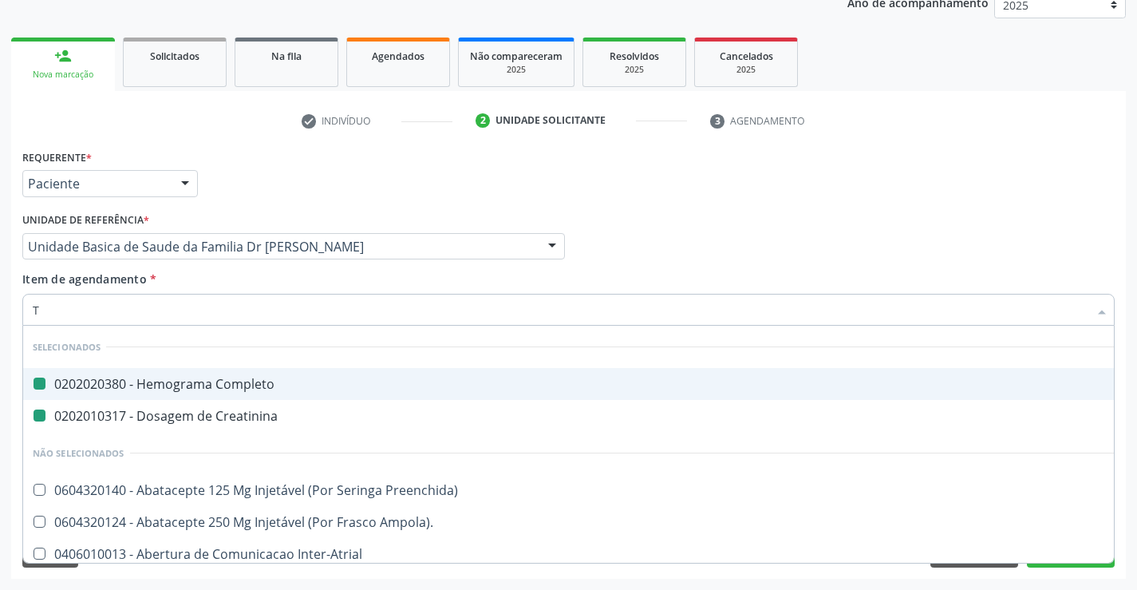
type input "TG"
checkbox Completo "false"
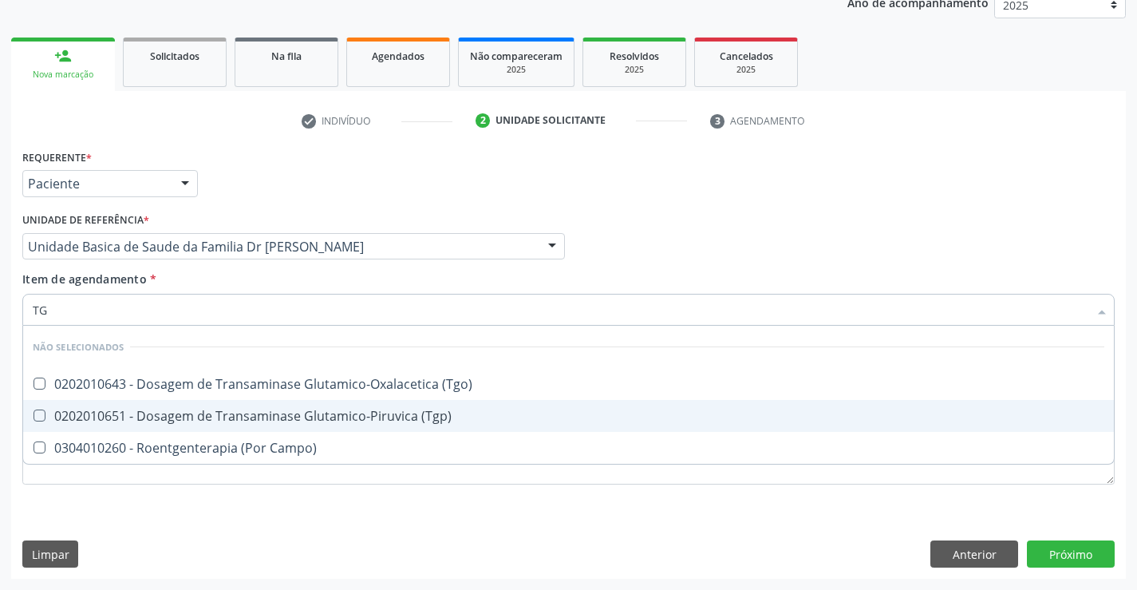
click at [215, 421] on div "0202010651 - Dosagem de Transaminase Glutamico-Piruvica (Tgp)" at bounding box center [568, 415] width 1071 height 13
checkbox \(Tgp\) "true"
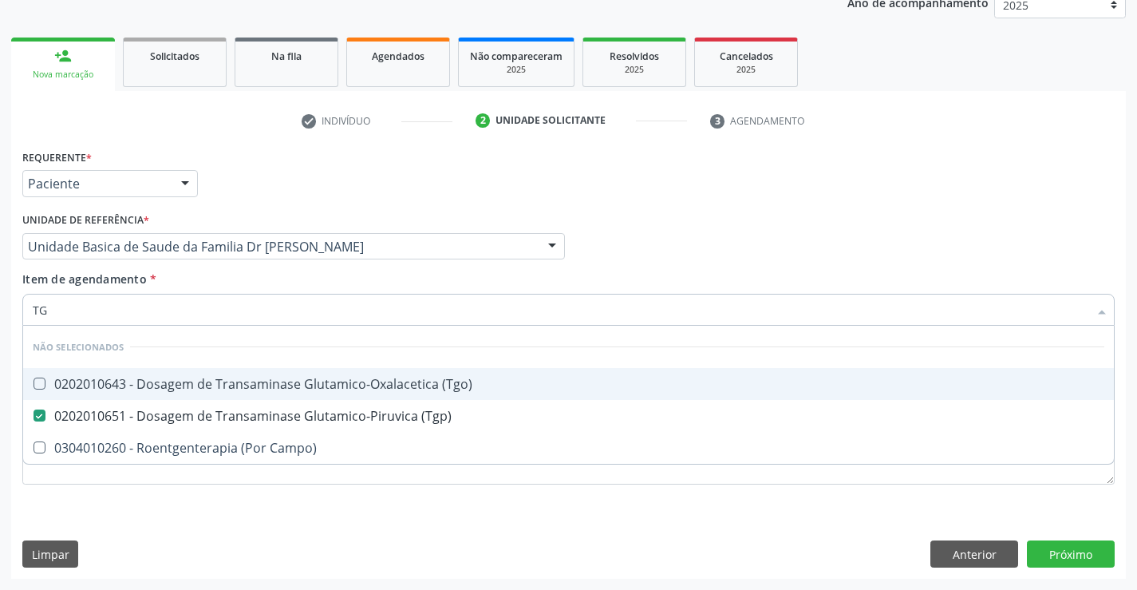
click at [222, 385] on div "0202010643 - Dosagem de Transaminase Glutamico-Oxalacetica (Tgo)" at bounding box center [568, 383] width 1071 height 13
checkbox \(Tgo\) "true"
type input "TG"
click at [228, 281] on div "Item de agendamento * TG Desfazer seleção Não selecionados 0202010643 - Dosagem…" at bounding box center [568, 295] width 1092 height 50
click at [225, 319] on div "TG" at bounding box center [568, 310] width 1092 height 32
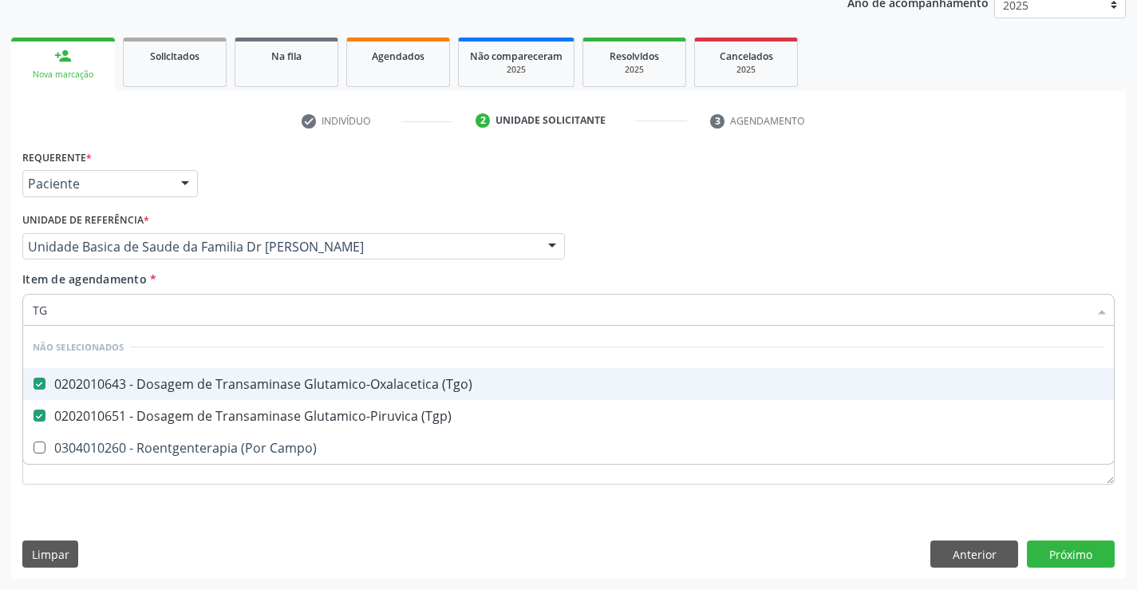
checkbox Campo\) "true"
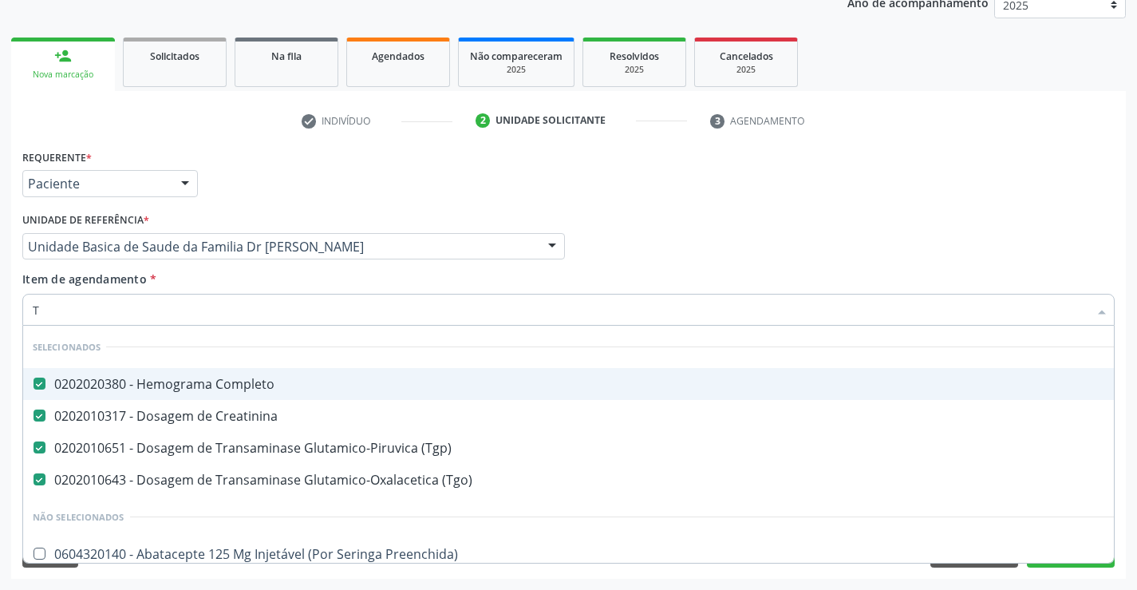
type input "TR"
checkbox \(Tgo\) "false"
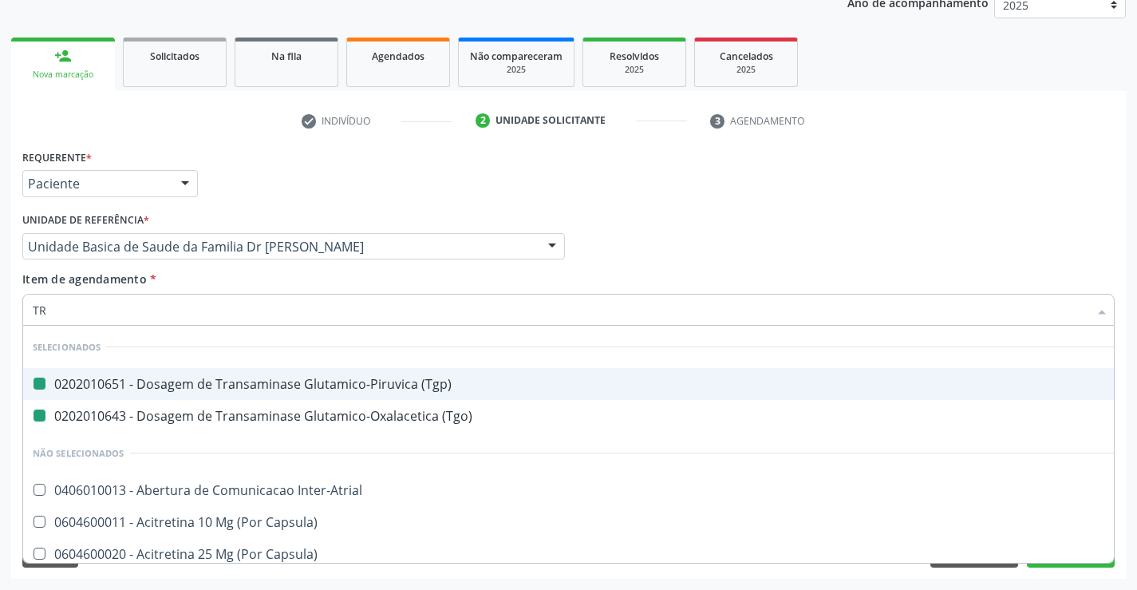
type input "TRI"
checkbox \(Tgp\) "false"
checkbox \(Tgo\) "false"
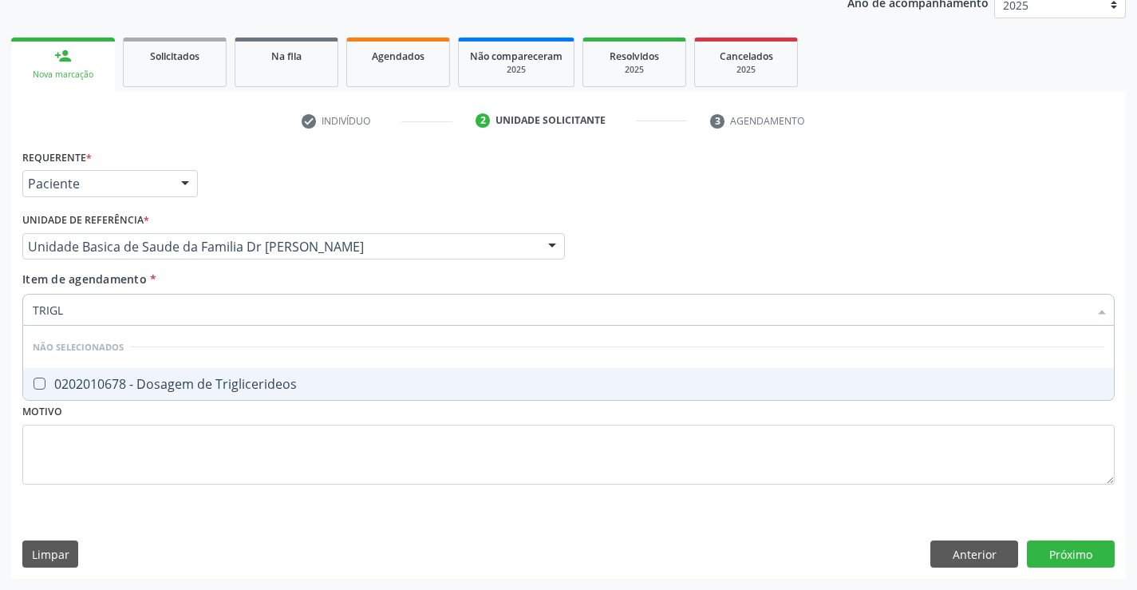
type input "TRIGLI"
click at [203, 385] on div "0202010678 - Dosagem de Triglicerideos" at bounding box center [568, 383] width 1071 height 13
checkbox Triglicerideos "true"
click at [198, 286] on div "Item de agendamento * TRIGLI Desfazer seleção Não selecionados 0202010678 - Dos…" at bounding box center [568, 295] width 1092 height 50
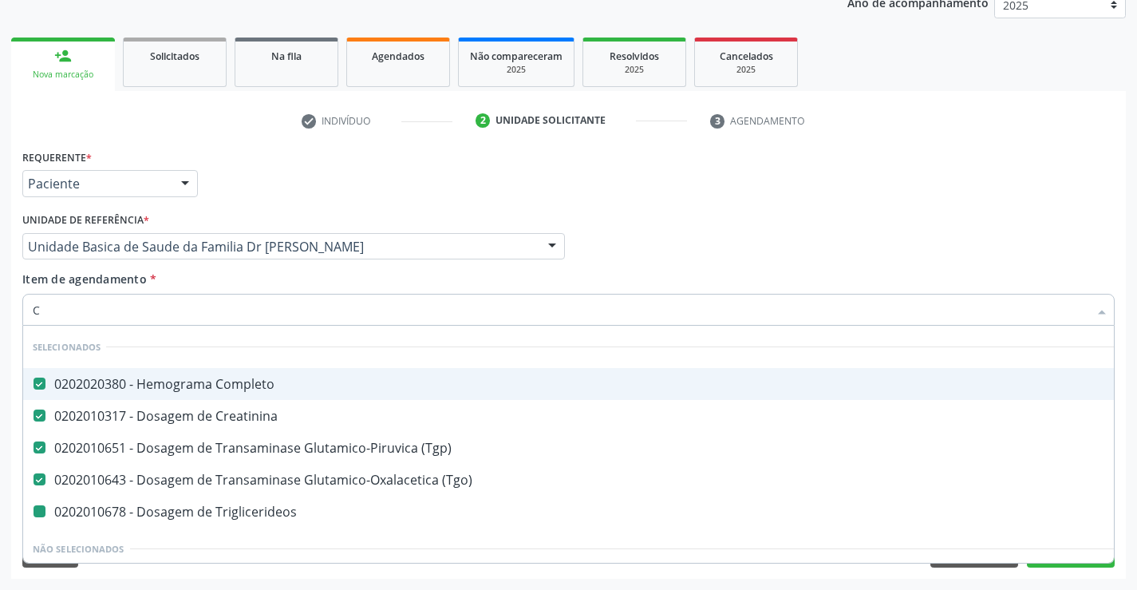
type input "CO"
checkbox Triglicerideos "false"
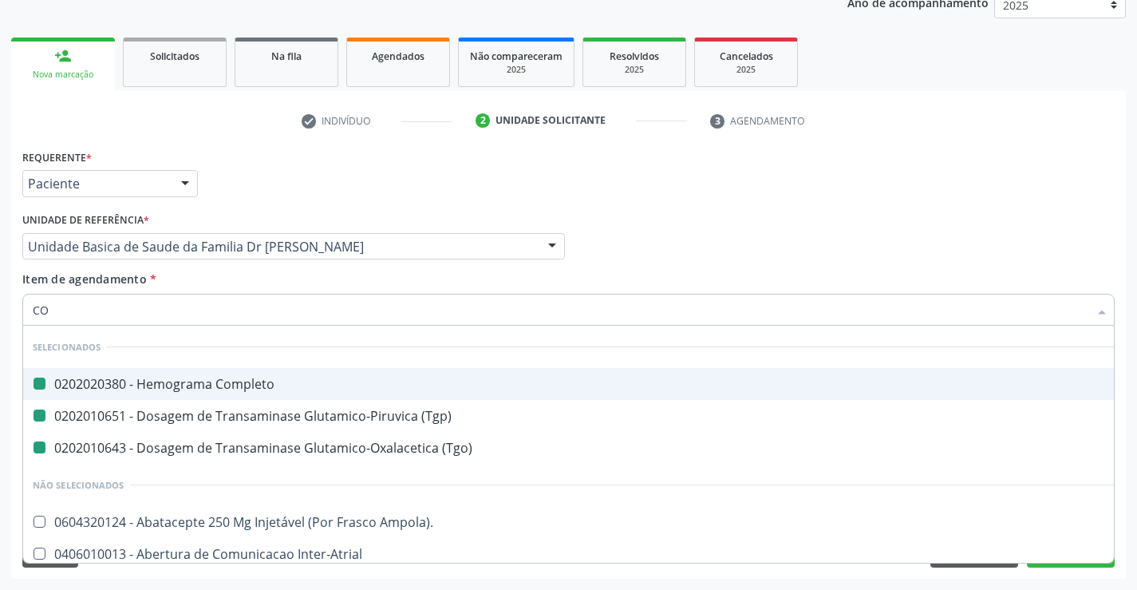
type input "COL"
checkbox Completo "false"
checkbox \(Tgp\) "false"
checkbox \(Tgo\) "false"
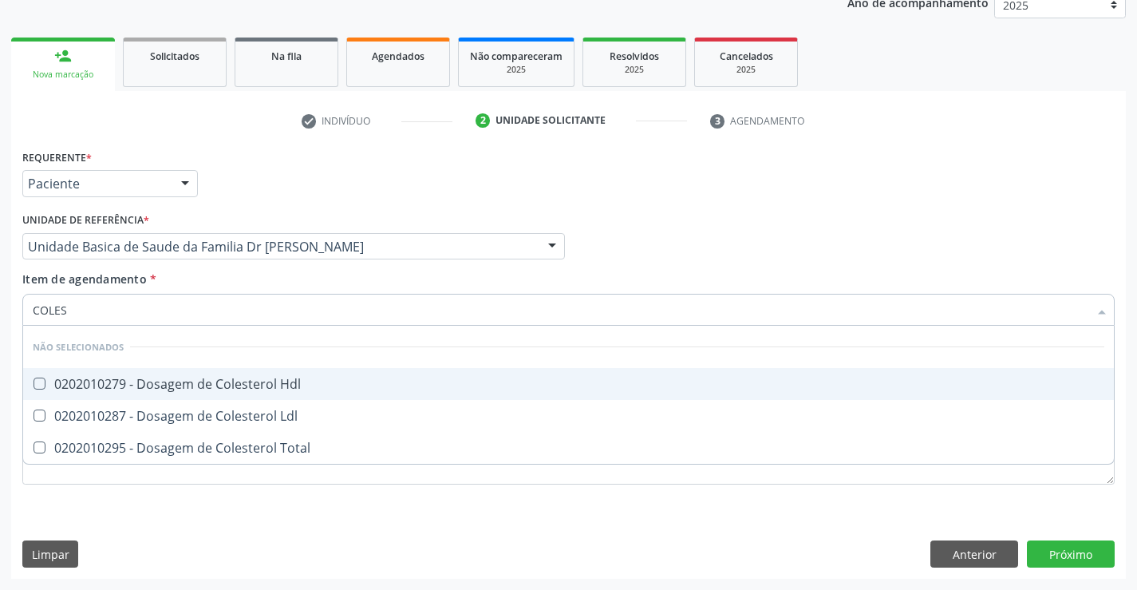
type input "COLEST"
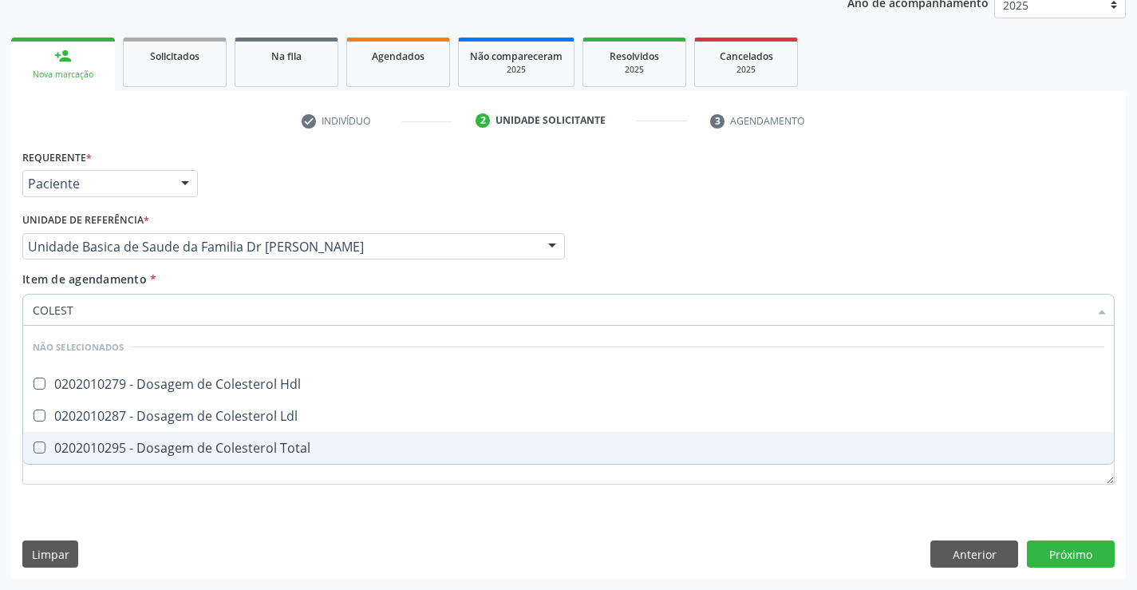
click at [212, 441] on div "0202010295 - Dosagem de Colesterol Total" at bounding box center [568, 447] width 1071 height 13
checkbox Total "true"
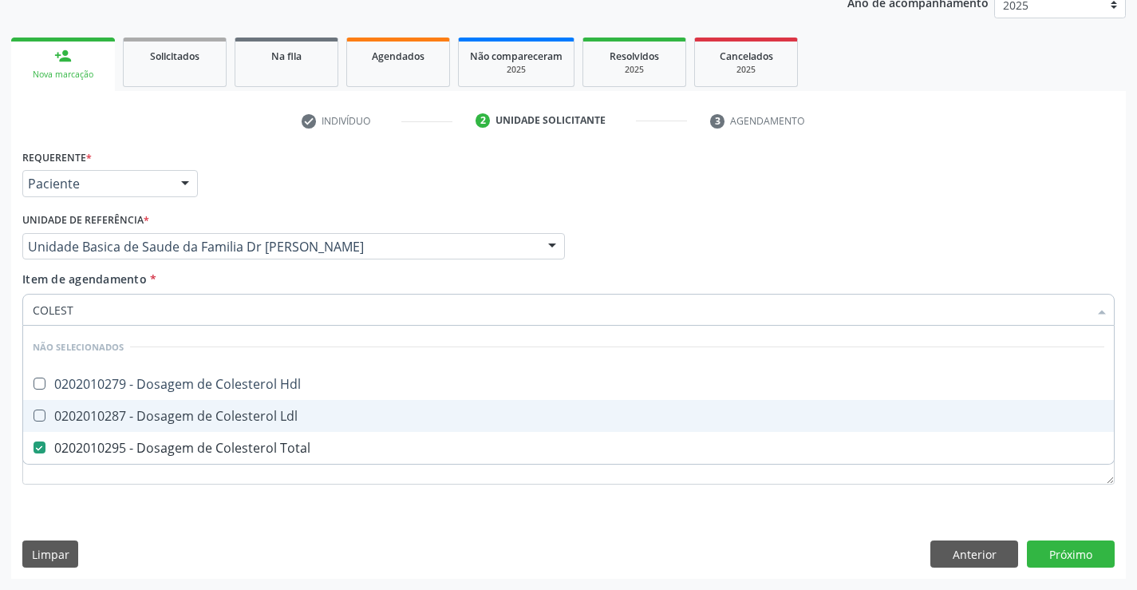
click at [215, 417] on div "0202010287 - Dosagem de Colesterol Ldl" at bounding box center [568, 415] width 1071 height 13
checkbox Ldl "true"
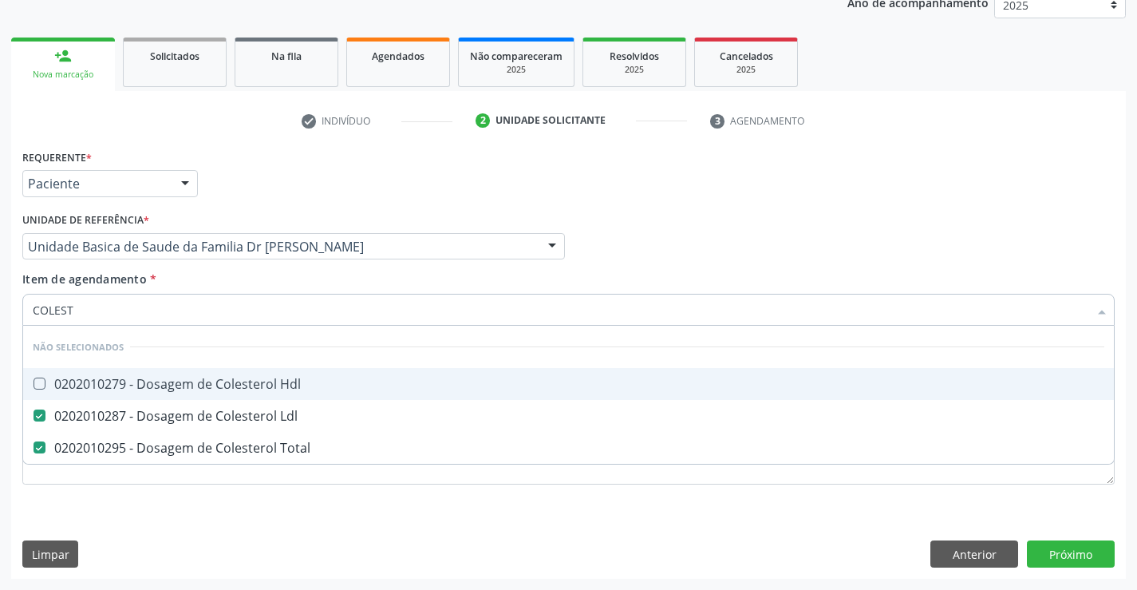
click at [215, 385] on div "0202010279 - Dosagem de Colesterol Hdl" at bounding box center [568, 383] width 1071 height 13
checkbox Hdl "true"
click at [206, 280] on div "Item de agendamento * COLEST Desfazer seleção Não selecionados 0202010279 - Dos…" at bounding box center [568, 295] width 1092 height 50
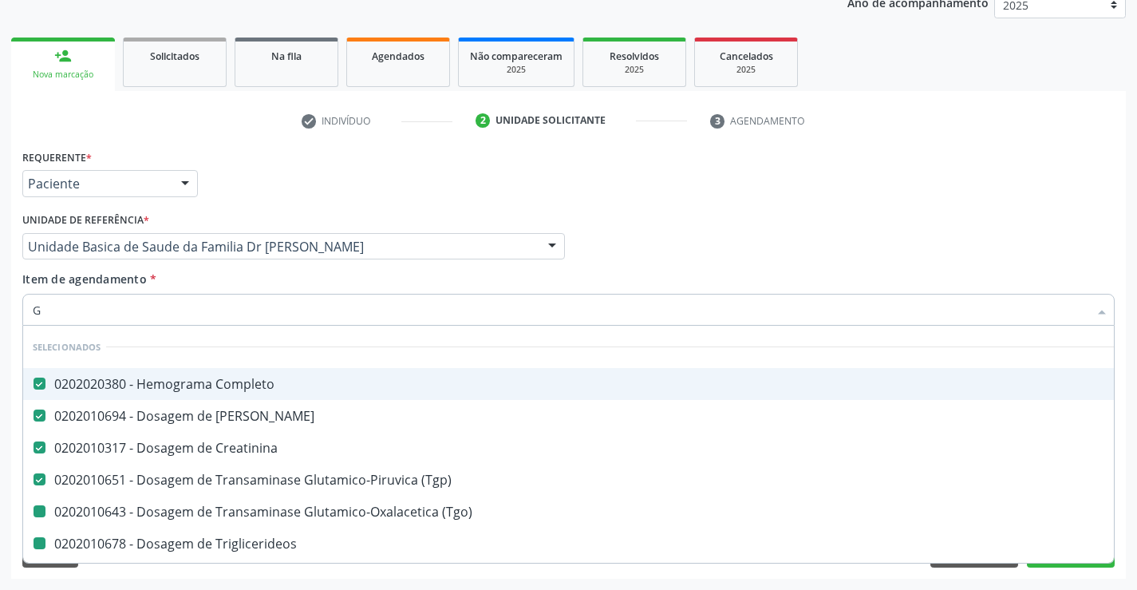
type input "GL"
checkbox \(Tgo\) "false"
checkbox Triglicerideos "false"
checkbox Total "false"
checkbox Ldl "false"
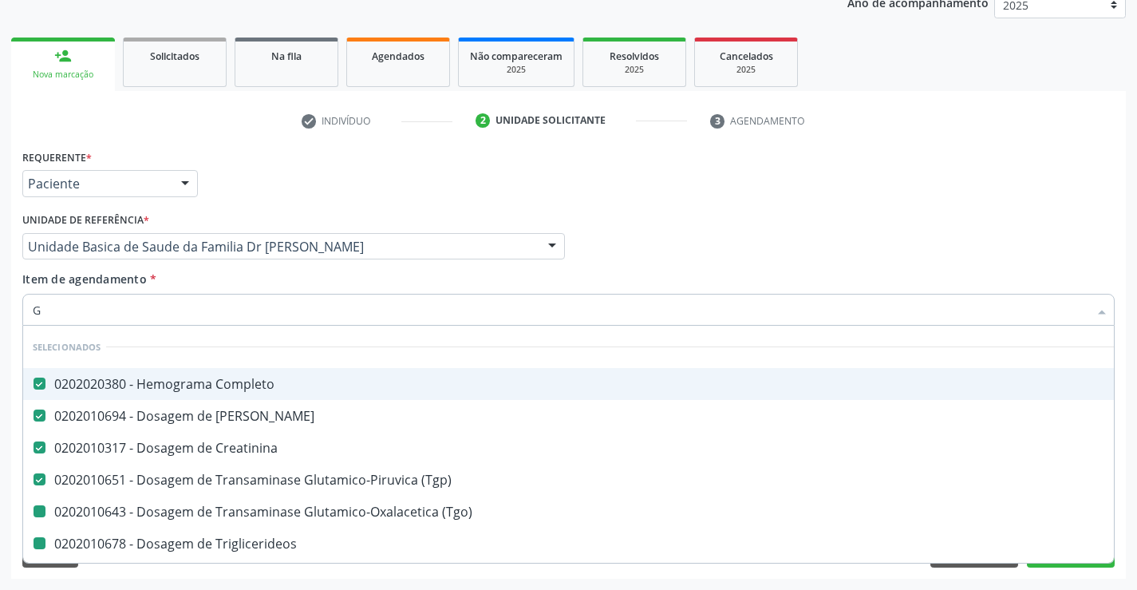
checkbox Hdl "false"
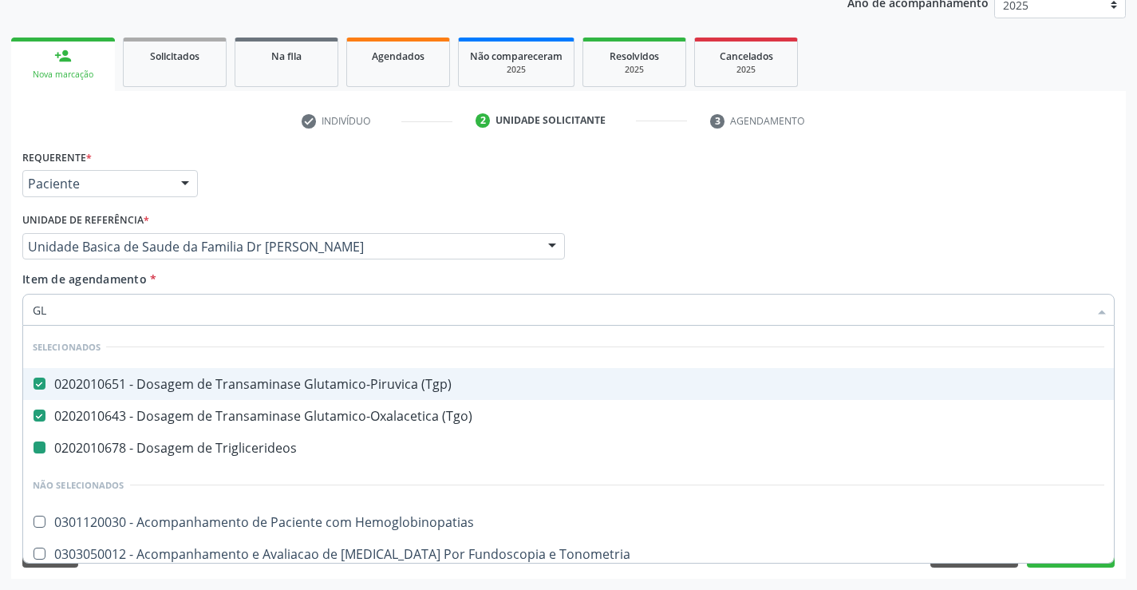
type input "GLI"
checkbox Triglicerideos "false"
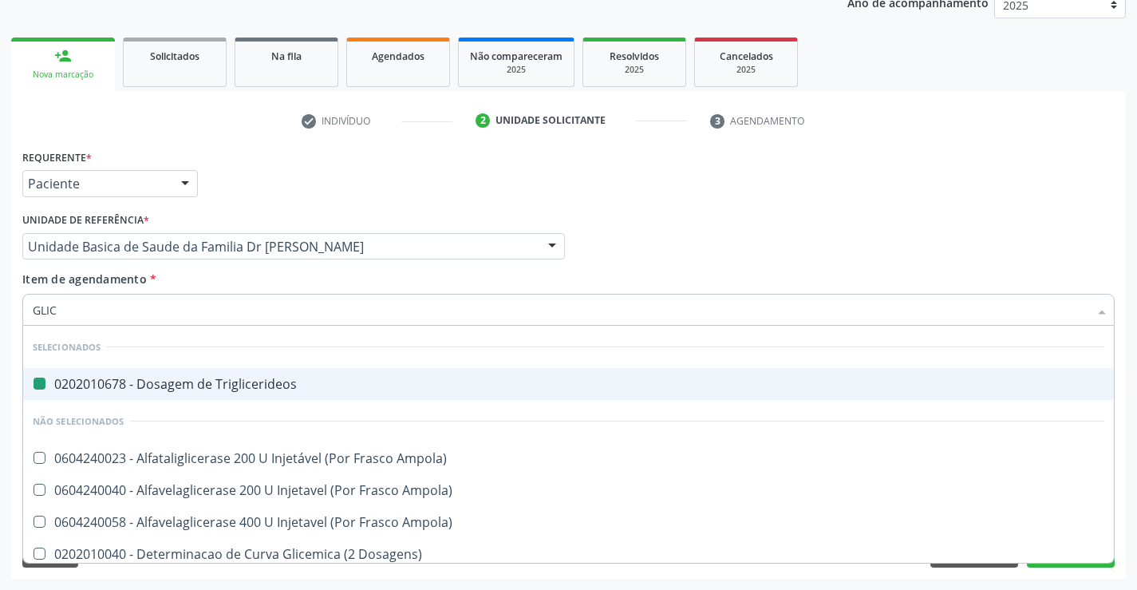
type input "GLICO"
checkbox Triglicerideos "false"
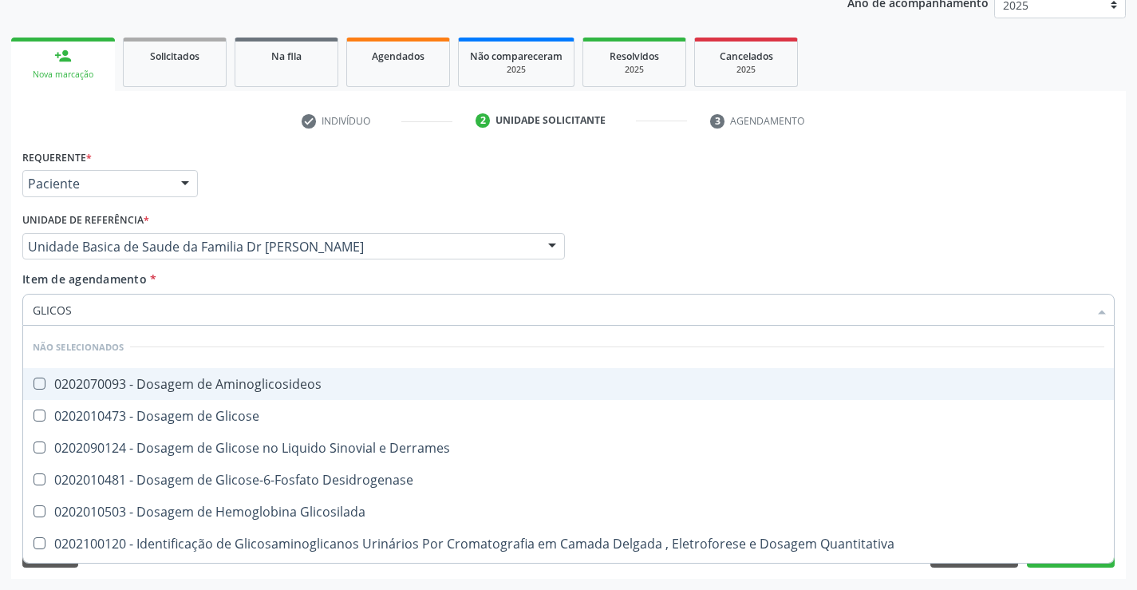
type input "GLICOSE"
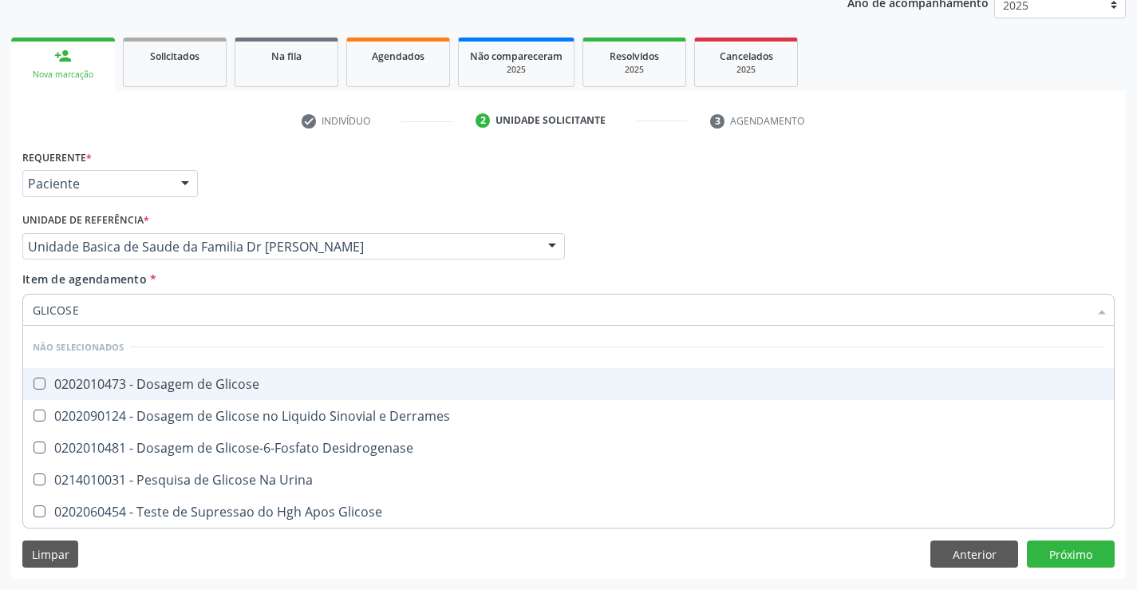
click at [237, 380] on div "0202010473 - Dosagem de Glicose" at bounding box center [568, 383] width 1071 height 13
checkbox Glicose "true"
click at [262, 272] on div "Item de agendamento * GLICOSE Desfazer seleção Não selecionados 0202010473 - Do…" at bounding box center [568, 295] width 1092 height 50
checkbox Desidrogenase "true"
checkbox Glicose "true"
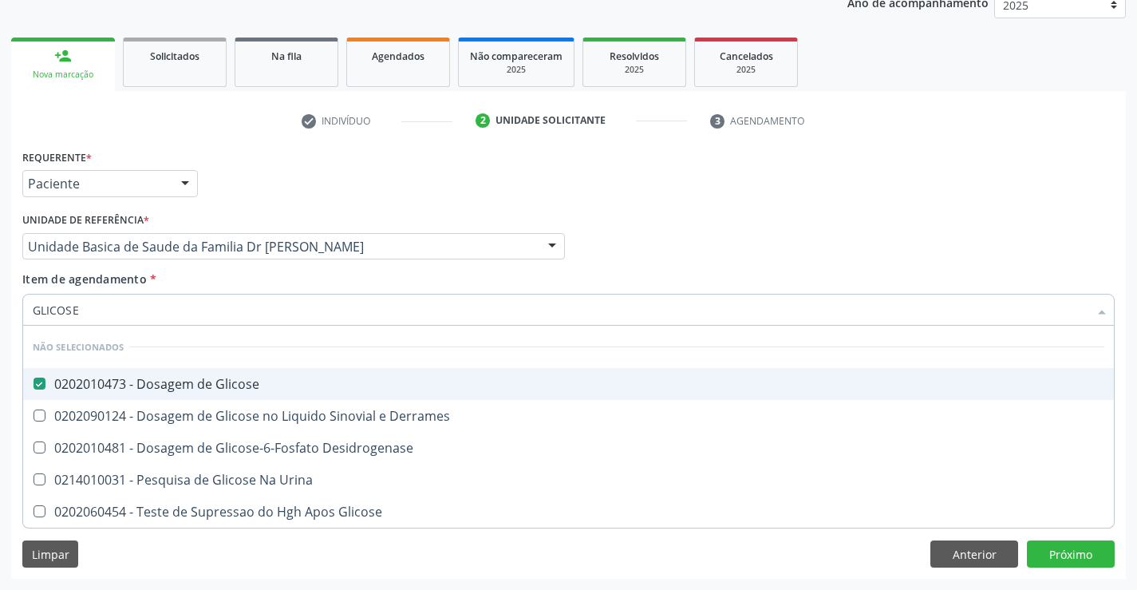
checkbox Urina "true"
checkbox Derrames "true"
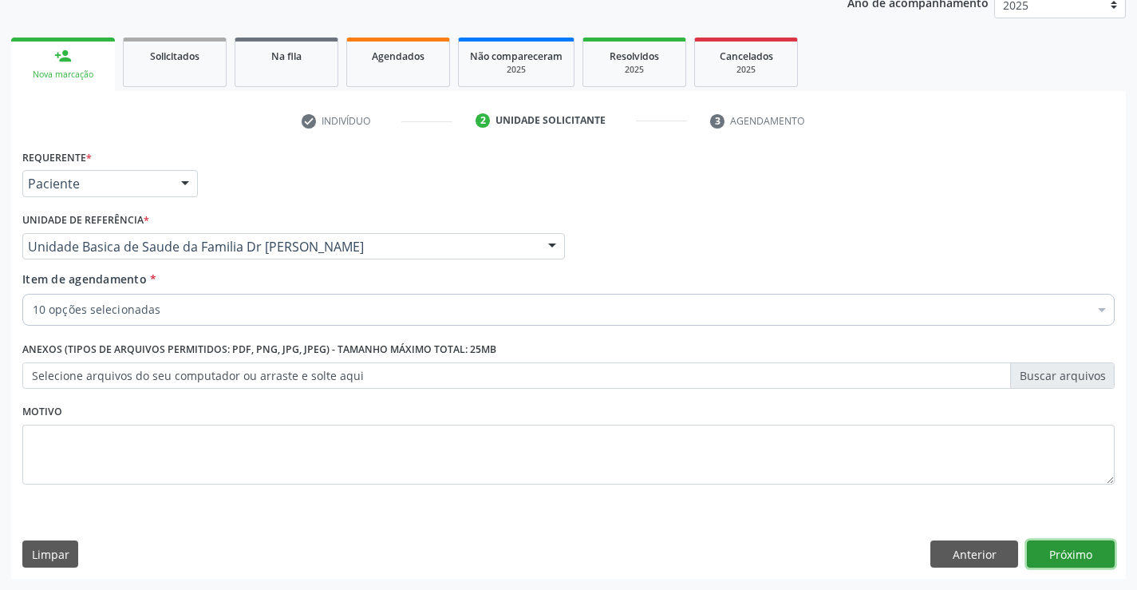
click at [1061, 549] on button "Próximo" at bounding box center [1071, 553] width 88 height 27
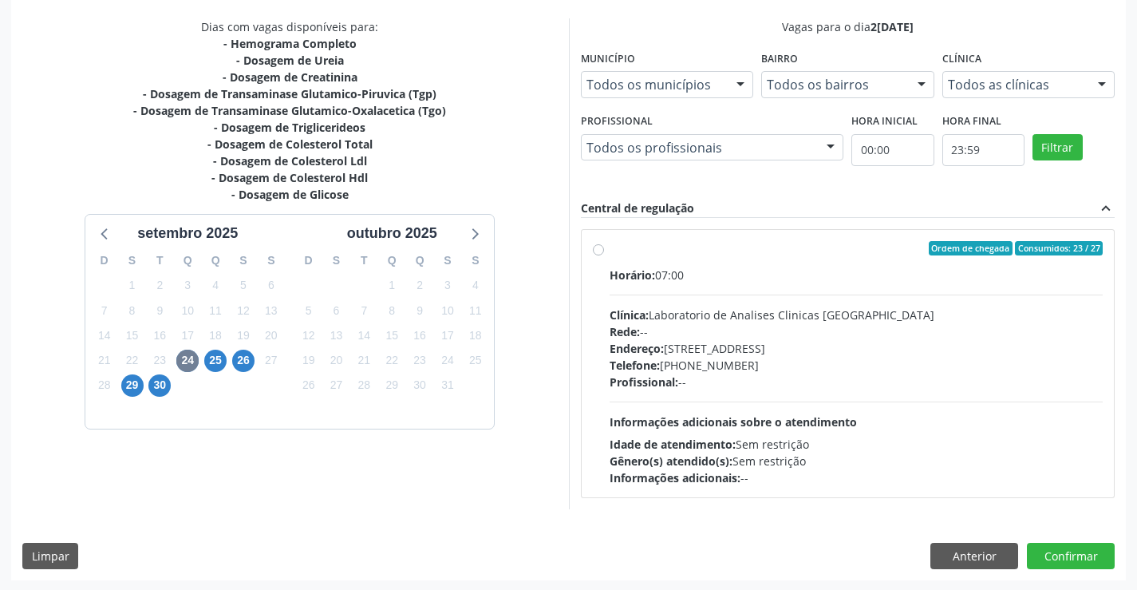
scroll to position [335, 0]
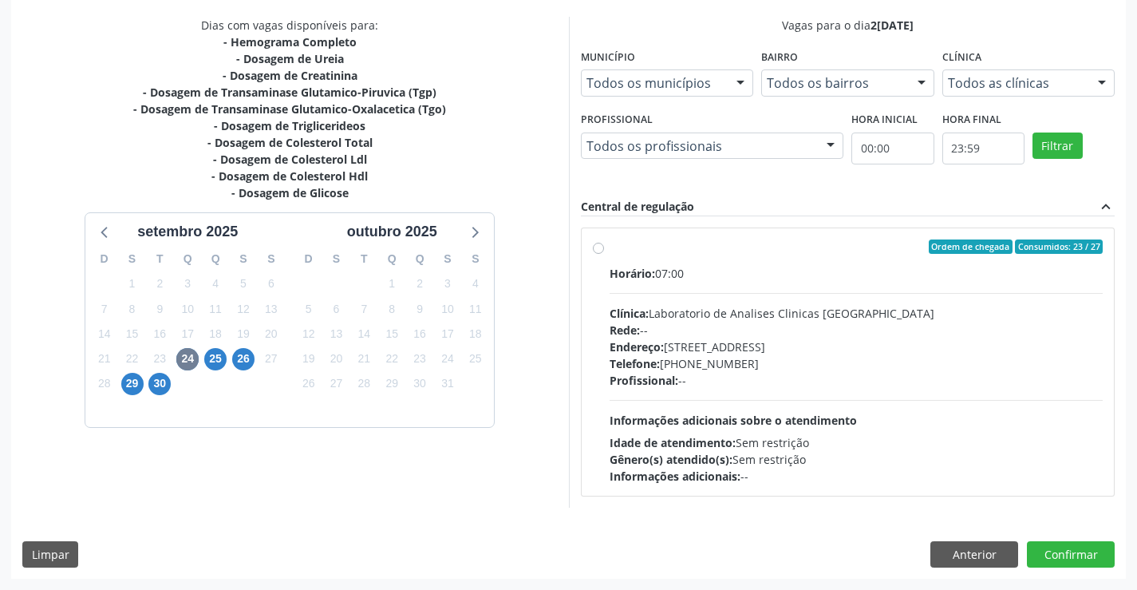
click at [708, 256] on label "Ordem de chegada Consumidos: 23 / 27 Horário: 07:00 Clínica: Laboratorio de Ana…" at bounding box center [857, 361] width 494 height 245
click at [604, 254] on input "Ordem de chegada Consumidos: 23 / 27 Horário: 07:00 Clínica: Laboratorio de Ana…" at bounding box center [598, 246] width 11 height 14
radio input "true"
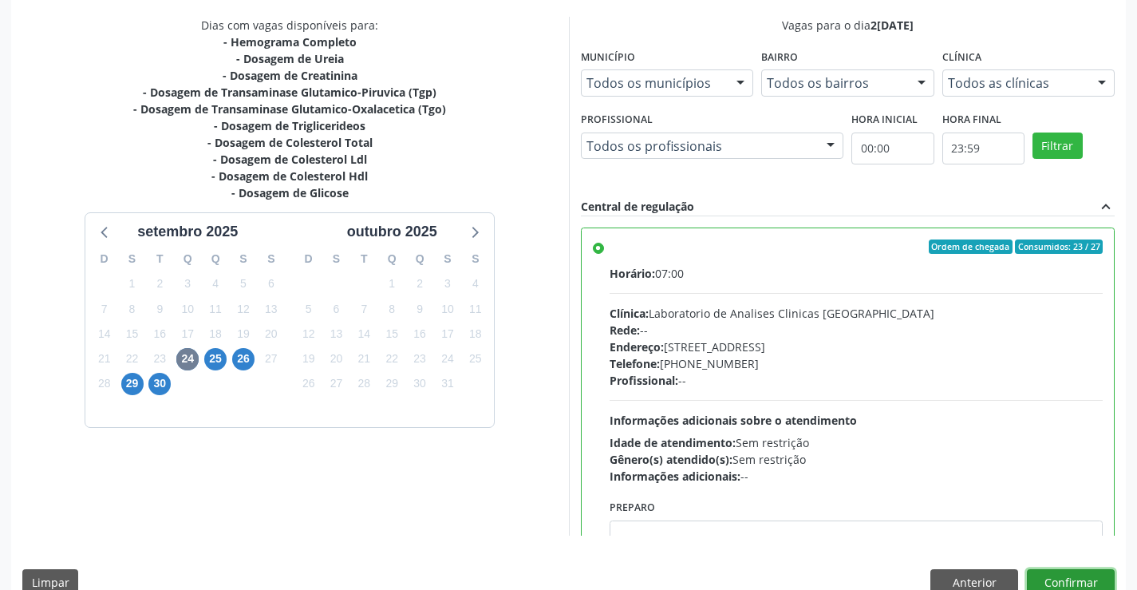
click at [1069, 578] on button "Confirmar" at bounding box center [1071, 582] width 88 height 27
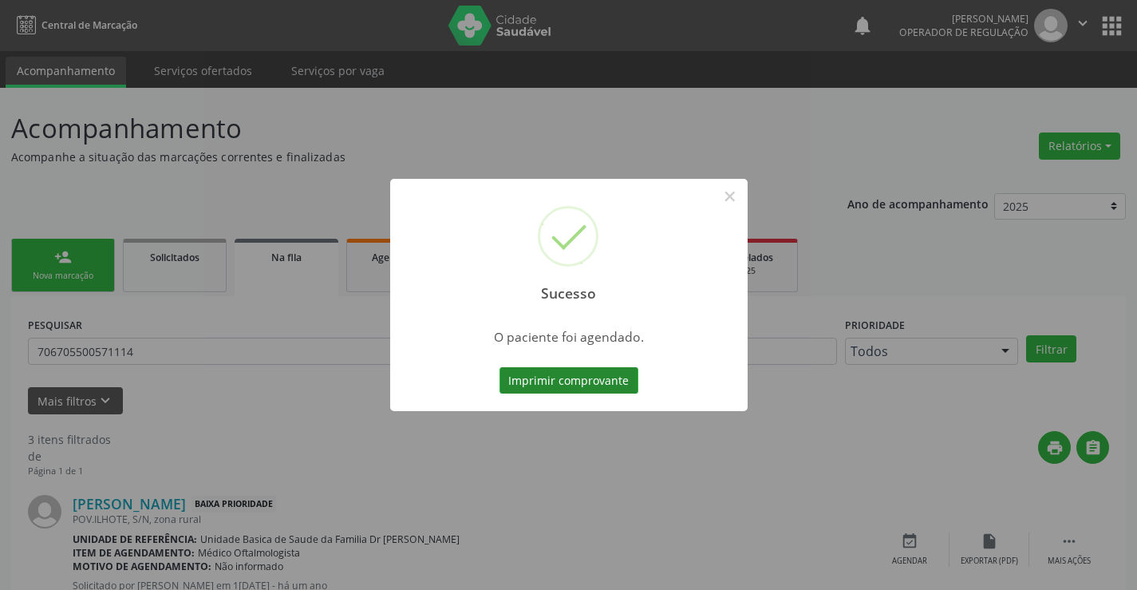
click at [554, 374] on button "Imprimir comprovante" at bounding box center [568, 380] width 139 height 27
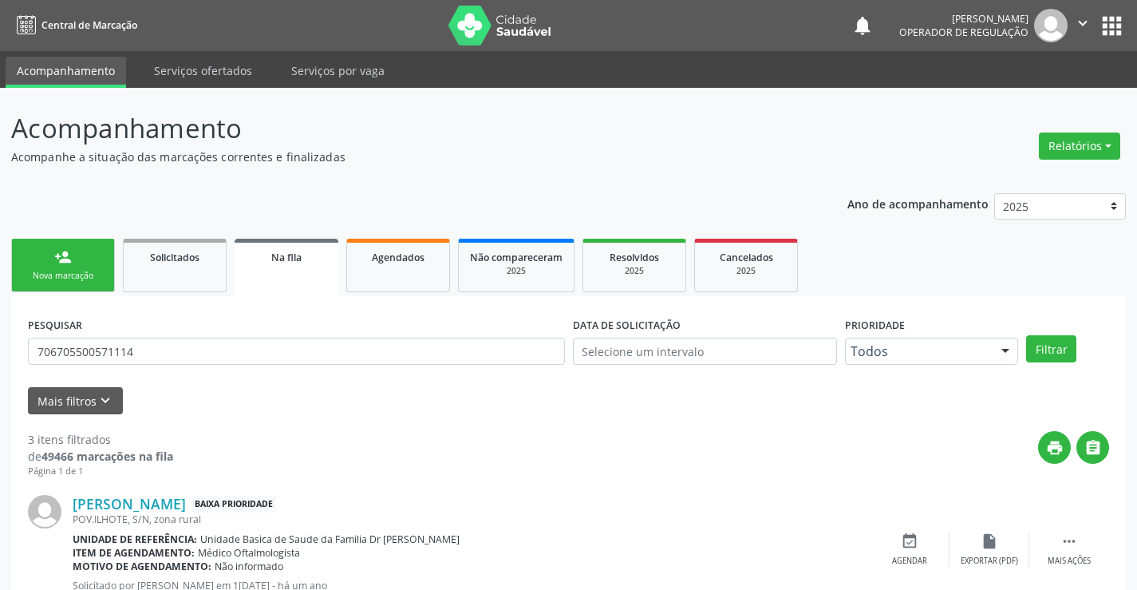
click at [73, 262] on link "person_add Nova marcação" at bounding box center [63, 265] width 104 height 53
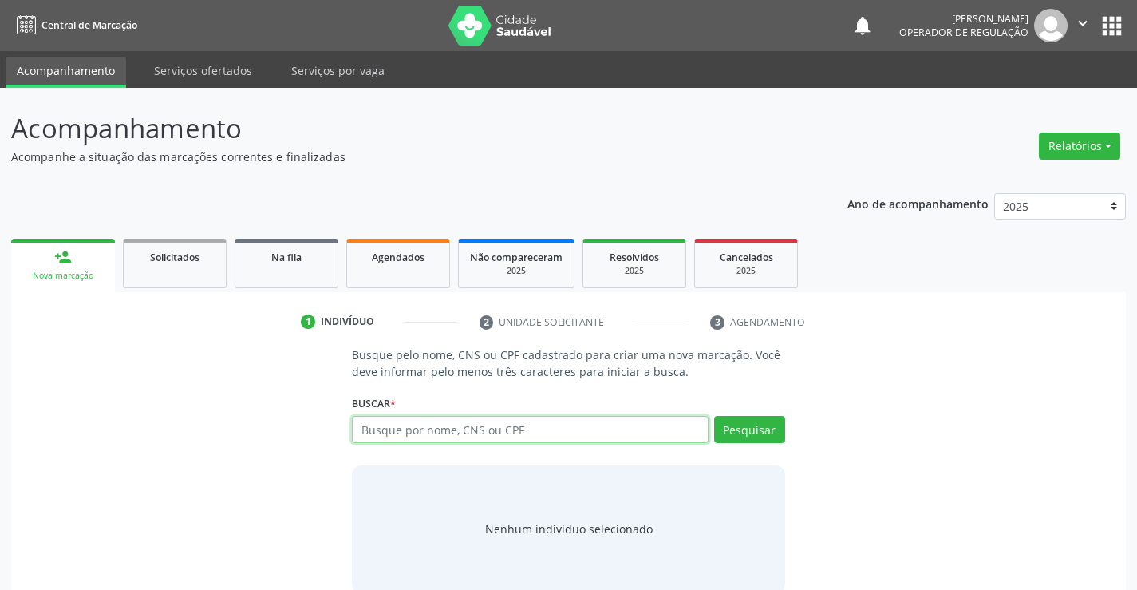
click at [585, 434] on input "text" at bounding box center [530, 429] width 356 height 27
type input "700505743457751"
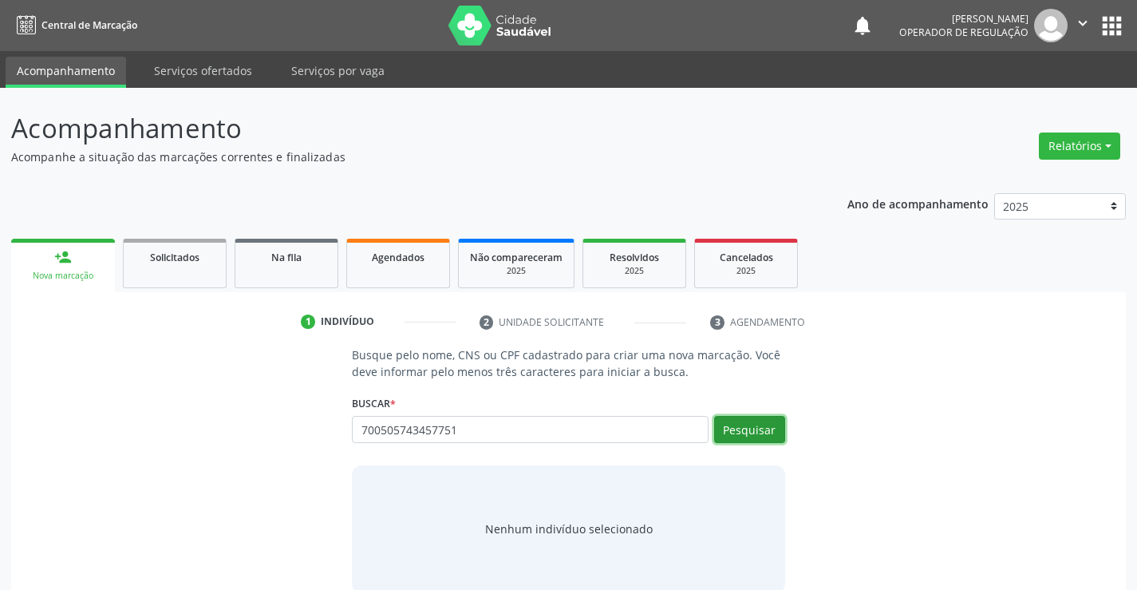
click at [754, 421] on button "Pesquisar" at bounding box center [749, 429] width 71 height 27
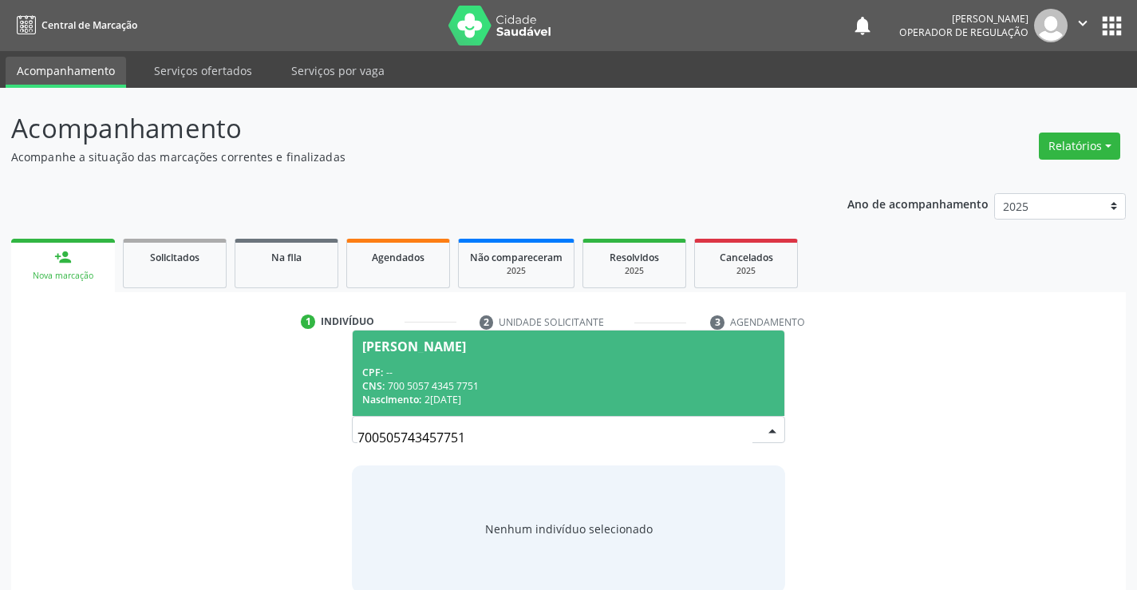
click at [579, 379] on div "CNS: 700 5057 4345 7751" at bounding box center [568, 386] width 412 height 14
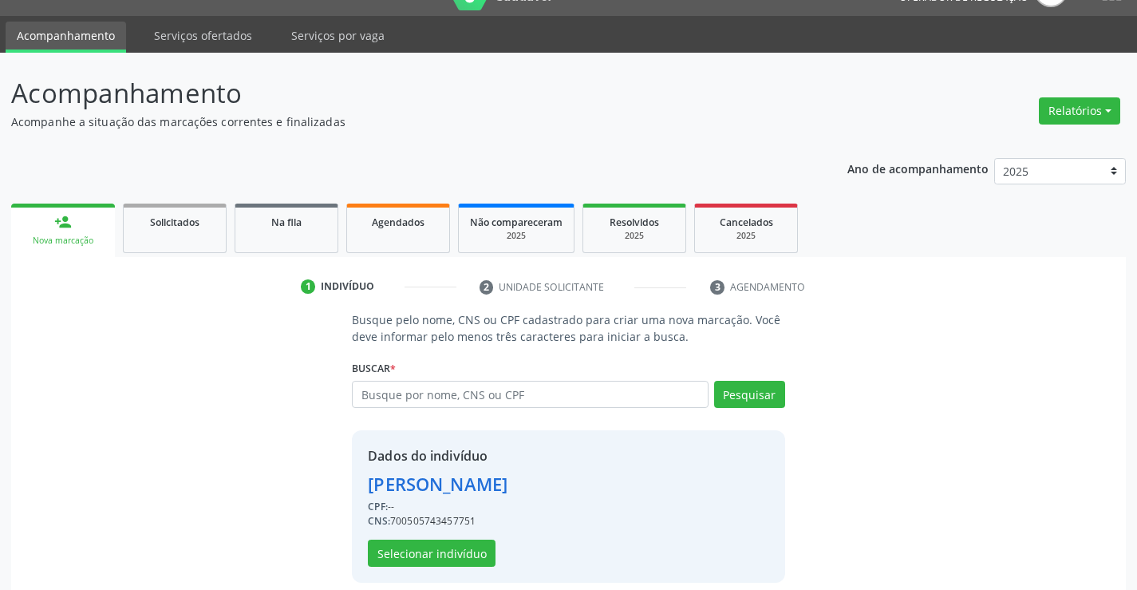
scroll to position [50, 0]
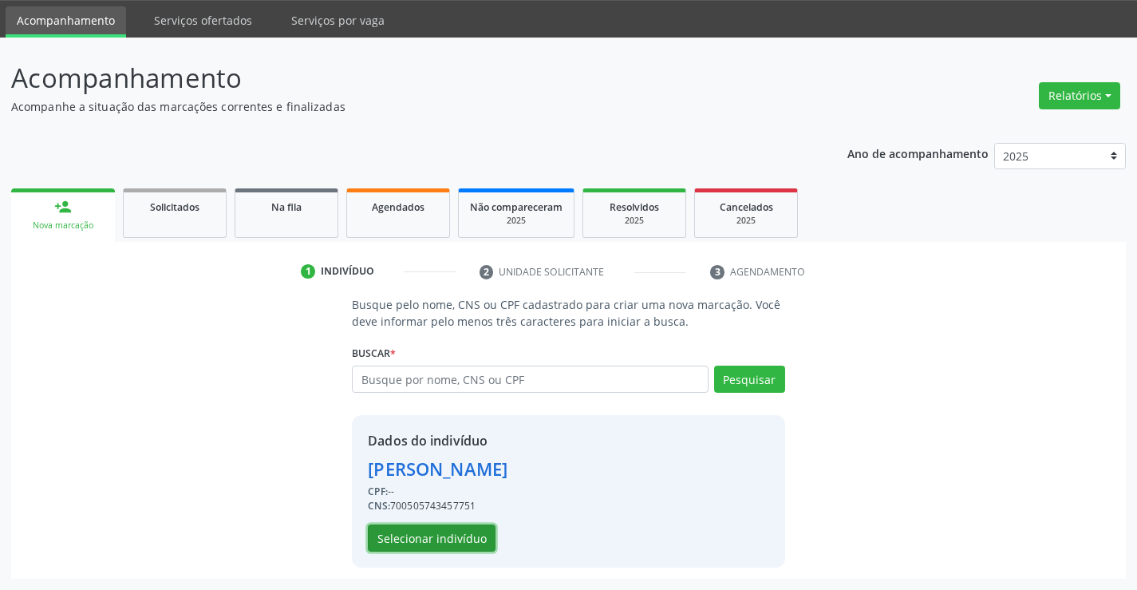
click at [419, 535] on button "Selecionar indivíduo" at bounding box center [432, 537] width 128 height 27
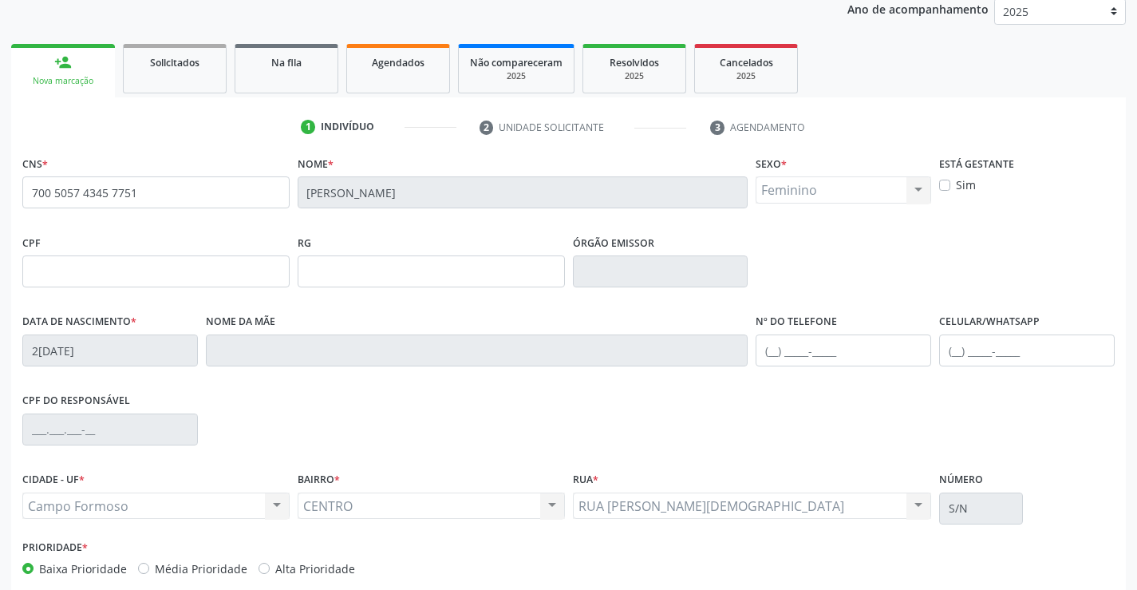
scroll to position [275, 0]
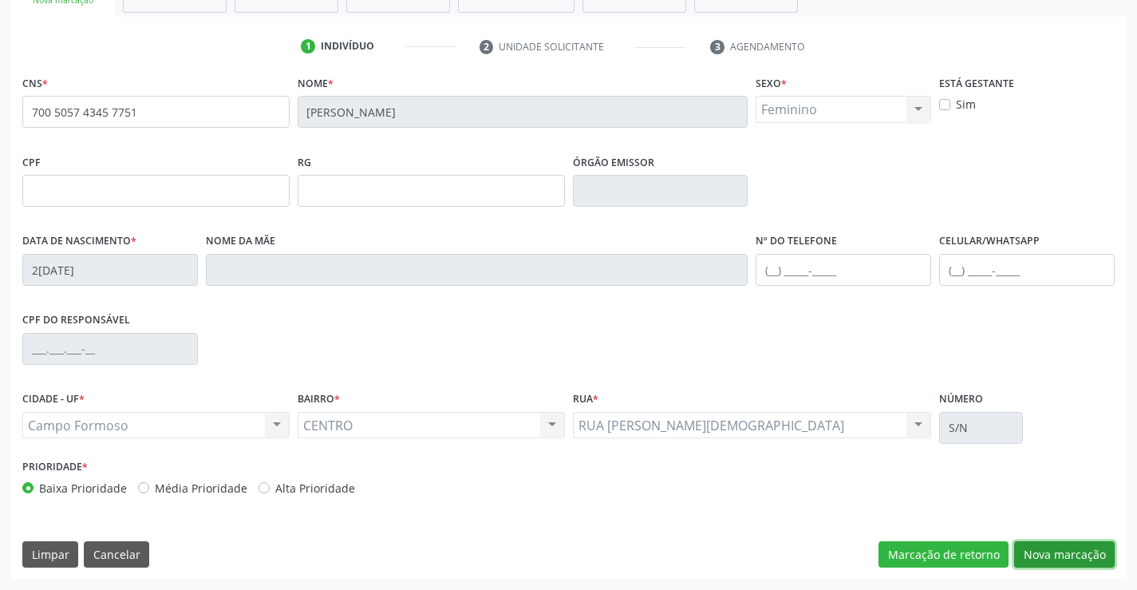
click at [1065, 553] on button "Nova marcação" at bounding box center [1064, 554] width 101 height 27
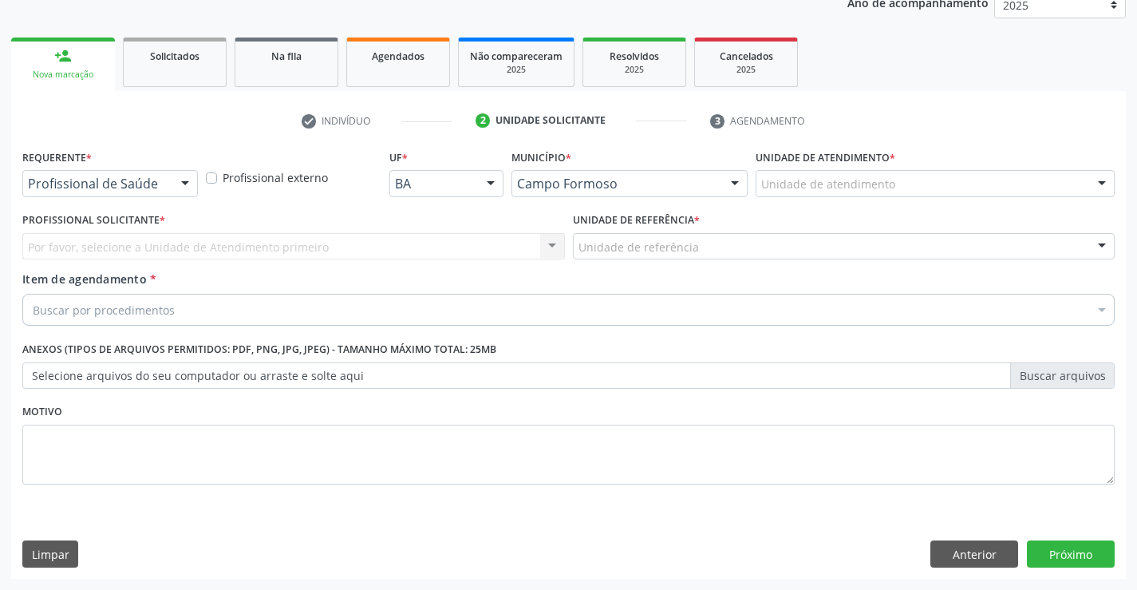
scroll to position [201, 0]
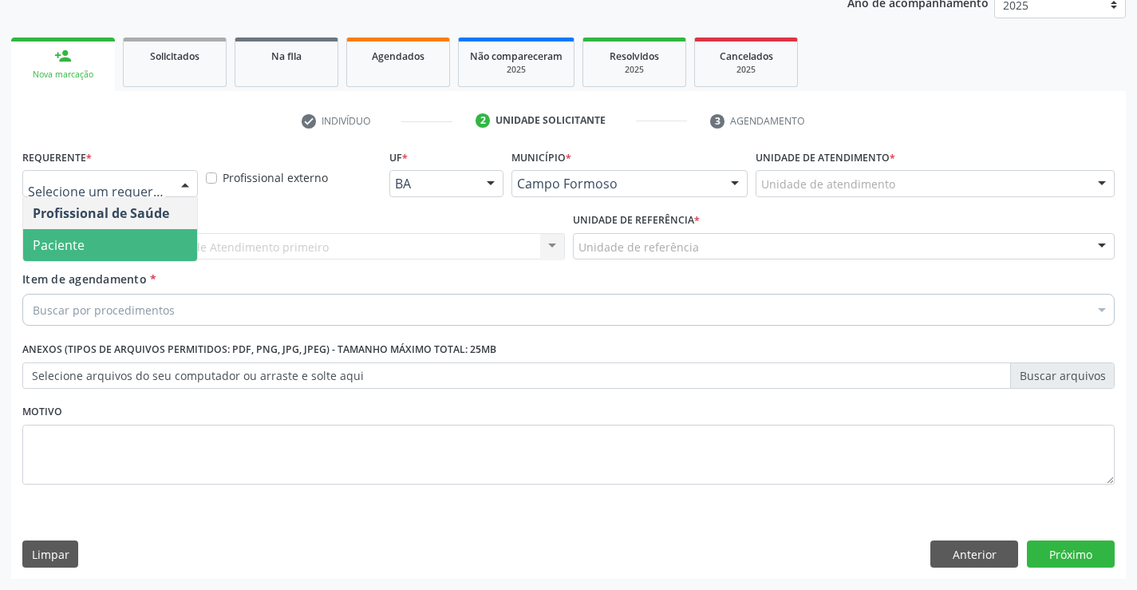
click at [75, 247] on span "Paciente" at bounding box center [59, 245] width 52 height 18
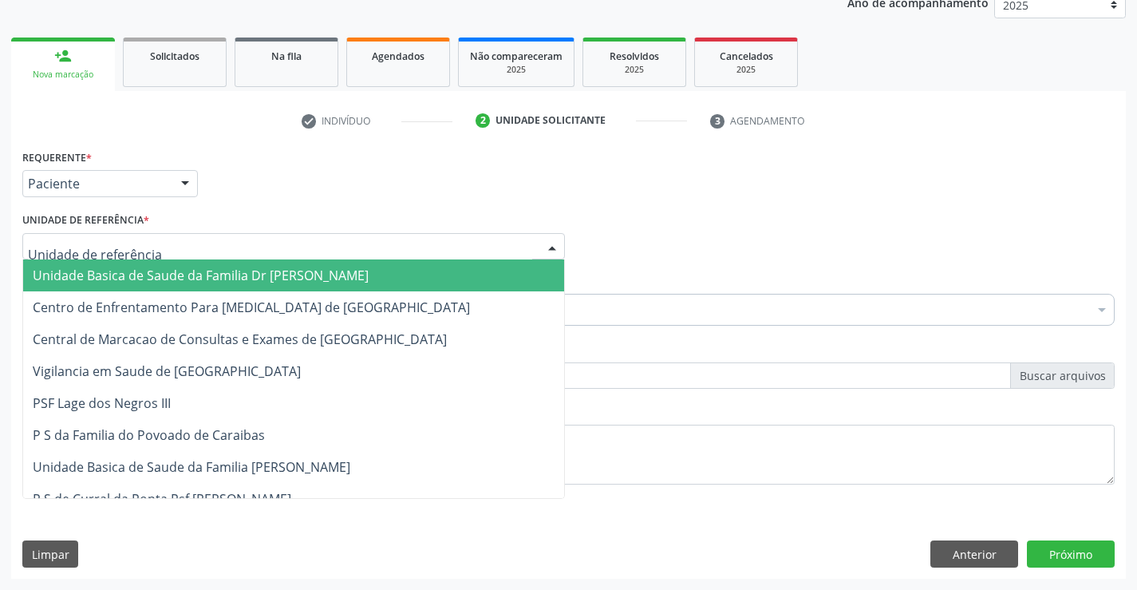
click at [105, 282] on span "Unidade Basica de Saude da Familia Dr [PERSON_NAME]" at bounding box center [201, 275] width 336 height 18
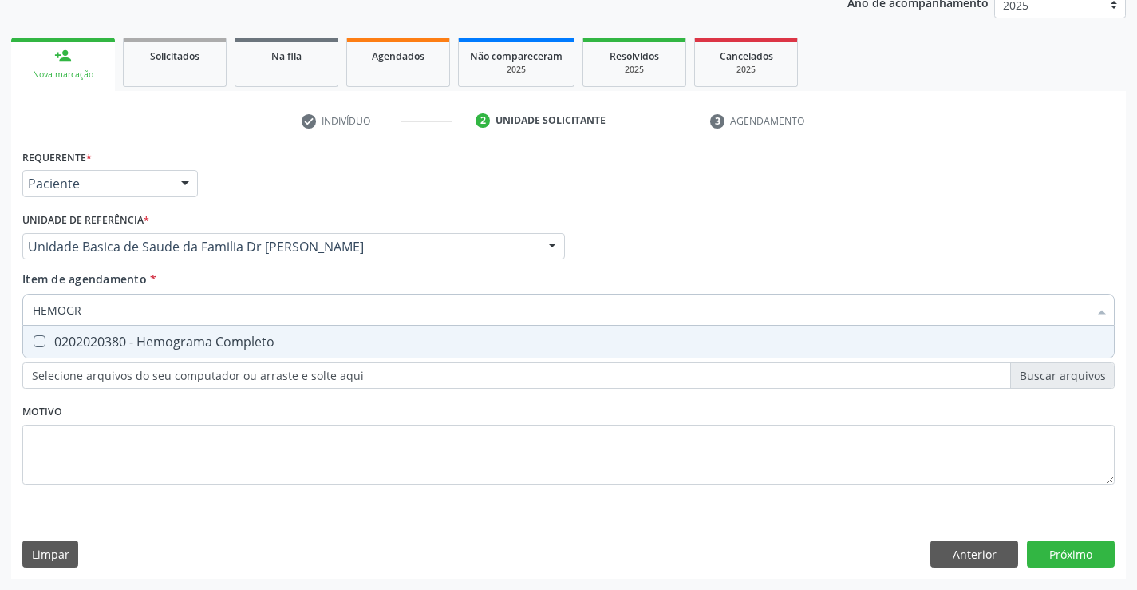
type input "HEMOGRA"
click at [162, 337] on div "0202020380 - Hemograma Completo" at bounding box center [568, 341] width 1071 height 13
checkbox Completo "true"
type input "HEMOGRA"
click at [202, 279] on div "Item de agendamento * HEMOGRA Desfazer seleção 0202020380 - Hemograma Completo …" at bounding box center [568, 295] width 1092 height 50
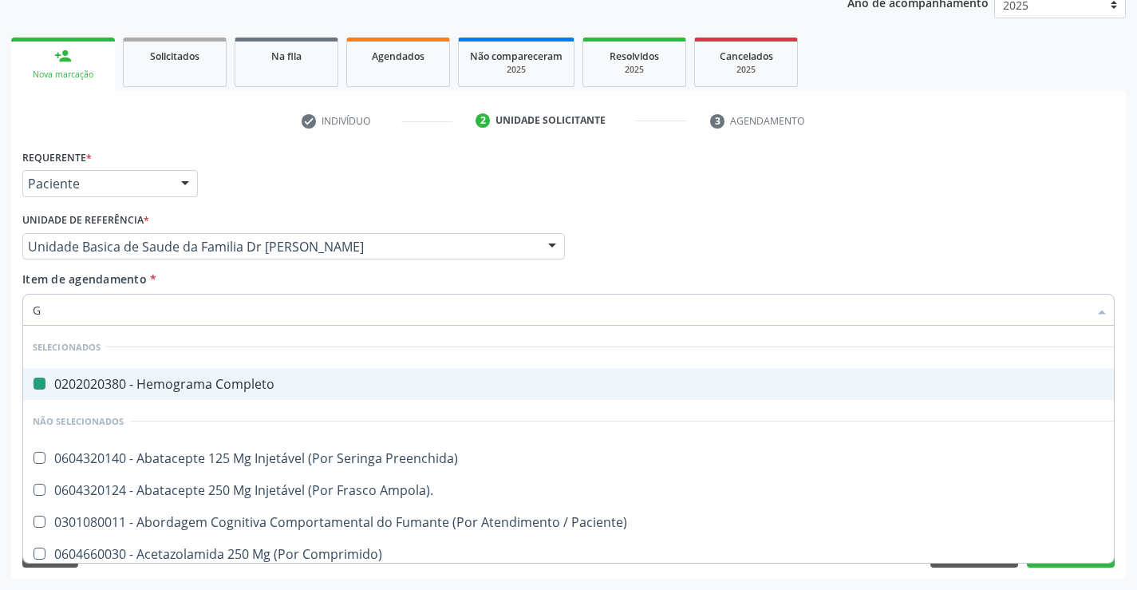
type input "GL"
checkbox Completo "false"
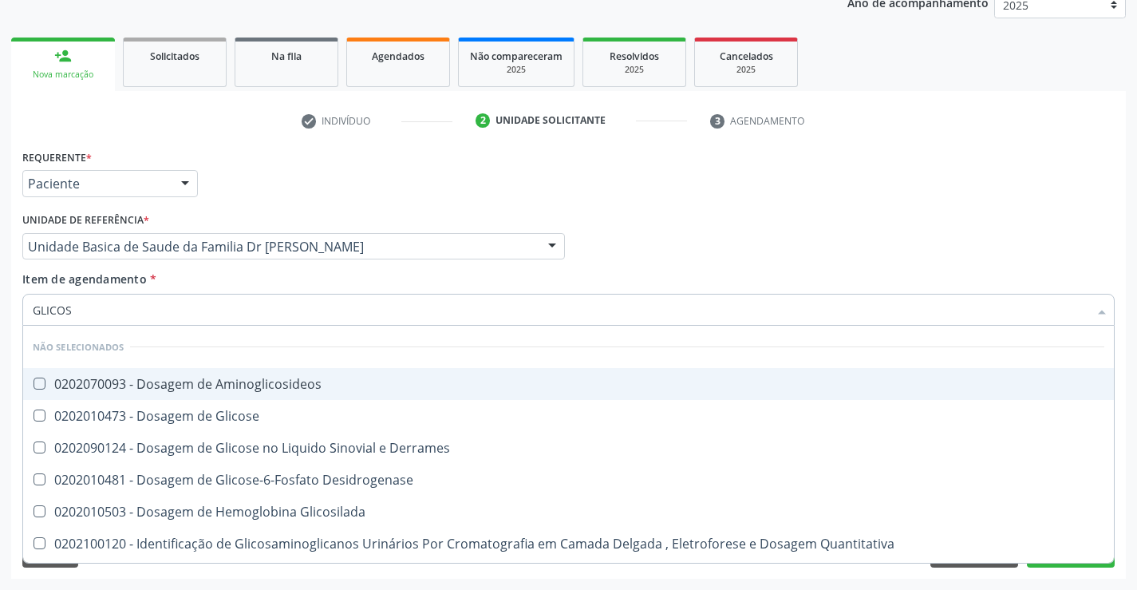
type input "GLICOSE"
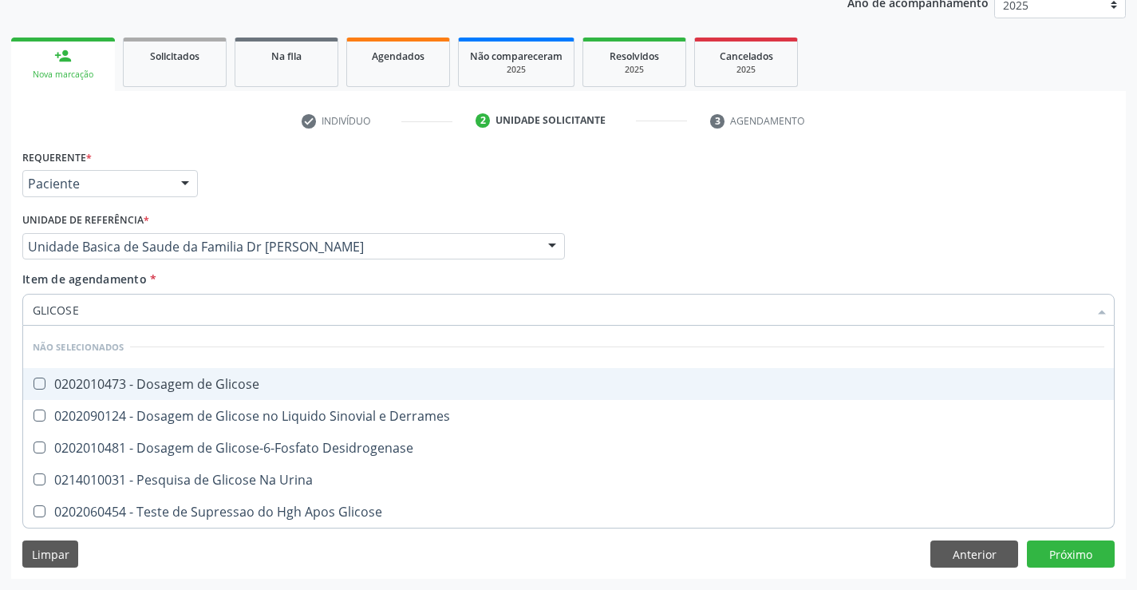
click at [202, 383] on div "0202010473 - Dosagem de Glicose" at bounding box center [568, 383] width 1071 height 13
checkbox Glicose "true"
type input "GLICOSE"
click at [215, 282] on div "Item de agendamento * GLICOSE Desfazer seleção Não selecionados 0202010473 - Do…" at bounding box center [568, 295] width 1092 height 50
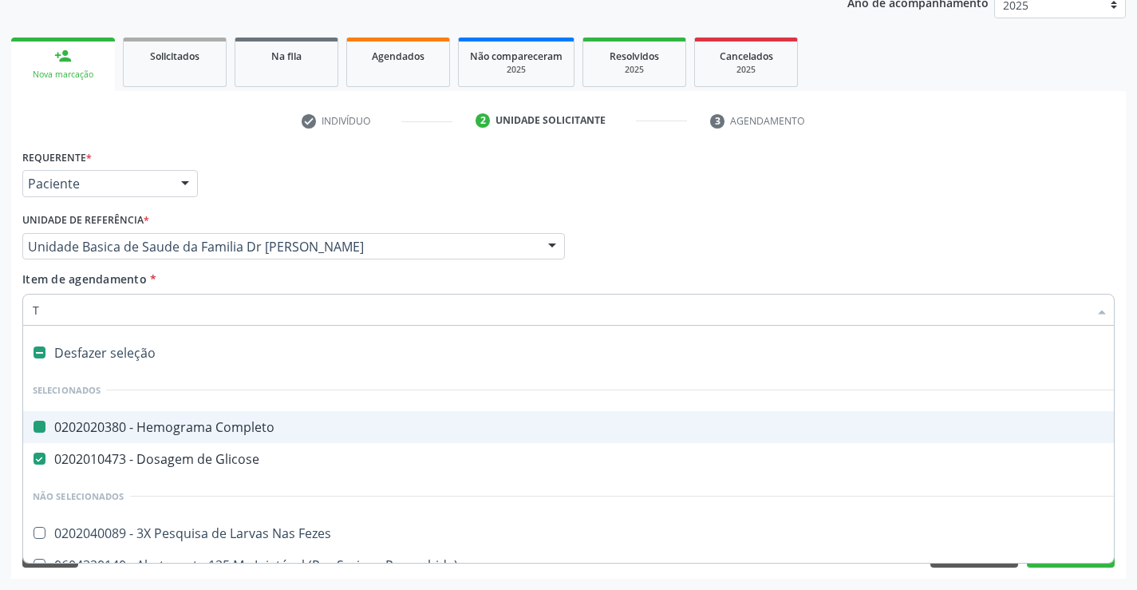
type input "TG"
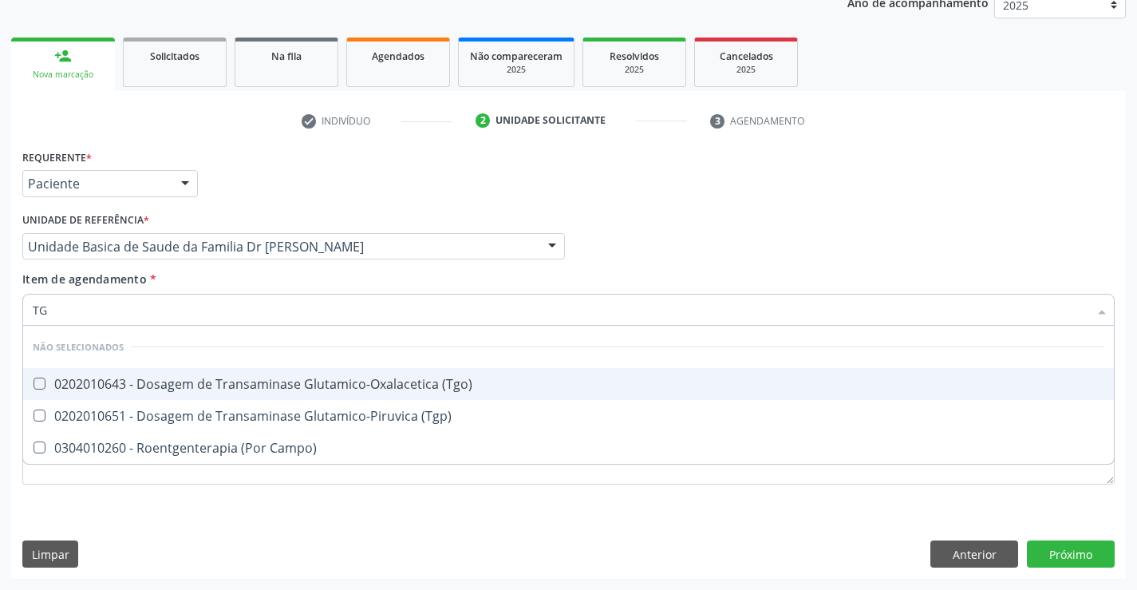
checkbox \(Tgo\) "false"
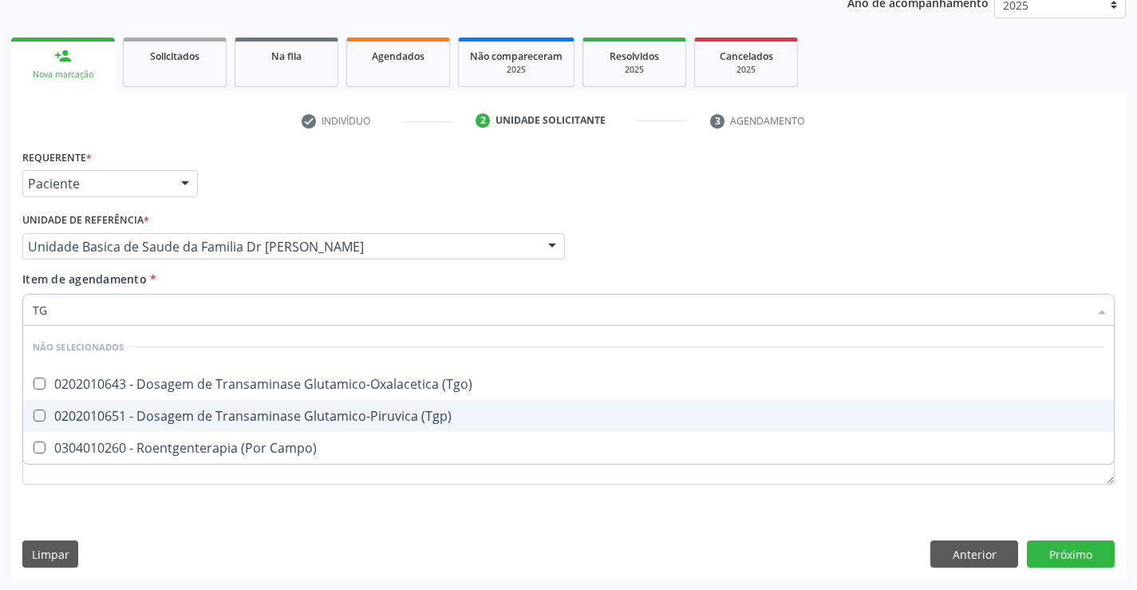
click at [234, 415] on div "0202010651 - Dosagem de Transaminase Glutamico-Piruvica (Tgp)" at bounding box center [568, 415] width 1071 height 13
checkbox \(Tgp\) "true"
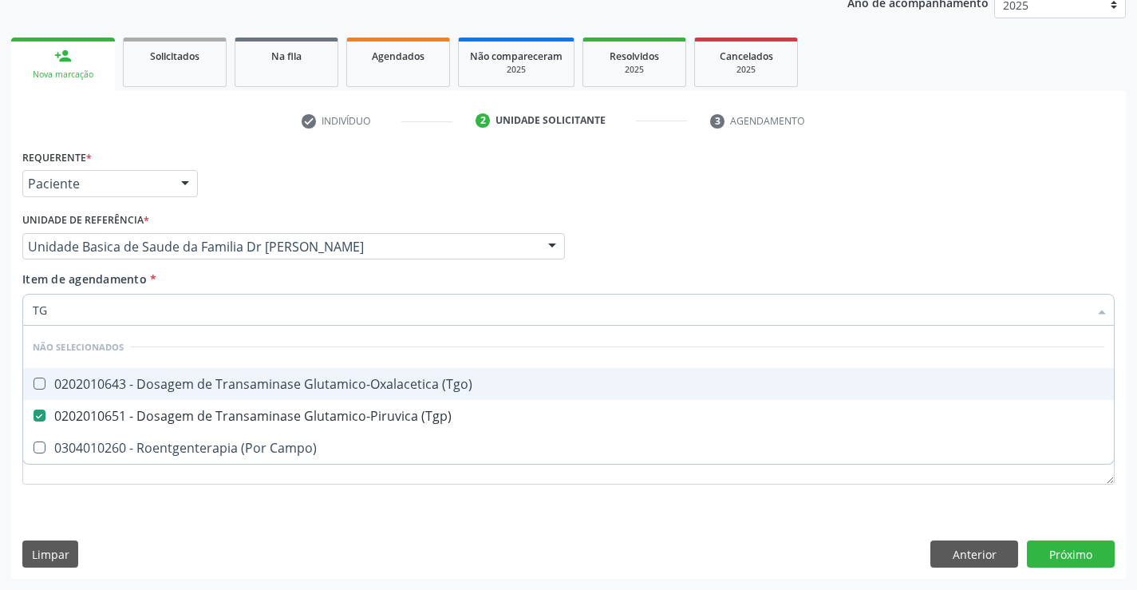
click at [235, 385] on div "0202010643 - Dosagem de Transaminase Glutamico-Oxalacetica (Tgo)" at bounding box center [568, 383] width 1071 height 13
checkbox \(Tgo\) "true"
click at [235, 266] on div "Unidade de referência * Unidade Basica de Saude da Familia Dr Paulo Sudre Unida…" at bounding box center [293, 239] width 551 height 62
checkbox Campo\) "true"
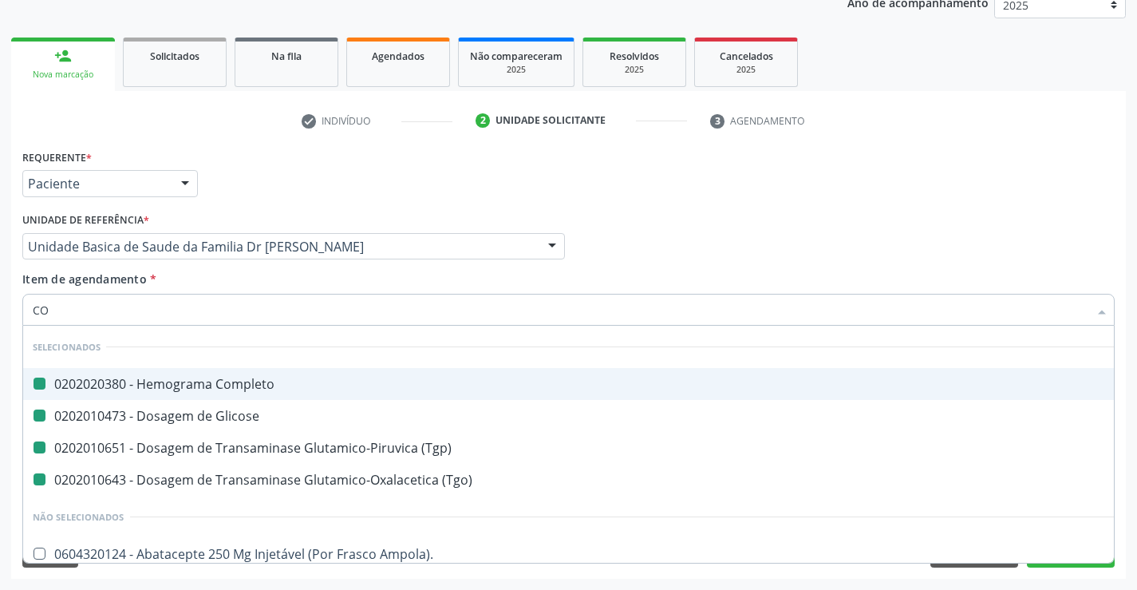
type input "COL"
checkbox Completo "false"
checkbox Glicose "false"
checkbox \(Tgp\) "false"
checkbox \(Tgo\) "false"
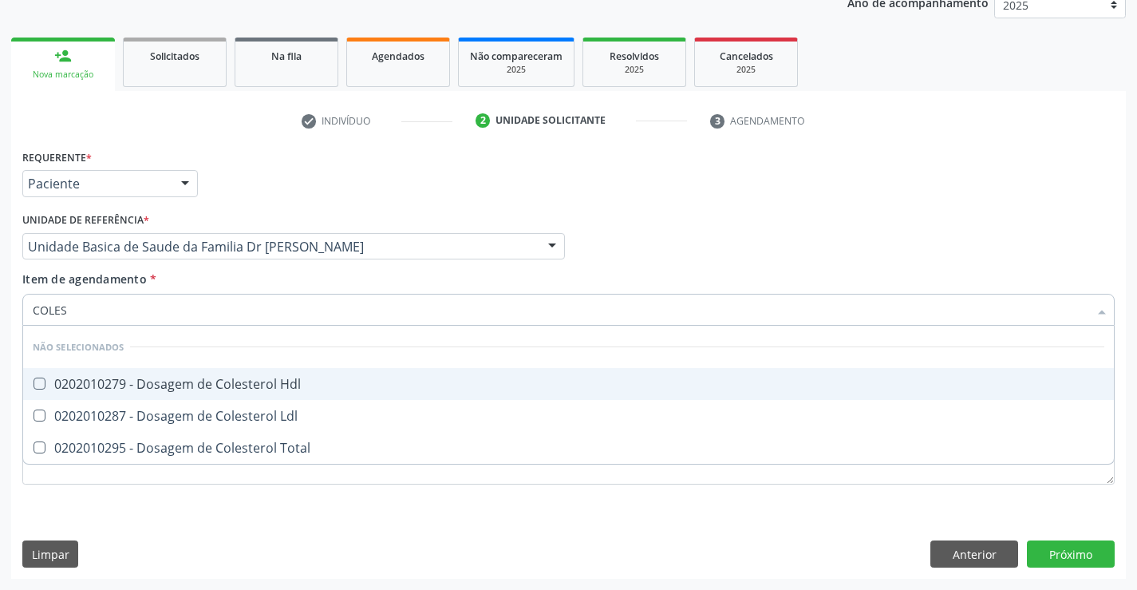
type input "COLEST"
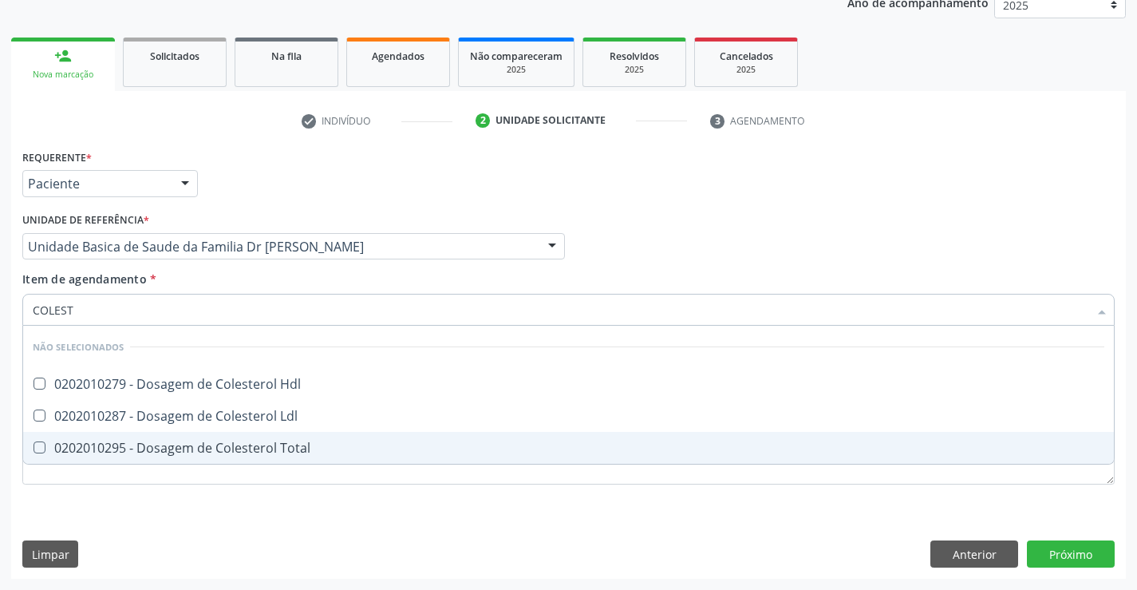
click at [220, 448] on div "0202010295 - Dosagem de Colesterol Total" at bounding box center [568, 447] width 1071 height 13
checkbox Total "true"
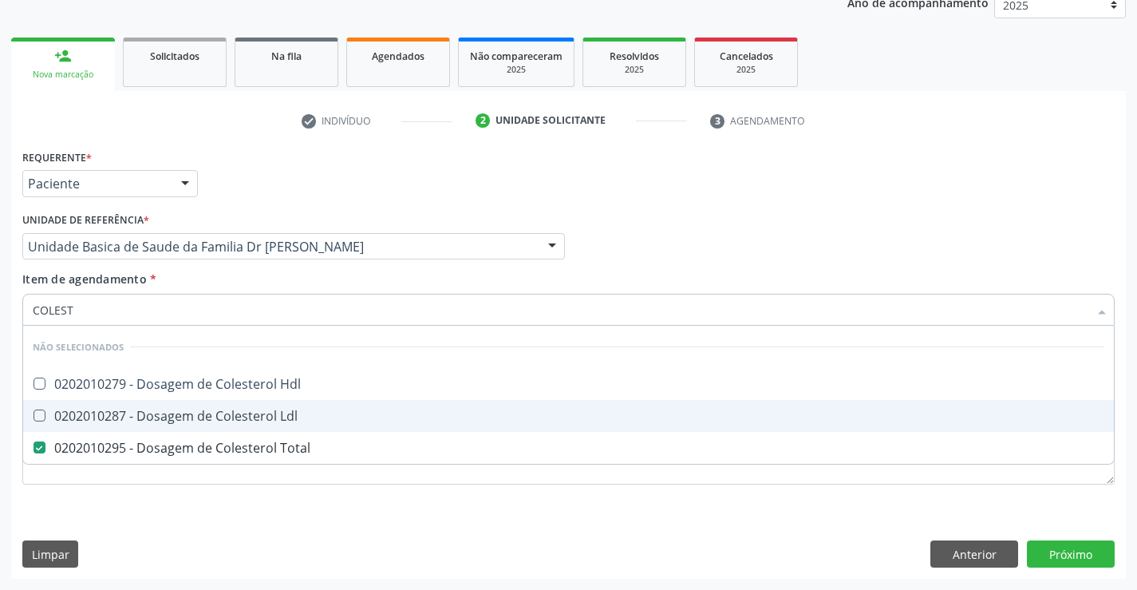
click at [220, 417] on div "0202010287 - Dosagem de Colesterol Ldl" at bounding box center [568, 415] width 1071 height 13
checkbox Ldl "true"
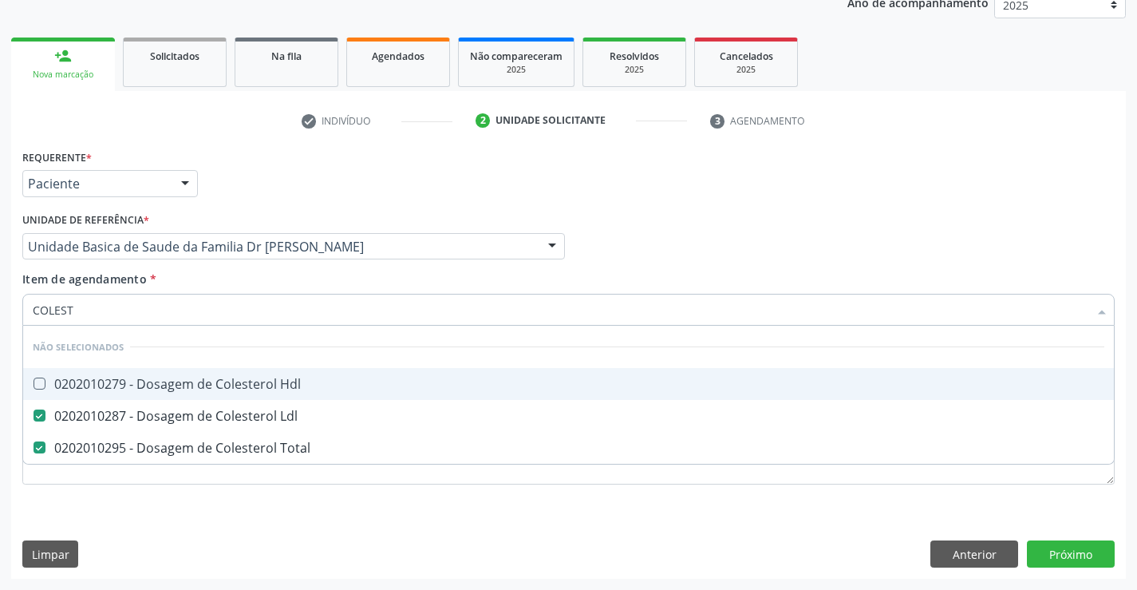
click at [220, 393] on span "0202010279 - Dosagem de Colesterol Hdl" at bounding box center [568, 384] width 1091 height 32
checkbox Hdl "true"
click at [225, 286] on div "Item de agendamento * COLEST Desfazer seleção Não selecionados 0202010279 - Dos…" at bounding box center [568, 295] width 1092 height 50
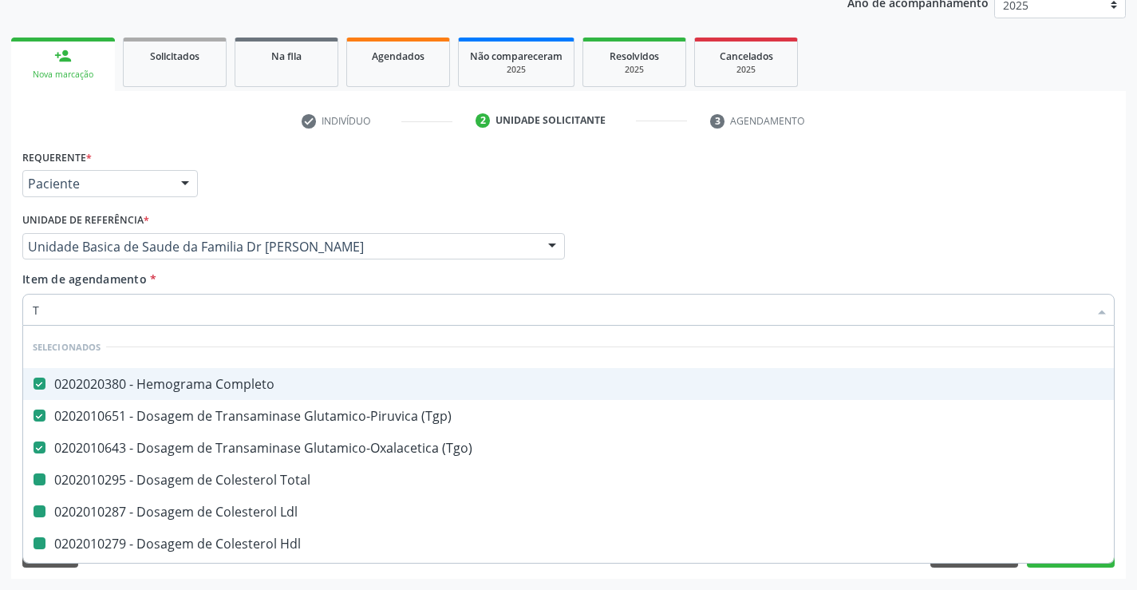
type input "TR"
checkbox Total "false"
checkbox Ldl "false"
checkbox Hdl "false"
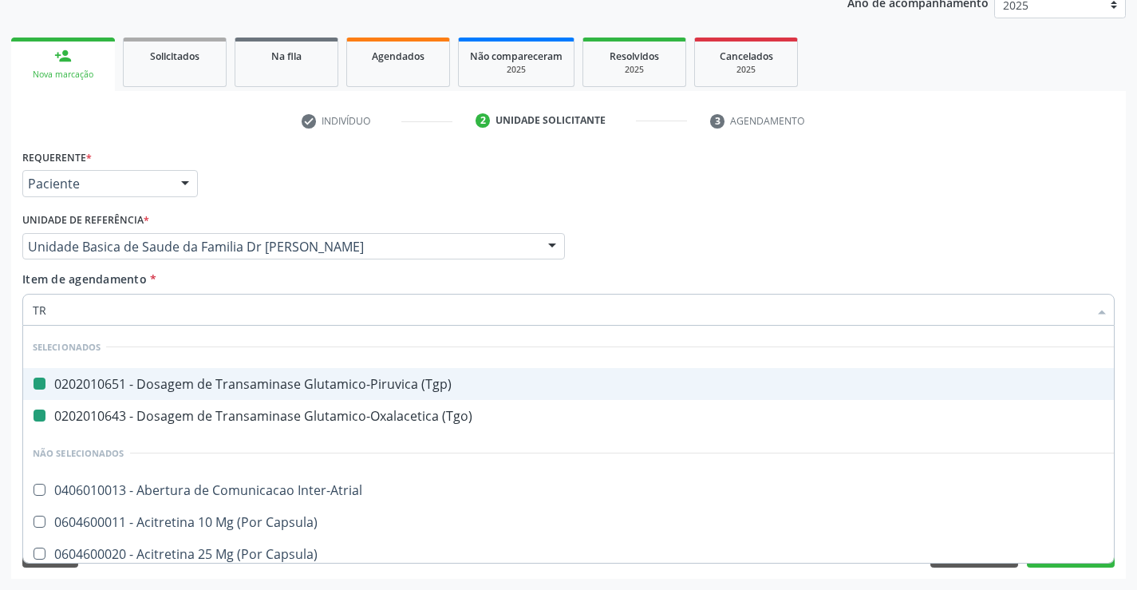
type input "TRI"
checkbox \(Tgp\) "false"
checkbox \(Tgo\) "false"
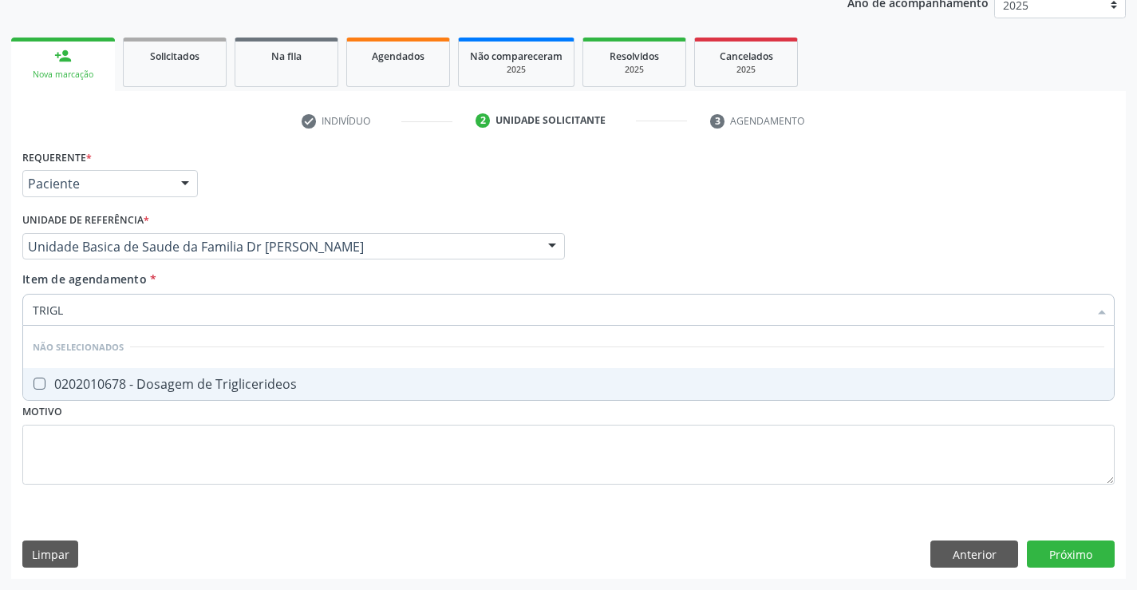
type input "TRIGLI"
click at [223, 377] on div "0202010678 - Dosagem de Triglicerideos" at bounding box center [568, 383] width 1071 height 13
checkbox Triglicerideos "true"
click at [223, 277] on div "Item de agendamento * TRIGLI Desfazer seleção Não selecionados 0202010678 - Dos…" at bounding box center [568, 295] width 1092 height 50
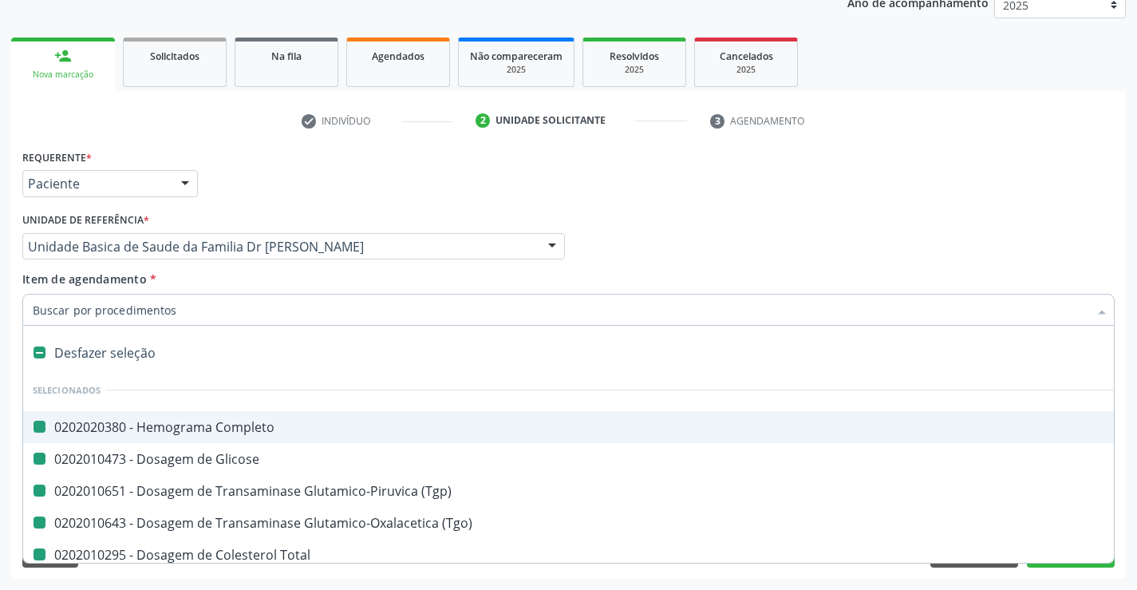
type input "F"
checkbox Completo "false"
checkbox Glicose "false"
checkbox \(Tgp\) "false"
checkbox \(Tgo\) "false"
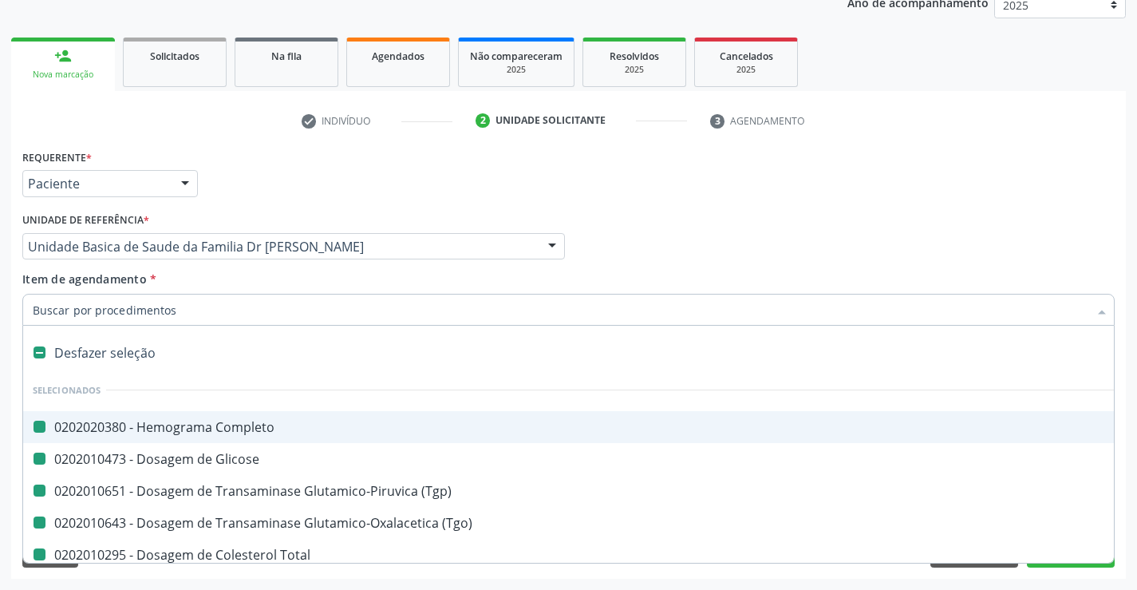
checkbox Total "false"
checkbox Ldl "false"
checkbox Hdl "false"
checkbox Triglicerideos "false"
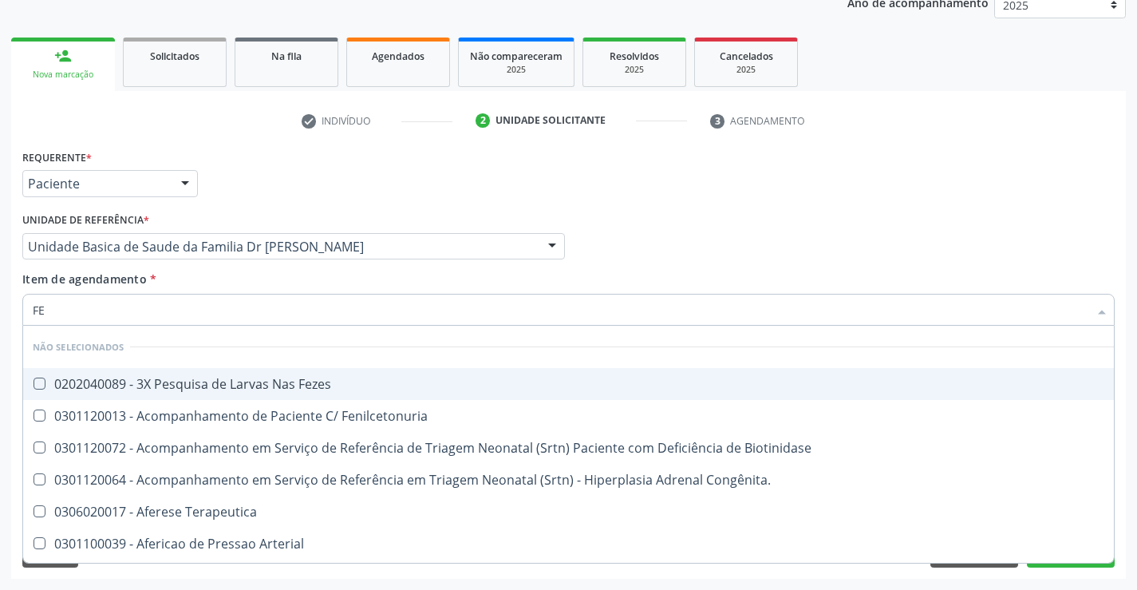
type input "FEZ"
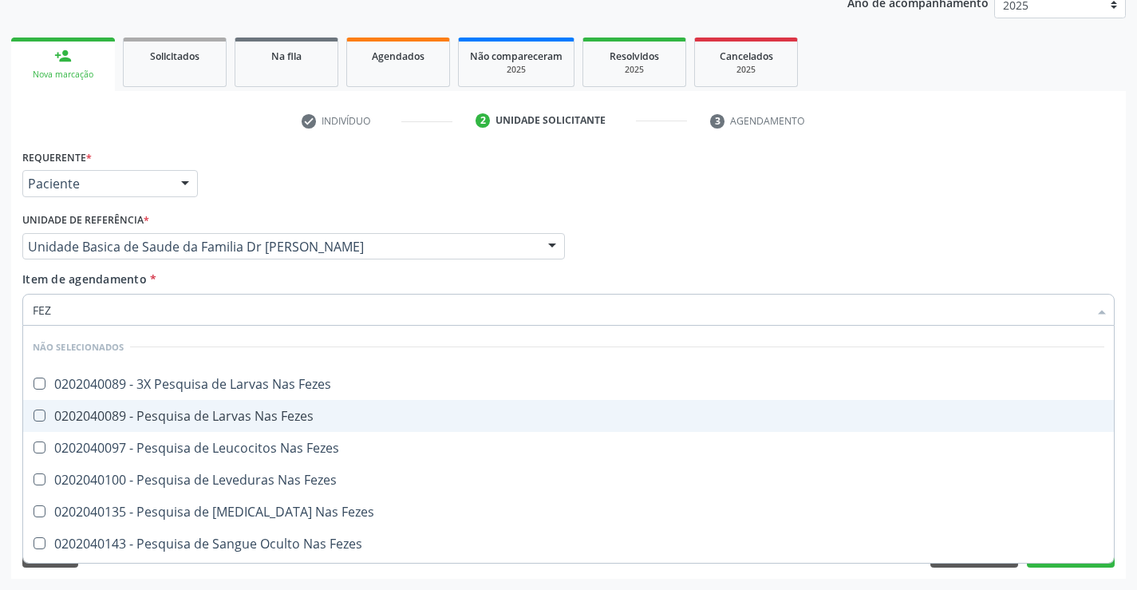
click at [215, 412] on div "0202040089 - Pesquisa de Larvas Nas Fezes" at bounding box center [568, 415] width 1071 height 13
checkbox Fezes "true"
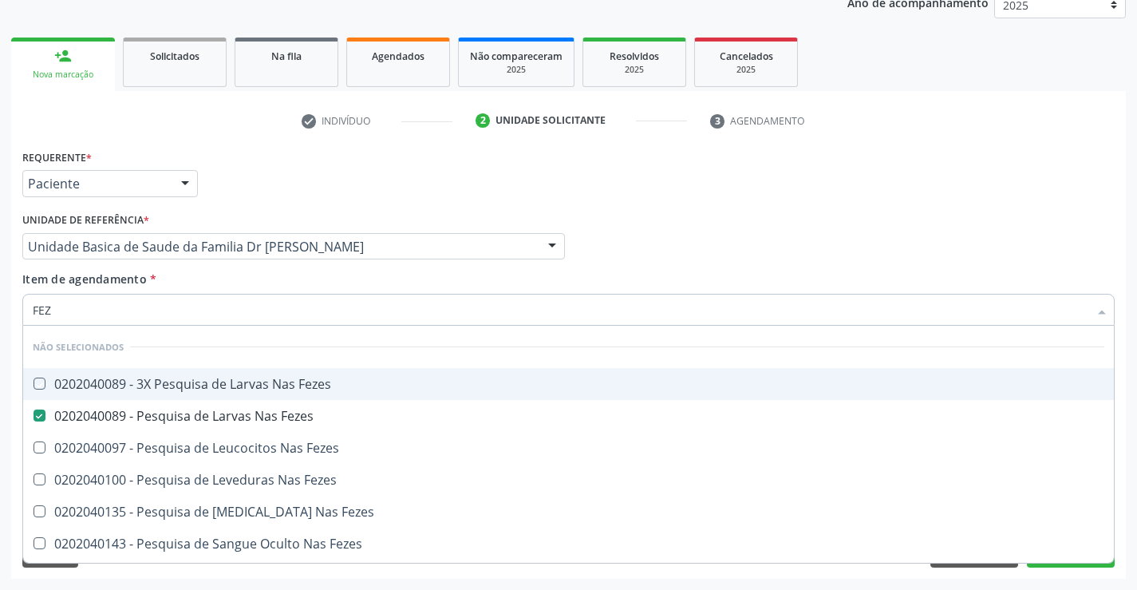
click at [185, 282] on div "Item de agendamento * FEZ Desfazer seleção Não selecionados 0202040089 - 3X Pes…" at bounding box center [568, 295] width 1092 height 50
checkbox Fezes "true"
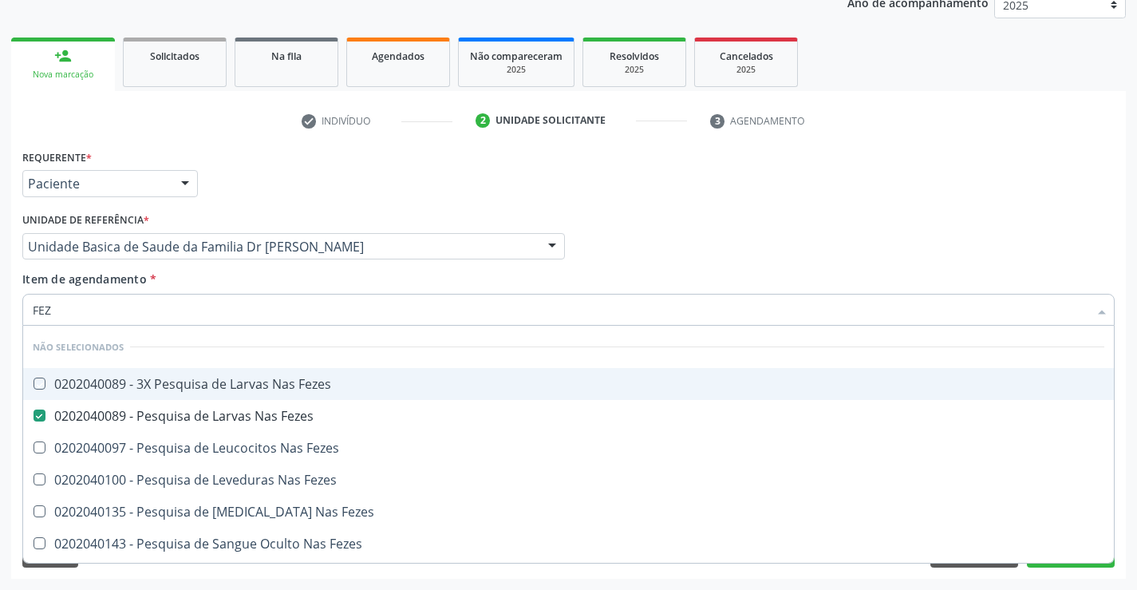
checkbox Fezes "true"
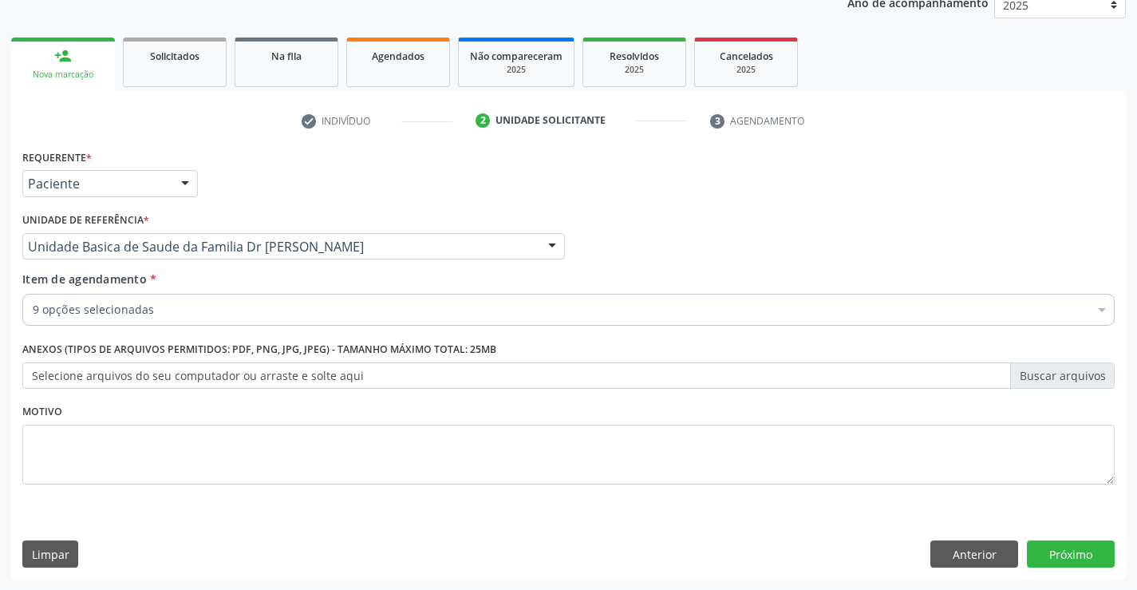
click at [191, 320] on div "9 opções selecionadas" at bounding box center [568, 310] width 1092 height 32
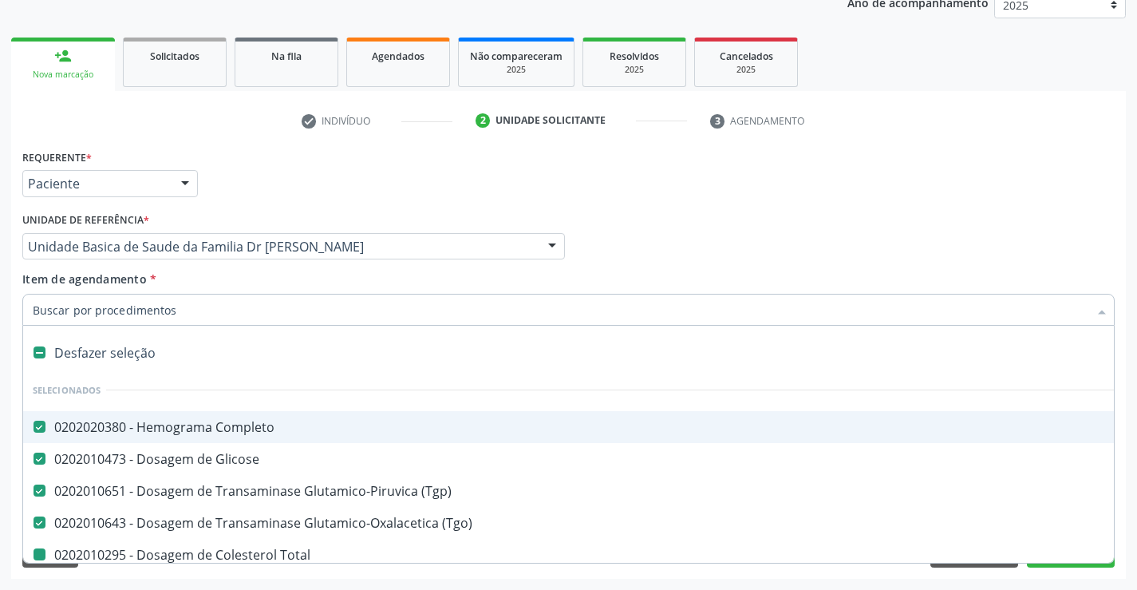
type input "U"
checkbox Total "false"
checkbox Ldl "false"
checkbox Hdl "false"
checkbox Triglicerideos "false"
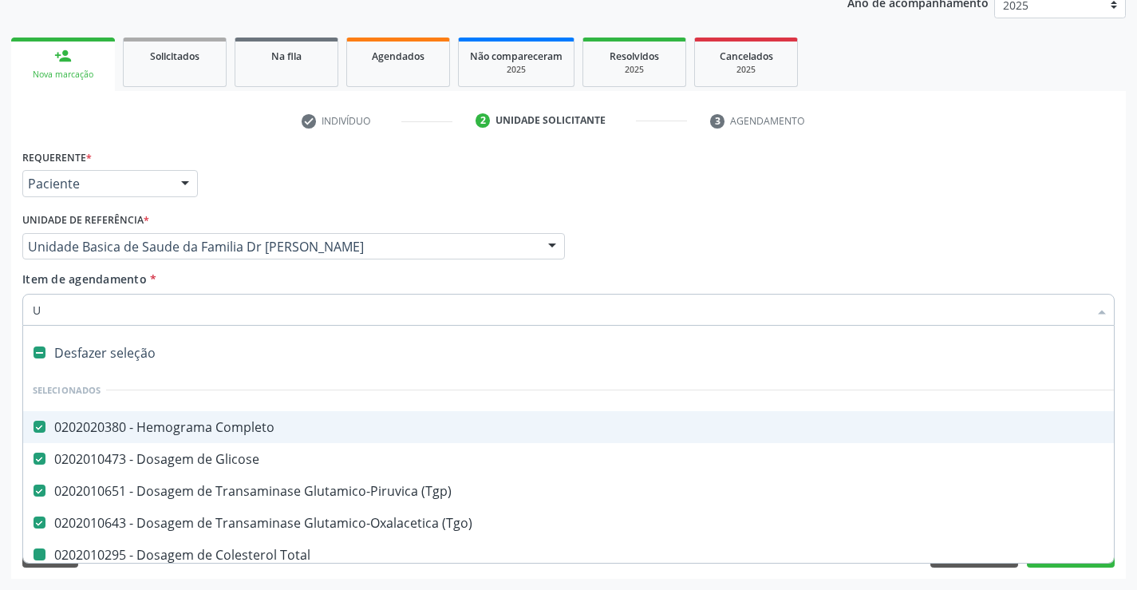
checkbox Fezes "false"
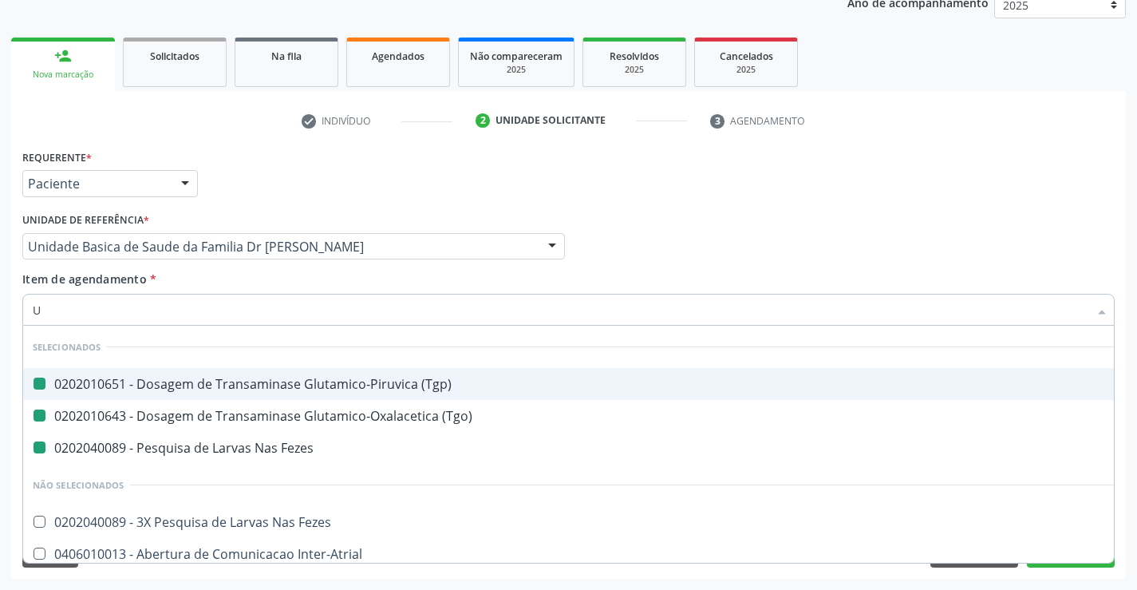
type input "UR"
checkbox \(Tgp\) "false"
checkbox \(Tgo\) "false"
checkbox Fezes "false"
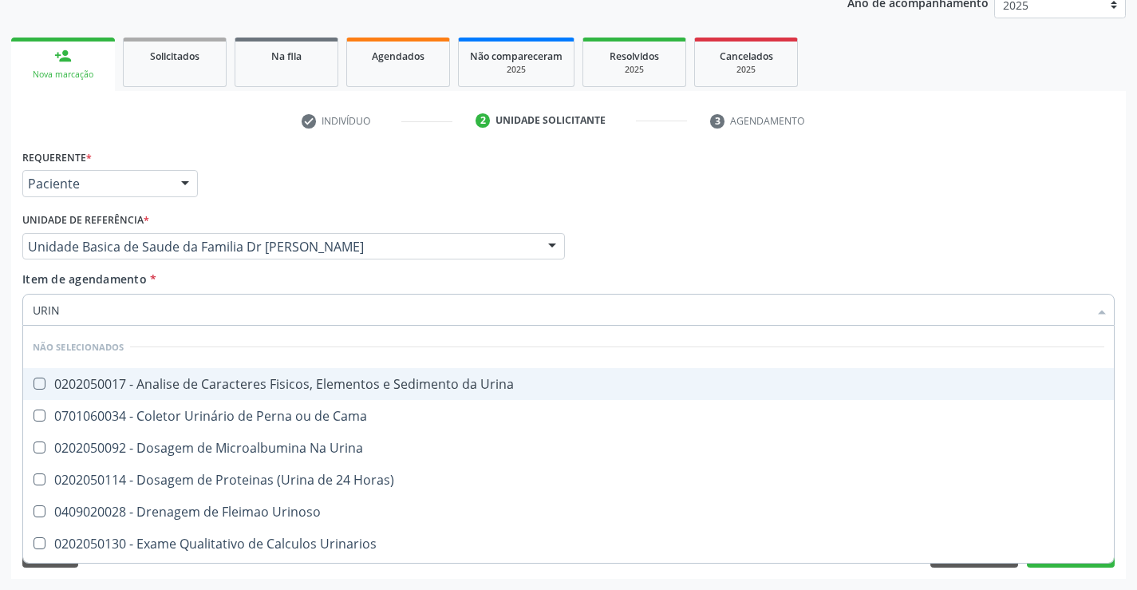
type input "URINA"
click at [230, 386] on div "0202050017 - Analise de Caracteres Fisicos, Elementos e Sedimento da Urina" at bounding box center [568, 383] width 1071 height 13
checkbox Urina "true"
click at [235, 286] on div "Item de agendamento * URINA Desfazer seleção Não selecionados 0202050017 - Anal…" at bounding box center [568, 295] width 1092 height 50
checkbox Urina "true"
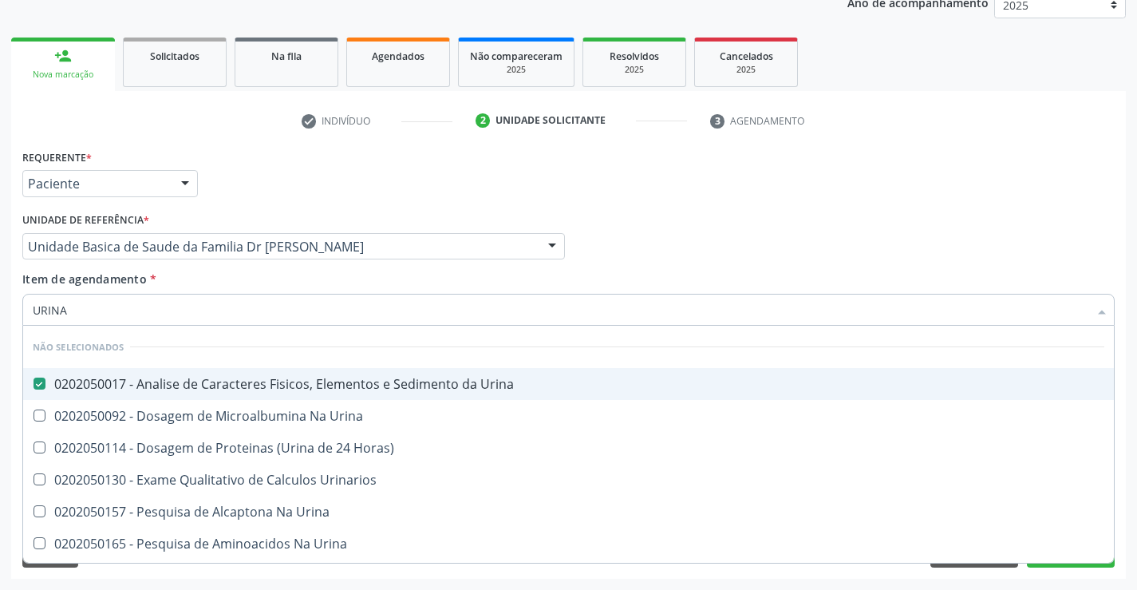
checkbox Horas\) "true"
checkbox Urina "true"
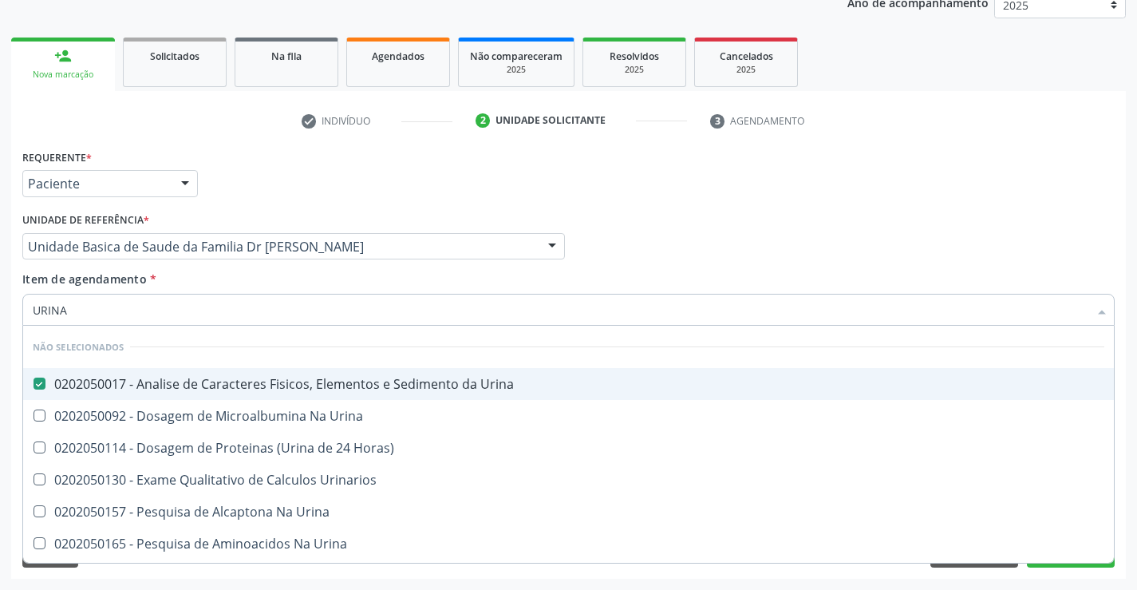
checkbox Urina "true"
checkbox Urinarios "true"
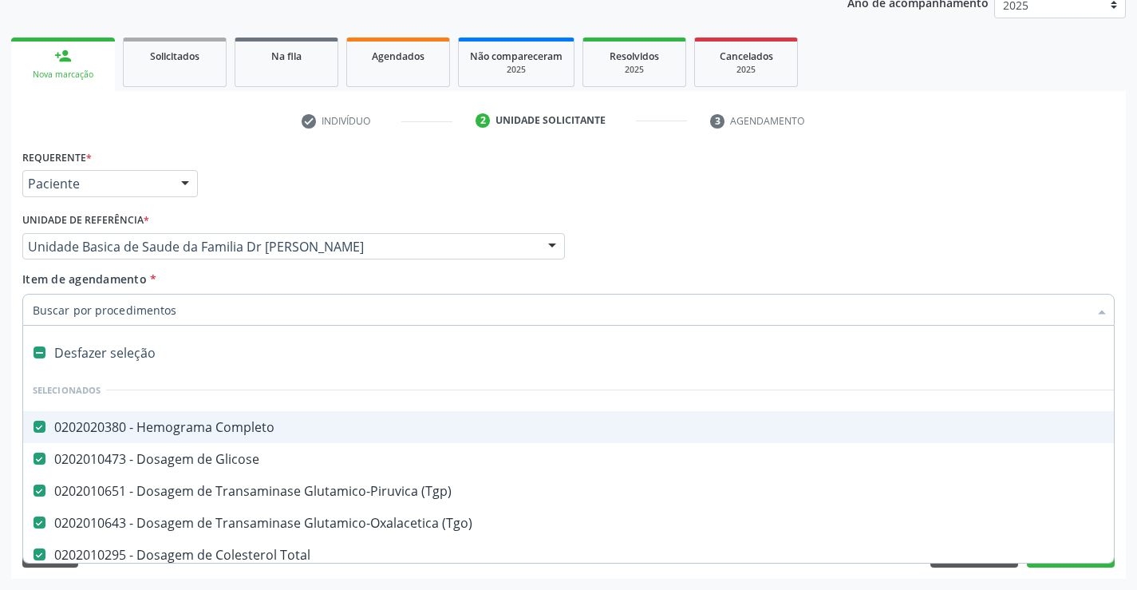
type input "U"
checkbox Ldl "false"
checkbox Hdl "false"
checkbox Triglicerideos "false"
checkbox Fezes "false"
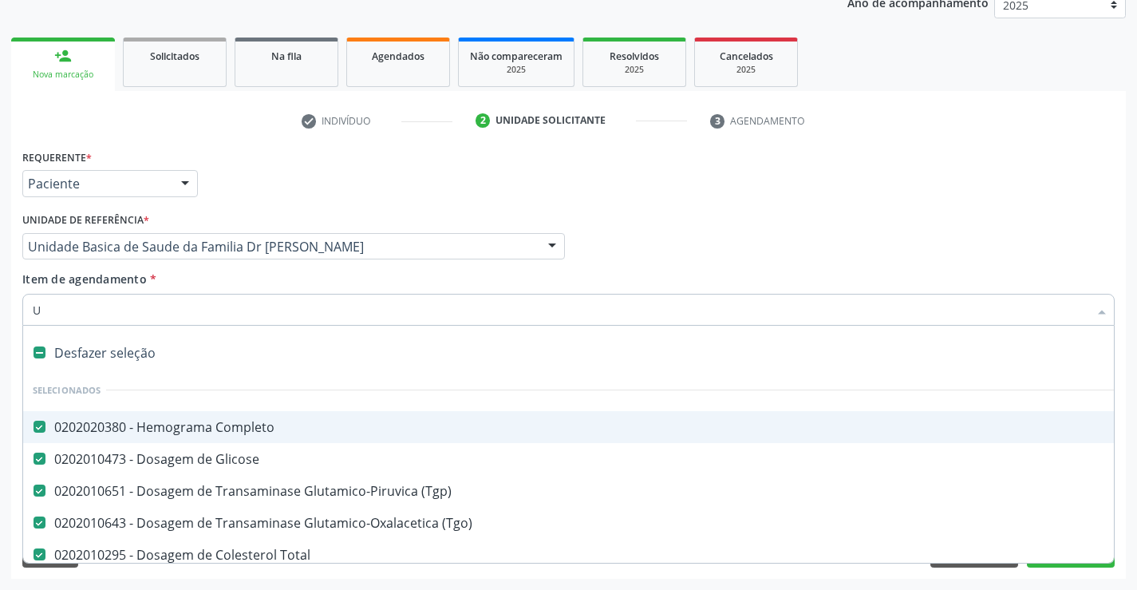
checkbox Urina "false"
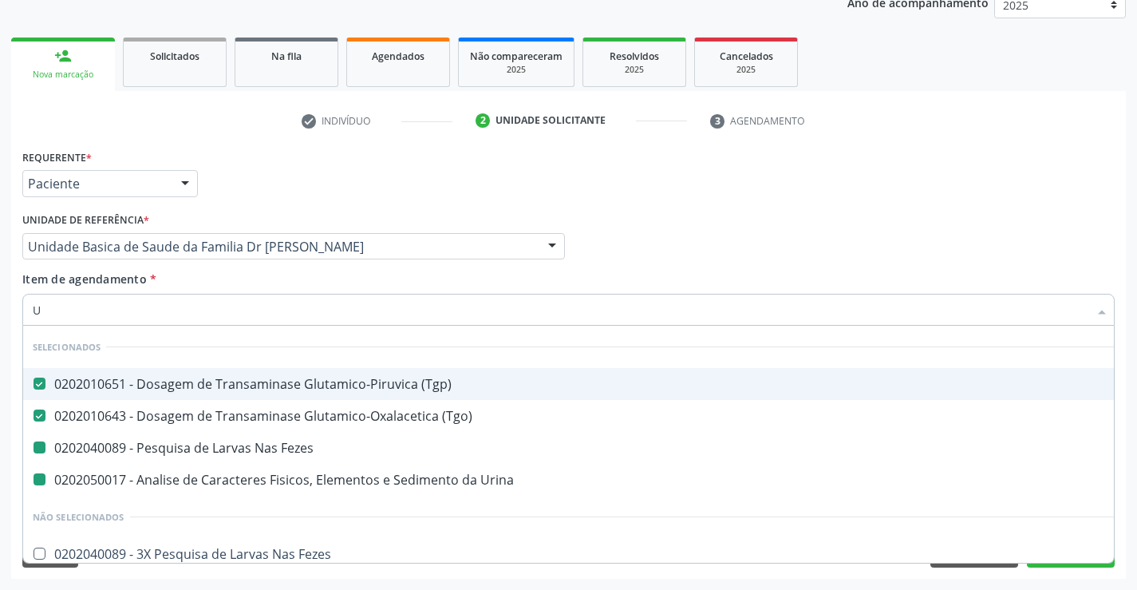
type input "UR"
checkbox Fezes "false"
checkbox Urina "false"
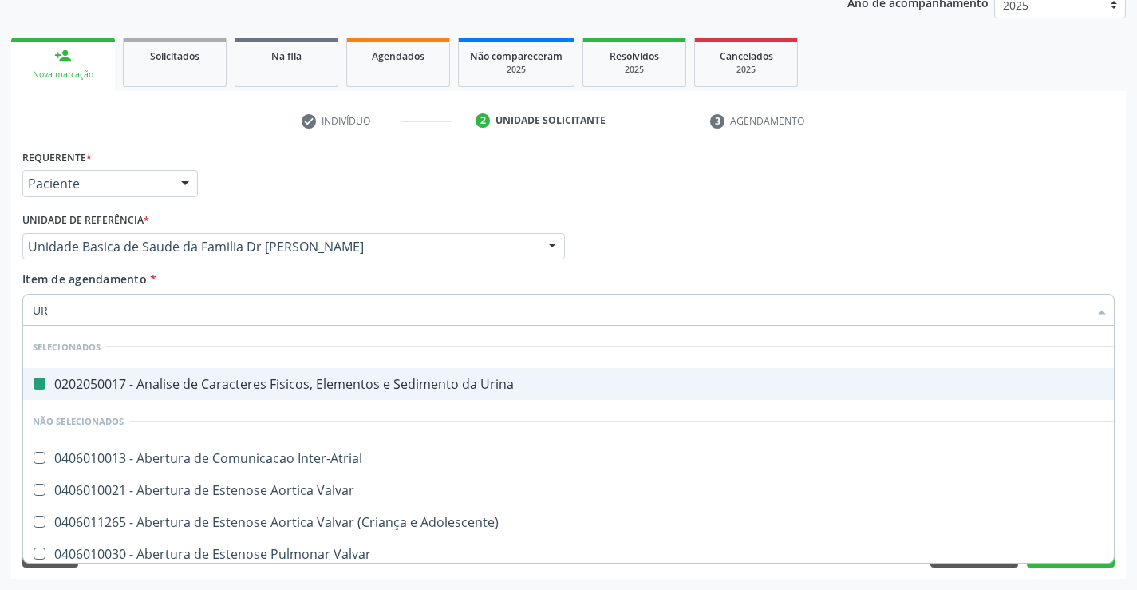
type input "URE"
checkbox Urina "false"
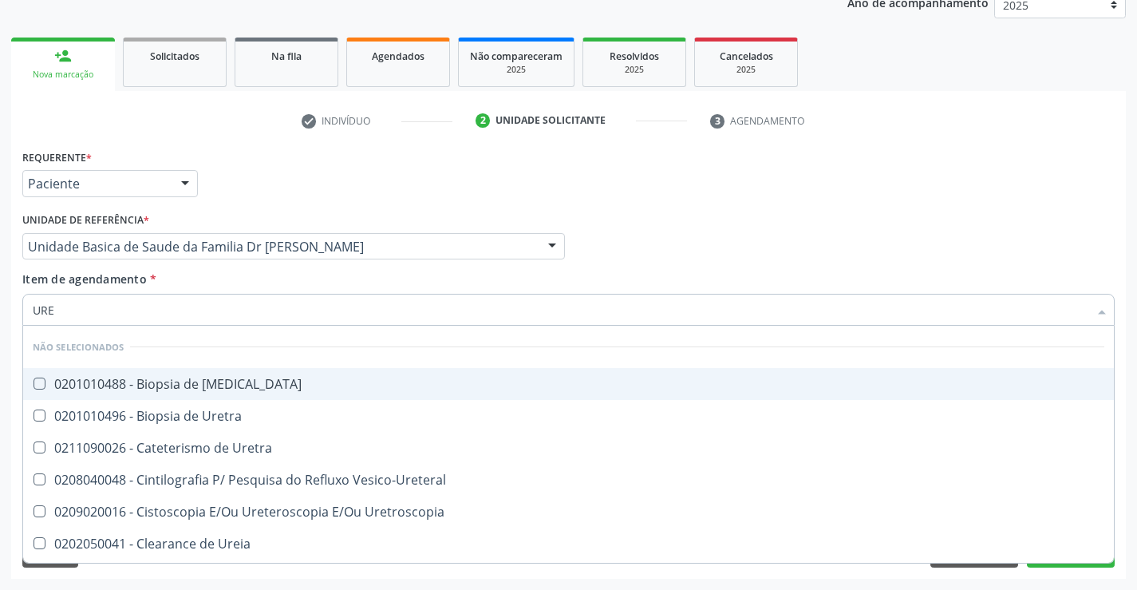
type input "UREI"
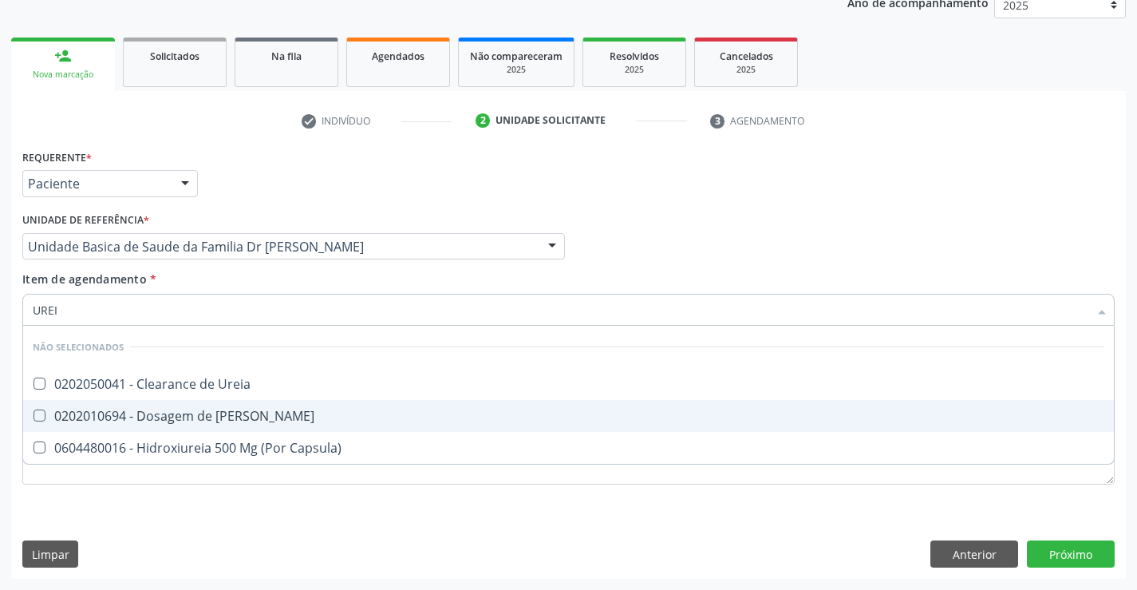
click at [233, 410] on div "0202010694 - Dosagem de [PERSON_NAME]" at bounding box center [568, 415] width 1071 height 13
checkbox Ureia "true"
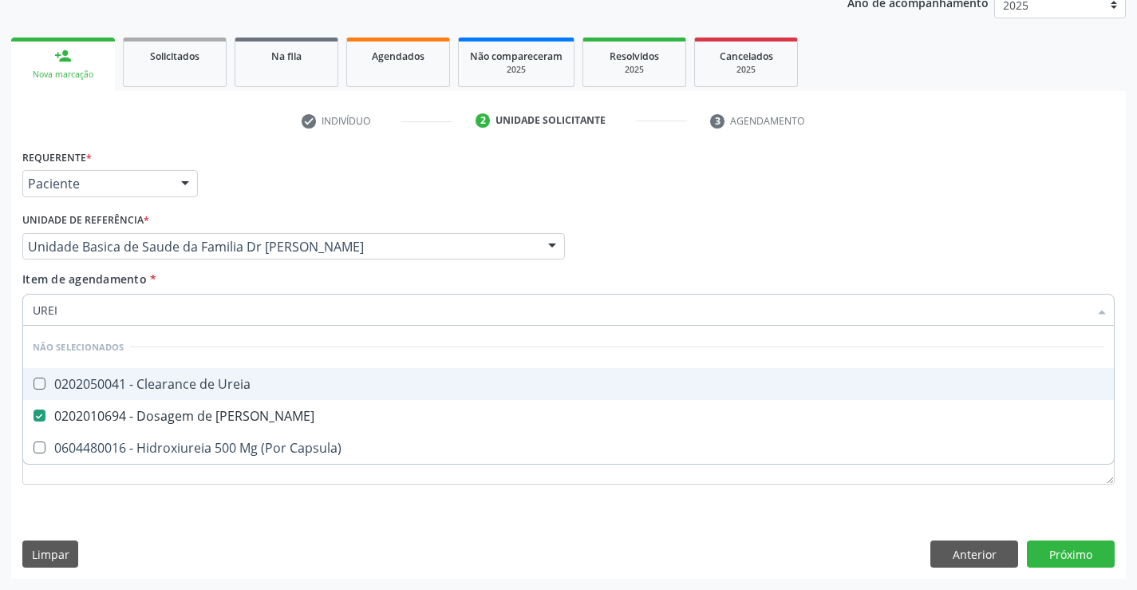
click at [243, 286] on div "Item de agendamento * UREI Desfazer seleção Não selecionados 0202050041 - Clear…" at bounding box center [568, 295] width 1092 height 50
checkbox Ureia "true"
checkbox Capsula\) "true"
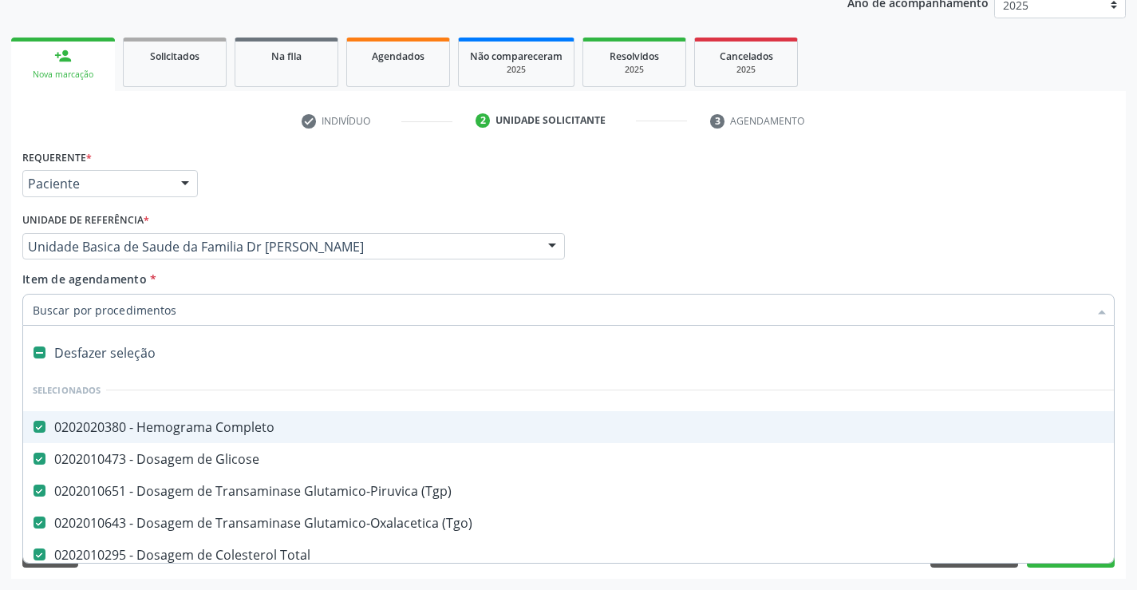
type input "C"
checkbox Ureia "false"
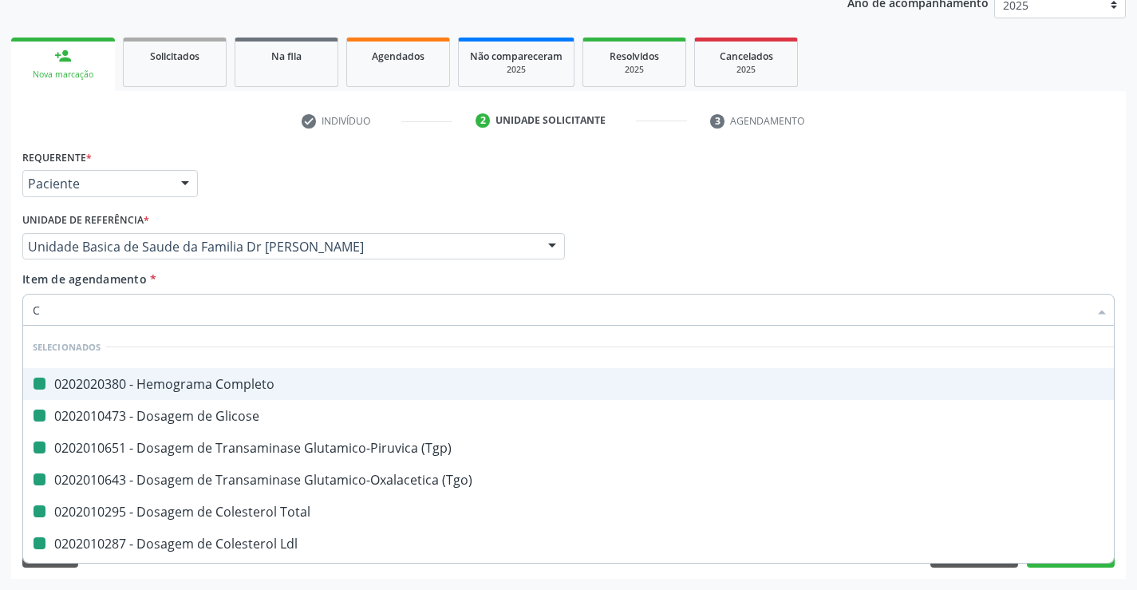
type input "CR"
checkbox Completo "false"
checkbox \(Tgp\) "false"
checkbox Glicose "false"
checkbox \(Tgo\) "false"
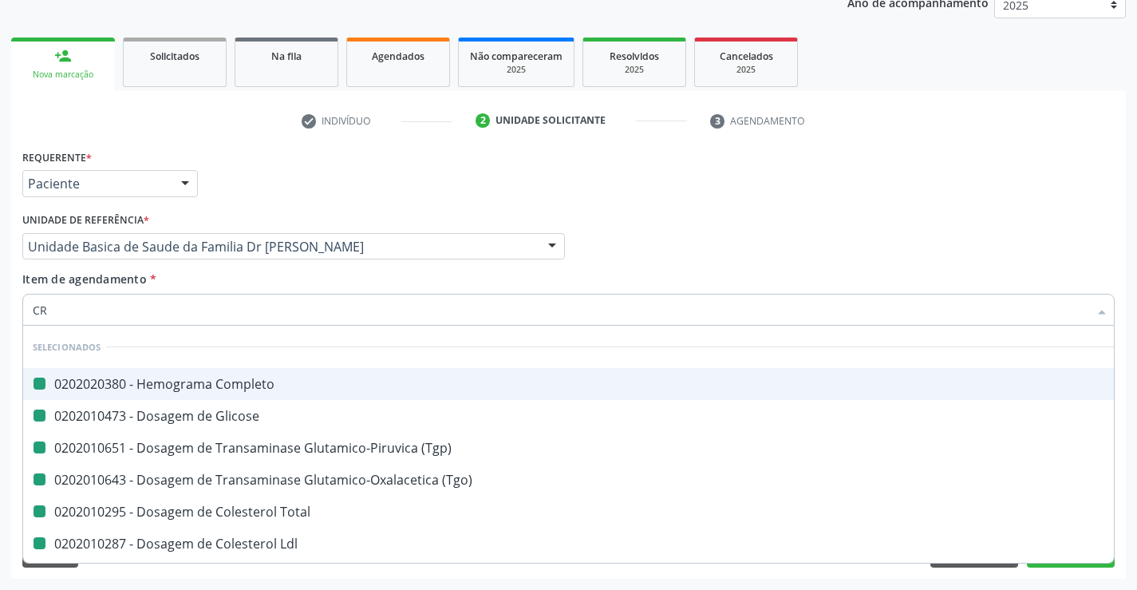
checkbox Total "false"
checkbox Ldl "false"
checkbox Hdl "false"
checkbox Triglicerideos "false"
checkbox Urina "false"
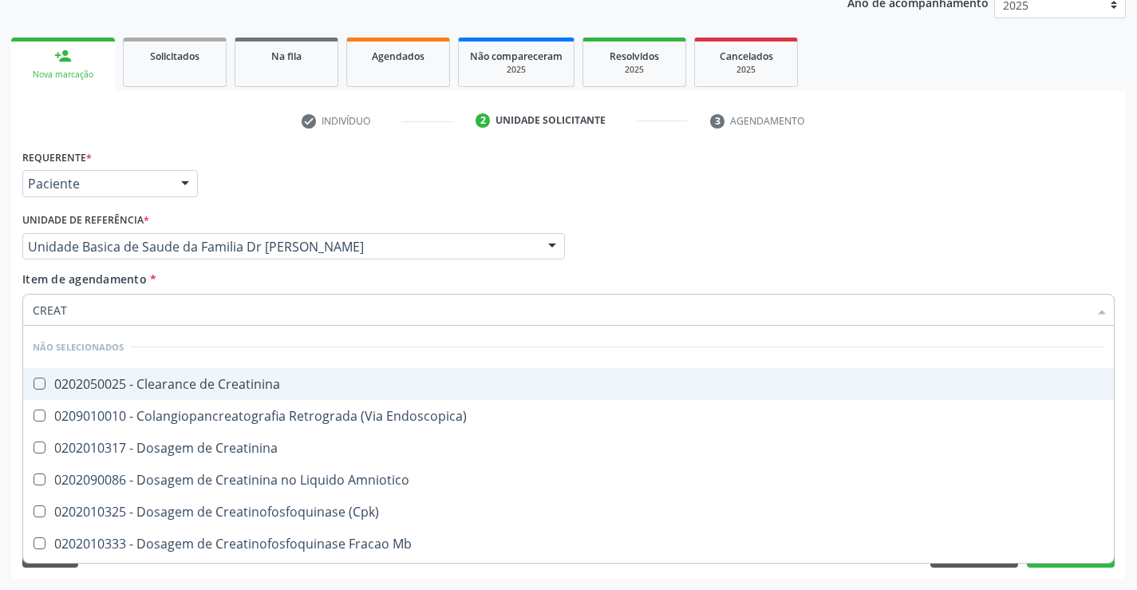
type input "CREATI"
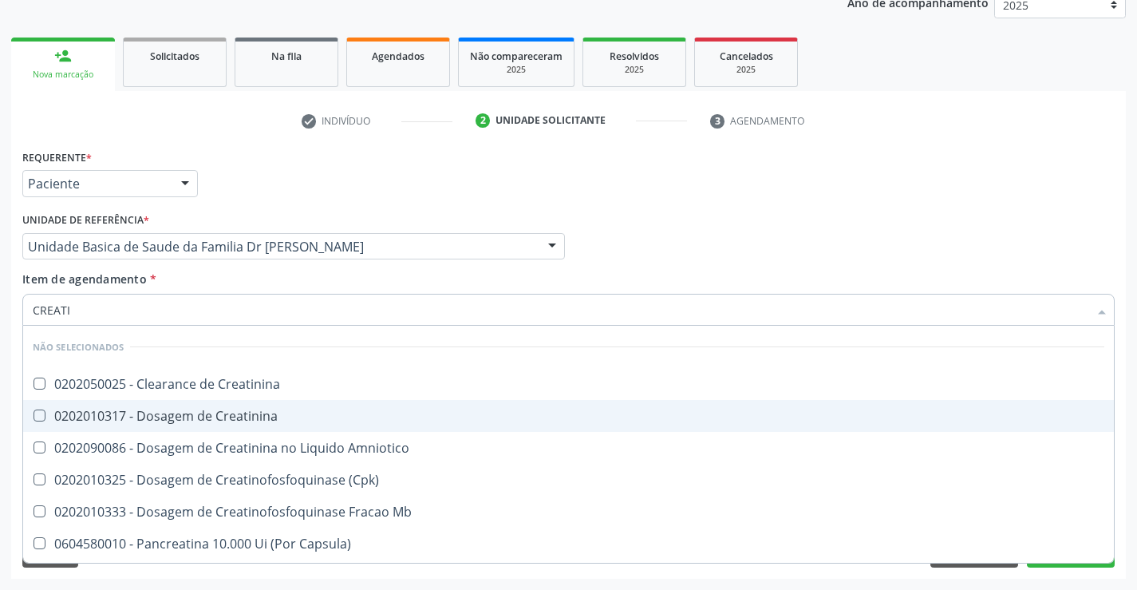
click at [248, 420] on div "0202010317 - Dosagem de Creatinina" at bounding box center [568, 415] width 1071 height 13
checkbox Creatinina "true"
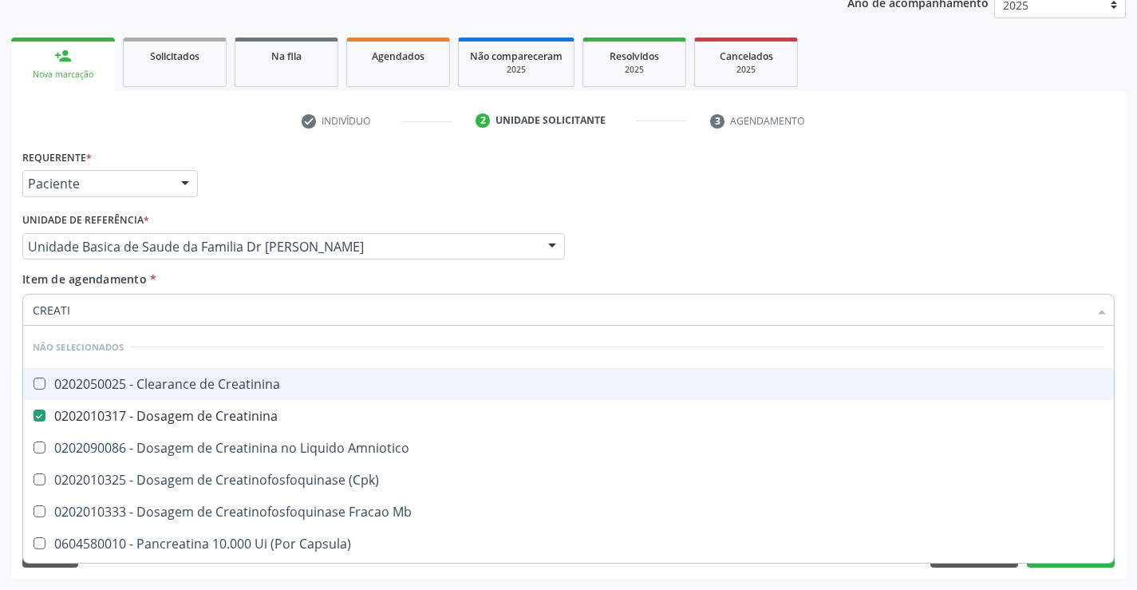
click at [295, 290] on div "Item de agendamento * CREATI Desfazer seleção Não selecionados 0202050025 - Cle…" at bounding box center [568, 295] width 1092 height 50
checkbox Creatinina "true"
checkbox Amniotico "true"
checkbox \(Cpk\) "true"
checkbox Mb "true"
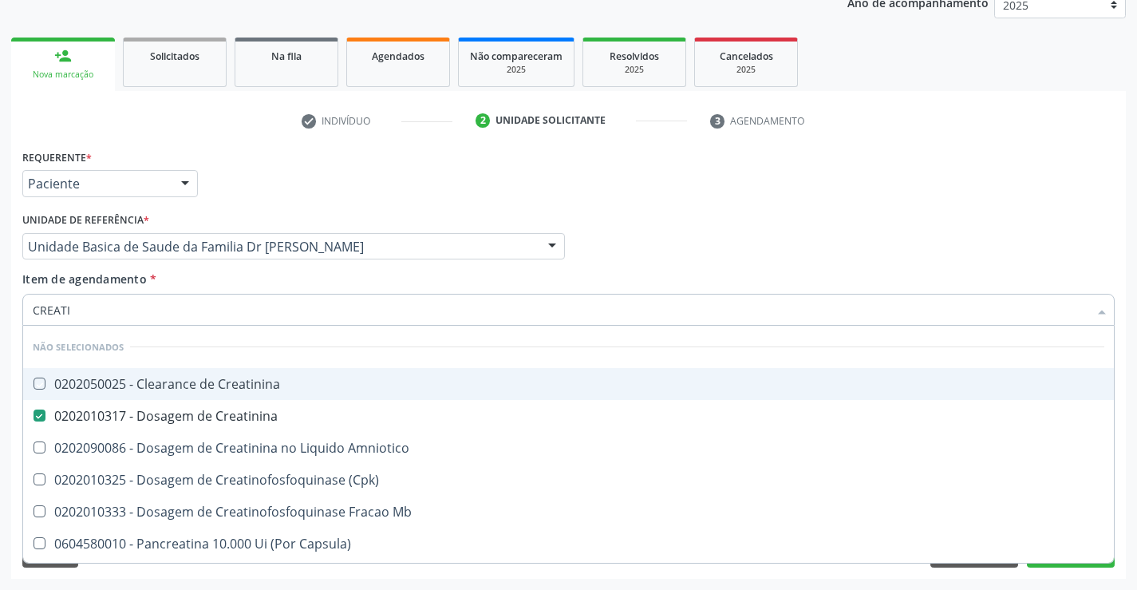
checkbox Capsula\) "true"
checkbox Pancreaticos "true"
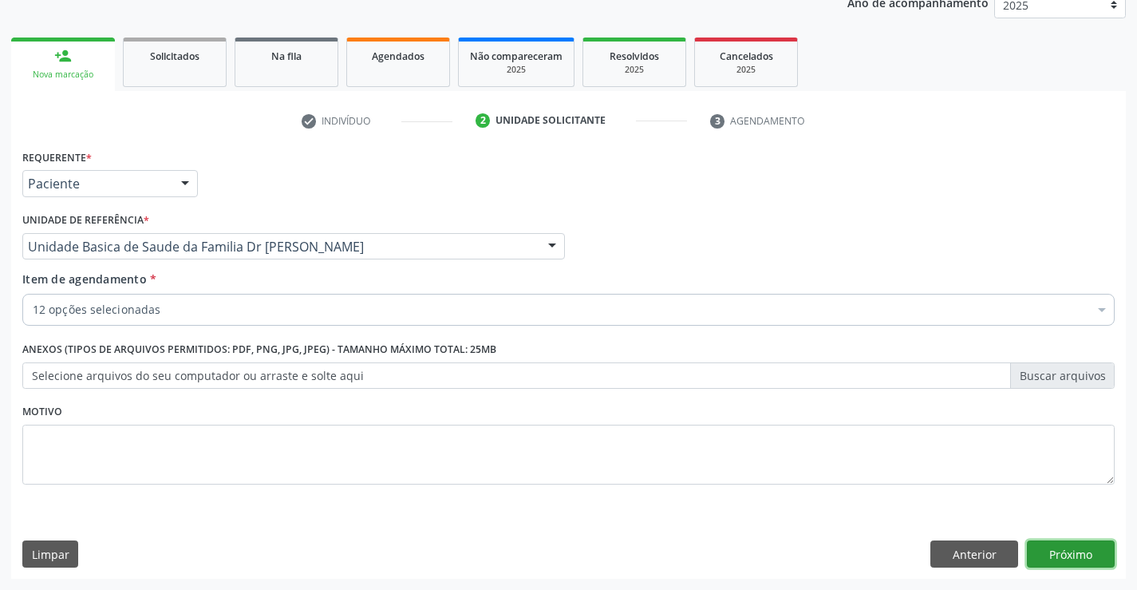
click at [1083, 546] on button "Próximo" at bounding box center [1071, 553] width 88 height 27
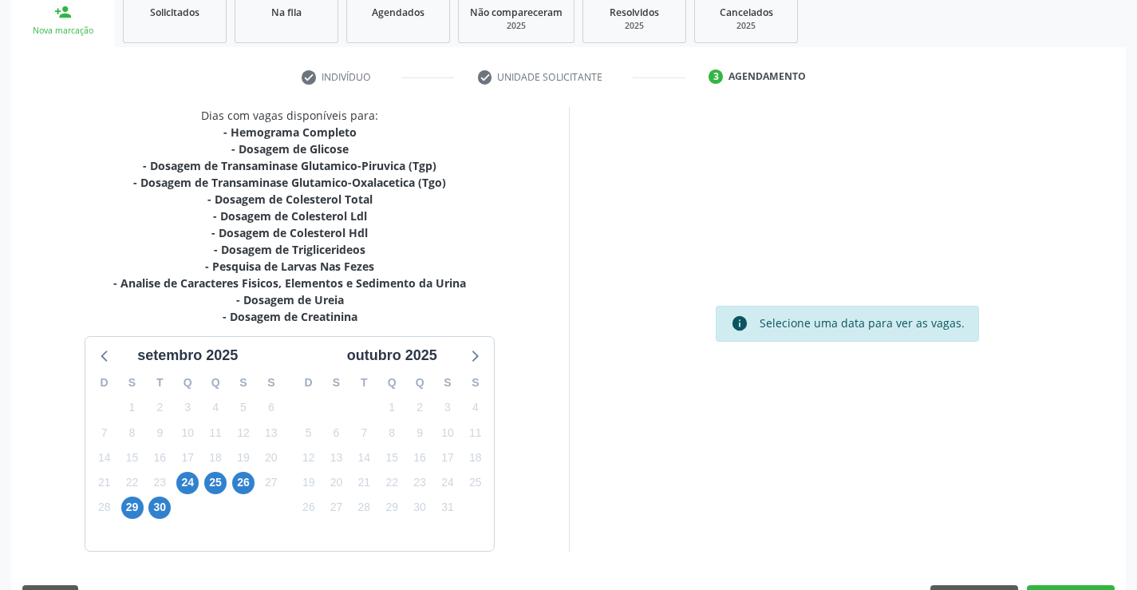
scroll to position [289, 0]
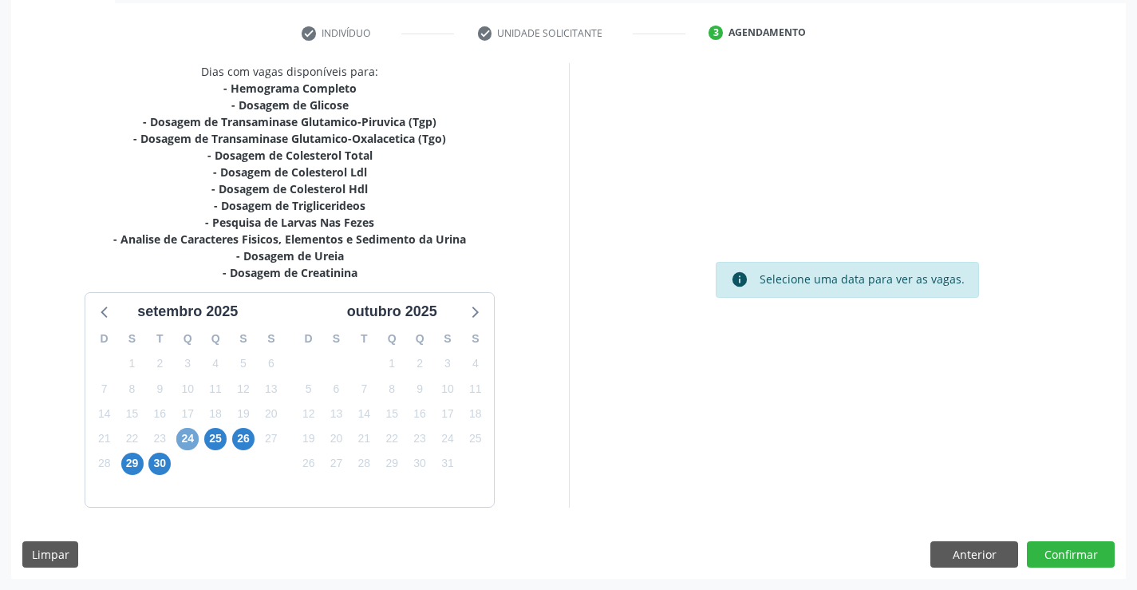
click at [187, 435] on span "24" at bounding box center [187, 439] width 22 height 22
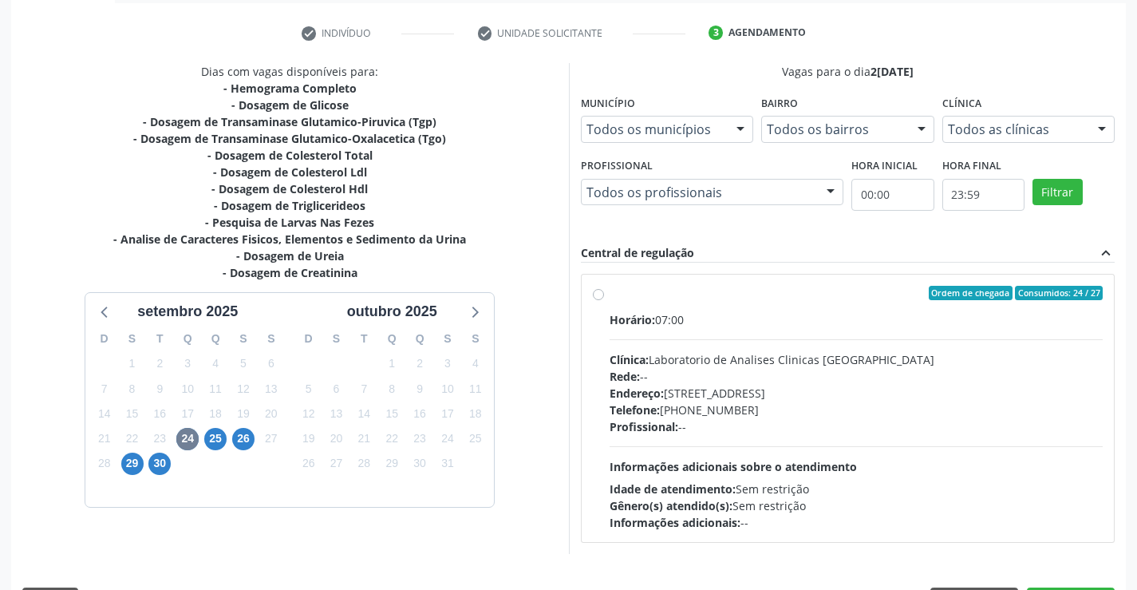
click at [732, 310] on label "Ordem de chegada Consumidos: 24 / 27 Horário: 07:00 Clínica: Laboratorio de Ana…" at bounding box center [857, 408] width 494 height 245
click at [604, 300] on input "Ordem de chegada Consumidos: 24 / 27 Horário: 07:00 Clínica: Laboratorio de Ana…" at bounding box center [598, 293] width 11 height 14
radio input "true"
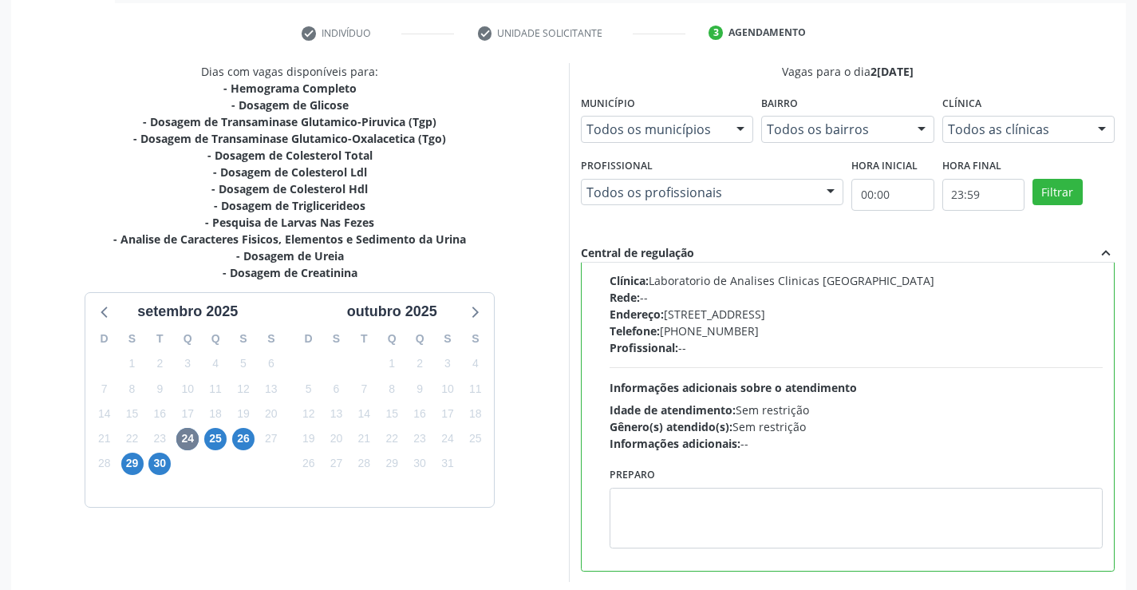
scroll to position [364, 0]
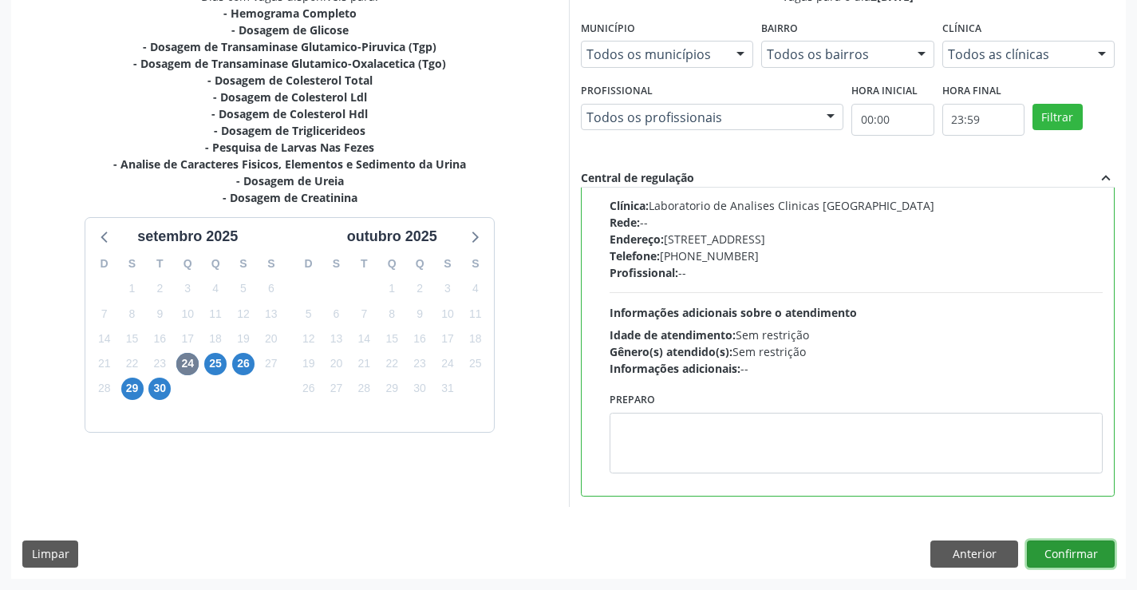
click at [1069, 548] on button "Confirmar" at bounding box center [1071, 553] width 88 height 27
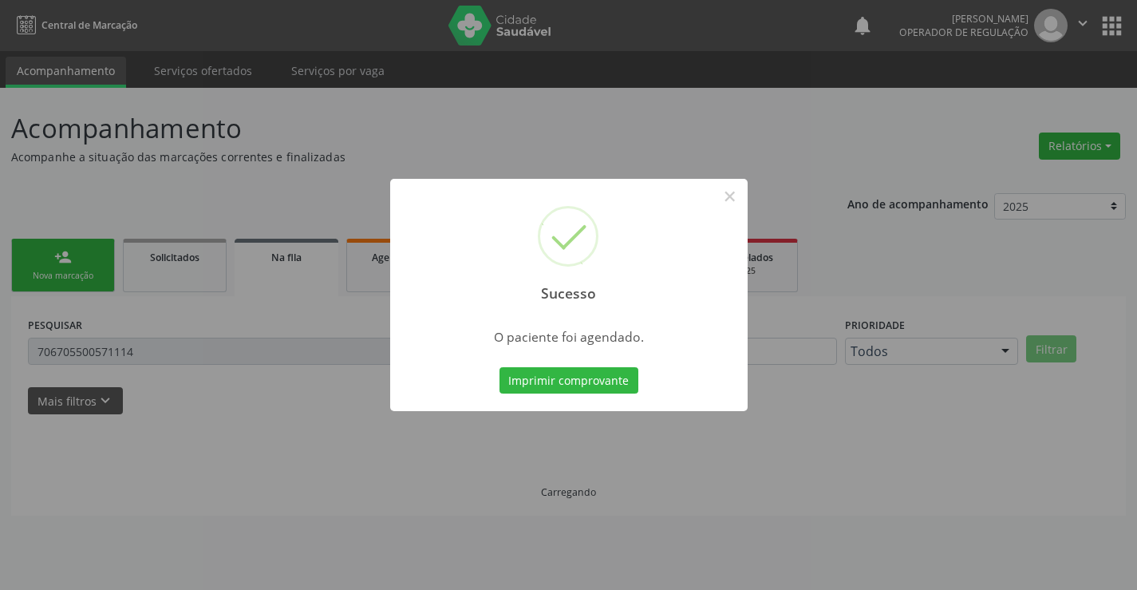
scroll to position [0, 0]
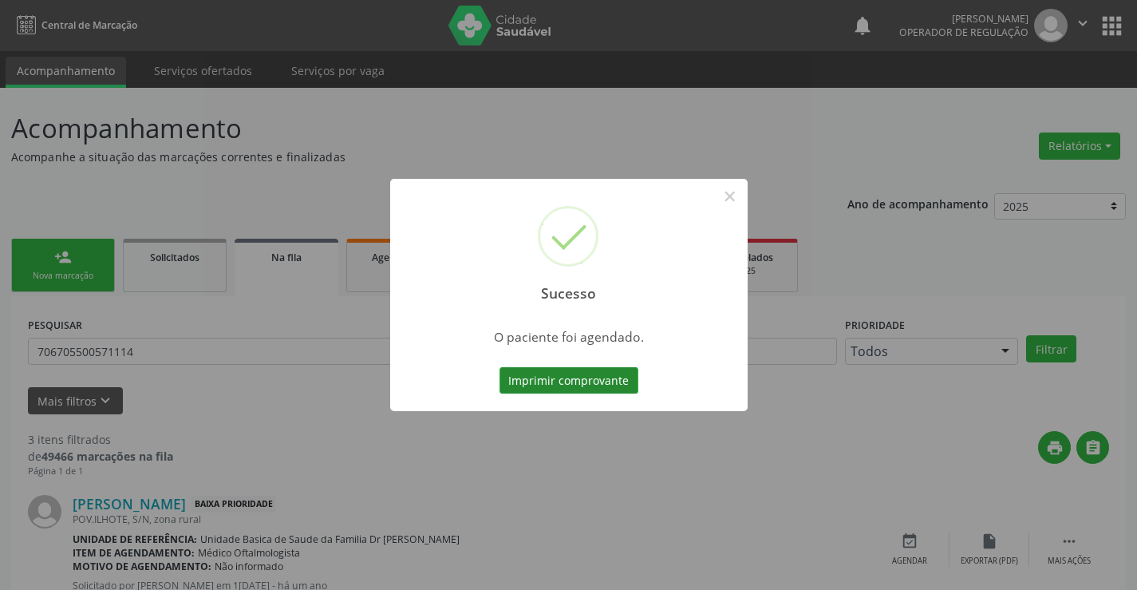
click at [603, 377] on button "Imprimir comprovante" at bounding box center [568, 380] width 139 height 27
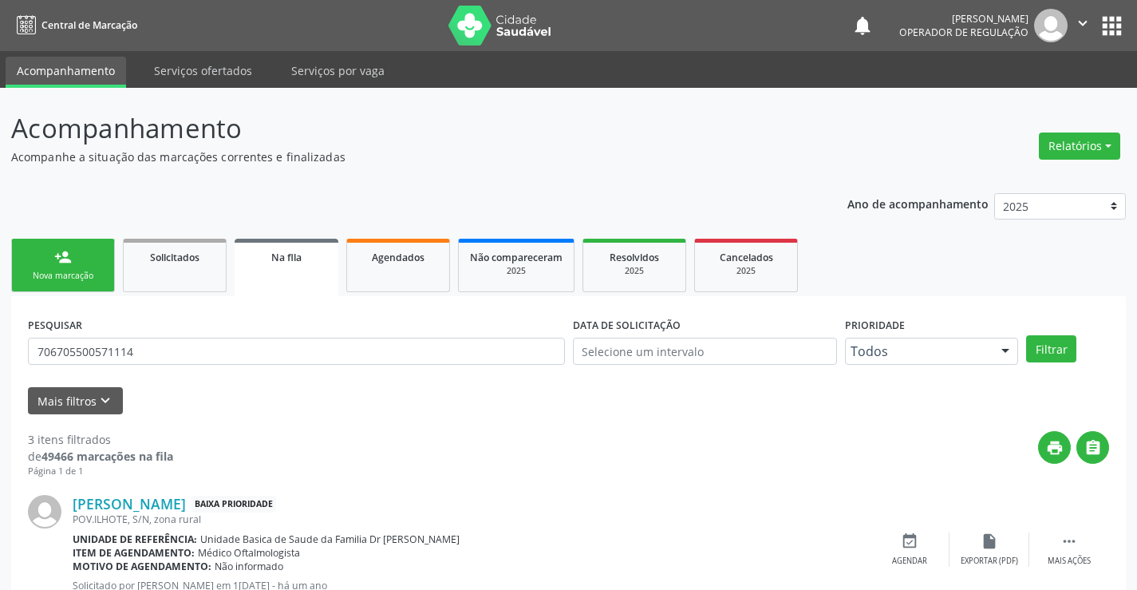
click at [76, 269] on div "Sucesso × O paciente foi agendado. Imprimir comprovante Cancel" at bounding box center [568, 295] width 1137 height 590
click at [76, 269] on link "person_add Nova marcação" at bounding box center [63, 265] width 104 height 53
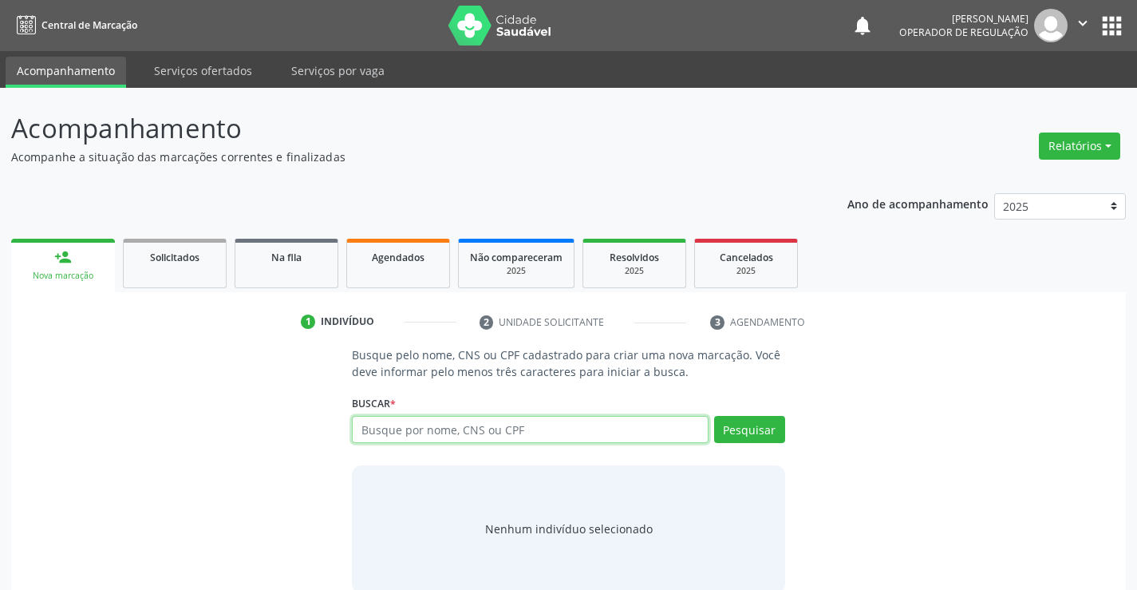
click at [584, 433] on input "text" at bounding box center [530, 429] width 356 height 27
type input "706802258140028"
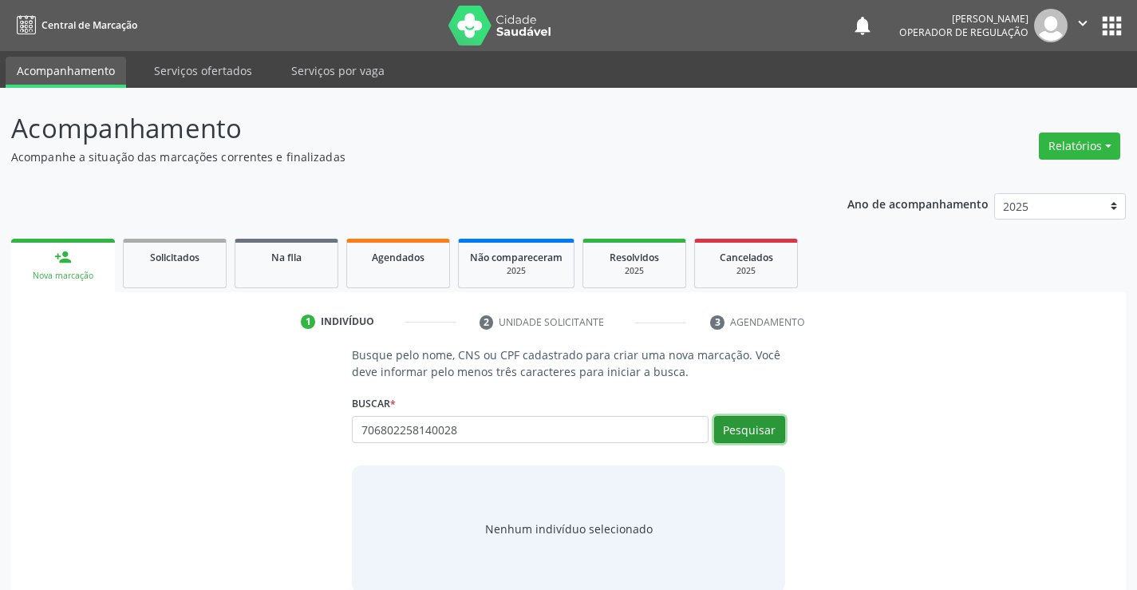
click at [753, 427] on button "Pesquisar" at bounding box center [749, 429] width 71 height 27
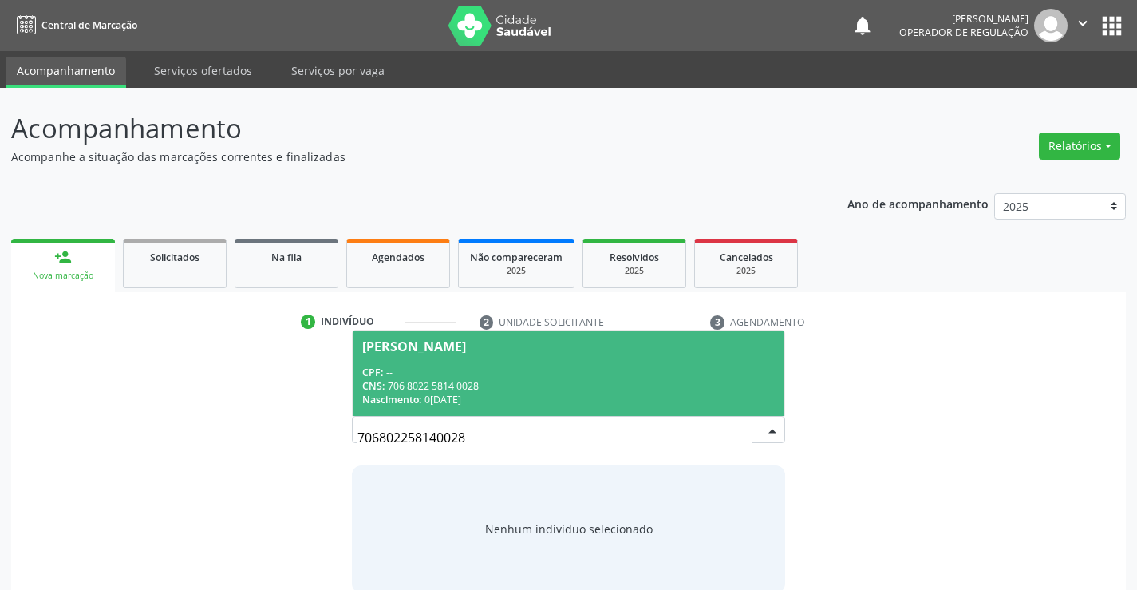
click at [484, 381] on div "CNS: 706 8022 5814 0028" at bounding box center [568, 386] width 412 height 14
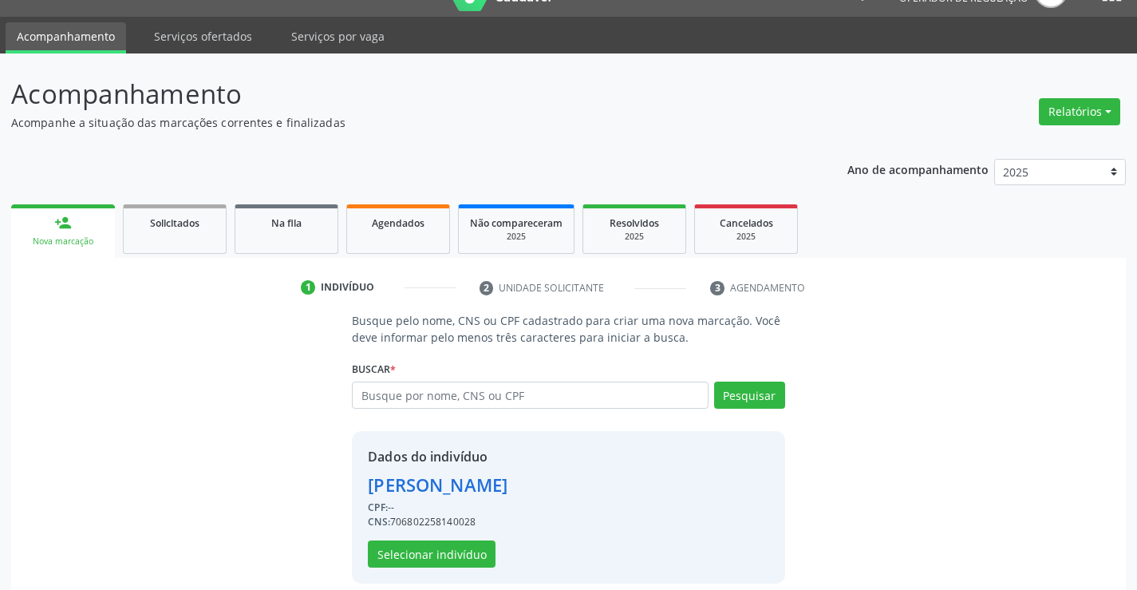
scroll to position [50, 0]
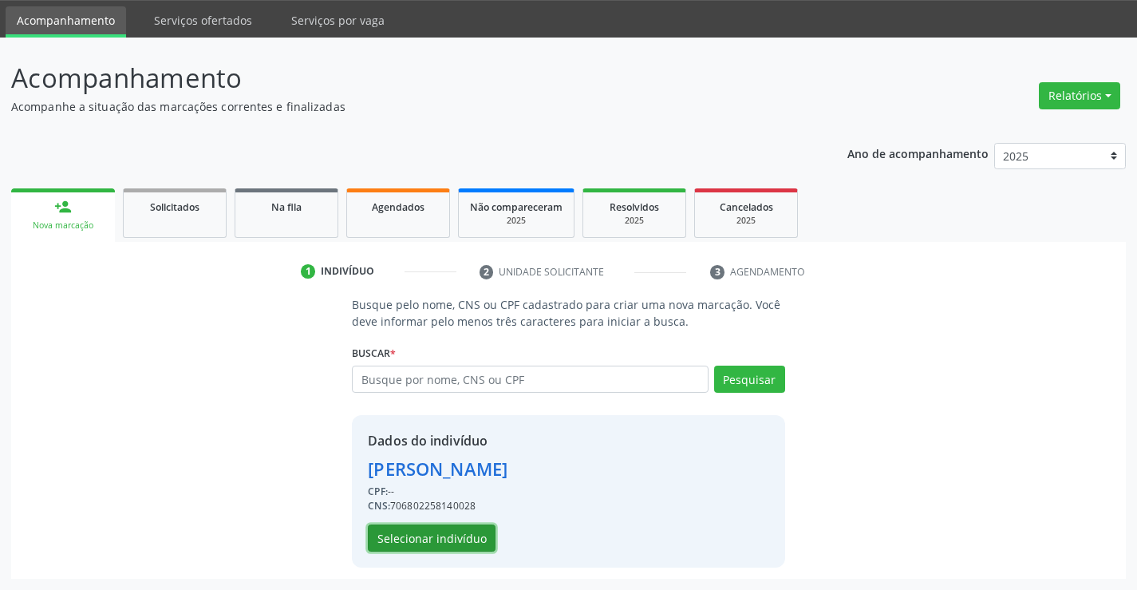
click at [435, 539] on button "Selecionar indivíduo" at bounding box center [432, 537] width 128 height 27
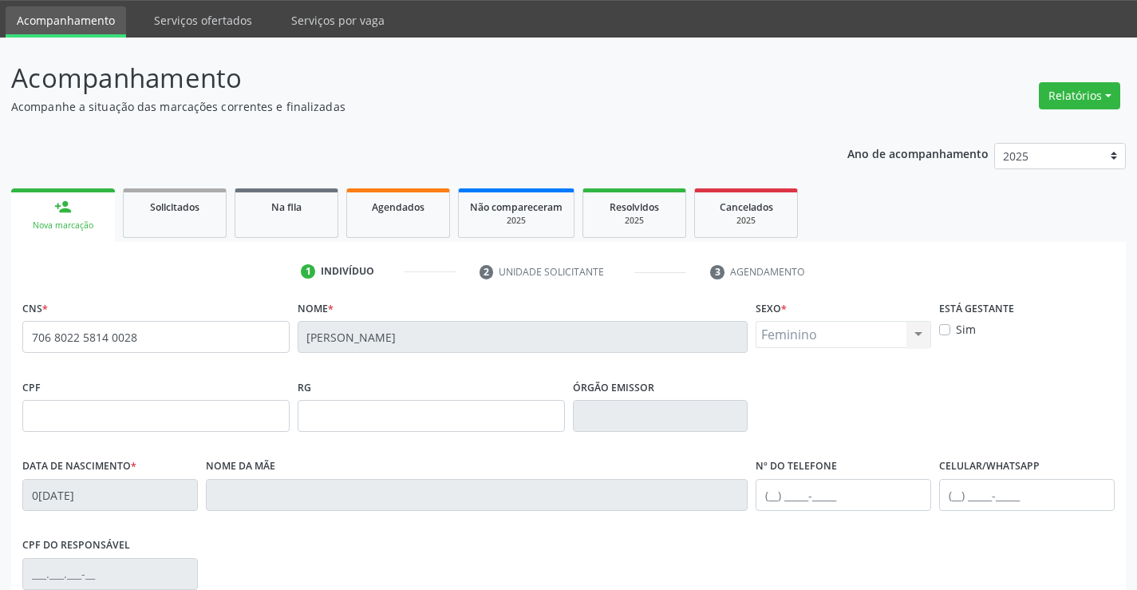
scroll to position [275, 0]
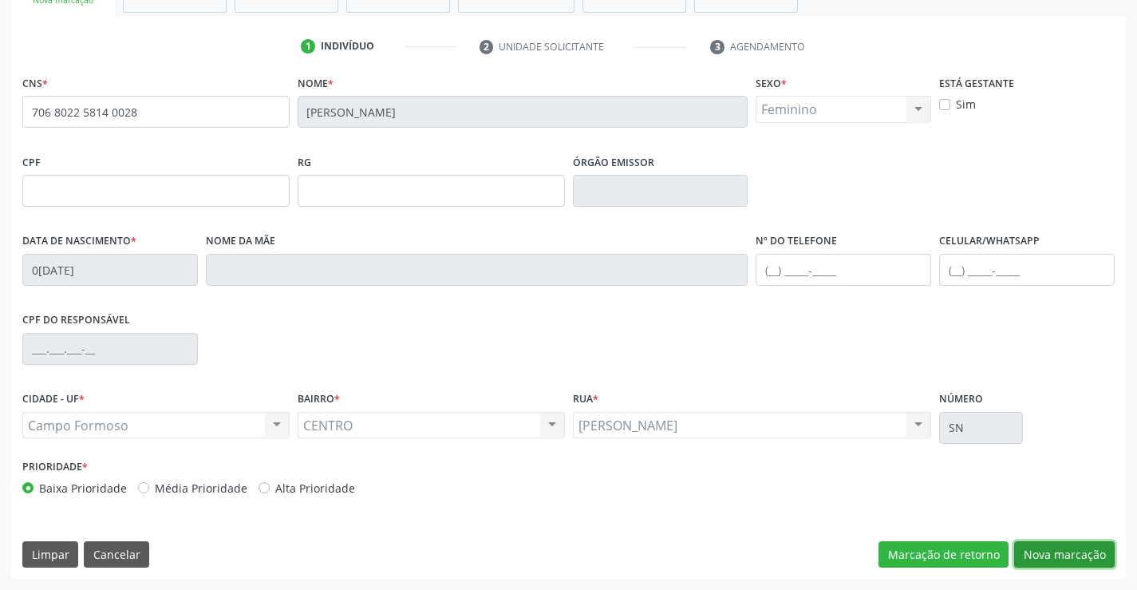
click at [1079, 541] on button "Nova marcação" at bounding box center [1064, 554] width 101 height 27
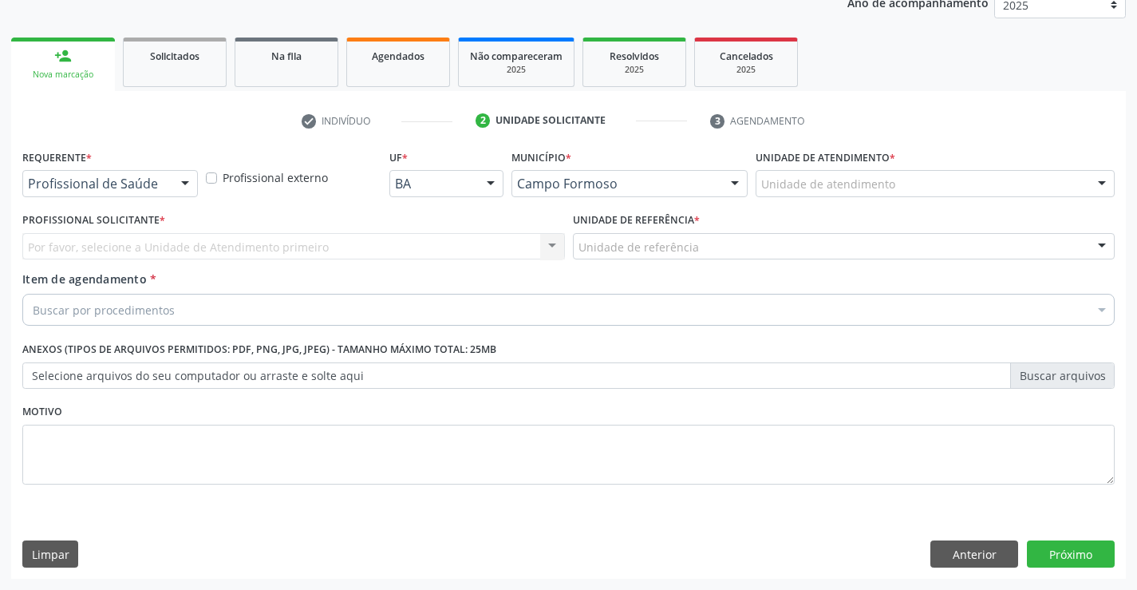
scroll to position [201, 0]
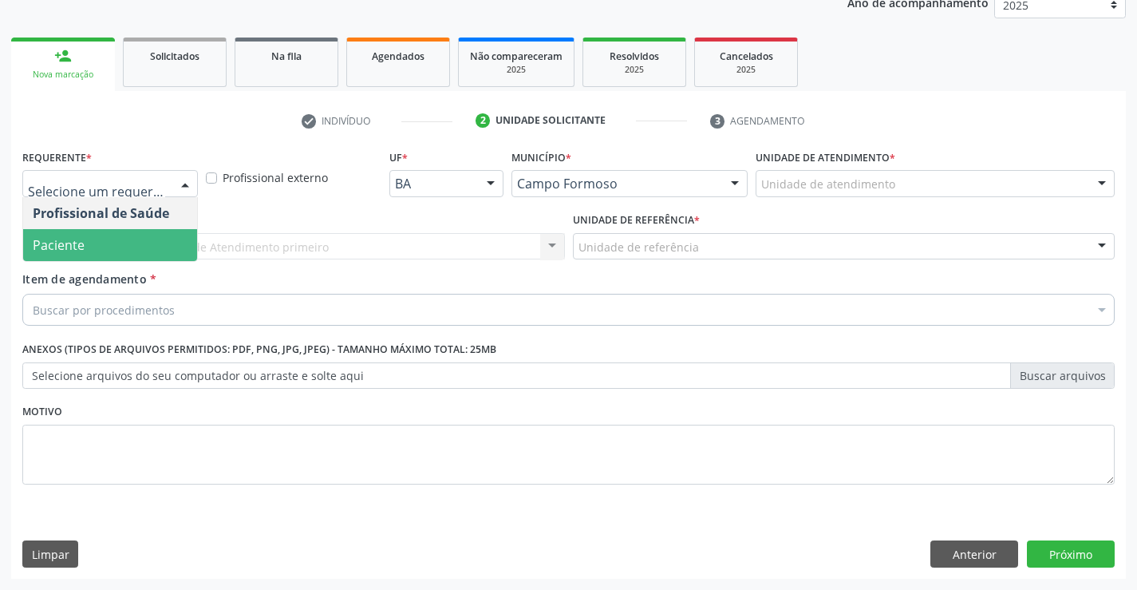
click at [97, 234] on span "Paciente" at bounding box center [110, 245] width 174 height 32
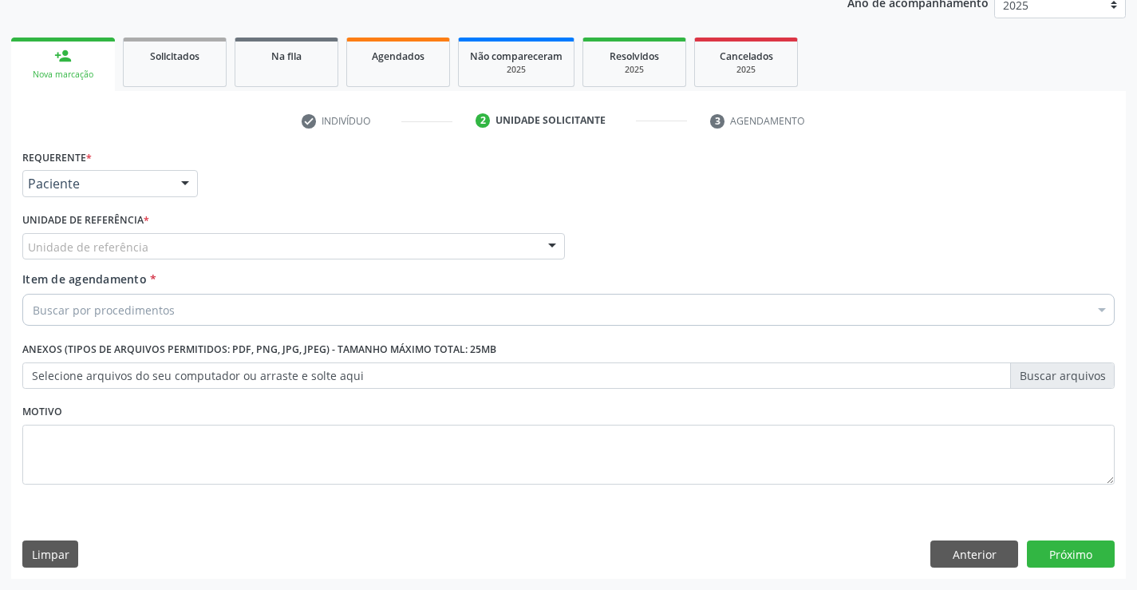
click at [96, 231] on label "Unidade de referência *" at bounding box center [85, 220] width 127 height 25
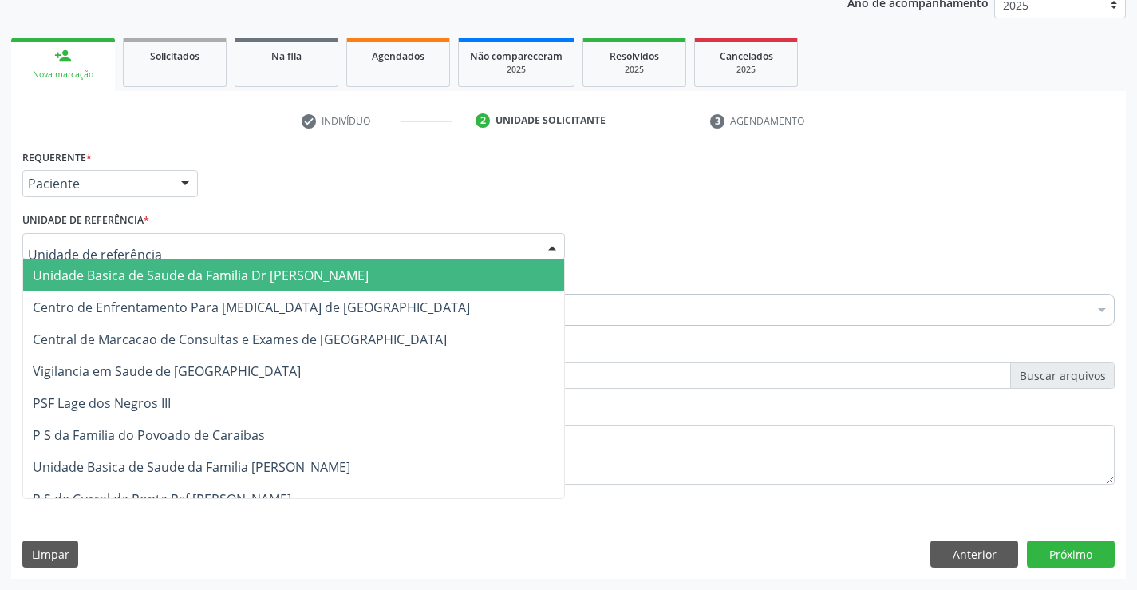
click at [160, 268] on span "Unidade Basica de Saude da Familia Dr Paulo Sudre" at bounding box center [201, 275] width 336 height 18
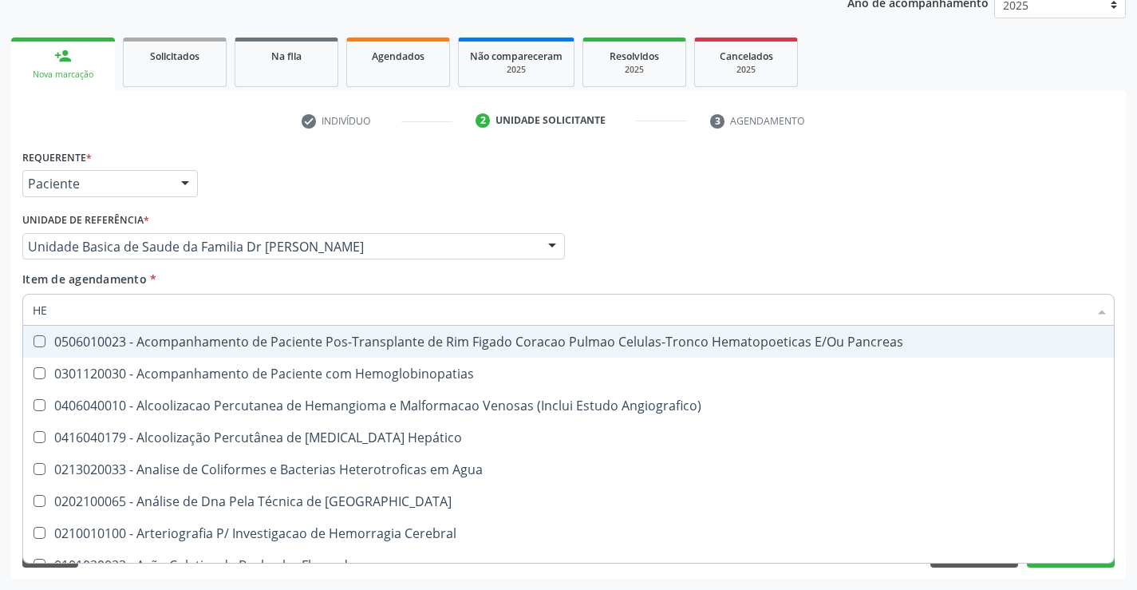
type input "HEM"
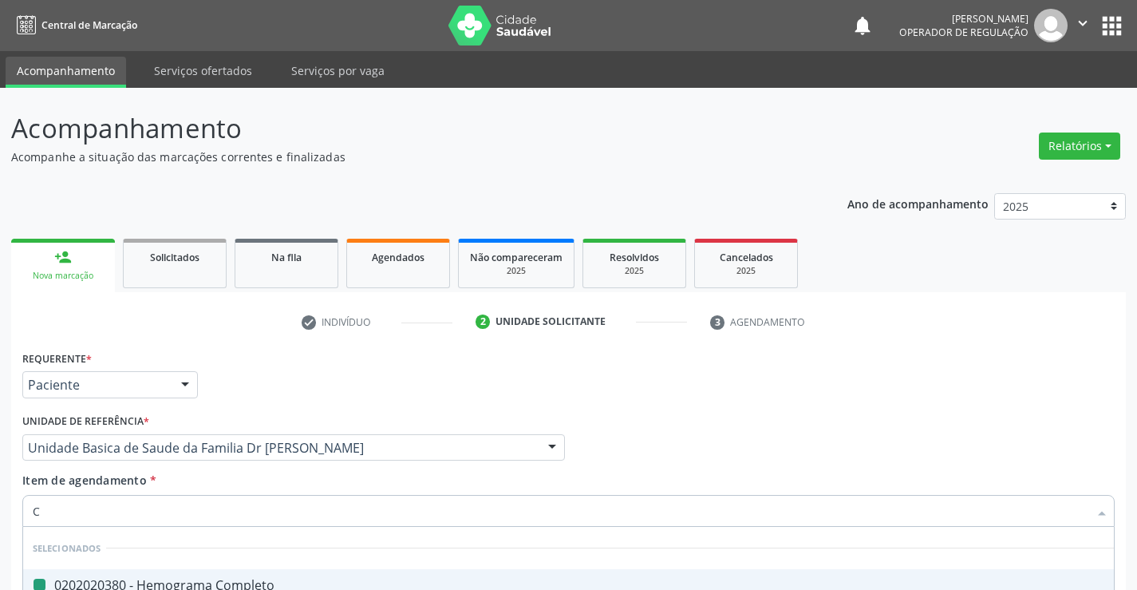
type input "CR"
checkbox Completo "false"
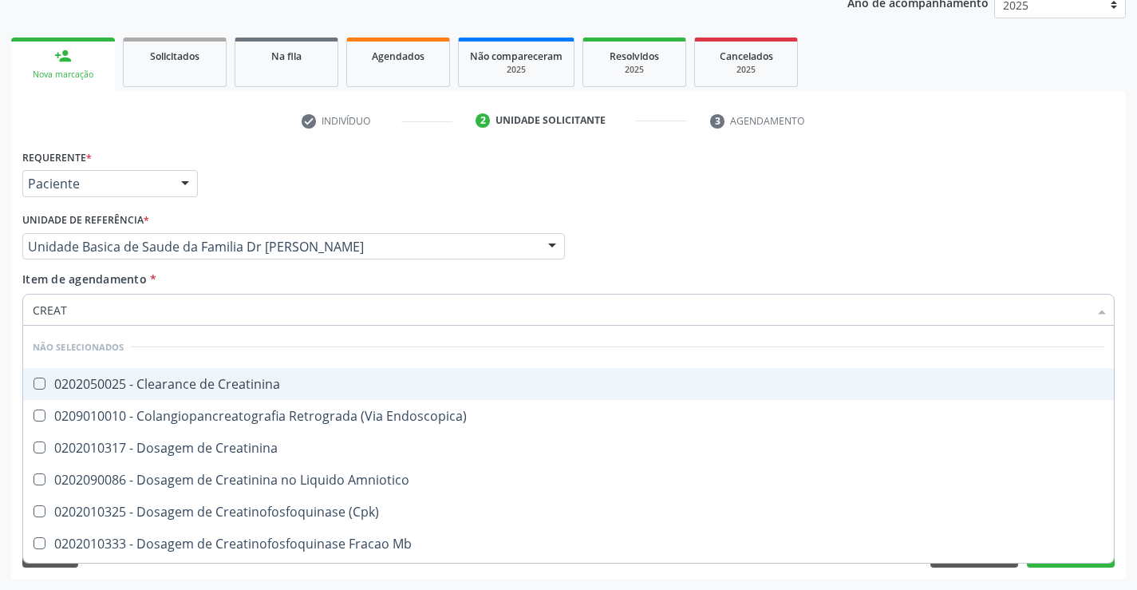
type input "CREATI"
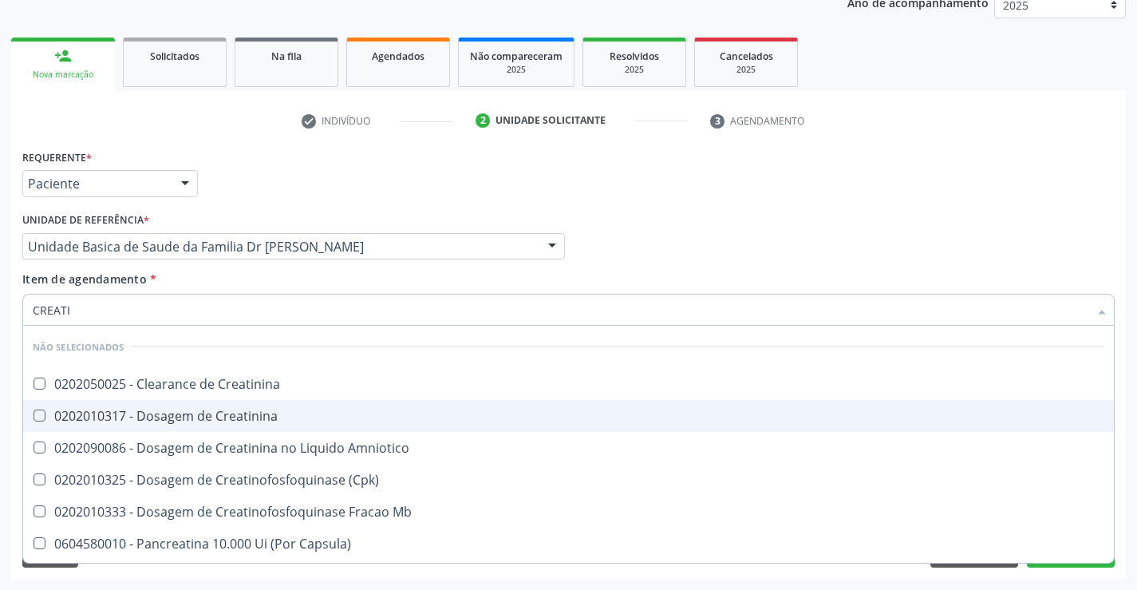
click at [223, 416] on div "0202010317 - Dosagem de Creatinina" at bounding box center [568, 415] width 1071 height 13
checkbox Creatinina "true"
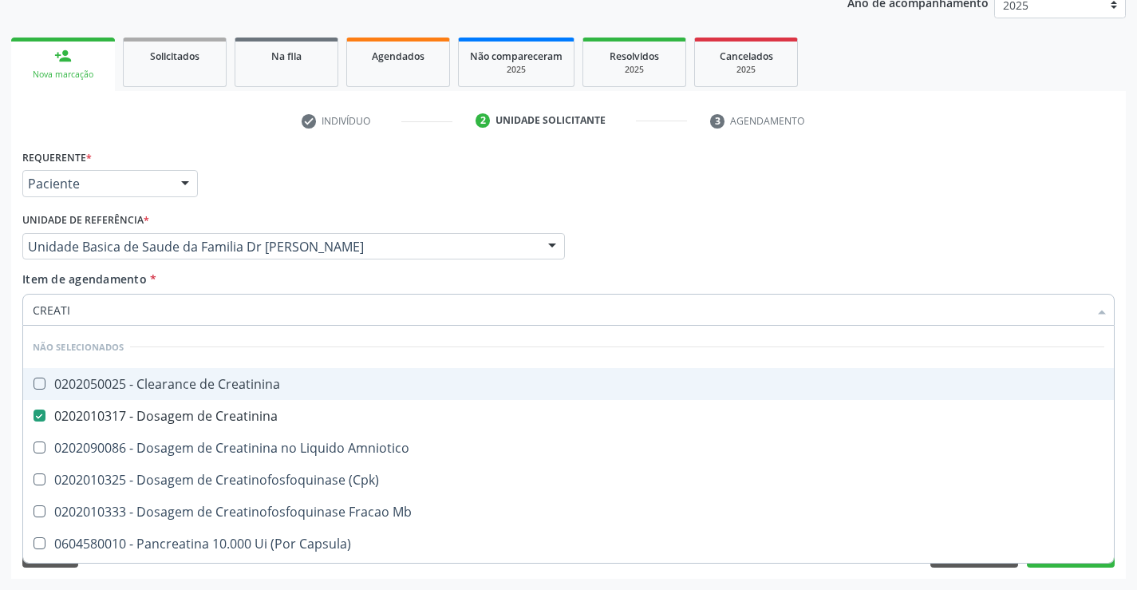
type input "CREATI"
click at [235, 282] on div "Item de agendamento * CREATI Desfazer seleção Não selecionados 0202050025 - Cle…" at bounding box center [568, 295] width 1092 height 50
checkbox Creatinina "true"
checkbox Amniotico "true"
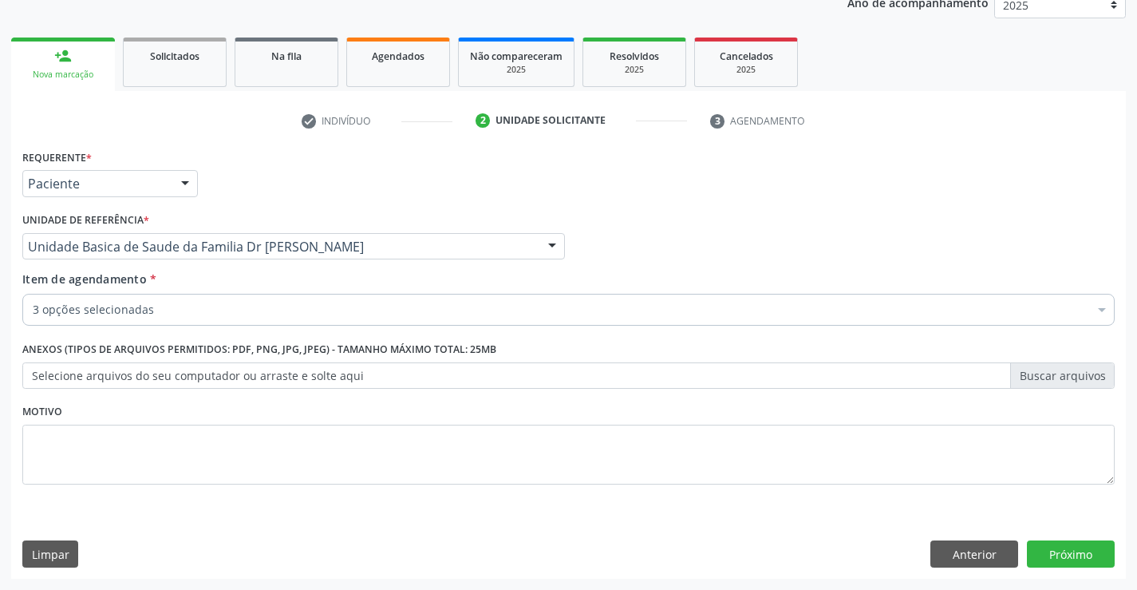
click at [213, 322] on div "3 opções selecionadas" at bounding box center [568, 310] width 1092 height 32
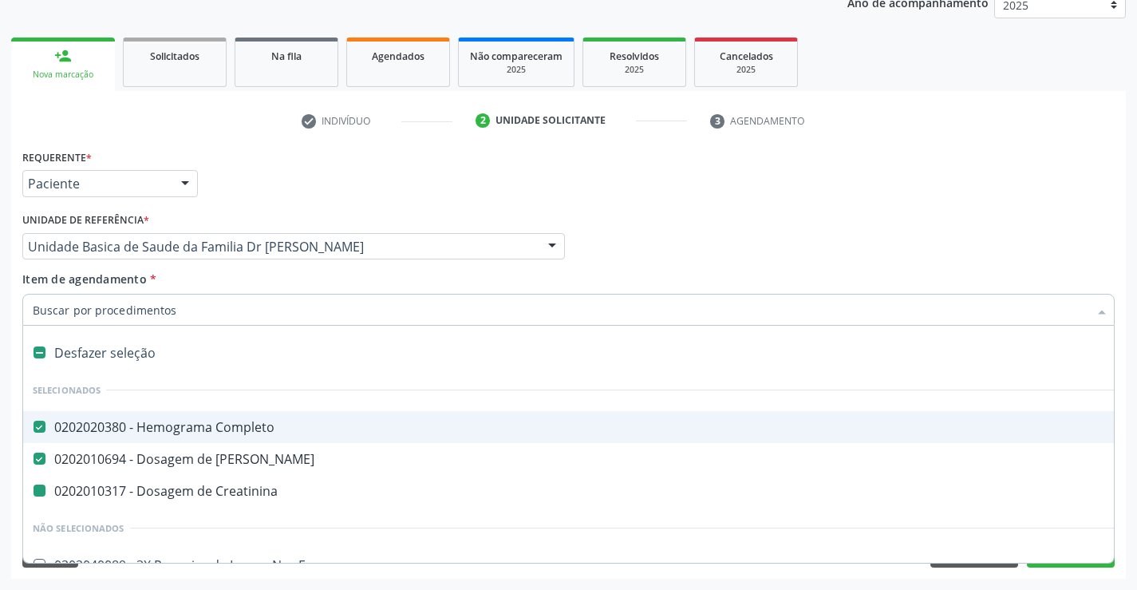
type input "U"
checkbox Creatinina "false"
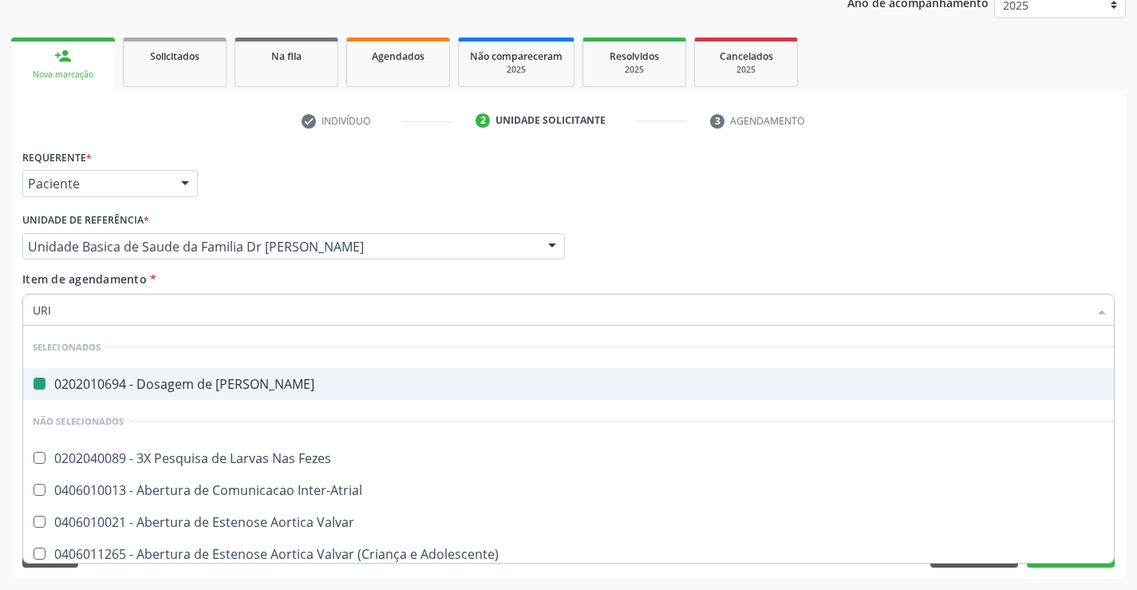
type input "URIN"
checkbox Ureia "false"
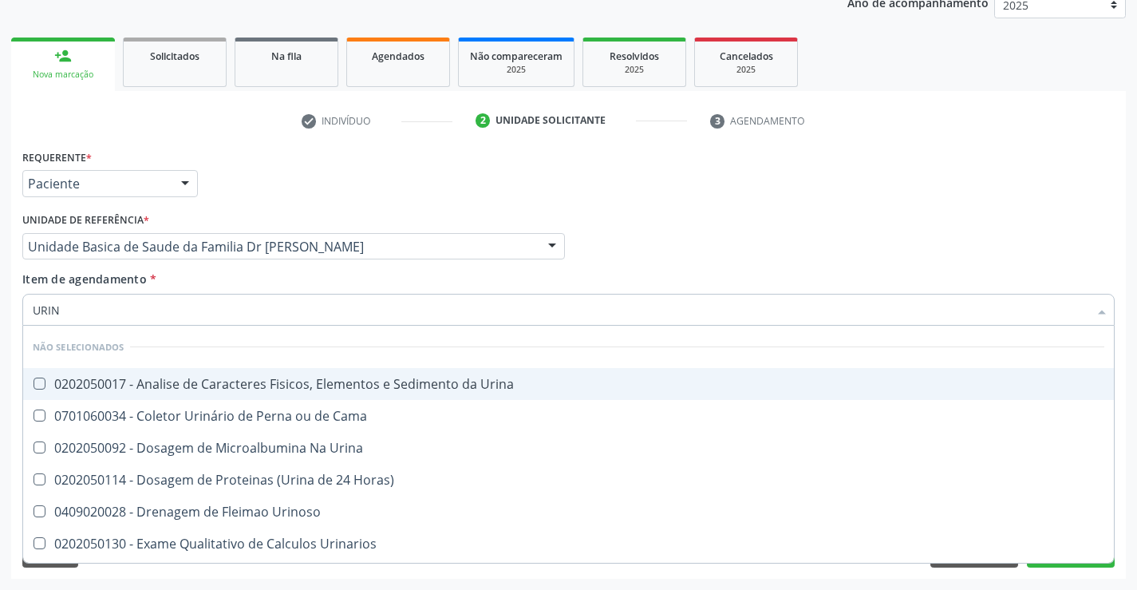
type input "URINA"
click at [231, 382] on div "0202050017 - Analise de Caracteres Fisicos, Elementos e Sedimento da Urina" at bounding box center [568, 383] width 1071 height 13
checkbox Urina "true"
click at [253, 272] on div "Item de agendamento * URINA Desfazer seleção Não selecionados 0202050017 - Anal…" at bounding box center [568, 295] width 1092 height 50
checkbox Horas\) "true"
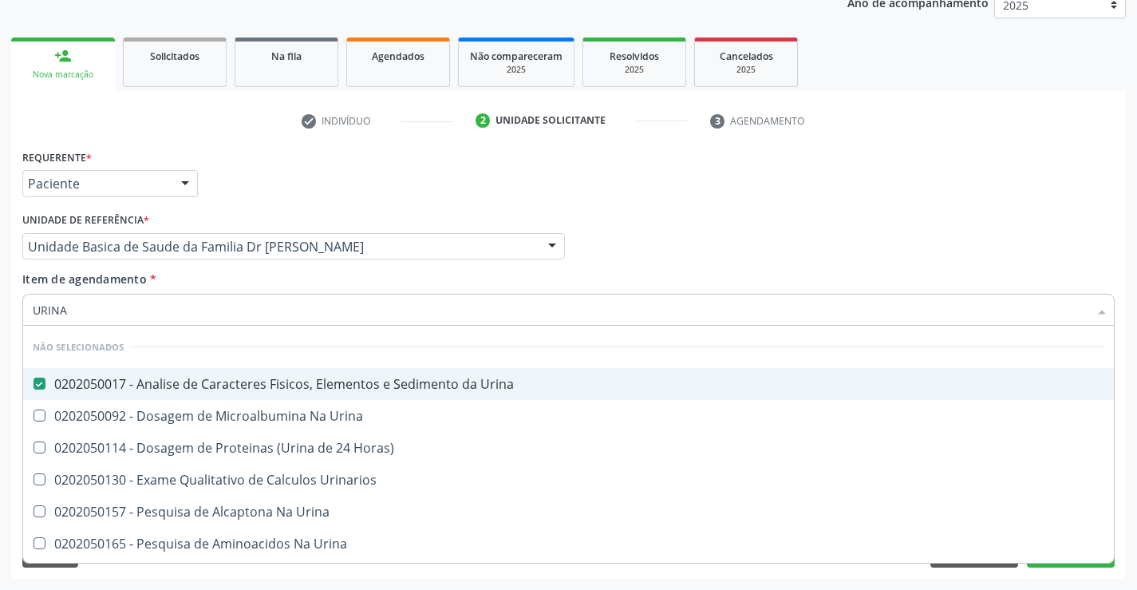
checkbox Urinarios "true"
checkbox Urina "true"
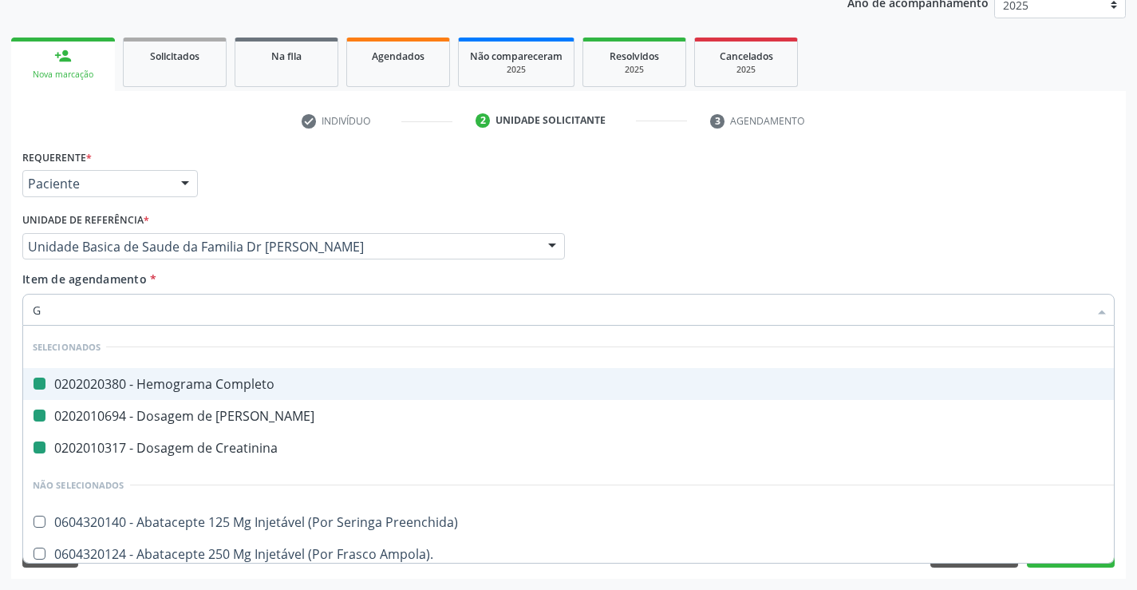
type input "GL"
checkbox Completo "false"
checkbox Creatinina "false"
checkbox Ureia "false"
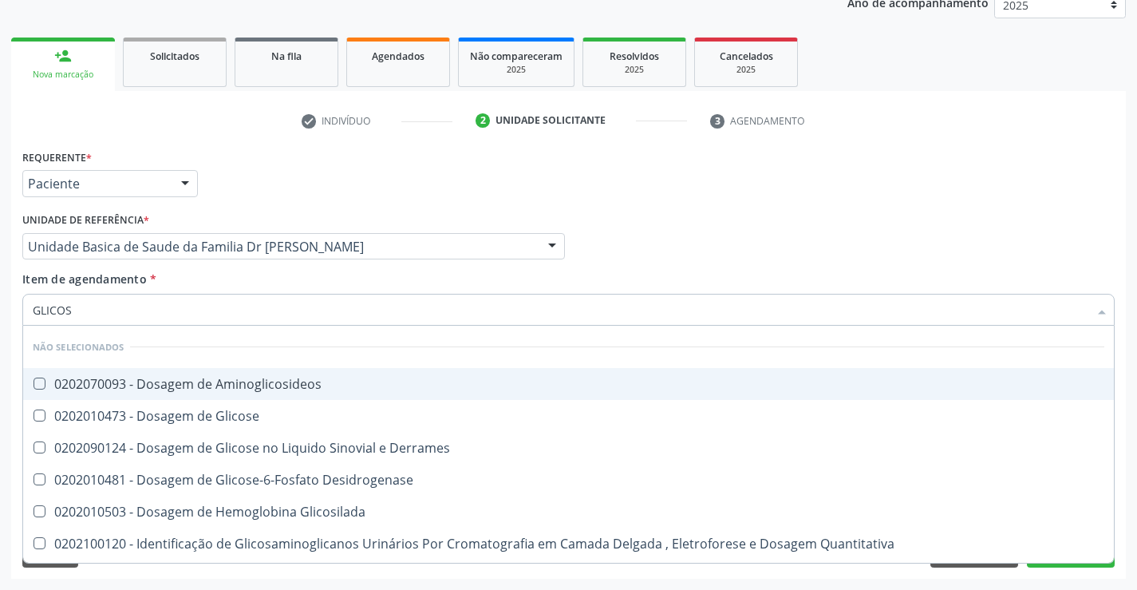
type input "GLICOSE"
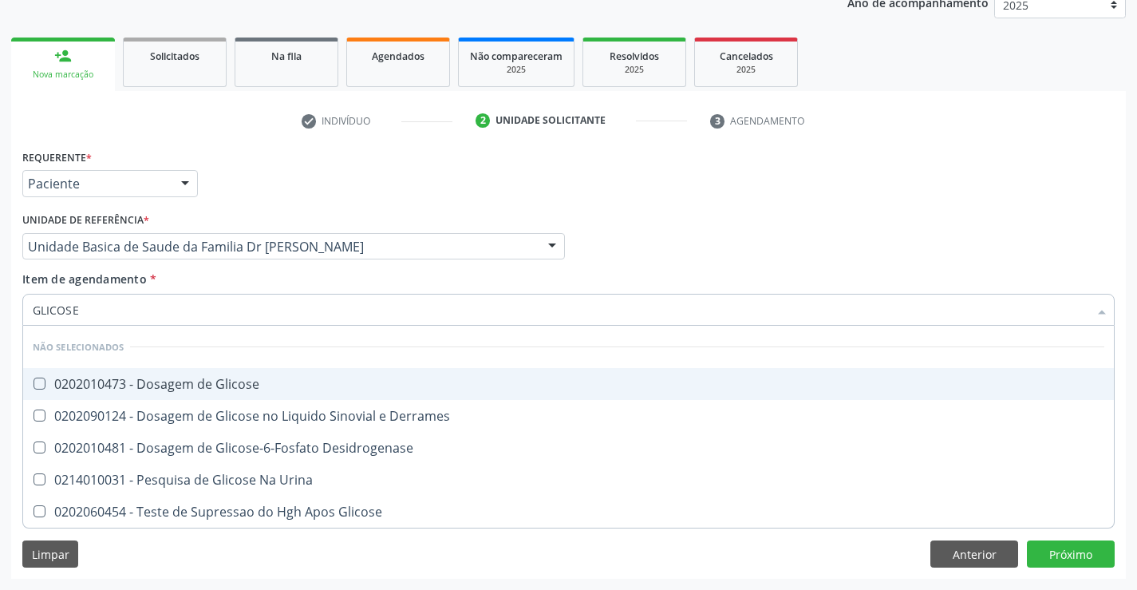
click at [229, 380] on div "0202010473 - Dosagem de Glicose" at bounding box center [568, 383] width 1071 height 13
checkbox Glicose "true"
click at [244, 287] on div "Item de agendamento * GLICOSE Desfazer seleção Não selecionados 0202010473 - Do…" at bounding box center [568, 295] width 1092 height 50
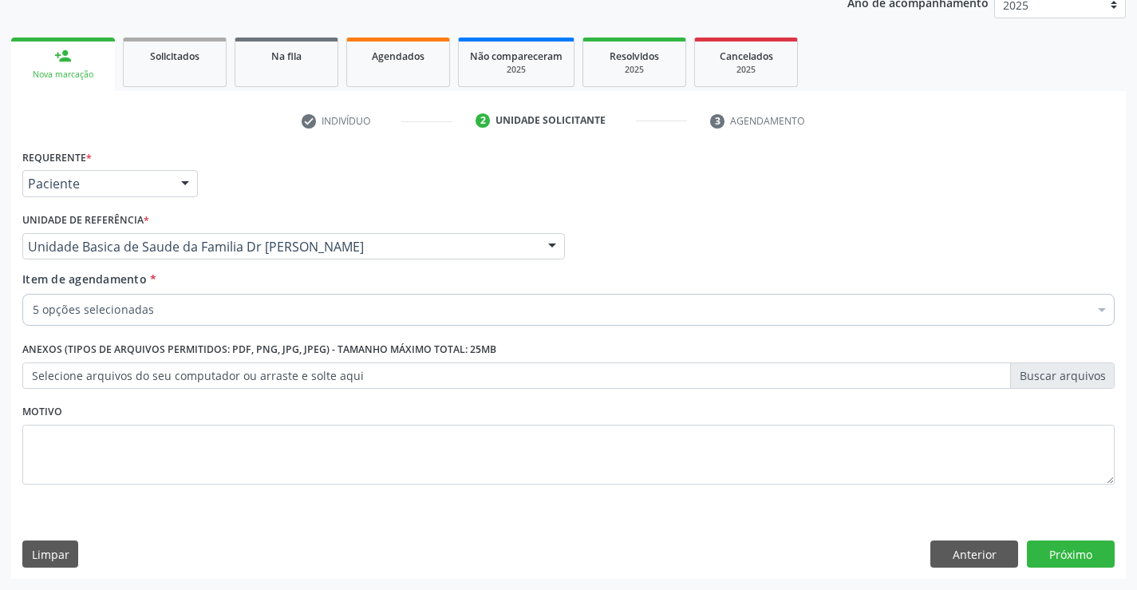
checkbox Creatinina "true"
checkbox Ureia "true"
checkbox Glicose "true"
checkbox Urina "true"
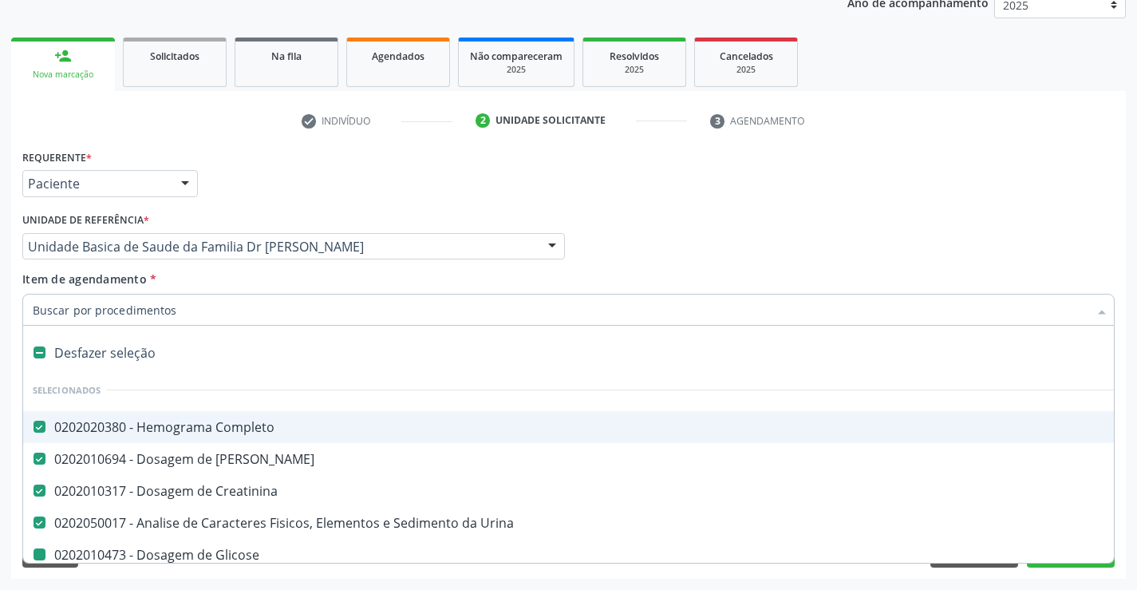
type input "T"
checkbox Glicose "false"
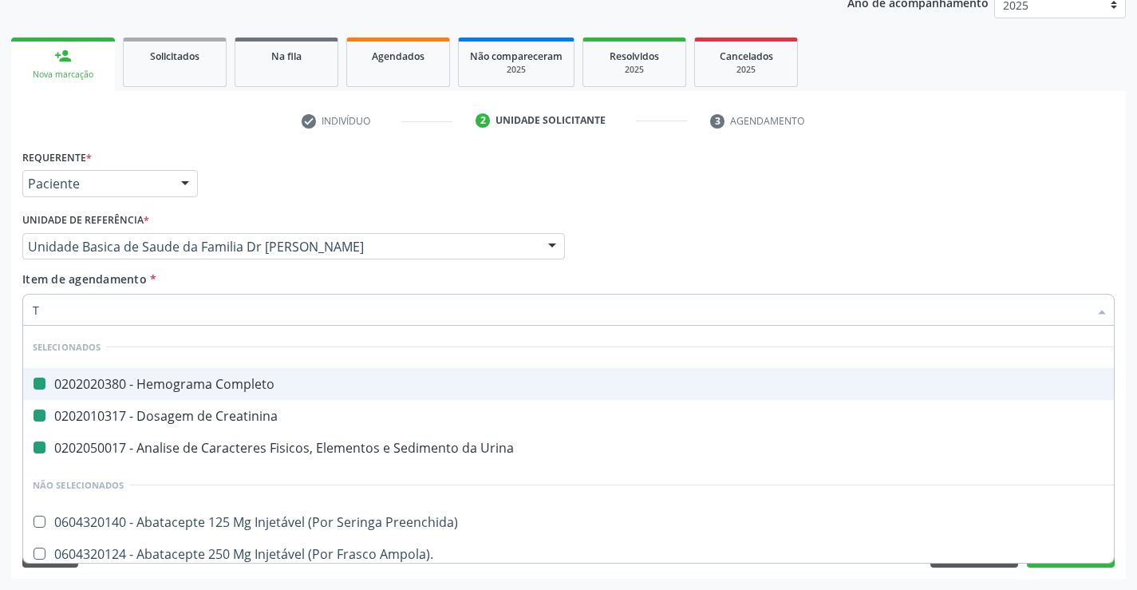
type input "TR"
checkbox Completo "false"
checkbox Urina "false"
checkbox Creatinina "false"
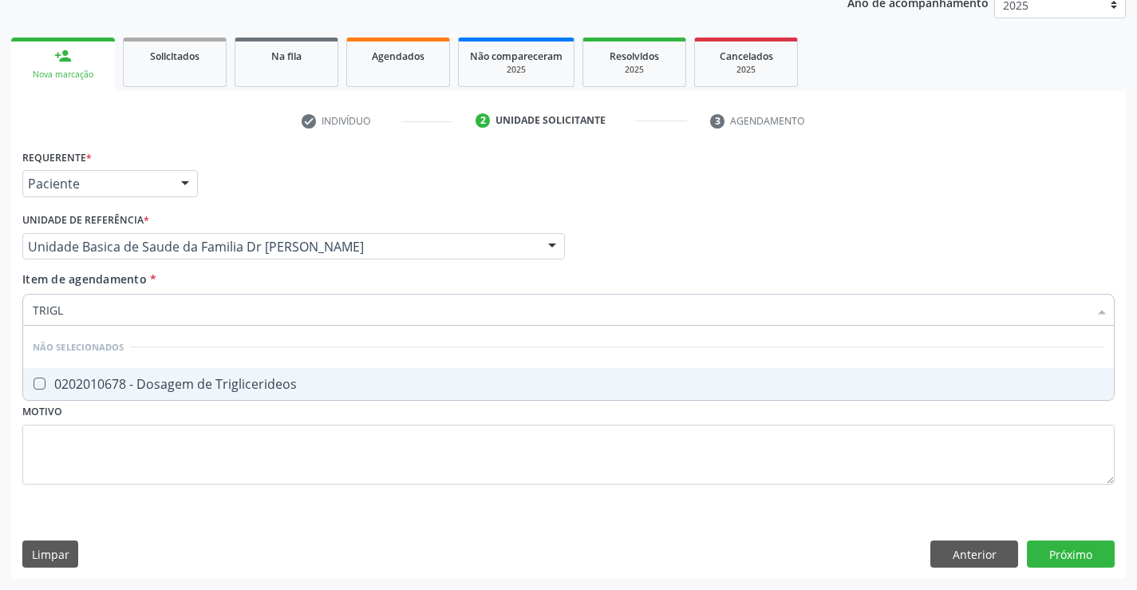
type input "TRIGLI"
click at [230, 385] on div "0202010678 - Dosagem de Triglicerideos" at bounding box center [568, 383] width 1071 height 13
checkbox Triglicerideos "true"
click at [273, 280] on div "Item de agendamento * TRIGLI Desfazer seleção Não selecionados 0202010678 - Dos…" at bounding box center [568, 295] width 1092 height 50
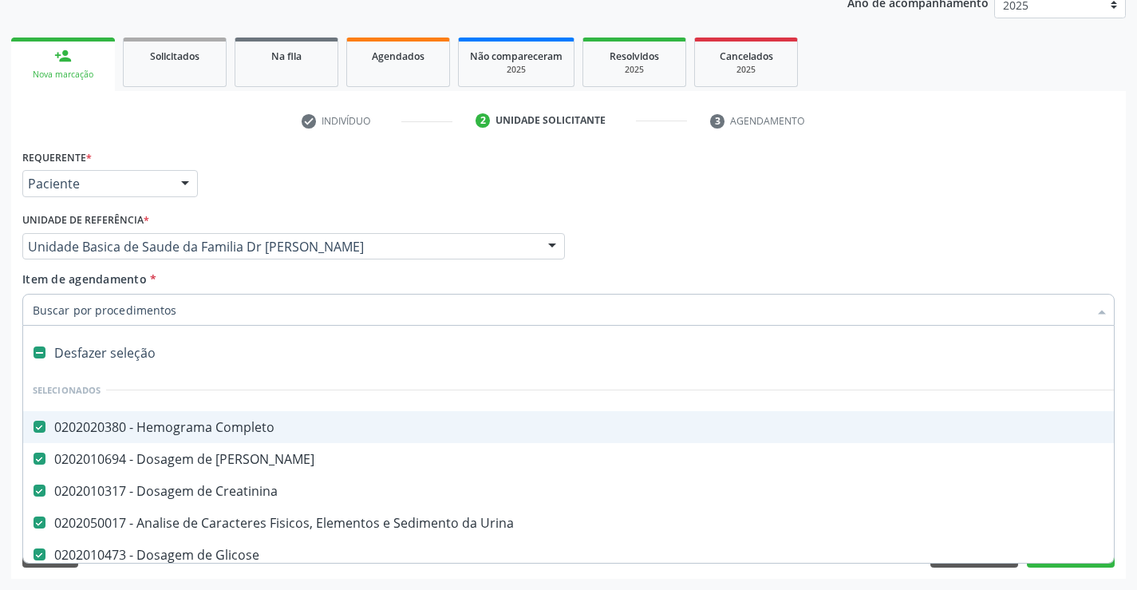
type input "T"
checkbox Triglicerideos "false"
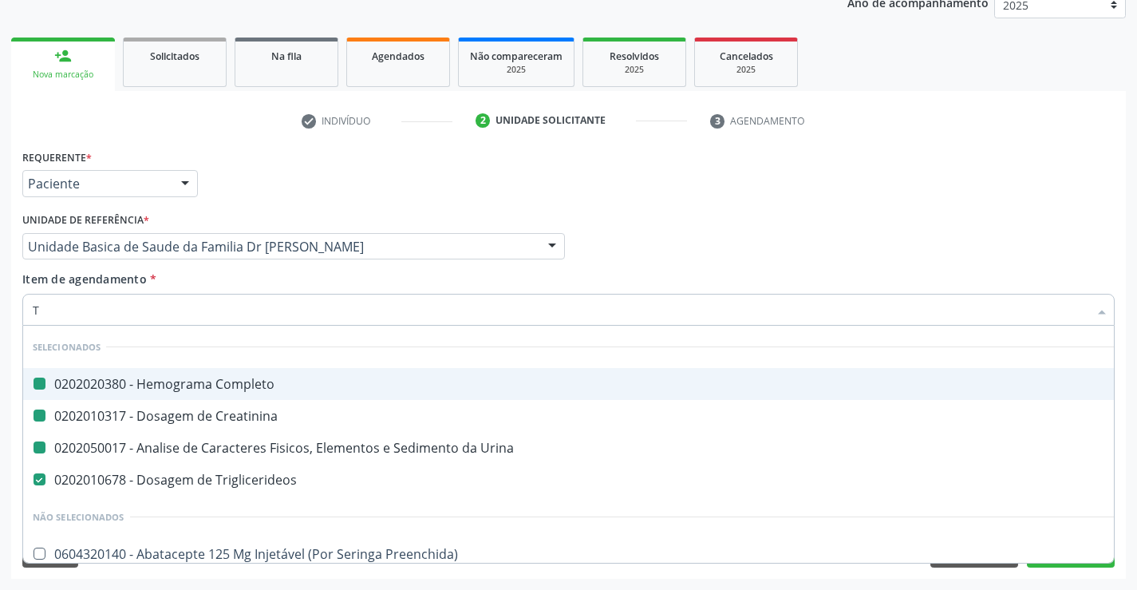
type input "TG"
checkbox Completo "false"
checkbox Creatinina "false"
checkbox Urina "false"
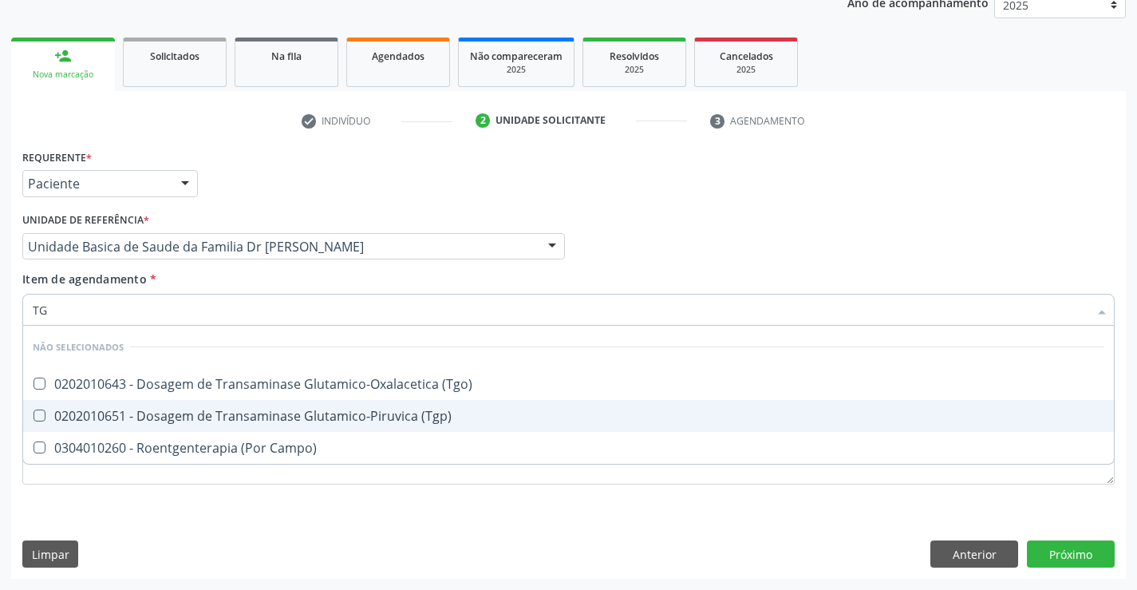
click at [245, 410] on div "0202010651 - Dosagem de Transaminase Glutamico-Piruvica (Tgp)" at bounding box center [568, 415] width 1071 height 13
checkbox \(Tgp\) "true"
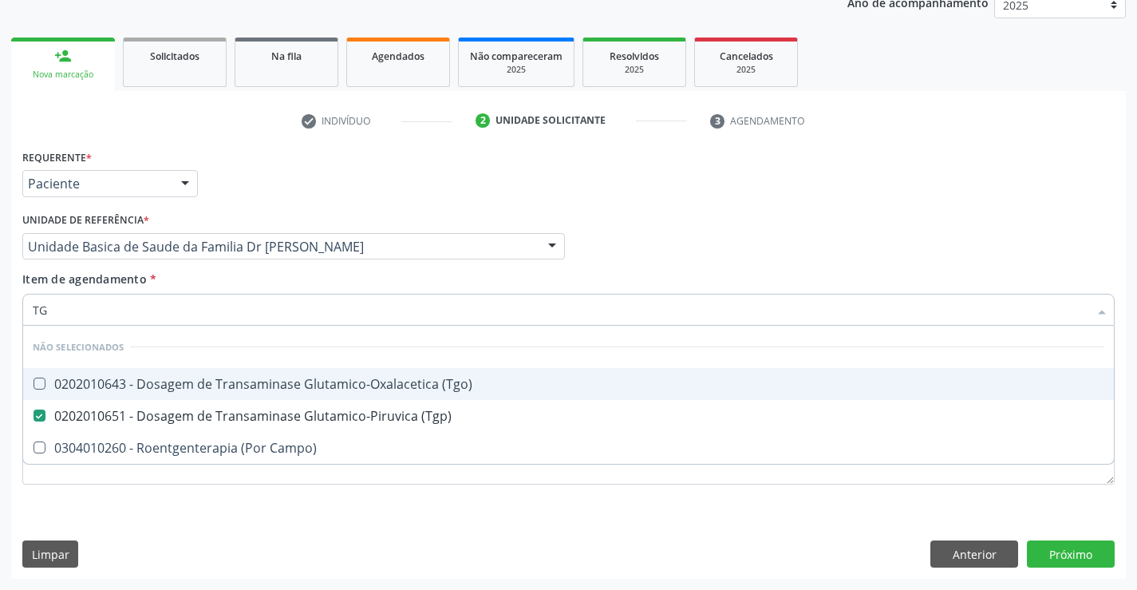
click at [245, 385] on div "0202010643 - Dosagem de Transaminase Glutamico-Oxalacetica (Tgo)" at bounding box center [568, 383] width 1071 height 13
checkbox \(Tgo\) "true"
click at [259, 282] on div "Item de agendamento * TG Desfazer seleção Não selecionados 0202010643 - Dosagem…" at bounding box center [568, 295] width 1092 height 50
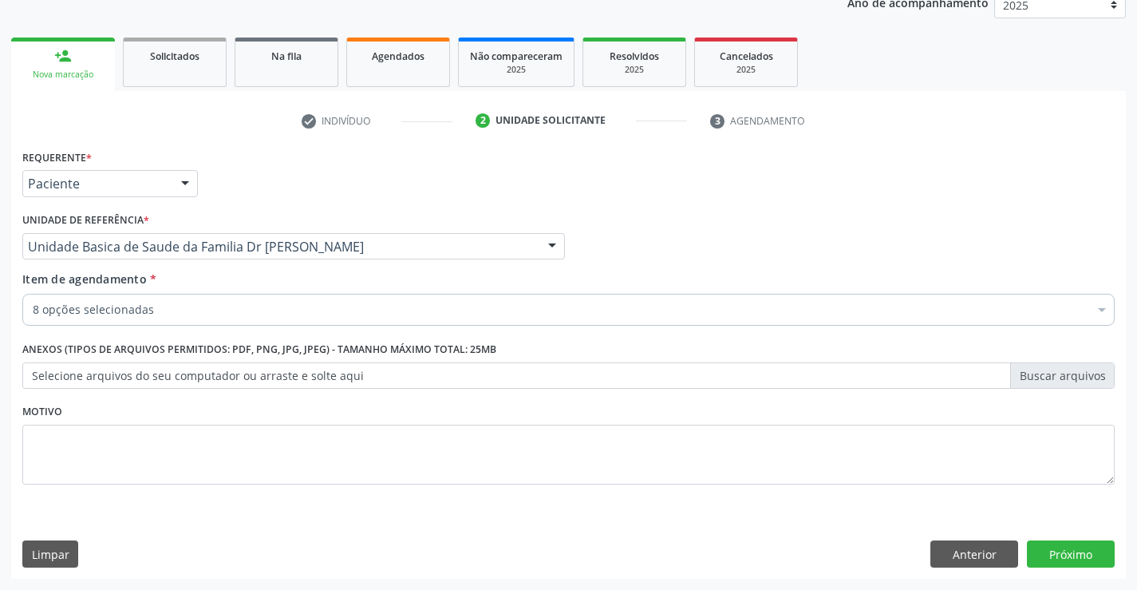
checkbox Creatinina "true"
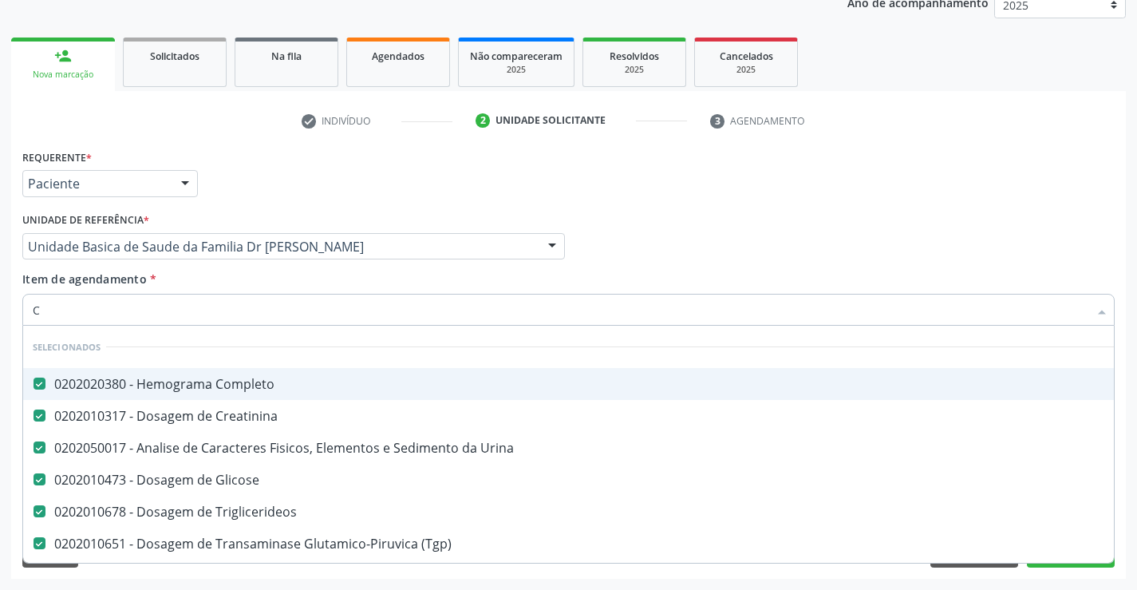
type input "CO"
checkbox \(Tgo\) "false"
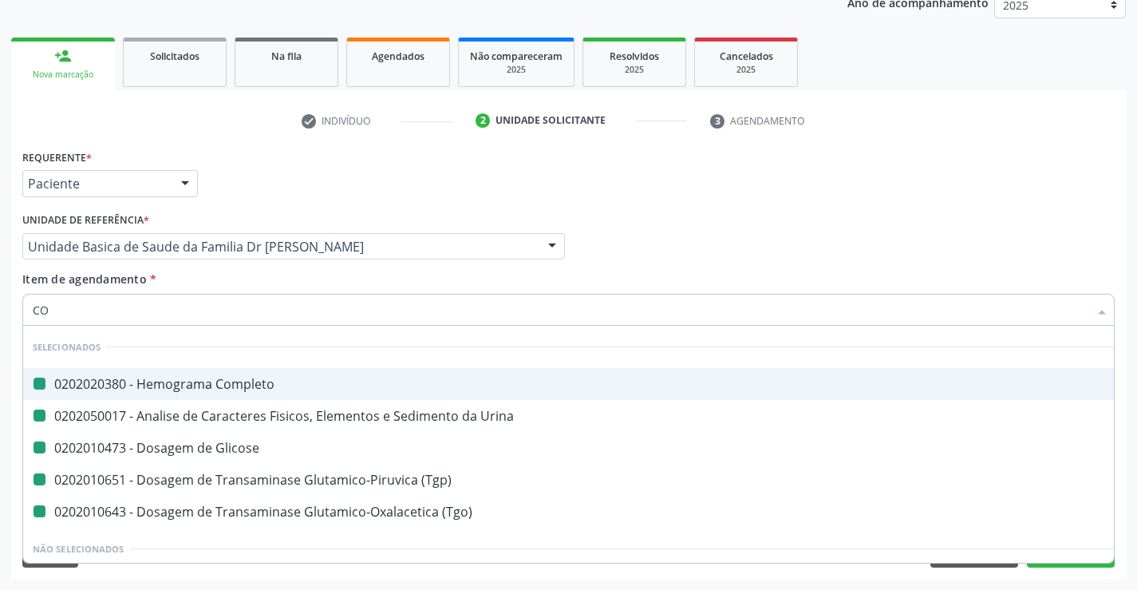
type input "COL"
checkbox Completo "false"
checkbox Urina "false"
checkbox Glicose "false"
checkbox \(Tgp\) "false"
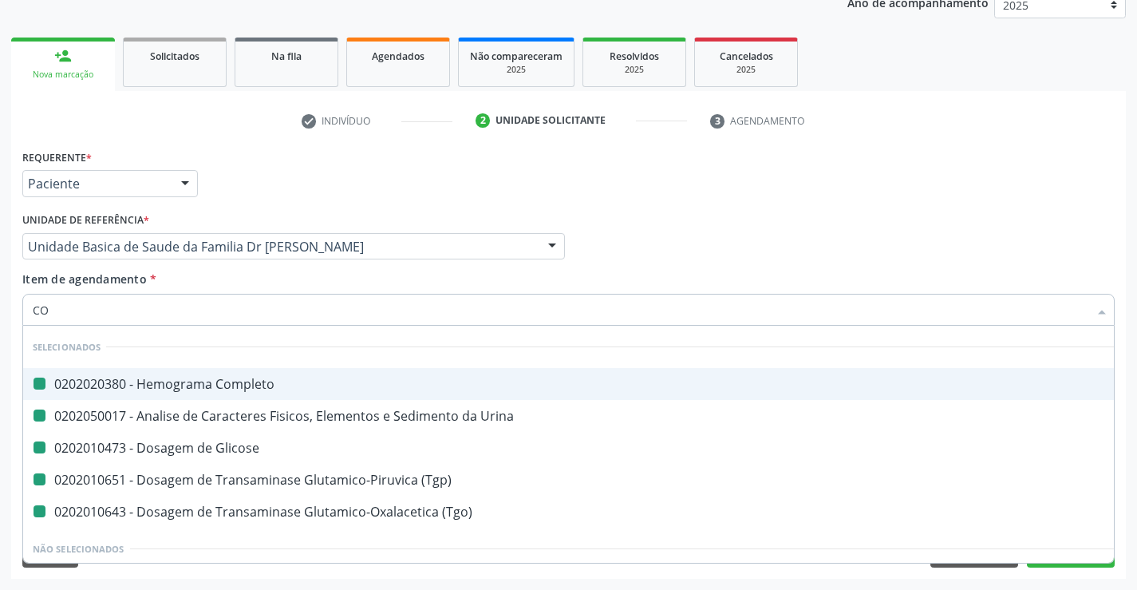
checkbox \(Tgo\) "false"
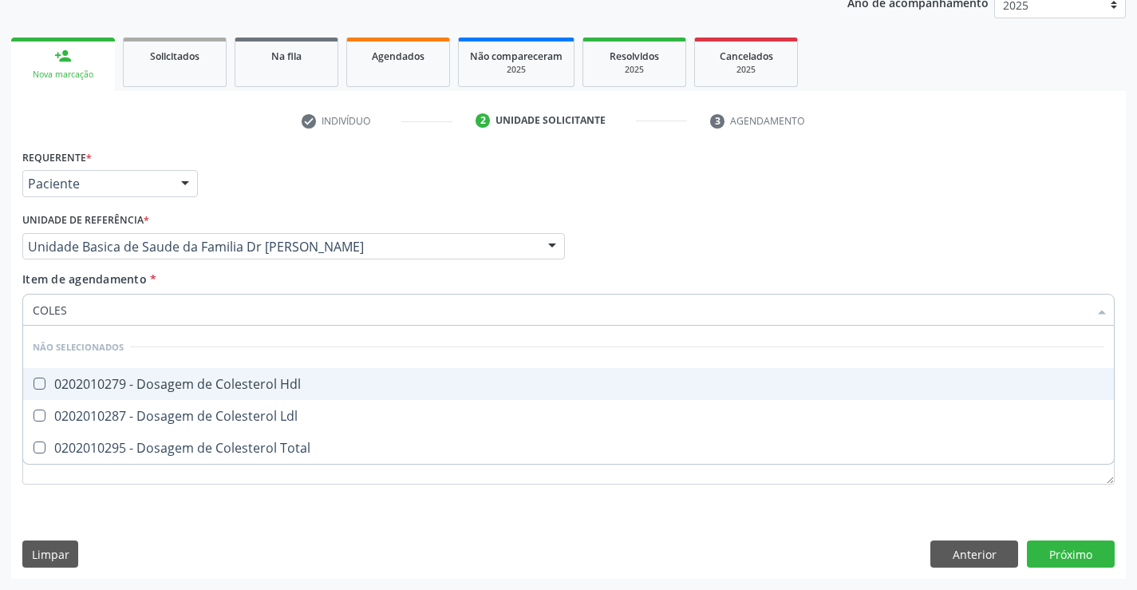
type input "COLEST"
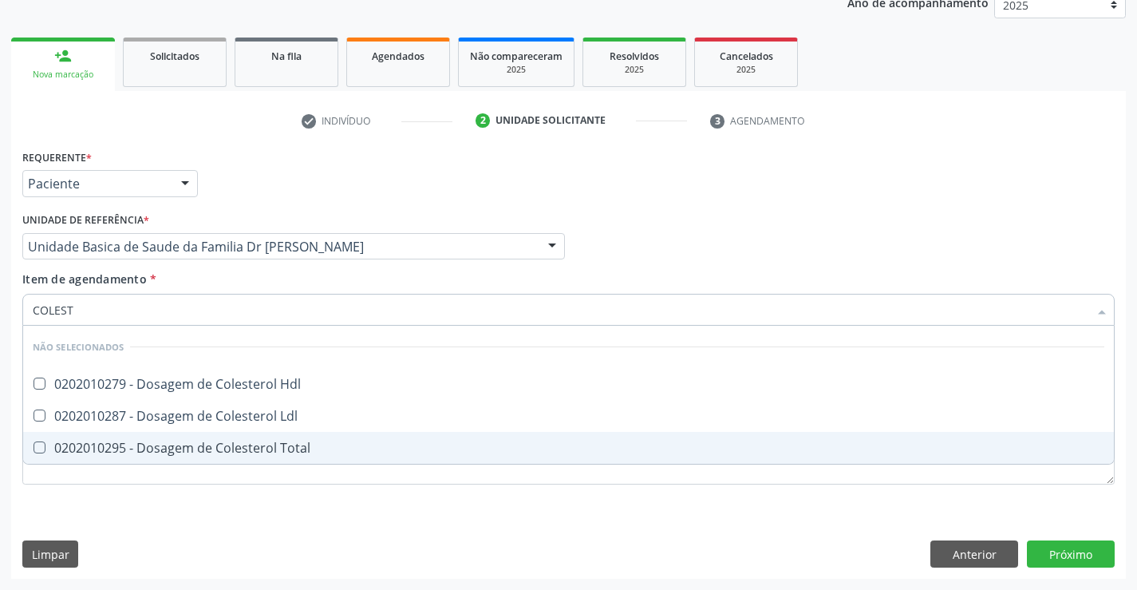
click at [247, 448] on div "0202010295 - Dosagem de Colesterol Total" at bounding box center [568, 447] width 1071 height 13
checkbox Total "true"
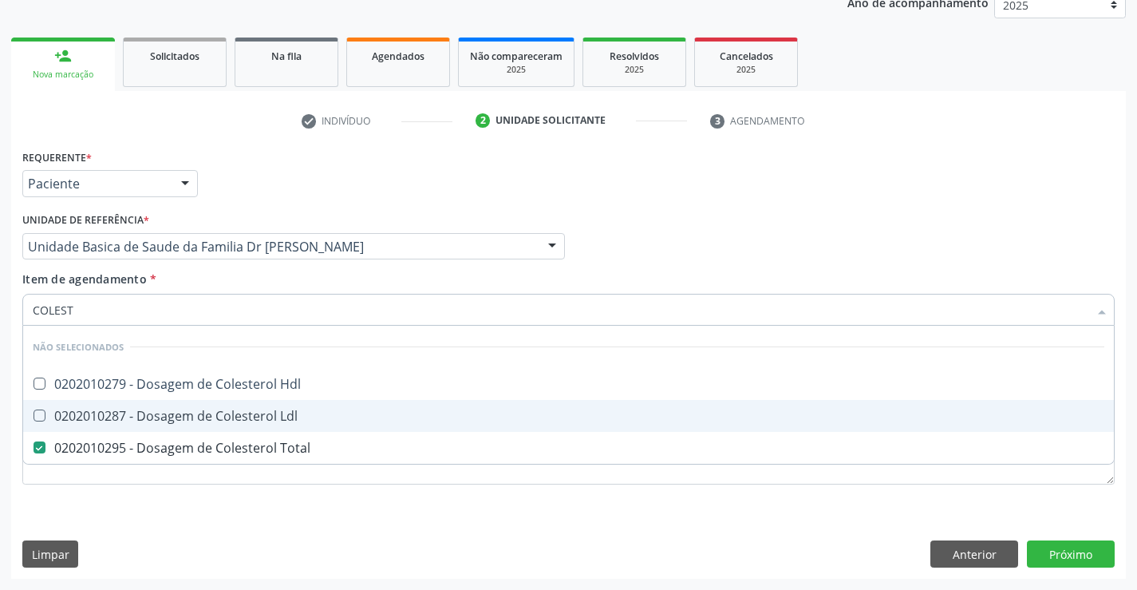
click at [245, 420] on div "0202010287 - Dosagem de Colesterol Ldl" at bounding box center [568, 415] width 1071 height 13
checkbox Ldl "true"
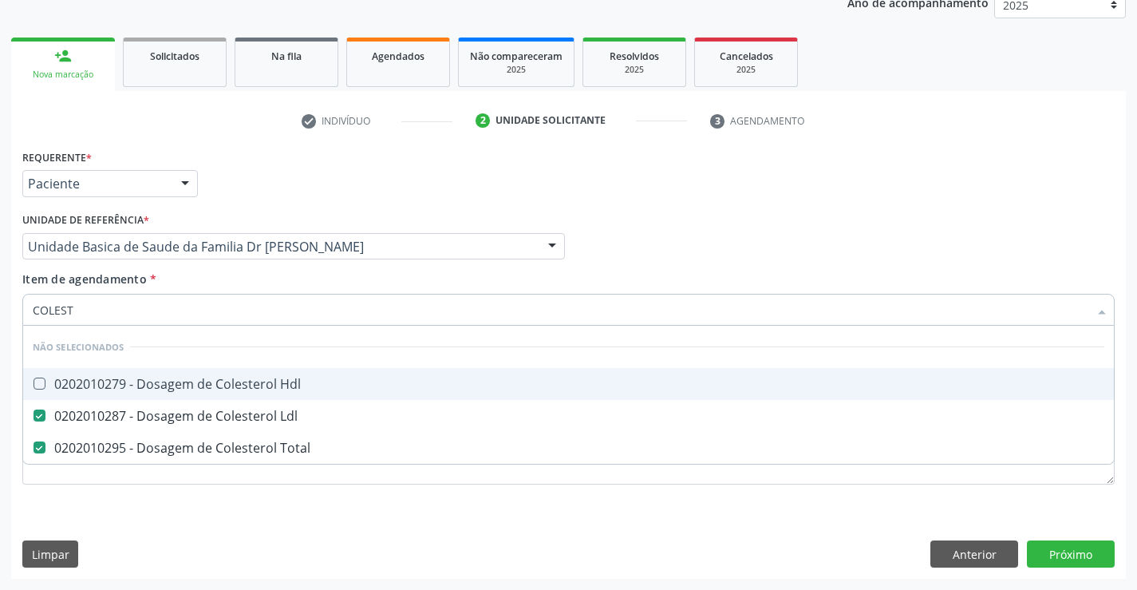
click at [244, 388] on div "0202010279 - Dosagem de Colesterol Hdl" at bounding box center [568, 383] width 1071 height 13
checkbox Hdl "true"
click at [243, 274] on div "Item de agendamento * COLEST Desfazer seleção Não selecionados 0202010279 - Dos…" at bounding box center [568, 295] width 1092 height 50
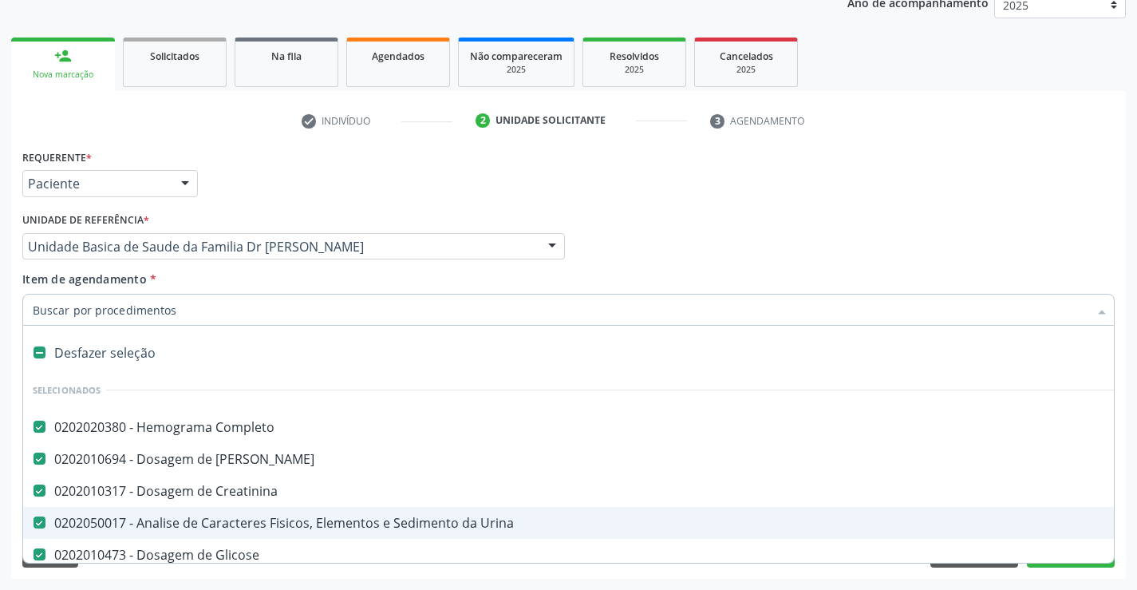
click at [1127, 507] on div "Acompanhamento Acompanhe a situação das marcações correntes e finalizadas Relat…" at bounding box center [568, 238] width 1137 height 703
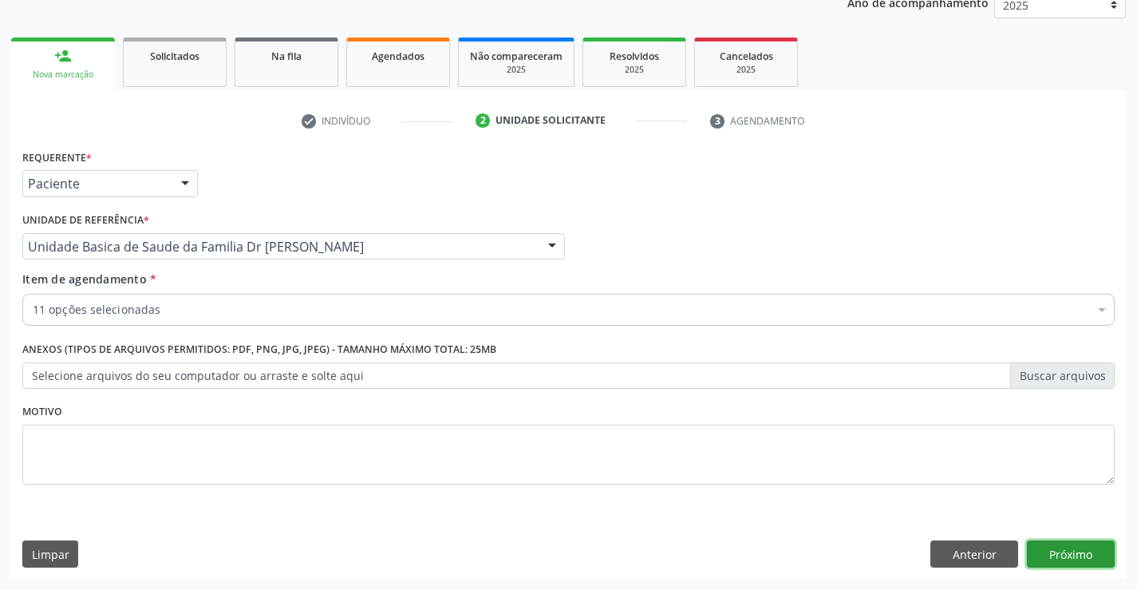
click at [1071, 553] on button "Próximo" at bounding box center [1071, 553] width 88 height 27
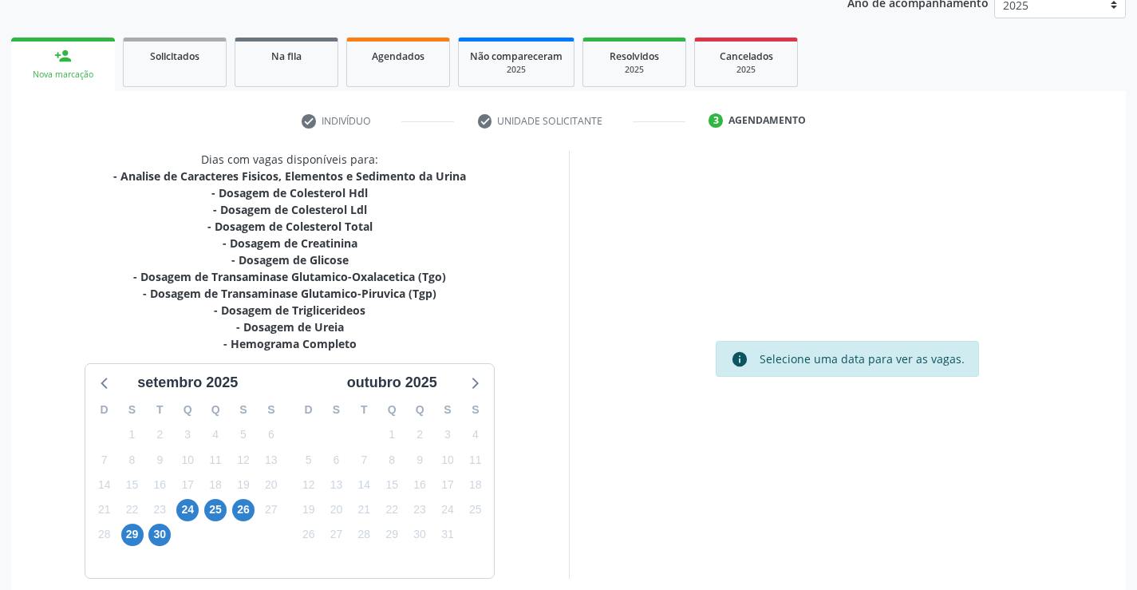
scroll to position [272, 0]
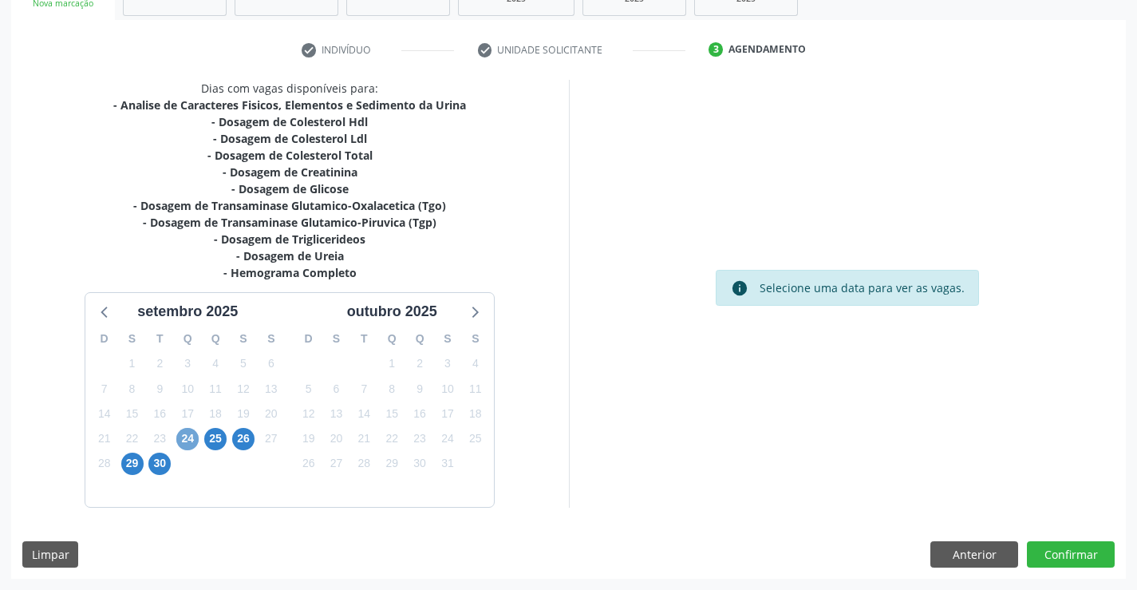
click at [188, 440] on span "24" at bounding box center [187, 439] width 22 height 22
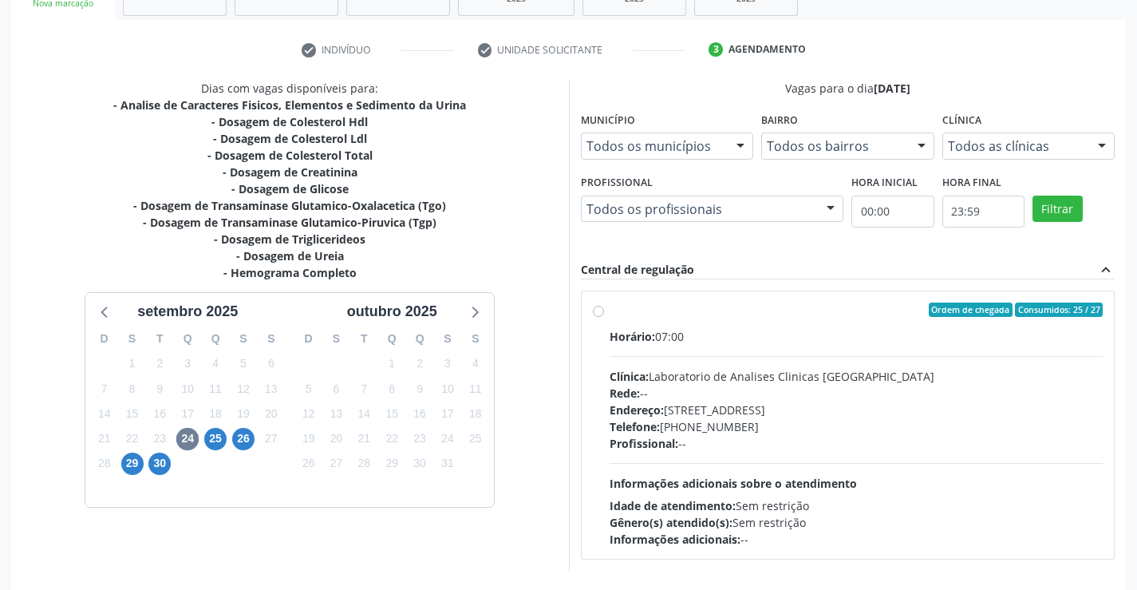
click at [768, 328] on div "Horário: 07:00" at bounding box center [857, 336] width 494 height 17
click at [604, 317] on input "Ordem de chegada Consumidos: 25 / 27 Horário: 07:00 Clínica: Laboratorio de Ana…" at bounding box center [598, 309] width 11 height 14
radio input "true"
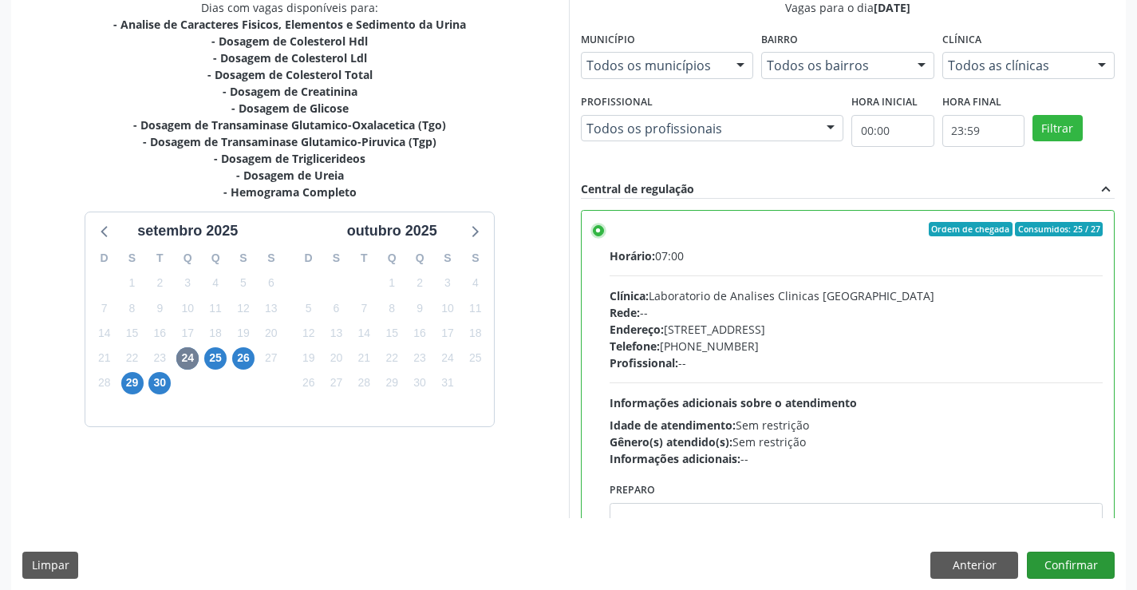
scroll to position [364, 0]
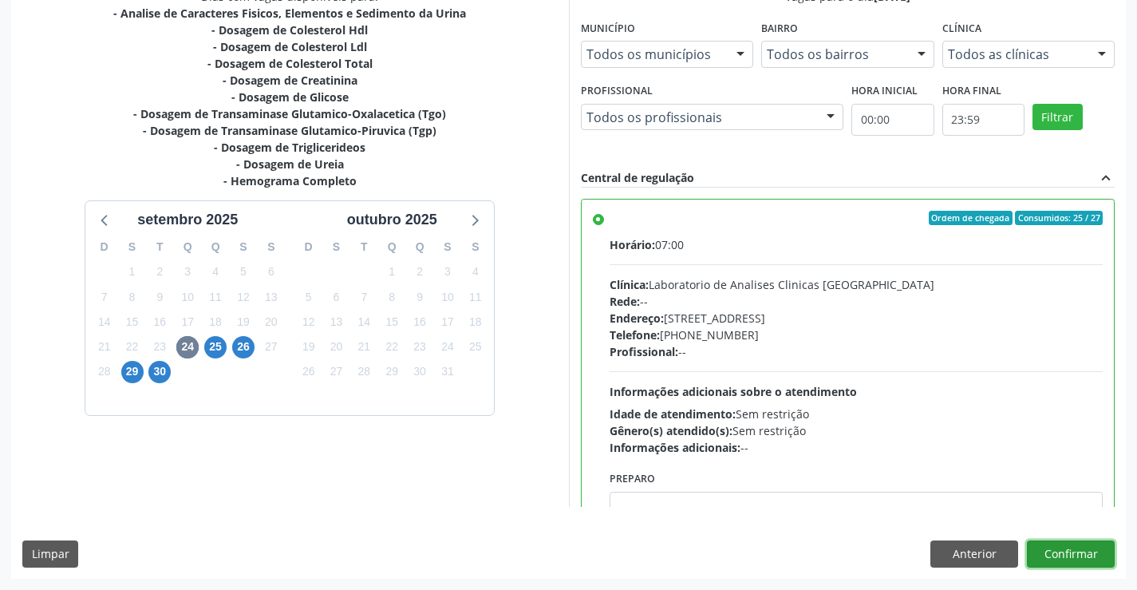
click at [1068, 549] on button "Confirmar" at bounding box center [1071, 553] width 88 height 27
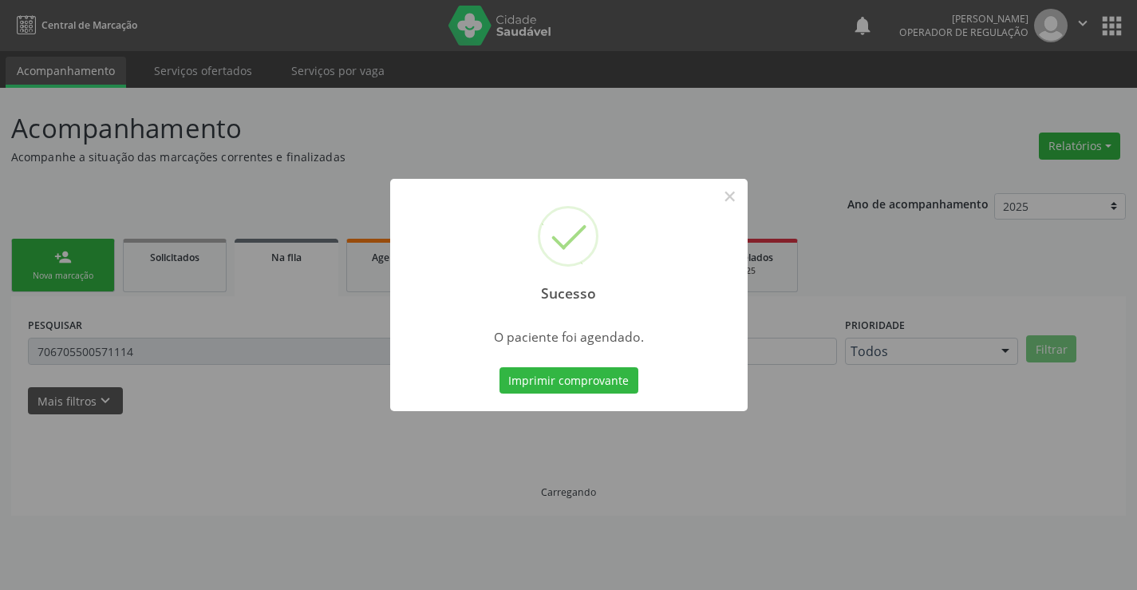
scroll to position [0, 0]
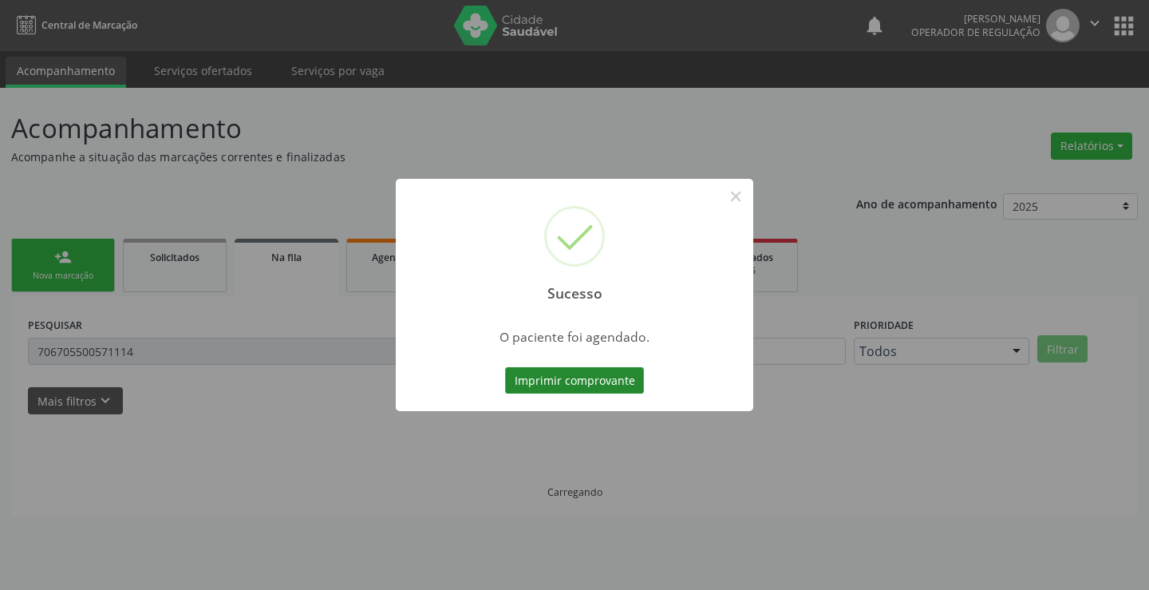
click at [574, 377] on button "Imprimir comprovante" at bounding box center [574, 380] width 139 height 27
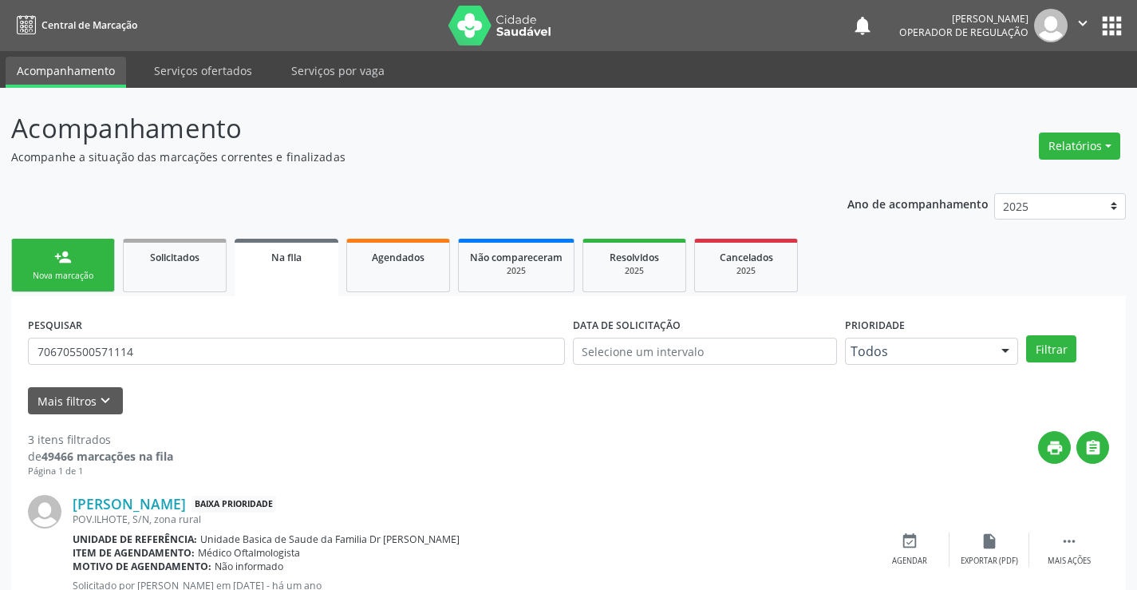
click at [72, 267] on link "person_add Nova marcação" at bounding box center [63, 265] width 104 height 53
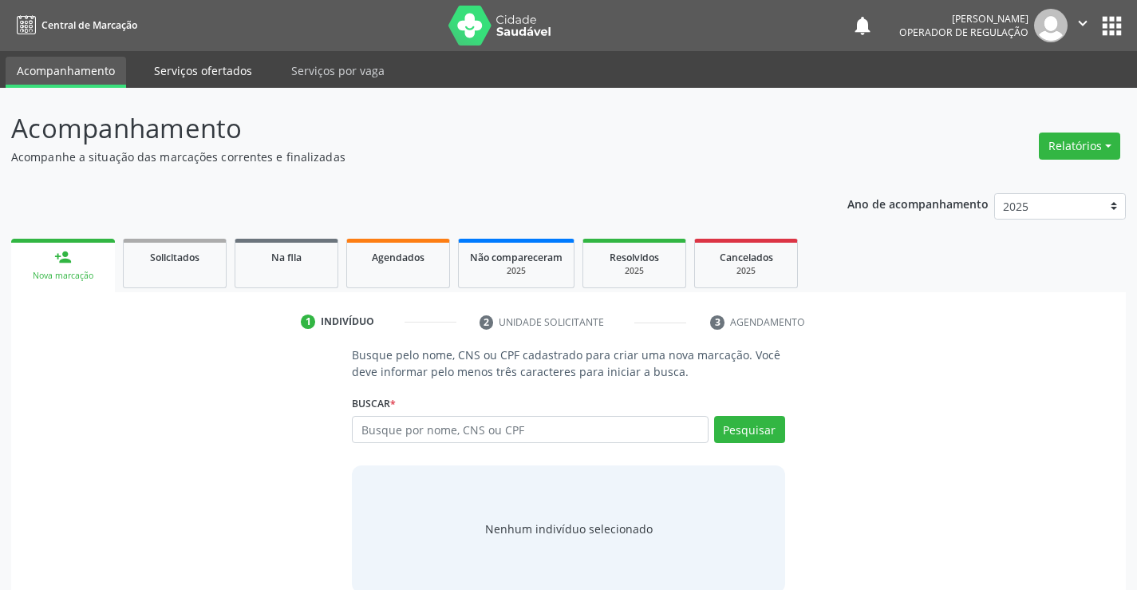
click at [211, 69] on link "Serviços ofertados" at bounding box center [203, 71] width 120 height 28
select select "8"
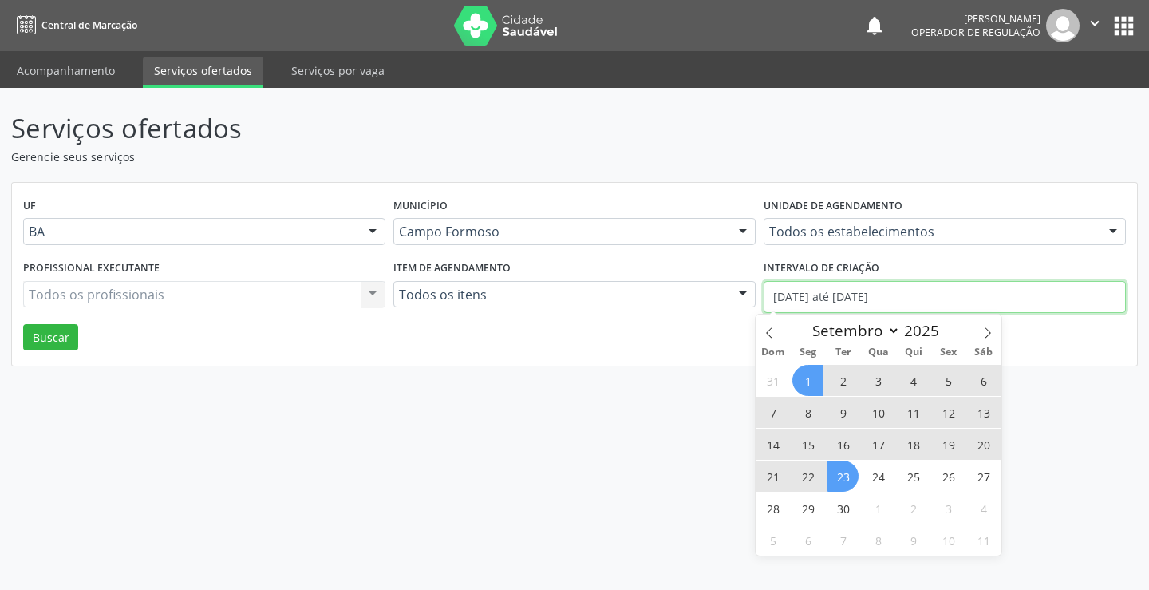
drag, startPoint x: 920, startPoint y: 300, endPoint x: 749, endPoint y: 298, distance: 170.7
click at [749, 298] on div "Profissional executante Todos os profissionais Todos os profissionais Nenhum re…" at bounding box center [574, 290] width 1111 height 68
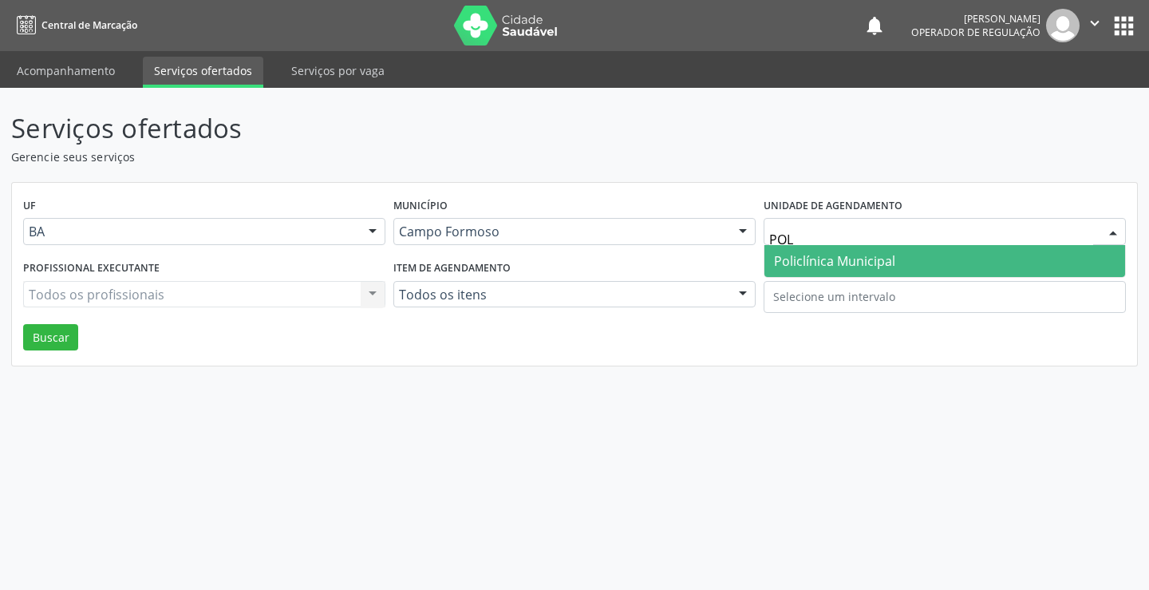
type input "POLI"
click at [874, 255] on span "Policlínica Municipal" at bounding box center [834, 261] width 121 height 18
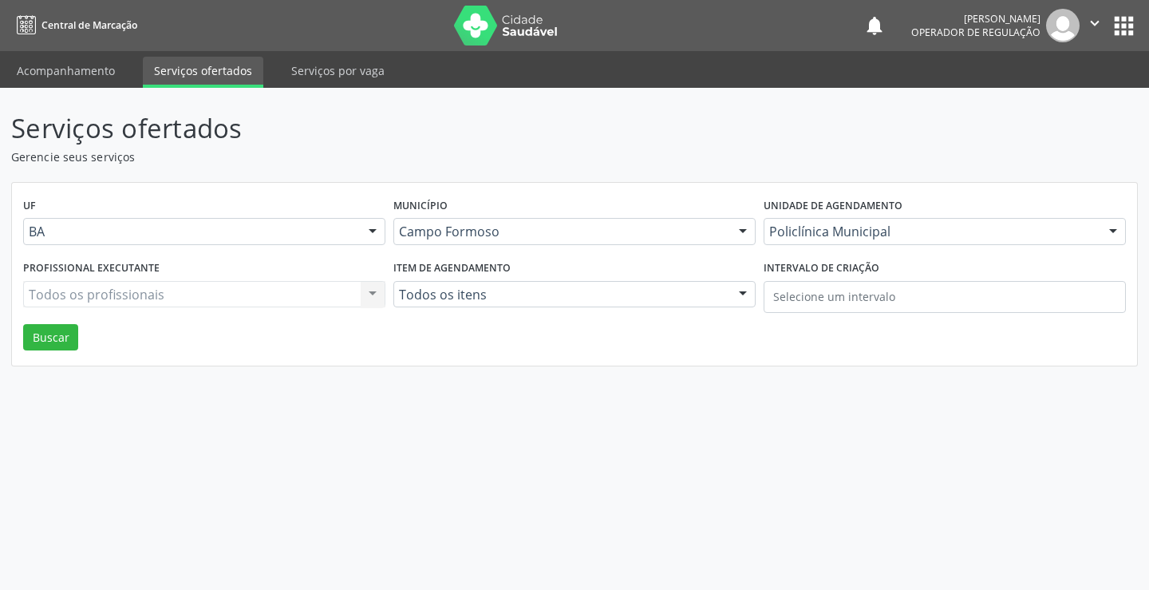
click at [147, 290] on div "Todos os profissionais Todos os profissionais Nenhum resultado encontrado para:…" at bounding box center [204, 294] width 362 height 27
click at [141, 318] on div "Profissional executante Todos os profissionais Todos os profissionais Médico An…" at bounding box center [204, 290] width 370 height 68
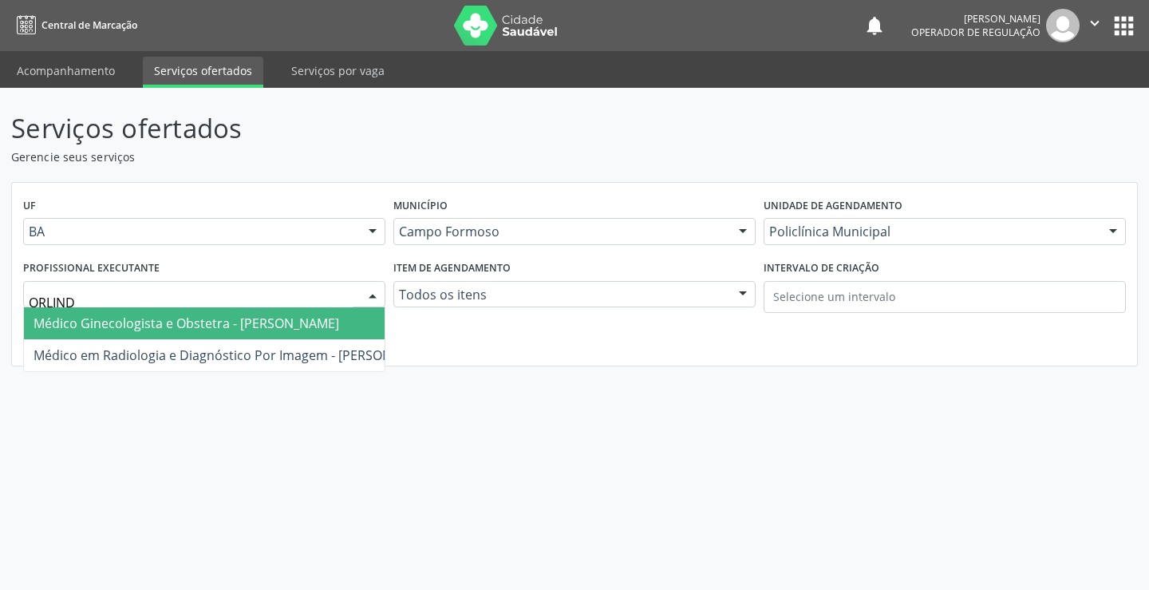
type input "ORLINDO"
click at [172, 315] on span "Médico Ginecologista e Obstetra - Orlindo Carvalho dos Santos" at bounding box center [187, 323] width 306 height 18
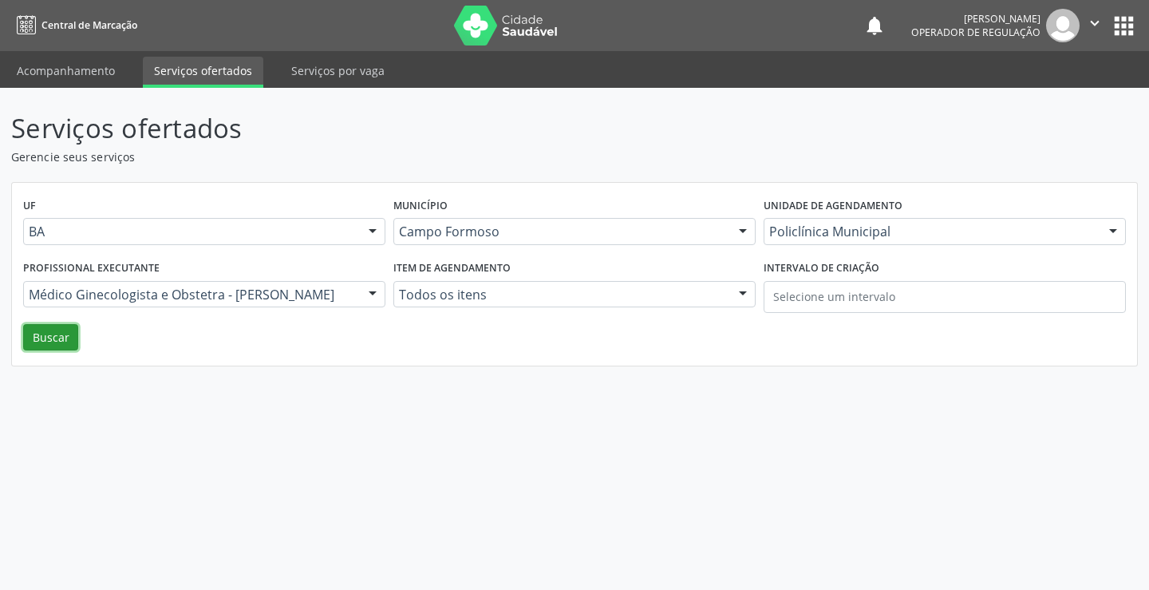
click at [62, 337] on button "Buscar" at bounding box center [50, 337] width 55 height 27
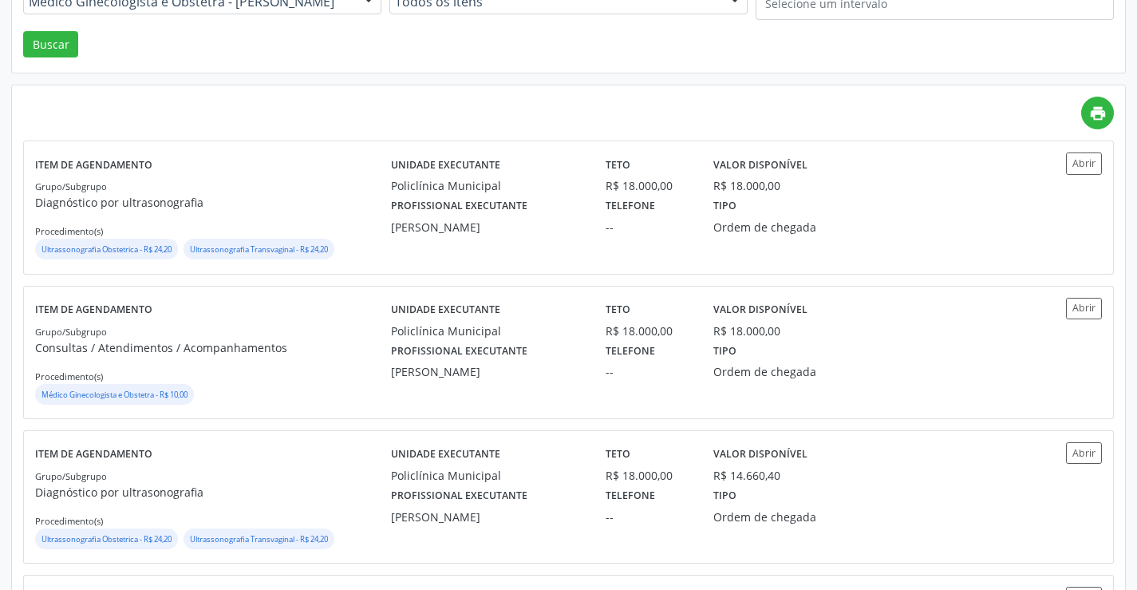
scroll to position [319, 0]
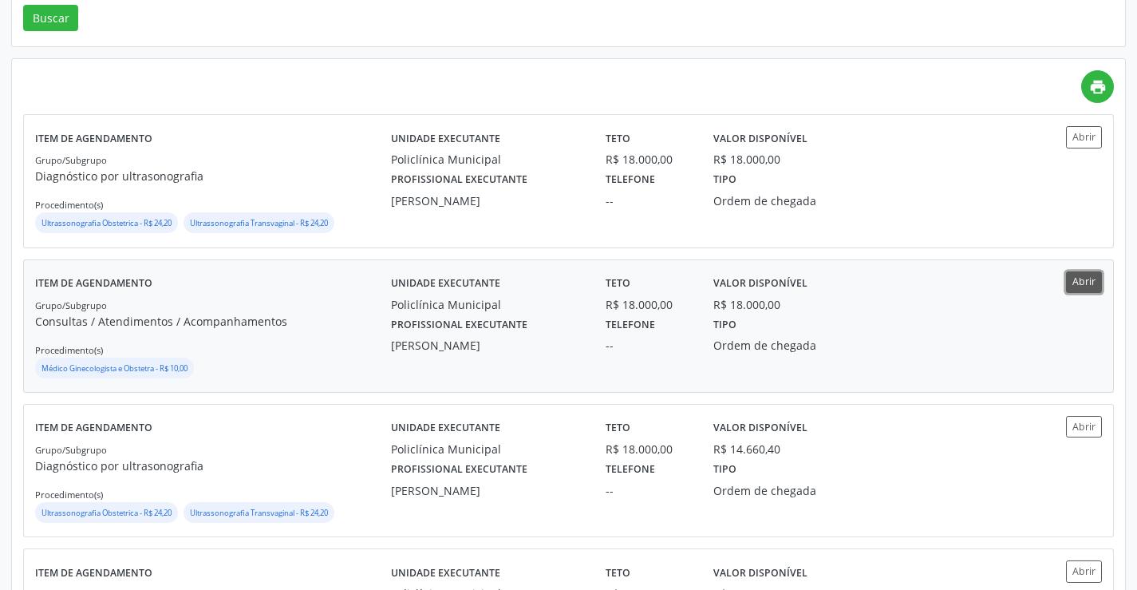
click at [1083, 275] on button "Abrir" at bounding box center [1084, 282] width 36 height 22
click at [1095, 424] on button "Abrir" at bounding box center [1084, 427] width 36 height 22
click at [1092, 282] on button "Abrir" at bounding box center [1084, 282] width 36 height 22
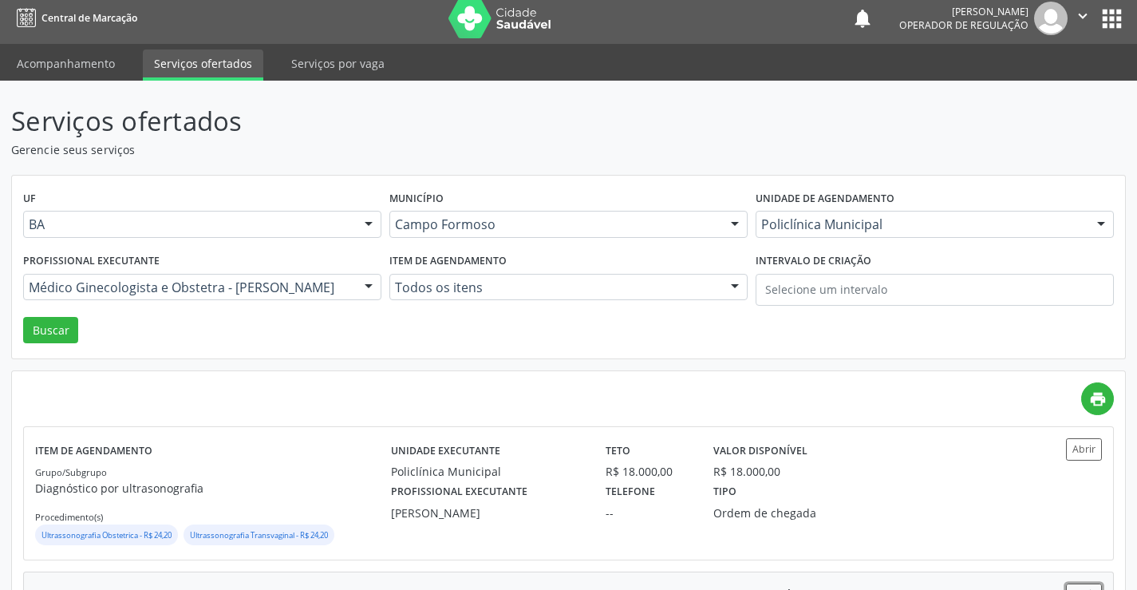
scroll to position [0, 0]
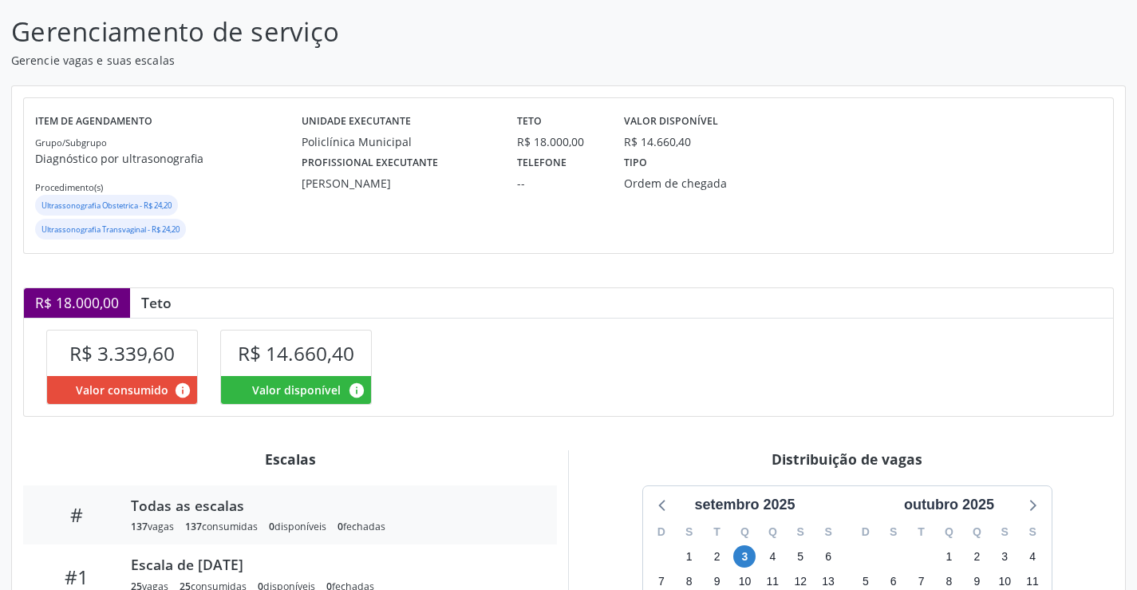
scroll to position [96, 0]
